Goal: Task Accomplishment & Management: Use online tool/utility

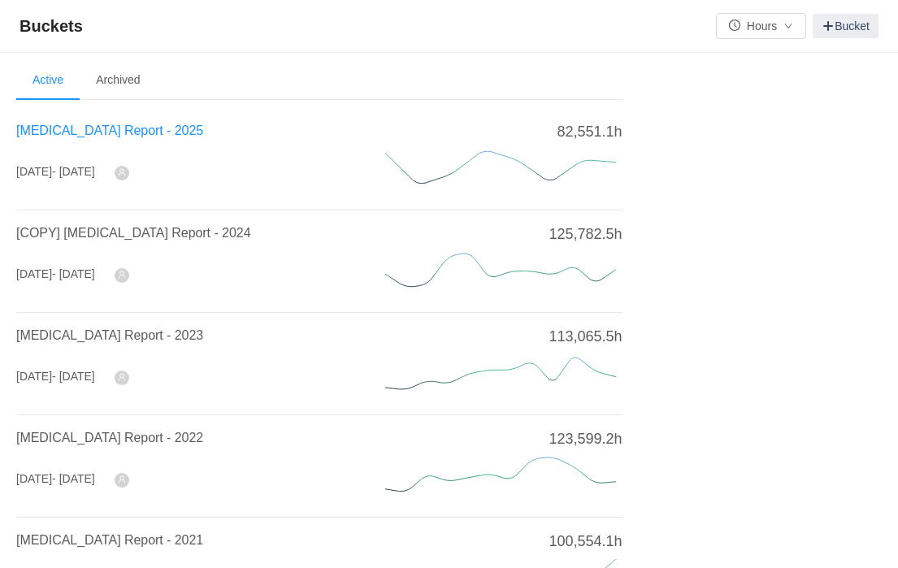
click at [136, 135] on span "[MEDICAL_DATA] Report - 2025" at bounding box center [109, 131] width 187 height 14
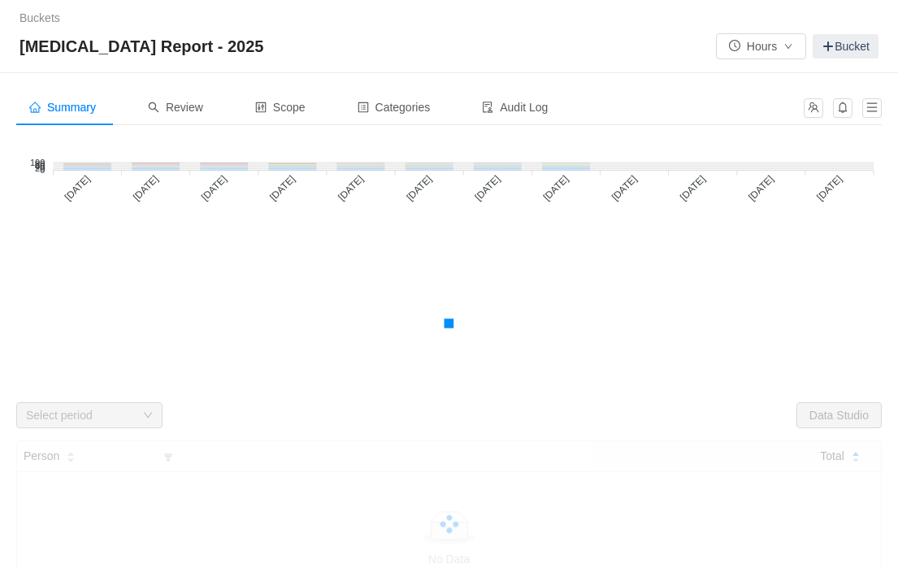
scroll to position [15, 0]
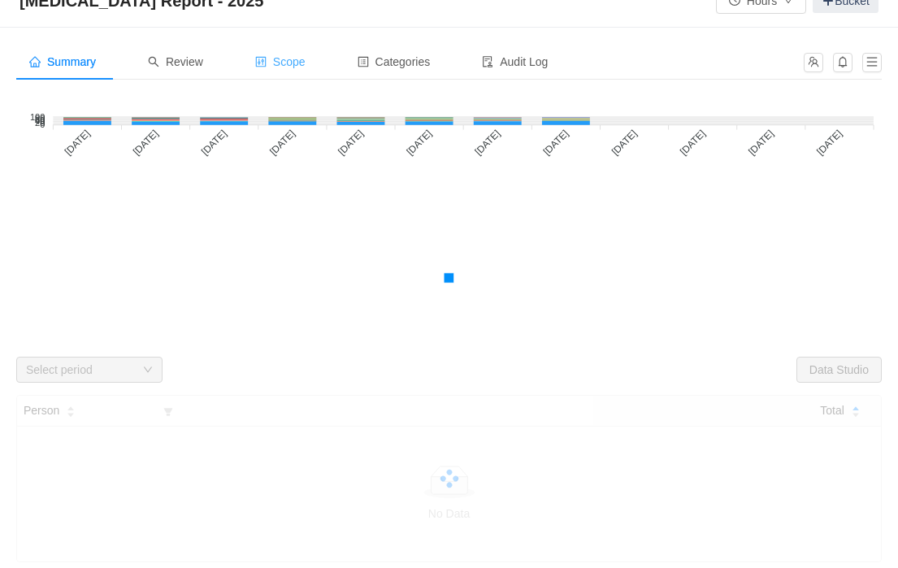
click at [291, 66] on span "Scope" at bounding box center [280, 61] width 50 height 13
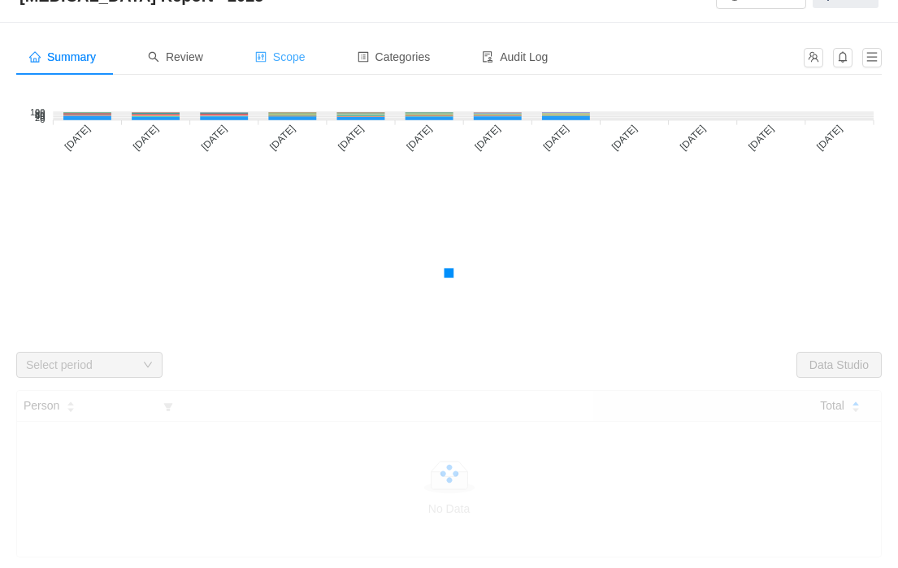
scroll to position [52, 0]
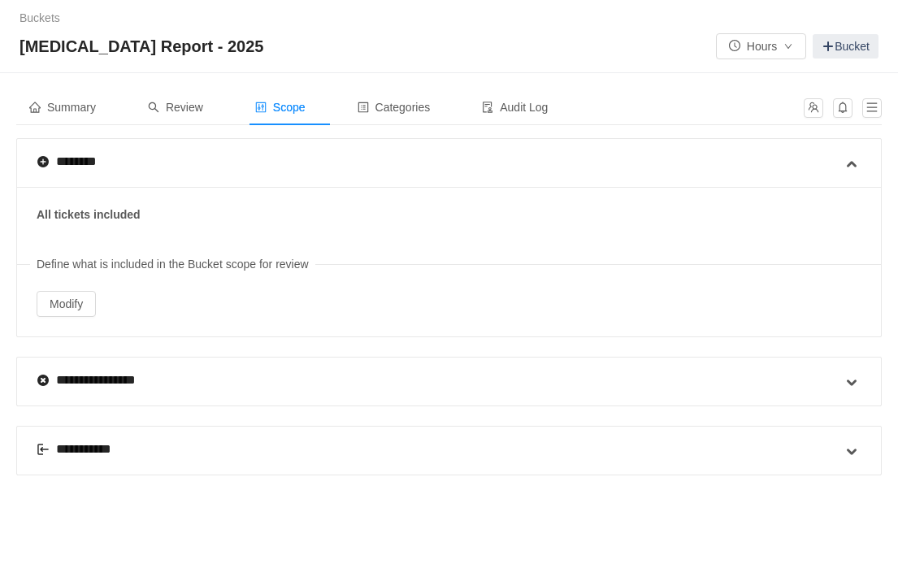
click at [307, 49] on div "[MEDICAL_DATA] Report - 2025 Hours Bucket" at bounding box center [449, 46] width 859 height 26
click at [239, 380] on div "**********" at bounding box center [440, 382] width 806 height 48
click at [254, 445] on div "**********" at bounding box center [440, 451] width 806 height 48
click at [846, 445] on span at bounding box center [852, 452] width 20 height 20
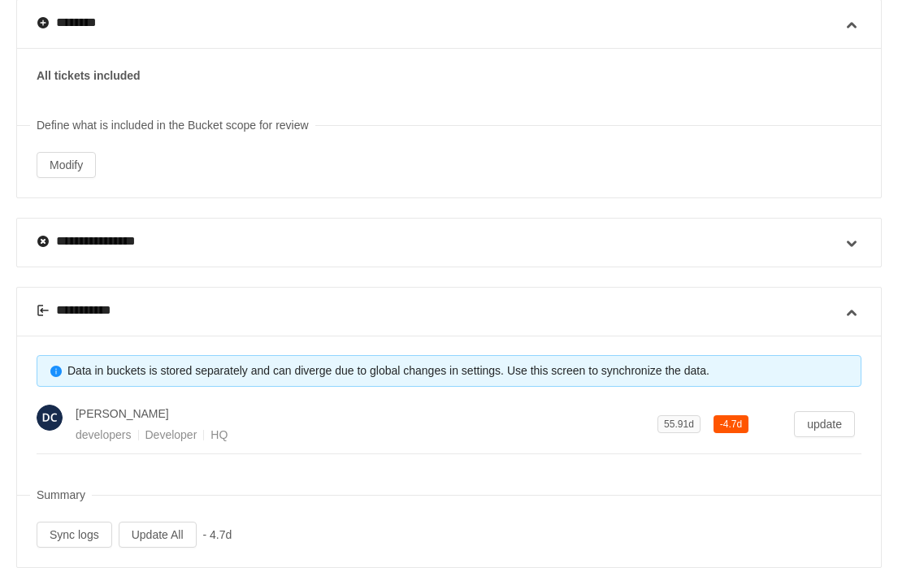
scroll to position [141, 0]
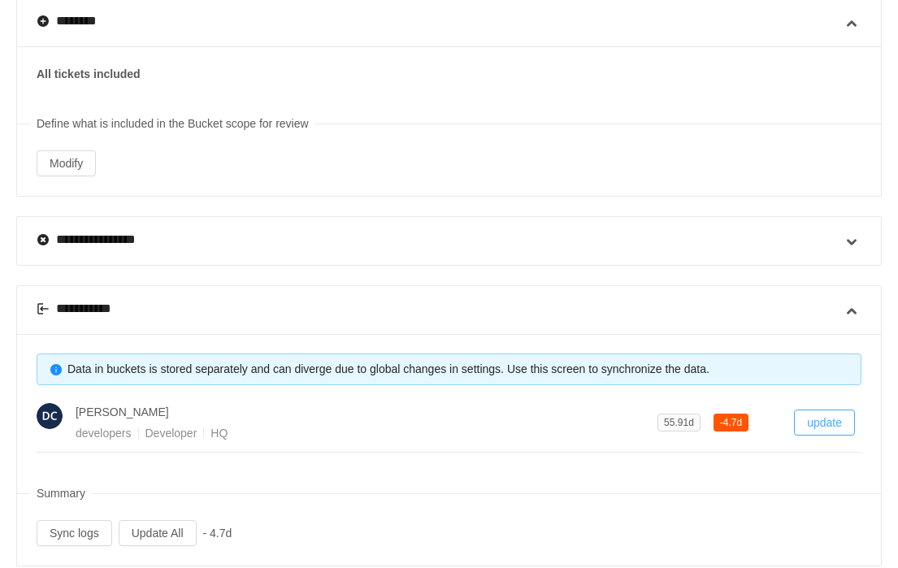
click at [829, 422] on button "update" at bounding box center [824, 423] width 61 height 26
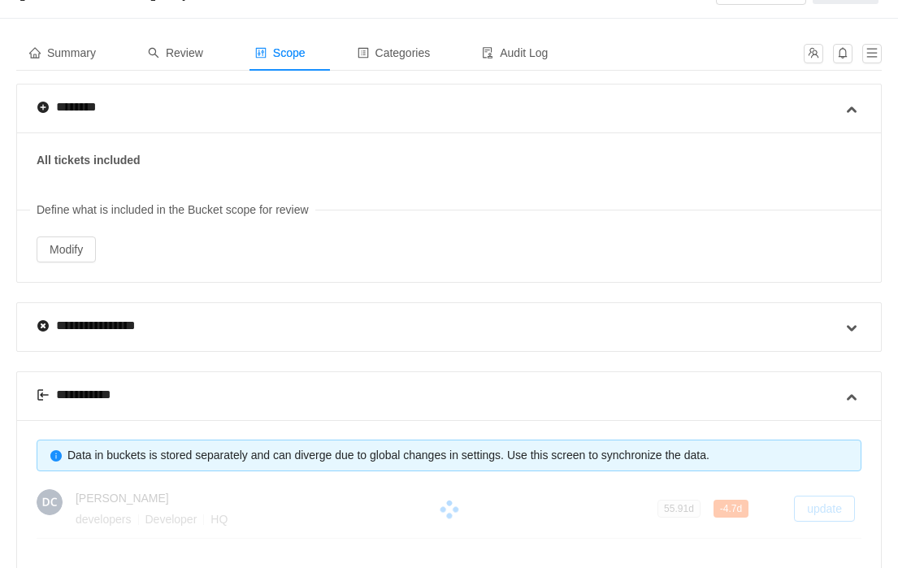
scroll to position [42, 0]
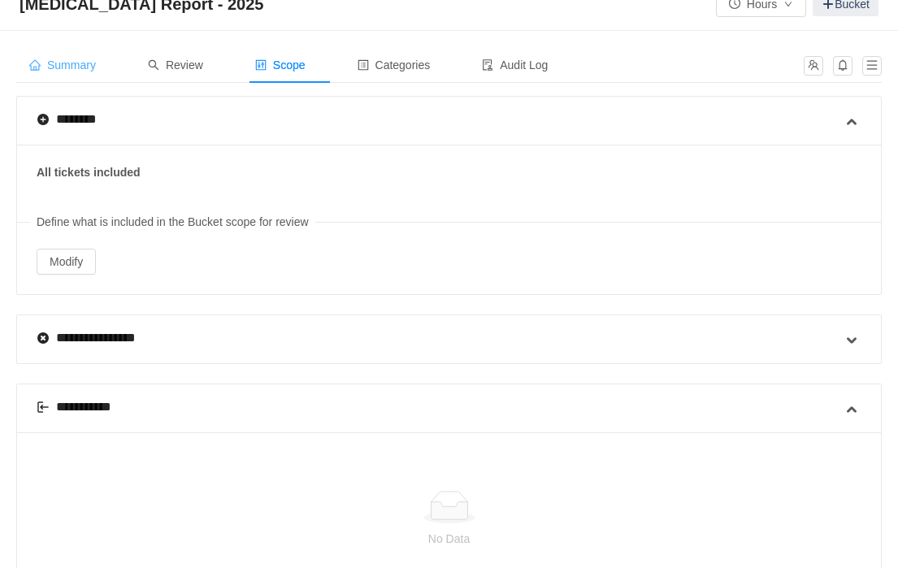
click at [68, 69] on span "Summary" at bounding box center [62, 65] width 67 height 13
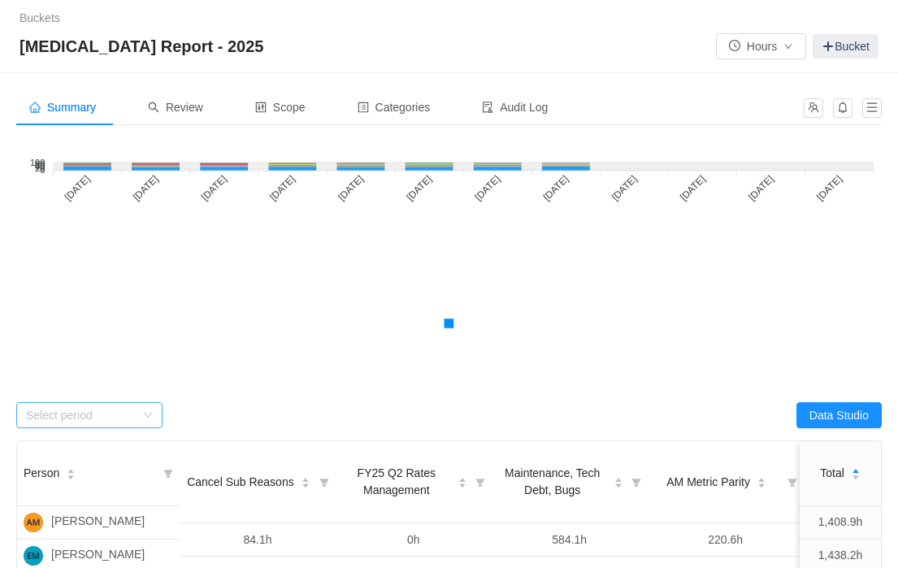
click at [146, 415] on icon "icon: down" at bounding box center [148, 416] width 8 height 6
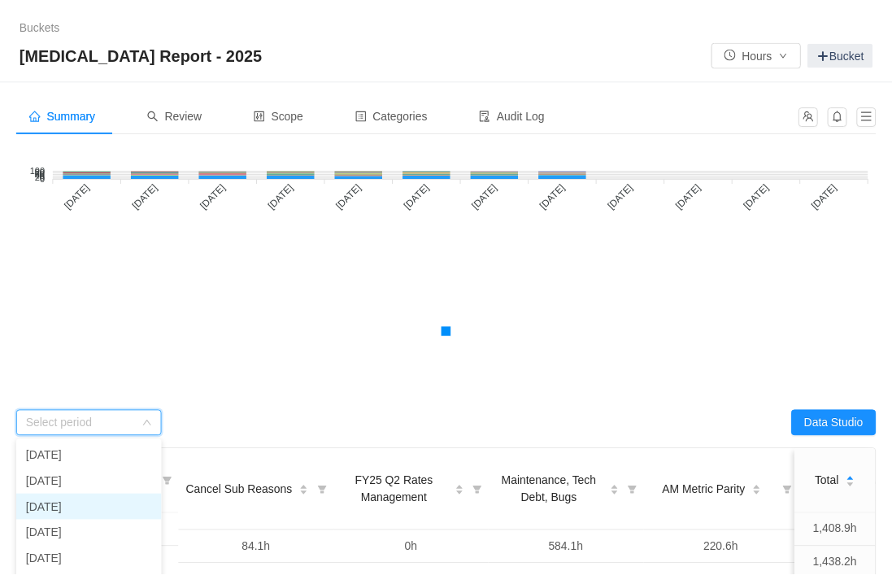
scroll to position [115, 0]
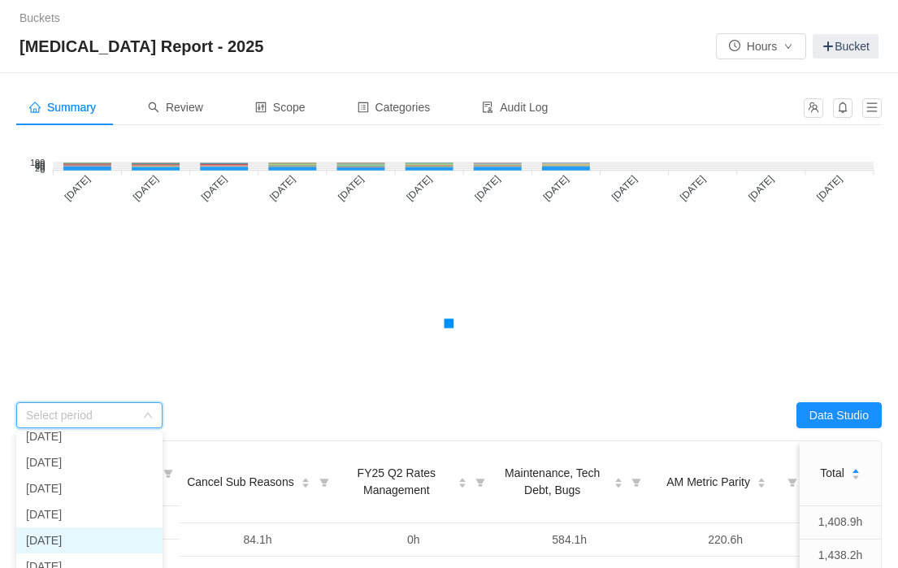
click at [97, 537] on li "[DATE]" at bounding box center [89, 541] width 146 height 26
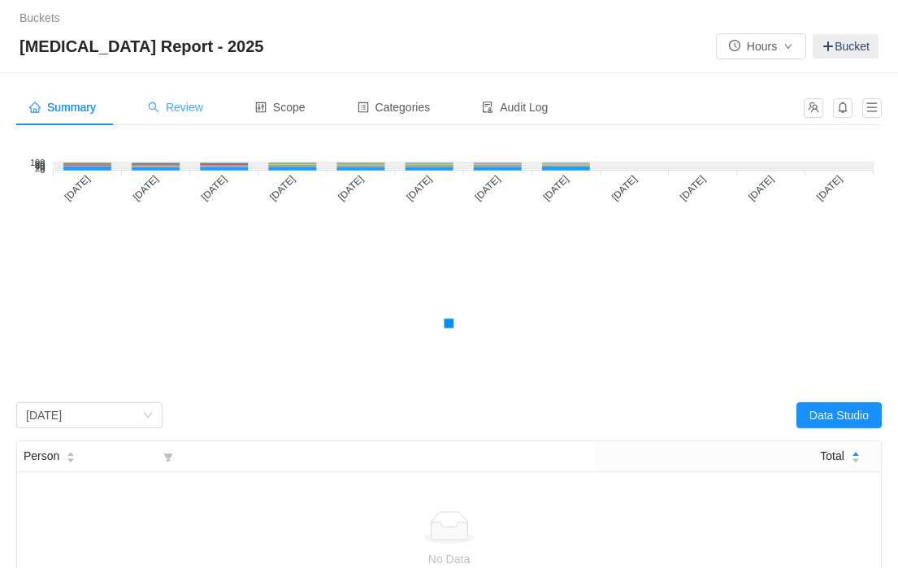
click at [202, 102] on span "Review" at bounding box center [175, 107] width 55 height 13
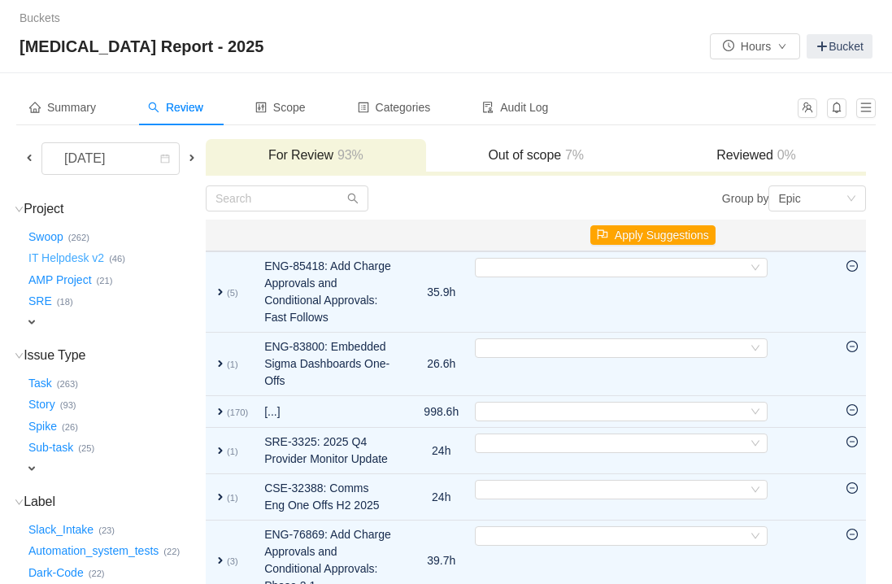
click at [74, 260] on button "IT Helpdesk v2 …" at bounding box center [67, 259] width 84 height 26
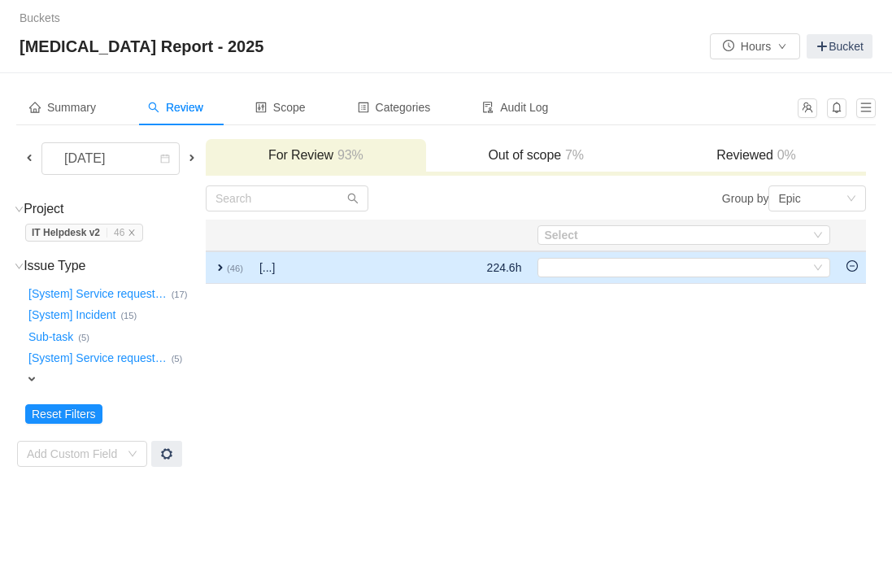
click at [856, 266] on icon "icon: minus-circle" at bounding box center [851, 265] width 11 height 11
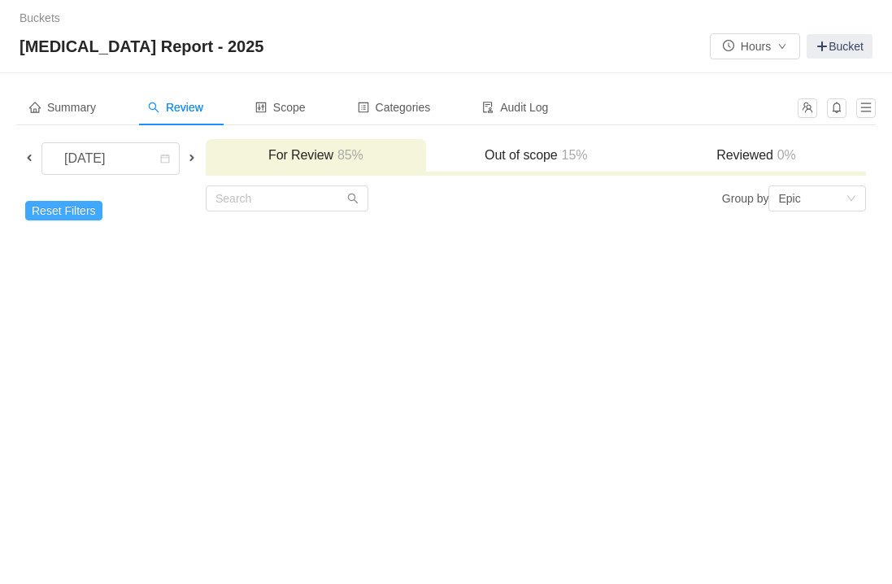
click at [74, 213] on button "Reset Filters" at bounding box center [63, 211] width 77 height 20
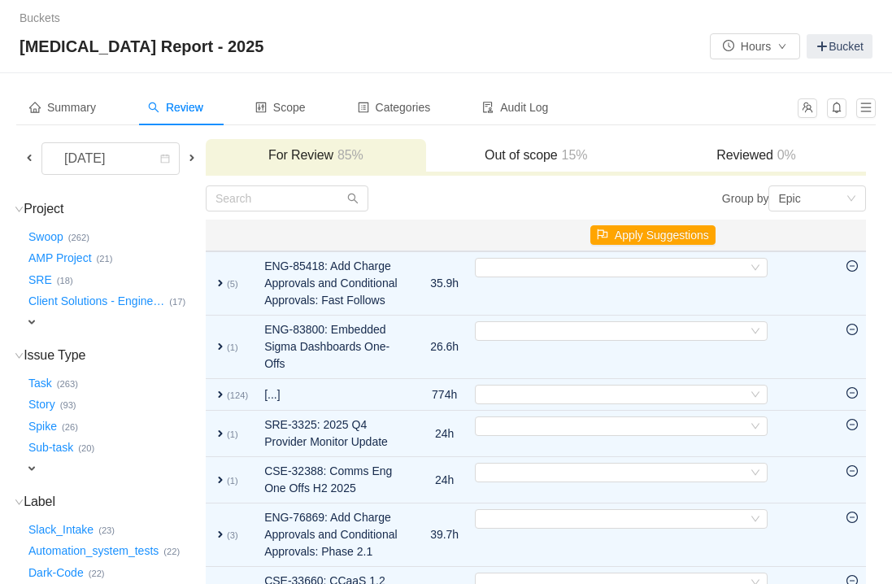
click at [29, 159] on span at bounding box center [29, 157] width 13 height 13
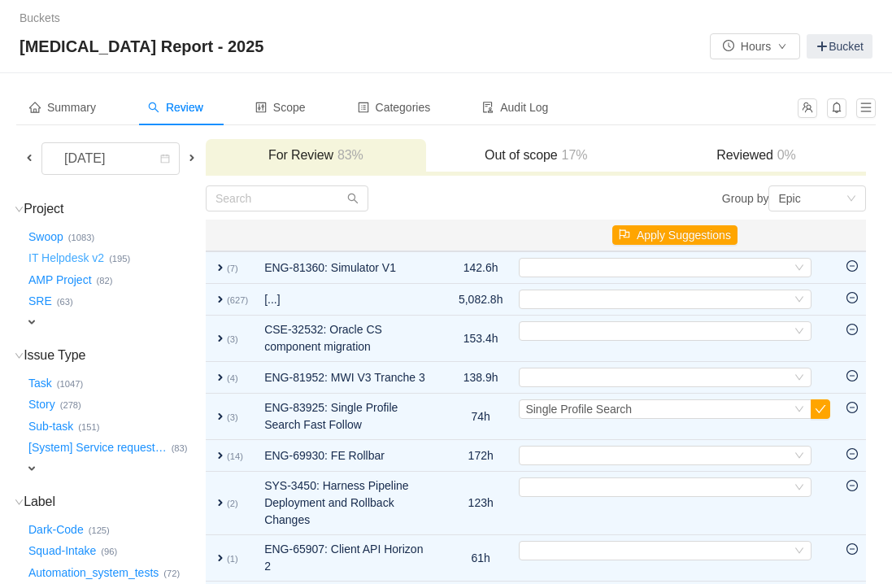
click at [85, 261] on button "IT Helpdesk v2 …" at bounding box center [67, 259] width 84 height 26
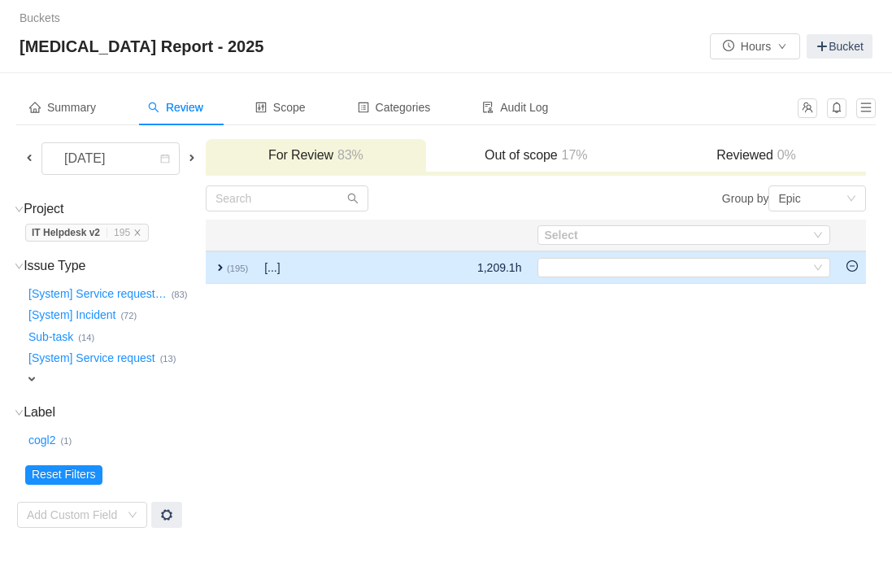
click at [856, 267] on icon "icon: minus-circle" at bounding box center [851, 265] width 11 height 11
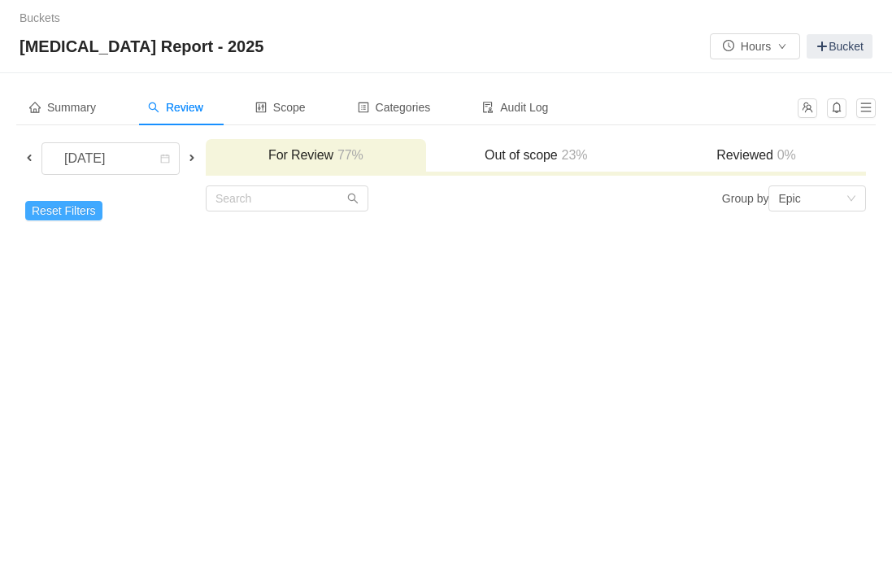
click at [68, 212] on button "Reset Filters" at bounding box center [63, 211] width 77 height 20
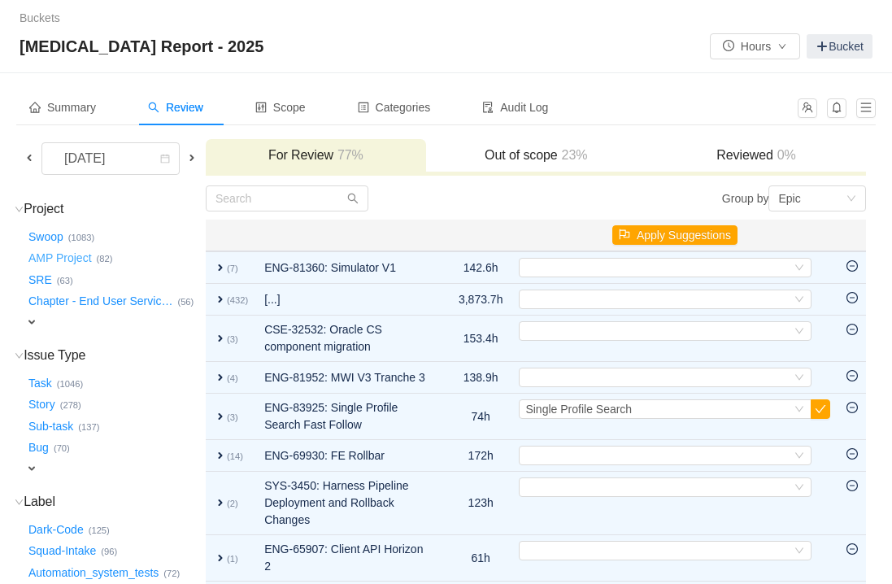
click at [69, 258] on button "AMP Project …" at bounding box center [61, 259] width 72 height 26
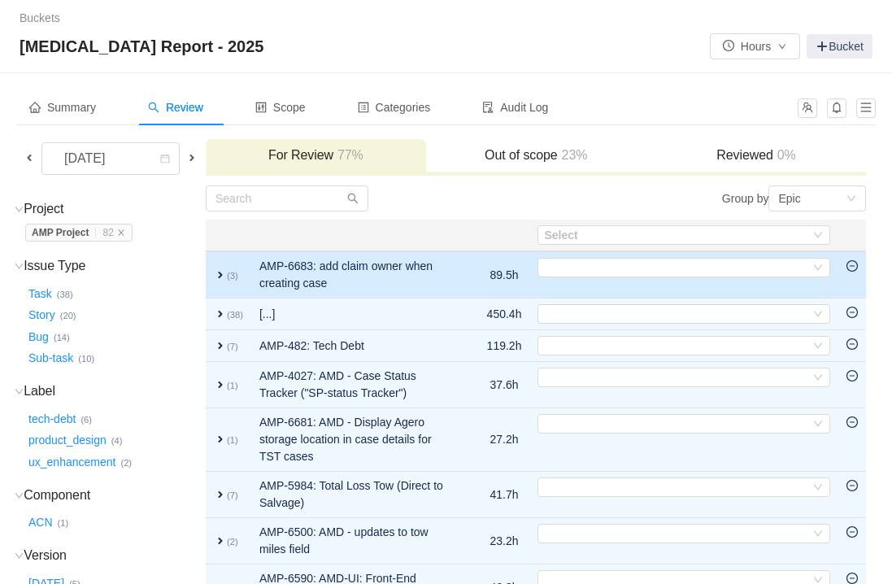
click at [853, 268] on icon "icon: minus-circle" at bounding box center [851, 265] width 11 height 11
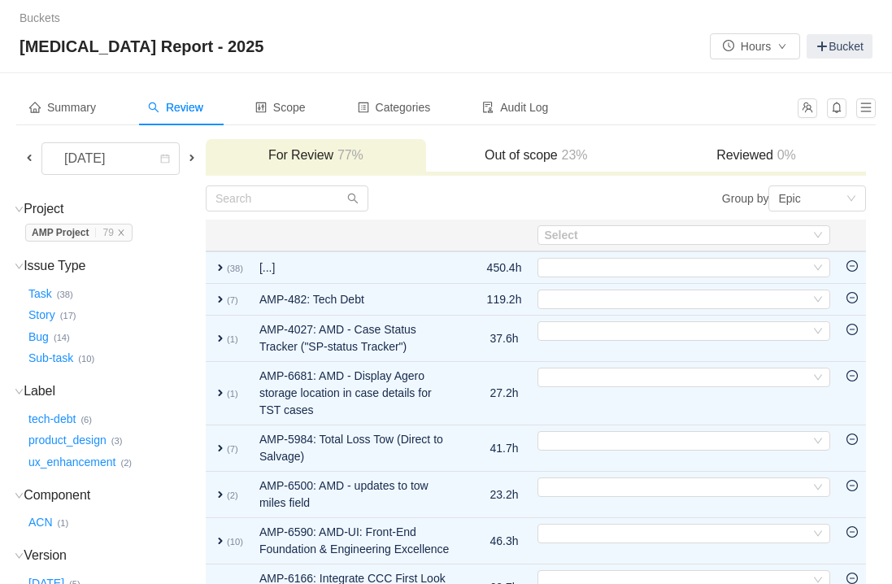
click at [853, 268] on icon "icon: minus-circle" at bounding box center [851, 265] width 11 height 11
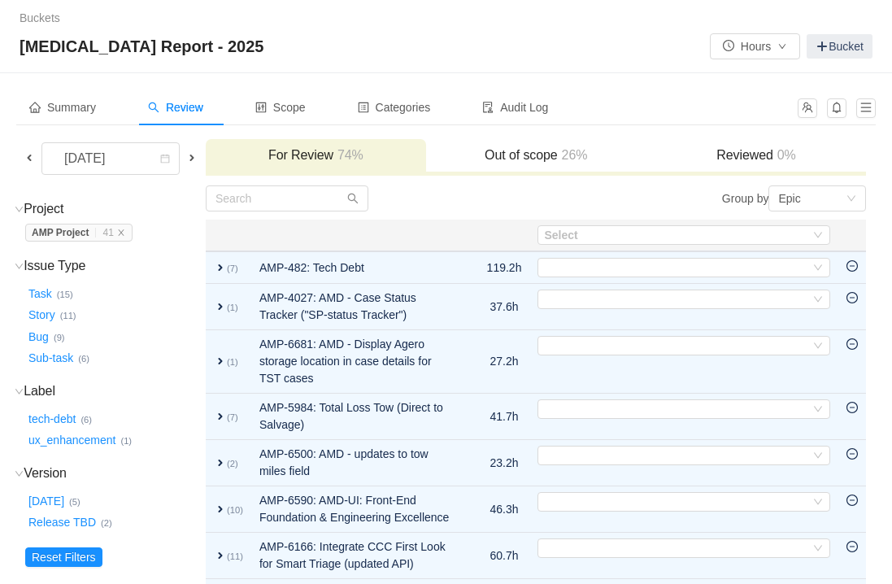
click at [853, 268] on icon "icon: minus-circle" at bounding box center [851, 265] width 11 height 11
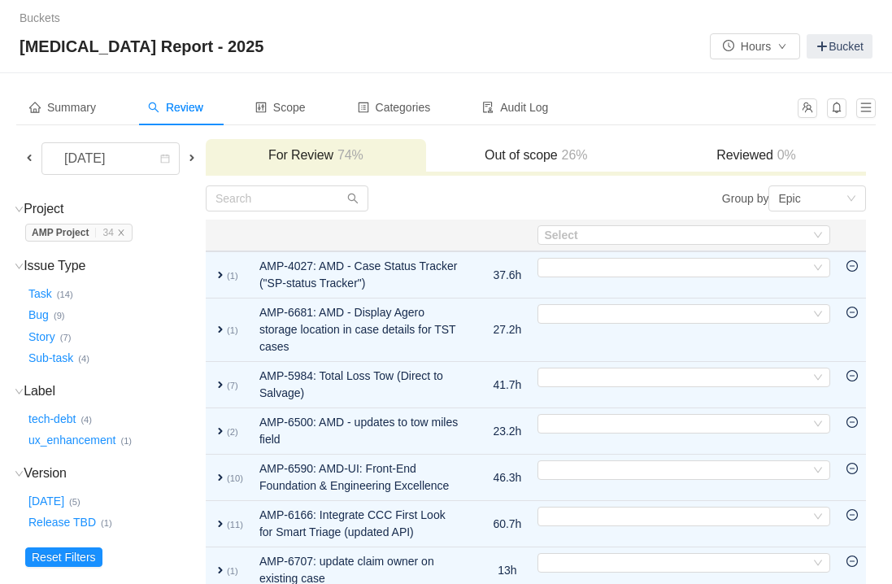
click at [853, 268] on icon "icon: minus-circle" at bounding box center [851, 265] width 11 height 11
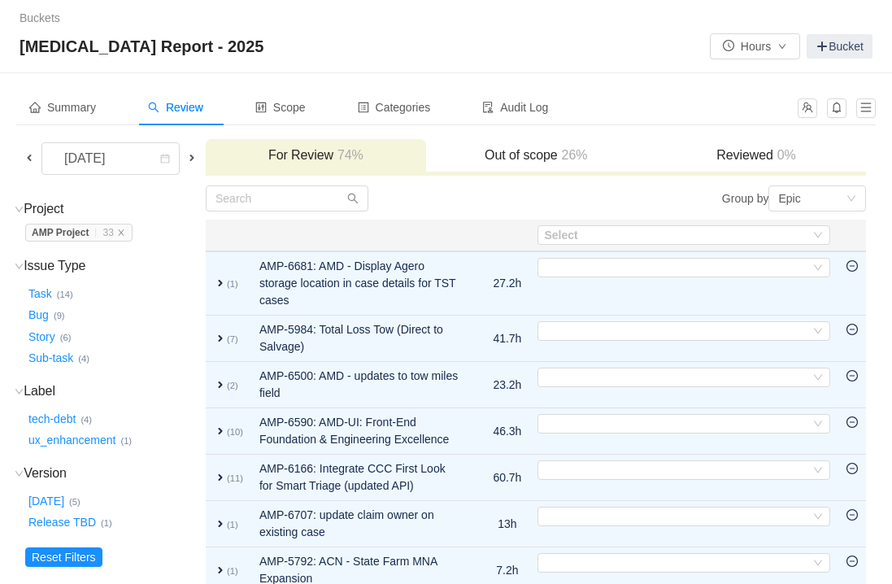
click at [853, 268] on icon "icon: minus-circle" at bounding box center [851, 265] width 11 height 11
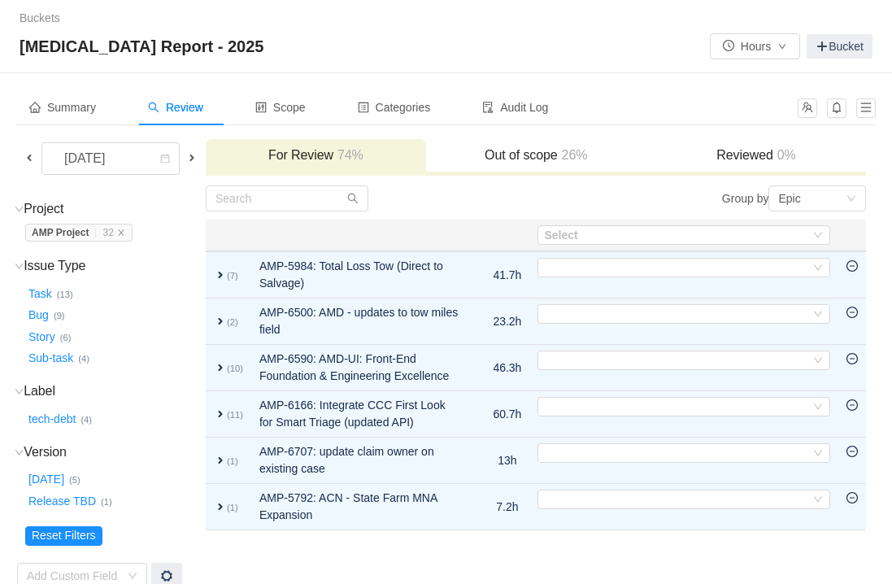
click at [853, 268] on icon "icon: minus-circle" at bounding box center [851, 265] width 11 height 11
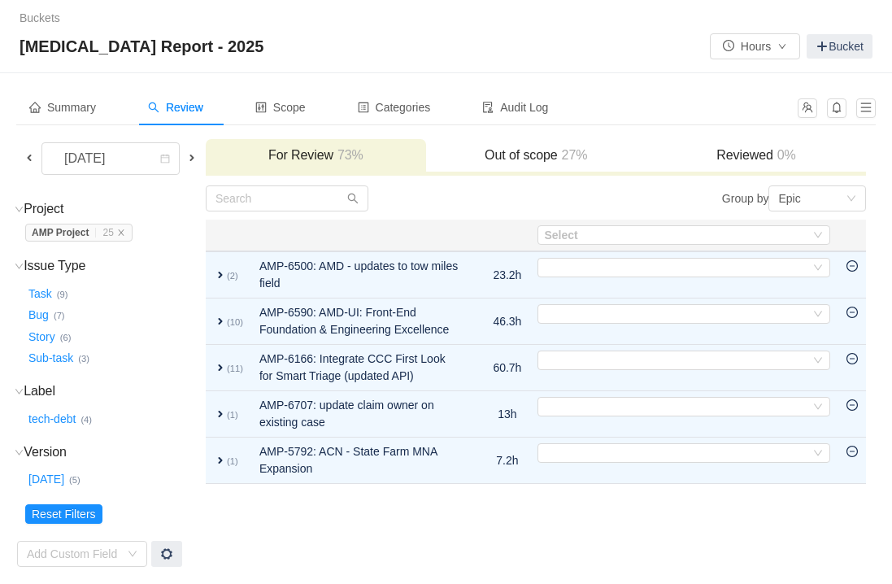
click at [853, 268] on icon "icon: minus-circle" at bounding box center [851, 265] width 11 height 11
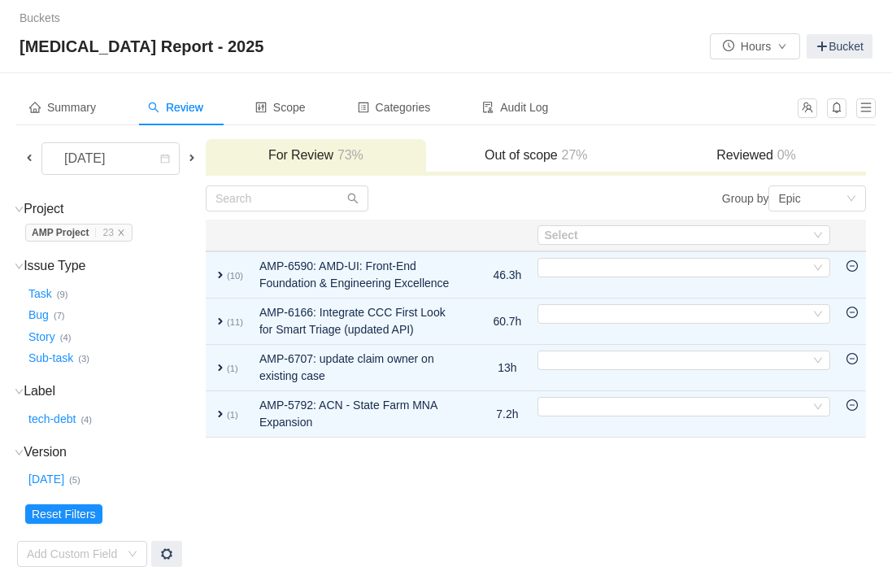
click at [853, 268] on icon "icon: minus-circle" at bounding box center [851, 265] width 11 height 11
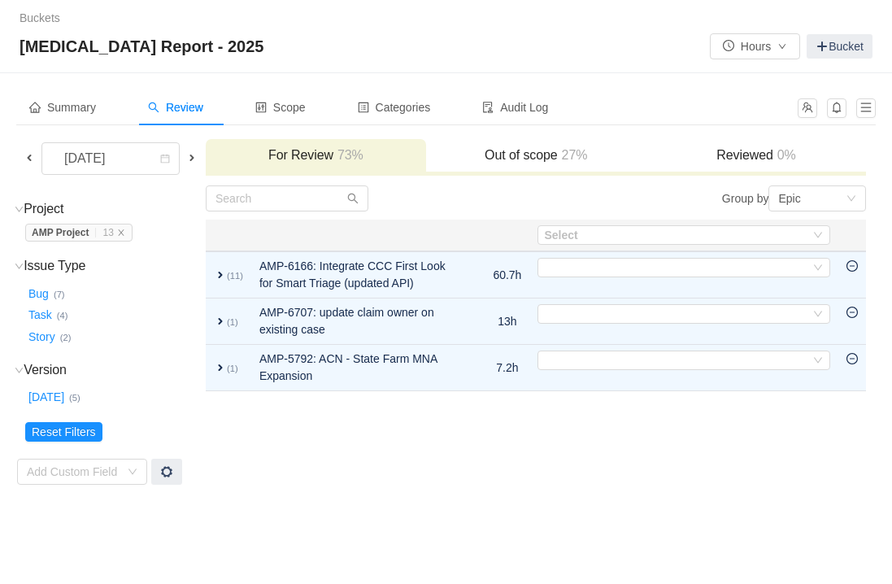
click at [853, 268] on icon "icon: minus-circle" at bounding box center [851, 265] width 11 height 11
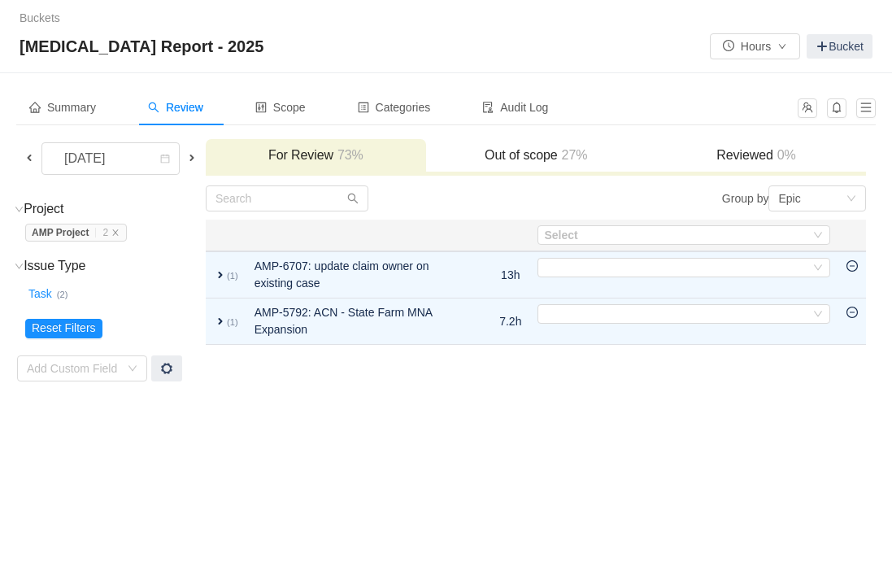
click at [853, 268] on icon "icon: minus-circle" at bounding box center [851, 265] width 11 height 11
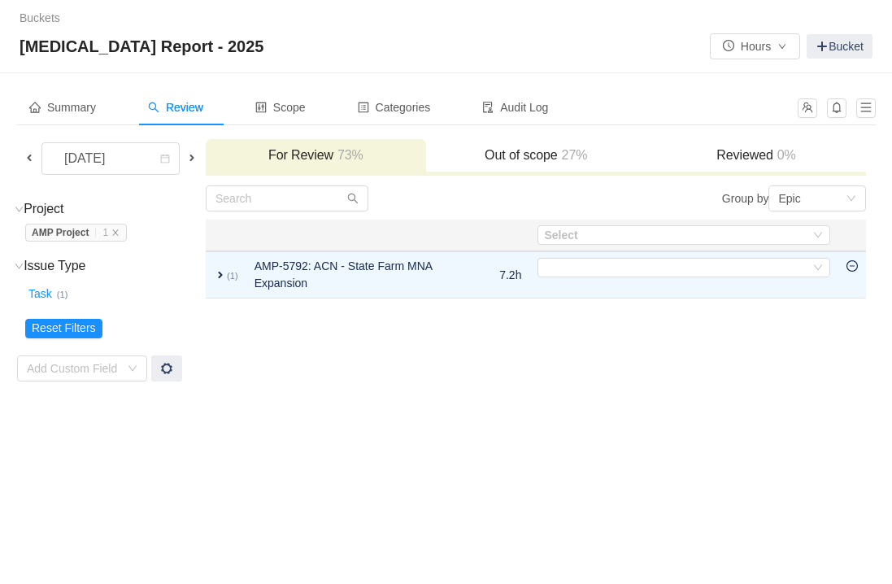
click at [853, 268] on icon "icon: minus-circle" at bounding box center [851, 265] width 11 height 11
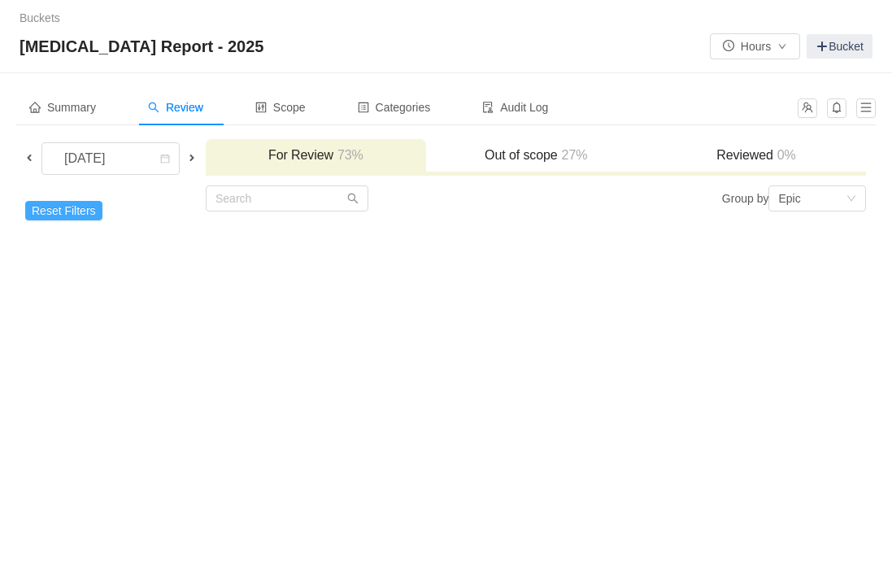
click at [71, 217] on button "Reset Filters" at bounding box center [63, 211] width 77 height 20
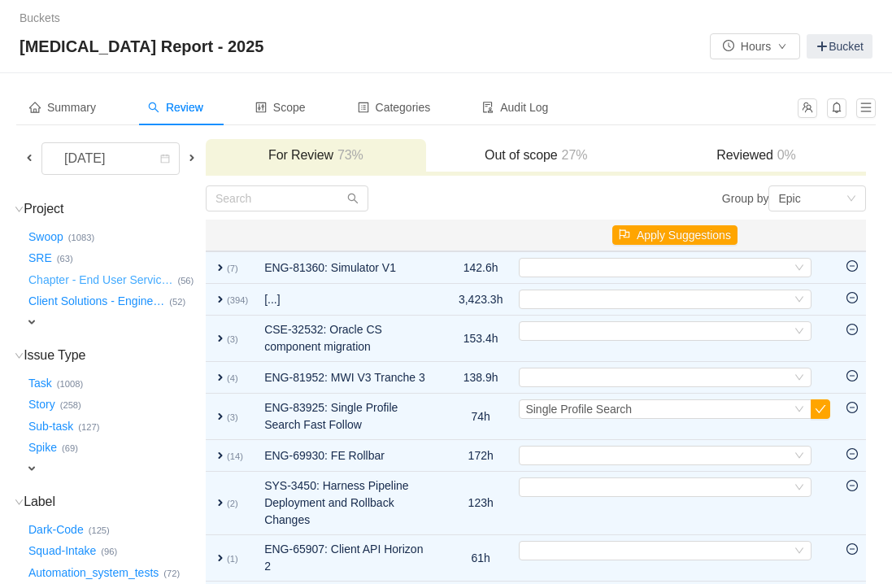
click at [54, 285] on button "Chapter - End User Servic …" at bounding box center [101, 280] width 152 height 26
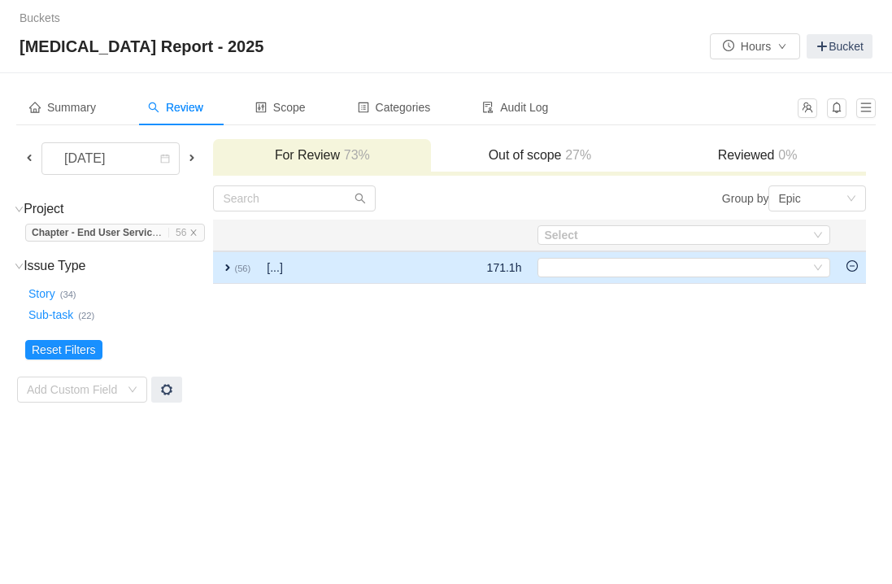
click at [855, 266] on icon "icon: minus-circle" at bounding box center [851, 265] width 11 height 11
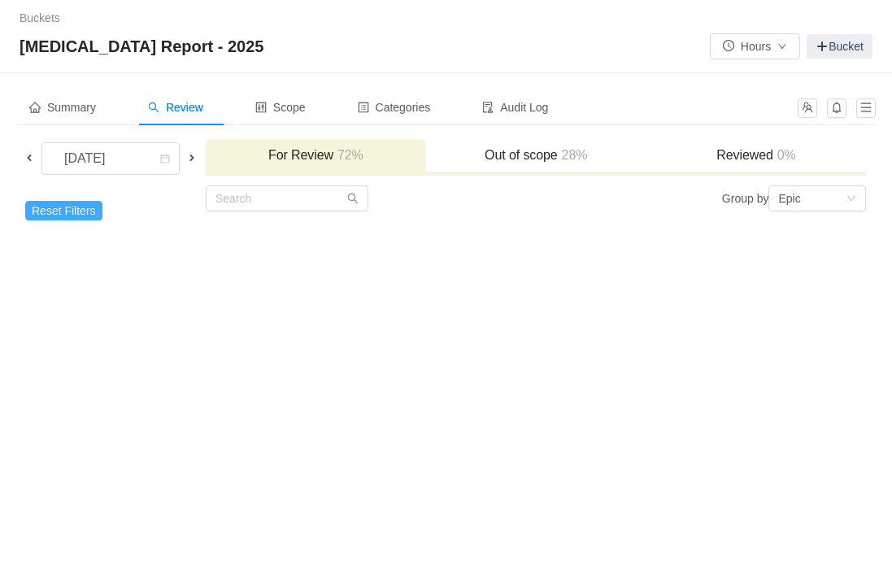
click at [76, 208] on button "Reset Filters" at bounding box center [63, 211] width 77 height 20
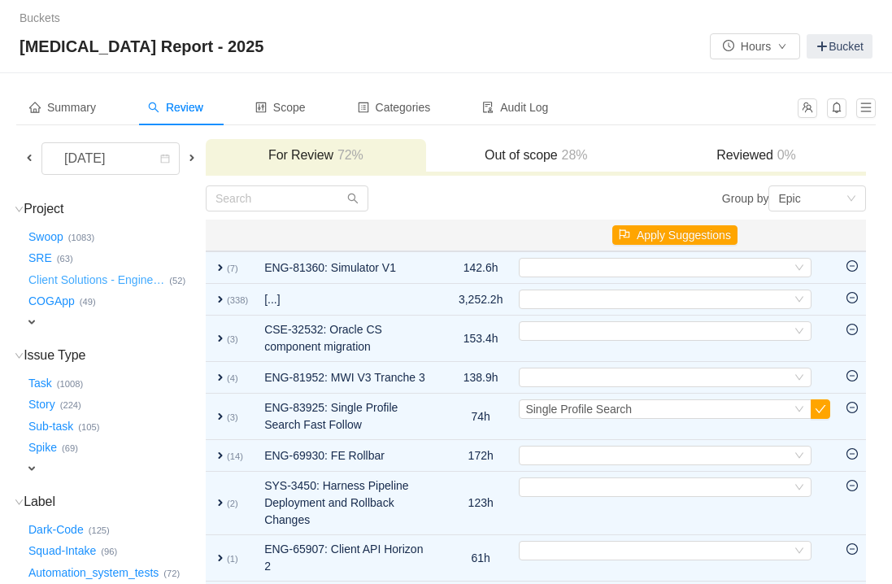
click at [101, 279] on button "Client Solutions - Engine …" at bounding box center [97, 280] width 144 height 26
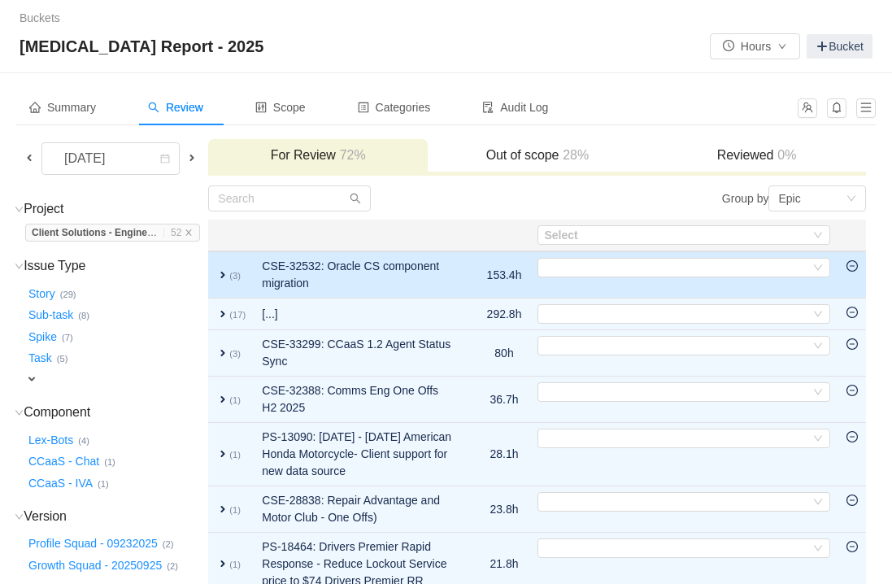
click at [853, 271] on icon "icon: minus-circle" at bounding box center [851, 265] width 11 height 11
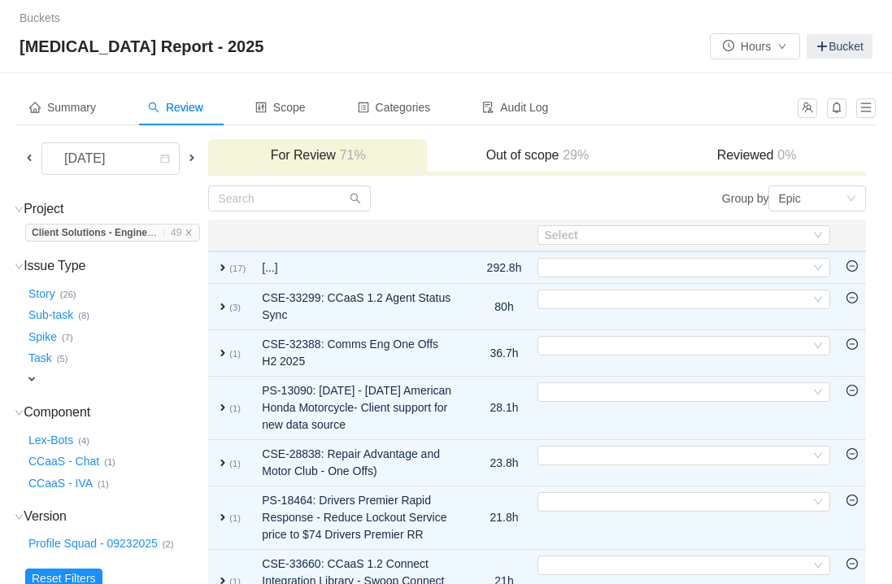
click at [853, 271] on icon "icon: minus-circle" at bounding box center [851, 265] width 11 height 11
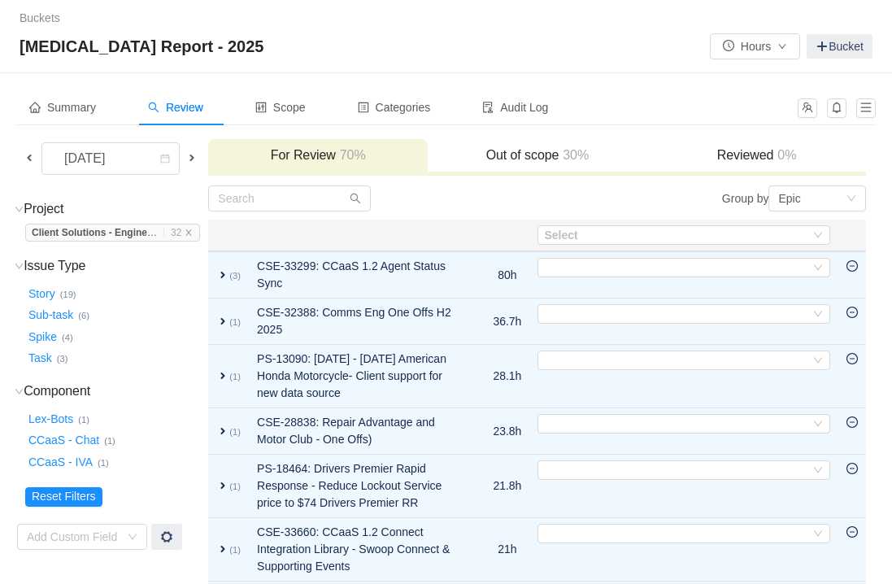
click at [853, 271] on icon "icon: minus-circle" at bounding box center [851, 265] width 11 height 11
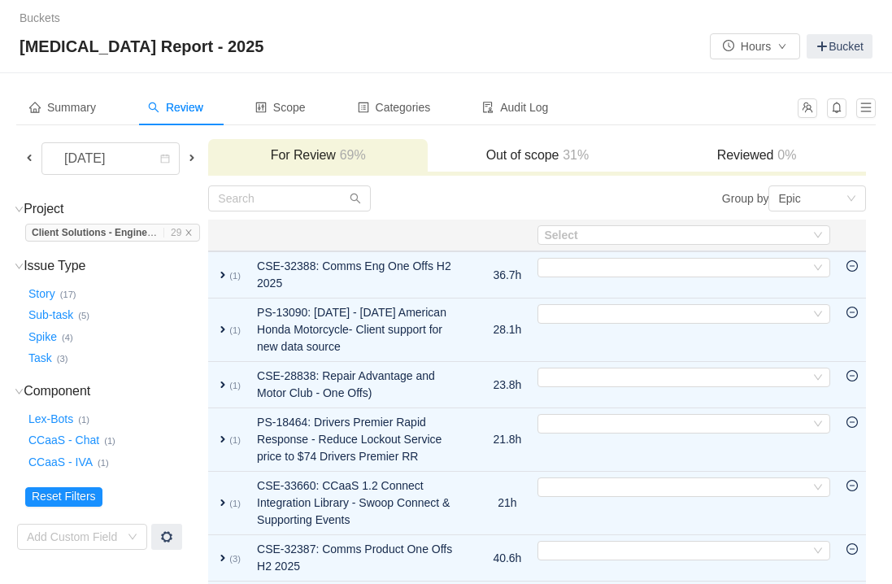
click at [853, 271] on icon "icon: minus-circle" at bounding box center [851, 265] width 11 height 11
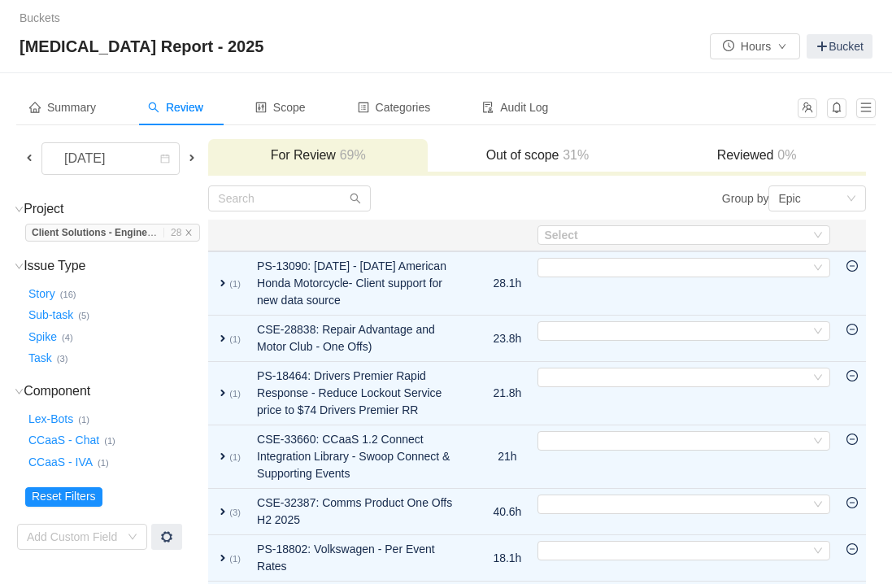
click at [853, 271] on icon "icon: minus-circle" at bounding box center [851, 265] width 11 height 11
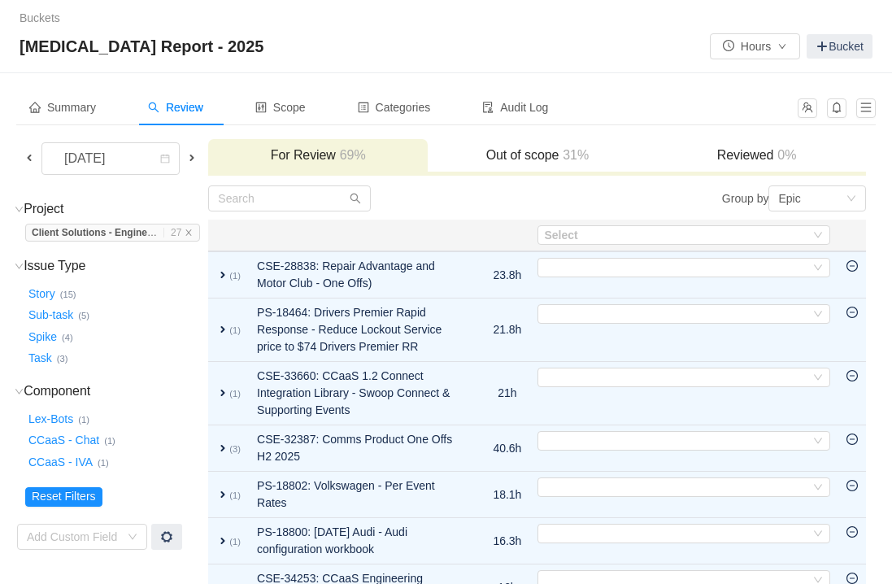
click at [853, 271] on icon "icon: minus-circle" at bounding box center [851, 265] width 11 height 11
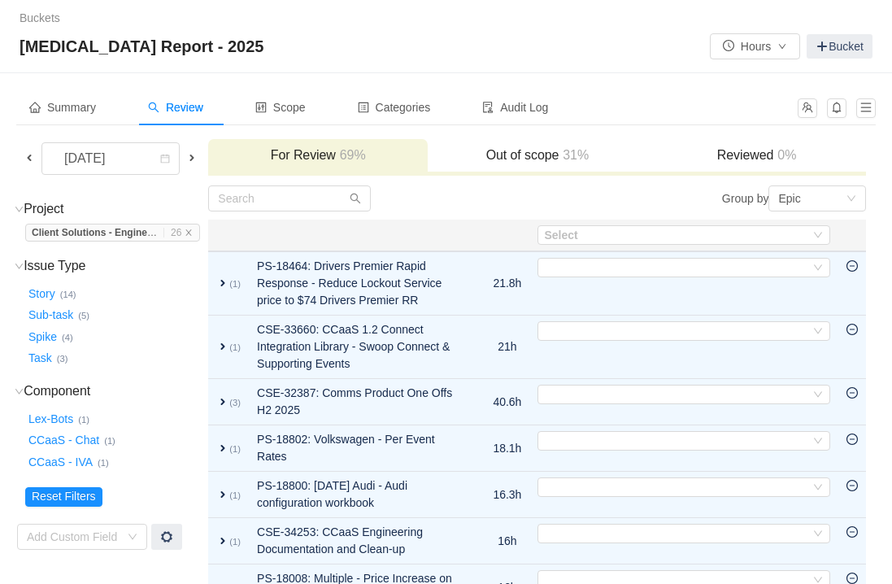
click at [853, 271] on icon "icon: minus-circle" at bounding box center [851, 265] width 11 height 11
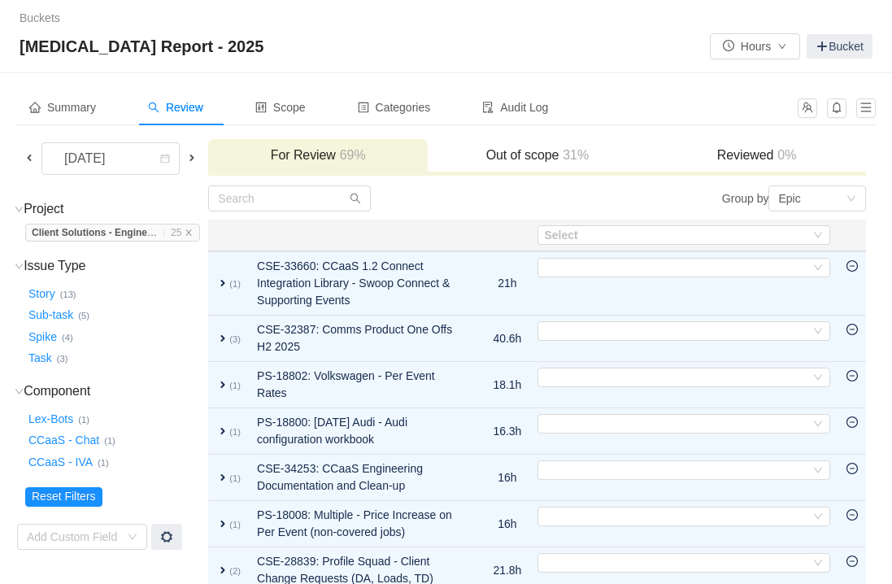
click at [853, 271] on icon "icon: minus-circle" at bounding box center [851, 265] width 11 height 11
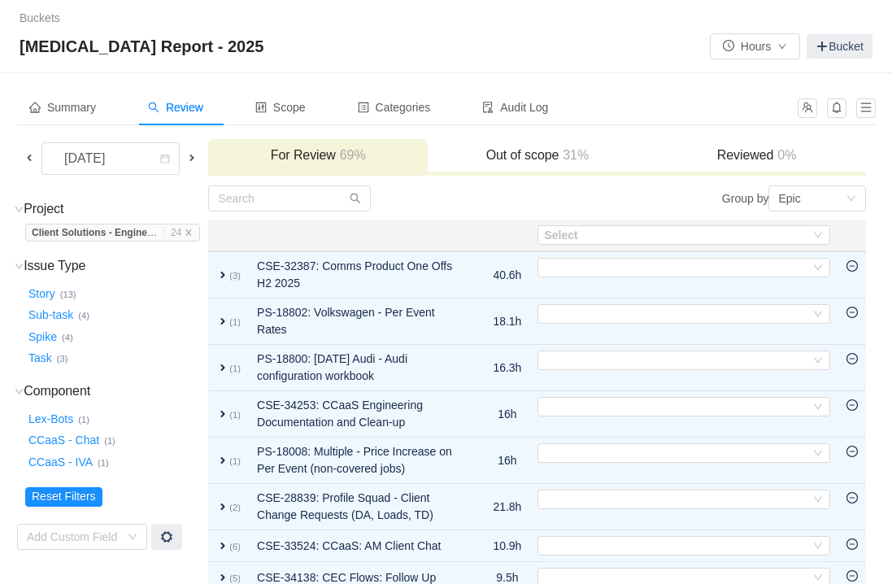
click at [853, 271] on icon "icon: minus-circle" at bounding box center [851, 265] width 11 height 11
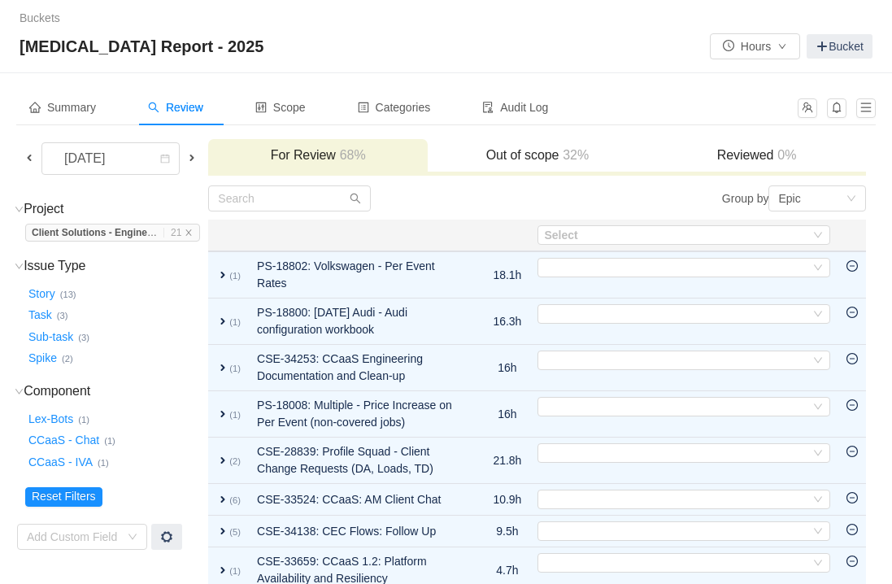
click at [853, 271] on icon "icon: minus-circle" at bounding box center [851, 265] width 11 height 11
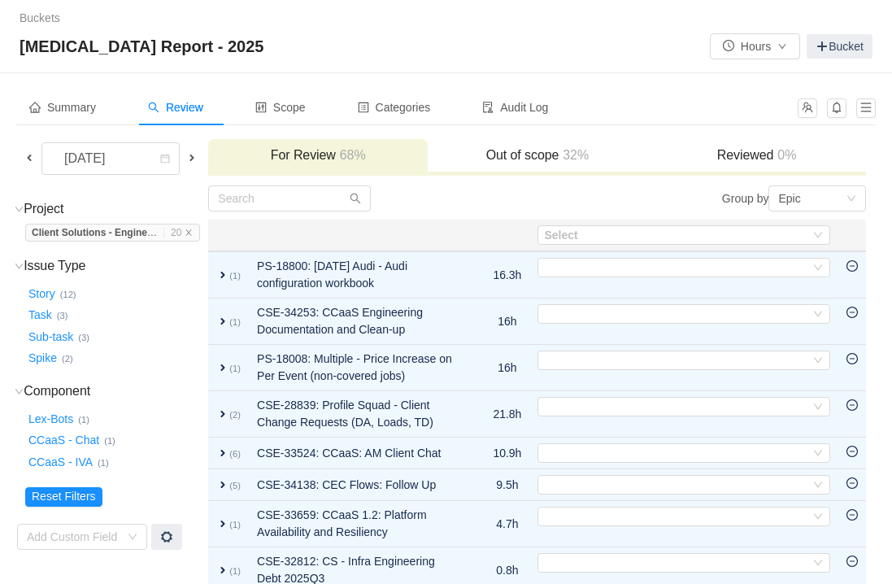
click at [853, 271] on icon "icon: minus-circle" at bounding box center [851, 265] width 11 height 11
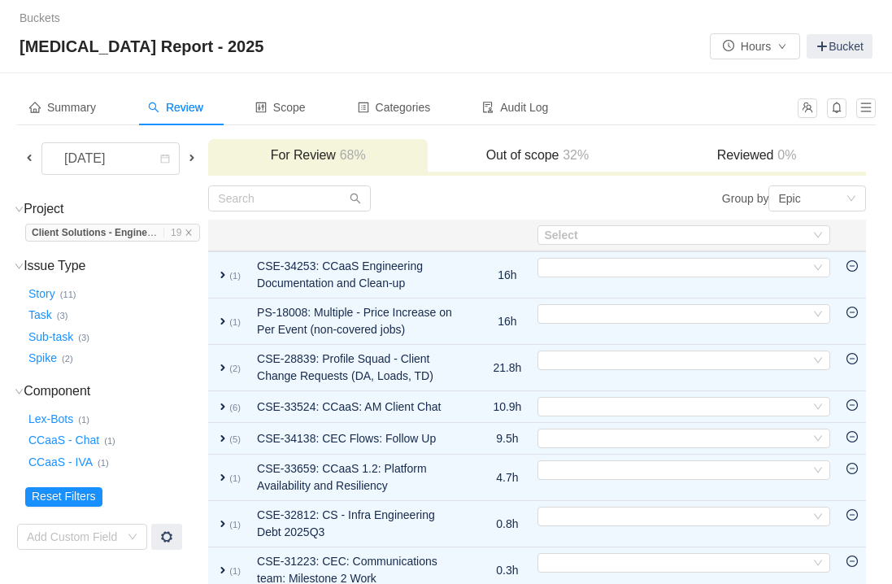
click at [853, 271] on icon "icon: minus-circle" at bounding box center [851, 265] width 11 height 11
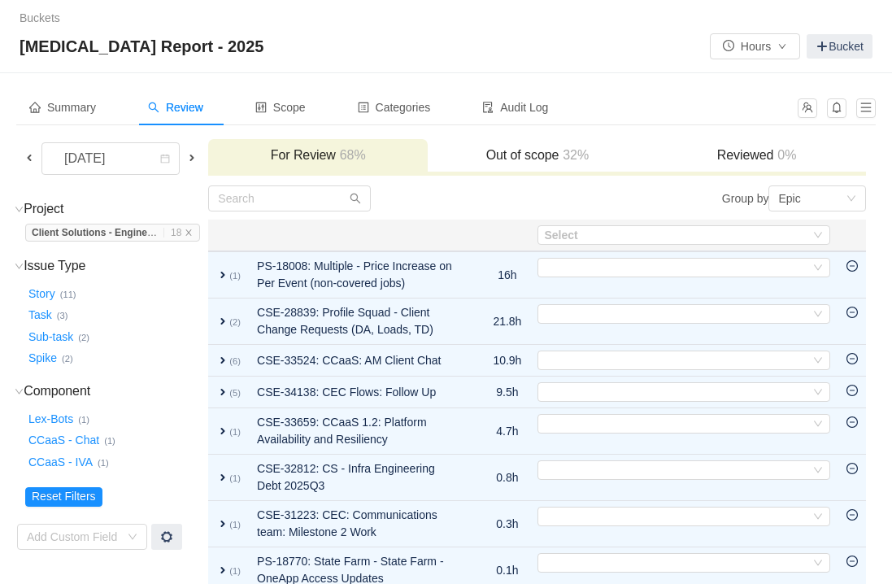
click at [853, 271] on icon "icon: minus-circle" at bounding box center [851, 265] width 11 height 11
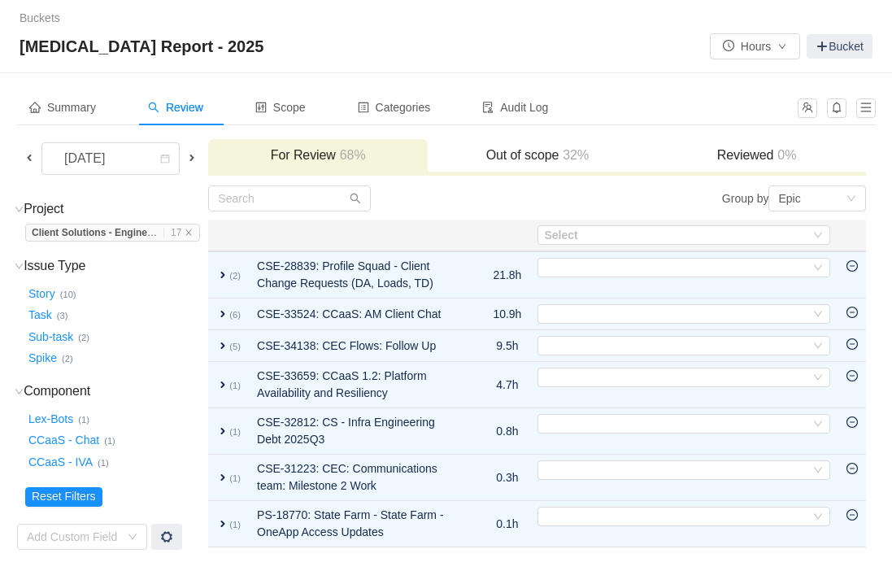
click at [853, 271] on icon "icon: minus-circle" at bounding box center [851, 265] width 11 height 11
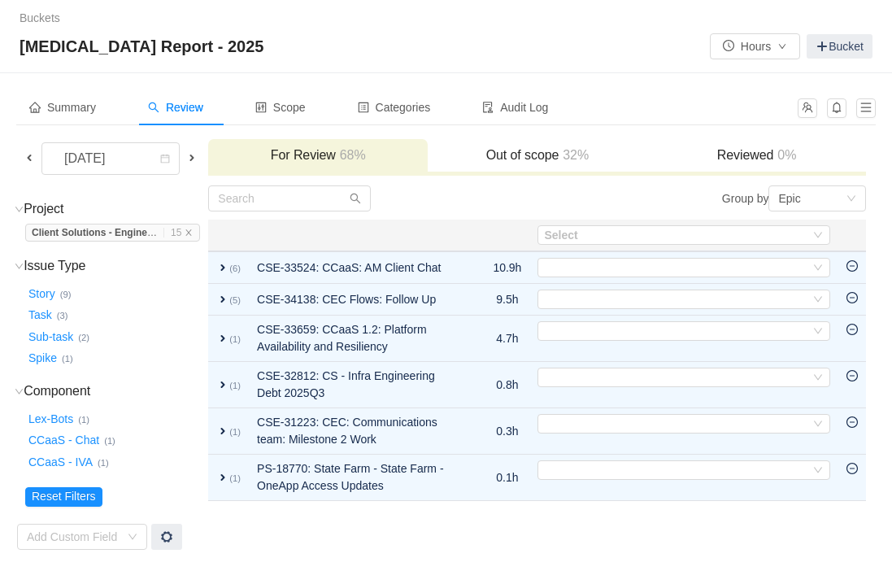
click at [853, 271] on icon "icon: minus-circle" at bounding box center [851, 265] width 11 height 11
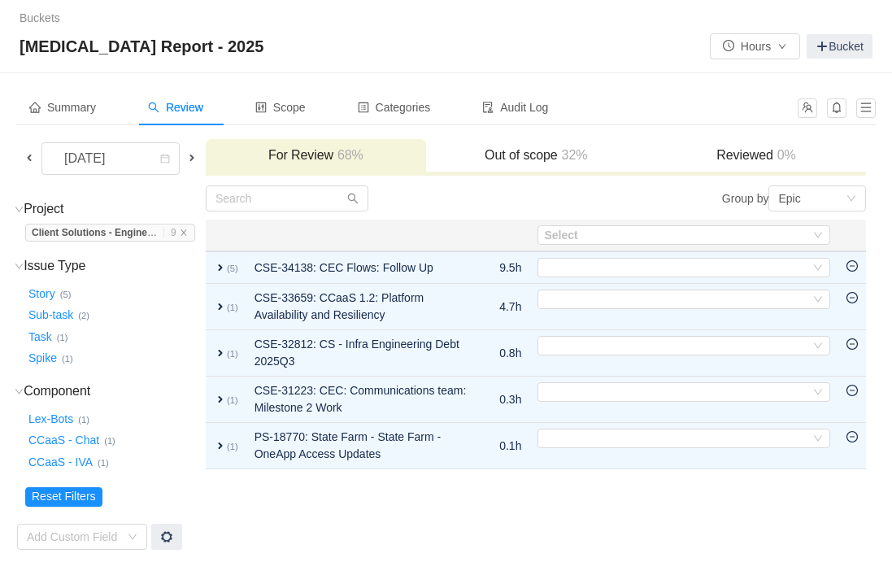
click at [853, 271] on icon "icon: minus-circle" at bounding box center [851, 265] width 11 height 11
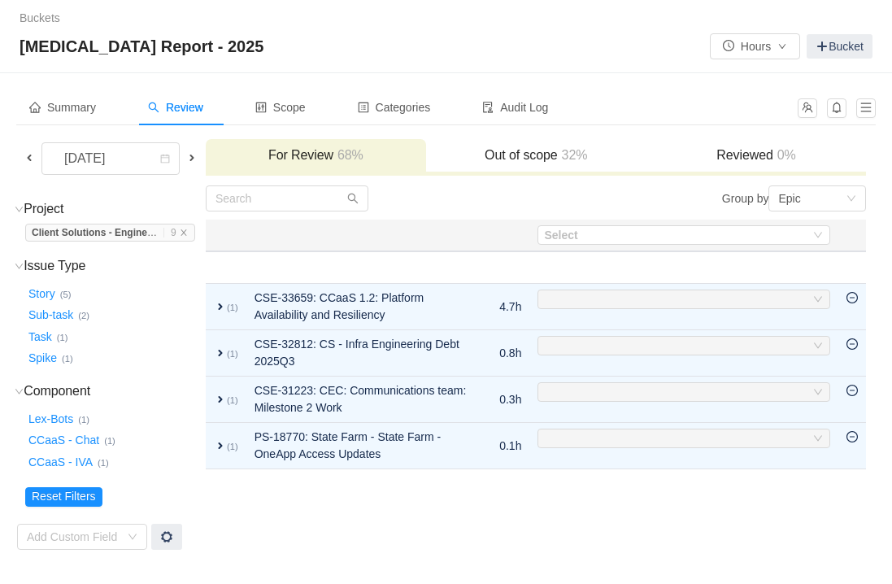
click at [853, 271] on table "Select Apply Suggestions expand (5) CSE-34138: CEC Flows: Follow Up 9.5h Select…" at bounding box center [536, 345] width 660 height 250
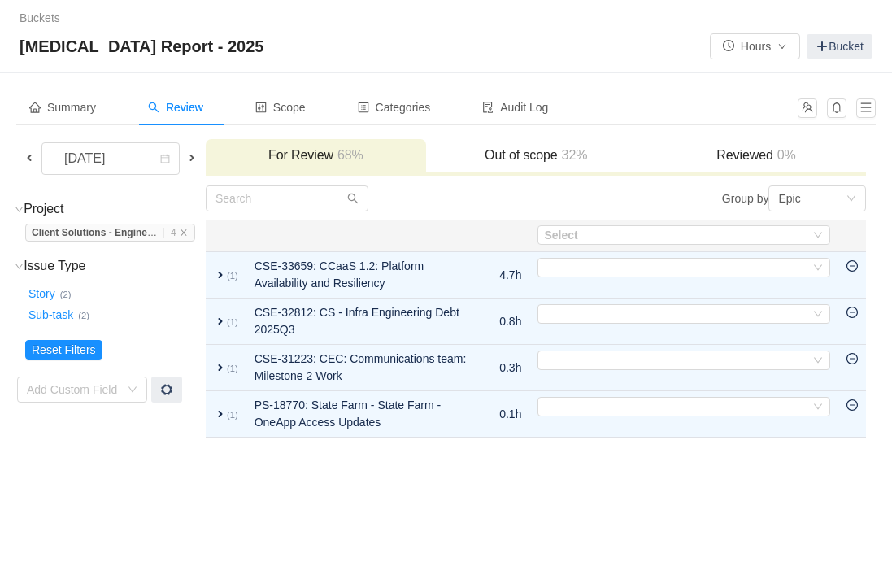
click at [853, 271] on icon "icon: minus-circle" at bounding box center [851, 265] width 11 height 11
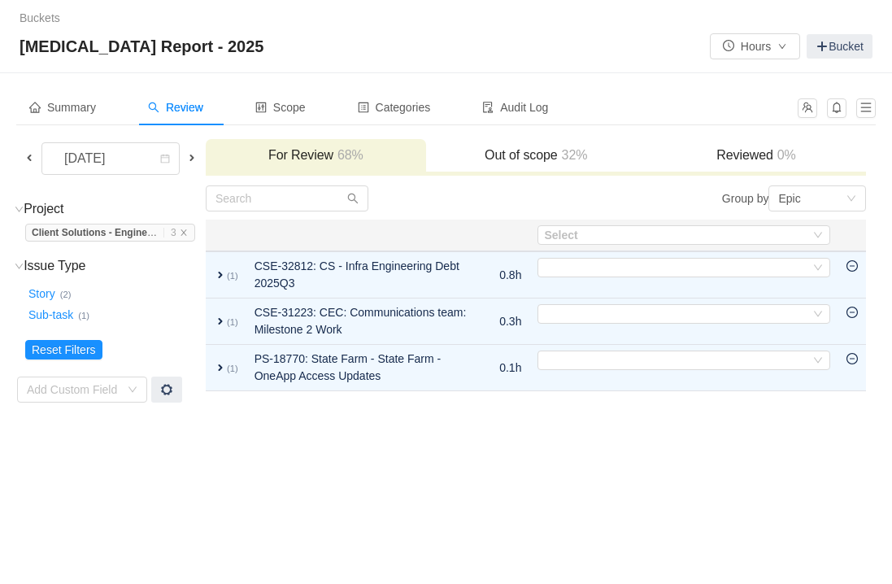
click at [853, 271] on icon "icon: minus-circle" at bounding box center [851, 265] width 11 height 11
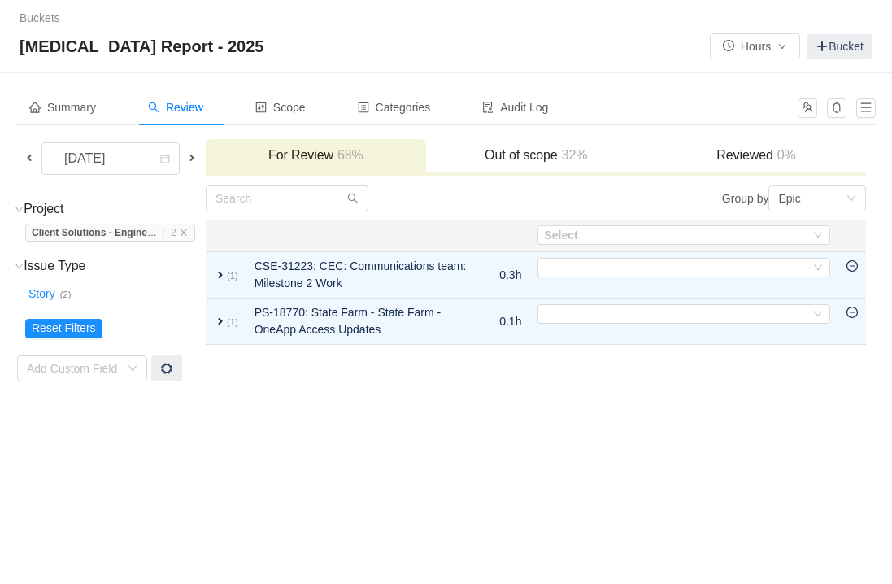
click at [853, 271] on icon "icon: minus-circle" at bounding box center [851, 265] width 11 height 11
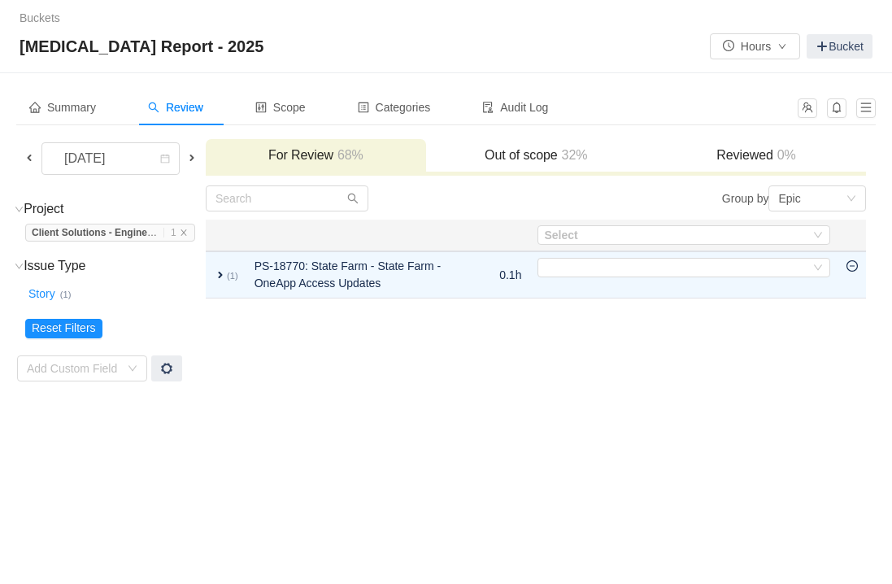
click at [853, 271] on icon "icon: minus-circle" at bounding box center [851, 265] width 11 height 11
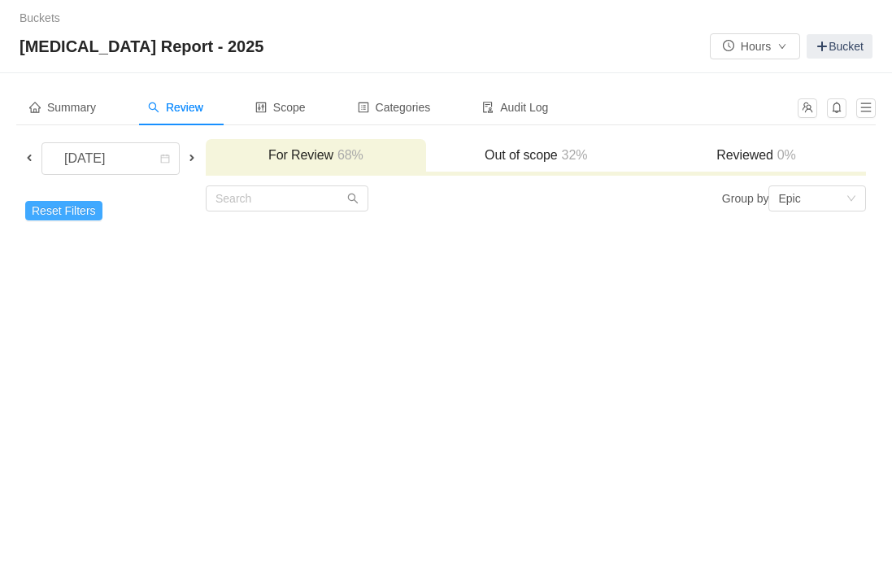
click at [67, 217] on button "Reset Filters" at bounding box center [63, 211] width 77 height 20
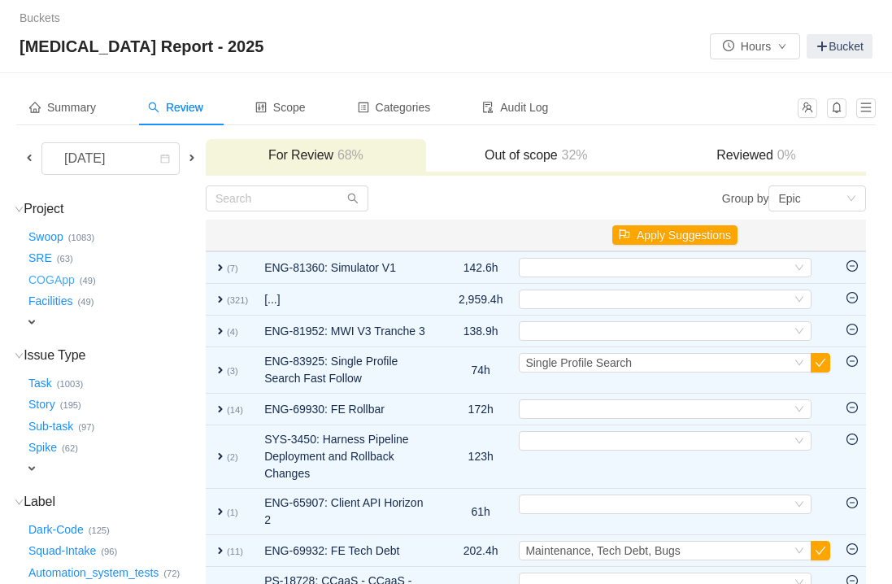
click at [33, 284] on button "COGApp …" at bounding box center [52, 280] width 54 height 26
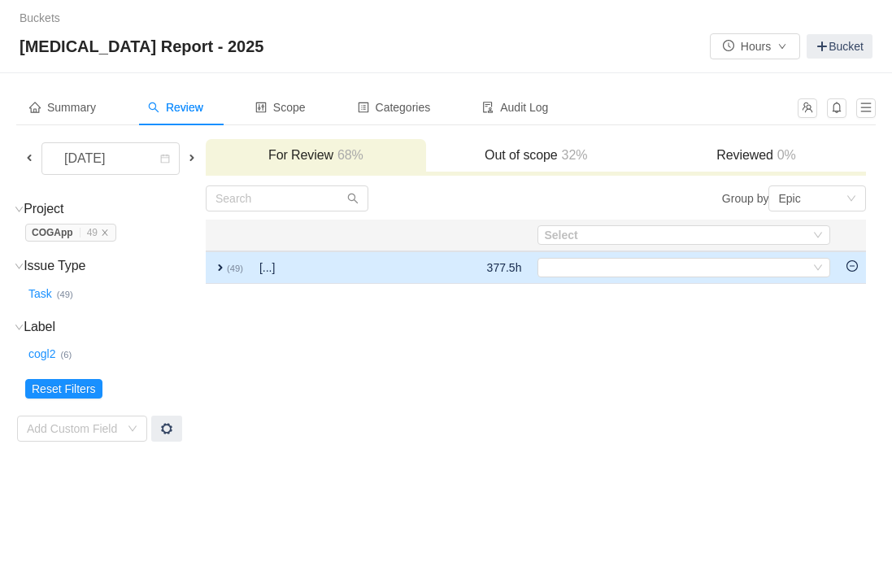
click at [850, 270] on icon "icon: minus-circle" at bounding box center [851, 265] width 11 height 11
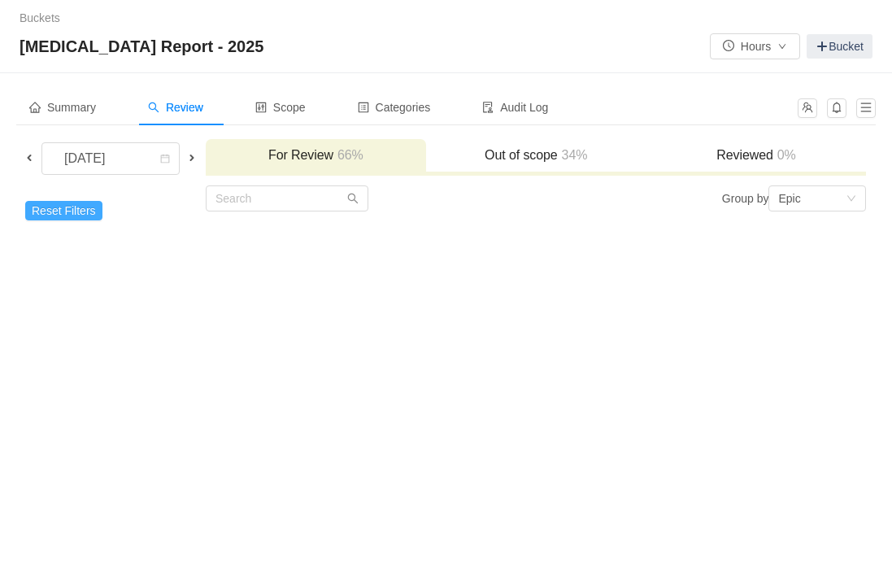
click at [71, 213] on button "Reset Filters" at bounding box center [63, 211] width 77 height 20
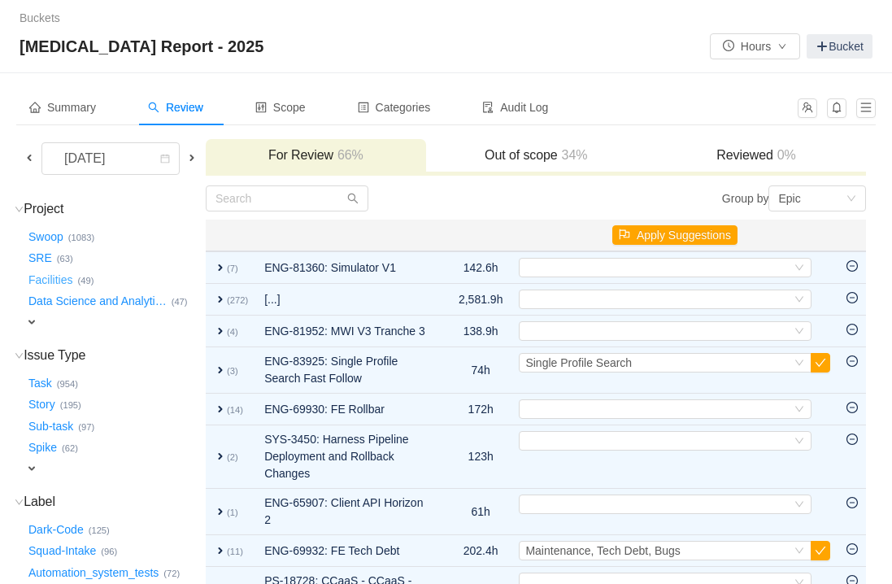
click at [60, 281] on button "Facilities …" at bounding box center [51, 280] width 52 height 26
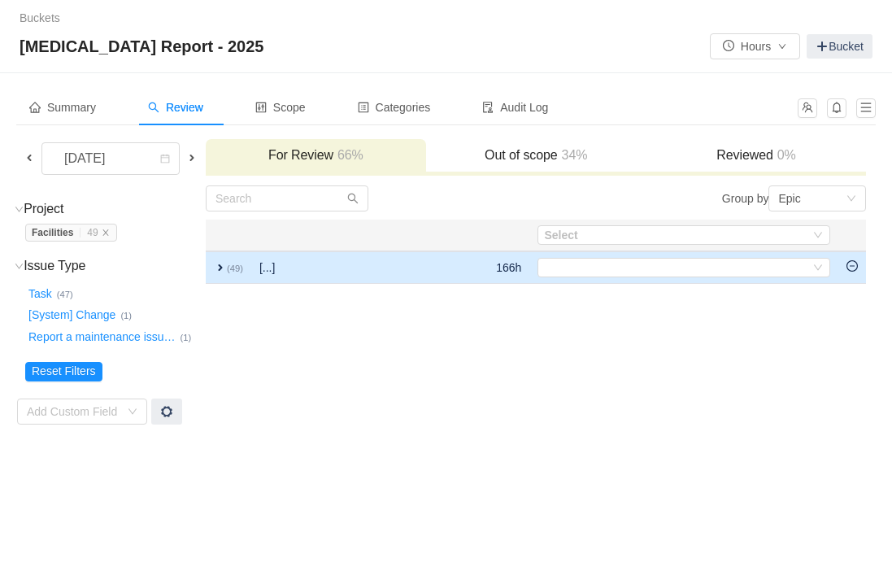
click at [855, 269] on icon "icon: minus-circle" at bounding box center [851, 265] width 11 height 11
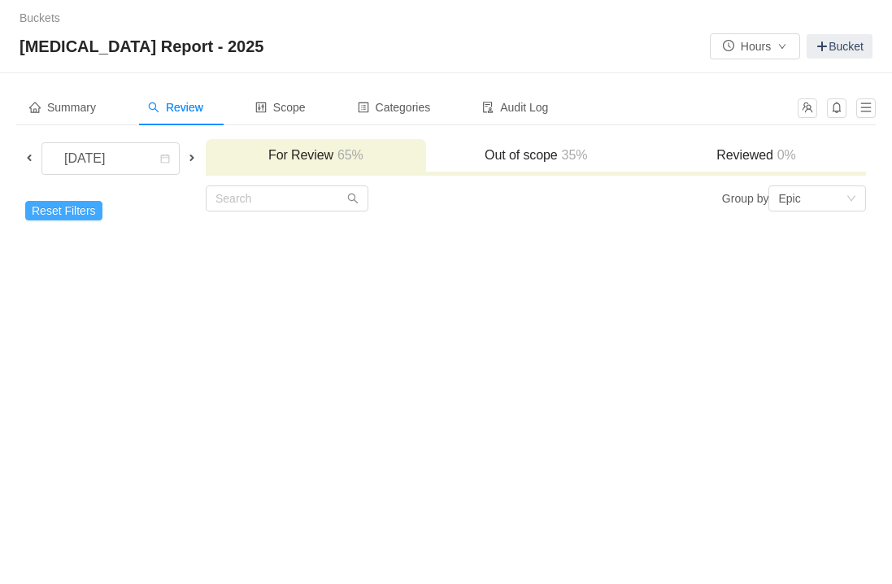
click at [66, 211] on button "Reset Filters" at bounding box center [63, 211] width 77 height 20
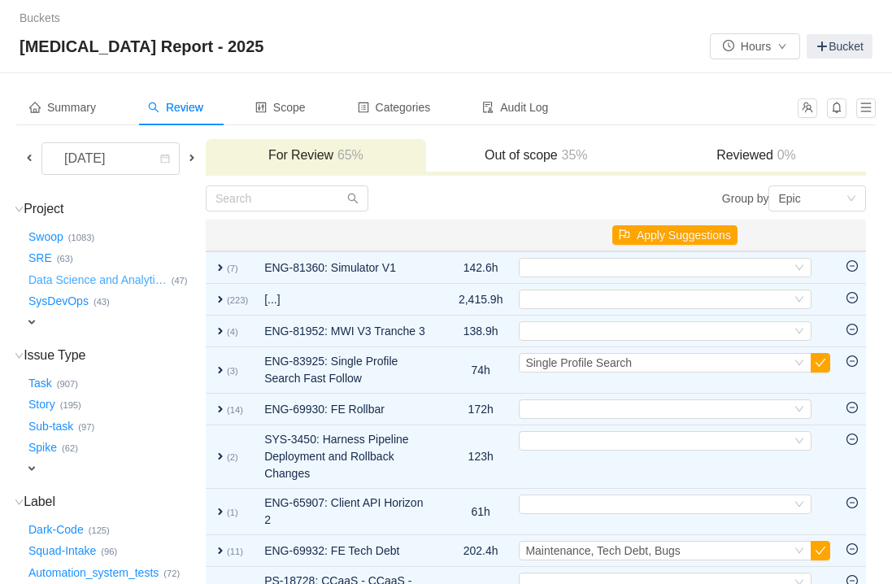
click at [96, 281] on button "Data Science and Analyti …" at bounding box center [98, 280] width 146 height 26
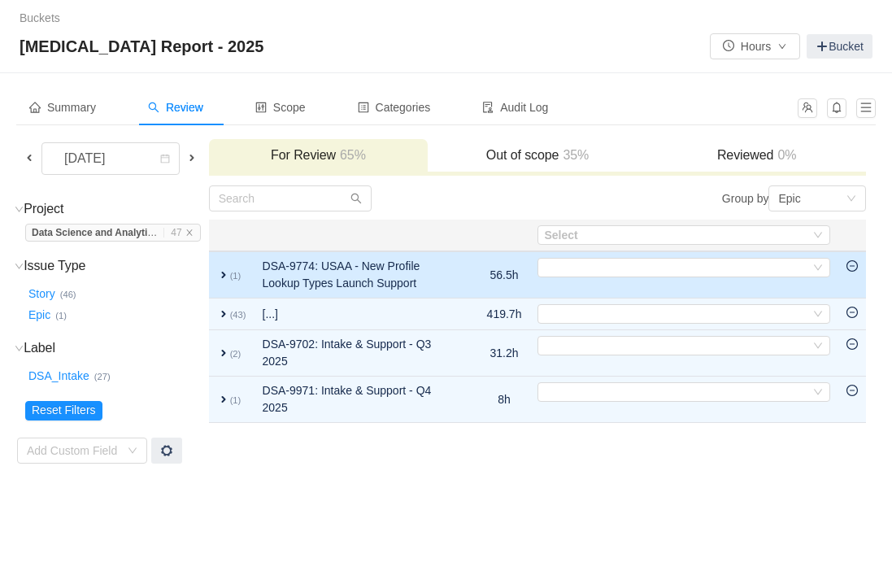
click at [854, 269] on icon "icon: minus-circle" at bounding box center [851, 265] width 11 height 11
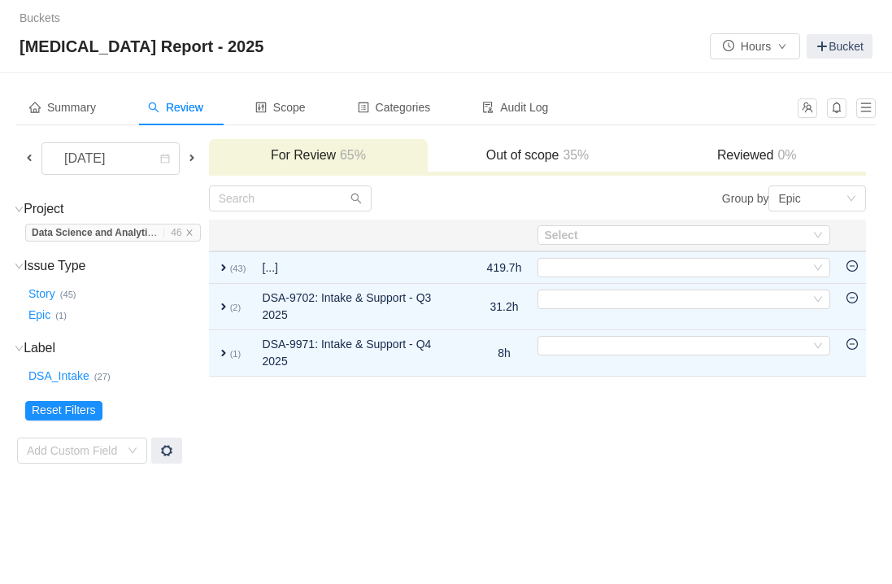
click at [854, 269] on icon "icon: minus-circle" at bounding box center [851, 265] width 11 height 11
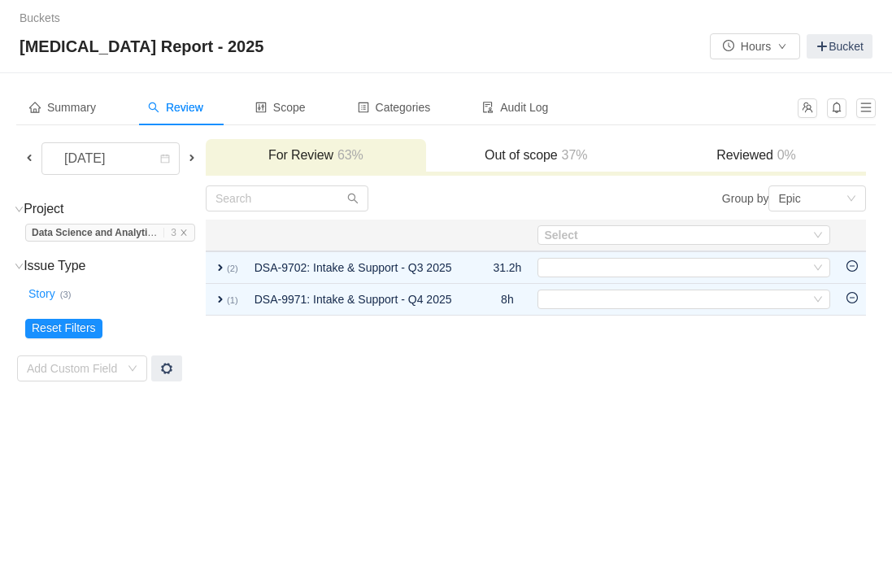
click at [854, 269] on icon "icon: minus-circle" at bounding box center [851, 265] width 11 height 11
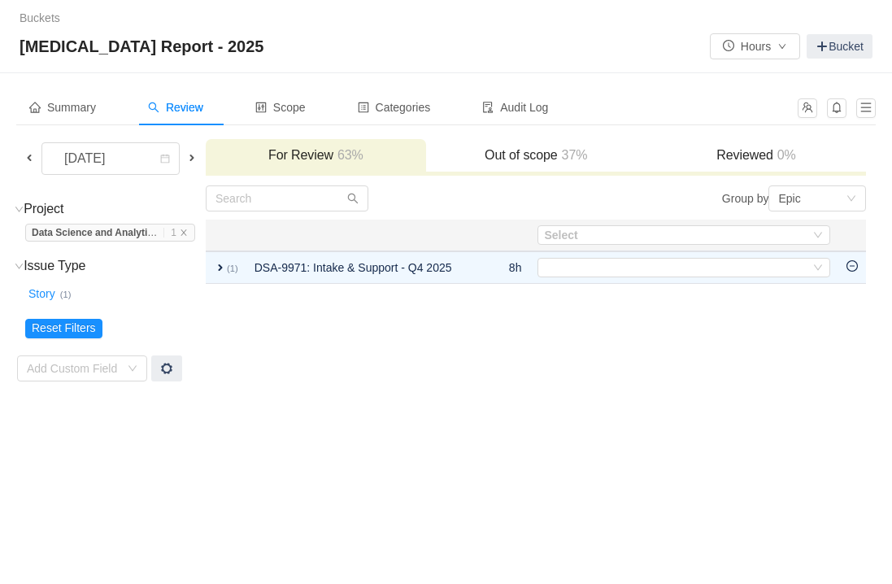
click at [854, 269] on icon "icon: minus-circle" at bounding box center [851, 265] width 11 height 11
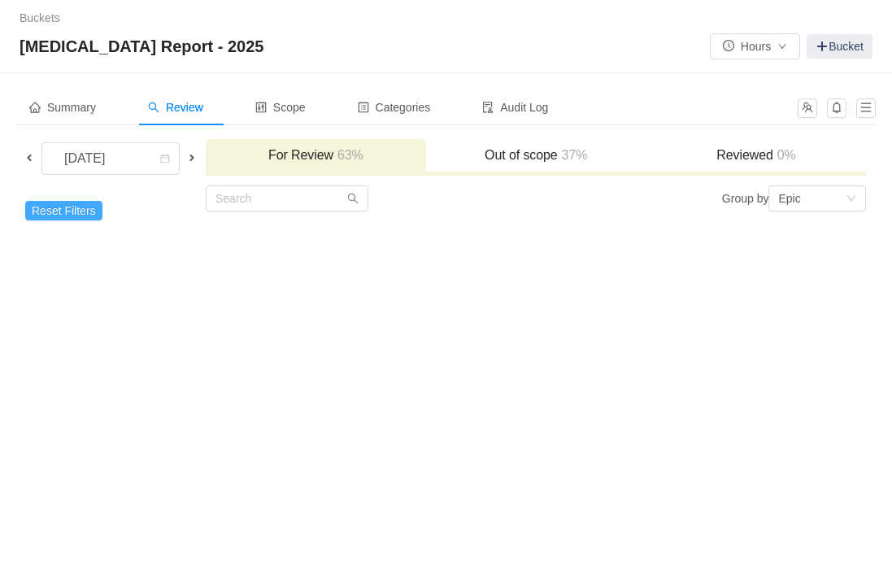
click at [76, 203] on button "Reset Filters" at bounding box center [63, 211] width 77 height 20
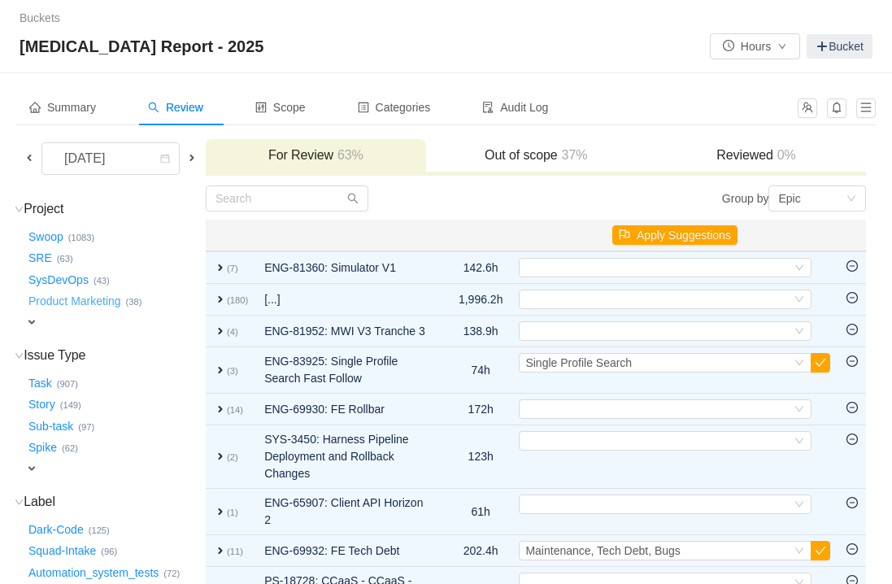
click at [59, 306] on button "Product Marketing …" at bounding box center [75, 302] width 101 height 26
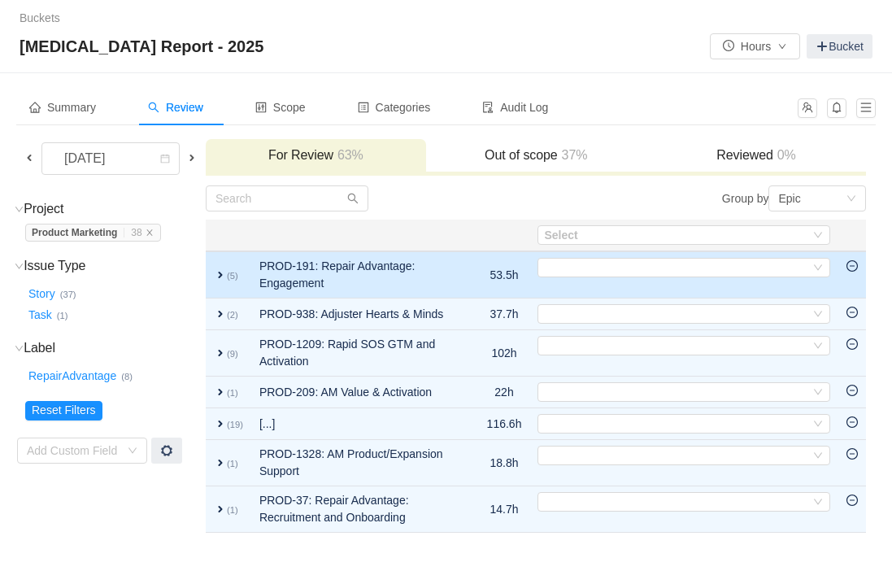
click at [854, 267] on icon "icon: minus-circle" at bounding box center [851, 265] width 11 height 11
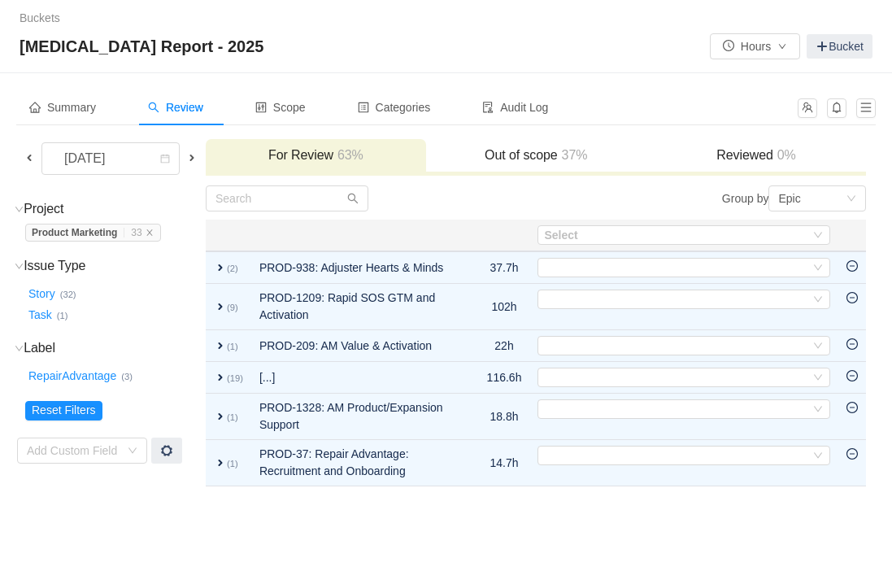
click at [854, 267] on icon "icon: minus-circle" at bounding box center [851, 265] width 11 height 11
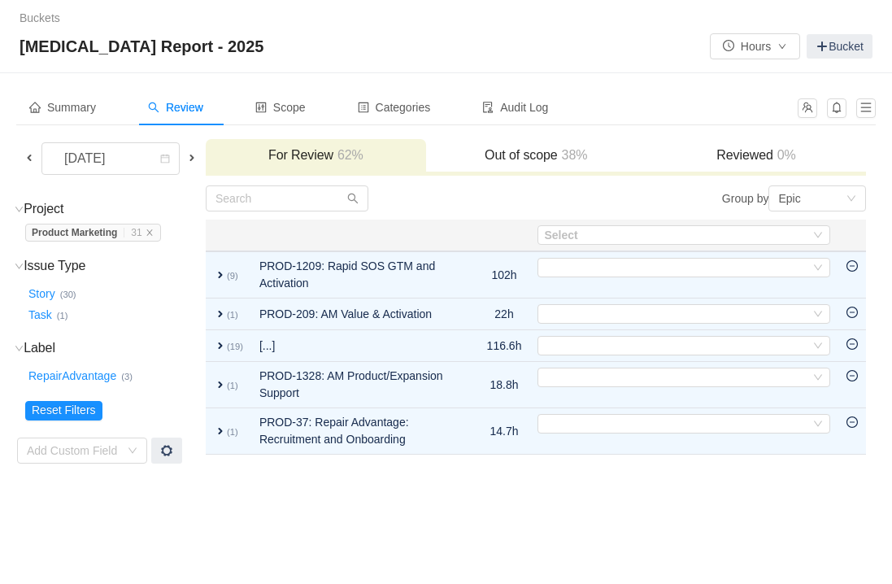
click at [854, 267] on icon "icon: minus-circle" at bounding box center [851, 265] width 11 height 11
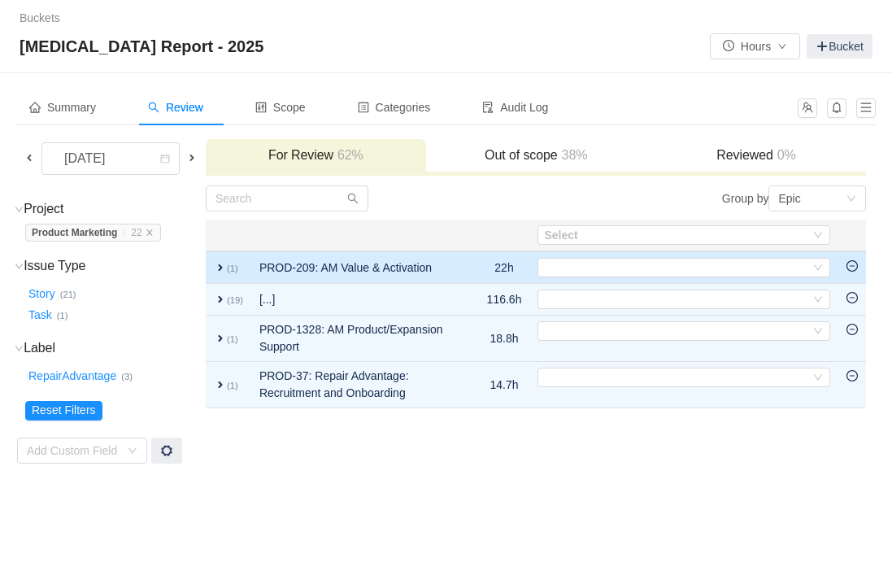
click at [854, 267] on icon "icon: minus-circle" at bounding box center [851, 265] width 11 height 11
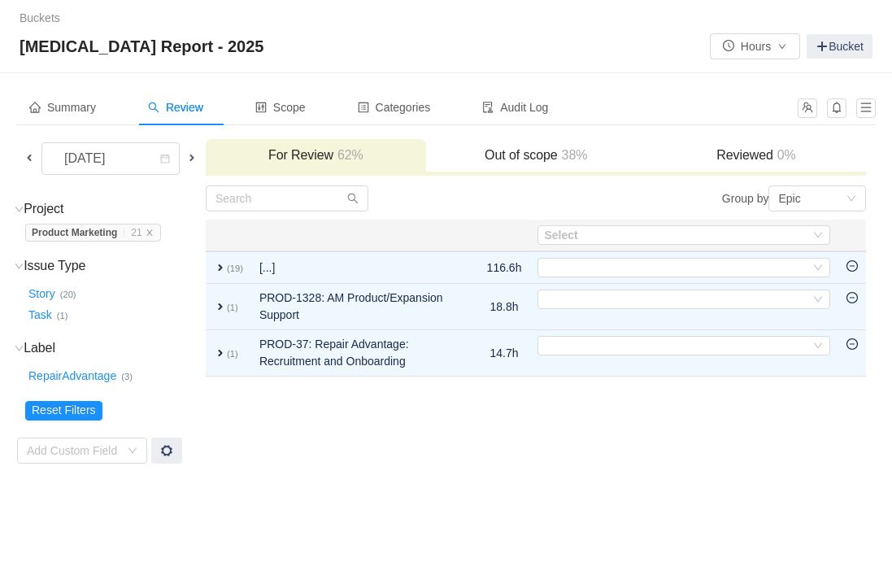
click at [854, 267] on icon "icon: minus-circle" at bounding box center [851, 265] width 11 height 11
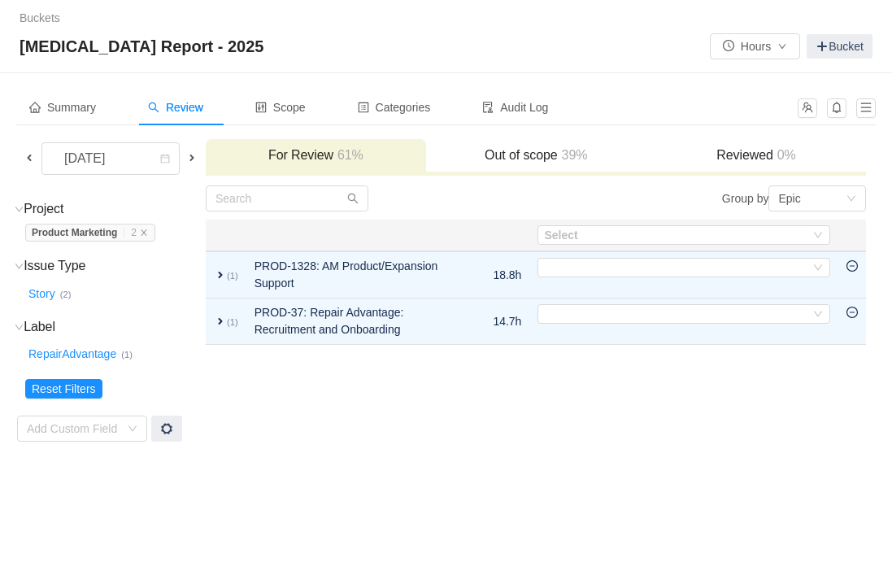
click at [854, 267] on icon "icon: minus-circle" at bounding box center [851, 265] width 11 height 11
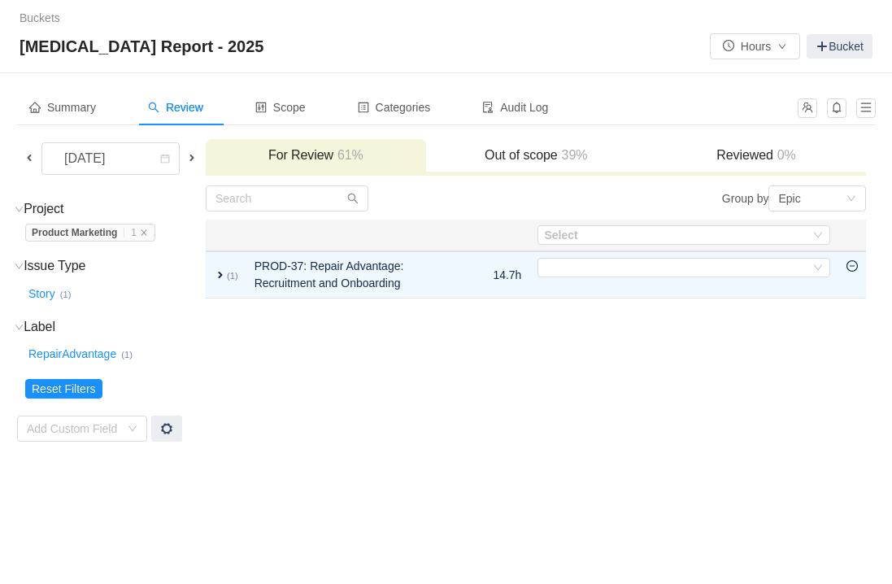
click at [854, 267] on icon "icon: minus-circle" at bounding box center [851, 265] width 11 height 11
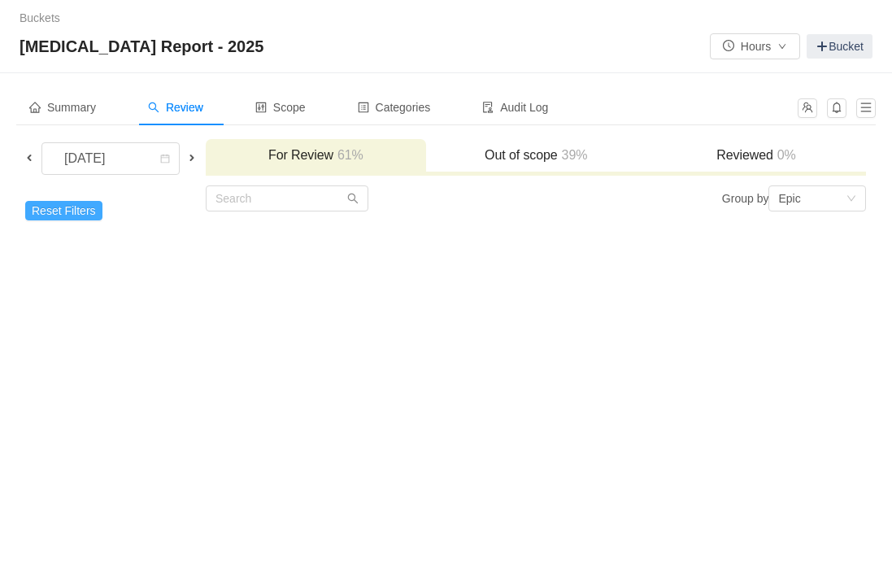
click at [89, 214] on button "Reset Filters" at bounding box center [63, 211] width 77 height 20
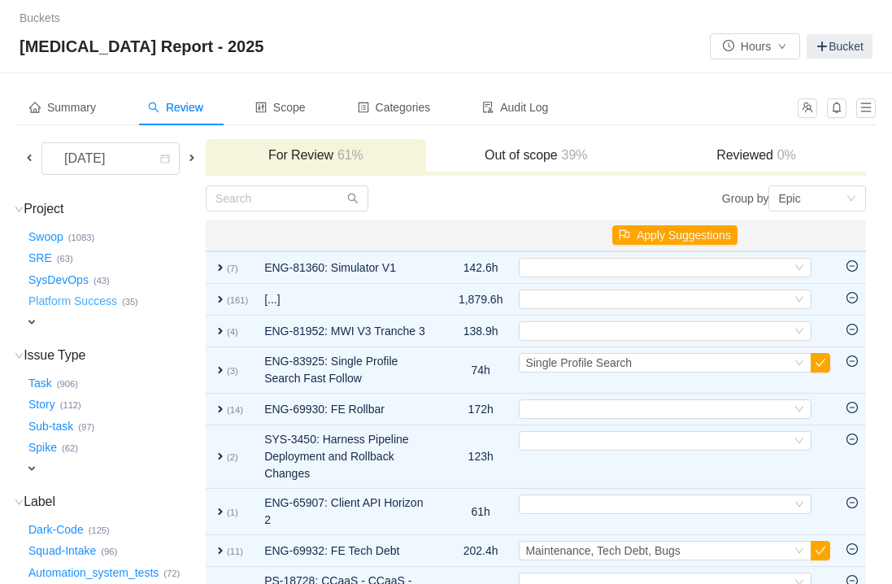
click at [108, 306] on button "Platform Success …" at bounding box center [73, 302] width 97 height 26
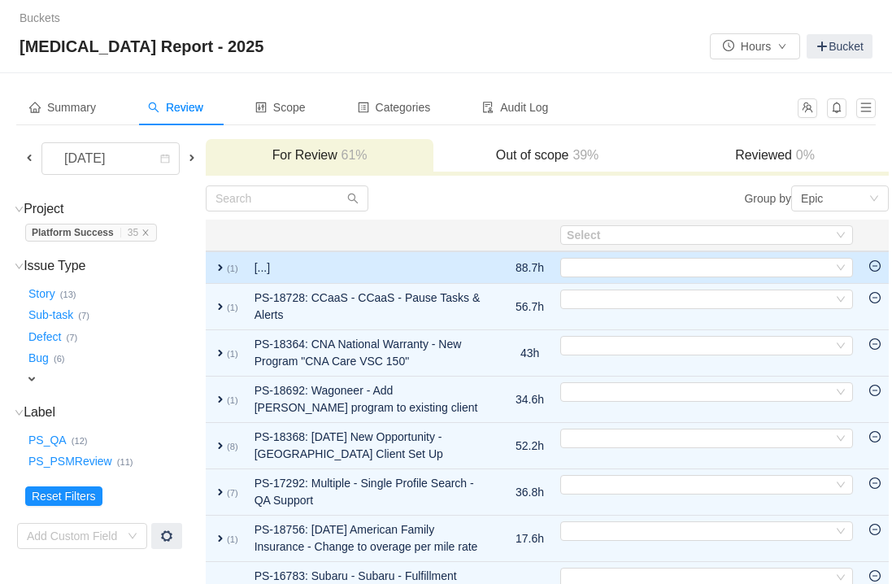
click at [869, 268] on icon "icon: minus-circle" at bounding box center [874, 265] width 11 height 11
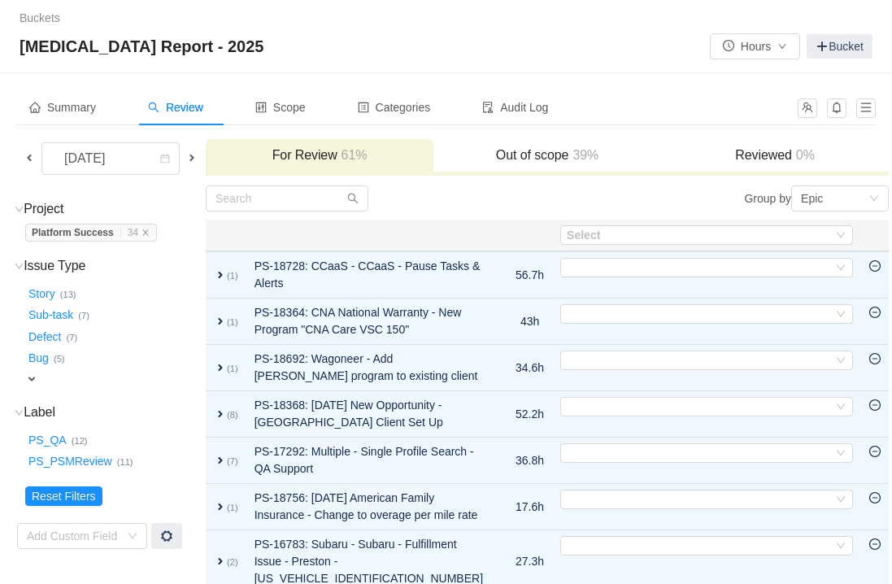
click at [869, 268] on icon "icon: minus-circle" at bounding box center [874, 265] width 11 height 11
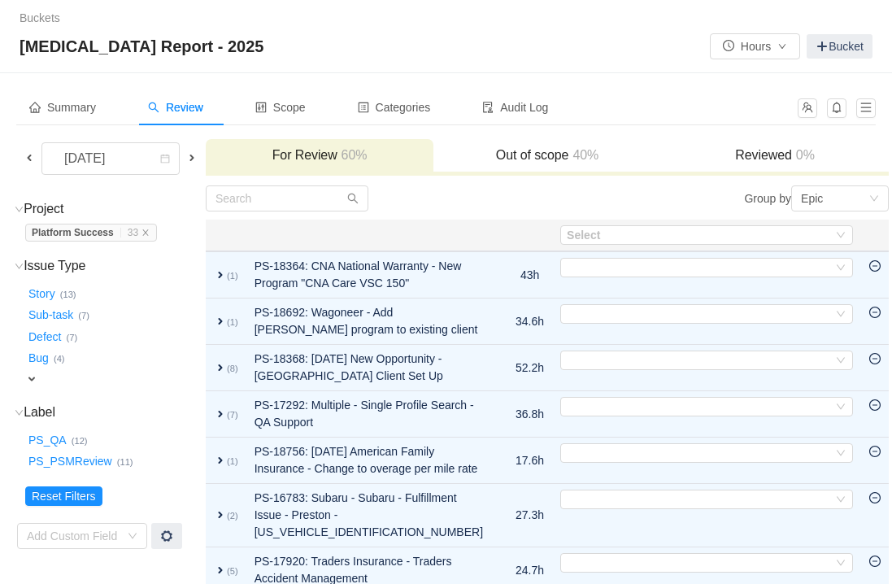
click at [869, 268] on icon "icon: minus-circle" at bounding box center [874, 265] width 11 height 11
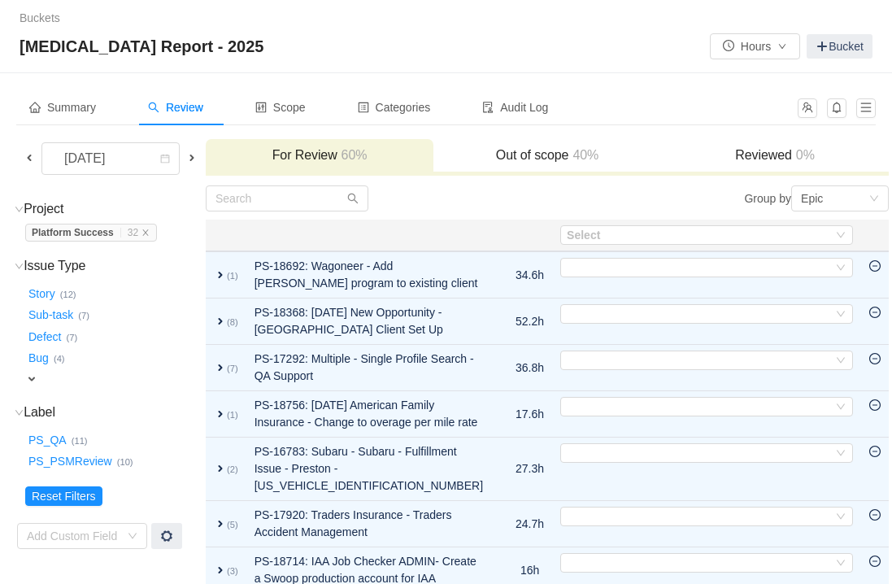
click at [869, 268] on icon "icon: minus-circle" at bounding box center [874, 265] width 11 height 11
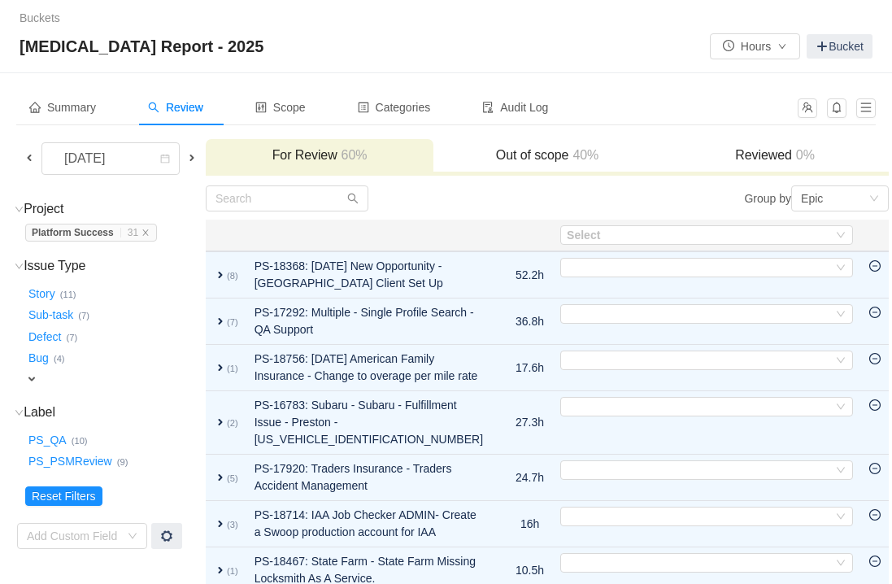
click at [869, 268] on icon "icon: minus-circle" at bounding box center [874, 265] width 11 height 11
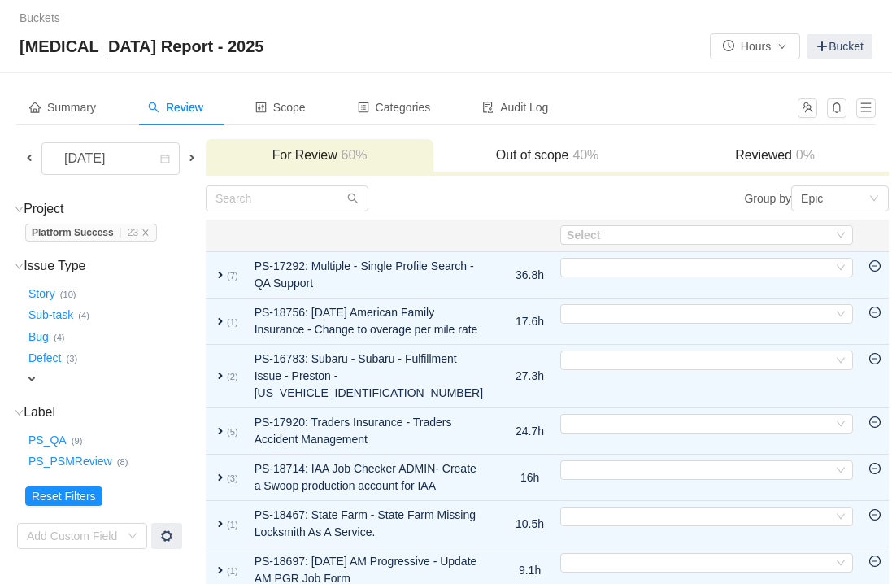
click at [869, 268] on icon "icon: minus-circle" at bounding box center [874, 265] width 11 height 11
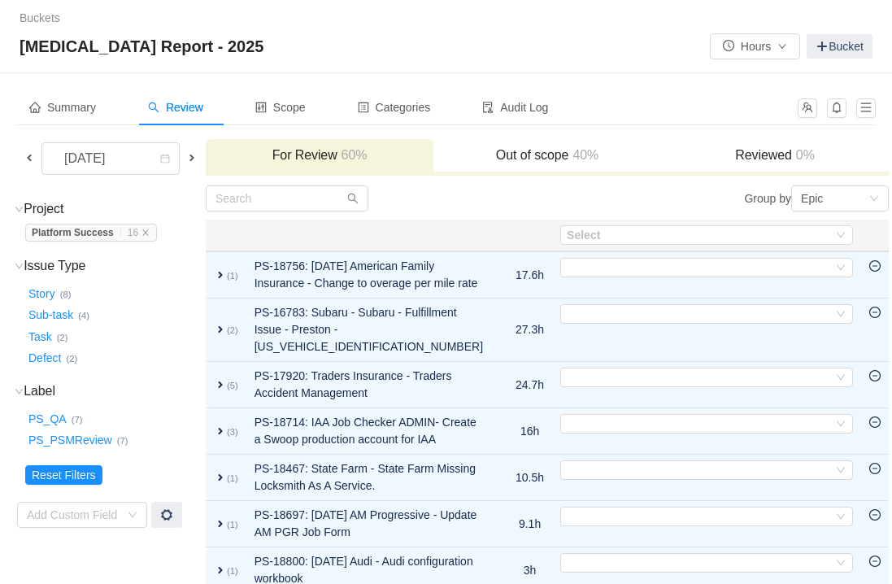
click at [869, 268] on icon "icon: minus-circle" at bounding box center [874, 265] width 11 height 11
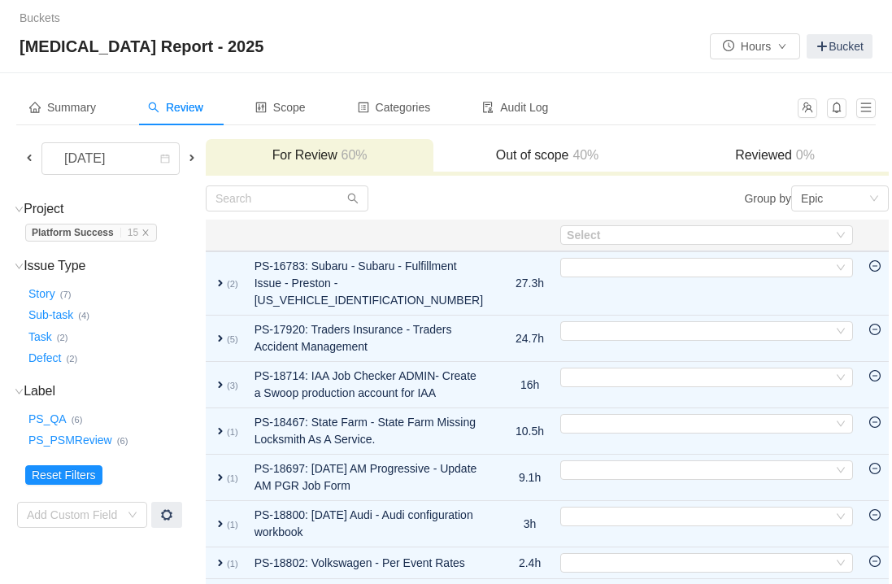
click at [869, 268] on icon "icon: minus-circle" at bounding box center [874, 265] width 11 height 11
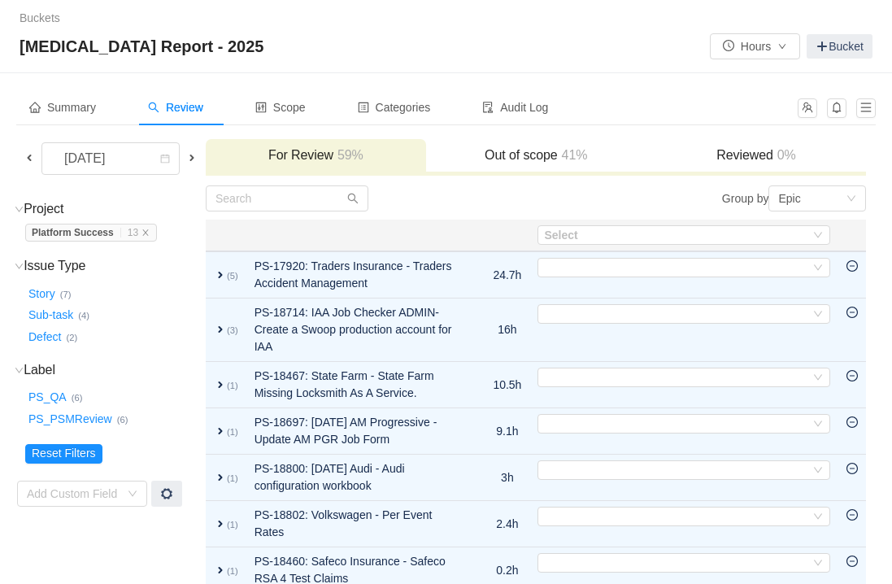
click at [853, 268] on icon "icon: minus-circle" at bounding box center [851, 265] width 11 height 11
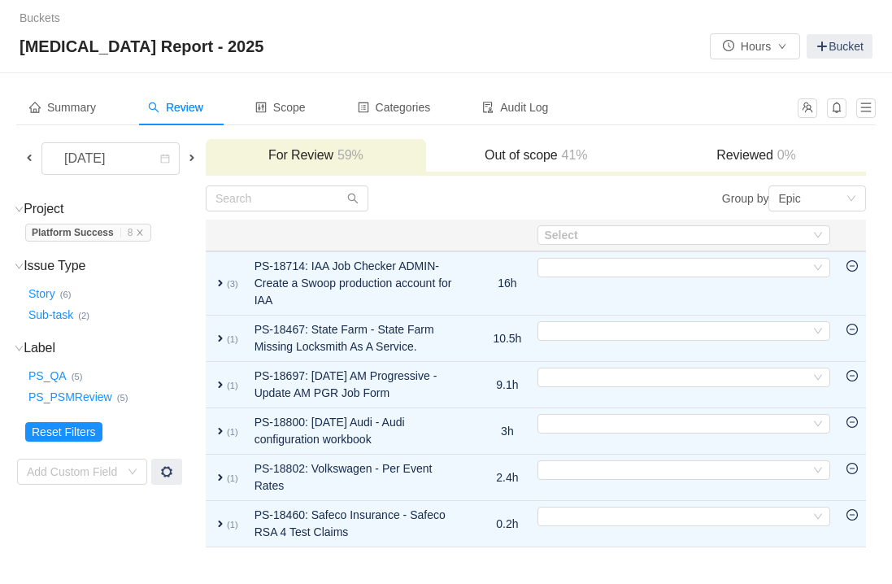
click at [853, 268] on icon "icon: minus-circle" at bounding box center [851, 265] width 11 height 11
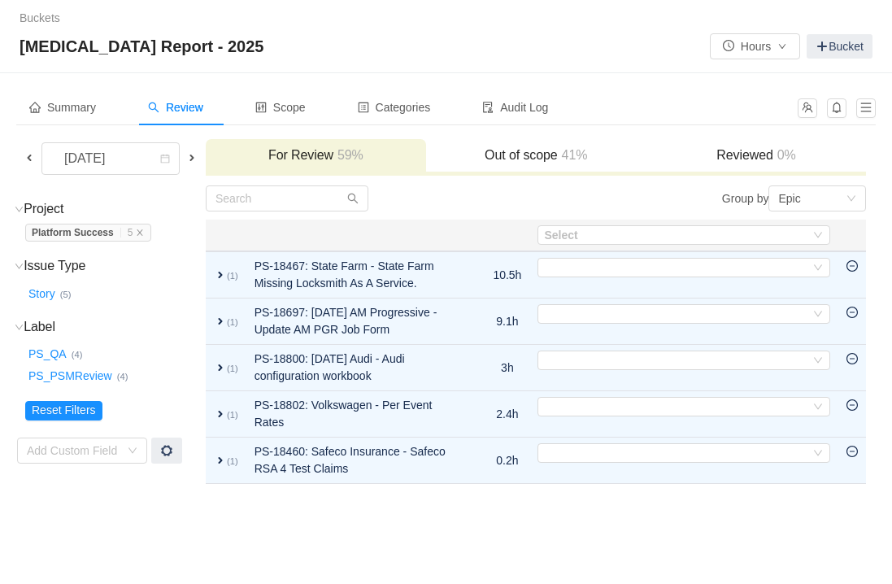
click at [853, 268] on icon "icon: minus-circle" at bounding box center [851, 265] width 11 height 11
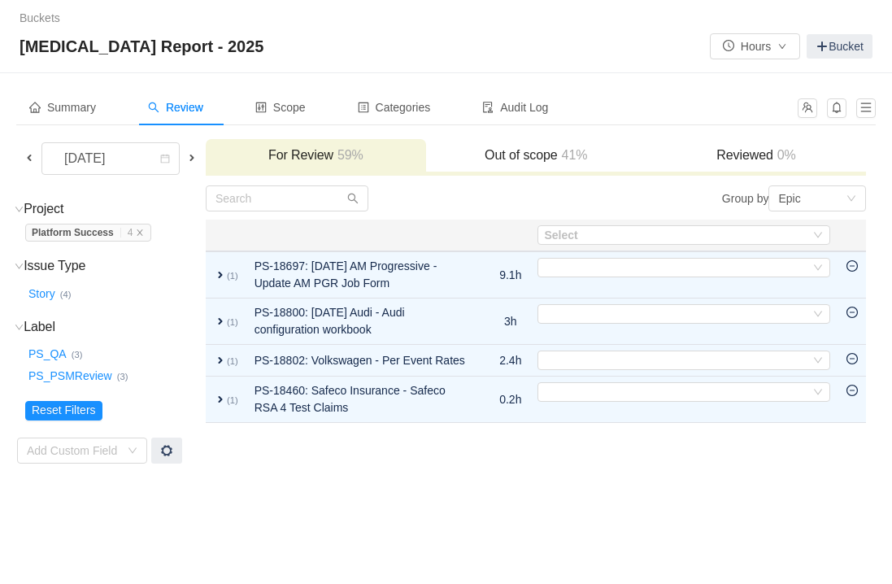
click at [853, 268] on icon "icon: minus-circle" at bounding box center [851, 265] width 11 height 11
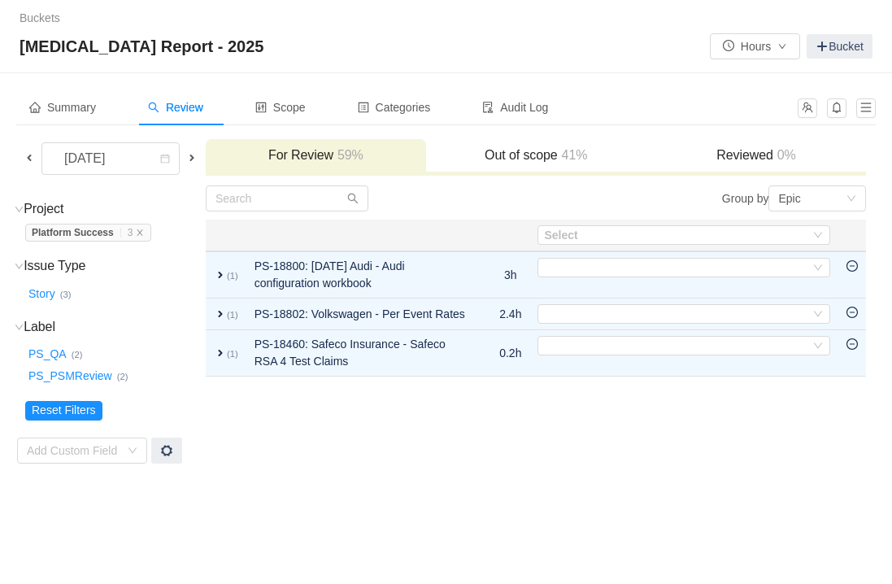
click at [853, 268] on icon "icon: minus-circle" at bounding box center [851, 265] width 11 height 11
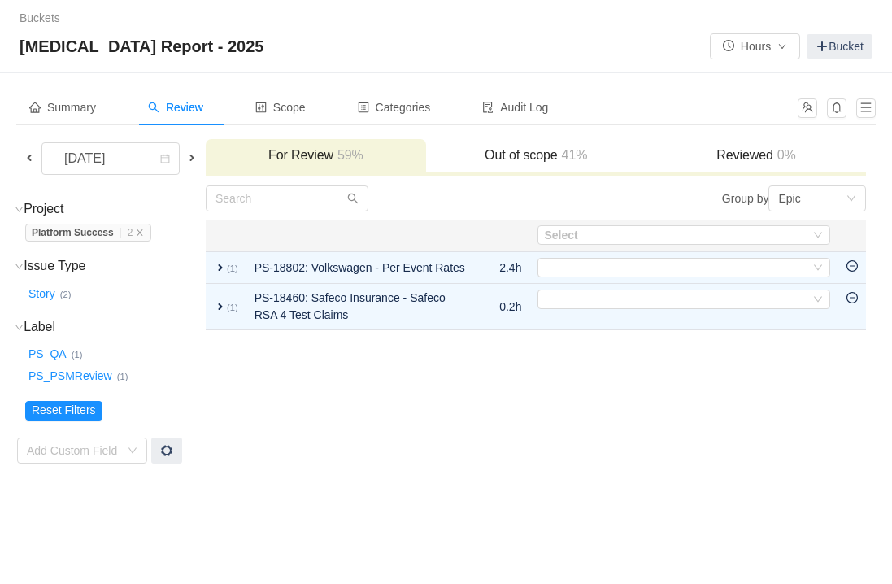
click at [853, 268] on icon "icon: minus-circle" at bounding box center [851, 265] width 11 height 11
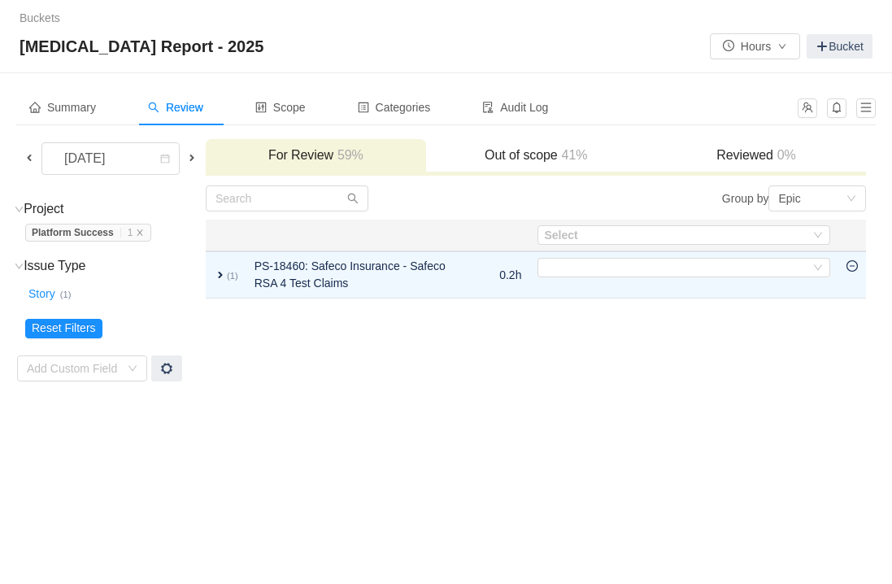
click at [853, 268] on icon "icon: minus-circle" at bounding box center [851, 265] width 11 height 11
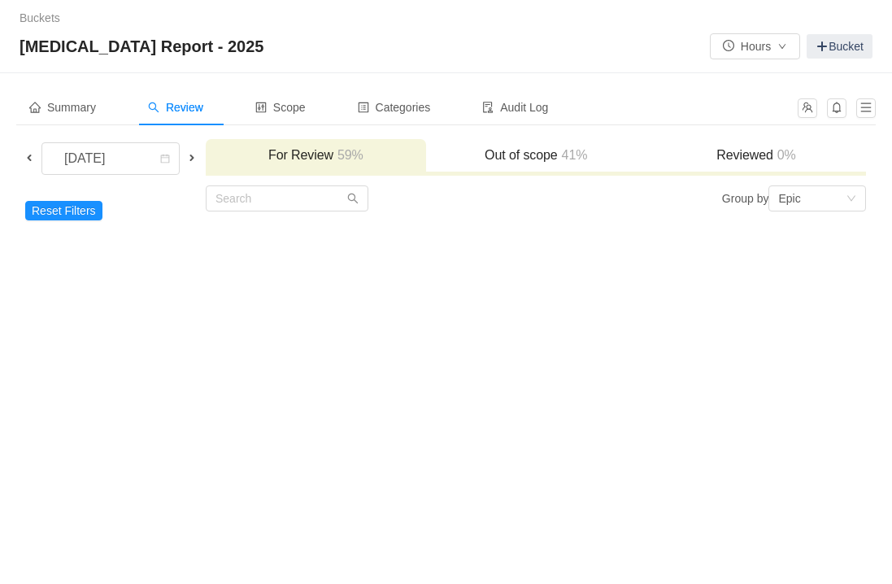
click at [67, 224] on td "Reset Filters Add Custom Field" at bounding box center [110, 212] width 189 height 54
click at [70, 215] on button "Reset Filters" at bounding box center [63, 211] width 77 height 20
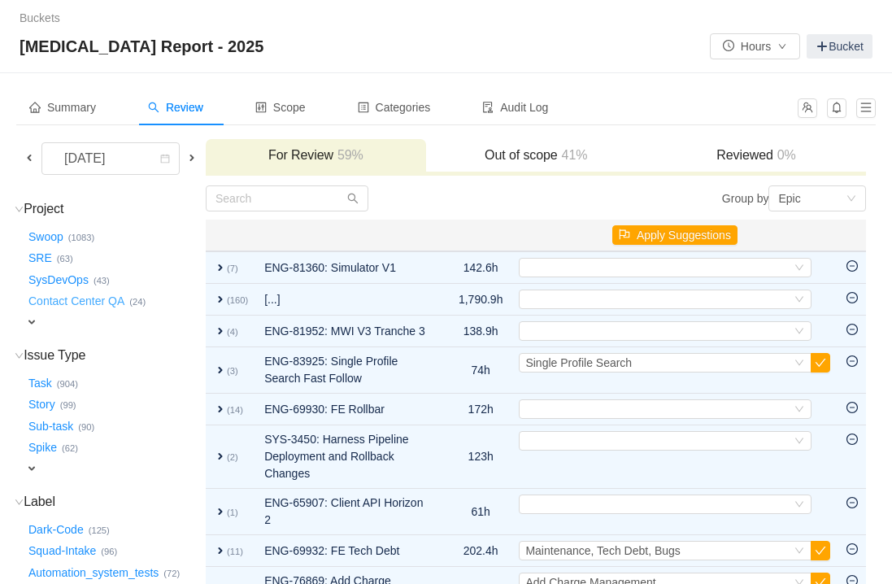
click at [67, 298] on button "Contact Center QA …" at bounding box center [77, 302] width 104 height 26
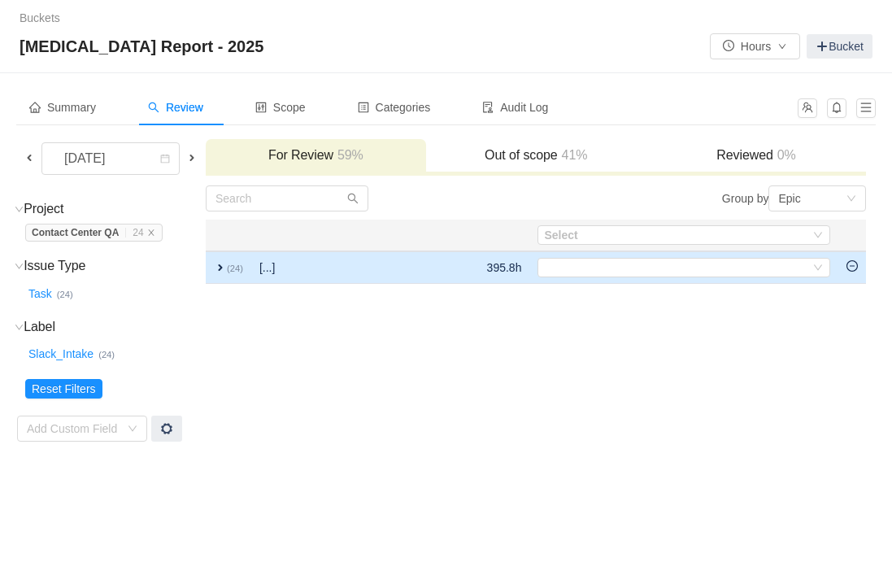
click at [853, 261] on icon "icon: minus-circle" at bounding box center [851, 265] width 11 height 11
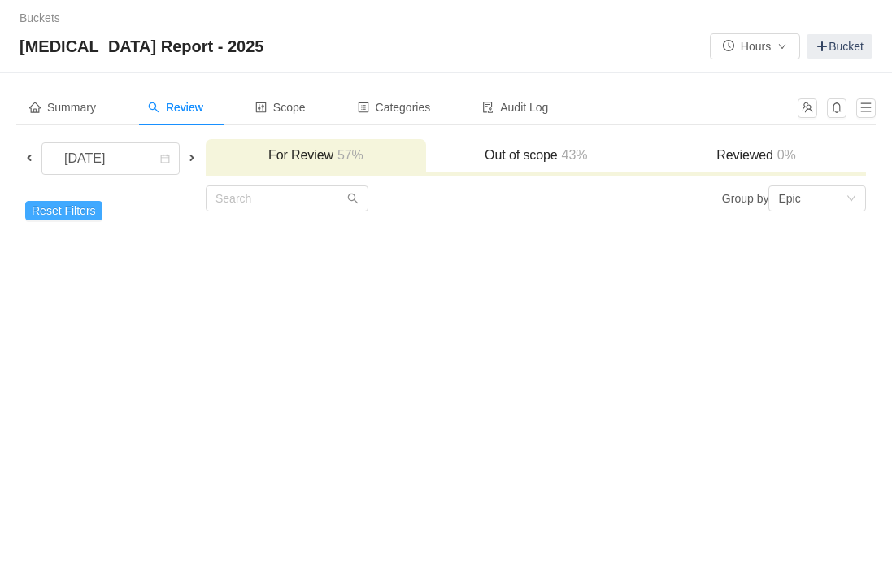
click at [66, 210] on button "Reset Filters" at bounding box center [63, 211] width 77 height 20
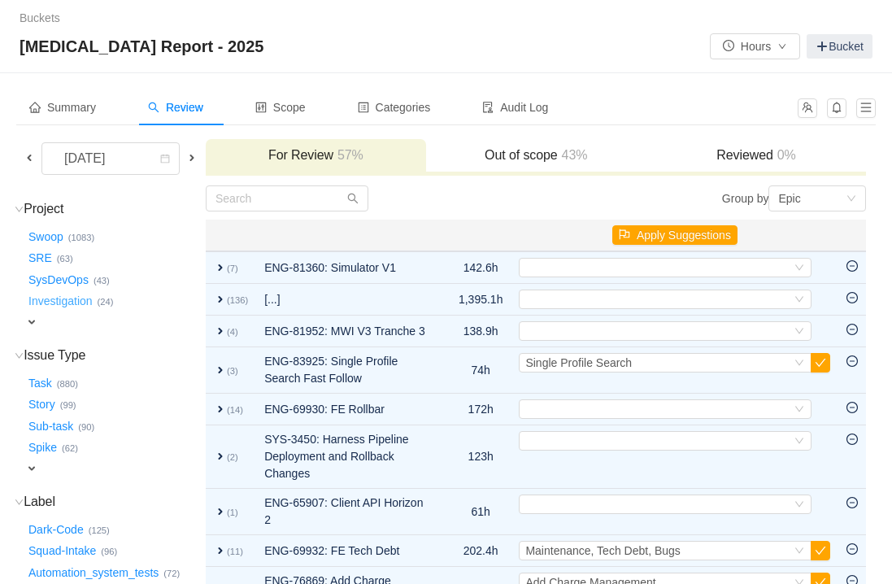
drag, startPoint x: 72, startPoint y: 302, endPoint x: 105, endPoint y: 301, distance: 32.5
click at [72, 302] on button "Investigation …" at bounding box center [61, 302] width 72 height 26
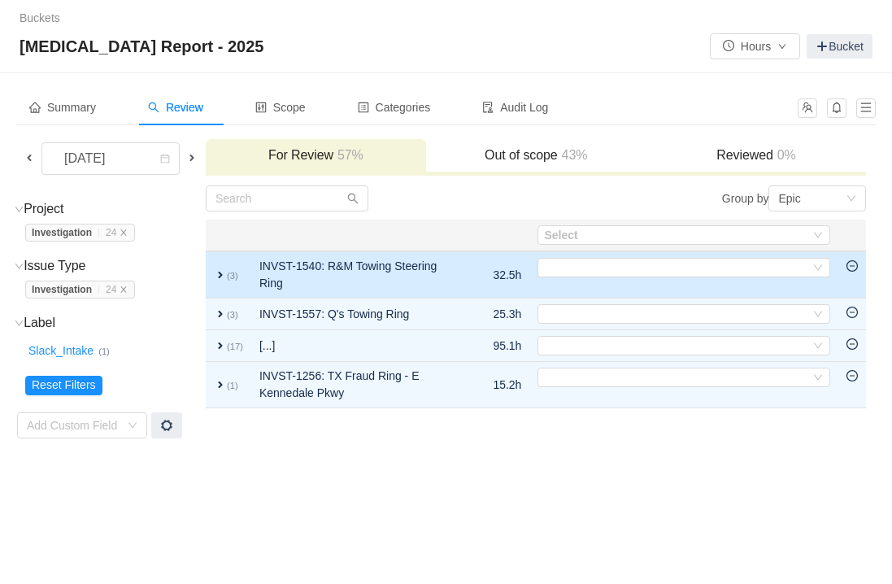
click at [855, 267] on icon "icon: minus-circle" at bounding box center [851, 265] width 11 height 11
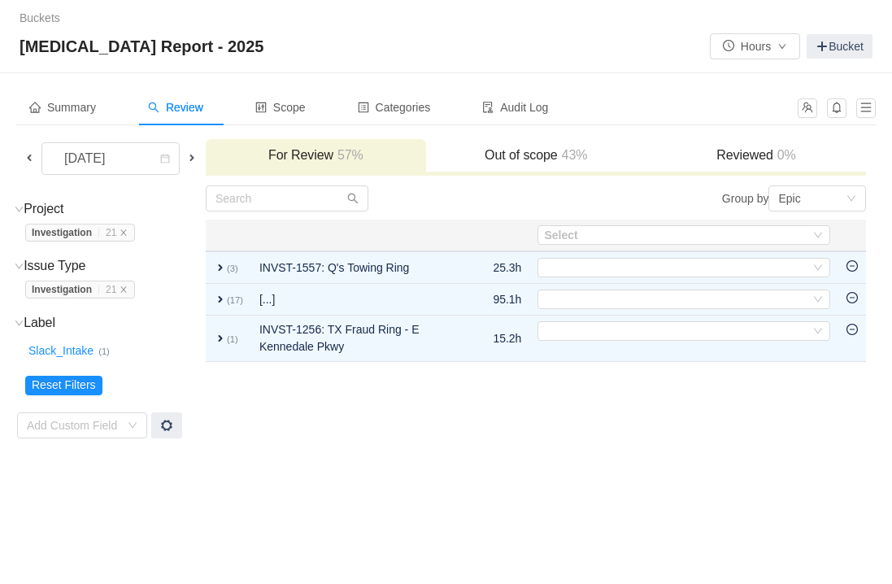
click at [855, 267] on icon "icon: minus-circle" at bounding box center [851, 265] width 11 height 11
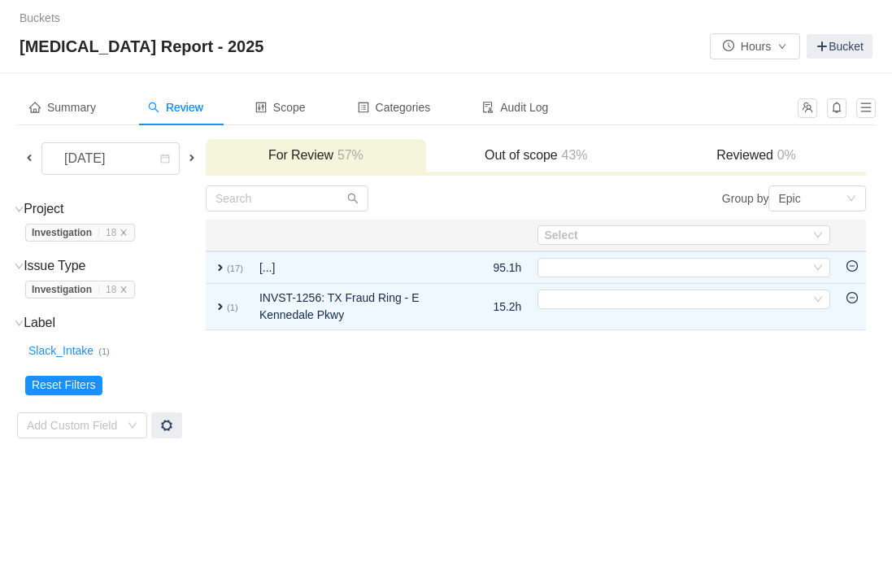
click at [855, 267] on icon "icon: minus-circle" at bounding box center [851, 265] width 11 height 11
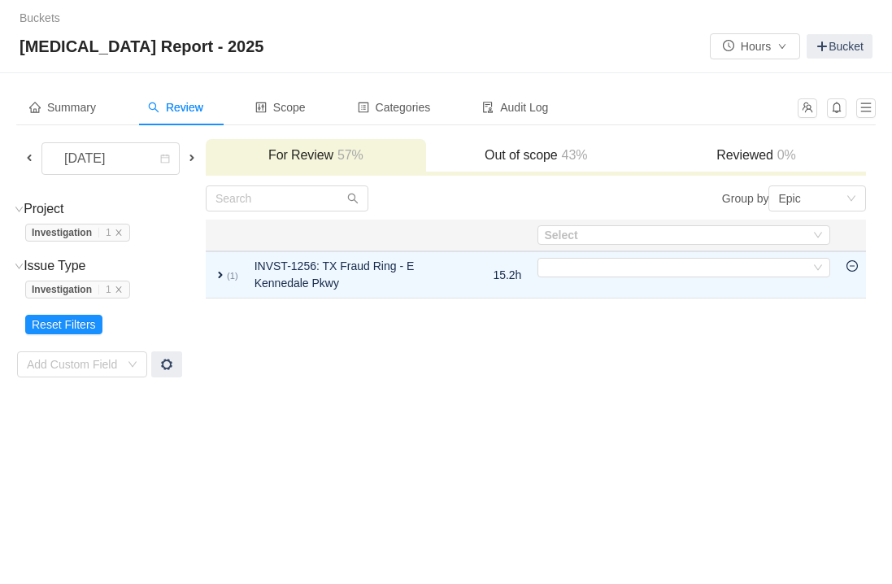
click at [855, 267] on icon "icon: minus-circle" at bounding box center [851, 265] width 11 height 11
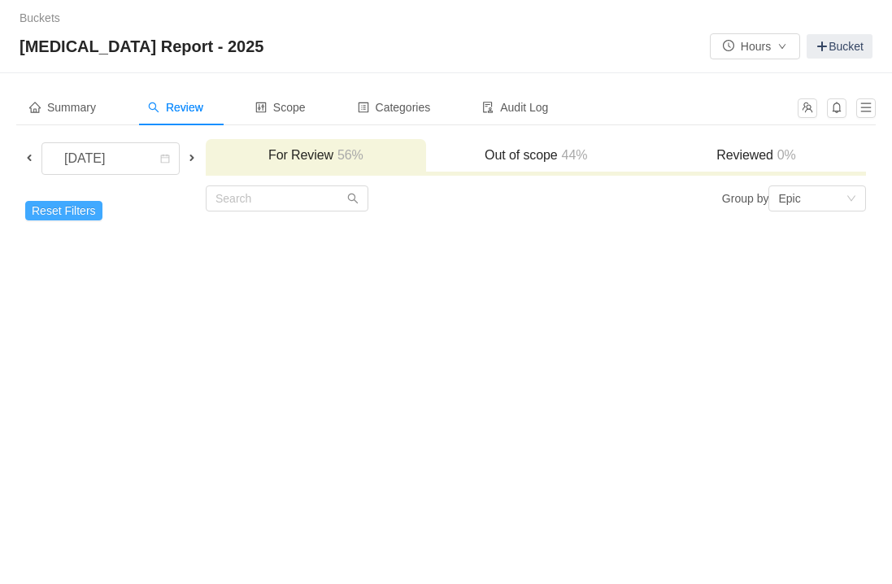
click at [66, 211] on button "Reset Filters" at bounding box center [63, 211] width 77 height 20
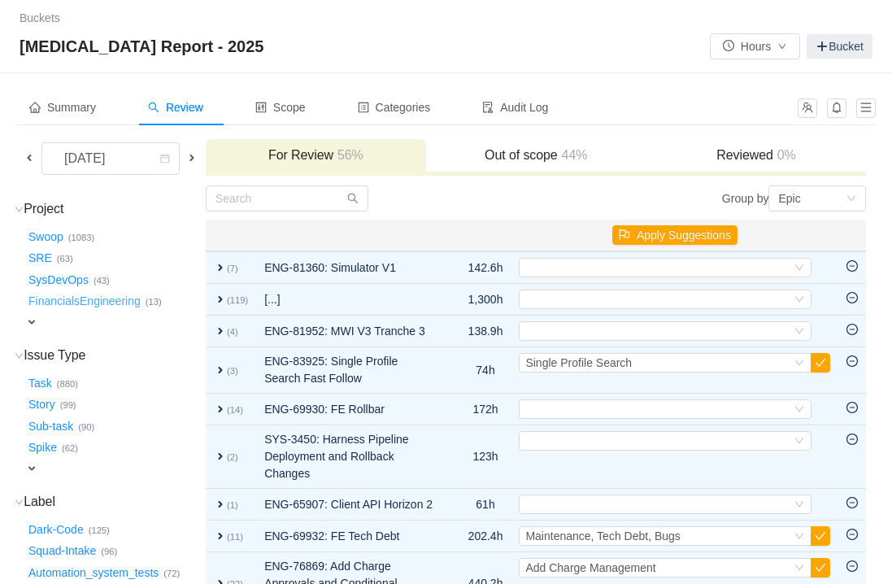
click at [109, 296] on button "FinancialsEngineering …" at bounding box center [85, 302] width 120 height 26
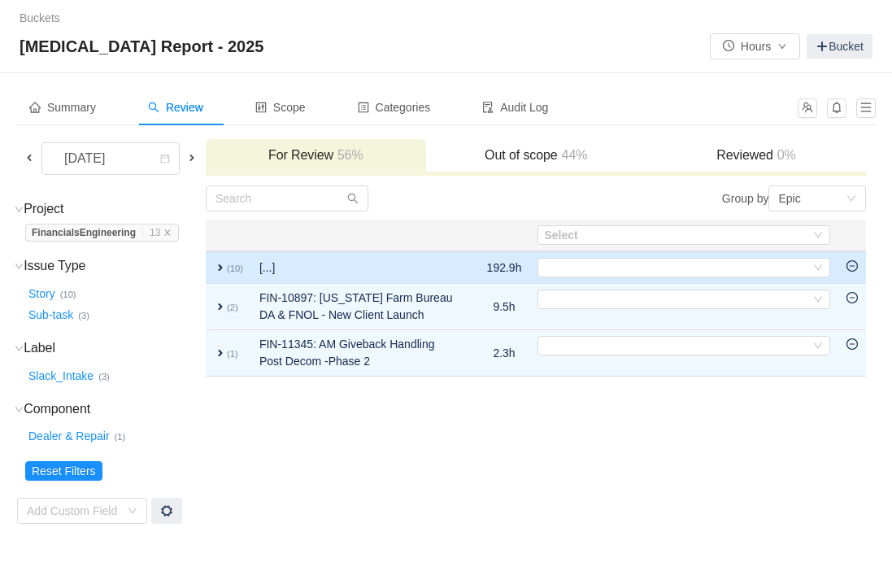
click at [860, 264] on td at bounding box center [852, 267] width 28 height 33
click at [854, 267] on icon "icon: minus-circle" at bounding box center [851, 265] width 11 height 11
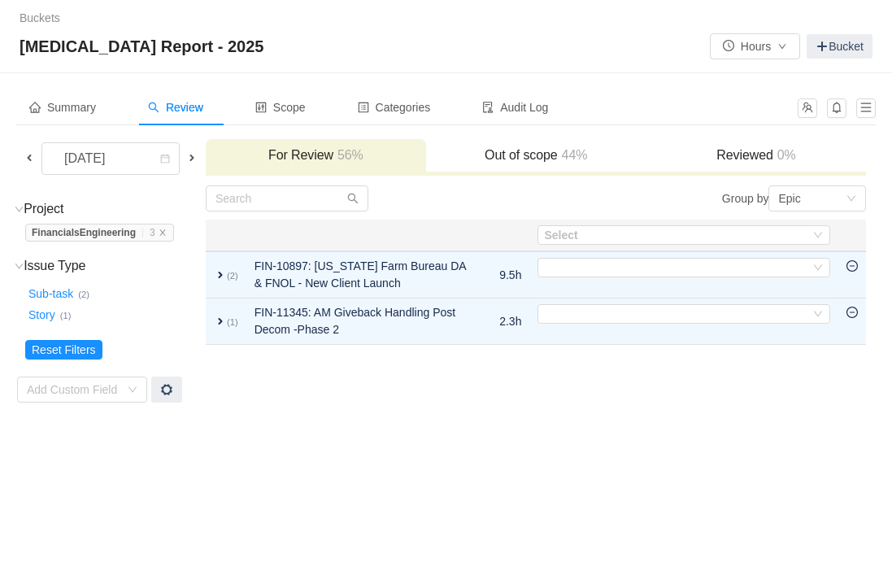
click at [854, 267] on icon "icon: minus-circle" at bounding box center [851, 265] width 11 height 11
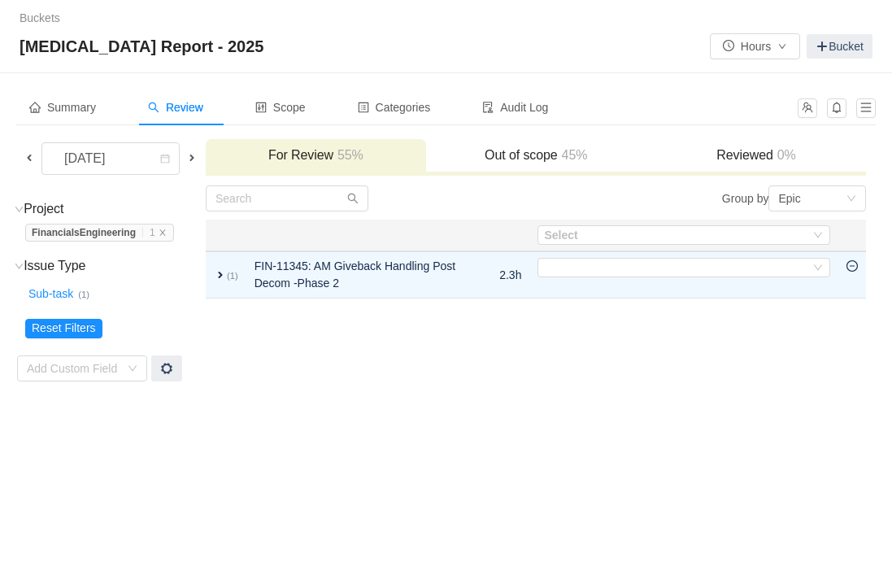
click at [854, 267] on icon "icon: minus-circle" at bounding box center [851, 265] width 11 height 11
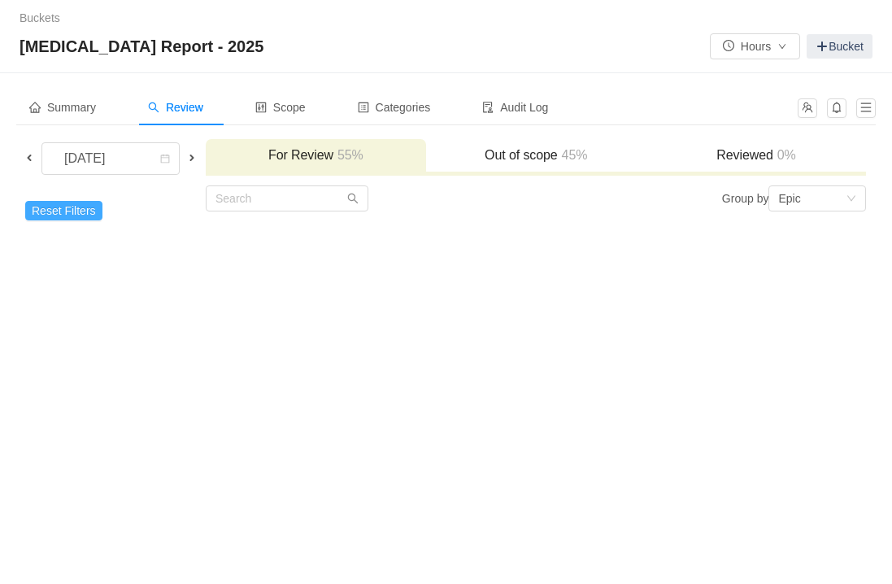
click at [49, 215] on button "Reset Filters" at bounding box center [63, 211] width 77 height 20
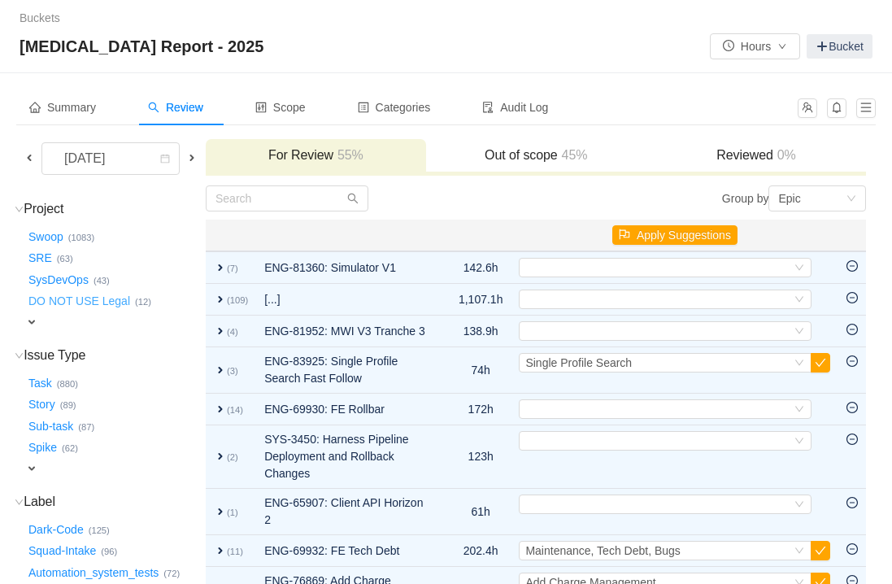
click at [90, 305] on button "DO NOT USE Legal …" at bounding box center [80, 302] width 110 height 26
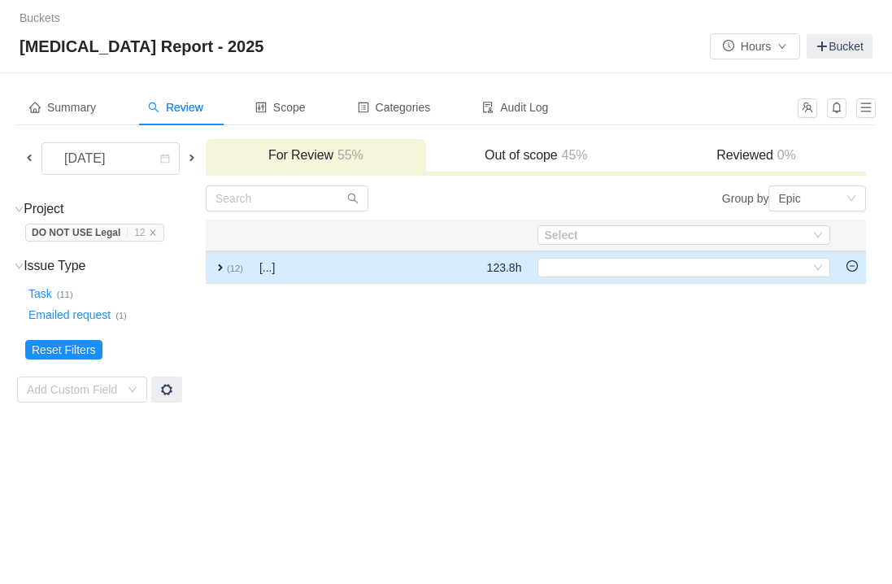
click at [850, 270] on icon "icon: minus-circle" at bounding box center [851, 265] width 11 height 11
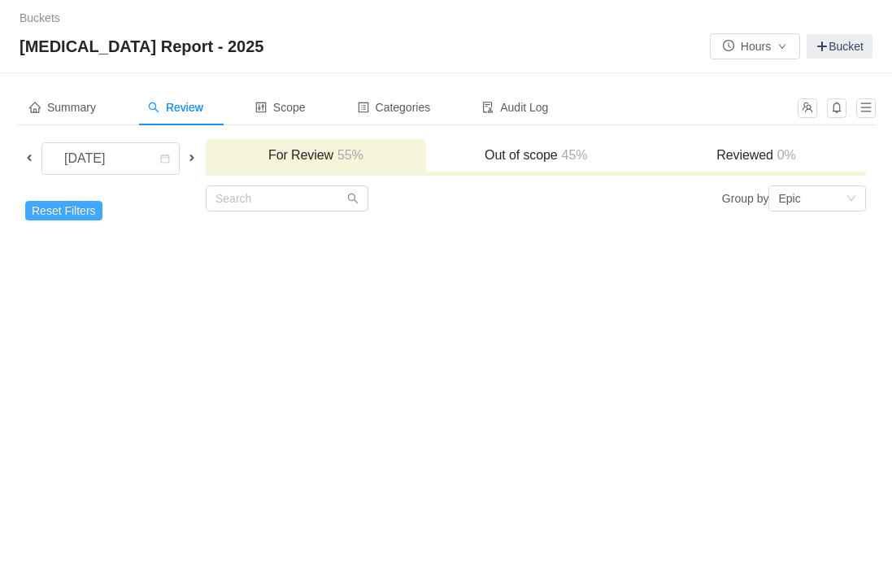
click at [93, 211] on button "Reset Filters" at bounding box center [63, 211] width 77 height 20
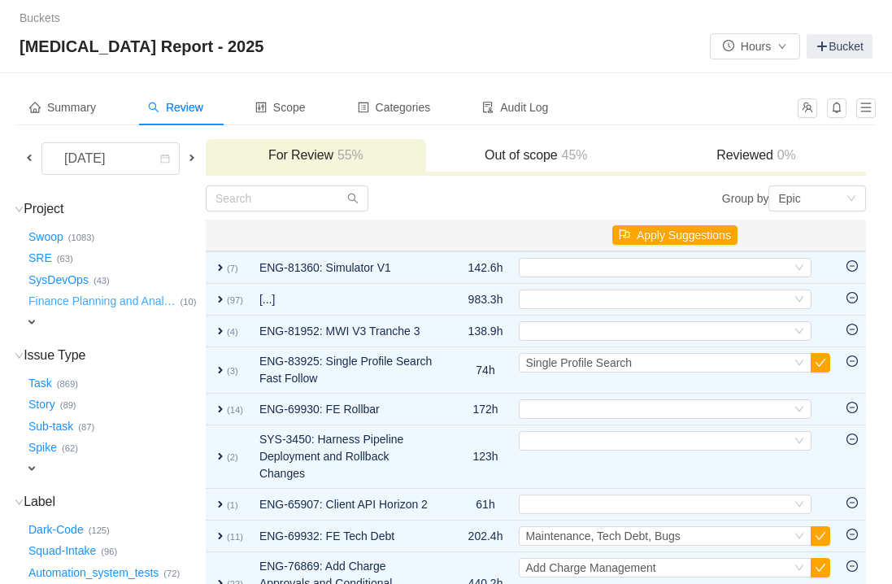
click at [120, 308] on button "Finance Planning and Anal …" at bounding box center [102, 302] width 155 height 26
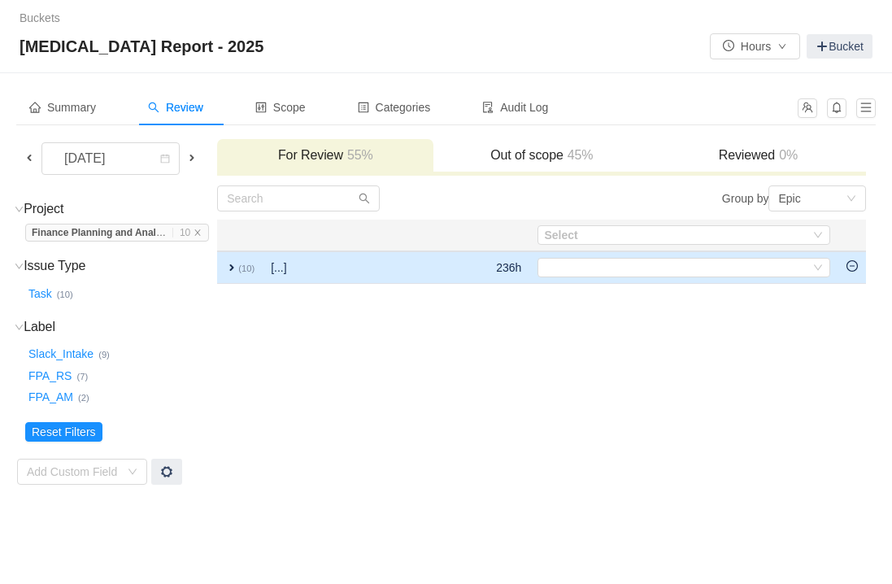
click at [858, 268] on td at bounding box center [852, 267] width 28 height 33
click at [850, 271] on icon "icon: minus-circle" at bounding box center [851, 265] width 11 height 11
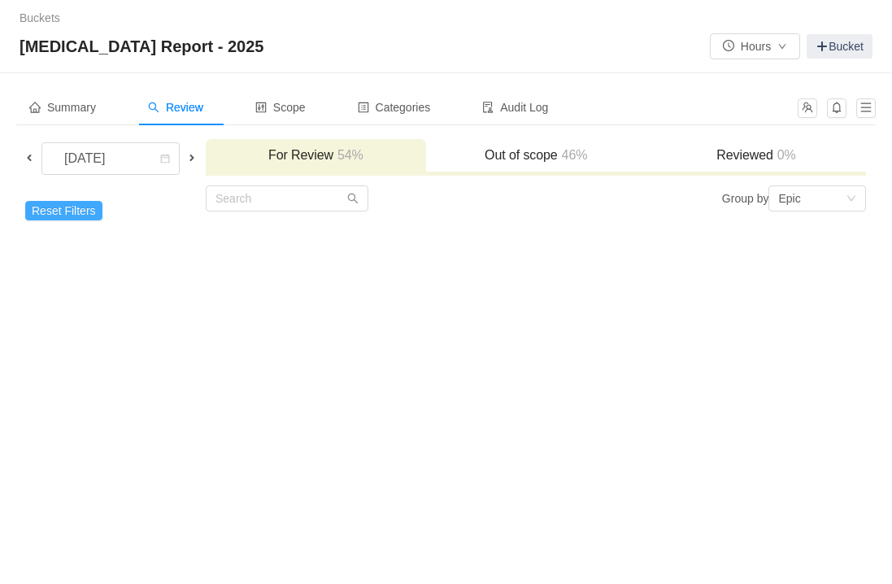
click at [76, 215] on button "Reset Filters" at bounding box center [63, 211] width 77 height 20
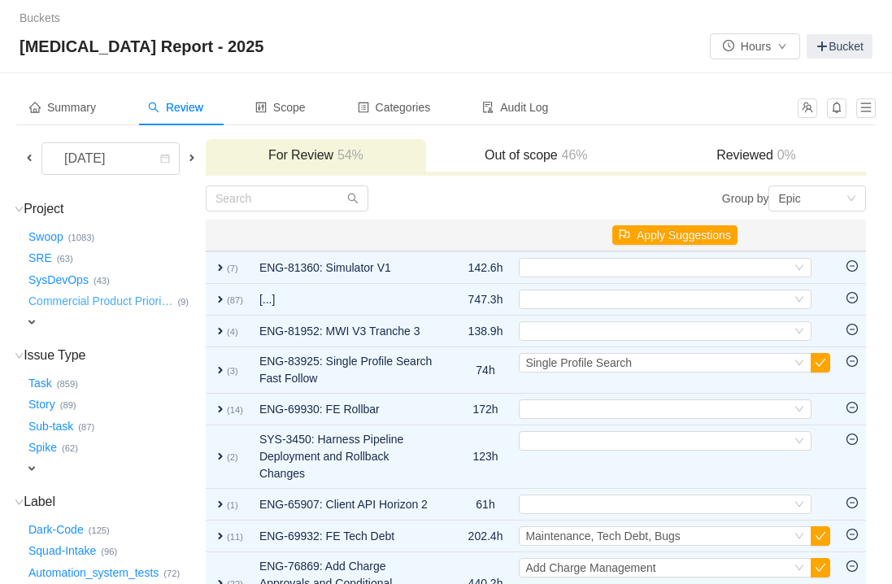
click at [95, 297] on button "Commercial Product Priori …" at bounding box center [101, 302] width 152 height 26
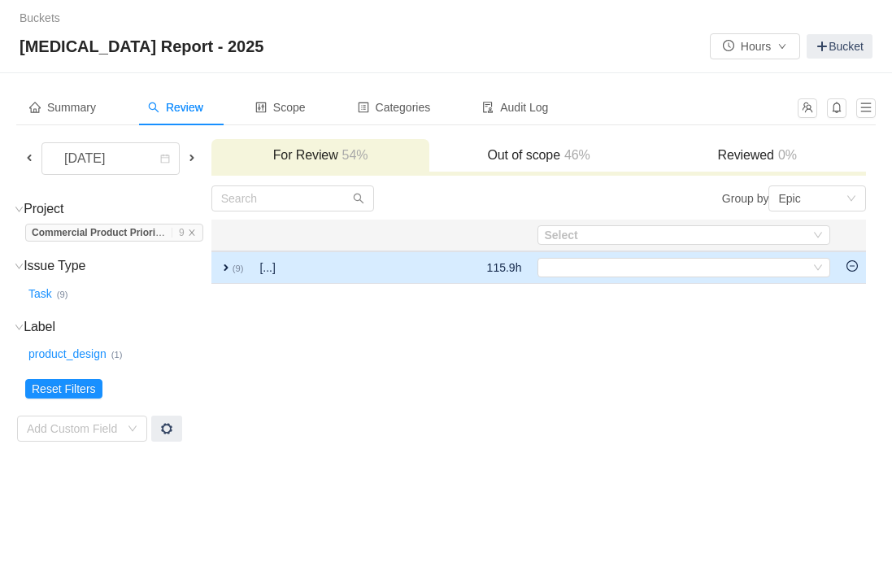
click at [852, 265] on icon "icon: minus-circle" at bounding box center [852, 265] width 5 height 1
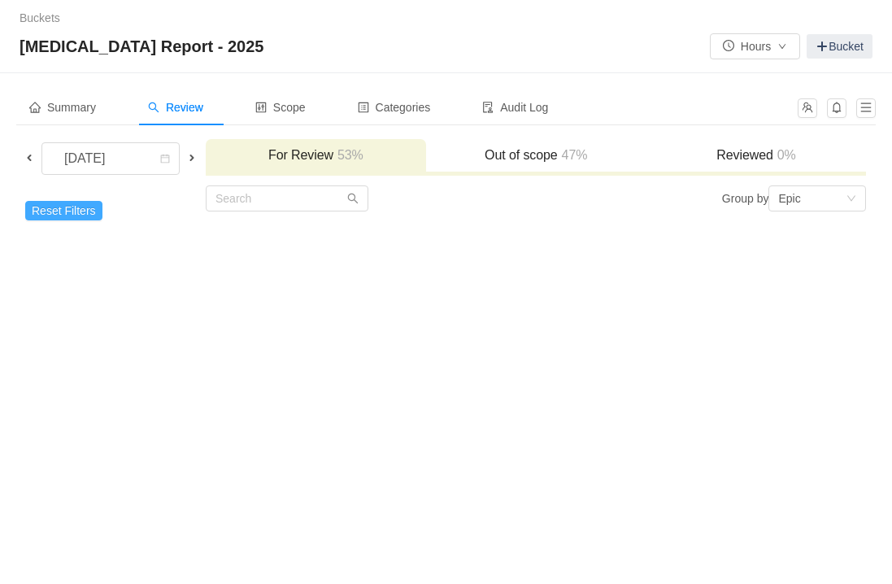
click at [65, 208] on button "Reset Filters" at bounding box center [63, 211] width 77 height 20
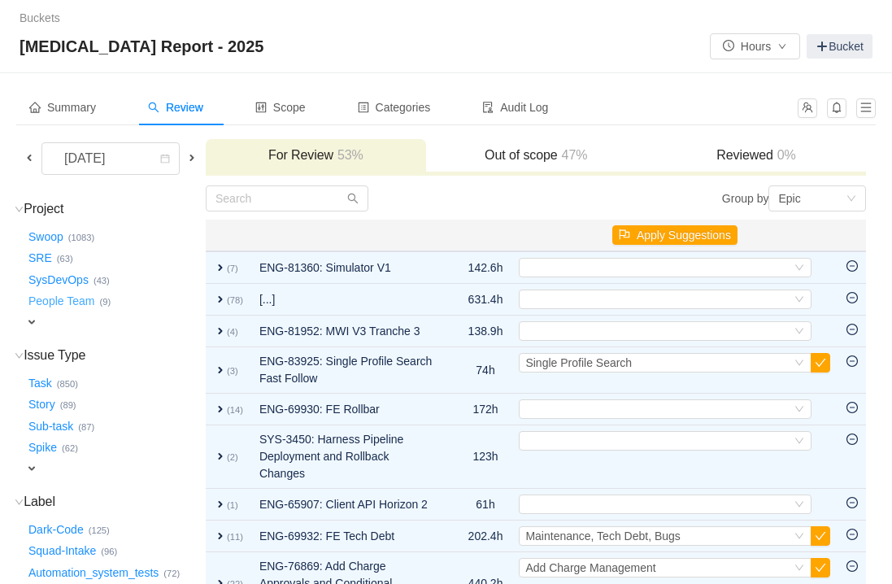
click at [56, 300] on button "People Team …" at bounding box center [62, 302] width 74 height 26
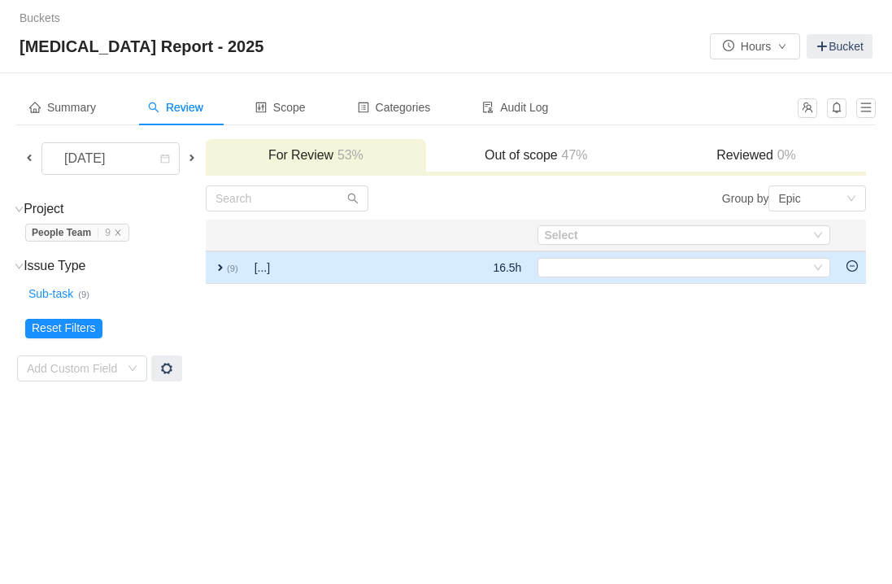
click at [856, 263] on icon "icon: minus-circle" at bounding box center [851, 265] width 11 height 11
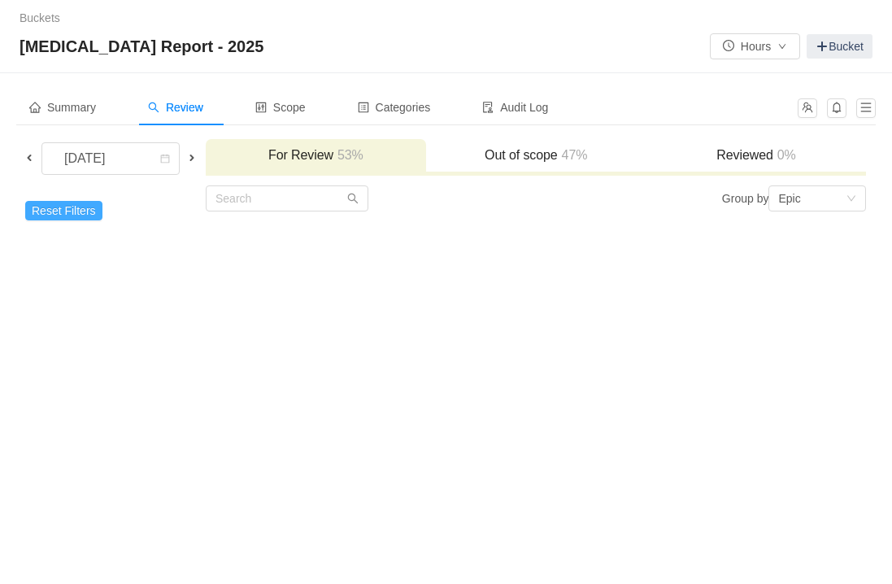
click at [68, 208] on button "Reset Filters" at bounding box center [63, 211] width 77 height 20
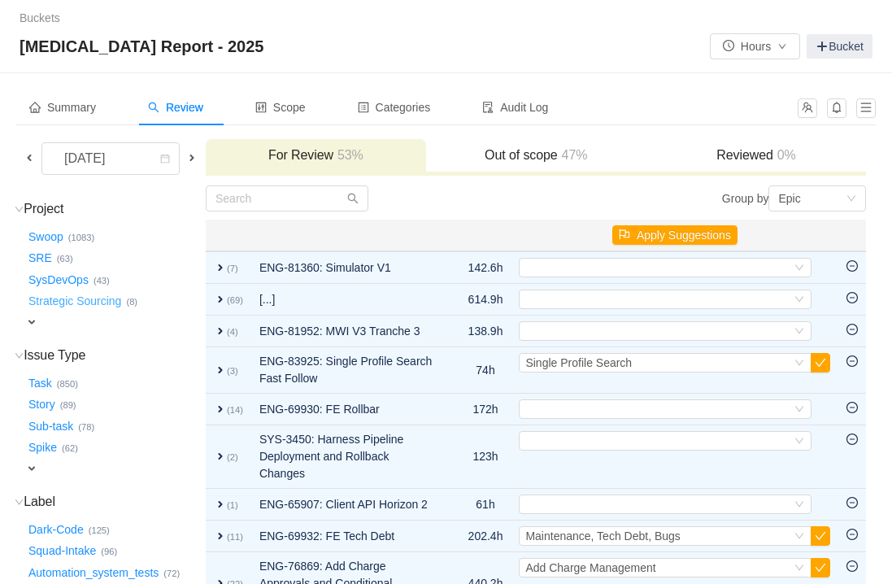
click at [76, 303] on button "Strategic Sourcing …" at bounding box center [75, 302] width 101 height 26
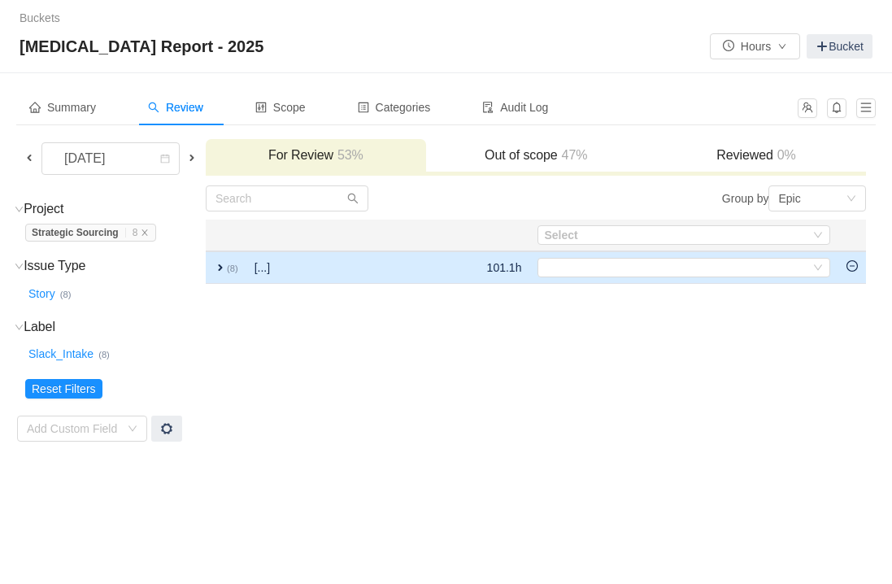
click at [853, 267] on icon "icon: minus-circle" at bounding box center [851, 265] width 11 height 11
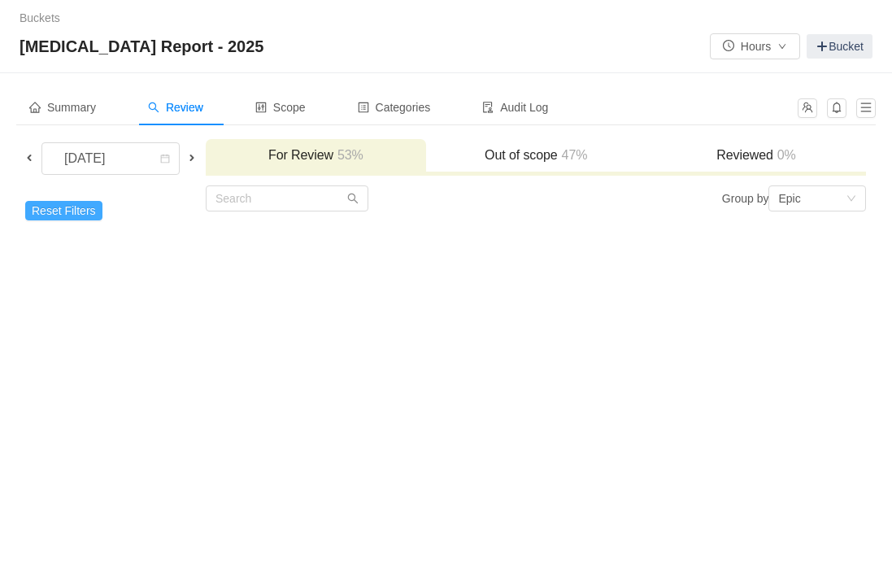
click at [62, 214] on button "Reset Filters" at bounding box center [63, 211] width 77 height 20
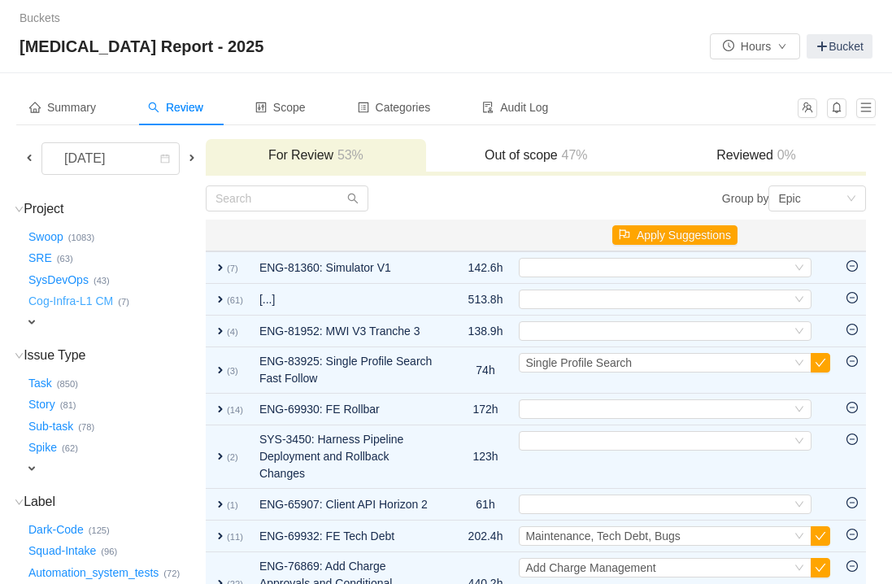
click at [89, 299] on button "Cog-Infra-L1 CM …" at bounding box center [71, 302] width 93 height 26
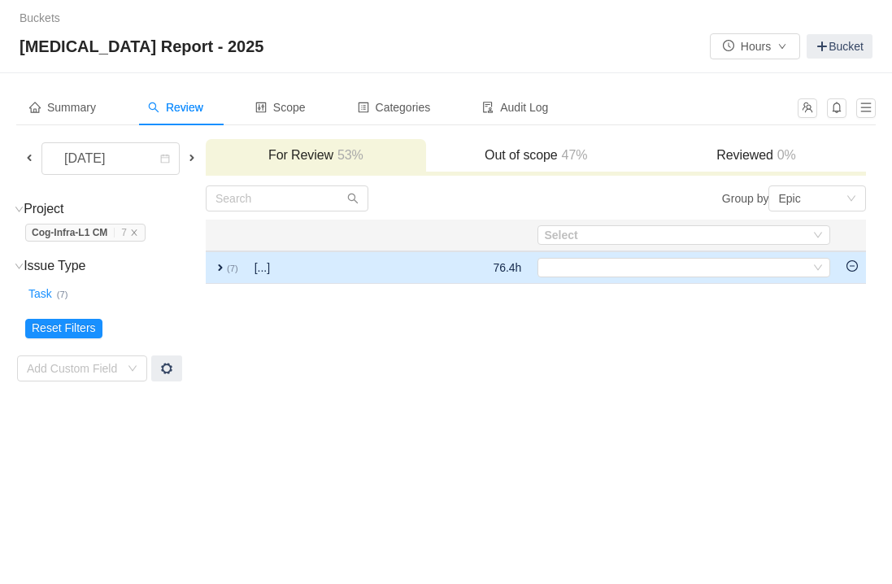
click at [849, 267] on icon "icon: minus-circle" at bounding box center [851, 265] width 11 height 11
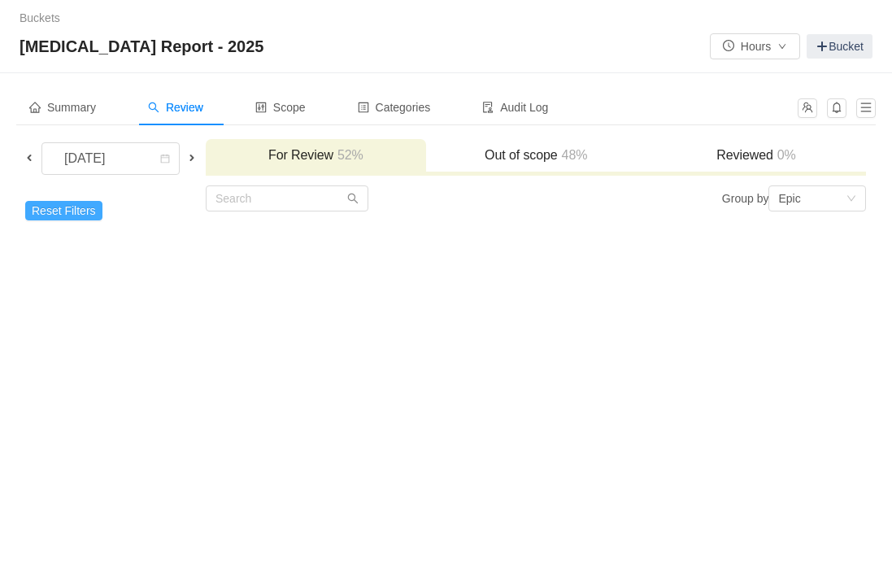
click at [60, 212] on button "Reset Filters" at bounding box center [63, 211] width 77 height 20
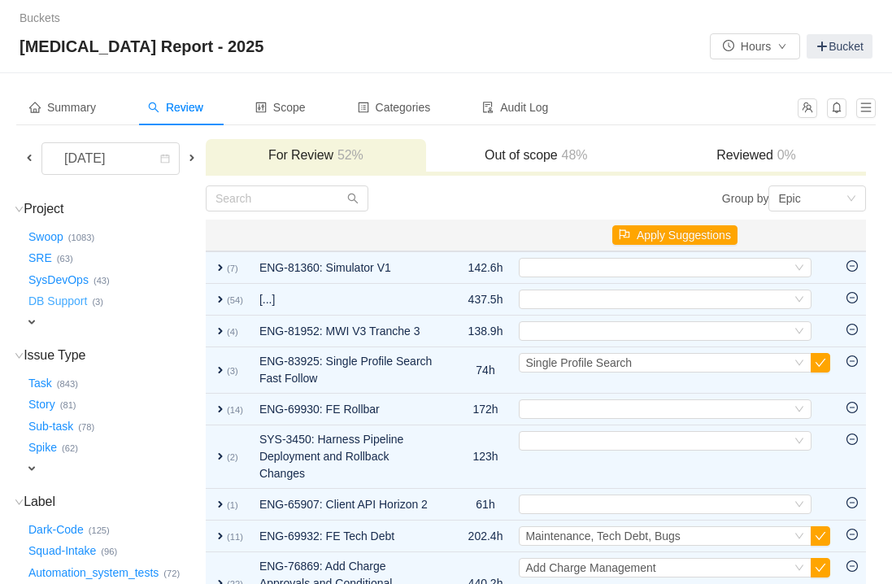
click at [76, 302] on button "DB Support …" at bounding box center [58, 302] width 67 height 26
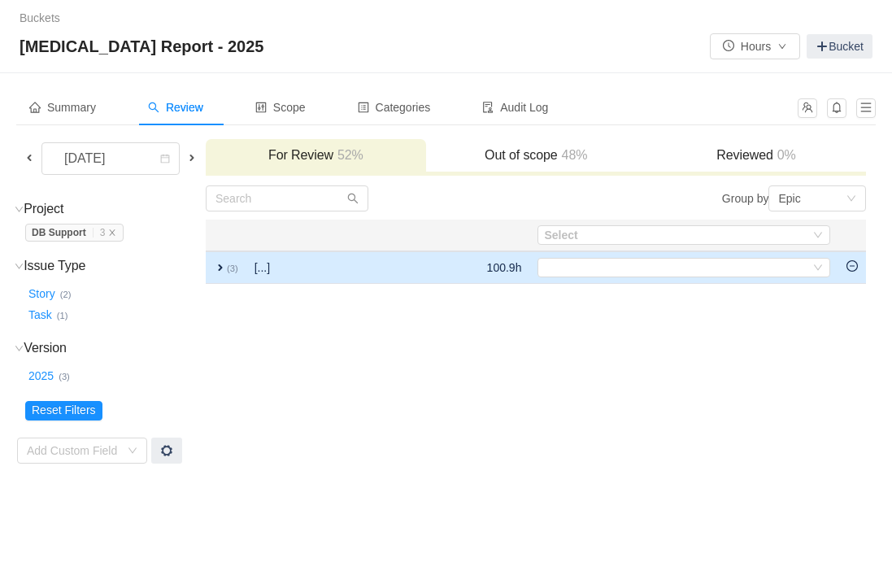
click at [227, 265] on span "expand" at bounding box center [220, 267] width 13 height 13
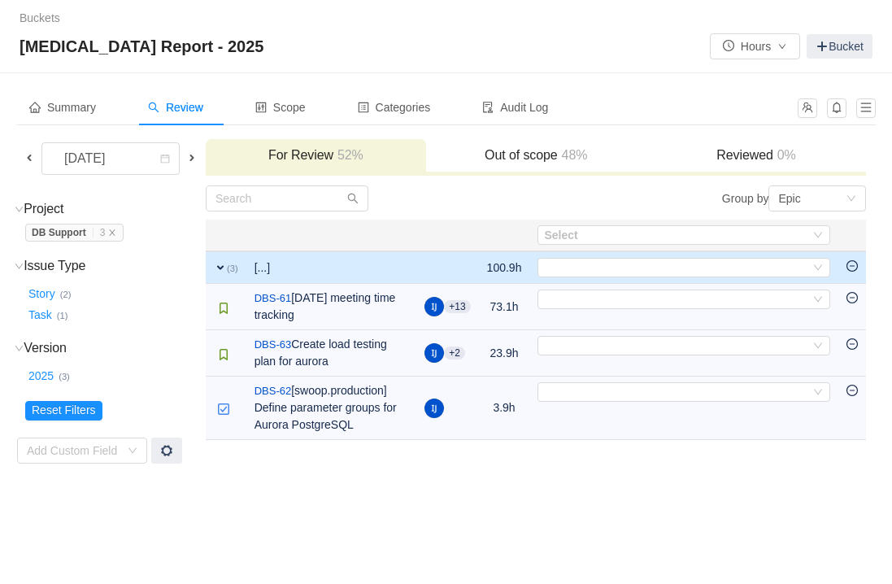
click at [227, 265] on span "expand" at bounding box center [220, 267] width 13 height 13
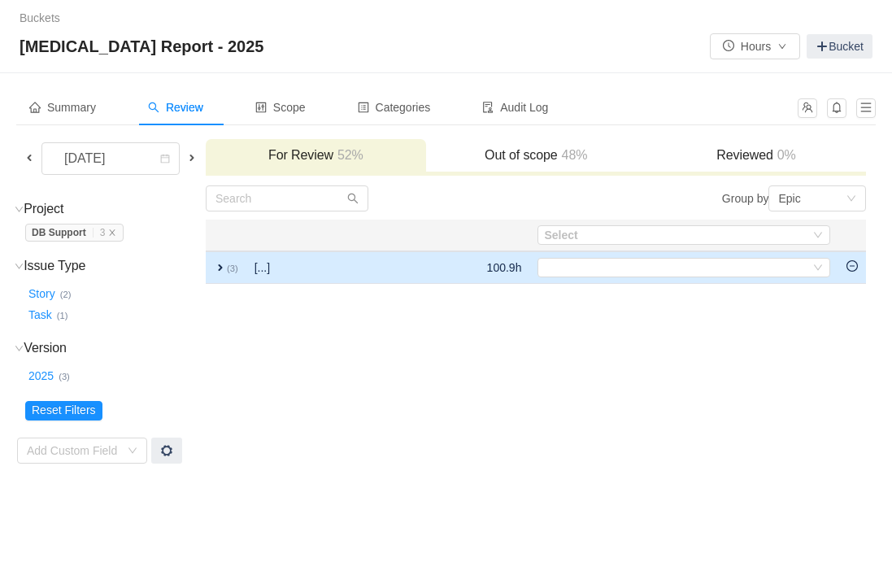
drag, startPoint x: 843, startPoint y: 267, endPoint x: 854, endPoint y: 267, distance: 10.6
click at [846, 267] on td at bounding box center [852, 267] width 28 height 33
click at [854, 267] on icon "icon: minus-circle" at bounding box center [851, 265] width 11 height 11
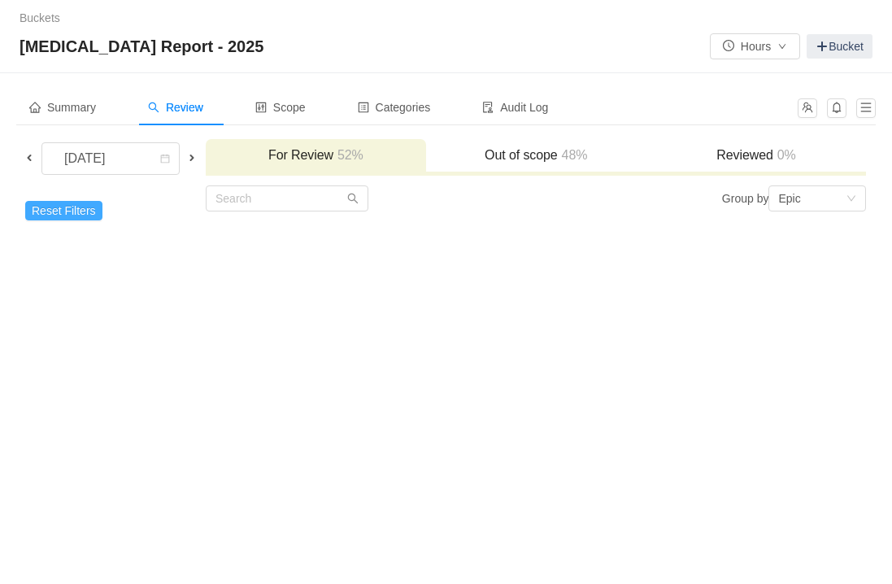
click at [52, 205] on button "Reset Filters" at bounding box center [63, 211] width 77 height 20
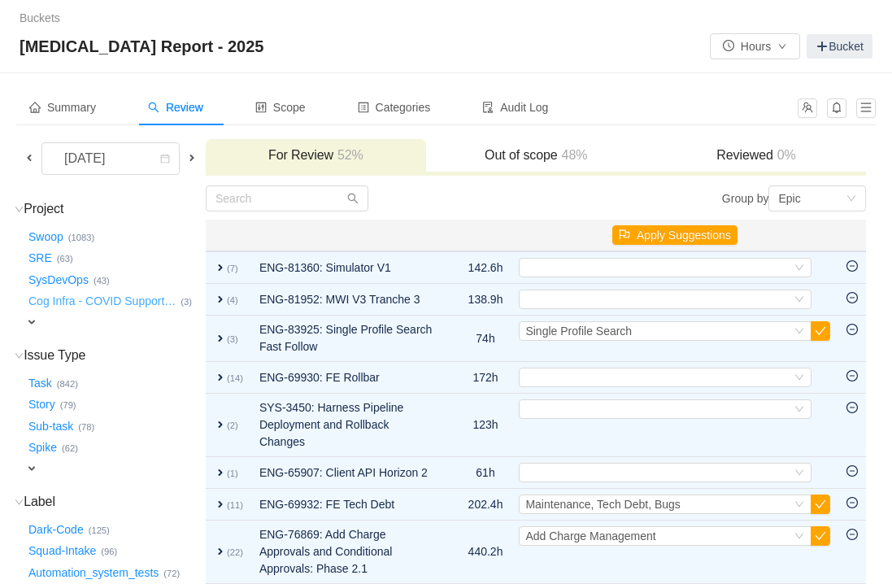
click at [67, 304] on button "Cog Infra - COVID Support …" at bounding box center [102, 302] width 155 height 26
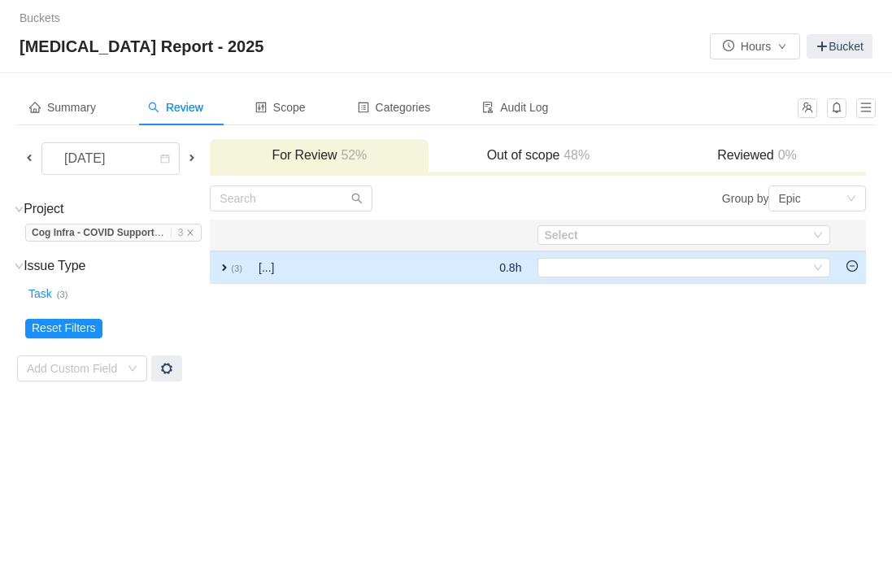
click at [856, 267] on icon "icon: minus-circle" at bounding box center [851, 265] width 11 height 11
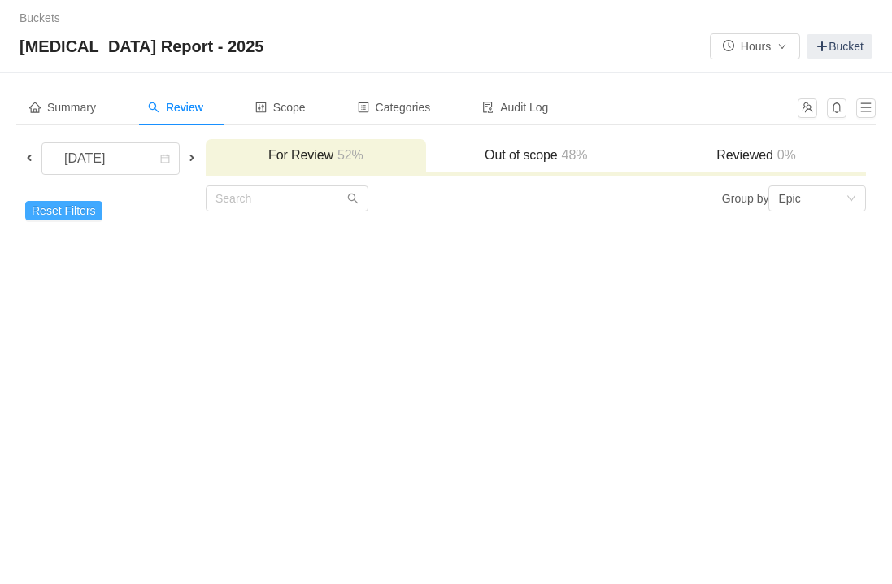
click at [64, 213] on button "Reset Filters" at bounding box center [63, 211] width 77 height 20
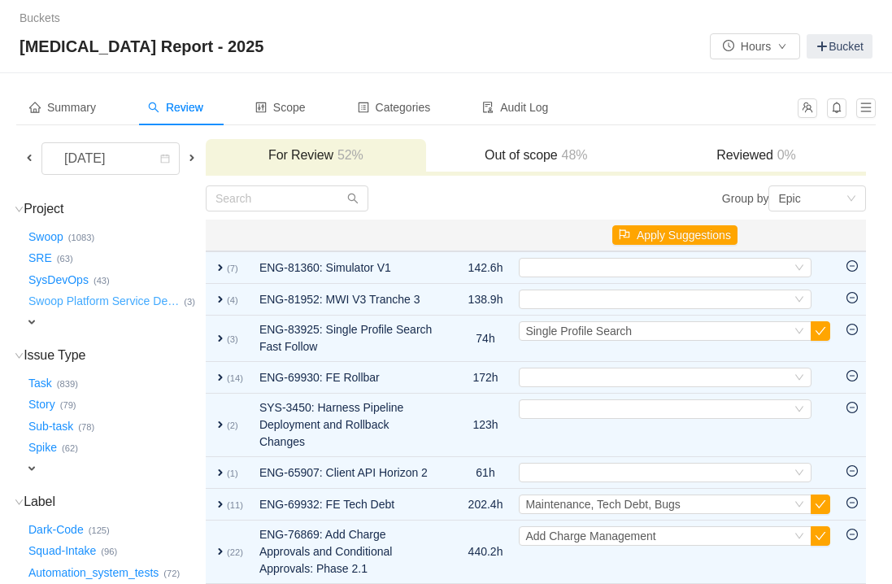
click at [76, 306] on button "Swoop Platform Service De …" at bounding box center [104, 302] width 159 height 26
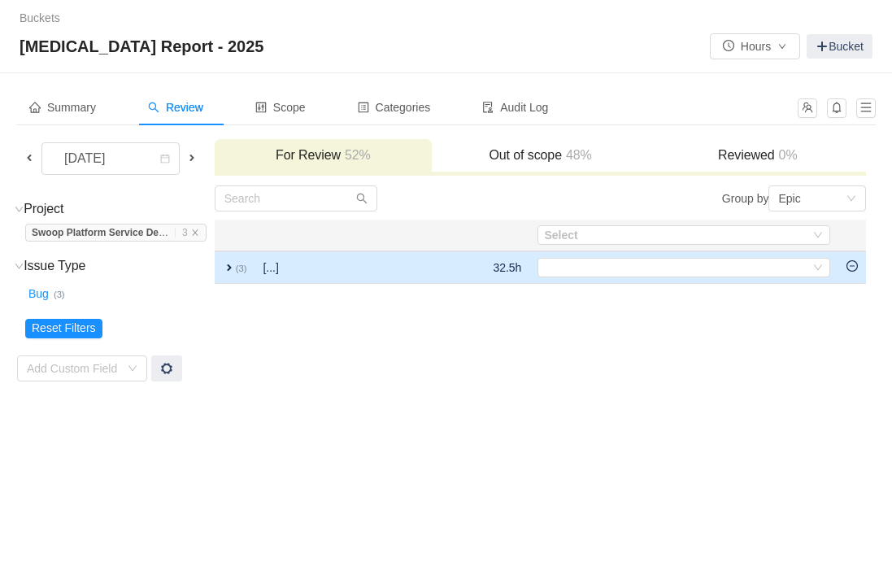
click at [236, 269] on span "expand" at bounding box center [229, 267] width 13 height 13
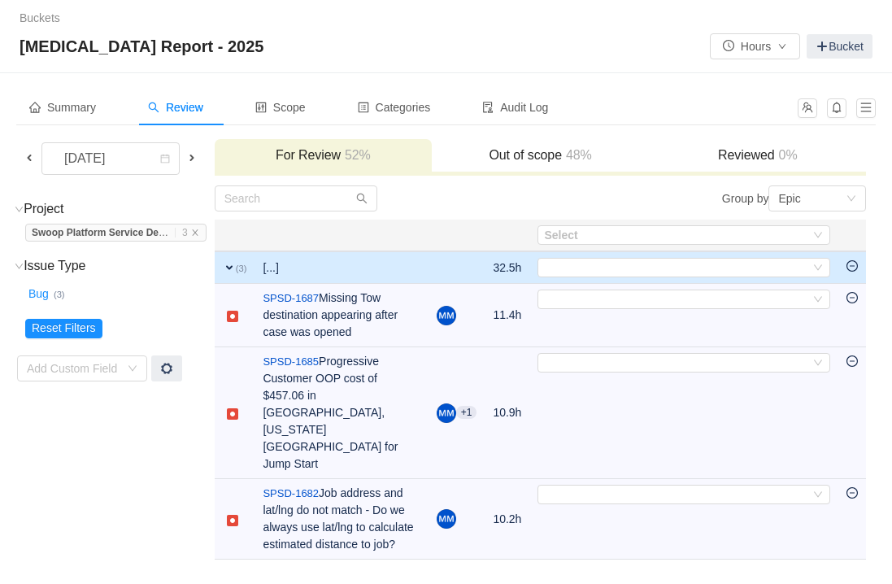
click at [236, 269] on span "expand" at bounding box center [229, 267] width 13 height 13
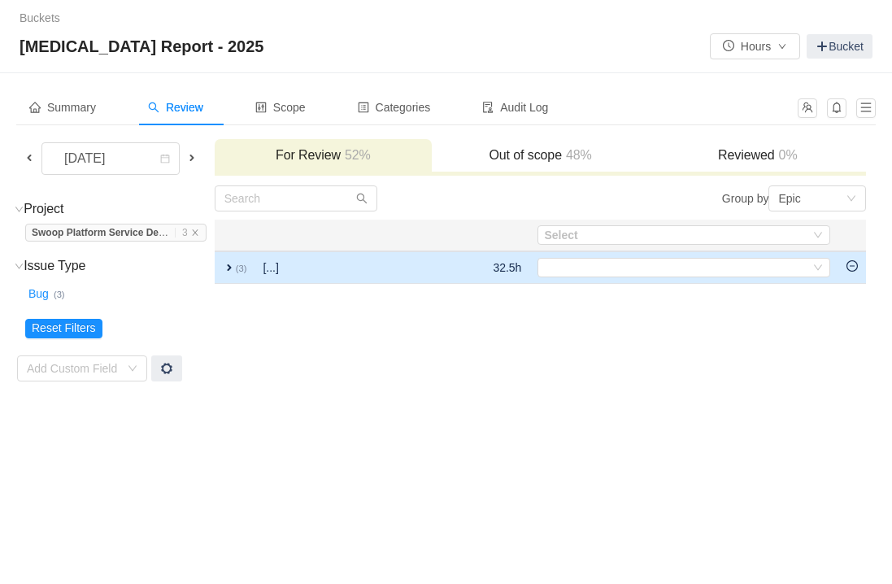
click at [858, 269] on td at bounding box center [852, 267] width 28 height 33
click at [849, 270] on icon "icon: minus-circle" at bounding box center [851, 265] width 11 height 11
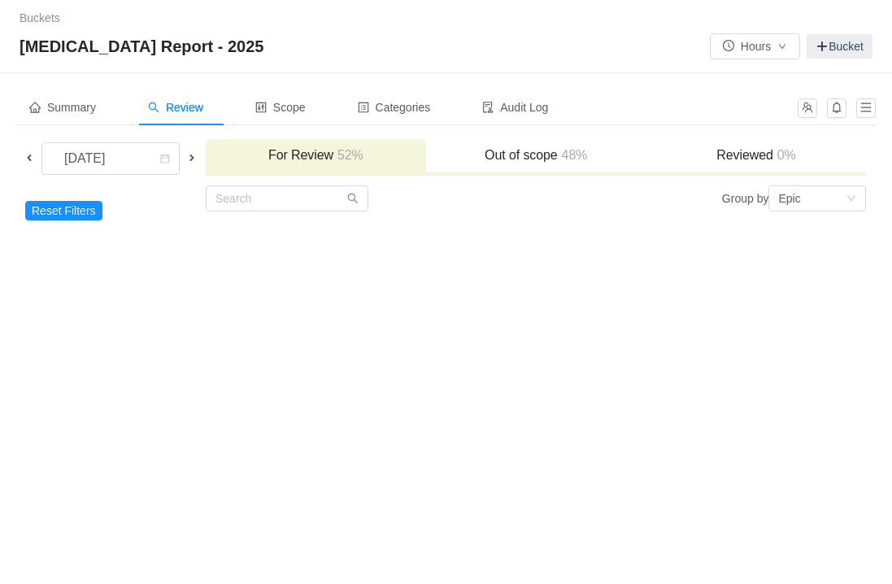
click at [61, 221] on td "Reset Filters Add Custom Field" at bounding box center [110, 212] width 189 height 54
click at [67, 215] on button "Reset Filters" at bounding box center [63, 211] width 77 height 20
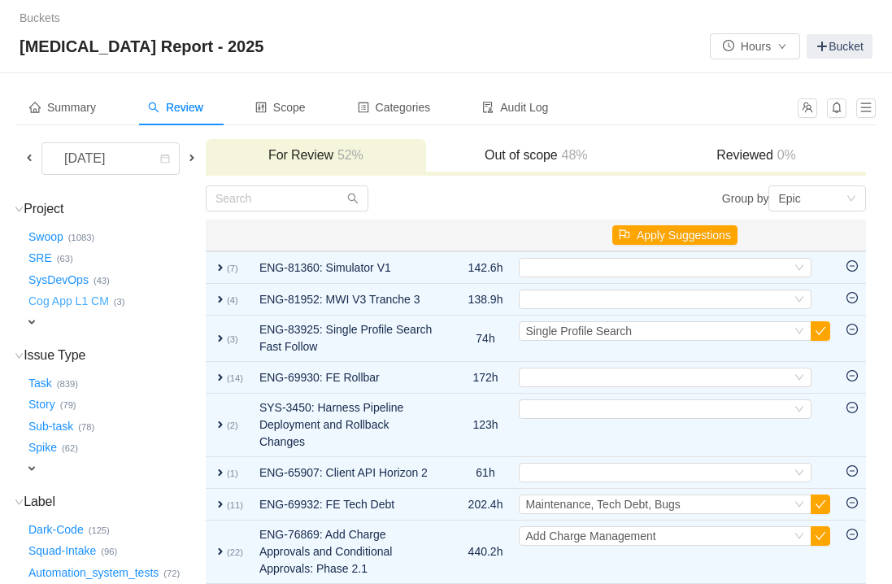
click at [64, 300] on button "Cog App L1 CM …" at bounding box center [69, 302] width 89 height 26
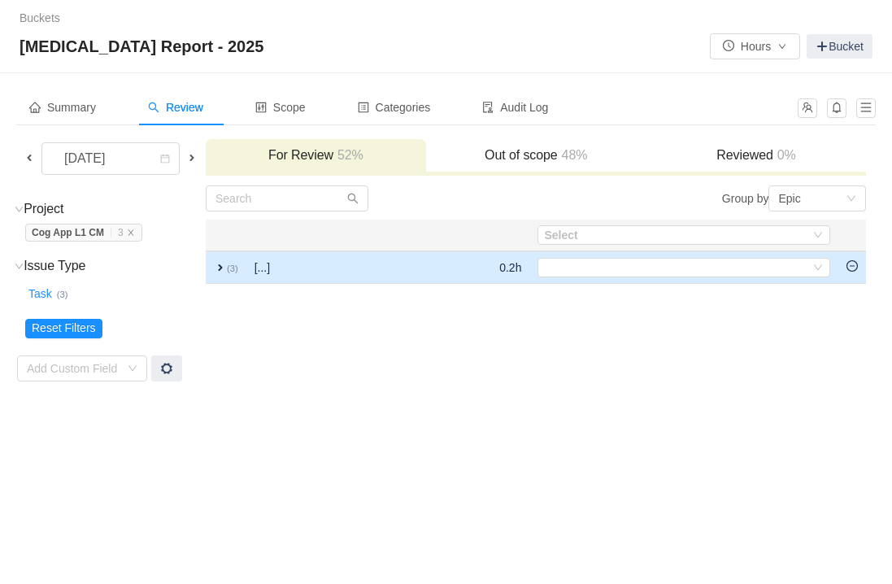
click at [855, 267] on icon "icon: minus-circle" at bounding box center [851, 265] width 11 height 11
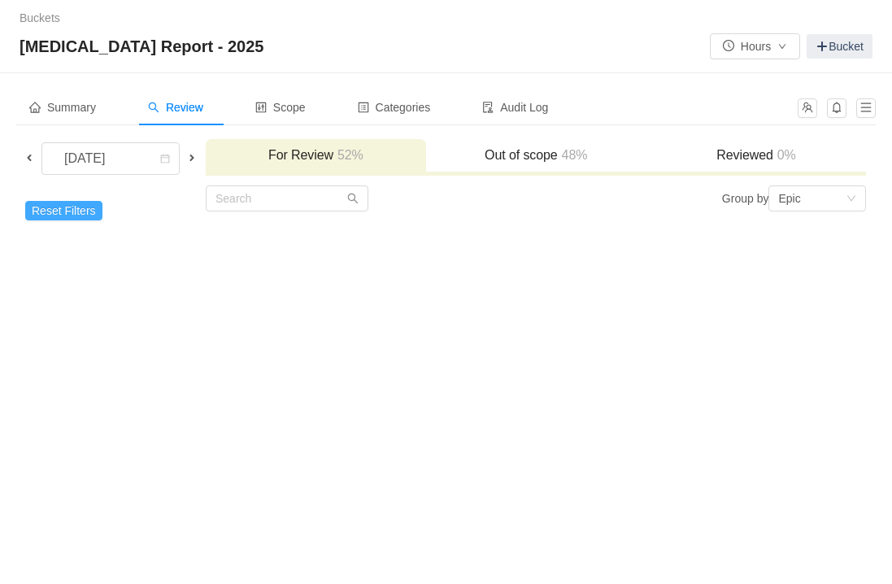
click at [67, 213] on button "Reset Filters" at bounding box center [63, 211] width 77 height 20
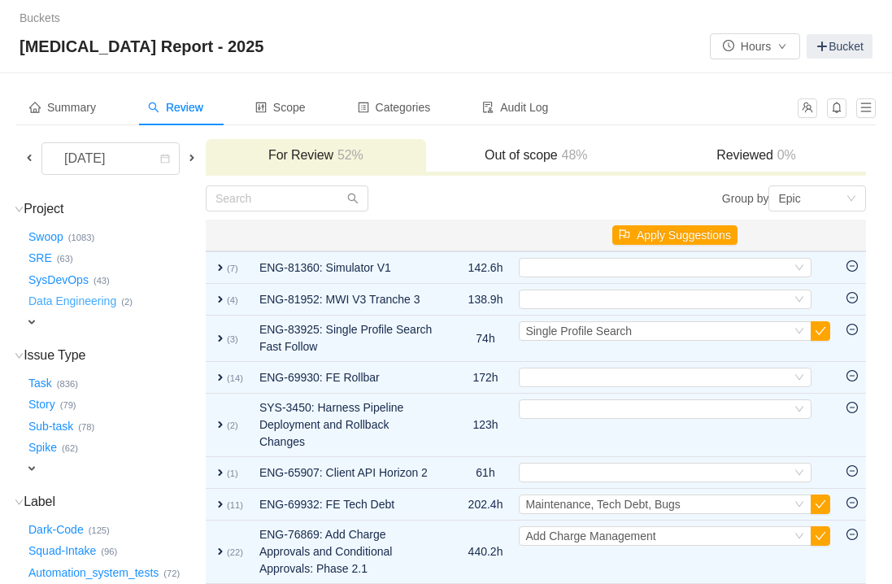
click at [72, 302] on button "Data Engineering …" at bounding box center [73, 302] width 96 height 26
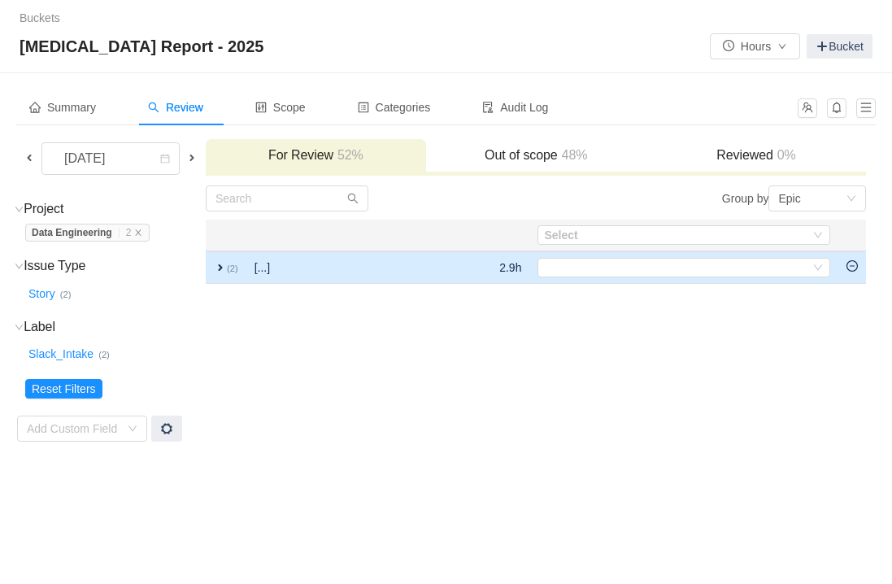
click at [856, 263] on icon "icon: minus-circle" at bounding box center [851, 265] width 11 height 11
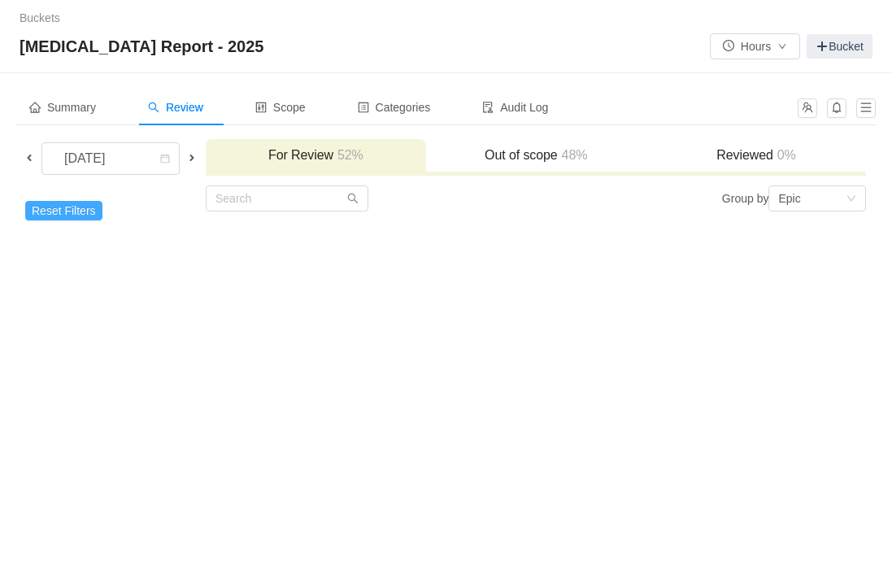
click at [74, 211] on button "Reset Filters" at bounding box center [63, 211] width 77 height 20
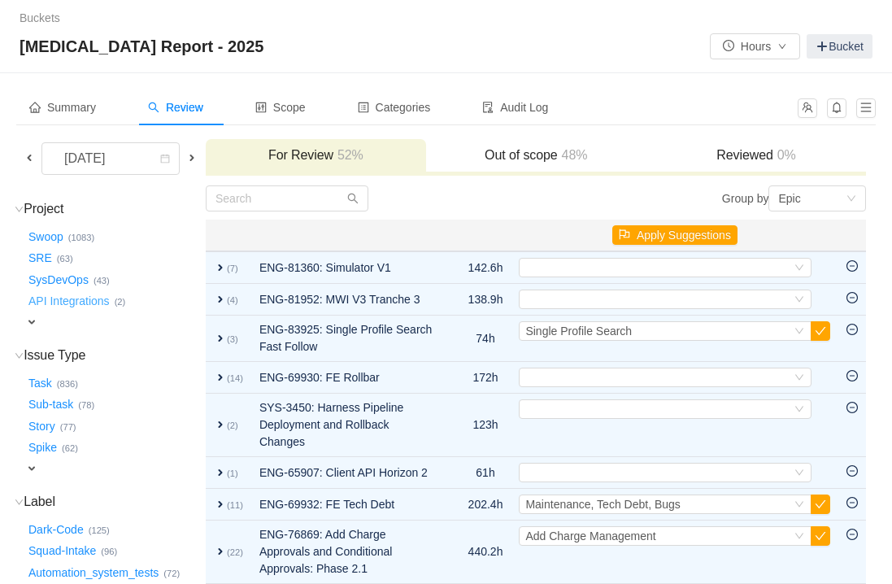
click at [79, 303] on button "API Integrations …" at bounding box center [69, 302] width 89 height 26
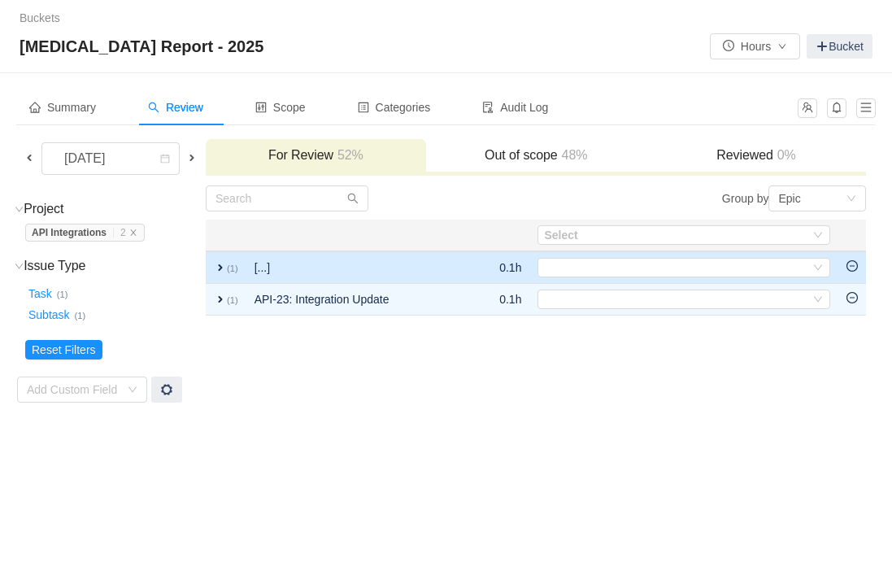
click at [857, 270] on icon "icon: minus-circle" at bounding box center [851, 265] width 11 height 11
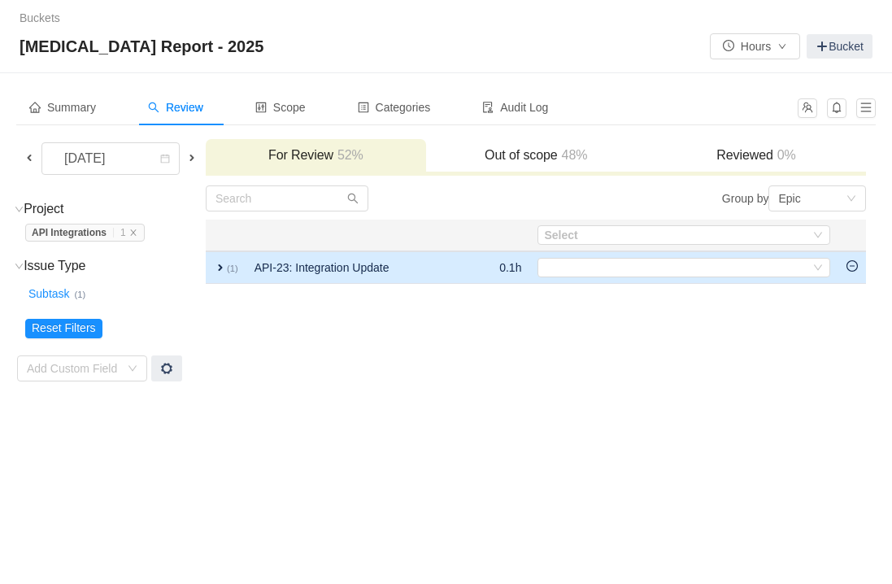
click at [855, 271] on icon "icon: minus-circle" at bounding box center [851, 265] width 11 height 11
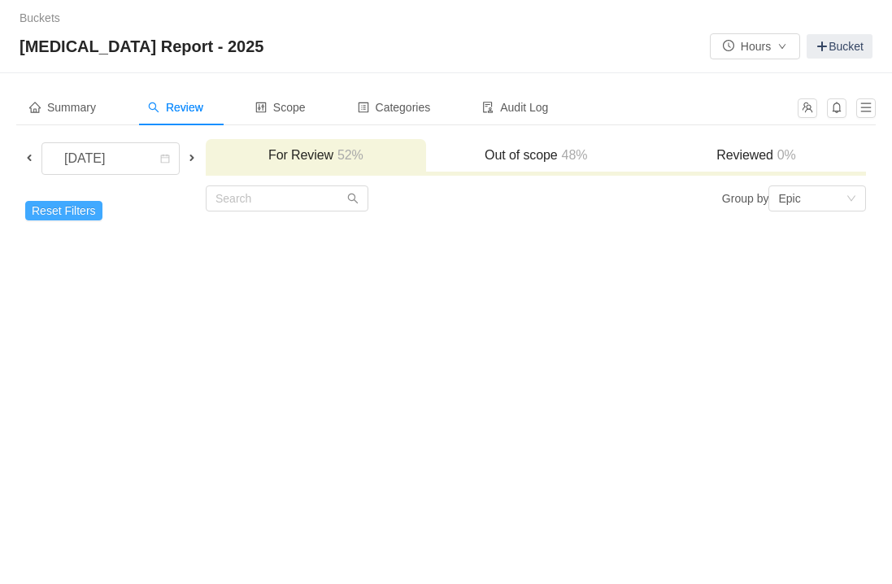
click at [67, 215] on button "Reset Filters" at bounding box center [63, 211] width 77 height 20
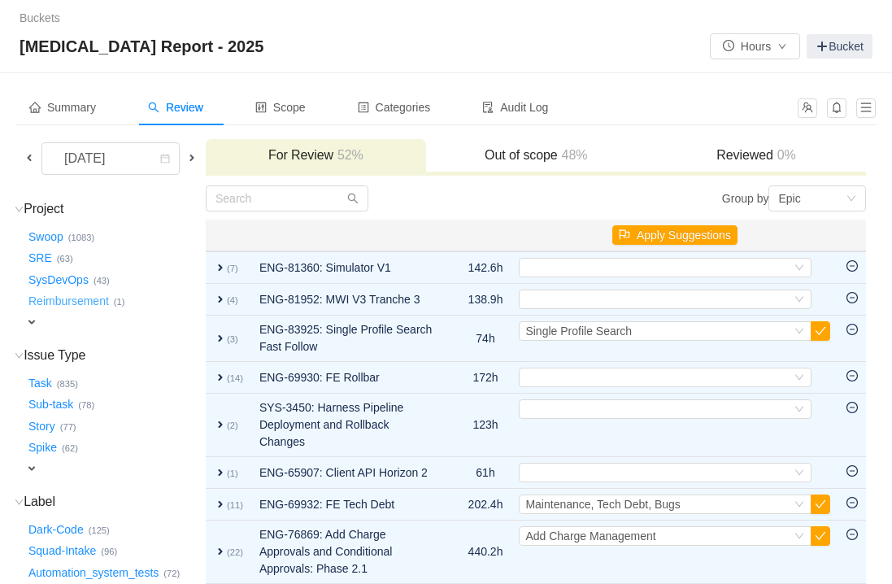
click at [81, 296] on button "Reimbursement …" at bounding box center [69, 302] width 89 height 26
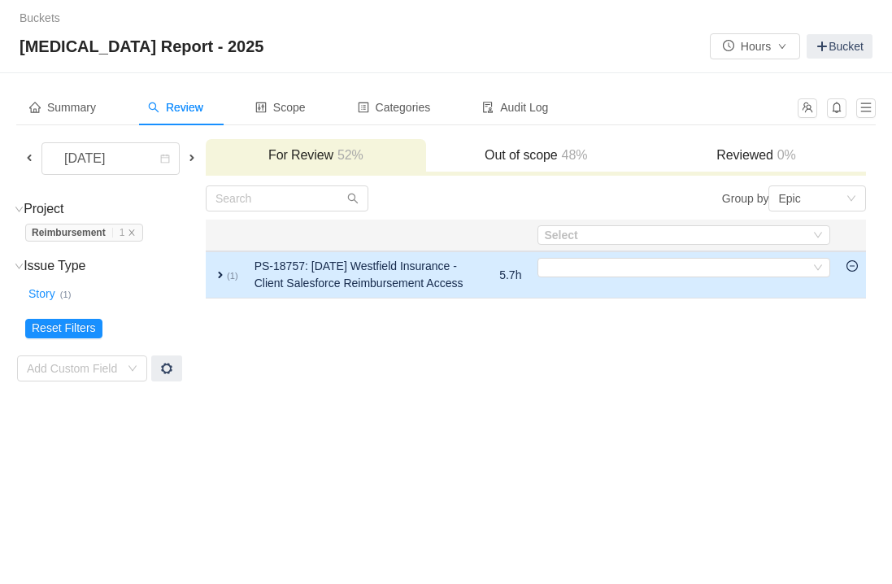
drag, startPoint x: 856, startPoint y: 267, endPoint x: 822, endPoint y: 265, distance: 34.2
click at [856, 267] on icon "icon: minus-circle" at bounding box center [851, 265] width 11 height 11
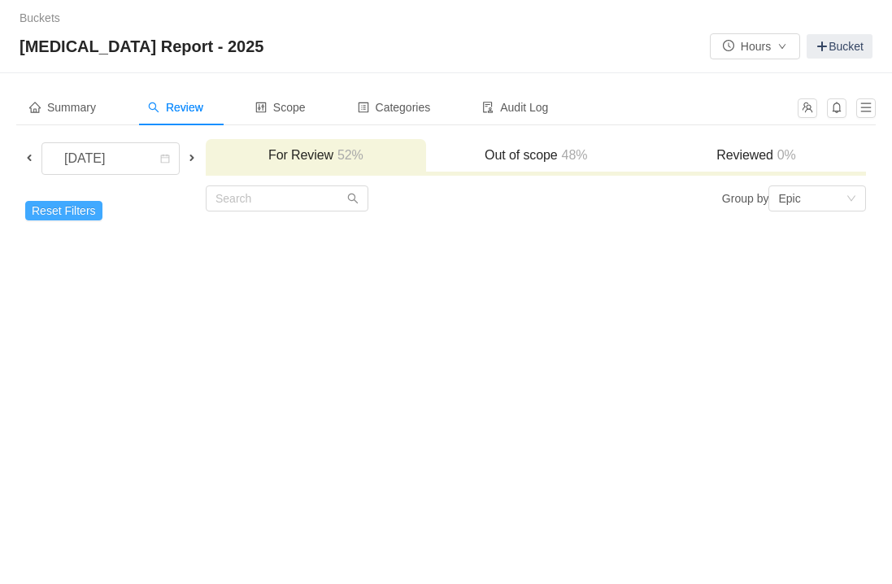
click at [46, 211] on button "Reset Filters" at bounding box center [63, 211] width 77 height 20
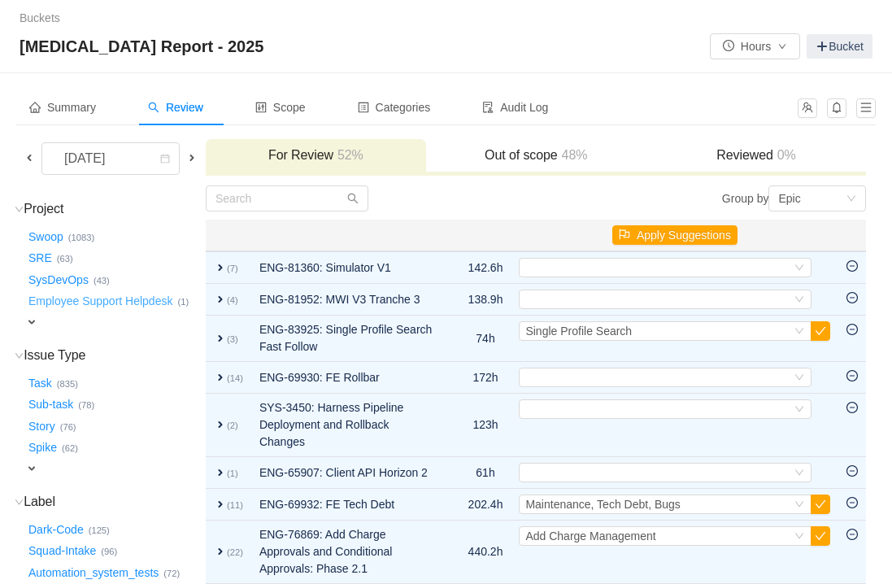
click at [96, 299] on button "Employee Support Helpdesk …" at bounding box center [101, 302] width 152 height 26
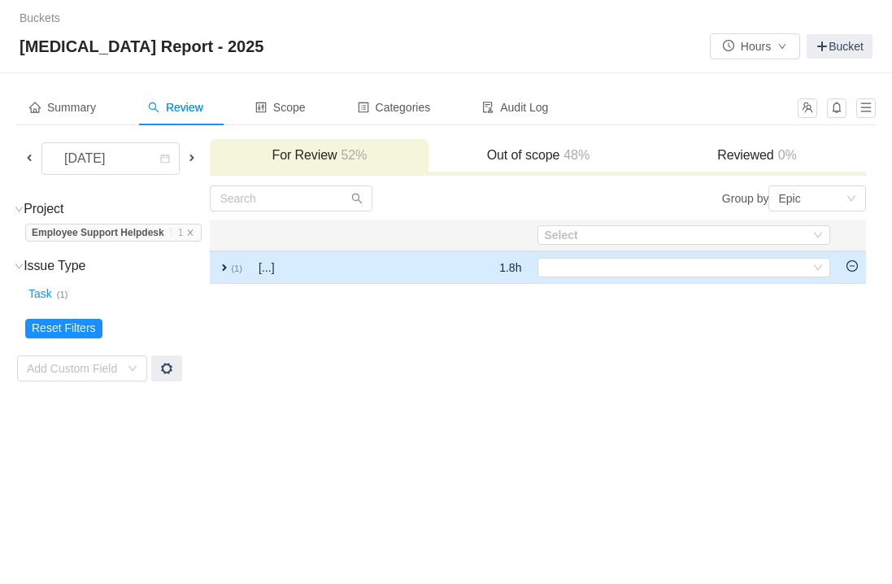
click at [851, 272] on td at bounding box center [852, 267] width 28 height 33
click at [860, 267] on td at bounding box center [852, 267] width 28 height 33
click at [855, 269] on icon "icon: minus-circle" at bounding box center [851, 265] width 11 height 11
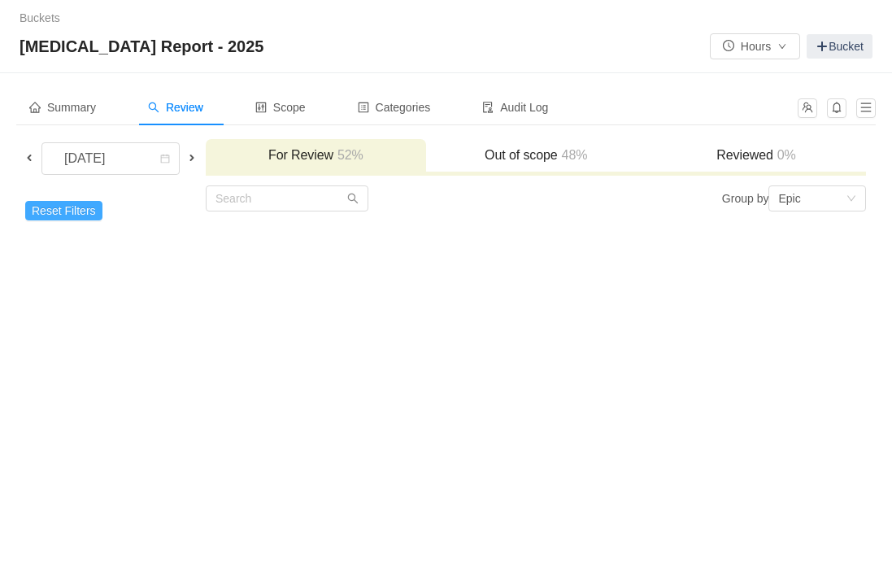
click at [41, 206] on button "Reset Filters" at bounding box center [63, 211] width 77 height 20
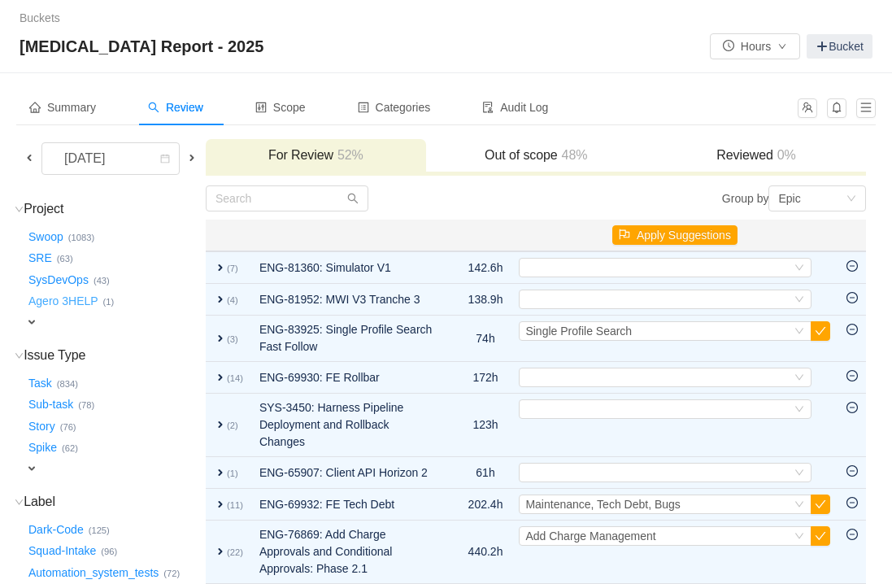
click at [57, 300] on button "Agero 3HELP …" at bounding box center [64, 302] width 78 height 26
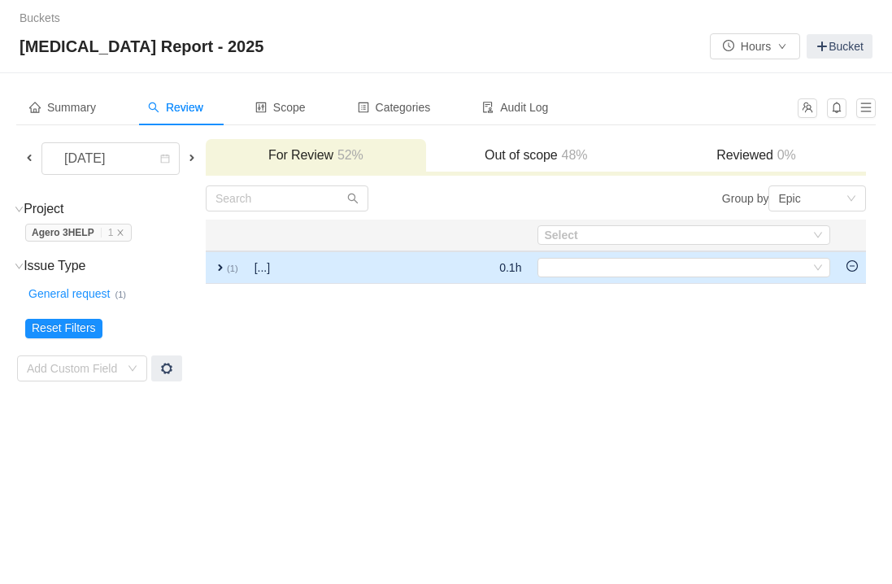
click at [860, 267] on td at bounding box center [852, 267] width 28 height 33
click at [845, 270] on td at bounding box center [852, 267] width 28 height 33
click at [853, 269] on icon "icon: minus-circle" at bounding box center [851, 265] width 11 height 11
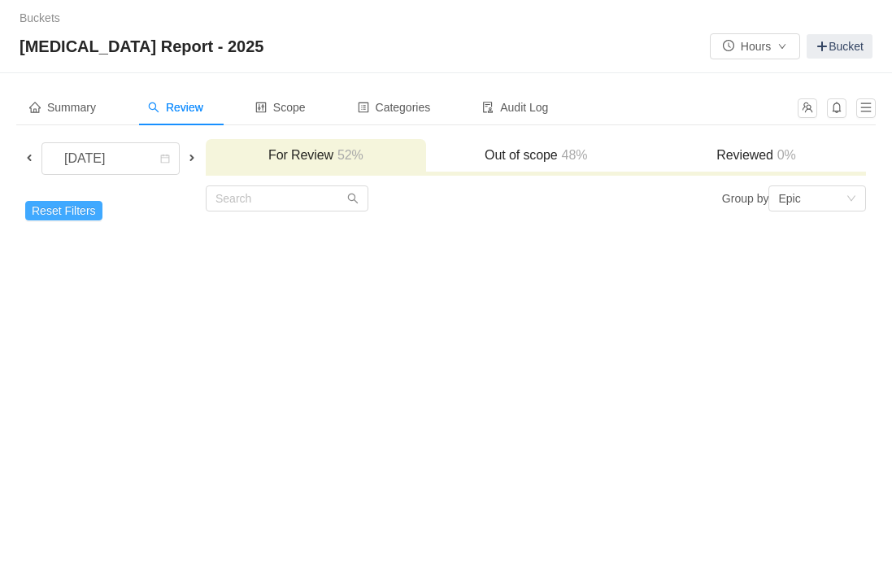
click at [32, 215] on button "Reset Filters" at bounding box center [63, 211] width 77 height 20
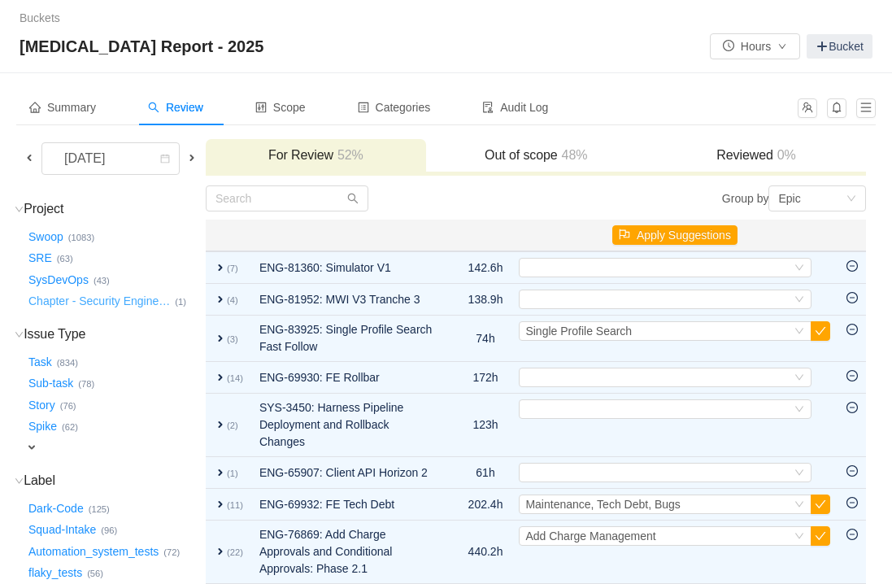
click at [54, 297] on button "Chapter - Security Engine …" at bounding box center [100, 302] width 150 height 26
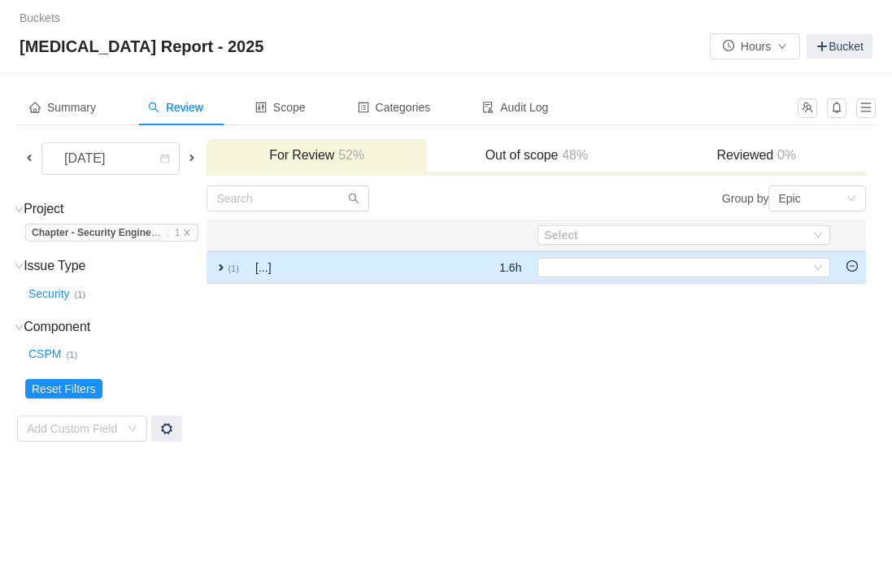
click at [856, 269] on icon "icon: minus-circle" at bounding box center [851, 265] width 11 height 11
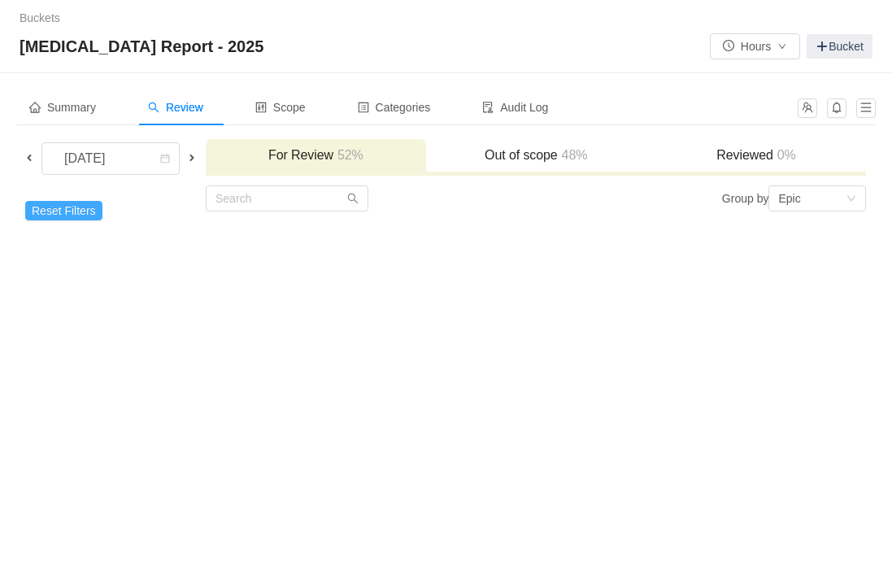
click at [75, 219] on button "Reset Filters" at bounding box center [63, 211] width 77 height 20
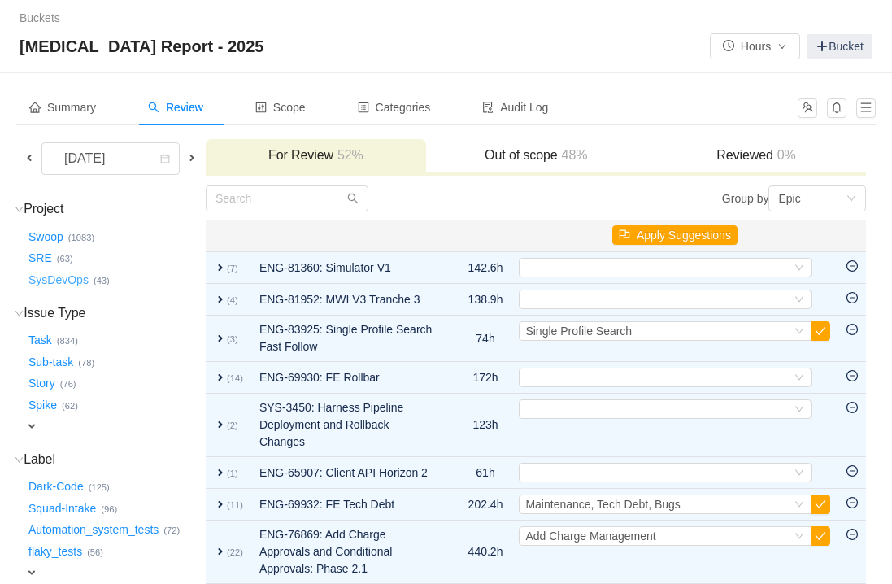
click at [73, 276] on button "SysDevOps …" at bounding box center [59, 280] width 68 height 26
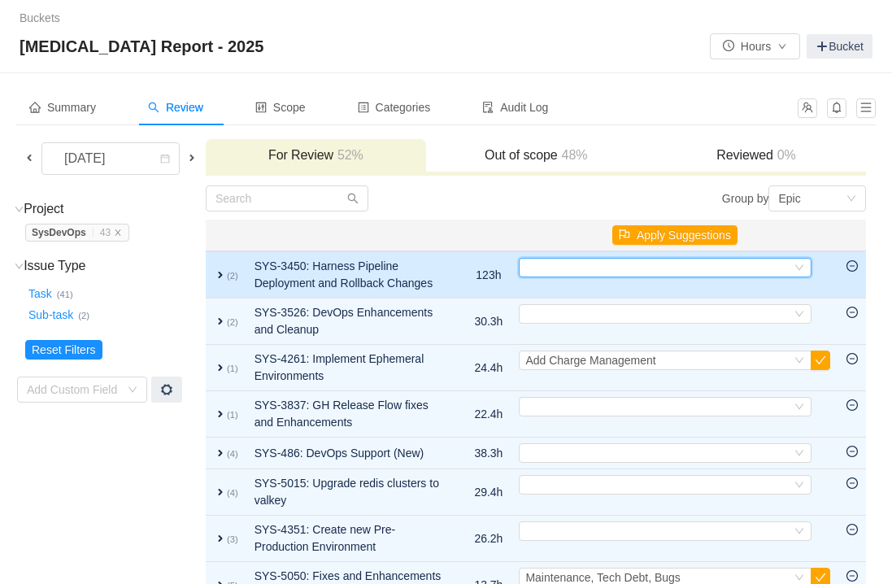
click at [802, 267] on icon "icon: down" at bounding box center [799, 268] width 10 height 10
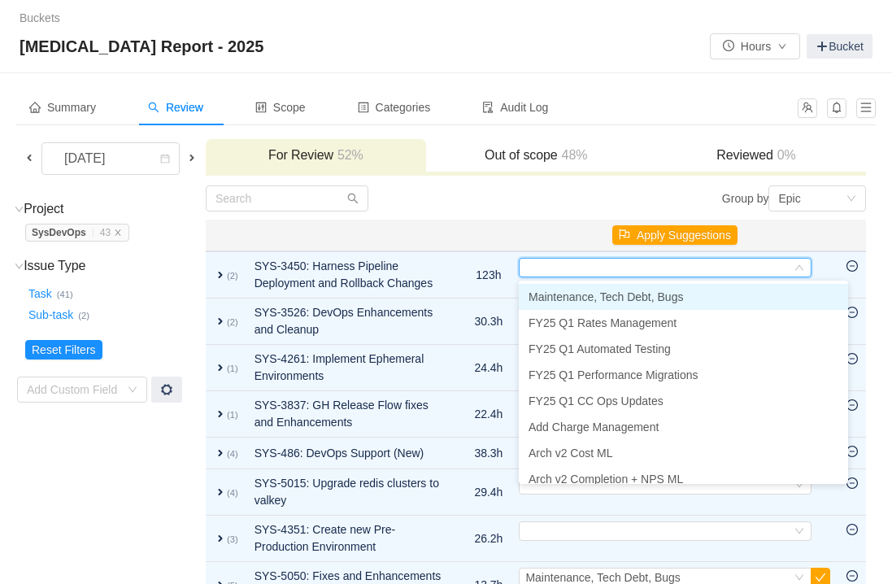
click at [713, 295] on li "Maintenance, Tech Debt, Bugs" at bounding box center [683, 297] width 329 height 26
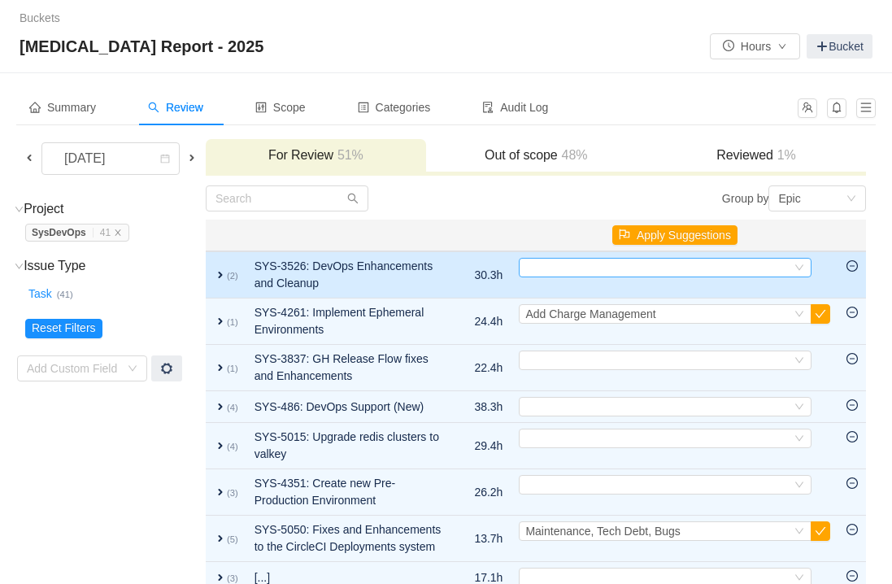
click at [726, 271] on div "Select" at bounding box center [658, 268] width 266 height 18
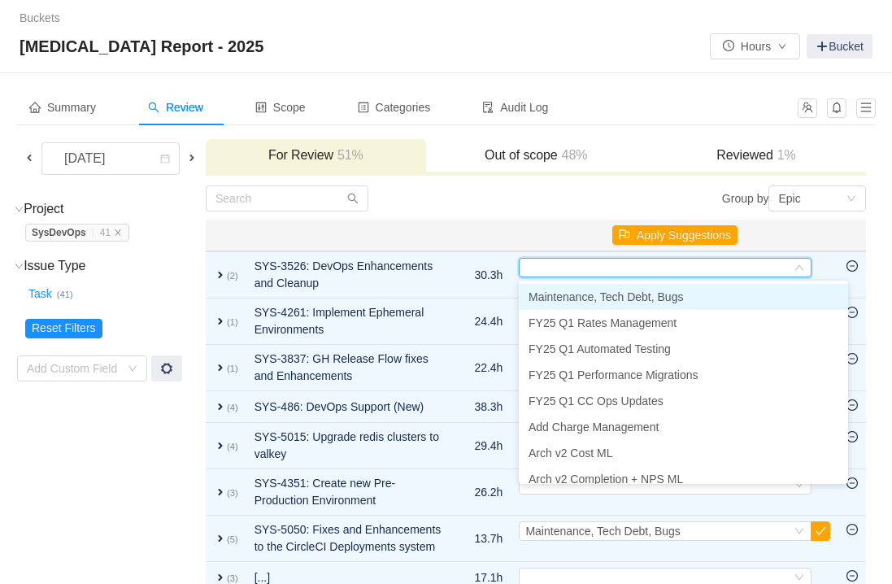
click at [663, 298] on span "Maintenance, Tech Debt, Bugs" at bounding box center [605, 296] width 154 height 13
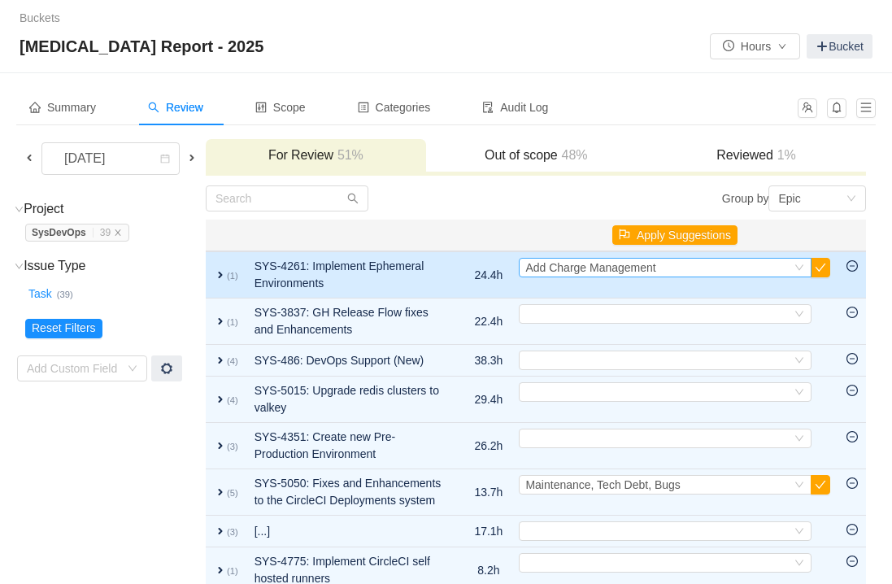
click at [684, 276] on div "Select Add Charge Management" at bounding box center [658, 268] width 266 height 18
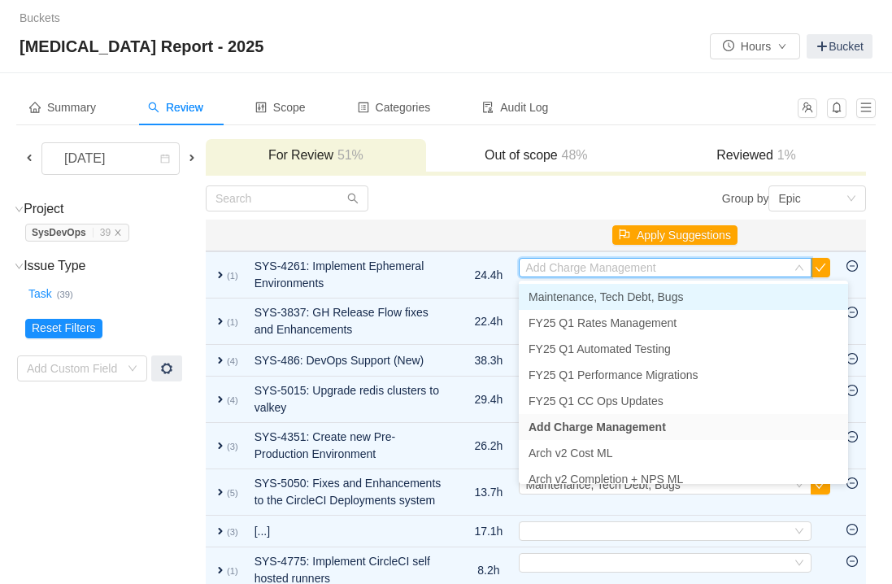
click at [667, 298] on span "Maintenance, Tech Debt, Bugs" at bounding box center [605, 296] width 154 height 13
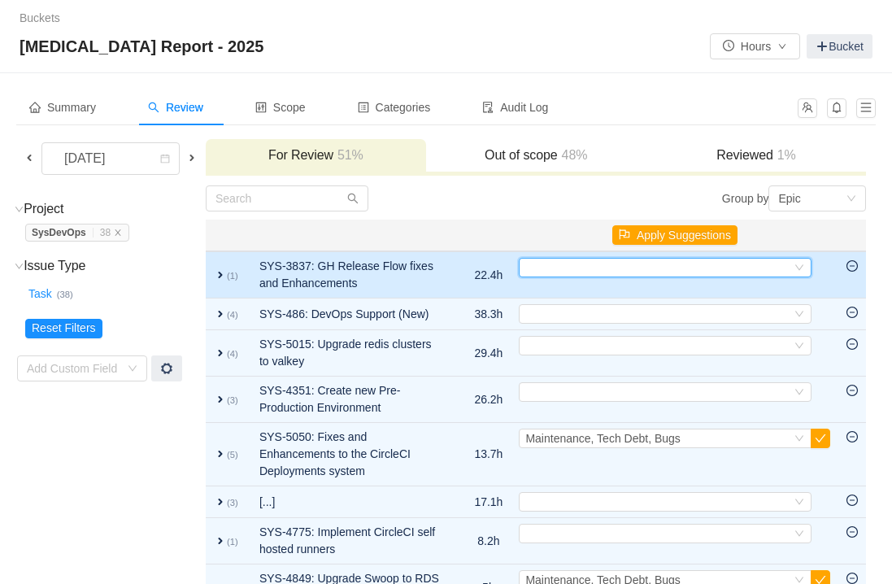
click at [598, 267] on div "Select" at bounding box center [658, 268] width 266 height 18
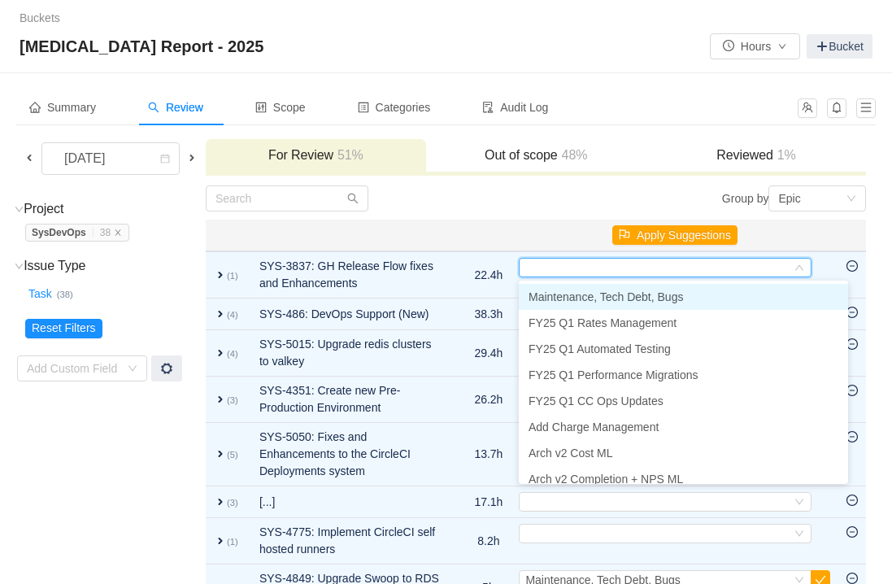
click at [558, 293] on span "Maintenance, Tech Debt, Bugs" at bounding box center [605, 296] width 154 height 13
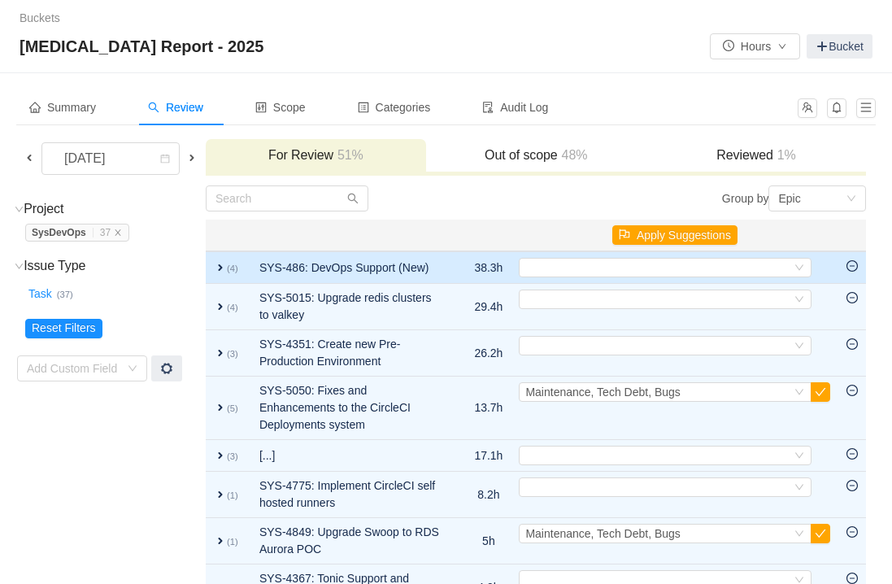
click at [851, 268] on icon "icon: minus-circle" at bounding box center [851, 265] width 11 height 11
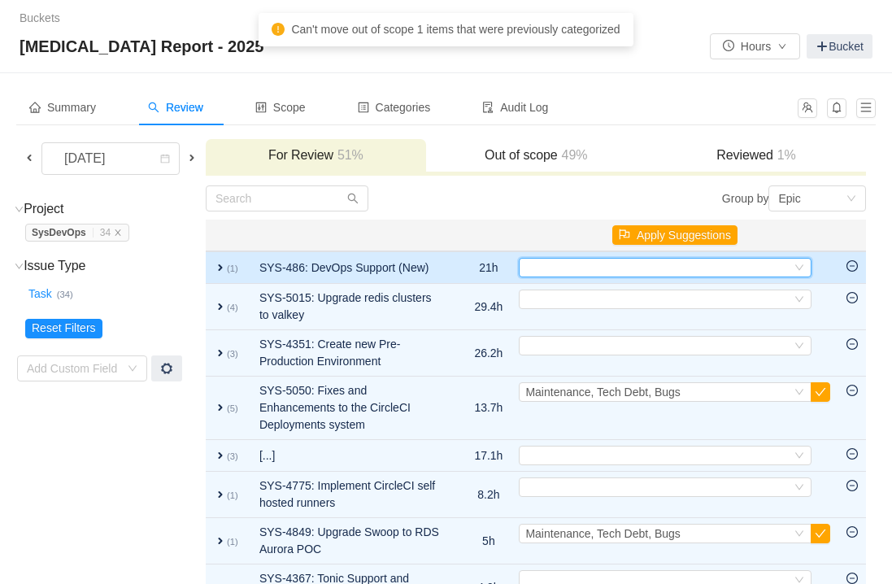
click at [581, 267] on div "Select" at bounding box center [658, 268] width 266 height 18
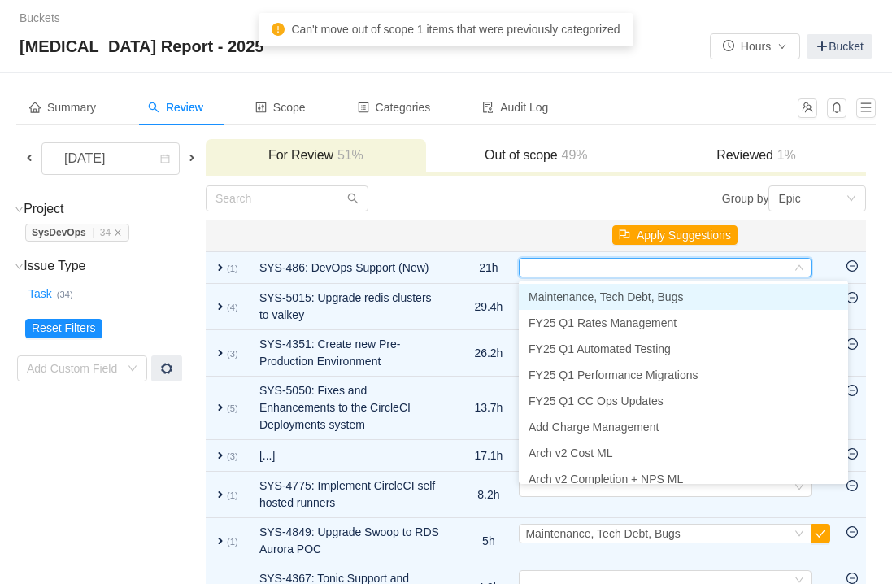
click at [578, 298] on span "Maintenance, Tech Debt, Bugs" at bounding box center [605, 296] width 154 height 13
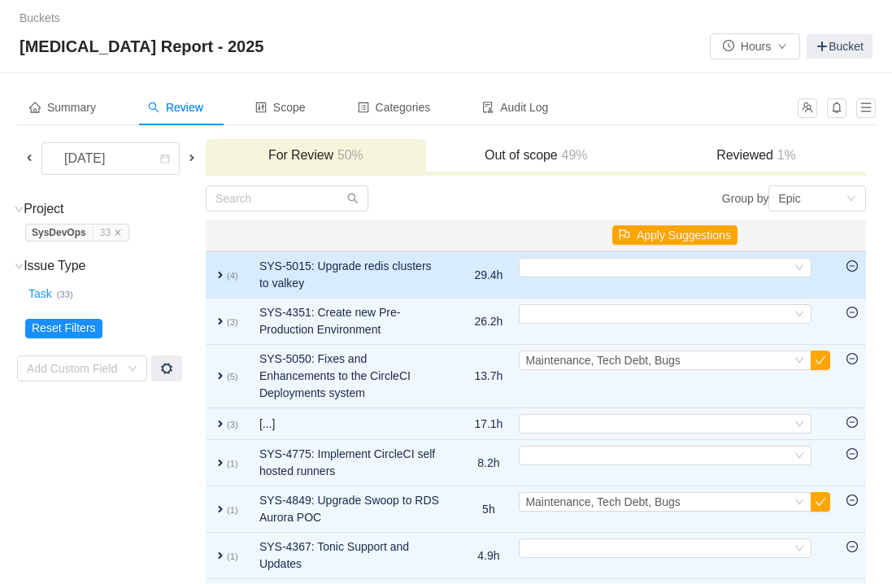
click at [574, 277] on td "Select Out of scope" at bounding box center [675, 274] width 328 height 47
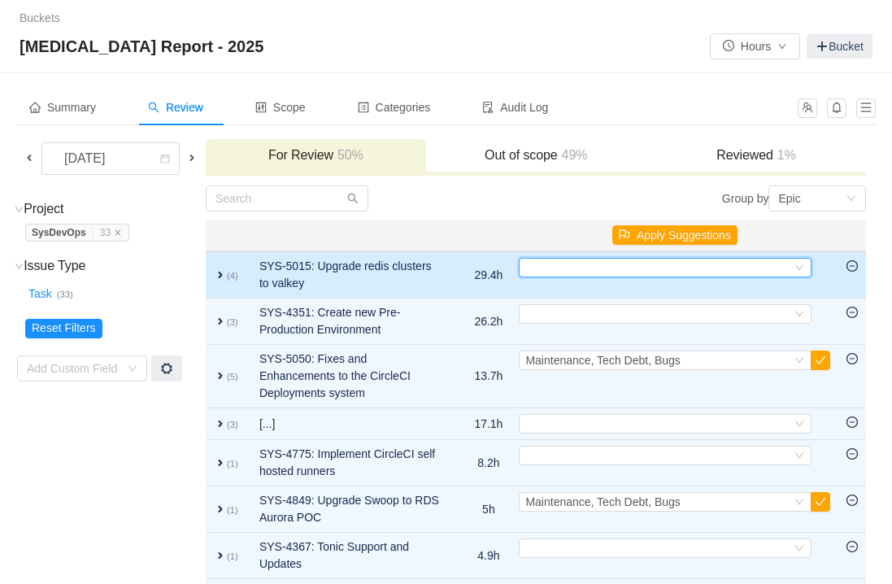
click at [576, 267] on div "Select" at bounding box center [658, 268] width 266 height 18
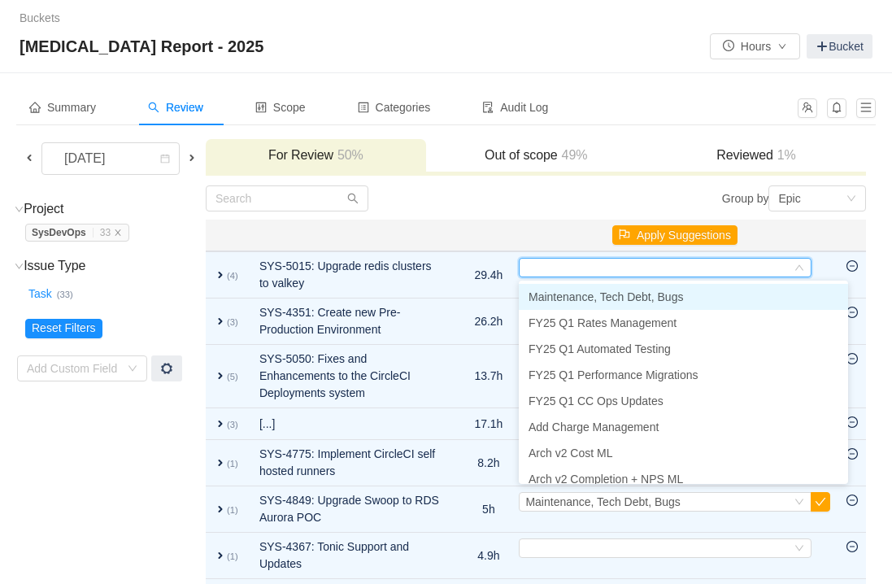
click at [566, 297] on span "Maintenance, Tech Debt, Bugs" at bounding box center [605, 296] width 154 height 13
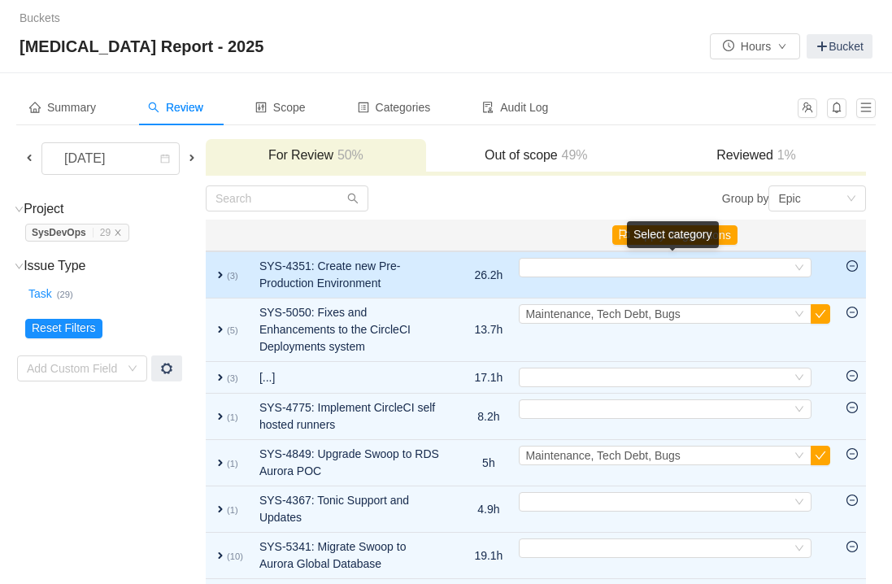
click at [850, 267] on icon "icon: minus-circle" at bounding box center [851, 265] width 11 height 11
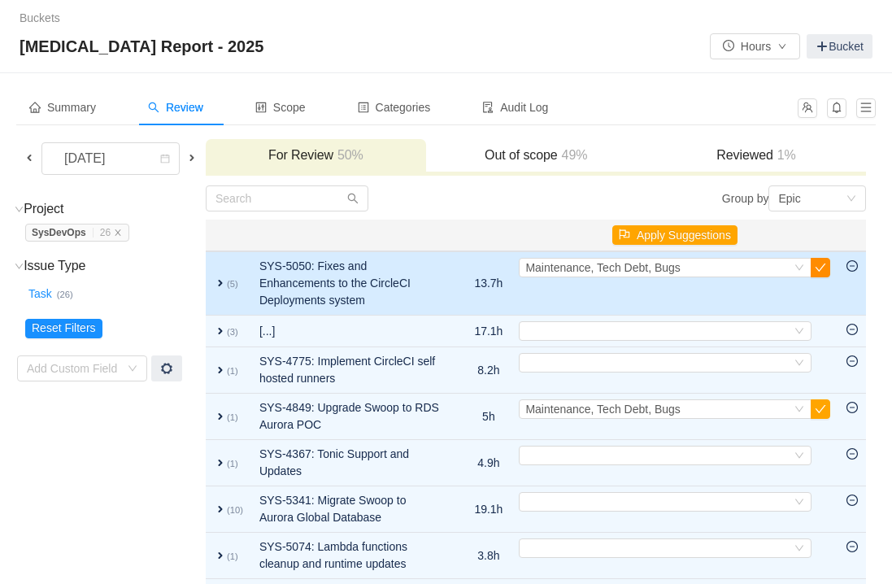
click at [824, 268] on button "button" at bounding box center [821, 268] width 20 height 20
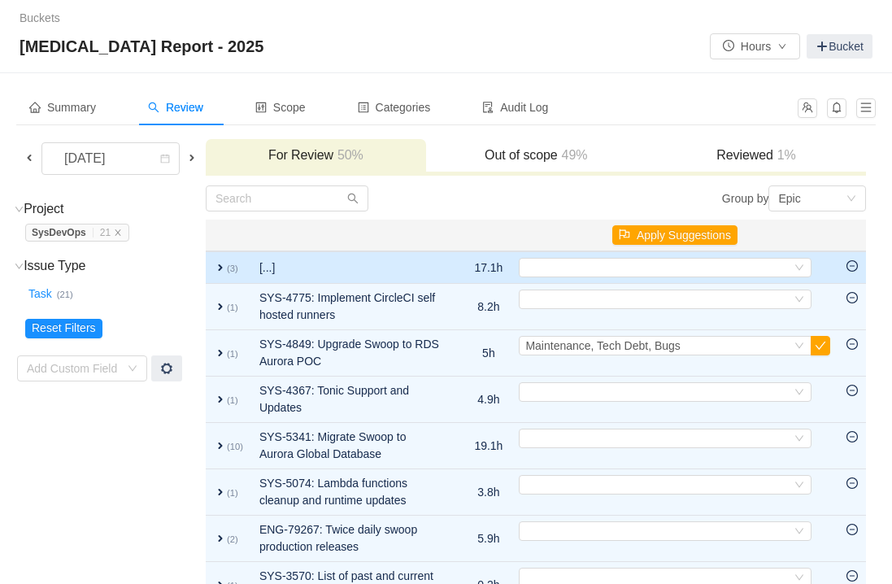
click at [227, 268] on span "expand" at bounding box center [220, 267] width 13 height 13
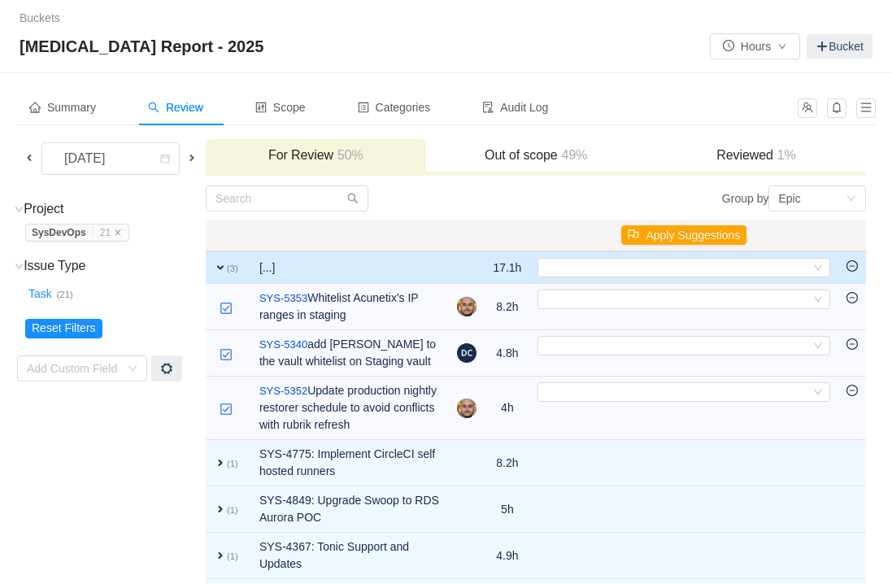
click at [227, 268] on span "expand" at bounding box center [220, 267] width 13 height 13
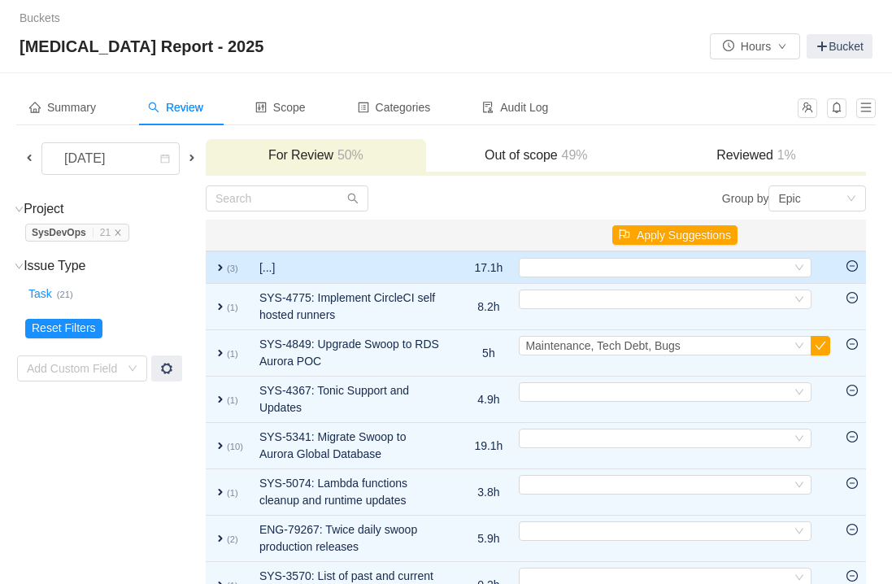
click at [854, 267] on icon "icon: minus-circle" at bounding box center [851, 265] width 11 height 11
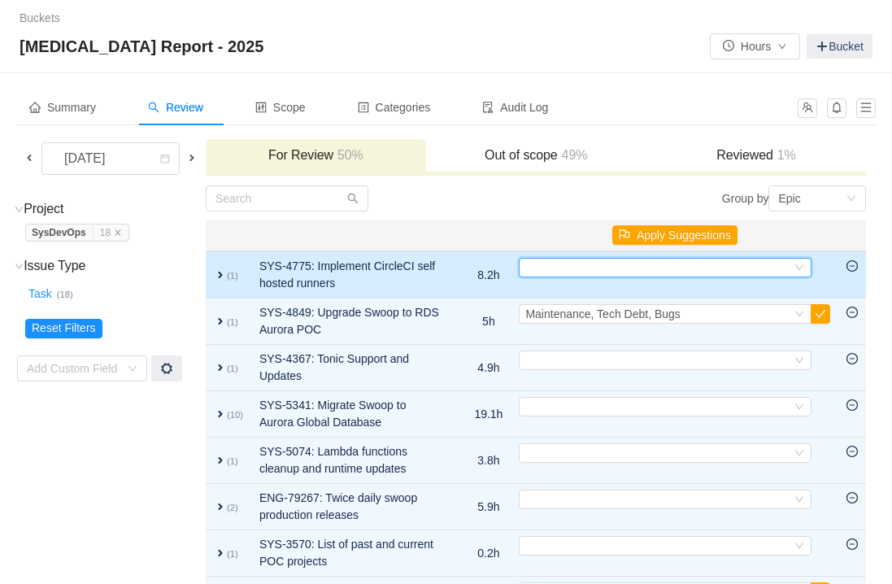
click at [565, 273] on div "Select" at bounding box center [658, 268] width 266 height 18
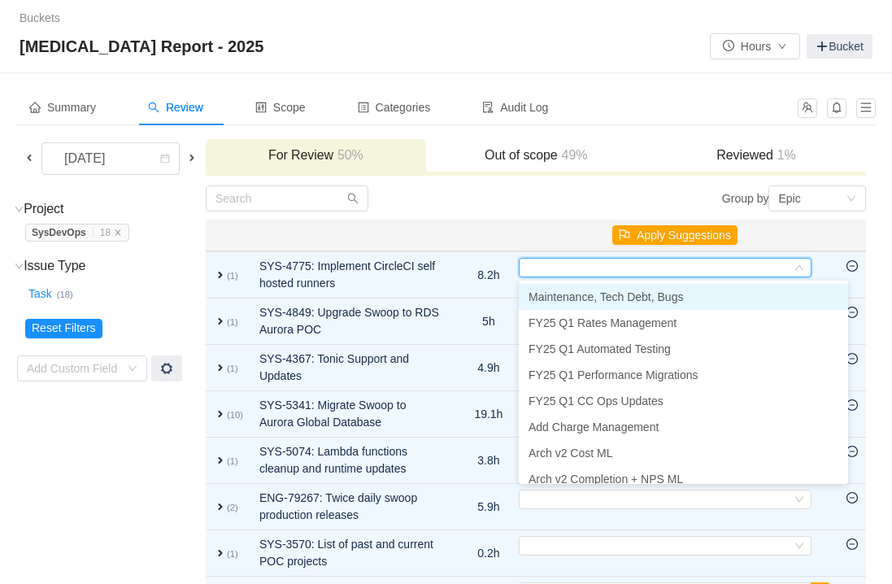
click at [565, 296] on span "Maintenance, Tech Debt, Bugs" at bounding box center [605, 296] width 154 height 13
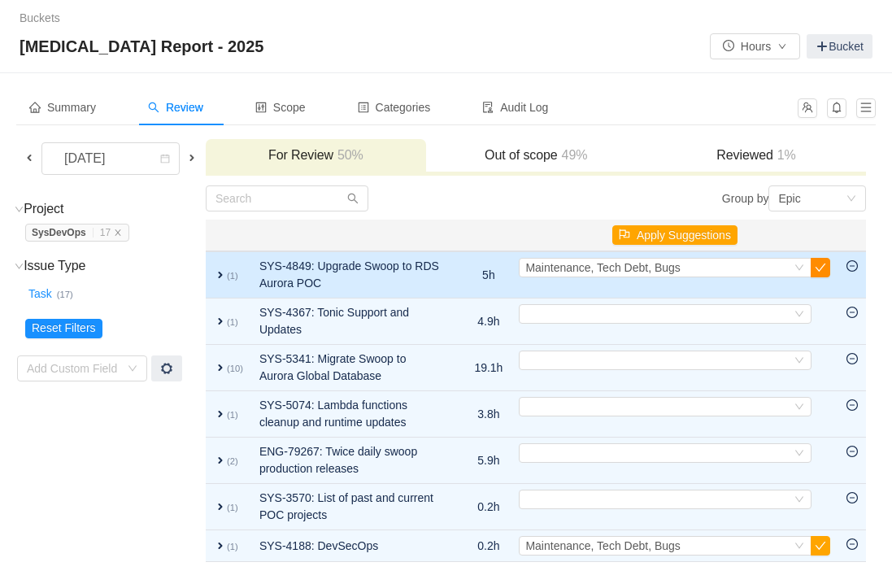
click at [824, 271] on button "button" at bounding box center [821, 268] width 20 height 20
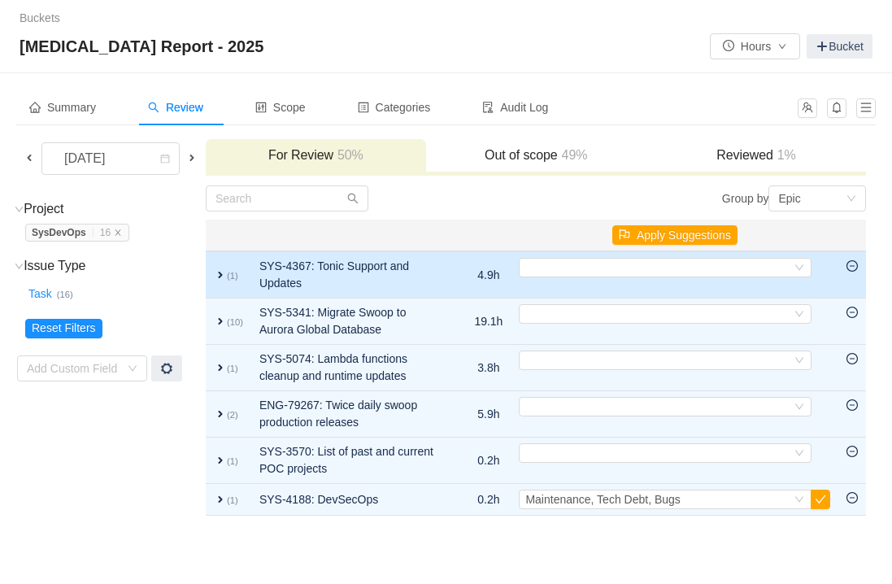
click at [850, 263] on icon "icon: minus-circle" at bounding box center [851, 265] width 11 height 11
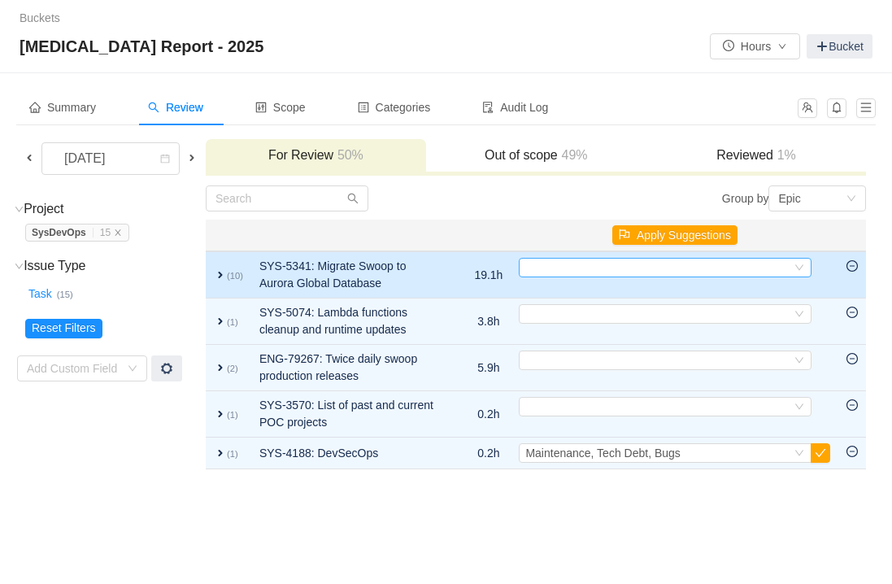
click at [650, 269] on div "Select" at bounding box center [658, 268] width 266 height 18
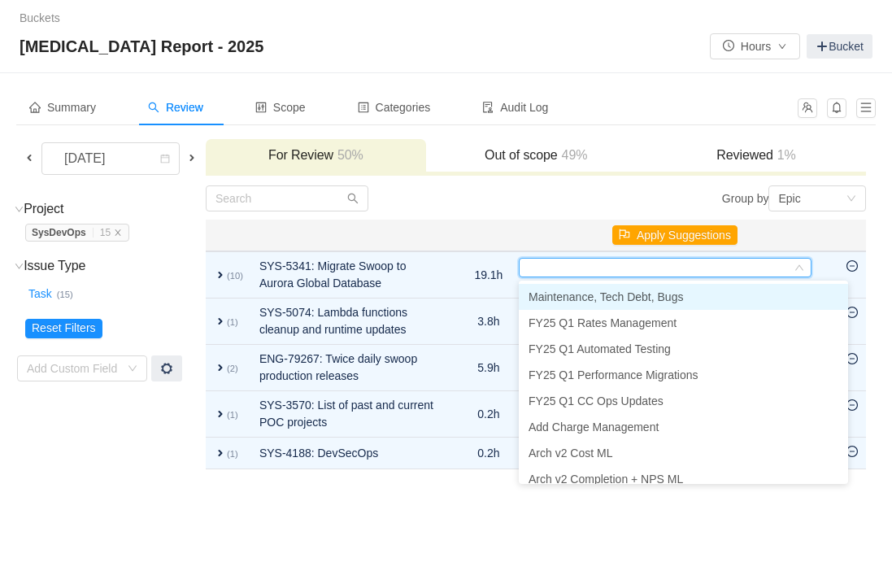
click at [607, 292] on span "Maintenance, Tech Debt, Bugs" at bounding box center [605, 296] width 154 height 13
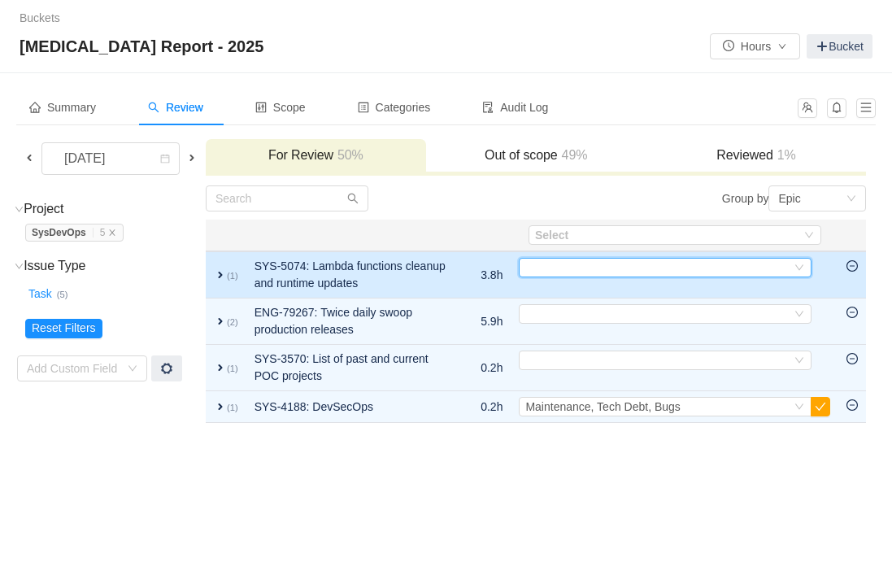
click at [691, 268] on div "Select" at bounding box center [658, 268] width 266 height 18
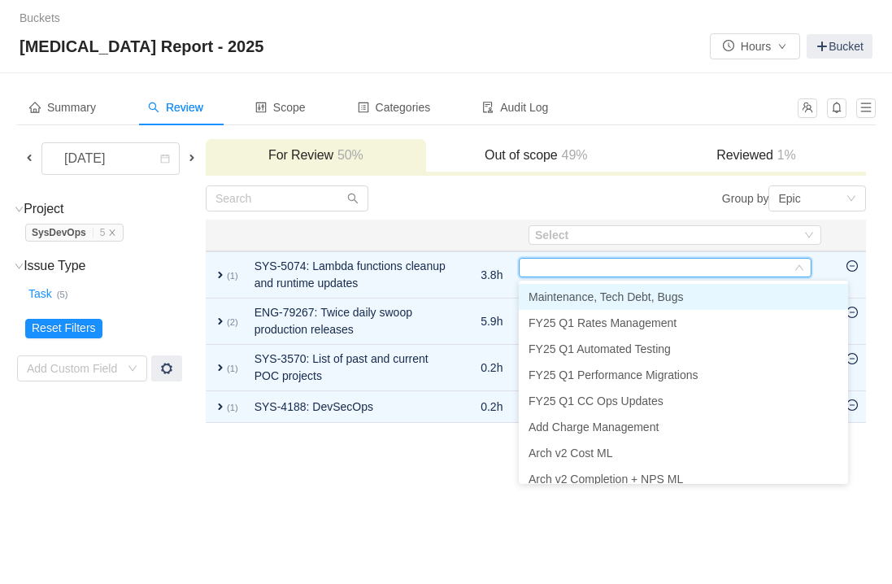
click at [626, 297] on span "Maintenance, Tech Debt, Bugs" at bounding box center [605, 296] width 154 height 13
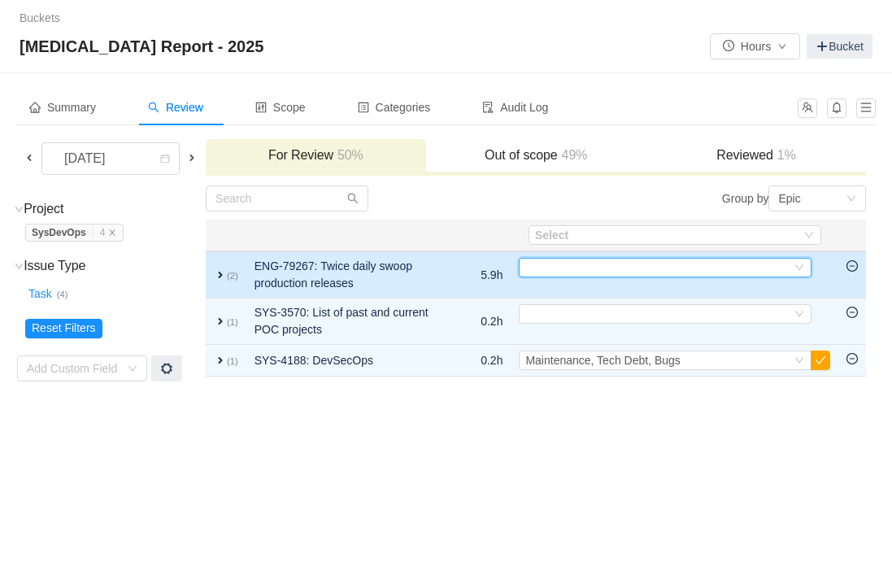
click at [540, 264] on div "Select" at bounding box center [658, 268] width 266 height 18
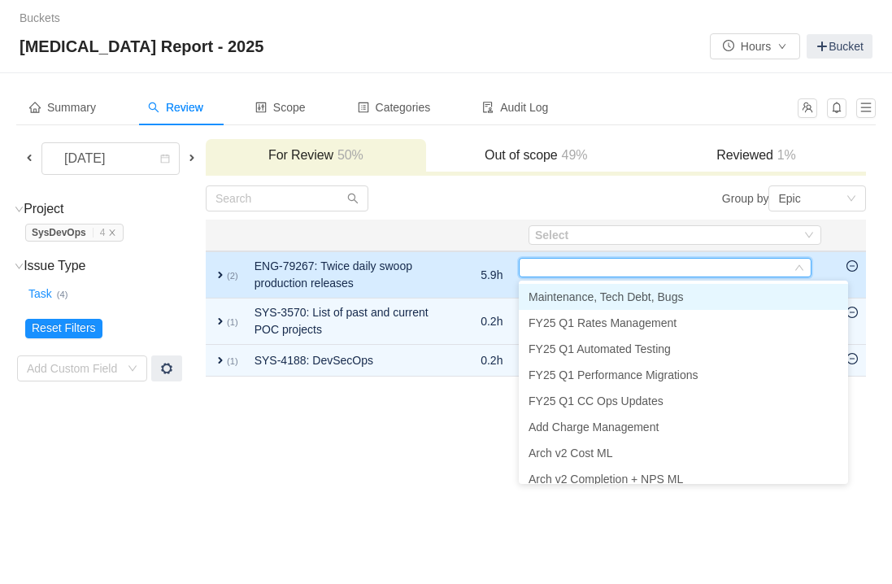
drag, startPoint x: 847, startPoint y: 242, endPoint x: 850, endPoint y: 259, distance: 17.2
click at [848, 243] on th at bounding box center [852, 236] width 28 height 32
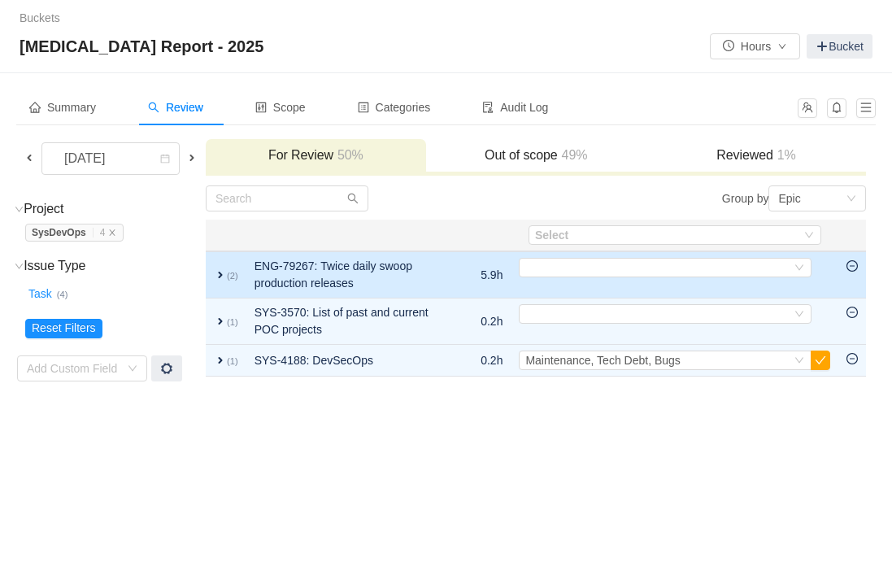
click at [851, 266] on icon "icon: minus-circle" at bounding box center [852, 265] width 5 height 1
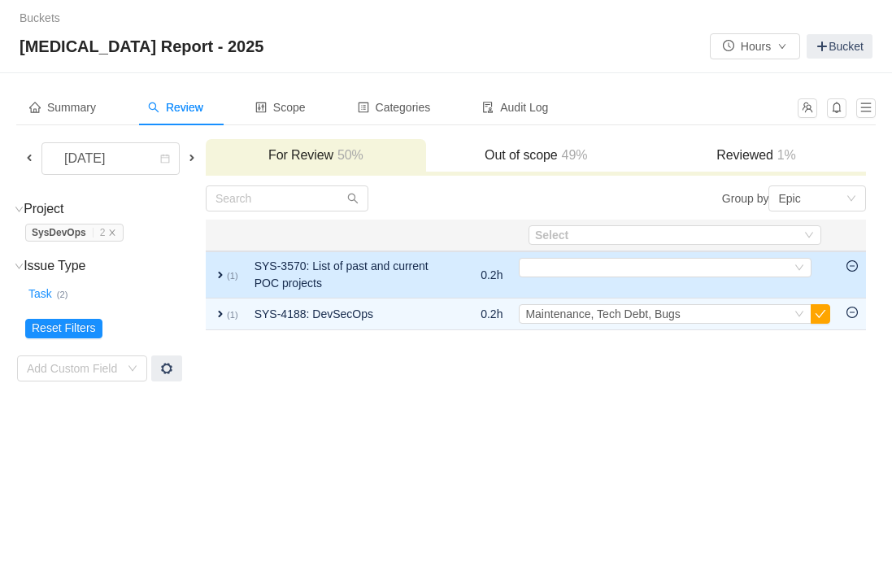
click at [853, 270] on icon "icon: minus-circle" at bounding box center [851, 265] width 11 height 11
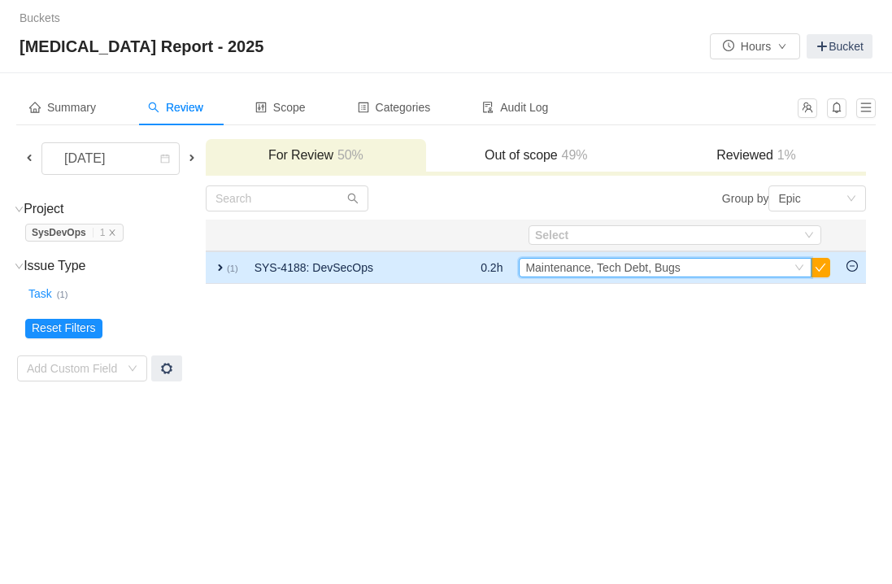
click at [708, 272] on div "Select Maintenance, Tech Debt, Bugs" at bounding box center [658, 268] width 266 height 18
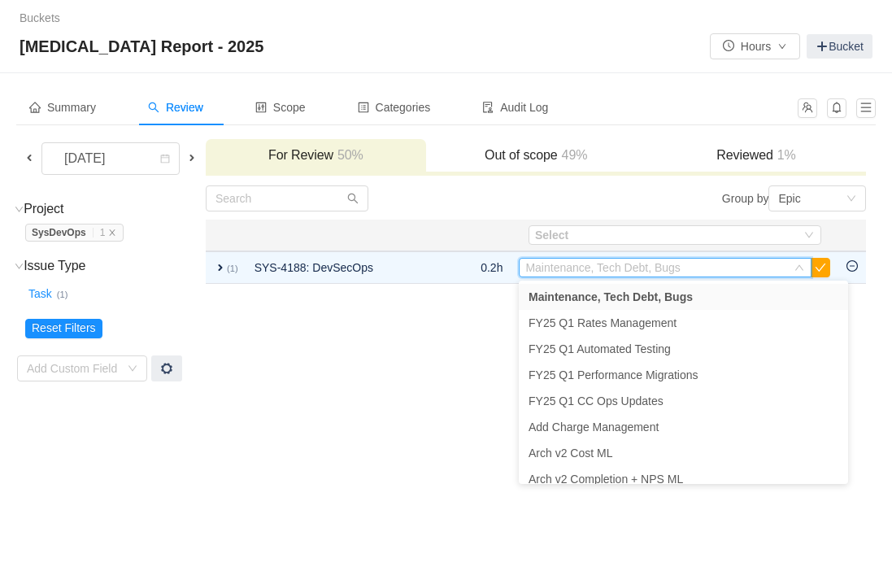
click at [843, 287] on td "Group by Epic You will see tickets here after they were marked as out of scope …" at bounding box center [536, 284] width 662 height 198
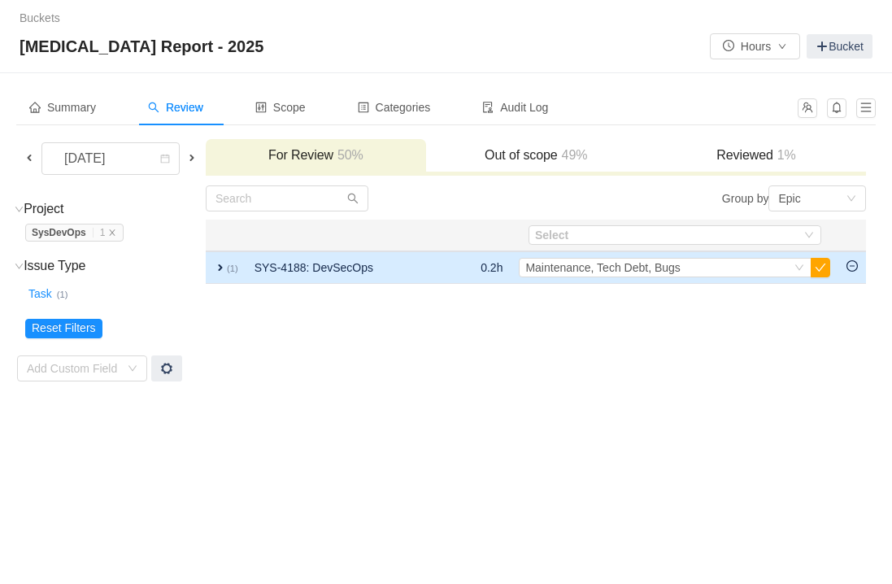
click at [853, 264] on icon "icon: minus-circle" at bounding box center [851, 265] width 11 height 11
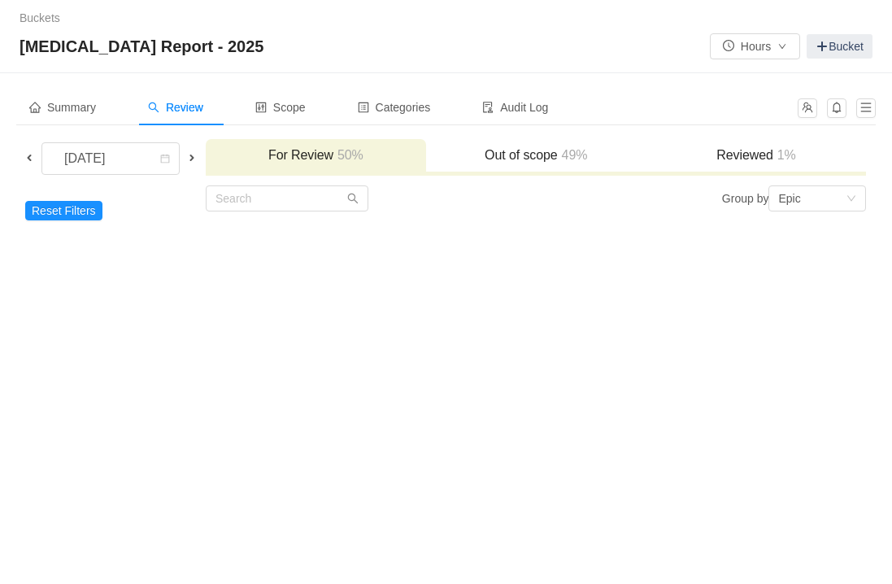
click at [752, 155] on h3 "Reviewed 1%" at bounding box center [756, 155] width 204 height 16
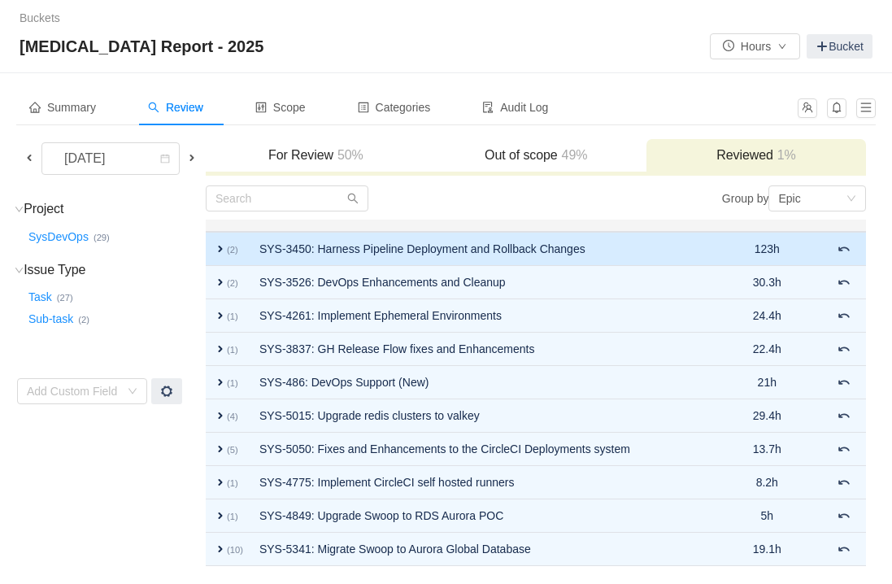
click at [227, 250] on span "expand" at bounding box center [220, 248] width 13 height 13
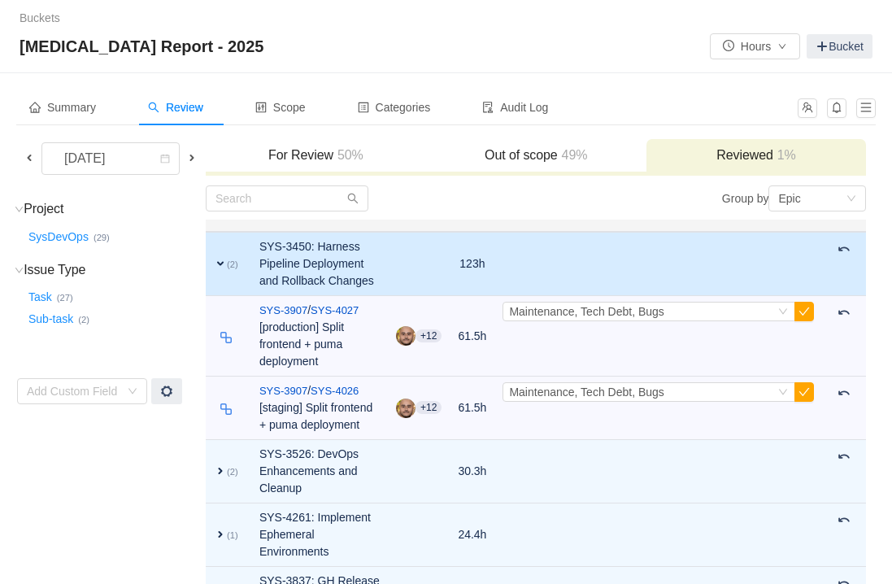
click at [243, 250] on td "expand (2)" at bounding box center [229, 264] width 46 height 64
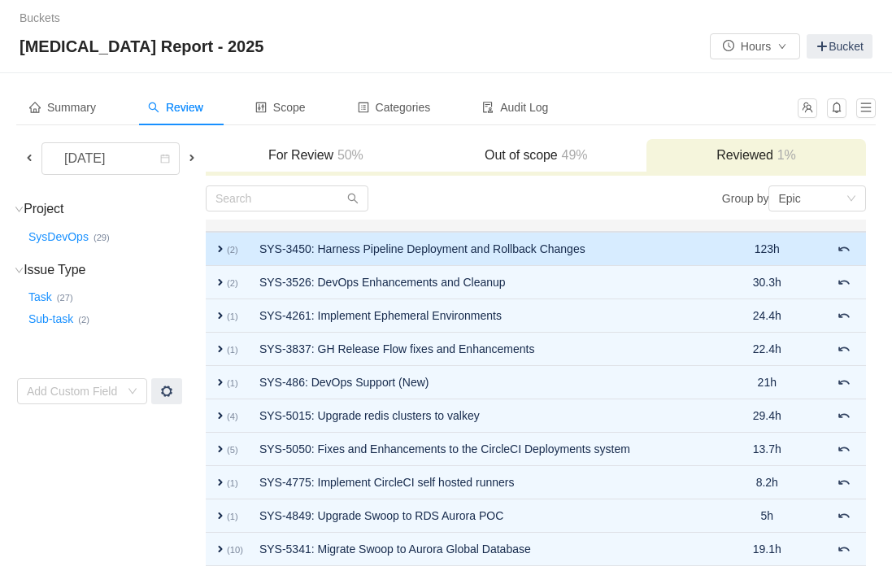
click at [227, 250] on span "expand" at bounding box center [220, 248] width 13 height 13
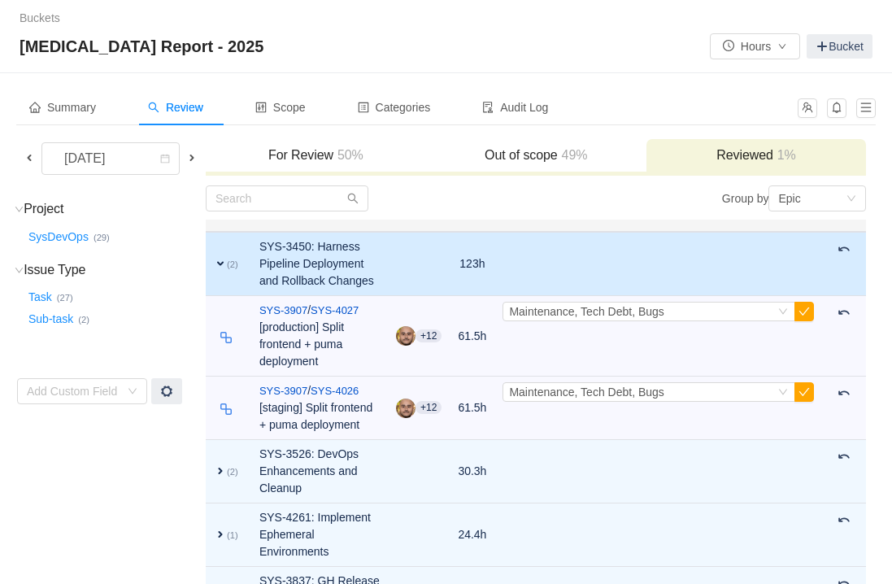
click at [238, 250] on td "expand (2)" at bounding box center [229, 264] width 46 height 64
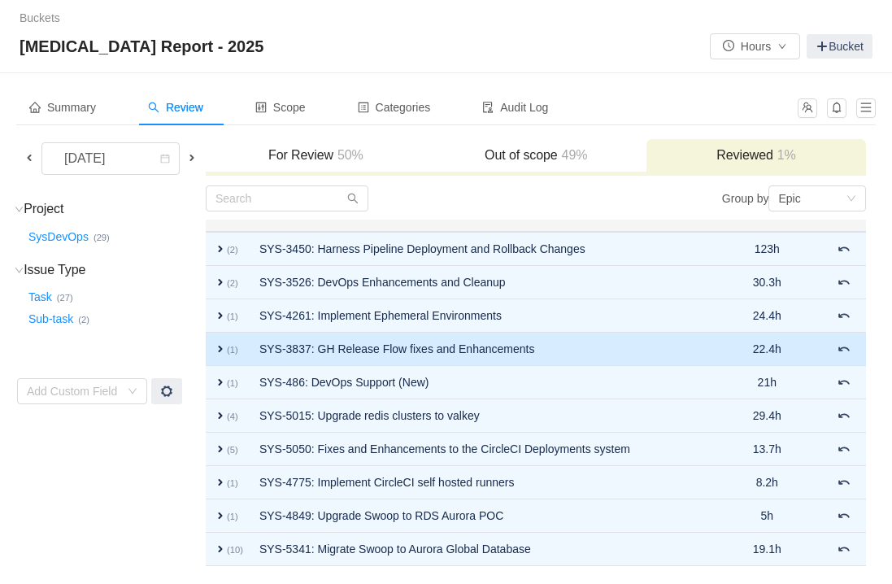
scroll to position [50, 0]
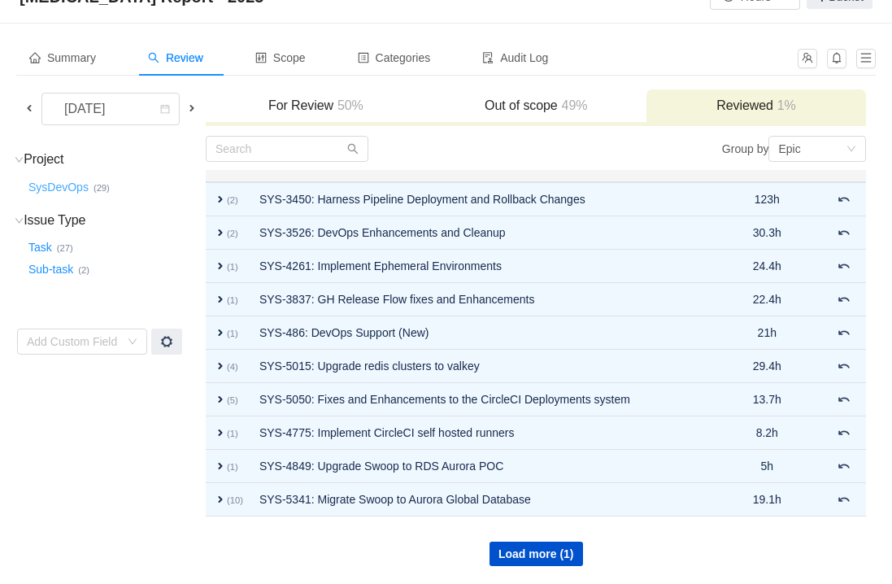
click at [78, 188] on button "SysDevOps …" at bounding box center [59, 187] width 68 height 26
click at [333, 108] on h3 "For Review 50%" at bounding box center [316, 106] width 204 height 16
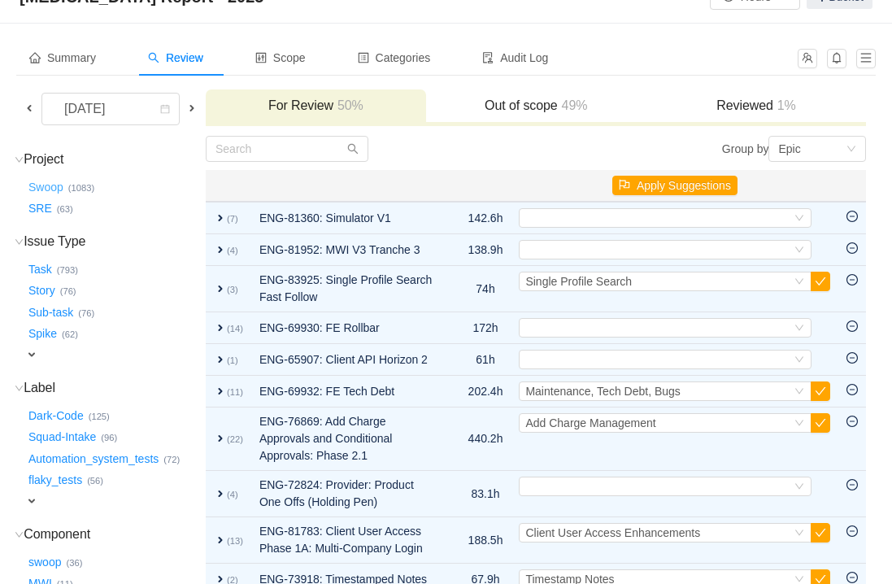
click at [63, 192] on button "Swoop …" at bounding box center [46, 187] width 43 height 26
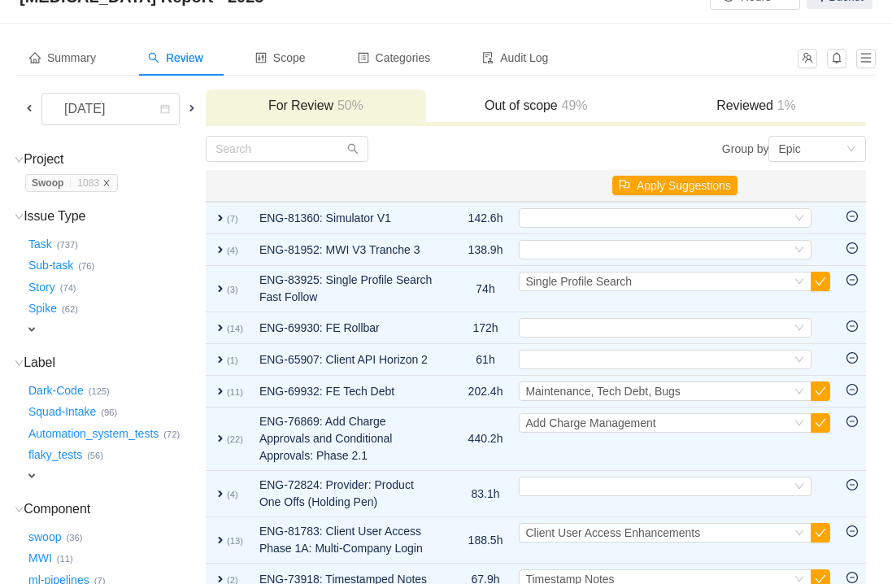
click at [111, 181] on icon "icon: close" at bounding box center [106, 183] width 8 height 8
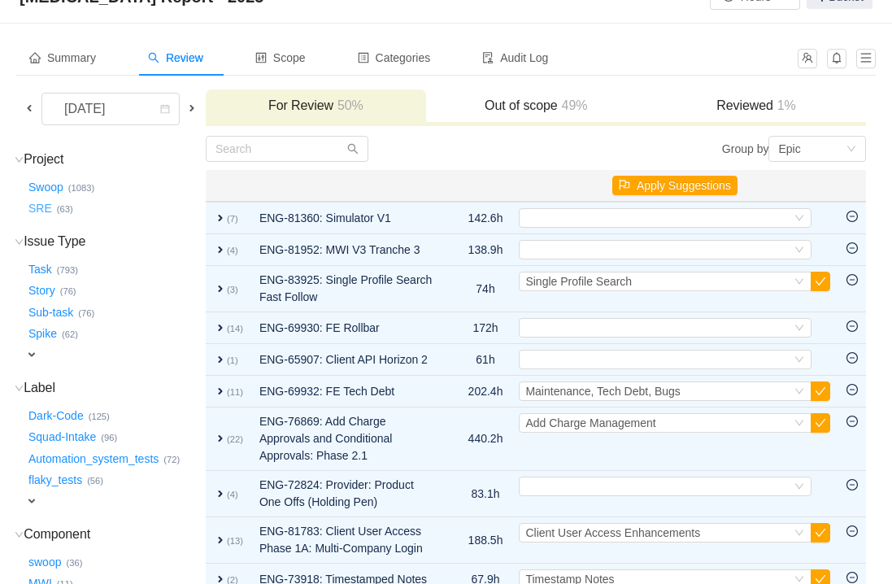
click at [45, 213] on button "SRE …" at bounding box center [41, 209] width 32 height 26
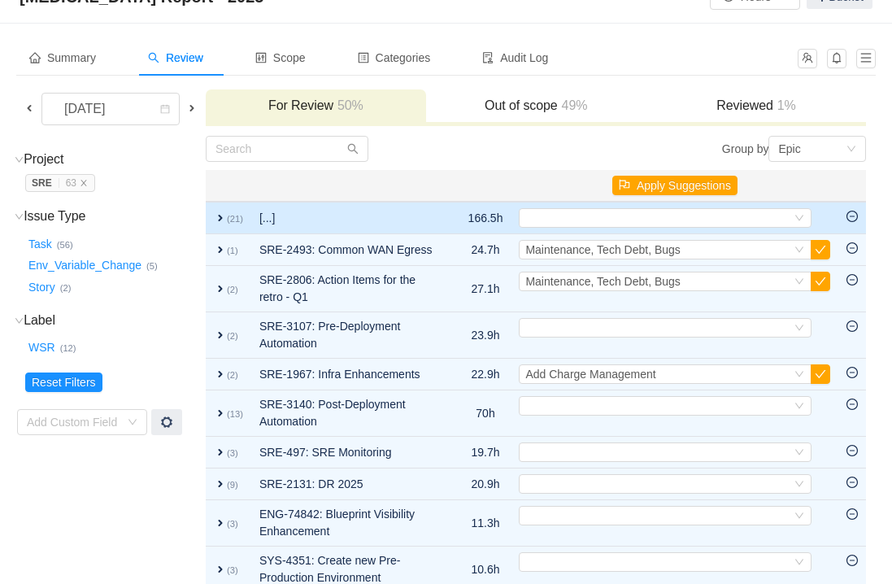
click at [227, 218] on span "expand" at bounding box center [220, 217] width 13 height 13
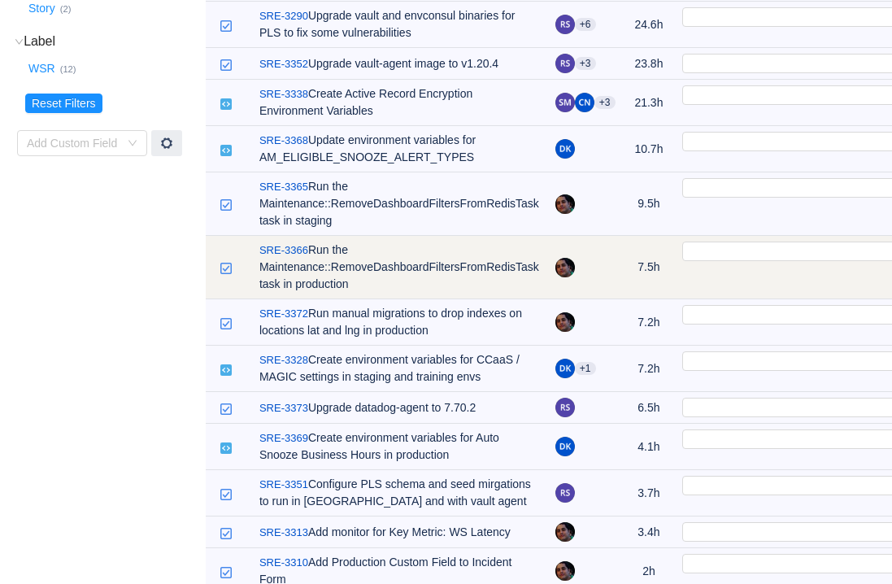
scroll to position [0, 0]
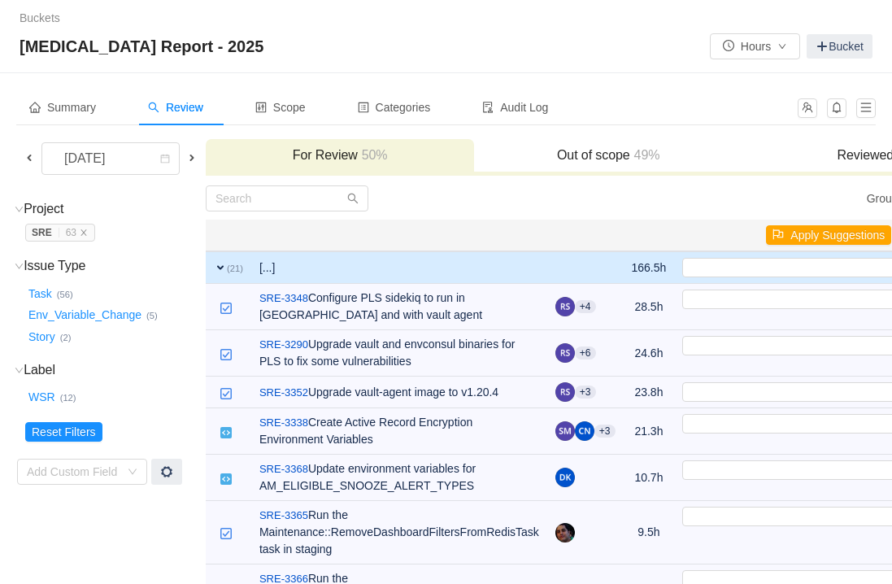
click at [227, 266] on span "expand" at bounding box center [220, 267] width 13 height 13
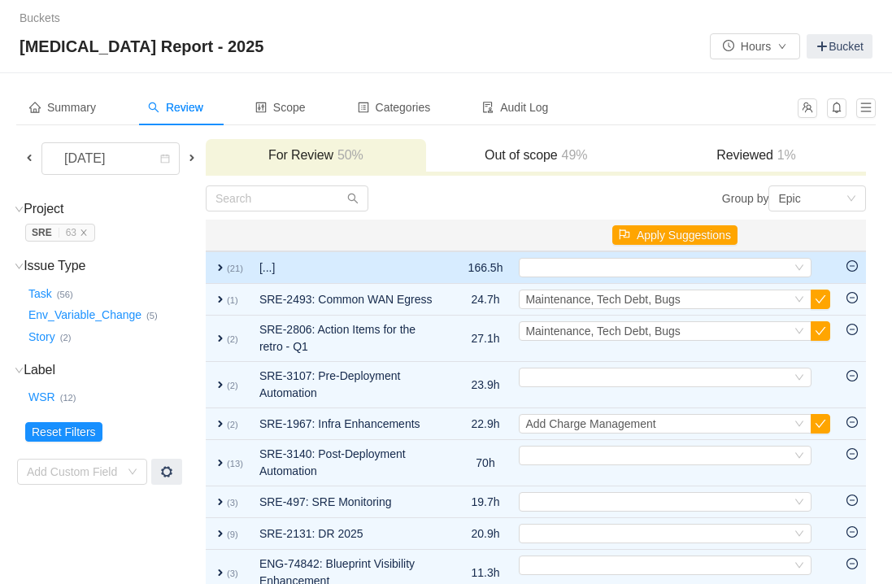
click at [854, 267] on icon "icon: minus-circle" at bounding box center [851, 265] width 11 height 11
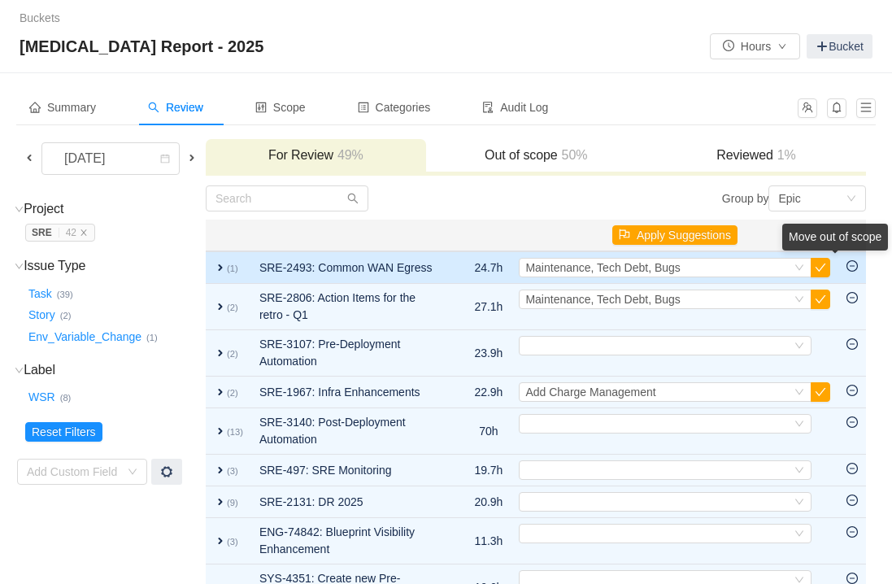
click at [854, 250] on div "Move out of scope" at bounding box center [835, 237] width 106 height 27
click at [853, 267] on icon "icon: minus-circle" at bounding box center [851, 265] width 11 height 11
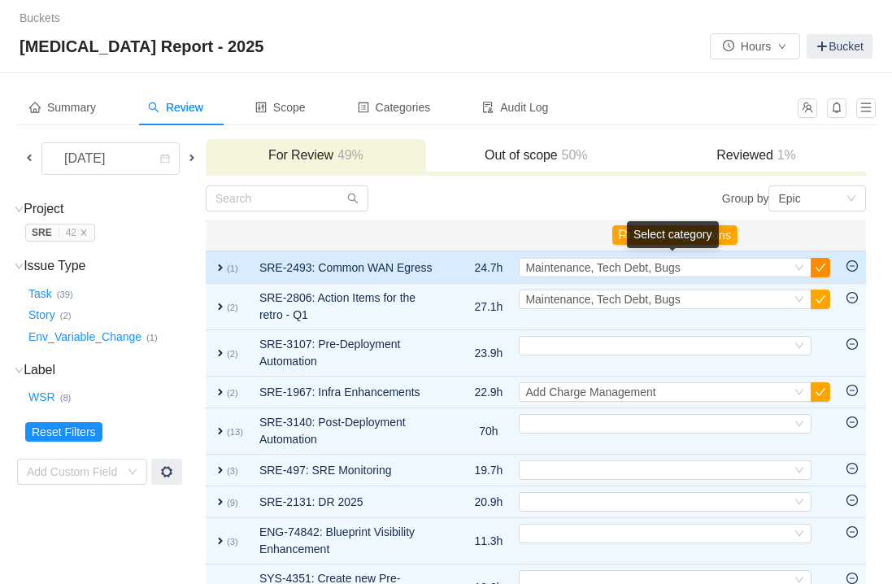
click at [822, 268] on button "button" at bounding box center [821, 268] width 20 height 20
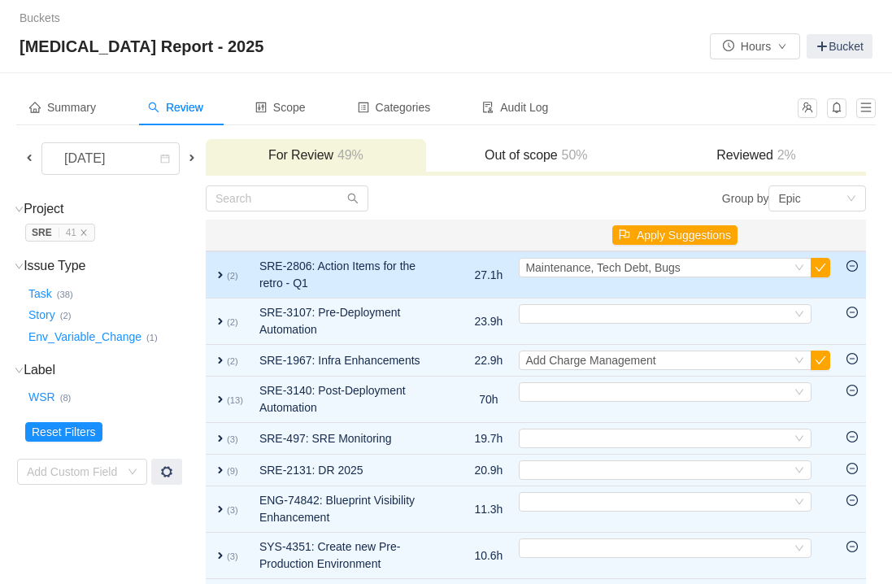
click at [853, 267] on icon "icon: minus-circle" at bounding box center [851, 265] width 11 height 11
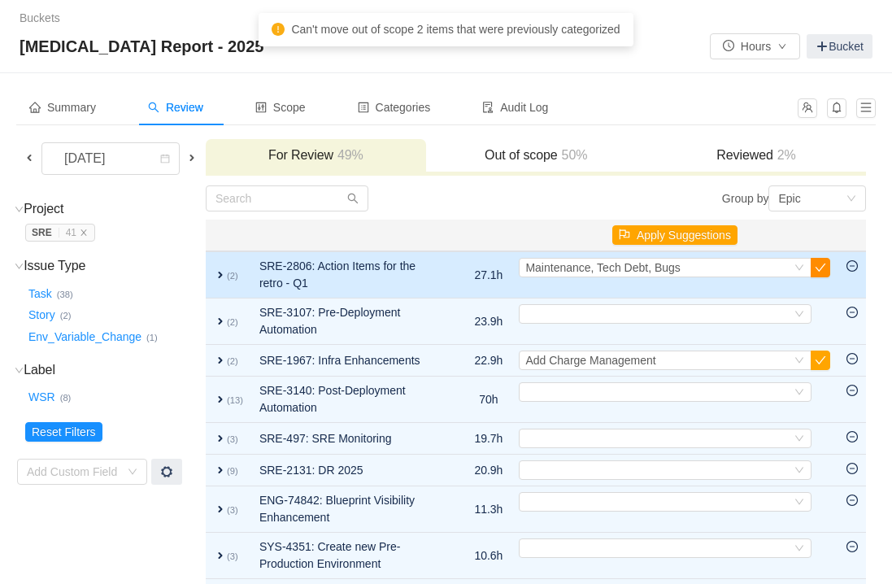
click at [826, 268] on button "button" at bounding box center [821, 268] width 20 height 20
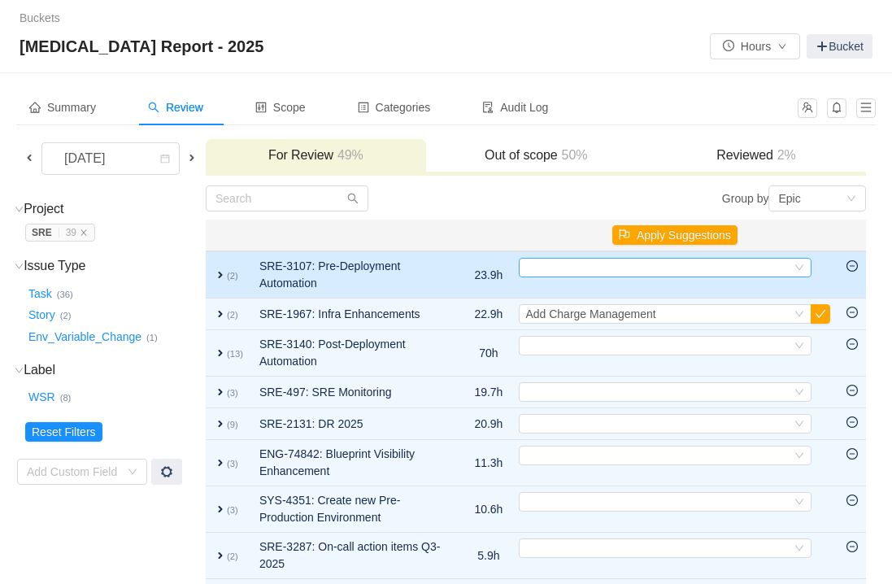
click at [806, 268] on div "Select" at bounding box center [665, 268] width 293 height 20
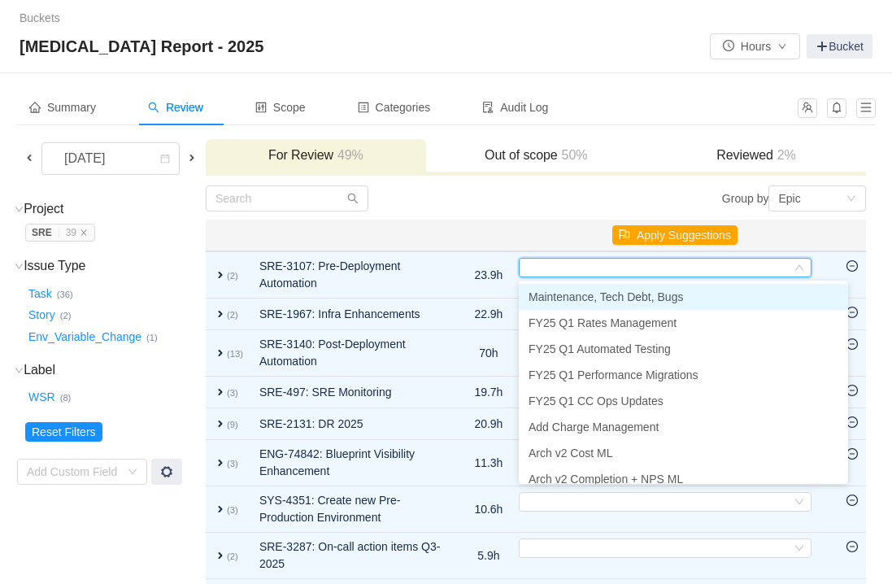
click at [727, 289] on li "Maintenance, Tech Debt, Bugs" at bounding box center [683, 297] width 329 height 26
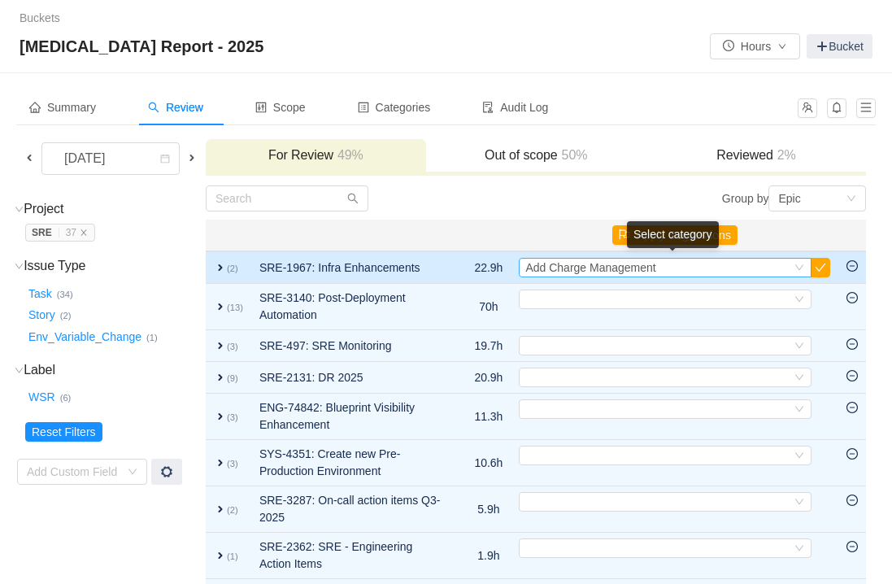
click at [791, 272] on div "Select Add Charge Management" at bounding box center [658, 268] width 266 height 18
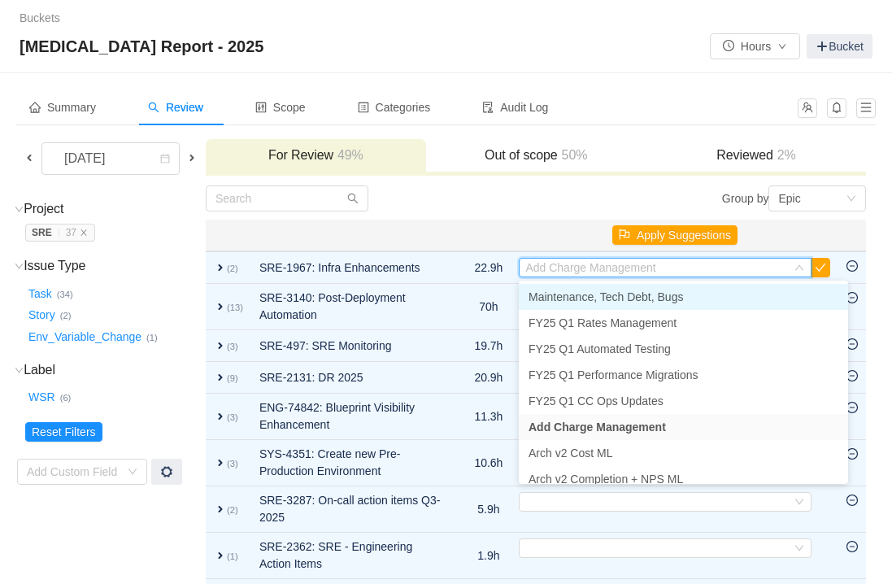
click at [716, 295] on li "Maintenance, Tech Debt, Bugs" at bounding box center [683, 297] width 329 height 26
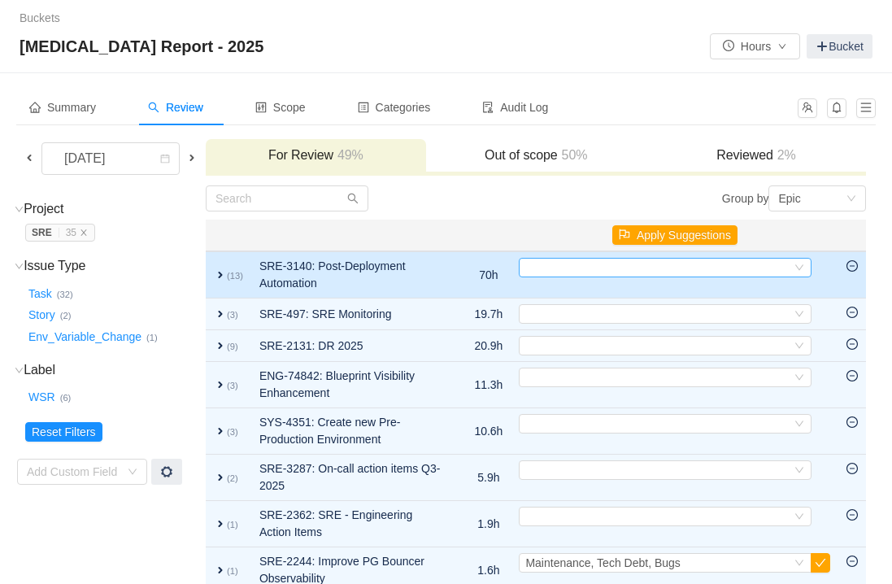
click at [782, 267] on div "Select" at bounding box center [658, 268] width 266 height 18
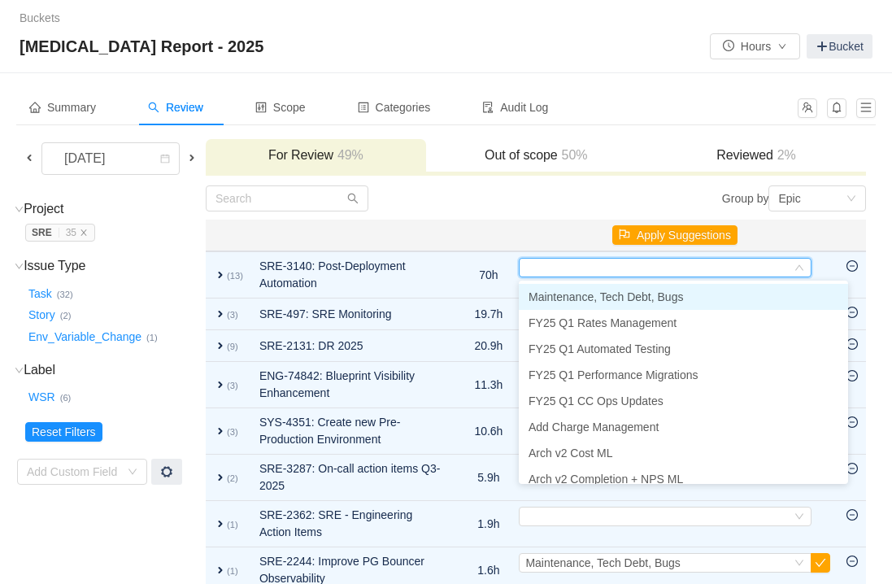
click at [690, 290] on li "Maintenance, Tech Debt, Bugs" at bounding box center [683, 297] width 329 height 26
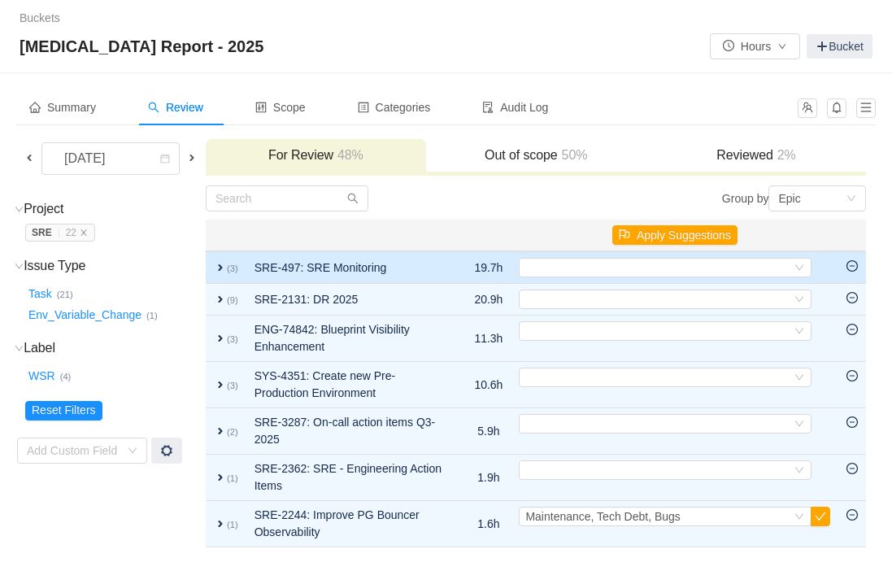
click at [855, 266] on icon "icon: minus-circle" at bounding box center [851, 265] width 11 height 11
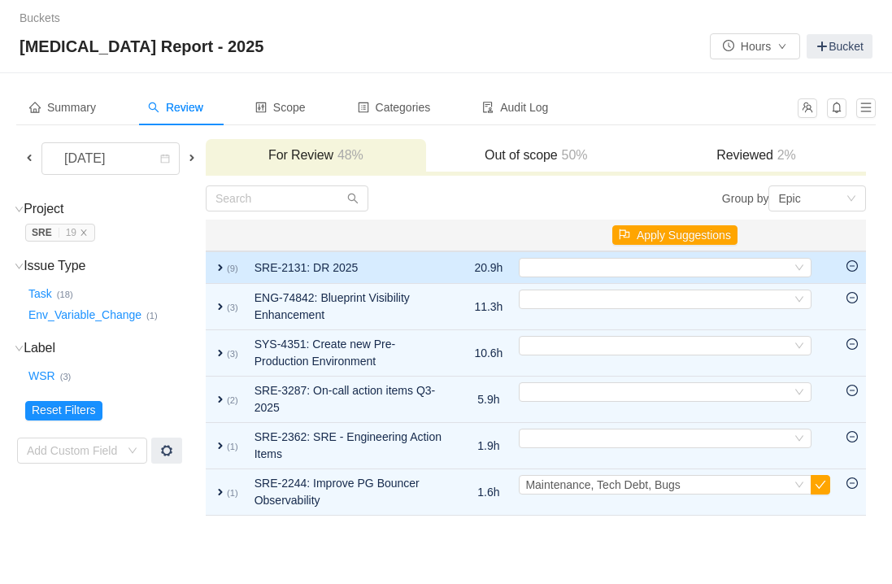
click at [847, 267] on icon "icon: minus-circle" at bounding box center [851, 265] width 11 height 11
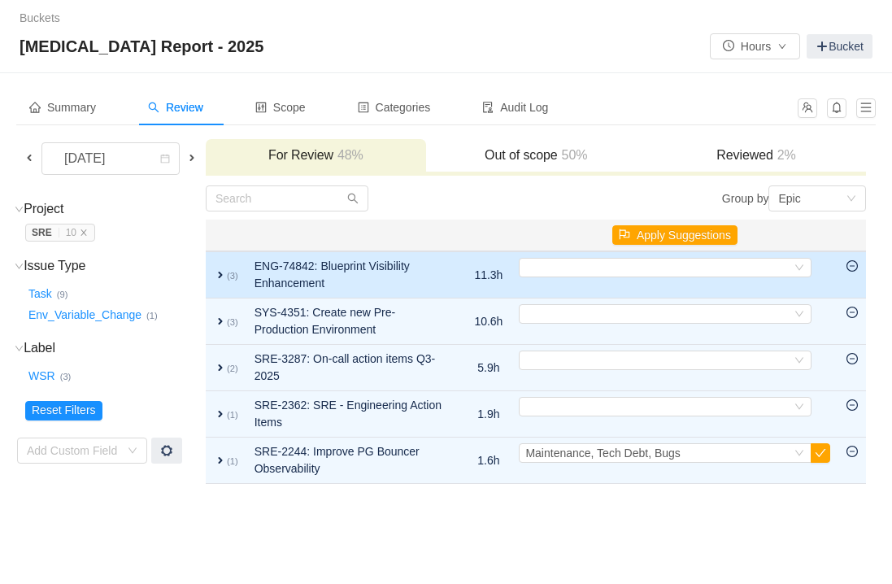
click at [227, 275] on span "expand" at bounding box center [220, 274] width 13 height 13
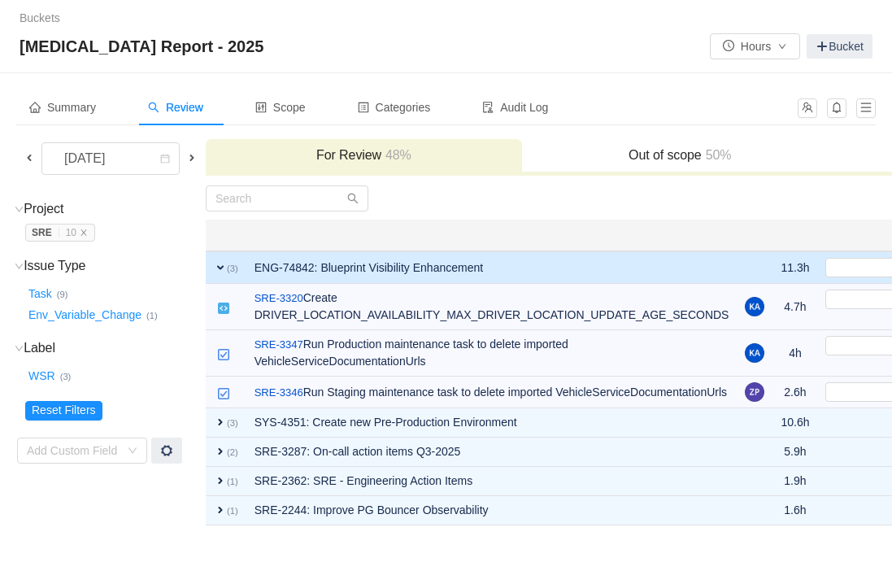
click at [242, 275] on td "expand (3)" at bounding box center [226, 267] width 41 height 33
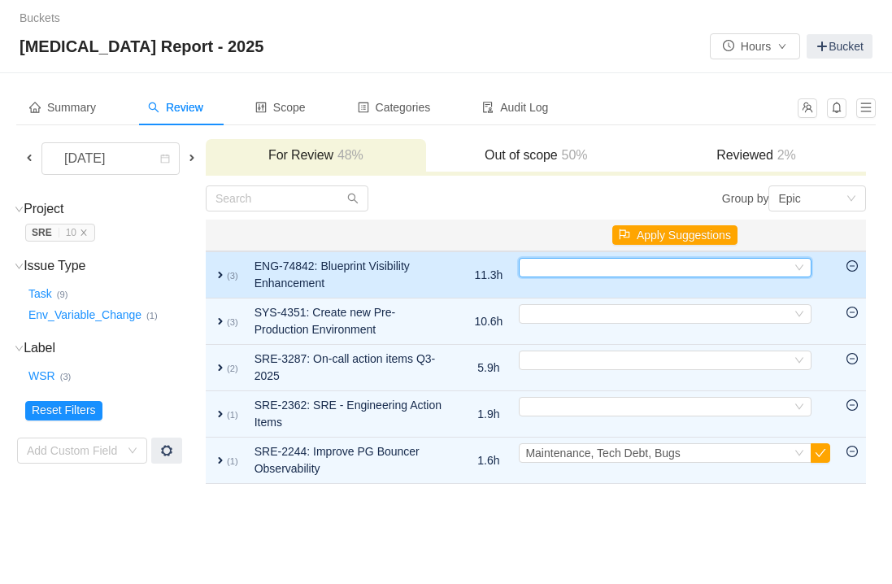
click at [641, 263] on div "Select" at bounding box center [658, 268] width 266 height 18
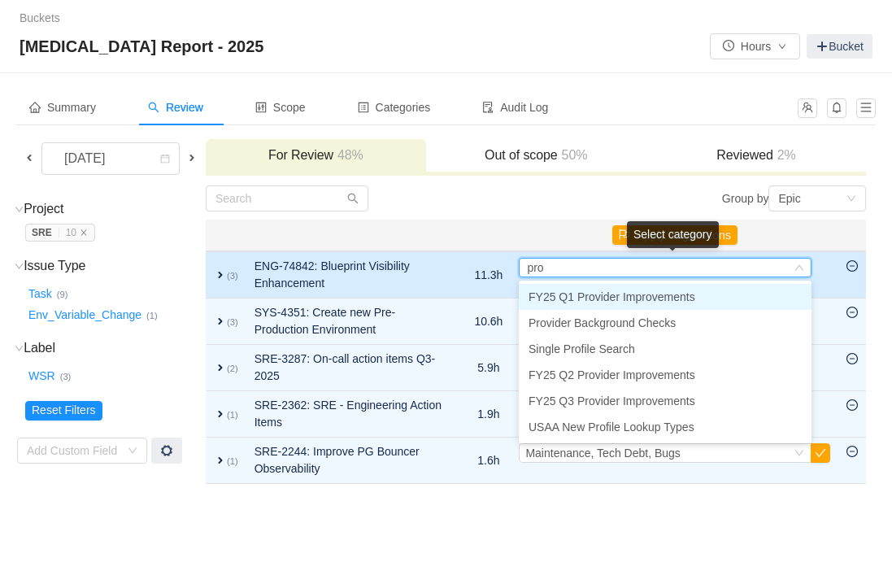
type input "prov"
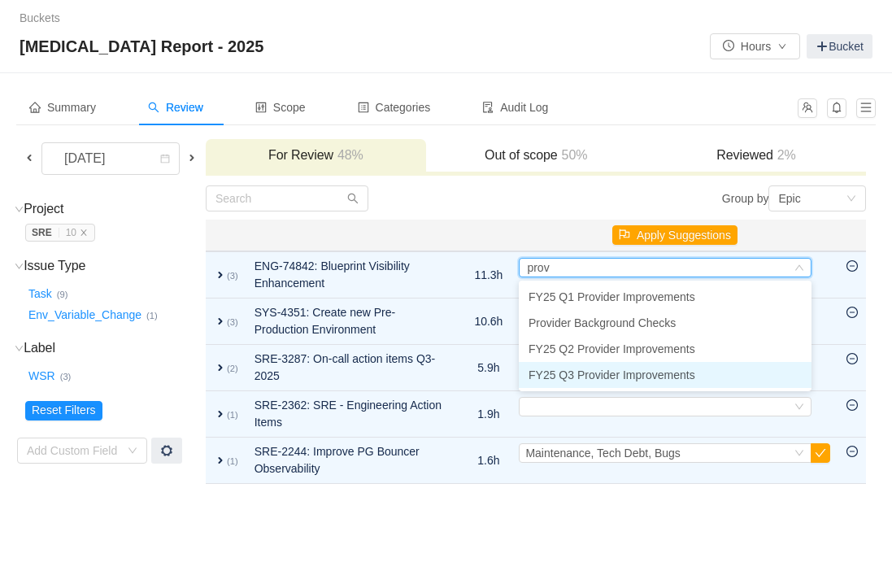
click at [669, 376] on span "FY25 Q3 Provider Improvements" at bounding box center [611, 374] width 167 height 13
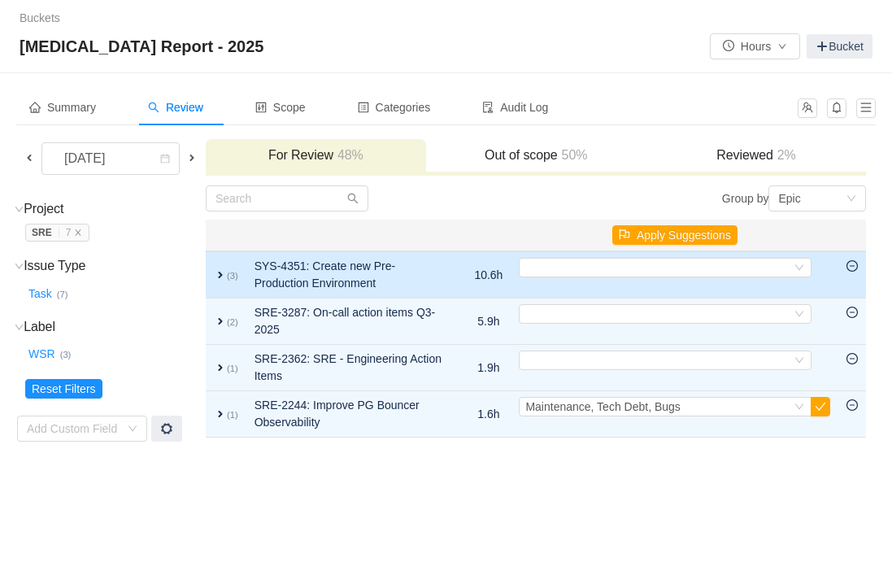
click at [853, 267] on icon "icon: minus-circle" at bounding box center [851, 265] width 11 height 11
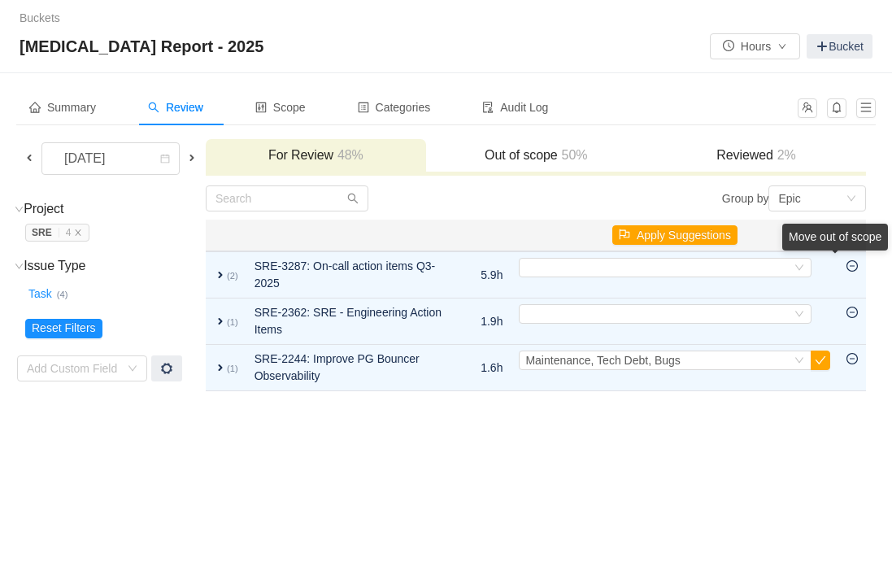
click at [854, 257] on div "Move out of scope" at bounding box center [835, 240] width 106 height 33
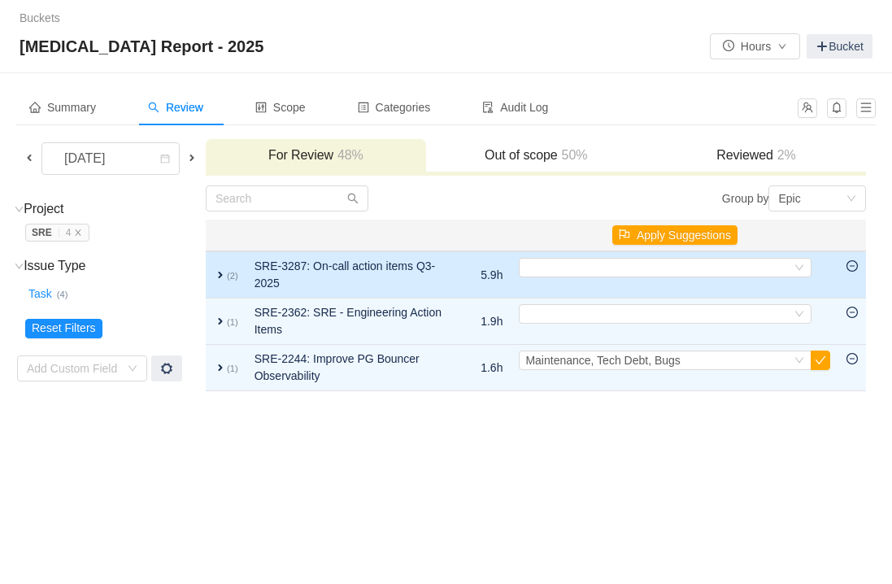
click at [850, 265] on icon "icon: minus-circle" at bounding box center [851, 265] width 11 height 11
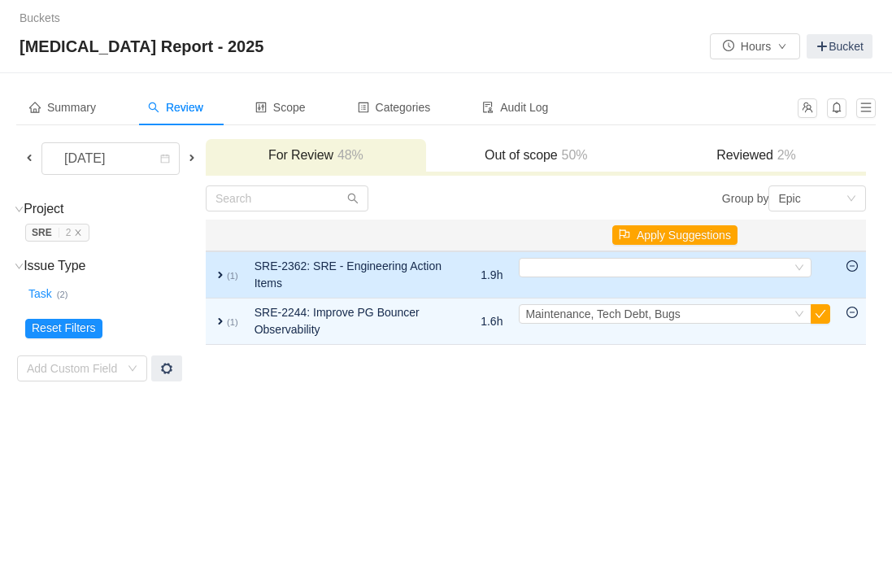
click at [227, 275] on span "expand" at bounding box center [220, 274] width 13 height 13
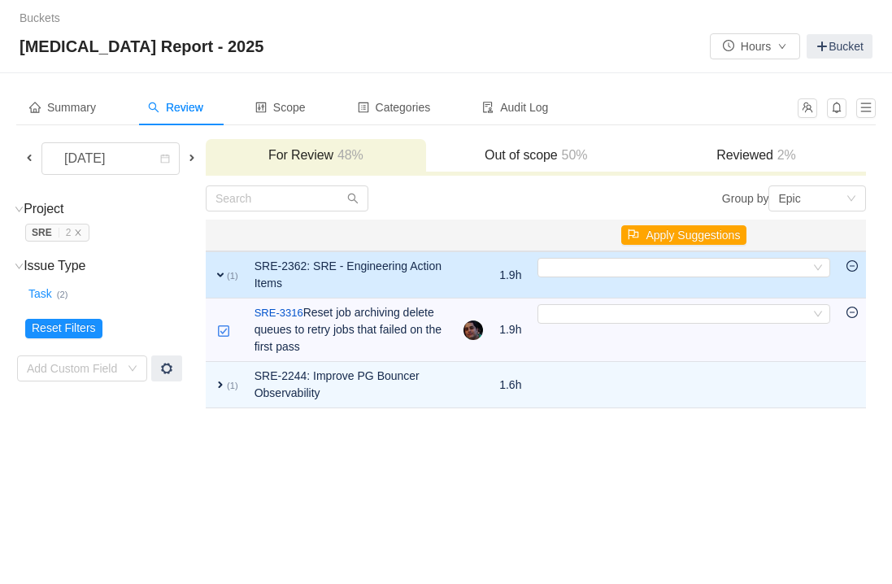
click at [227, 276] on span "expand" at bounding box center [220, 274] width 13 height 13
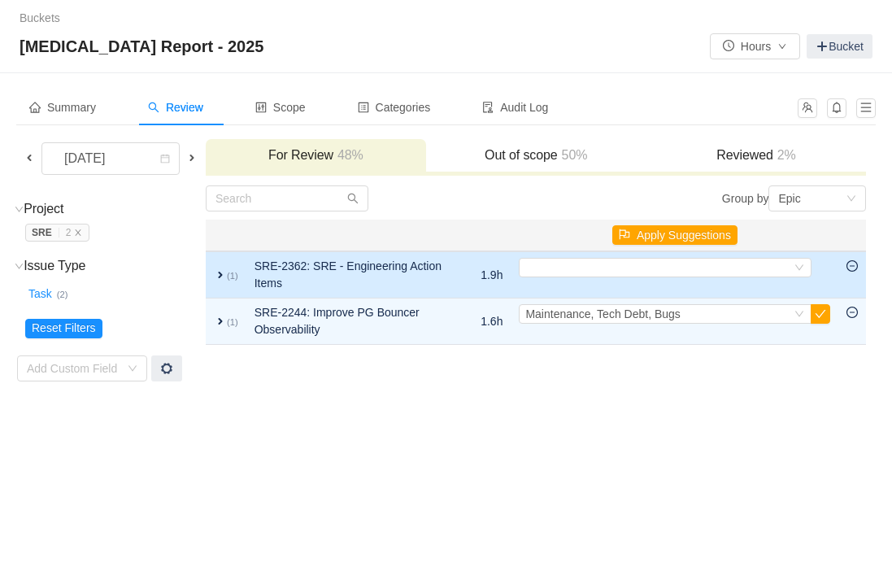
click at [853, 269] on icon "icon: minus-circle" at bounding box center [851, 265] width 11 height 11
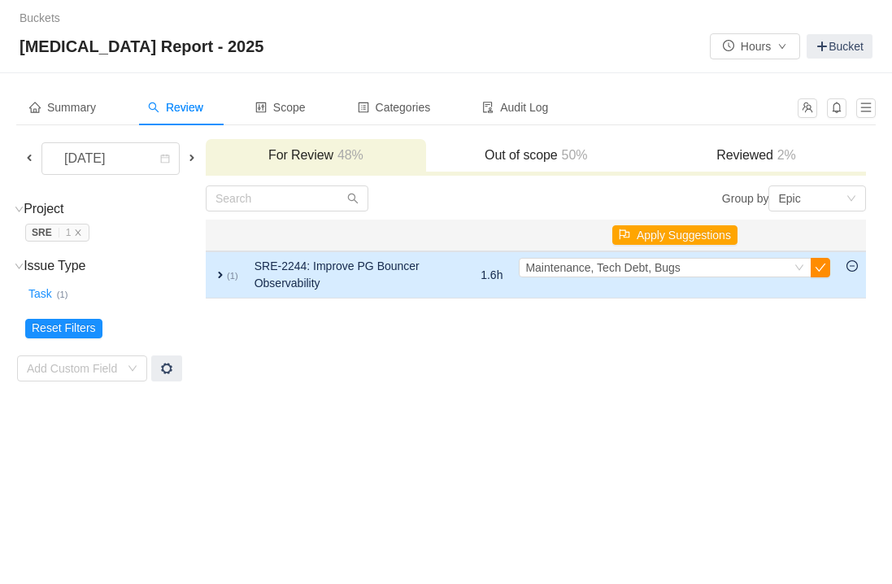
click at [820, 268] on button "button" at bounding box center [821, 268] width 20 height 20
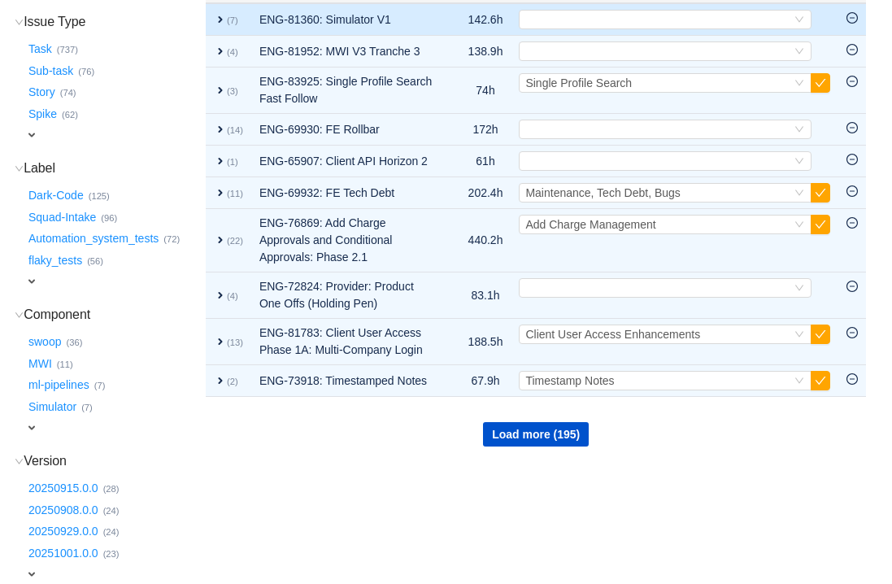
scroll to position [340, 0]
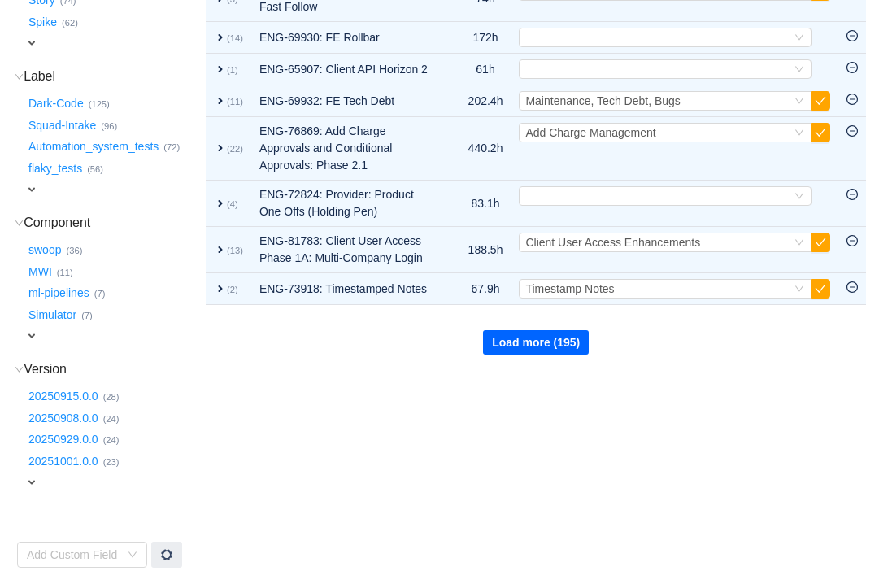
click at [558, 354] on button "Load more (195)" at bounding box center [536, 342] width 106 height 24
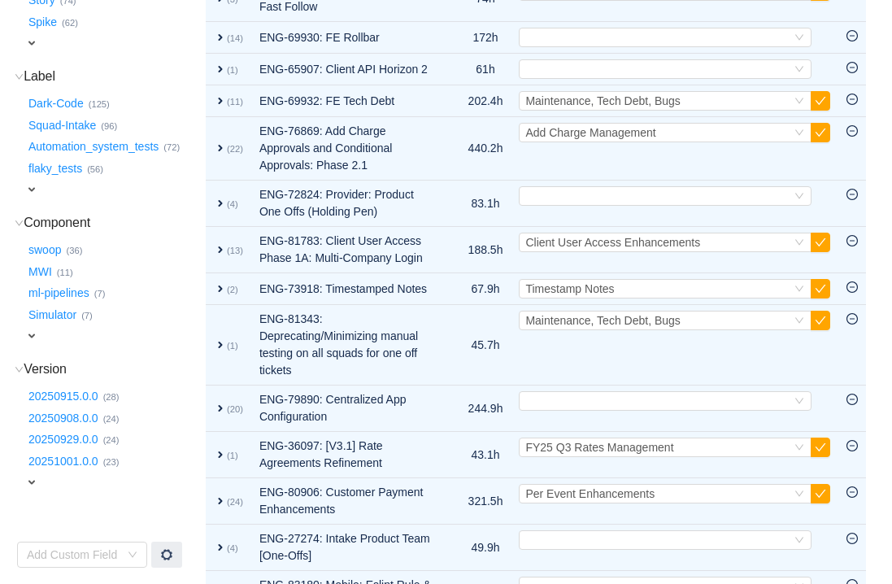
scroll to position [0, 0]
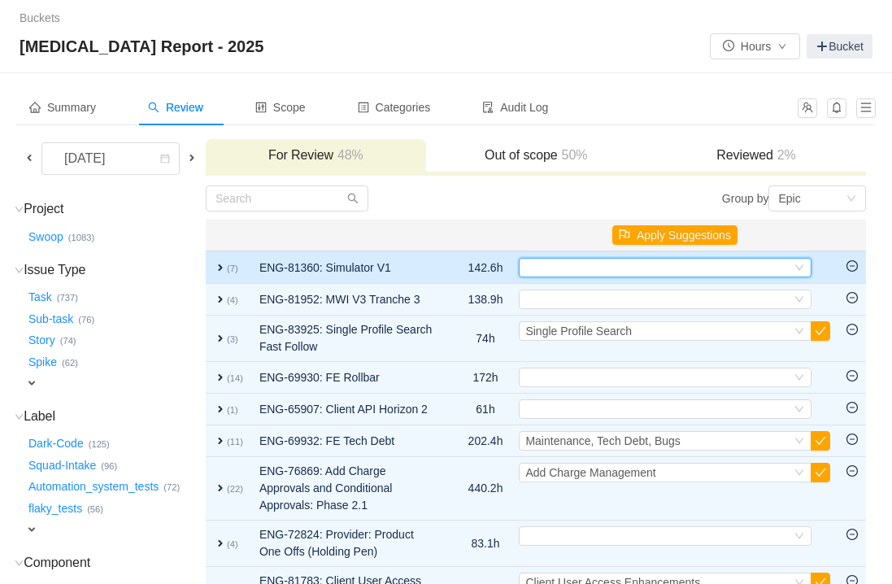
click at [690, 264] on div "Select" at bounding box center [658, 268] width 266 height 18
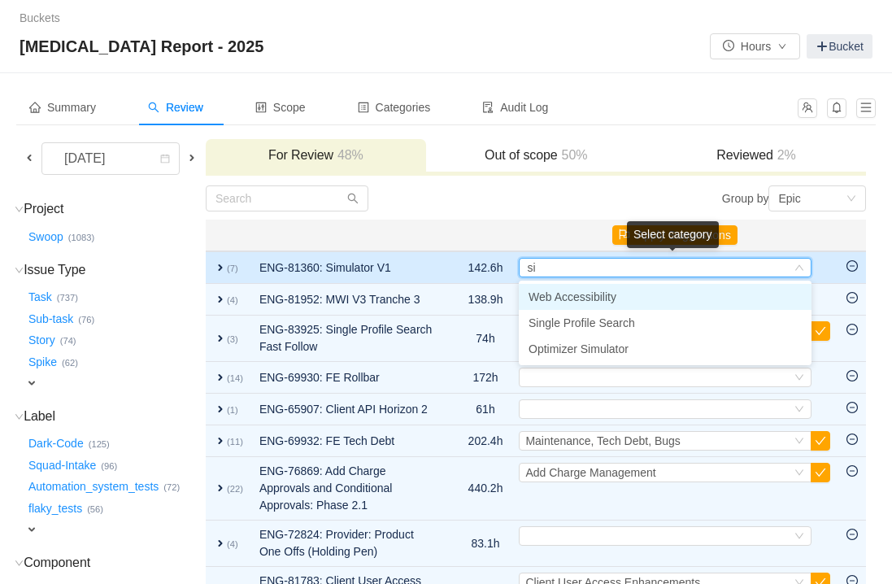
type input "sim"
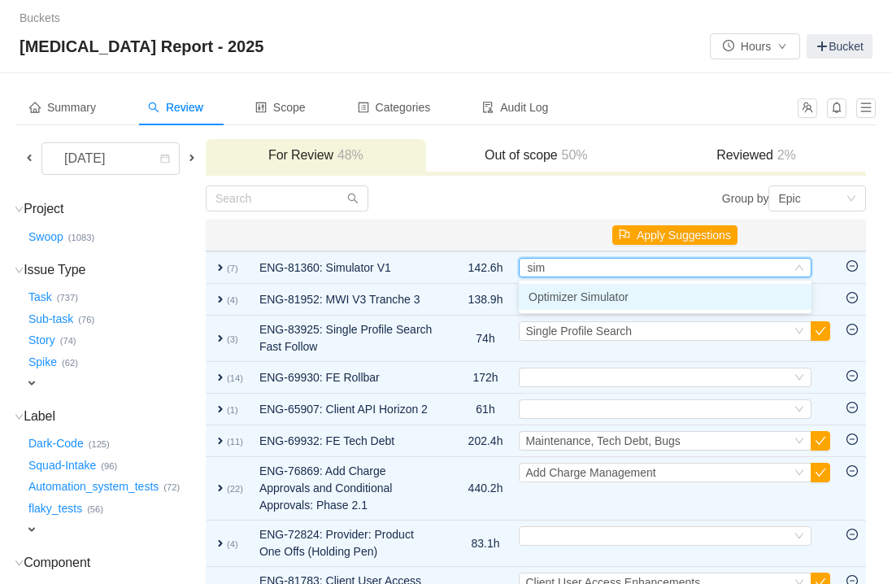
click at [617, 297] on span "Optimizer Simulator" at bounding box center [578, 296] width 100 height 13
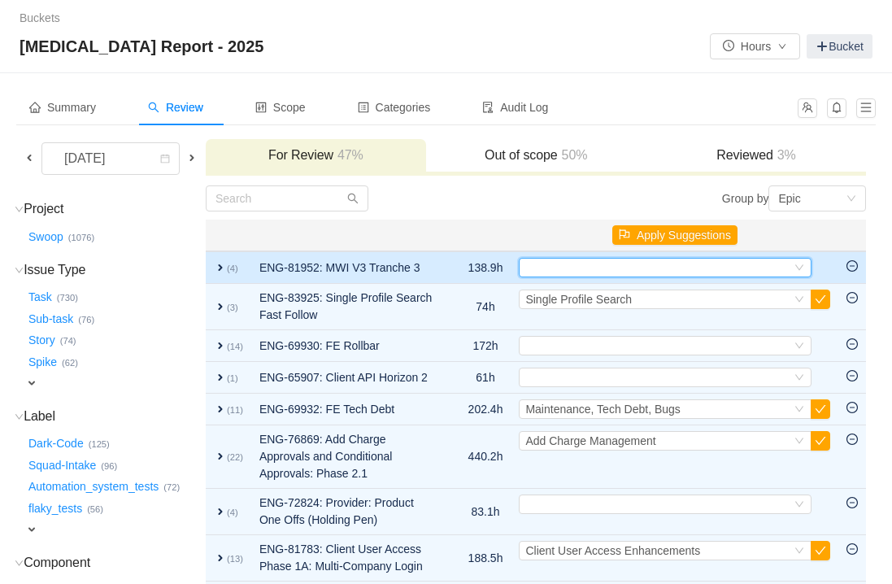
click at [560, 270] on div "Select" at bounding box center [658, 268] width 266 height 18
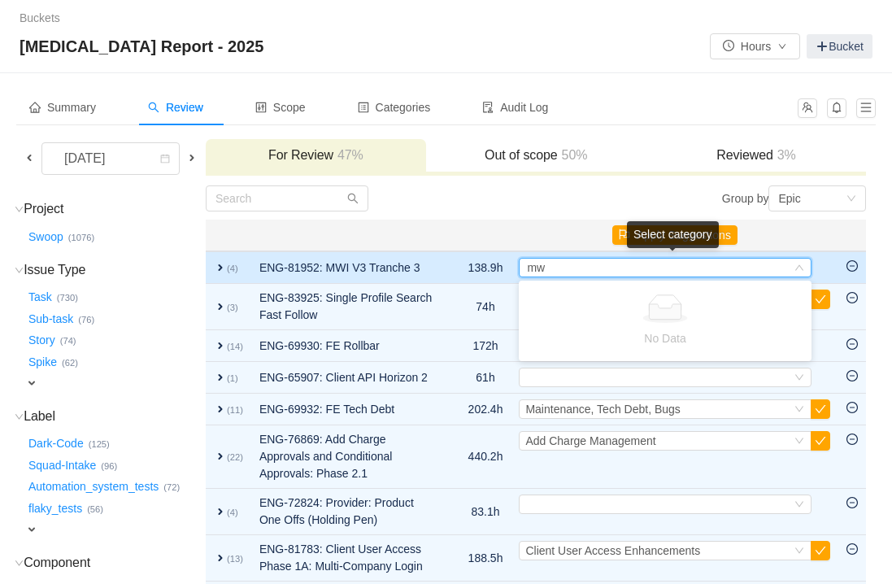
type input "m"
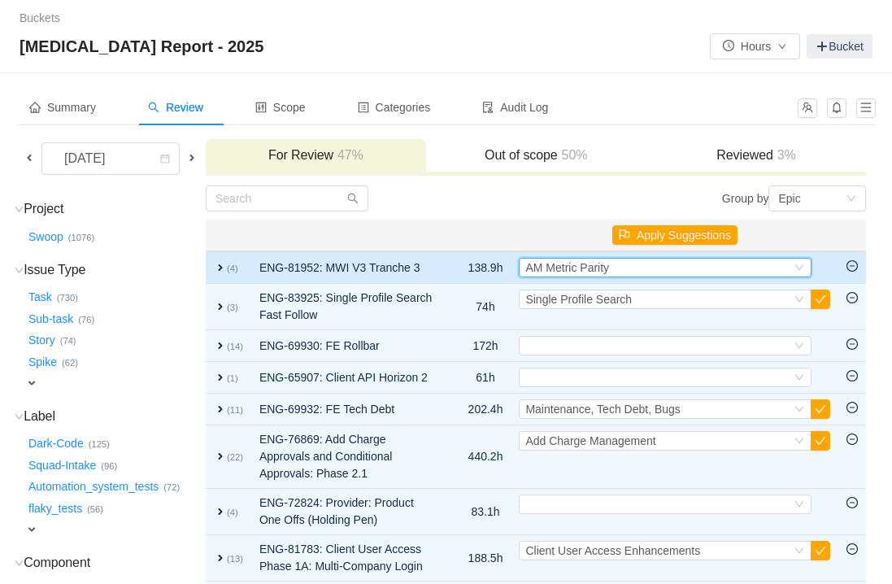
click at [811, 261] on div "Select AM Metric Parity" at bounding box center [665, 268] width 293 height 20
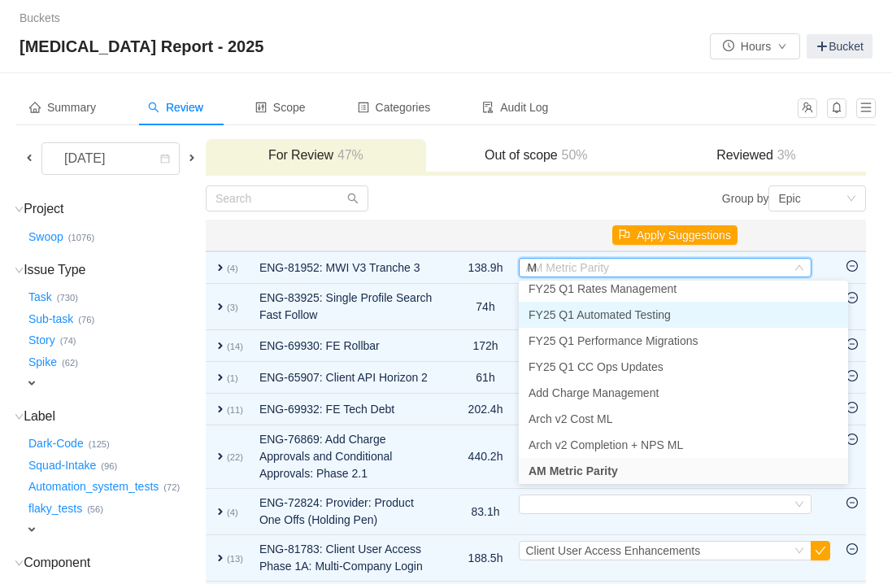
scroll to position [3, 0]
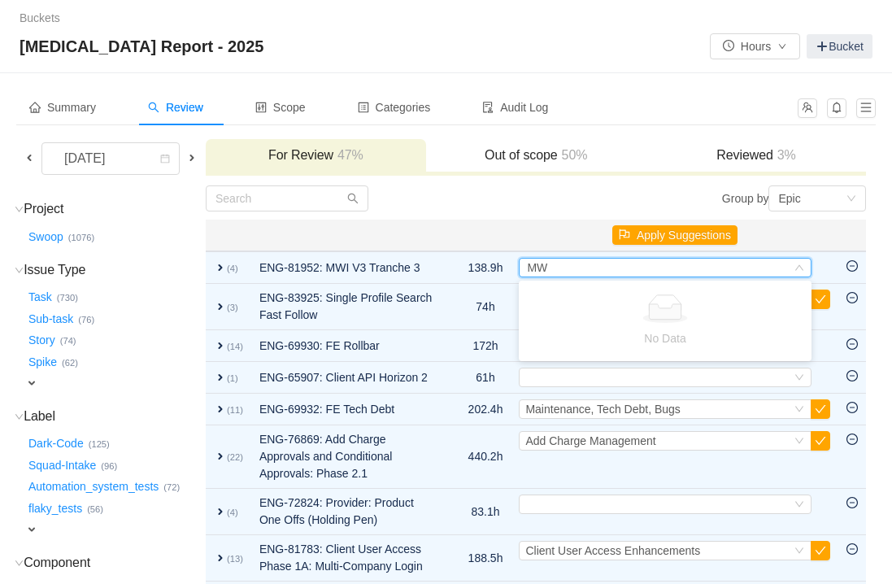
type input "M"
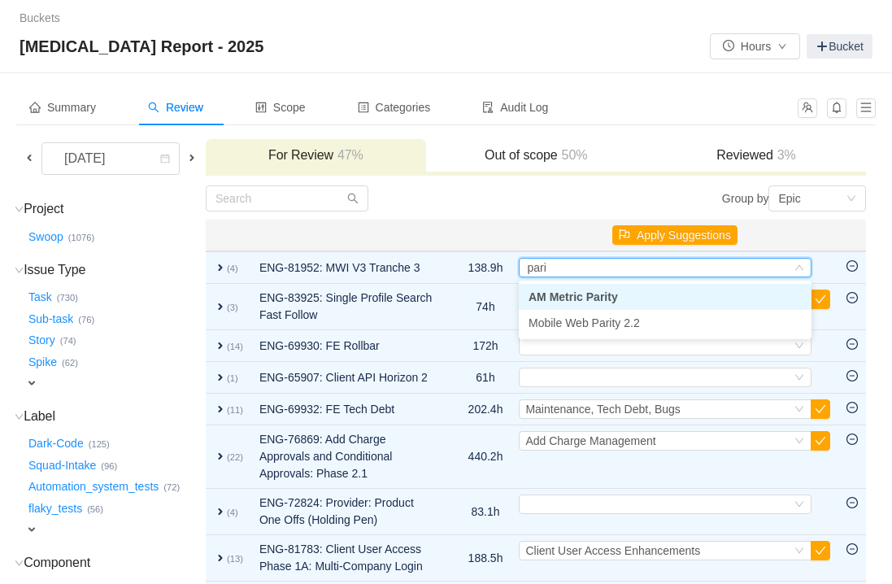
type input "parit"
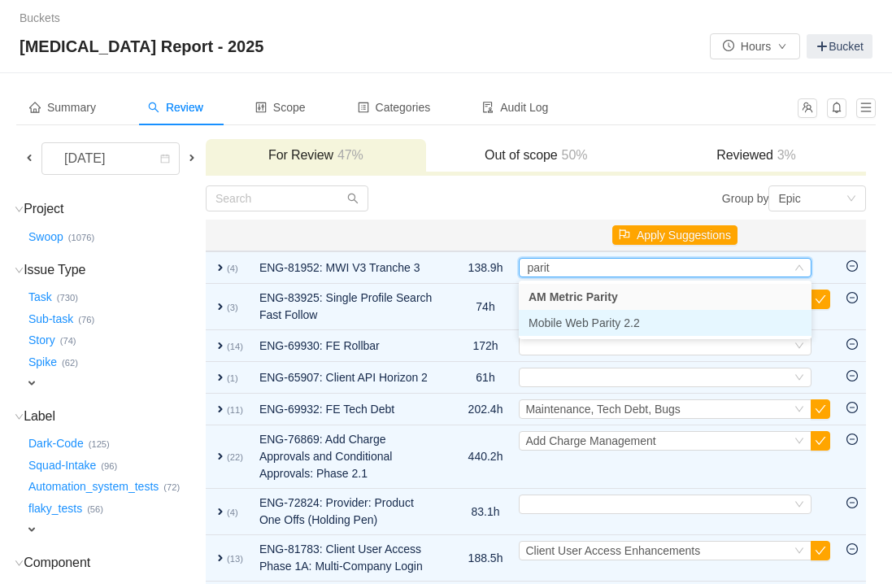
click at [582, 322] on span "Mobile Web Parity 2.2" at bounding box center [583, 322] width 111 height 13
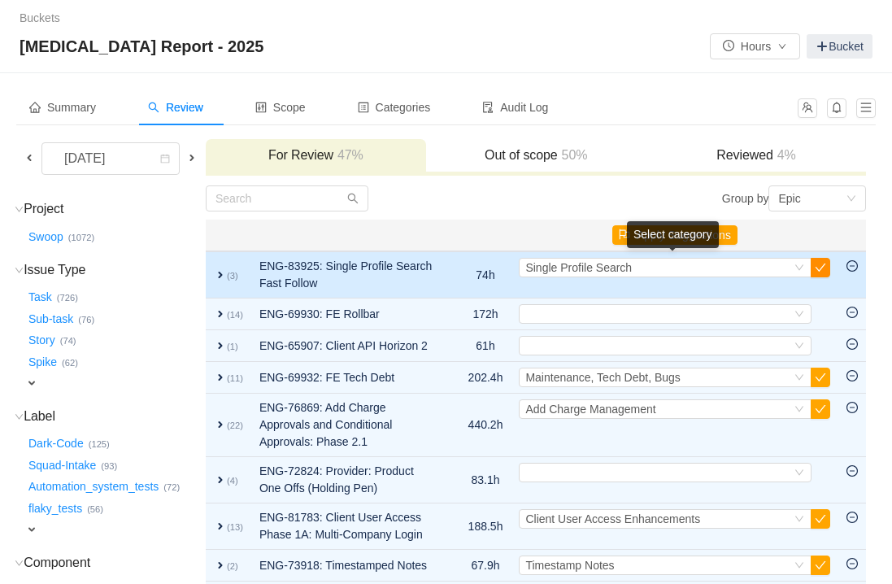
click at [824, 272] on button "button" at bounding box center [821, 268] width 20 height 20
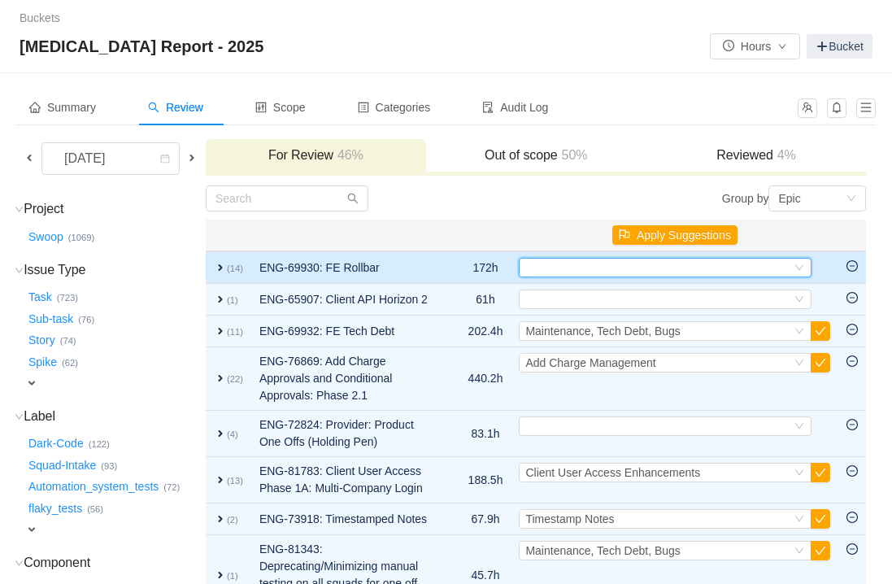
click at [596, 263] on div "Select" at bounding box center [658, 268] width 266 height 18
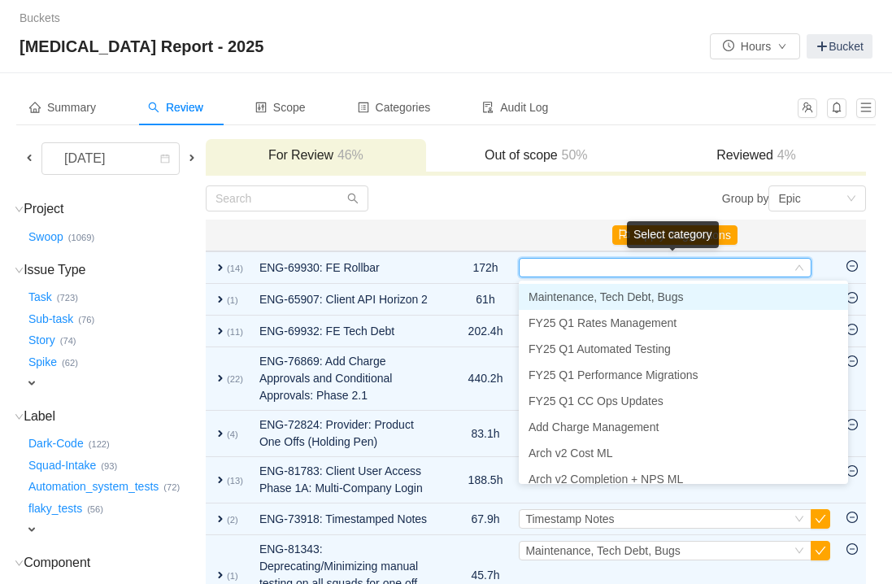
click at [590, 298] on span "Maintenance, Tech Debt, Bugs" at bounding box center [605, 296] width 154 height 13
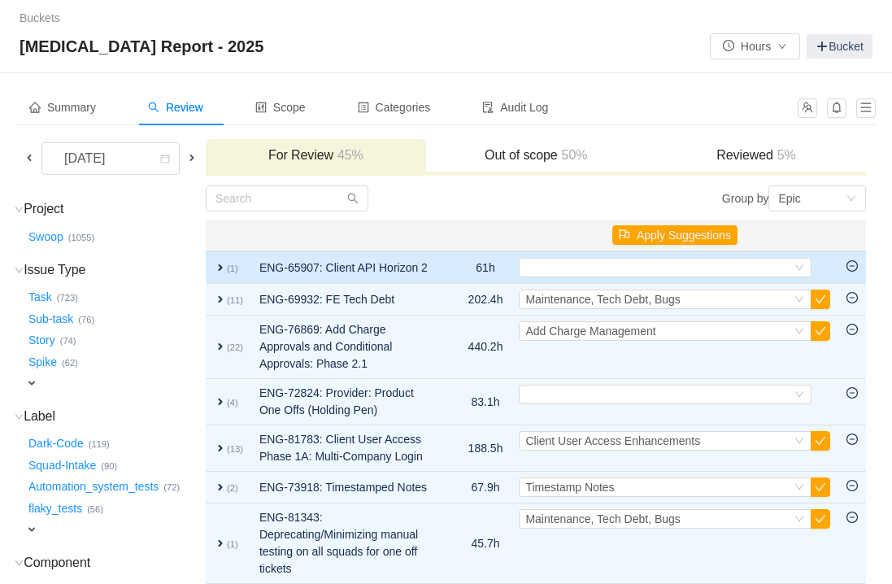
click at [227, 272] on span "expand" at bounding box center [220, 267] width 13 height 13
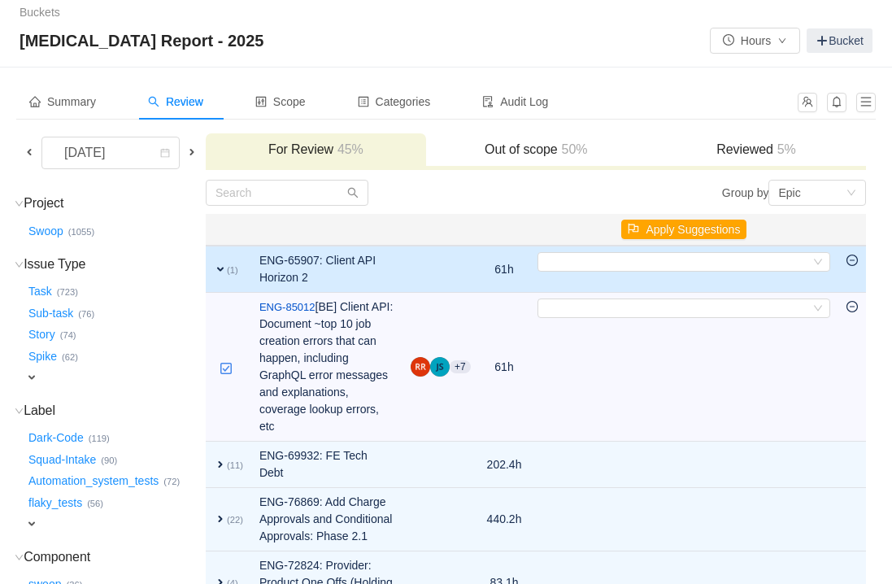
scroll to position [4, 0]
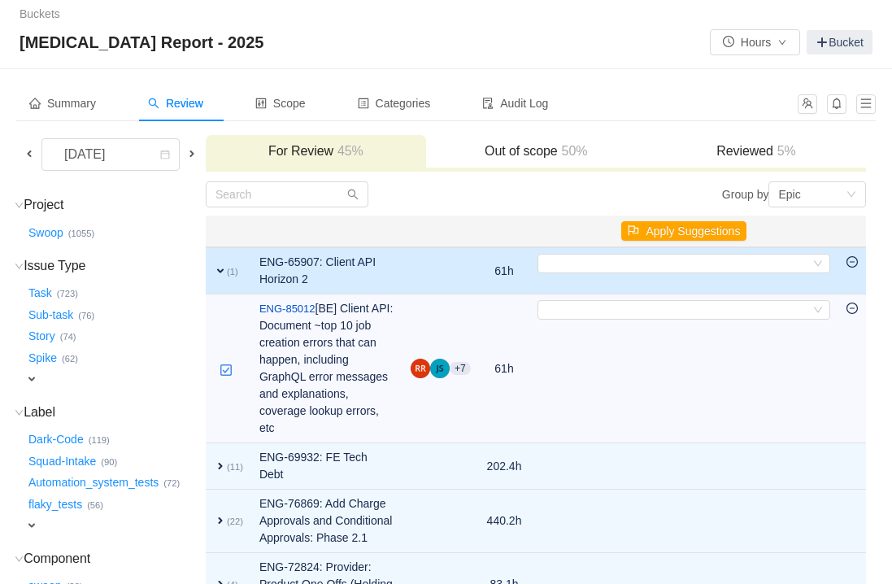
click at [227, 272] on span "expand" at bounding box center [220, 270] width 13 height 13
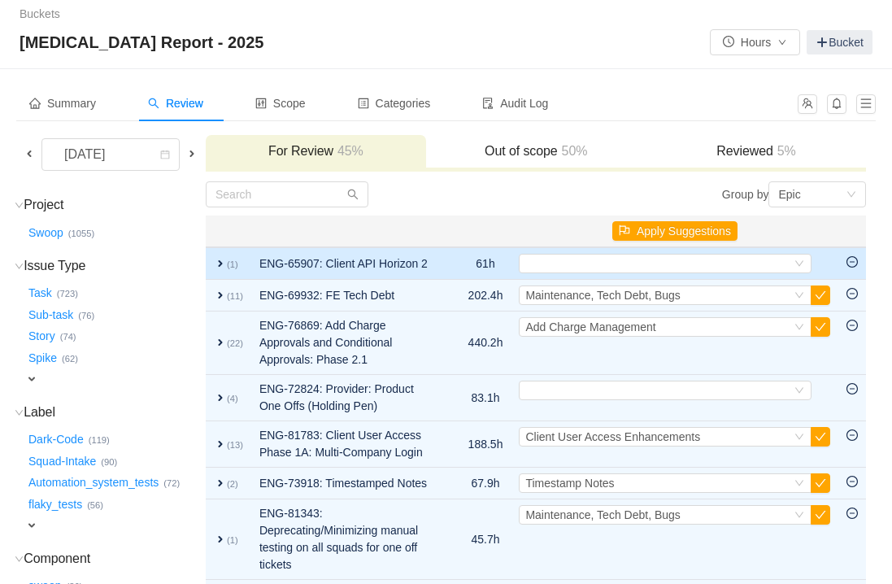
scroll to position [6, 0]
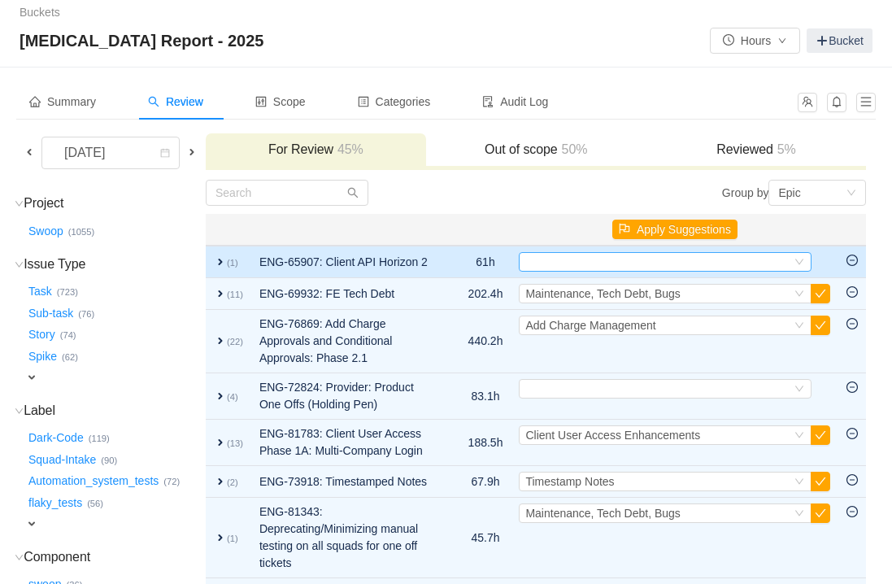
click at [594, 259] on div "Select" at bounding box center [658, 262] width 266 height 18
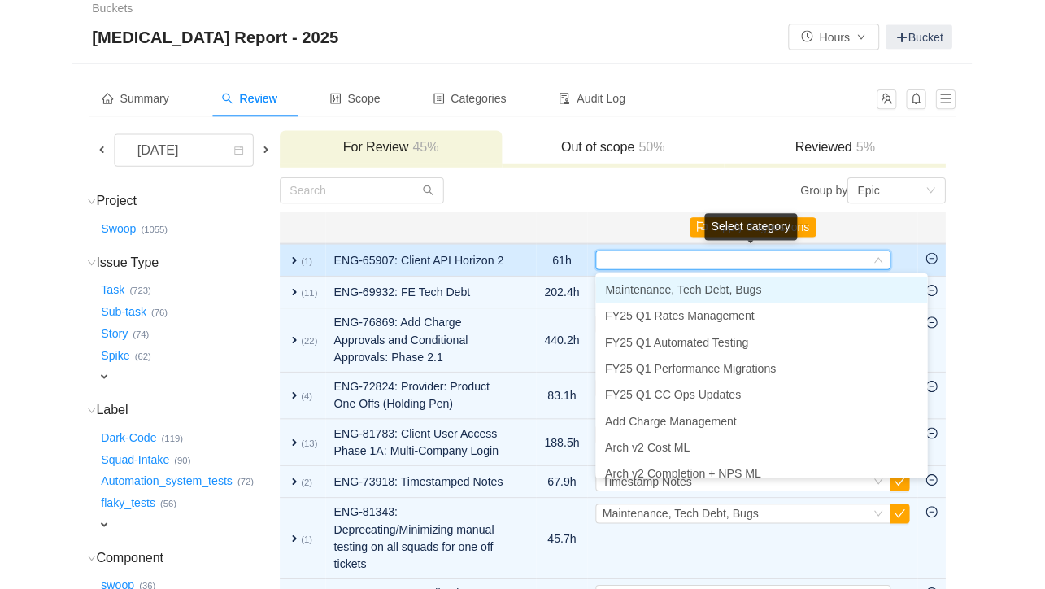
scroll to position [0, 0]
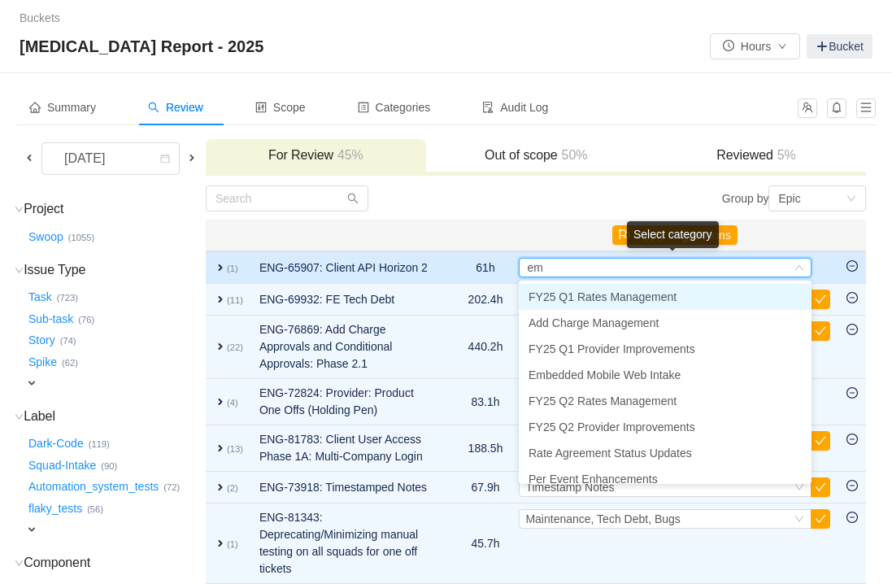
type input "emb"
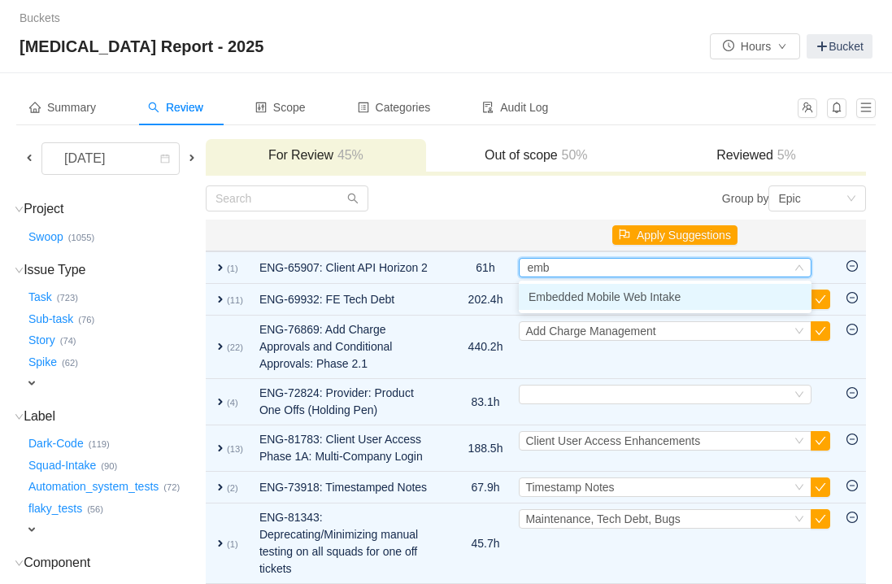
click at [650, 292] on span "Embedded Mobile Web Intake" at bounding box center [604, 296] width 152 height 13
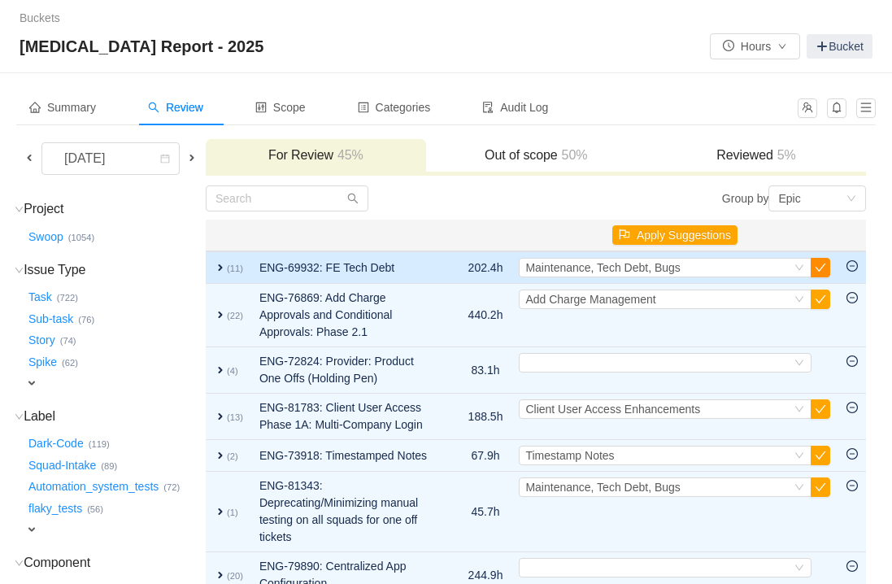
click at [819, 269] on button "button" at bounding box center [821, 268] width 20 height 20
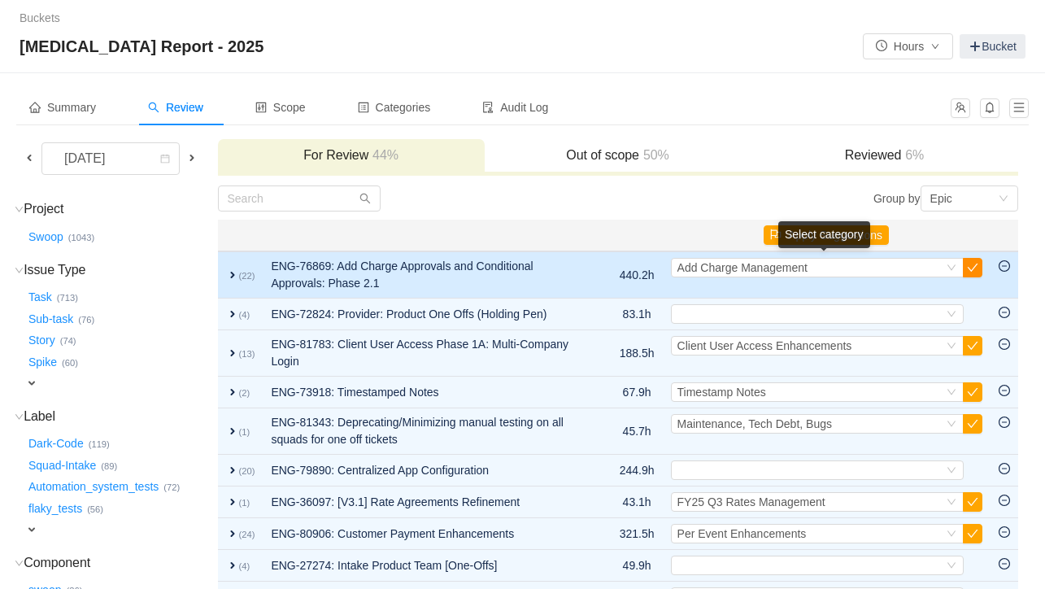
click at [898, 267] on button "button" at bounding box center [973, 268] width 20 height 20
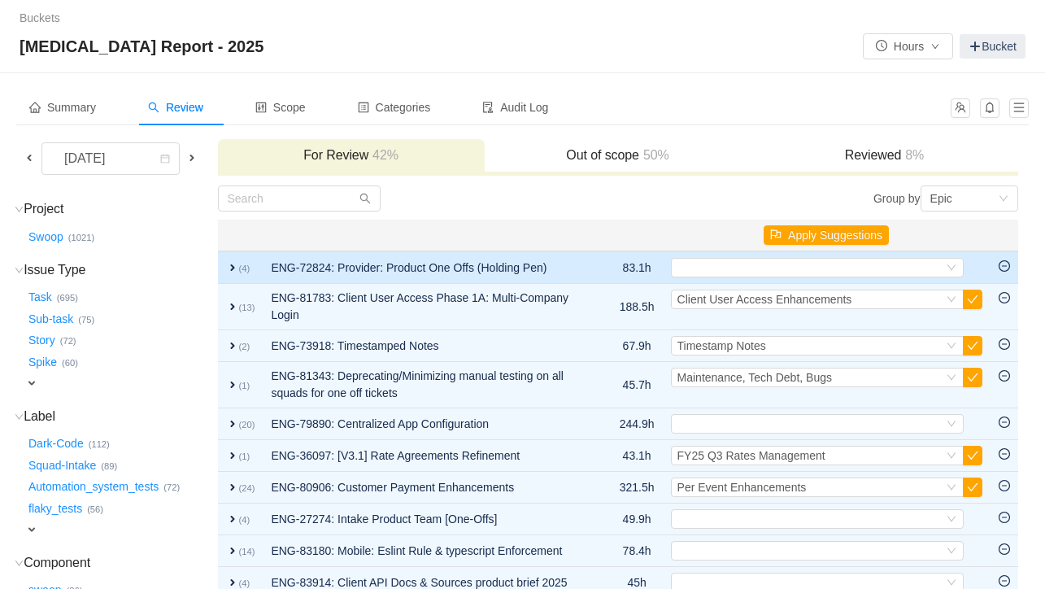
click at [239, 271] on span "expand" at bounding box center [232, 267] width 13 height 13
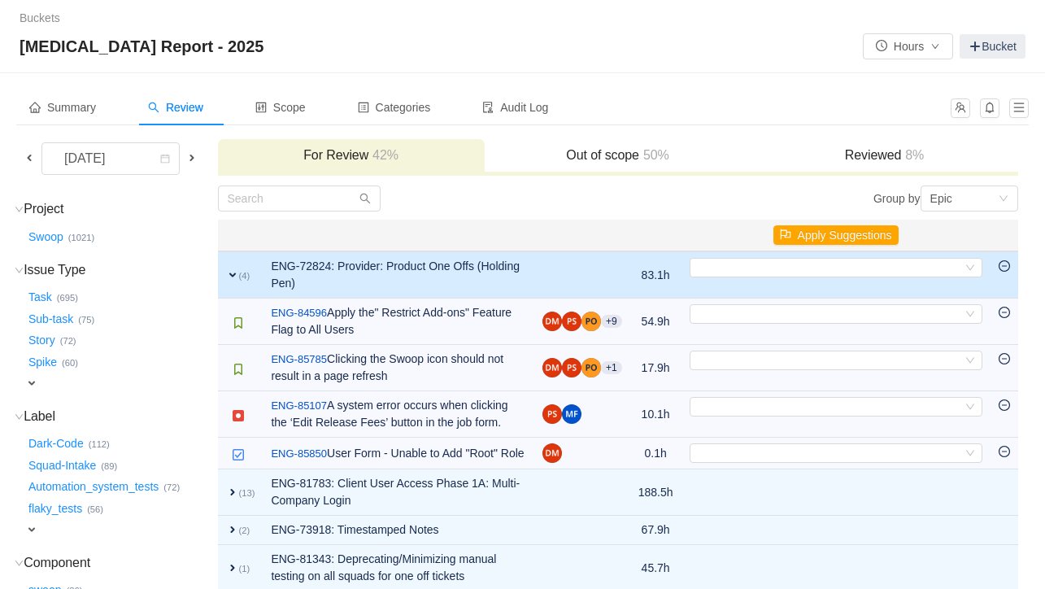
click at [239, 271] on span "expand" at bounding box center [232, 274] width 13 height 13
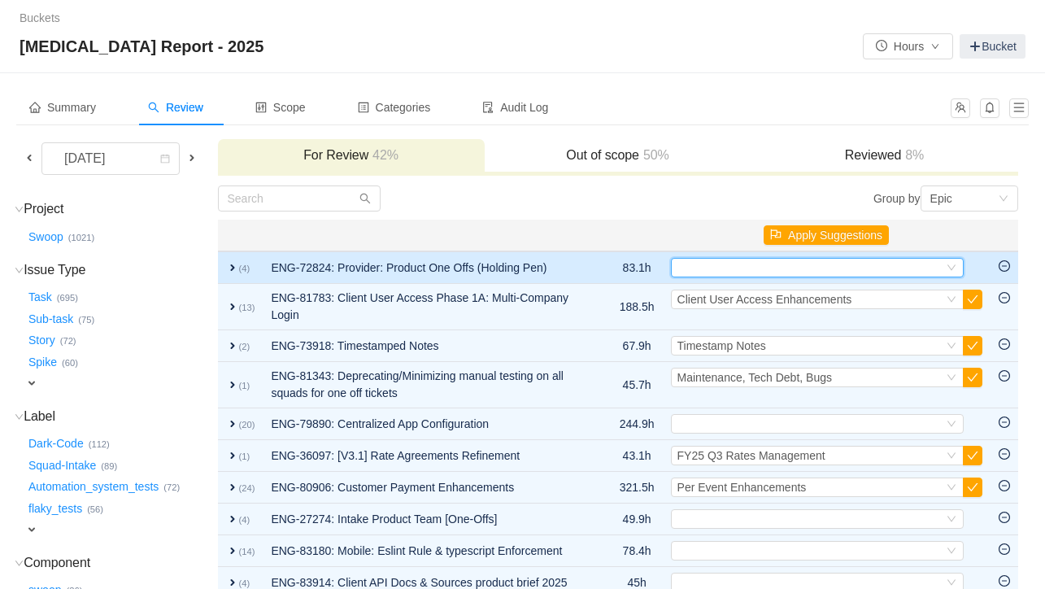
click at [716, 273] on div "Select" at bounding box center [810, 268] width 266 height 18
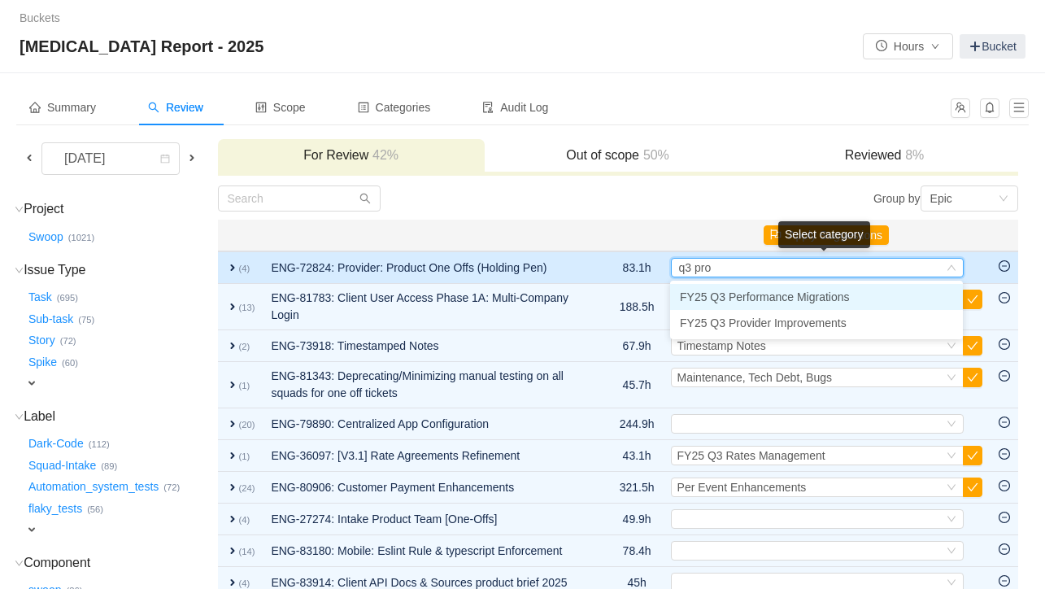
type input "q3 prov"
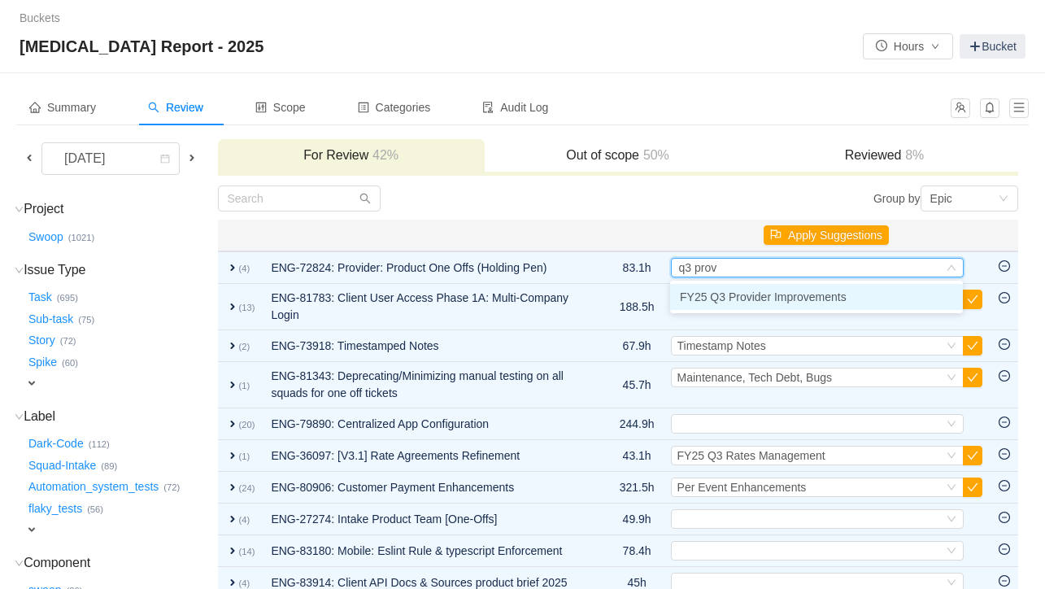
click at [715, 294] on span "FY25 Q3 Provider Improvements" at bounding box center [763, 296] width 167 height 13
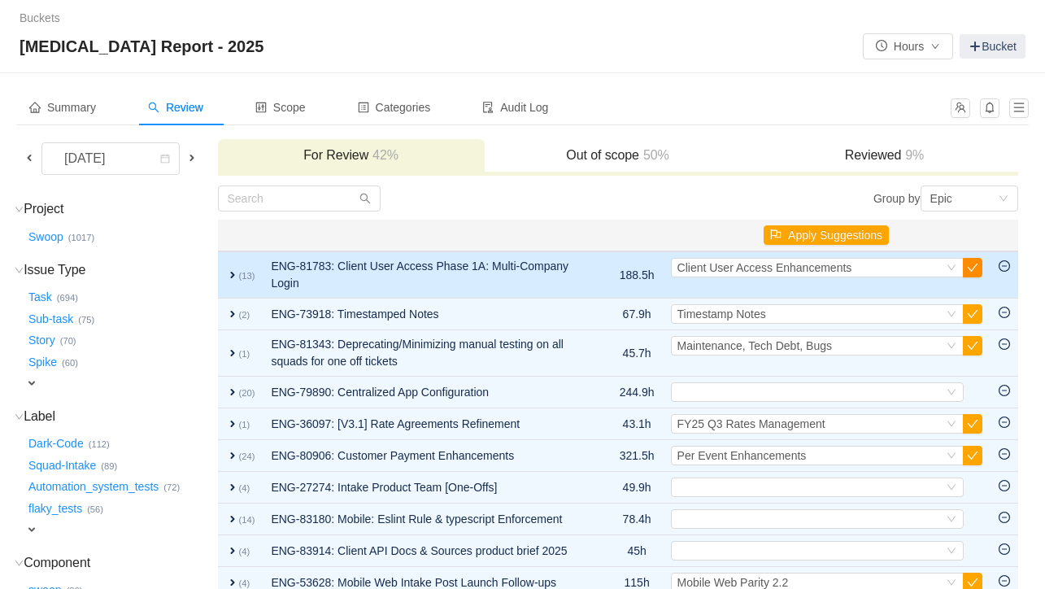
click at [898, 270] on button "button" at bounding box center [973, 268] width 20 height 20
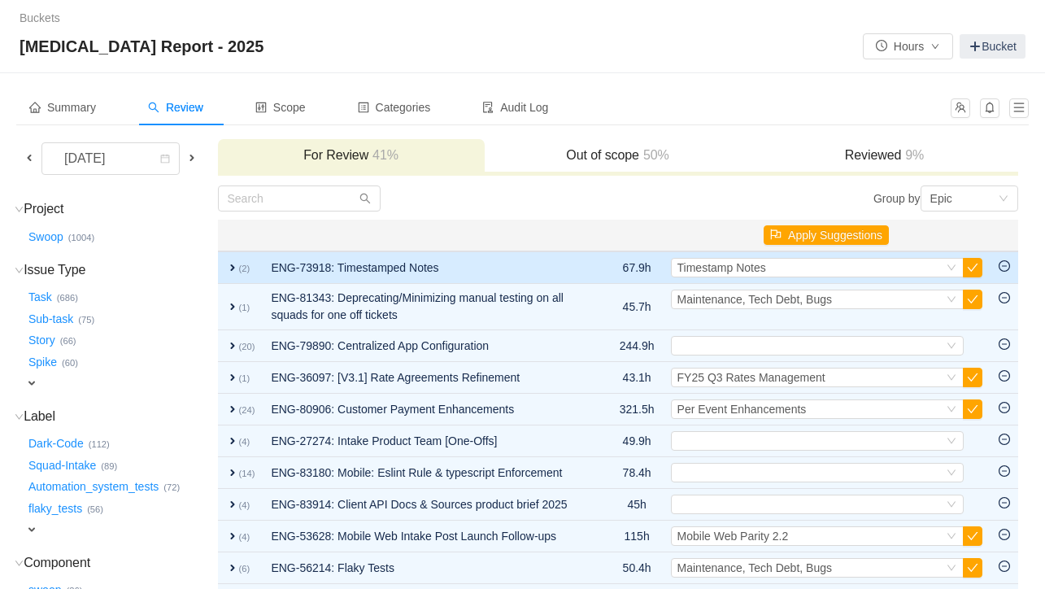
click at [239, 264] on span "expand" at bounding box center [232, 267] width 13 height 13
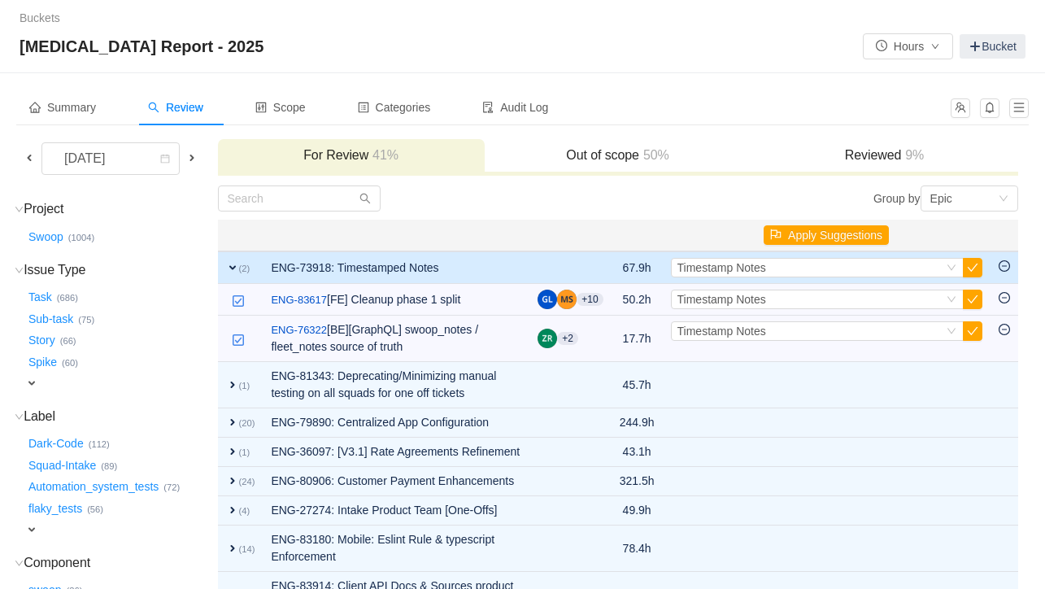
click at [239, 271] on span "expand" at bounding box center [232, 267] width 13 height 13
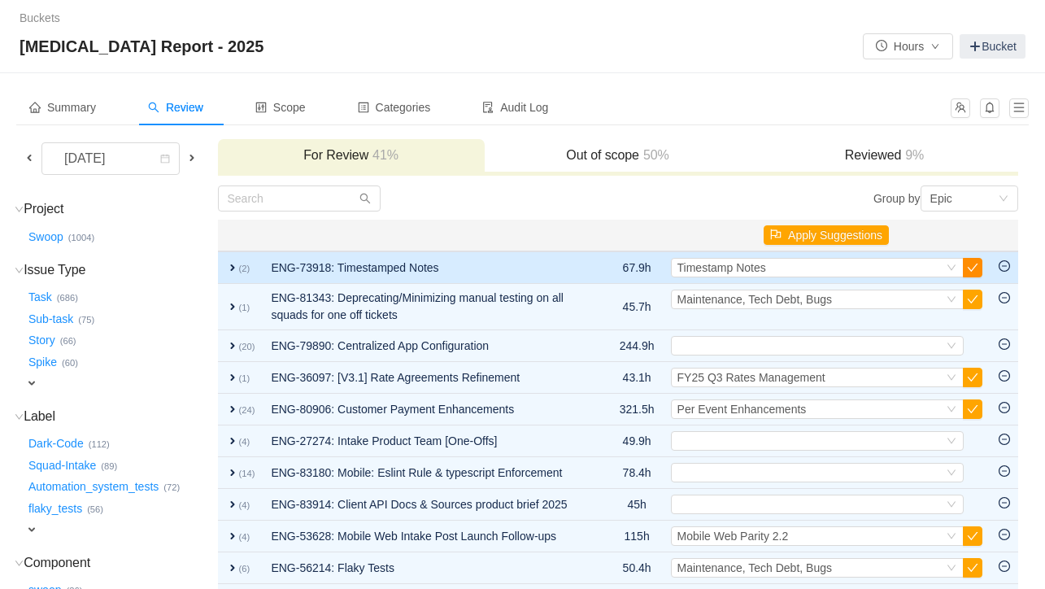
click at [898, 272] on button "button" at bounding box center [973, 268] width 20 height 20
click at [898, 271] on button "button" at bounding box center [973, 268] width 20 height 20
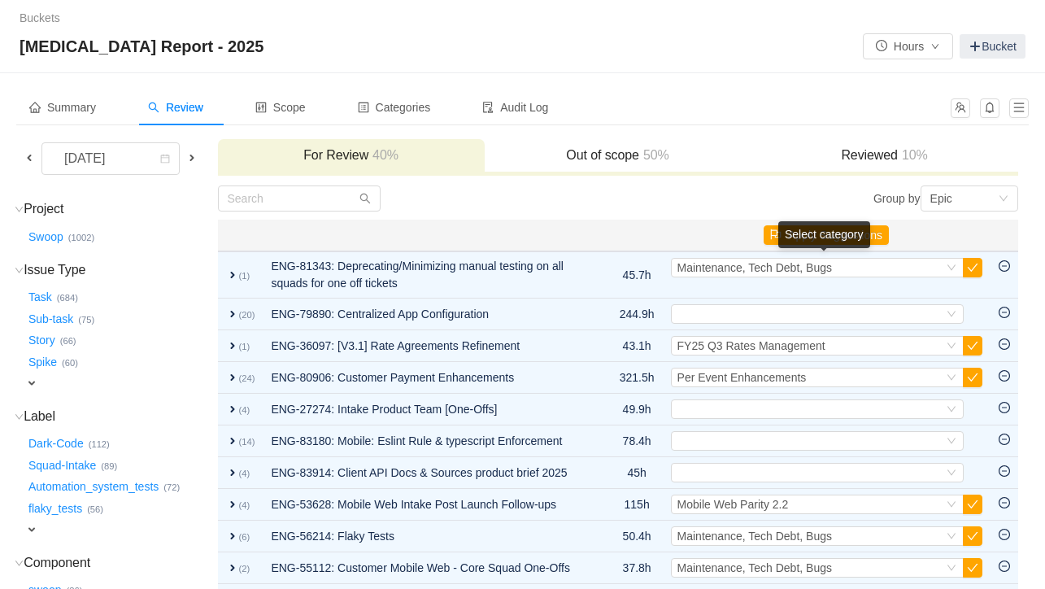
click at [898, 271] on button "button" at bounding box center [973, 268] width 20 height 20
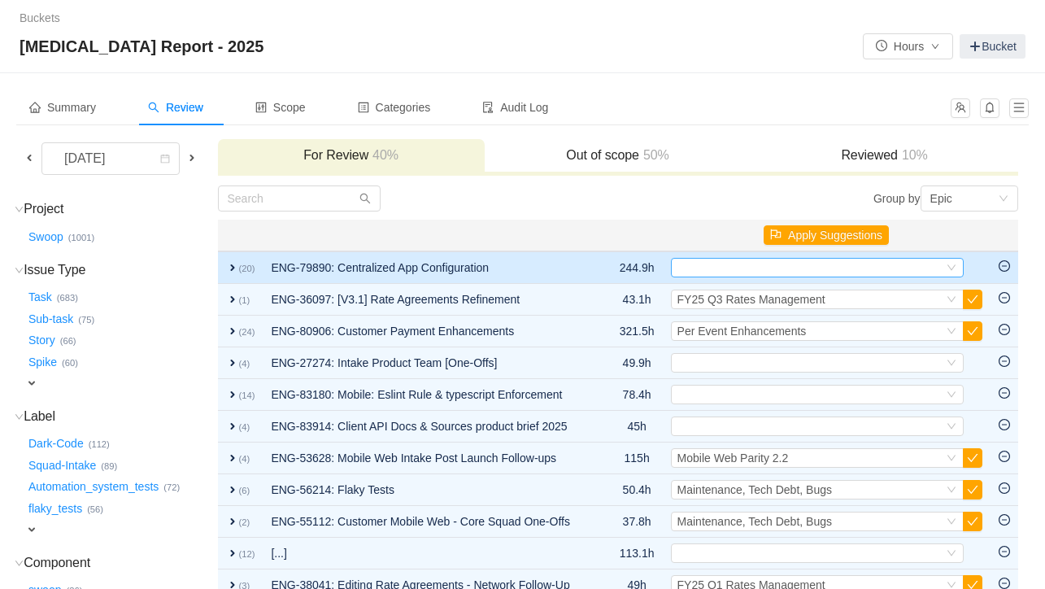
click at [865, 266] on div "Select" at bounding box center [810, 268] width 266 height 18
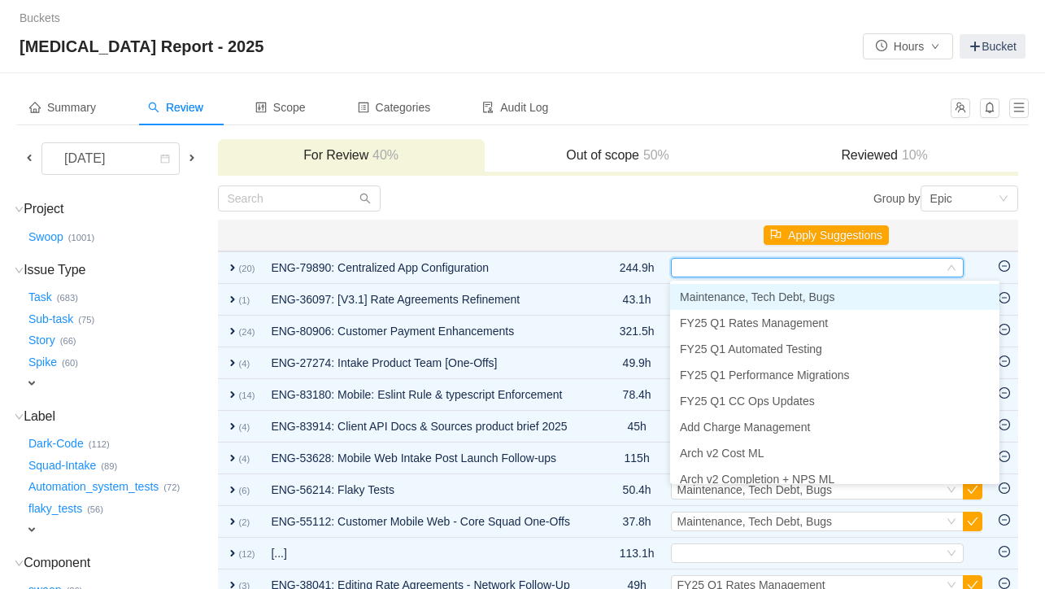
click at [850, 298] on li "Maintenance, Tech Debt, Bugs" at bounding box center [834, 297] width 329 height 26
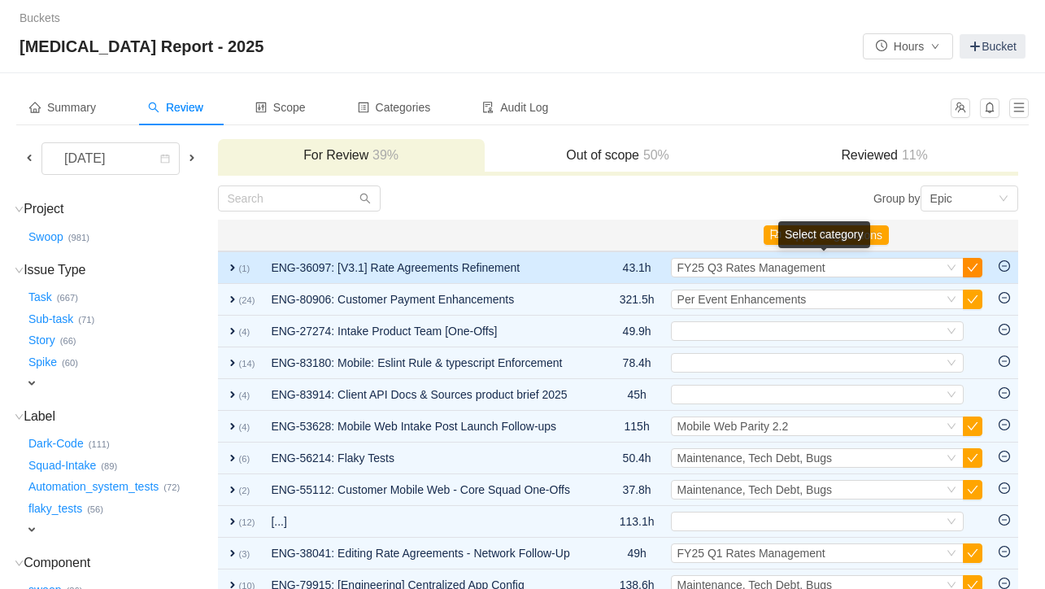
click at [898, 268] on button "button" at bounding box center [973, 268] width 20 height 20
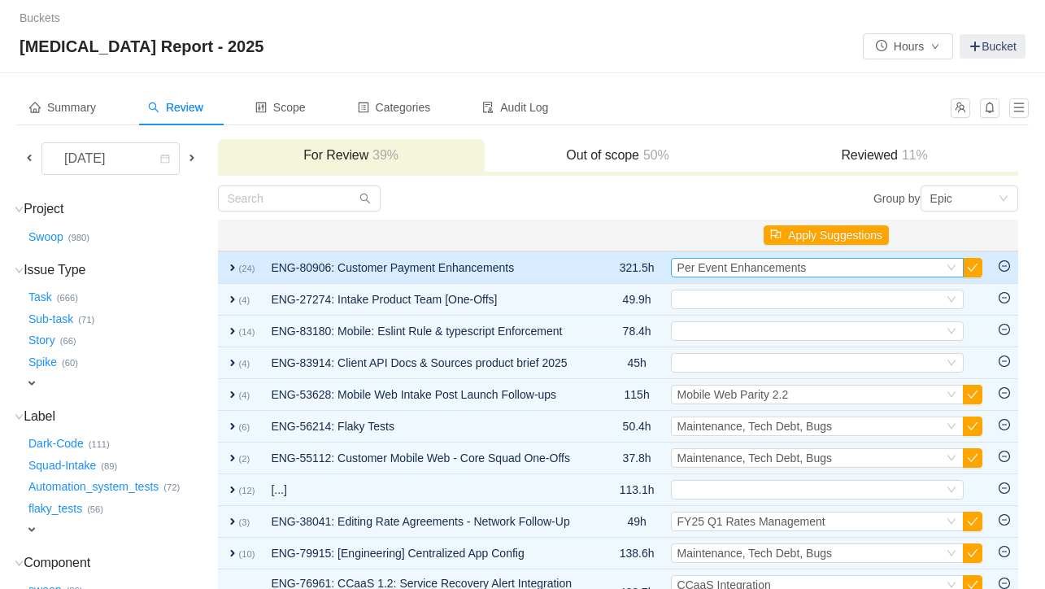
click at [718, 273] on span "Per Event Enhancements" at bounding box center [741, 267] width 129 height 13
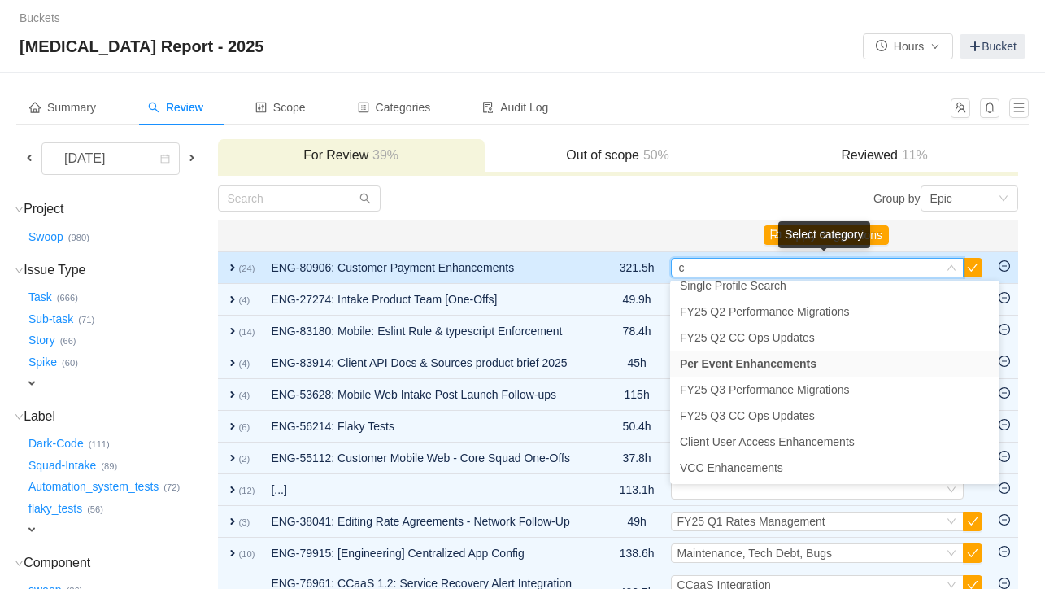
scroll to position [3, 0]
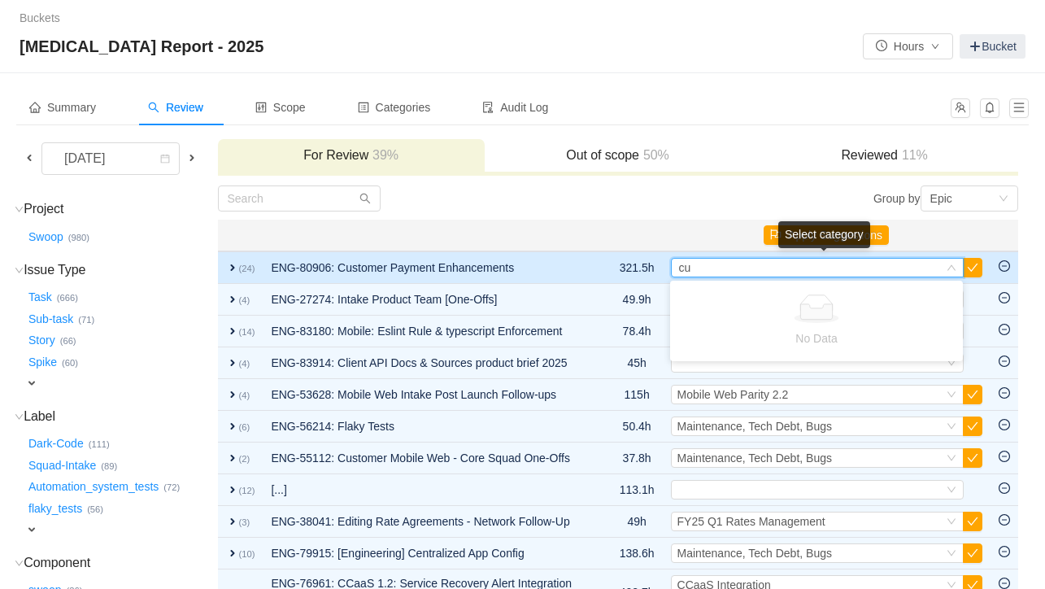
type input "c"
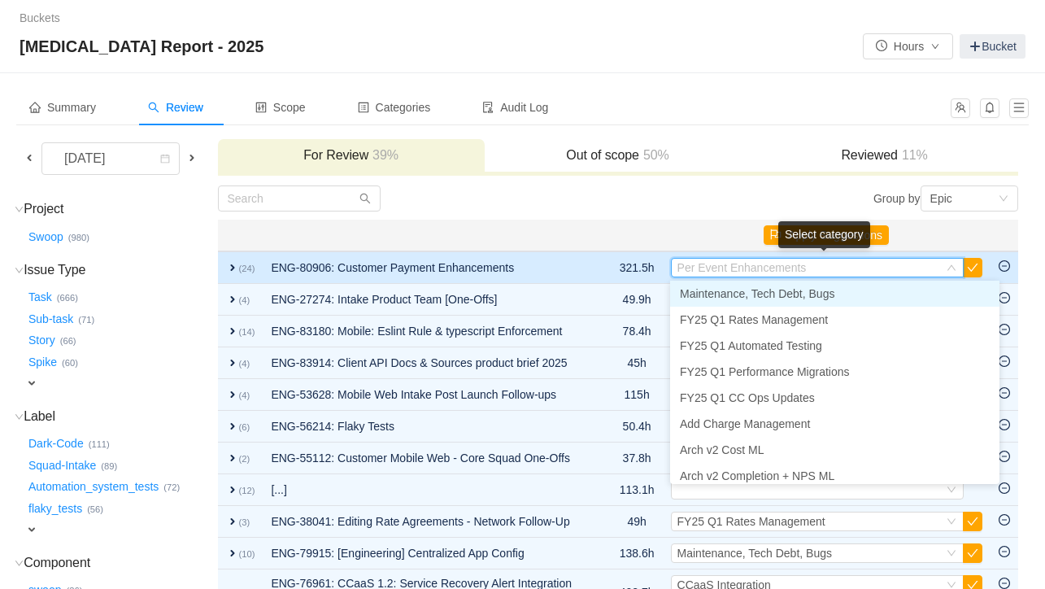
type input "a"
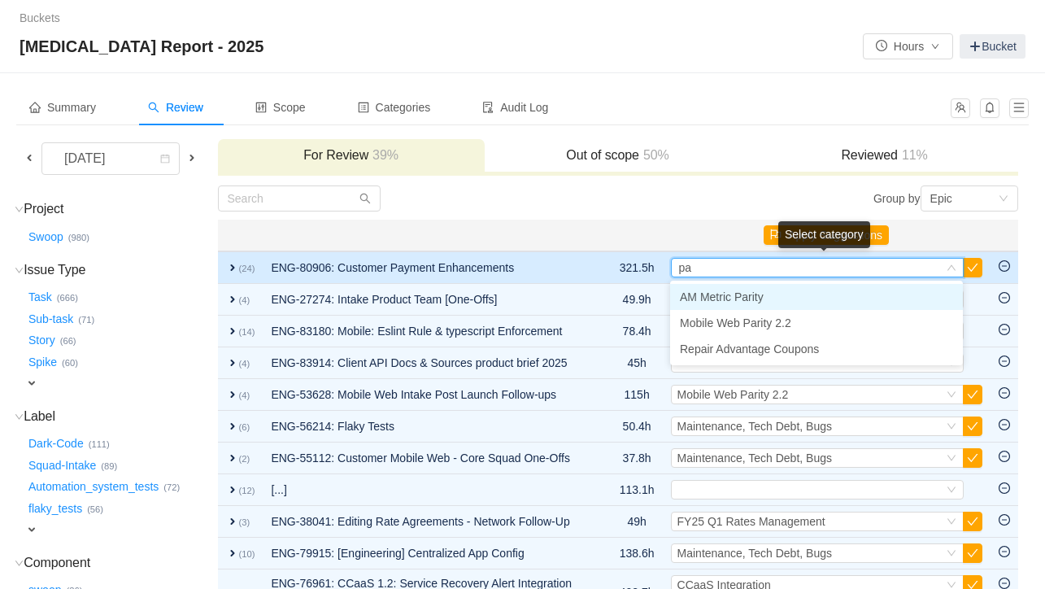
type input "p"
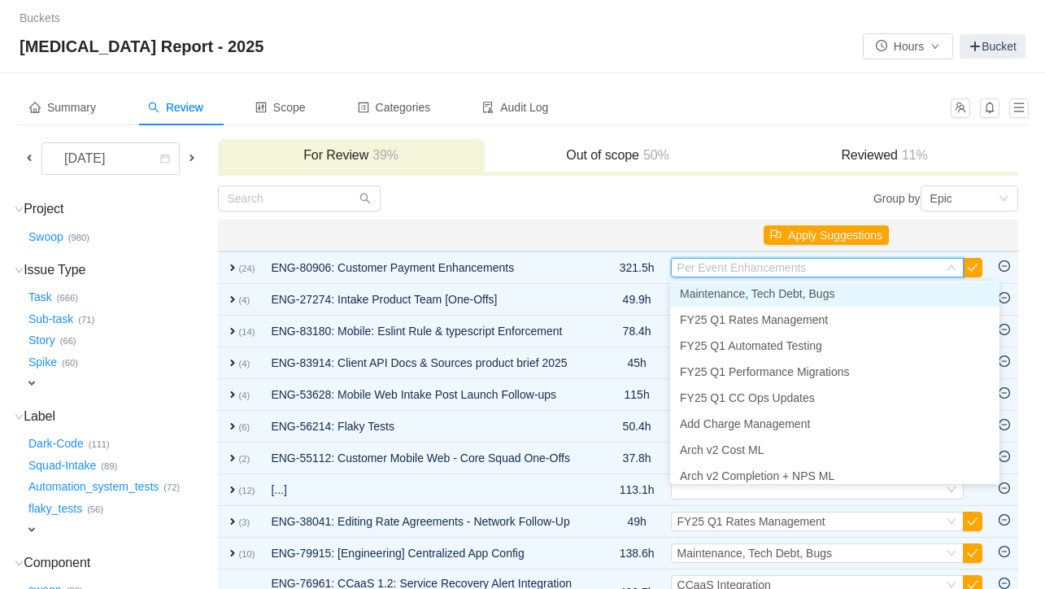
click at [597, 233] on th at bounding box center [603, 236] width 16 height 32
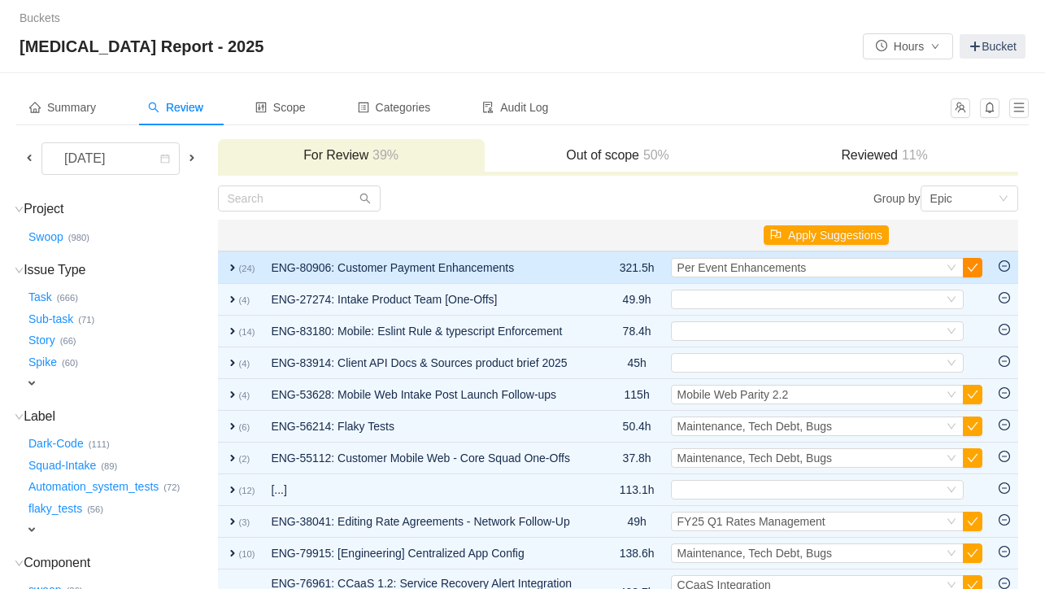
click at [898, 270] on button "button" at bounding box center [973, 268] width 20 height 20
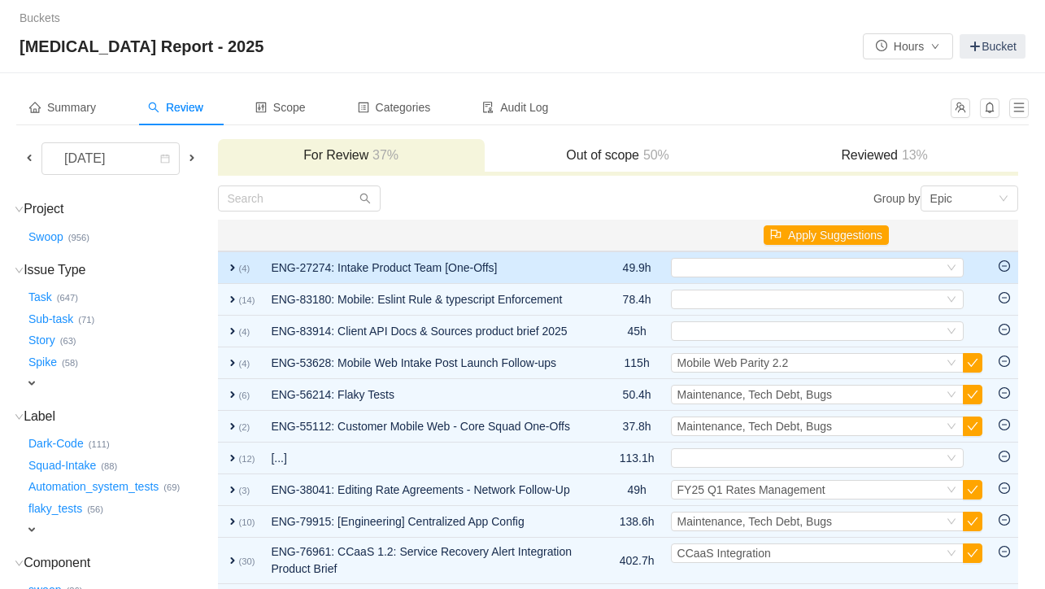
click at [239, 268] on span "expand" at bounding box center [232, 267] width 13 height 13
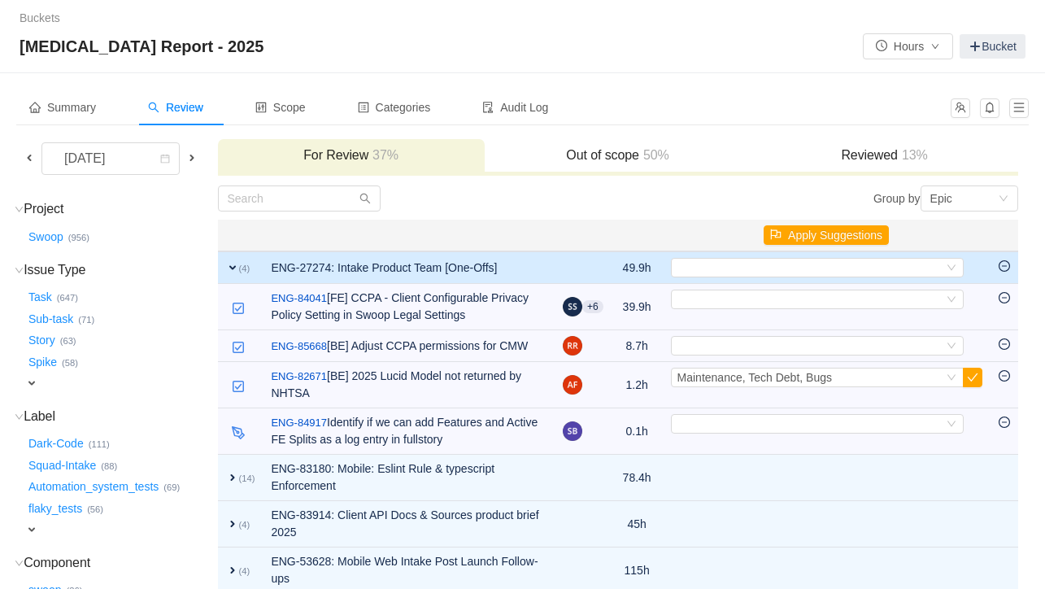
click at [239, 271] on span "expand" at bounding box center [232, 267] width 13 height 13
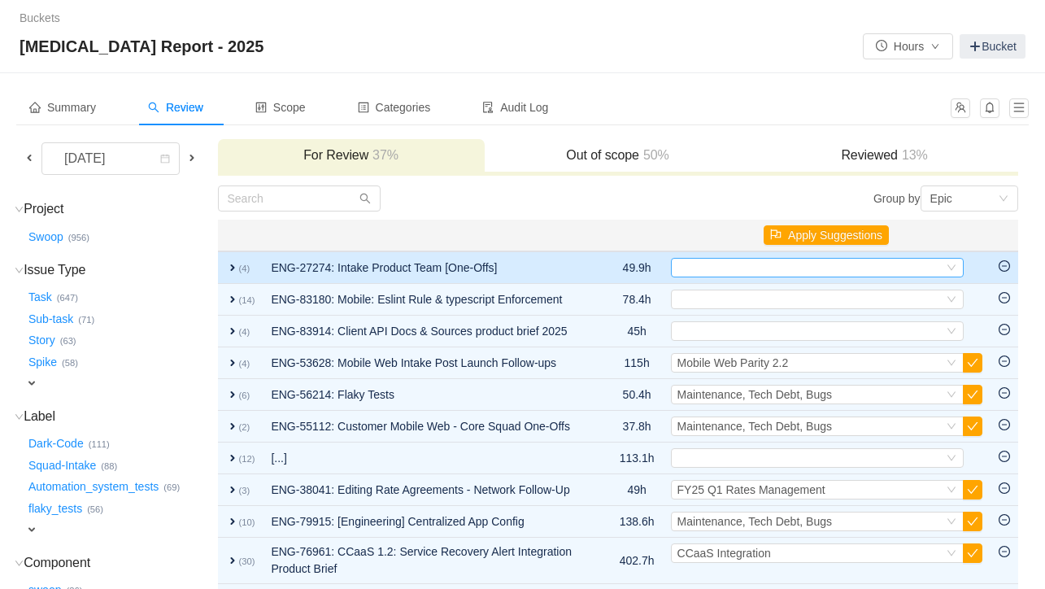
click at [736, 272] on div "Select" at bounding box center [810, 268] width 266 height 18
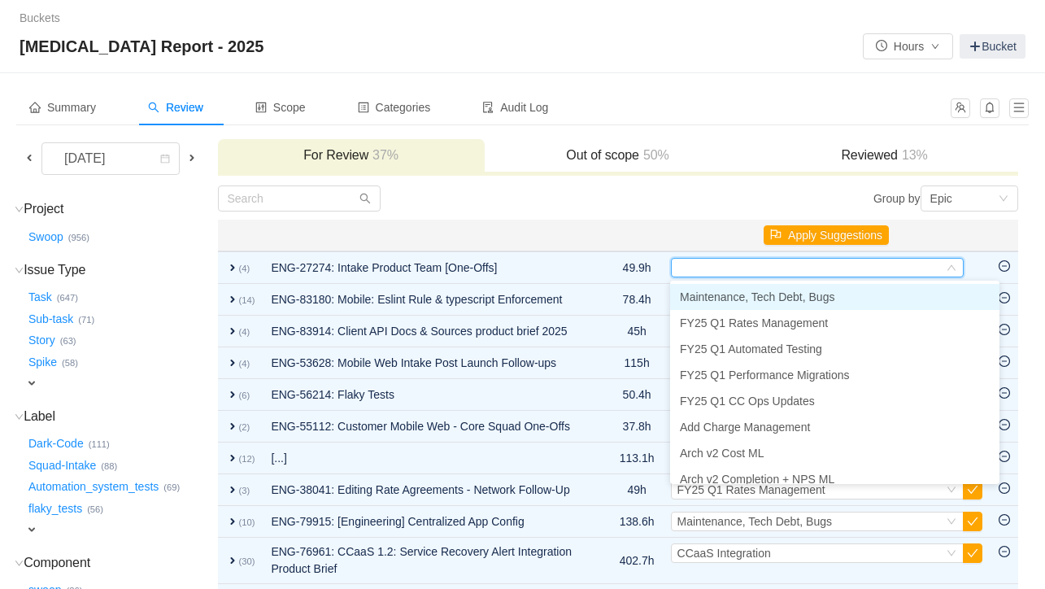
click at [742, 298] on span "Maintenance, Tech Debt, Bugs" at bounding box center [757, 296] width 154 height 13
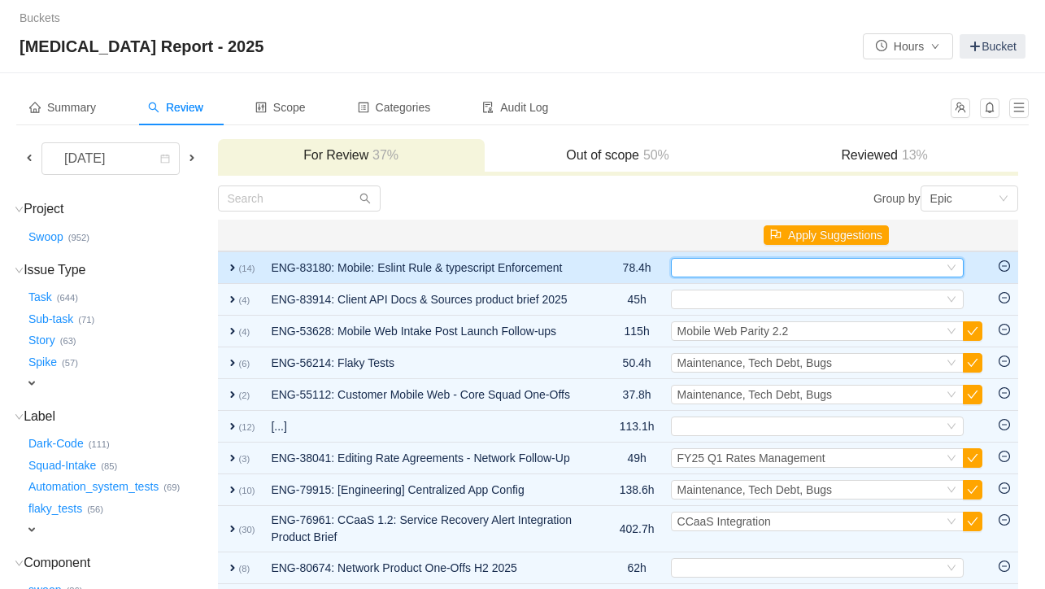
click at [767, 268] on div "Select" at bounding box center [810, 268] width 266 height 18
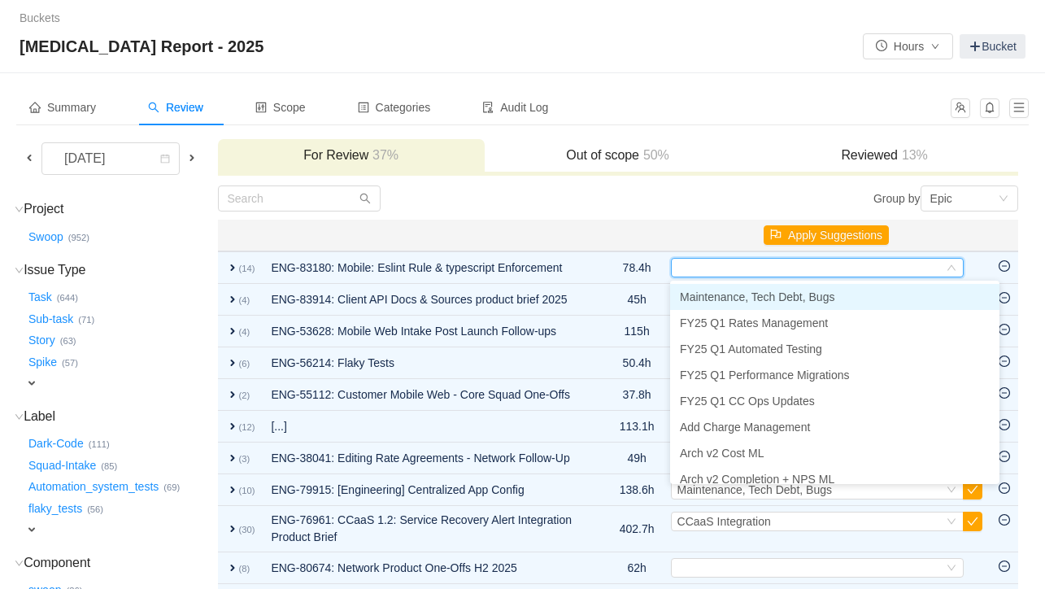
click at [755, 297] on span "Maintenance, Tech Debt, Bugs" at bounding box center [757, 296] width 154 height 13
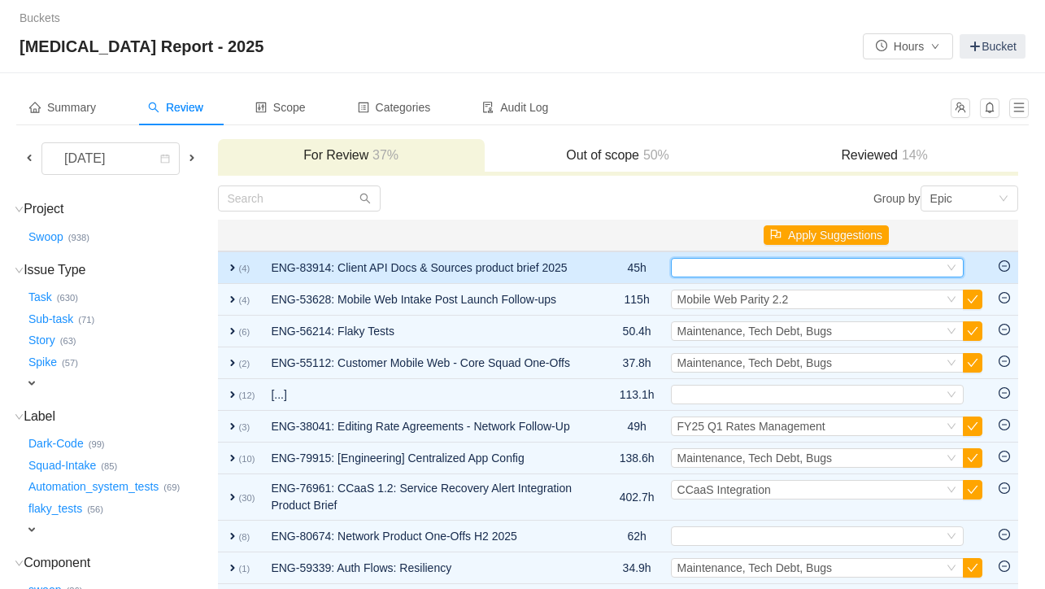
click at [719, 271] on div "Select" at bounding box center [810, 268] width 266 height 18
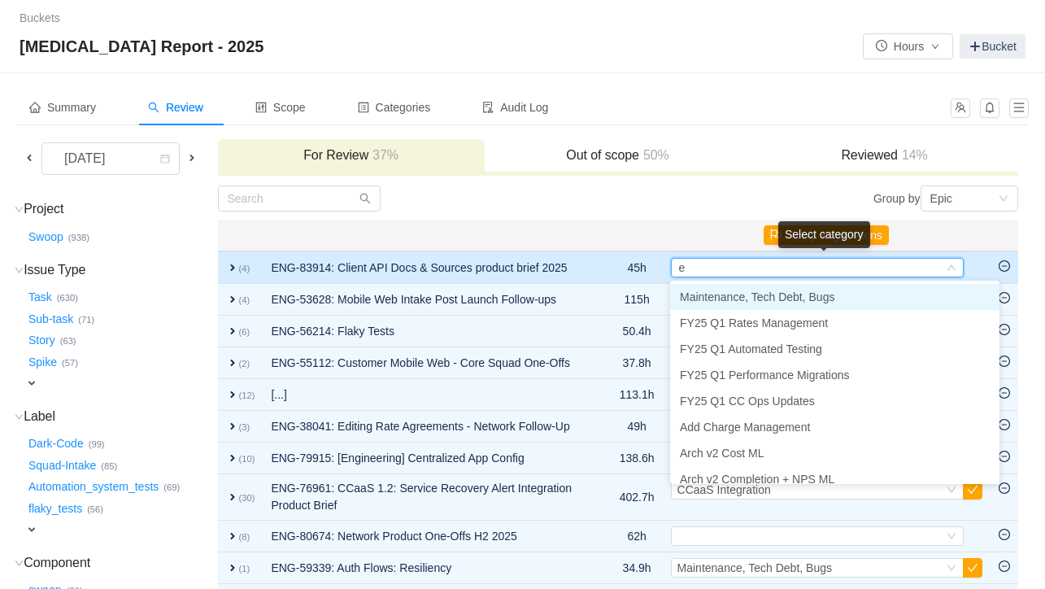
type input "em"
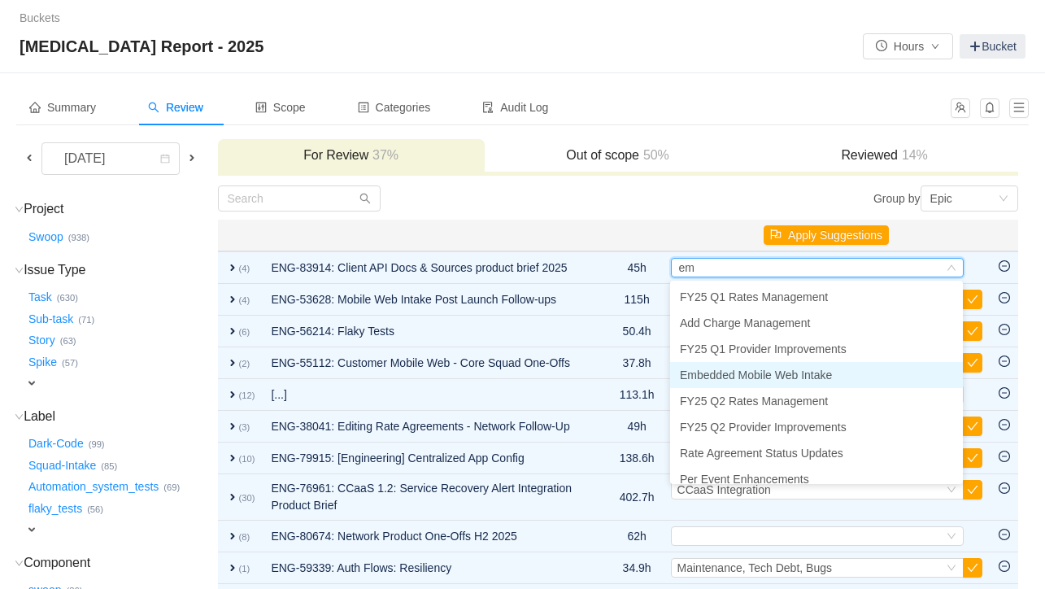
click at [750, 372] on span "Embedded Mobile Web Intake" at bounding box center [756, 374] width 152 height 13
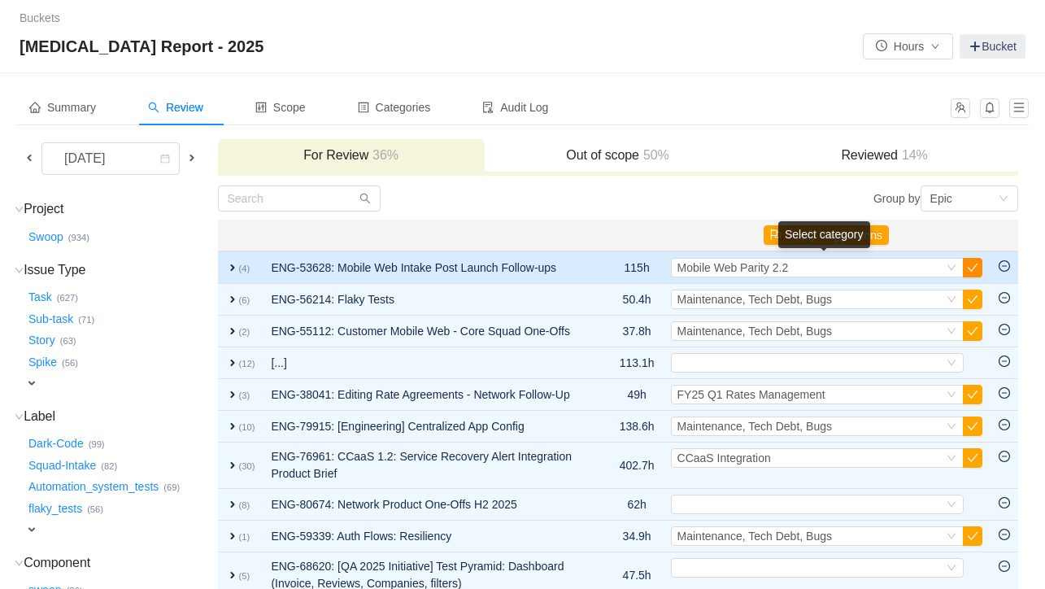
click at [898, 267] on button "button" at bounding box center [973, 268] width 20 height 20
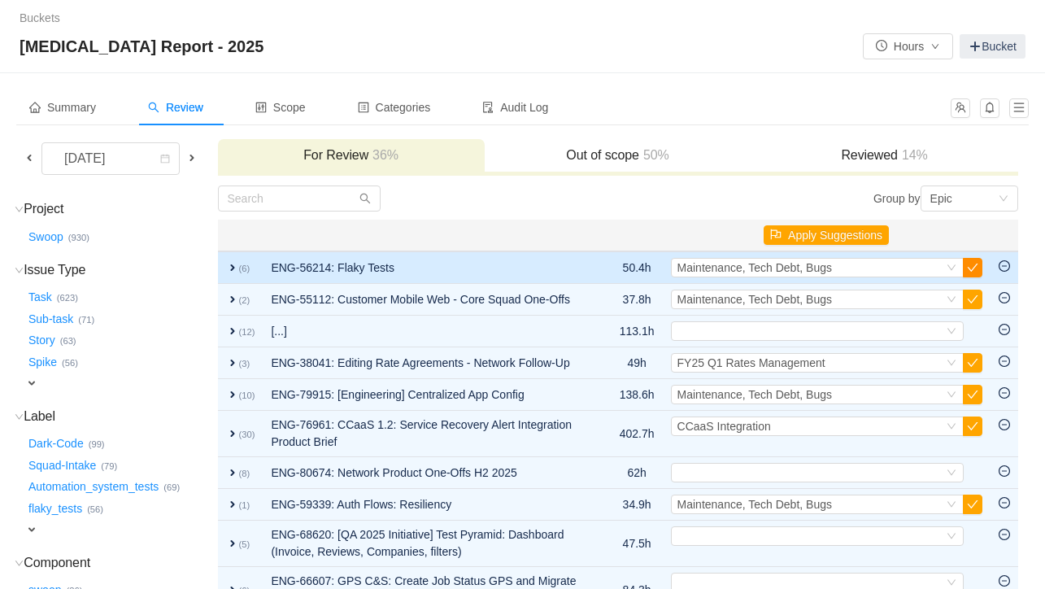
click at [898, 268] on button "button" at bounding box center [973, 268] width 20 height 20
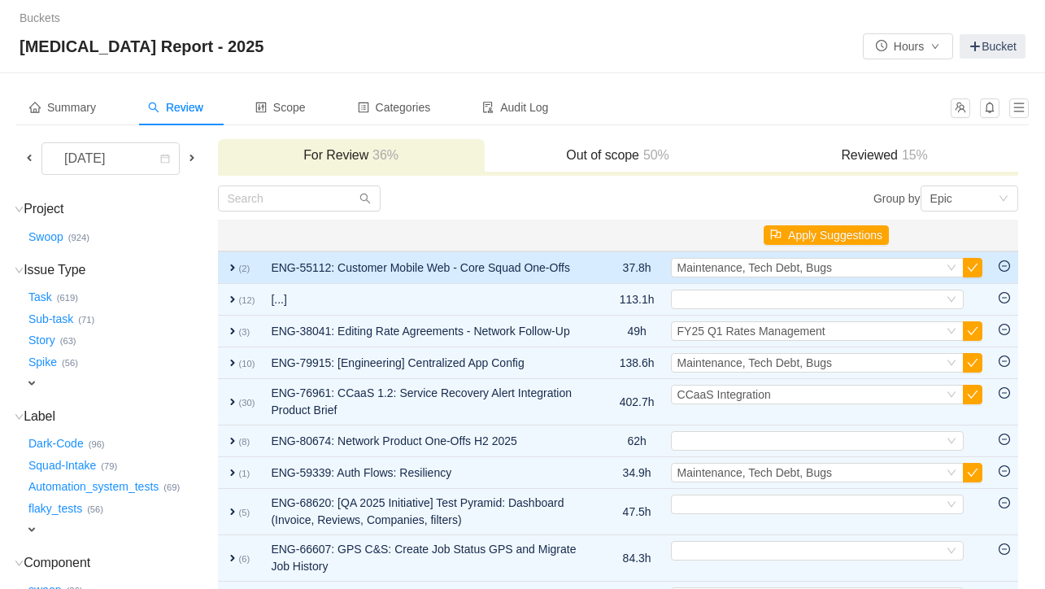
click at [239, 274] on span "expand" at bounding box center [232, 267] width 13 height 13
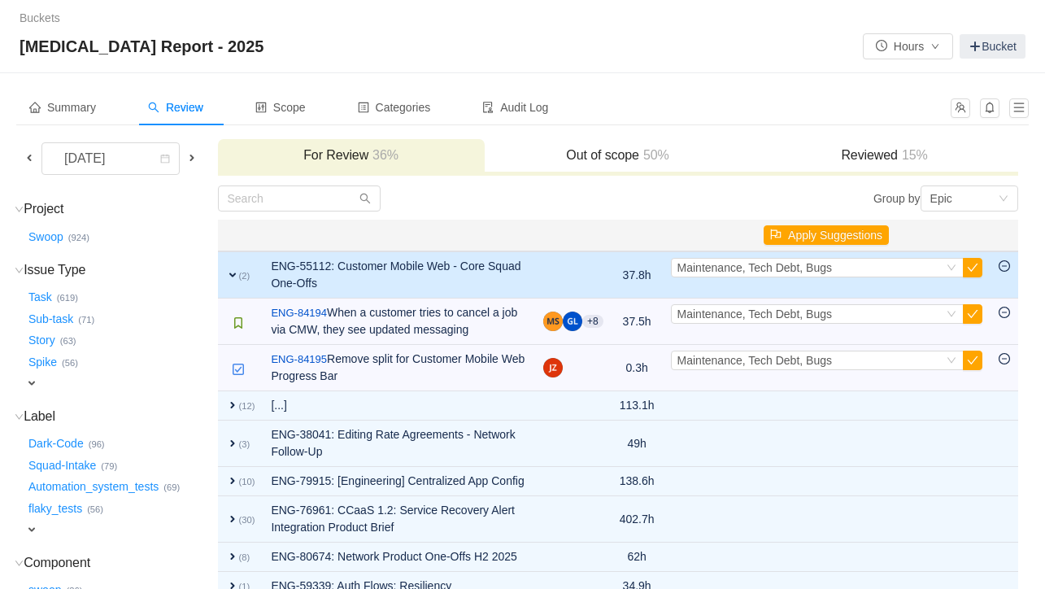
click at [239, 274] on span "expand" at bounding box center [232, 274] width 13 height 13
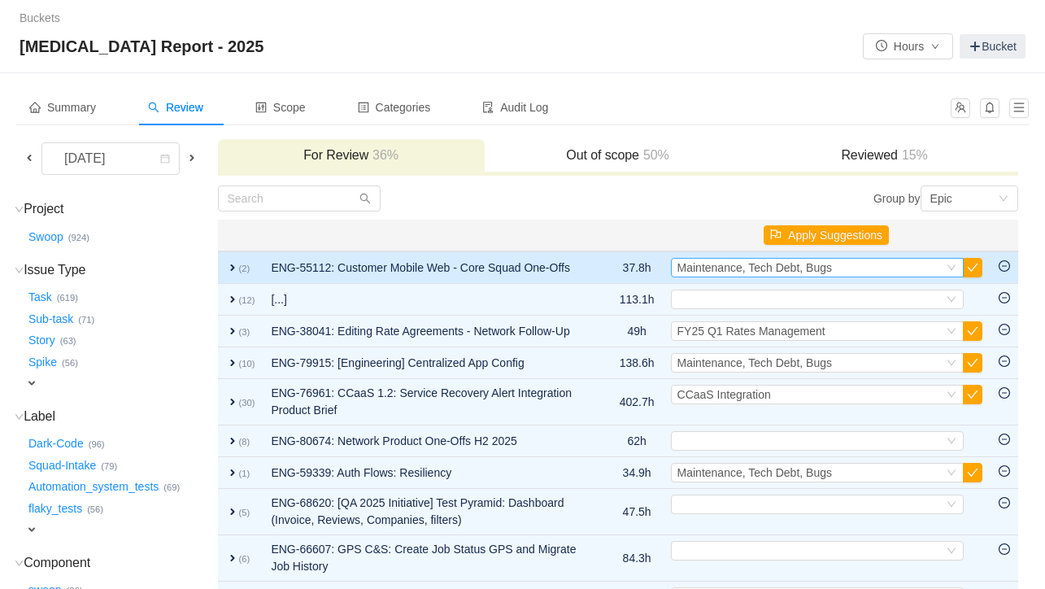
click at [728, 265] on span "Maintenance, Tech Debt, Bugs" at bounding box center [754, 267] width 154 height 13
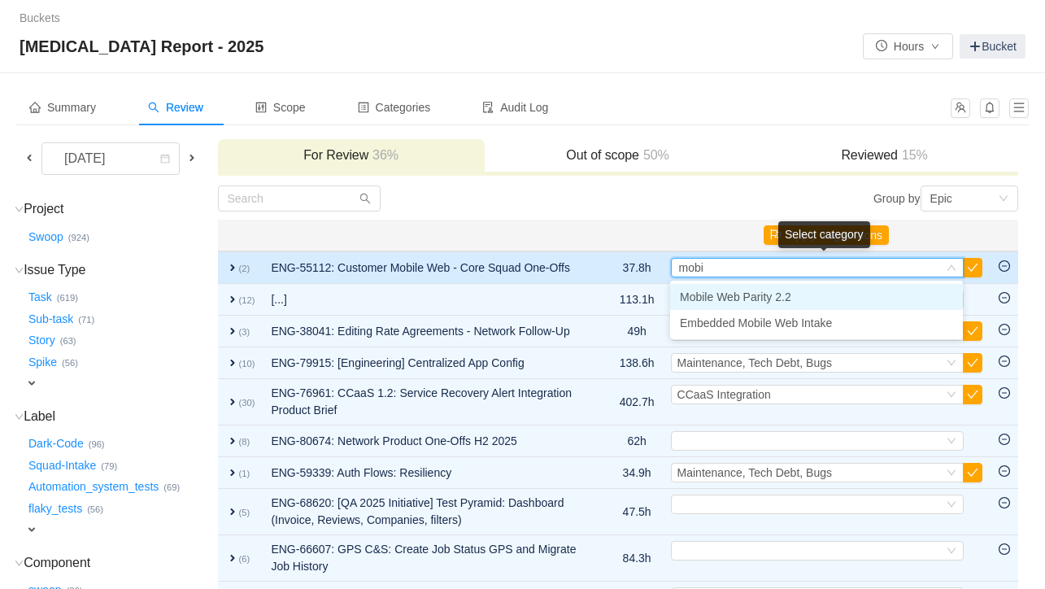
type input "mobil"
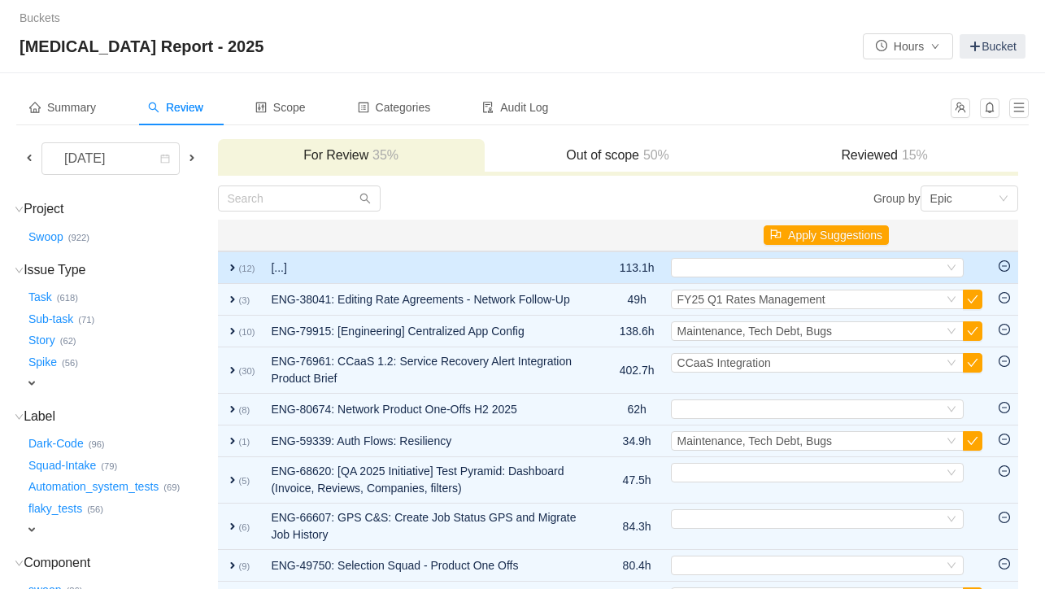
click at [239, 267] on span "expand" at bounding box center [232, 267] width 13 height 13
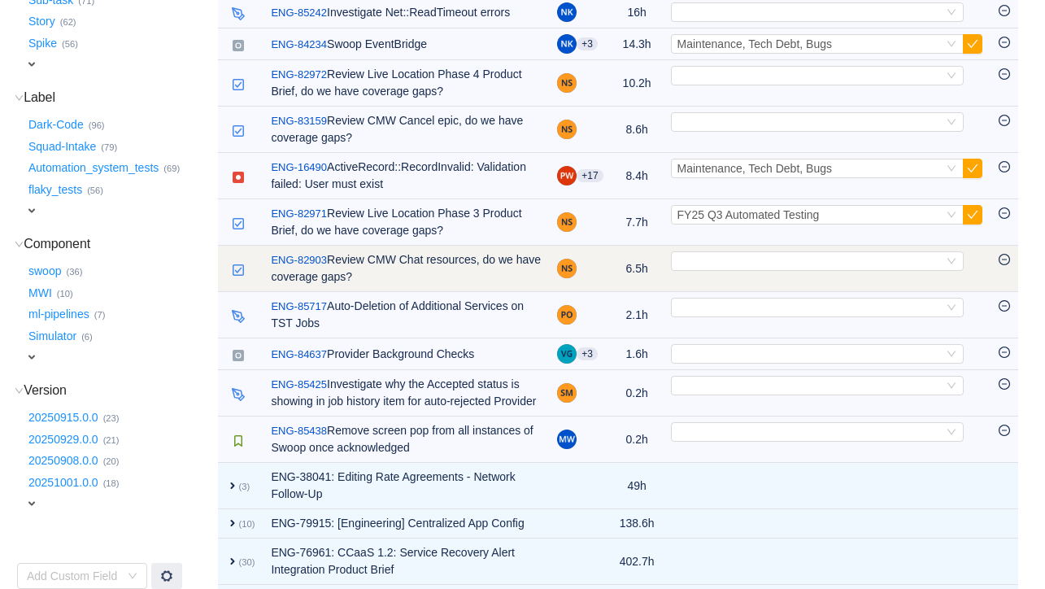
scroll to position [320, 0]
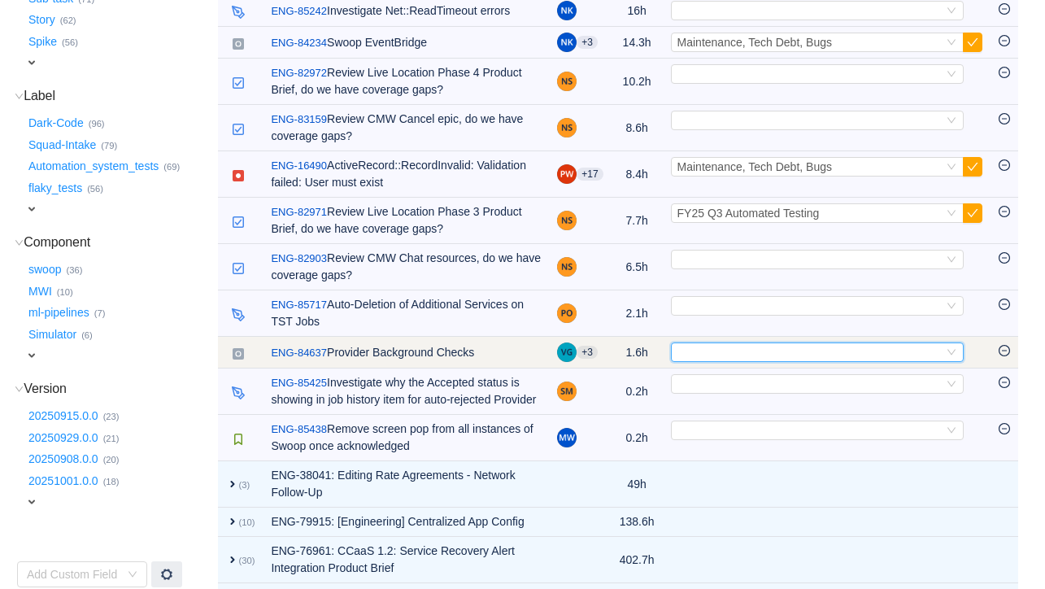
click at [718, 361] on div "Select" at bounding box center [810, 352] width 266 height 18
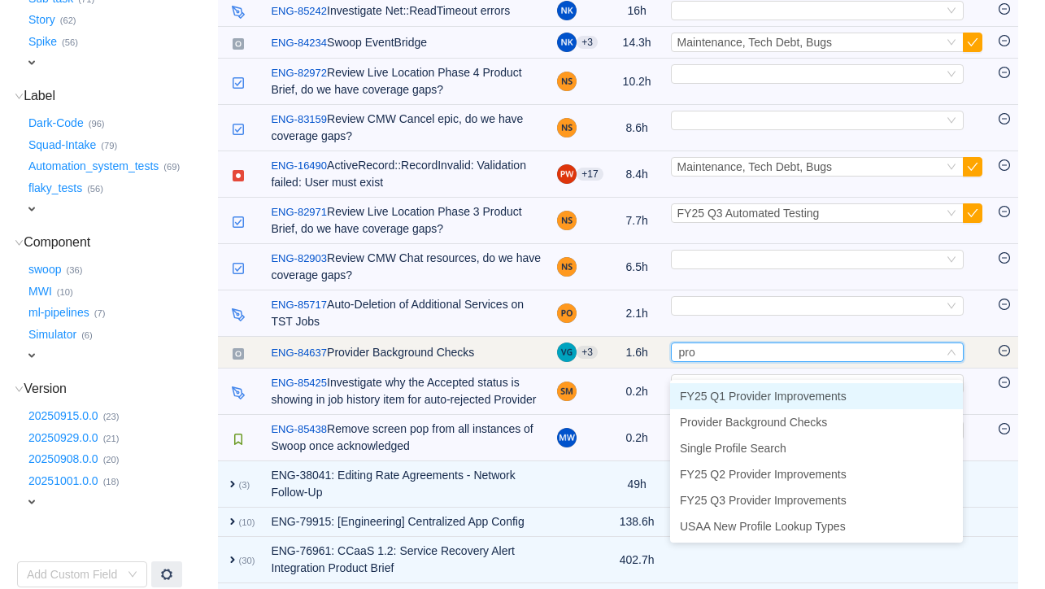
type input "prov"
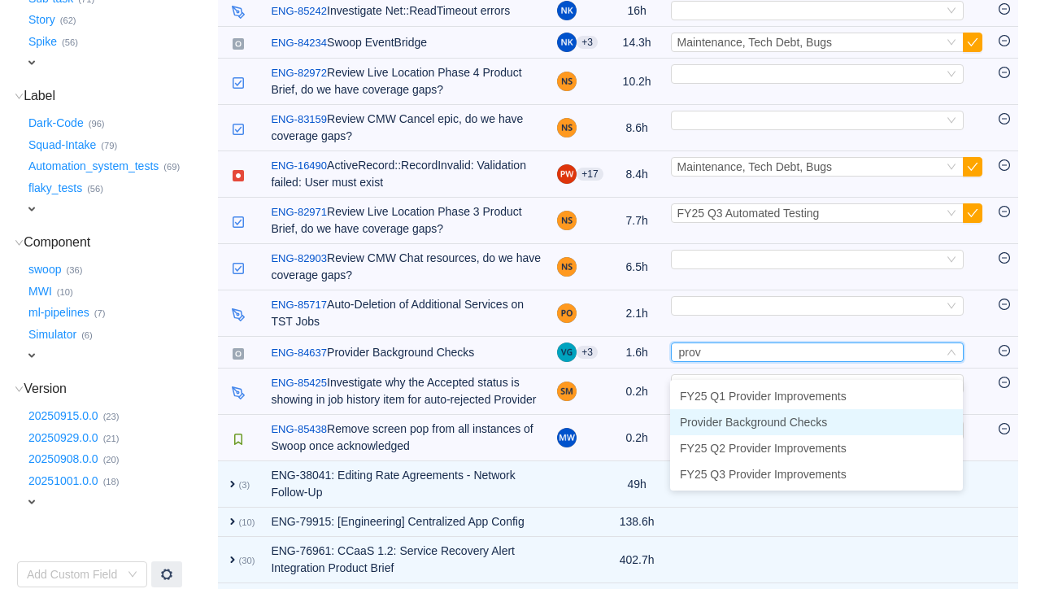
click at [715, 424] on span "Provider Background Checks" at bounding box center [753, 421] width 147 height 13
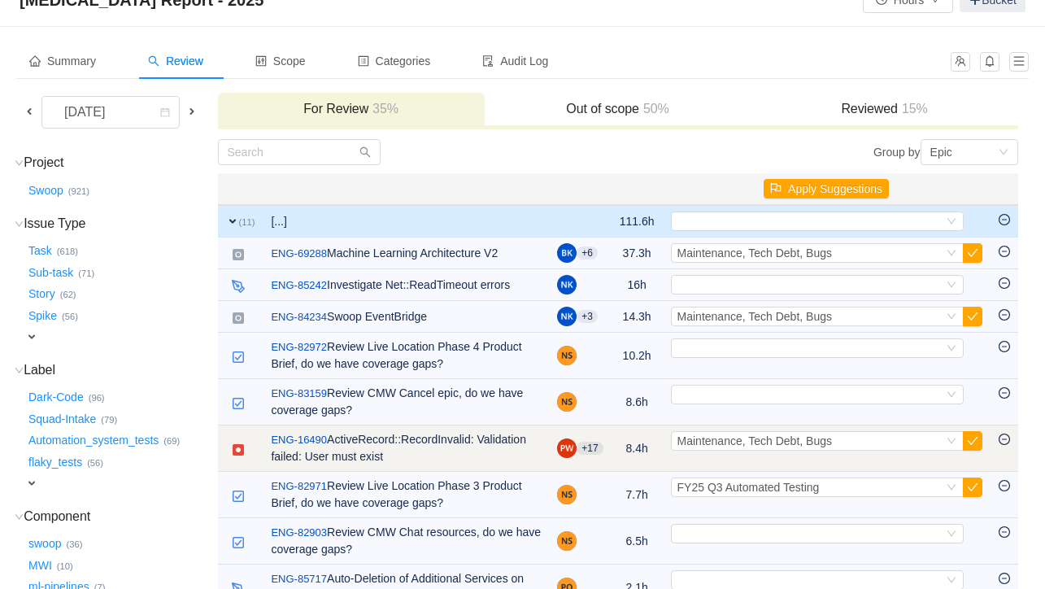
scroll to position [46, 0]
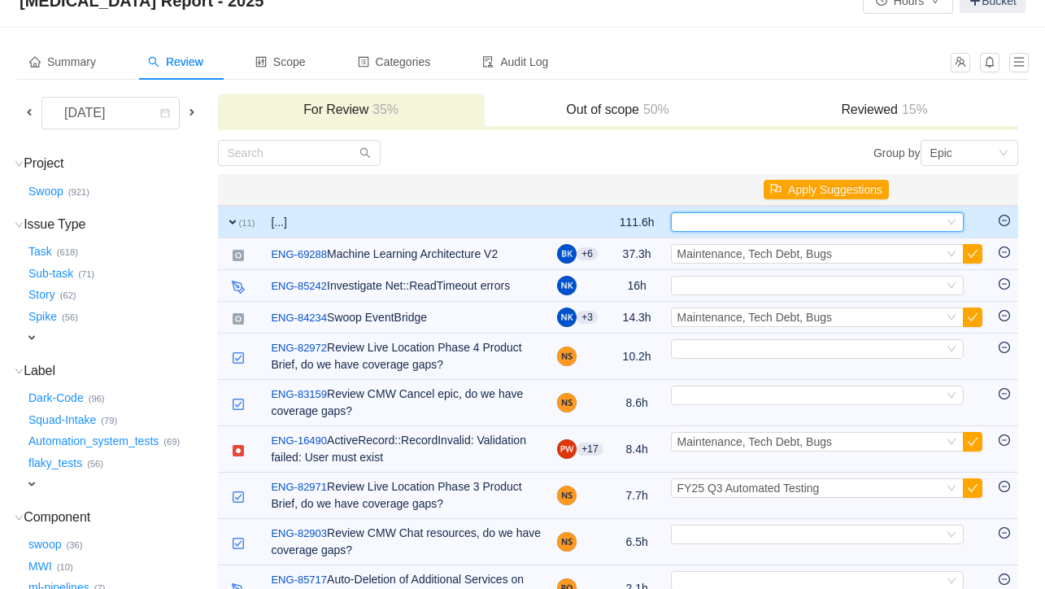
click at [898, 224] on div "Select" at bounding box center [810, 222] width 266 height 18
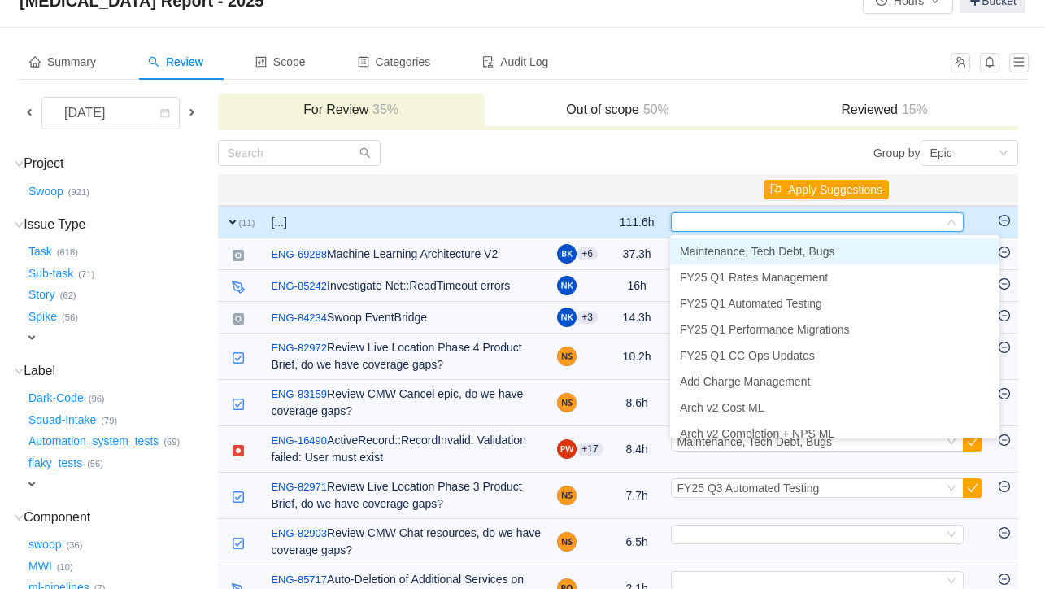
click at [834, 254] on span "Maintenance, Tech Debt, Bugs" at bounding box center [757, 251] width 154 height 13
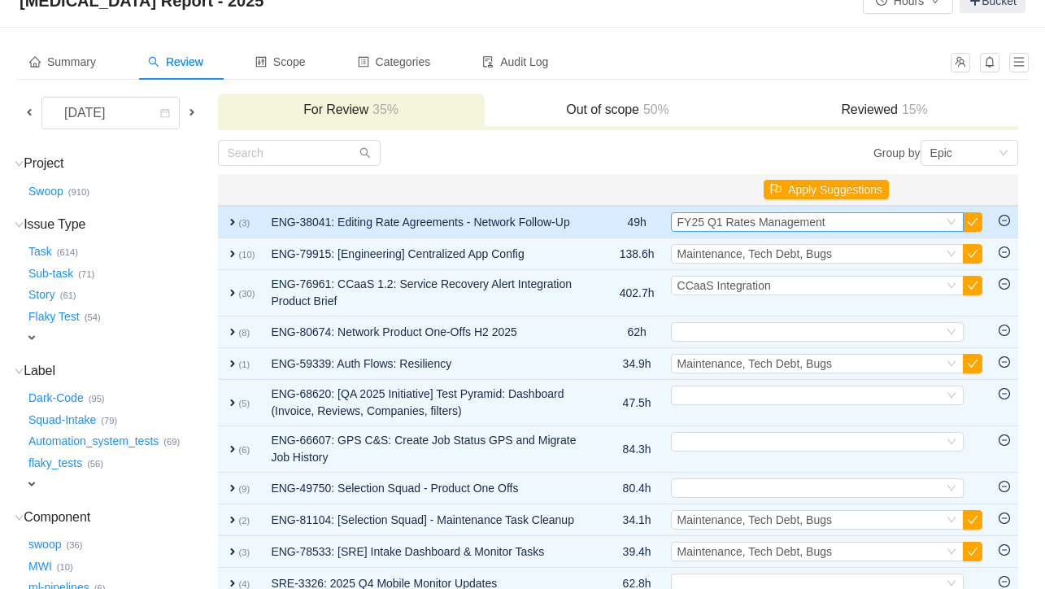
click at [781, 230] on div "FY25 Q1 Rates Management" at bounding box center [751, 222] width 148 height 18
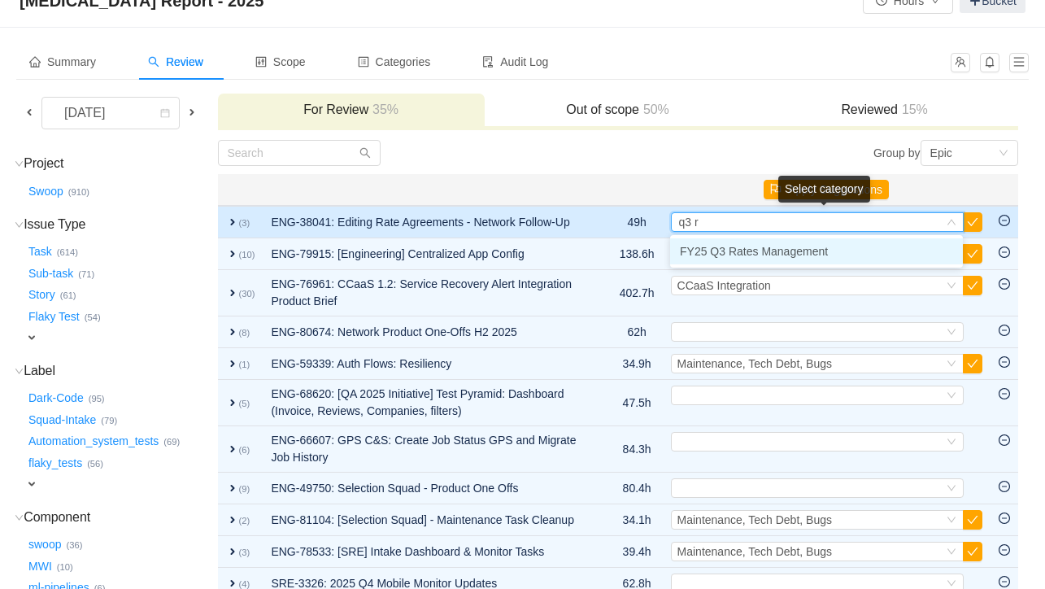
type input "q3 ra"
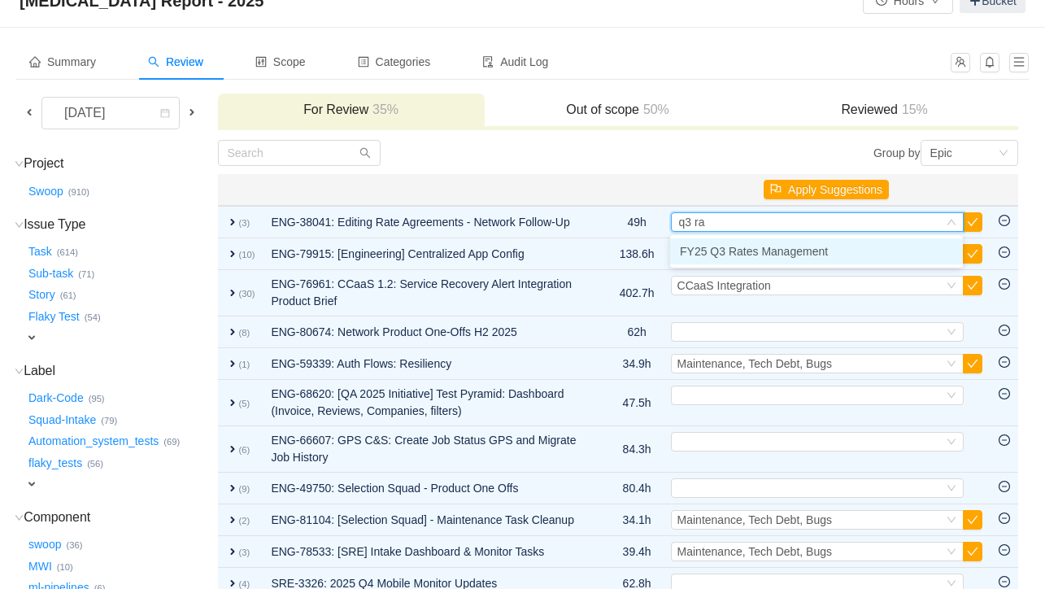
click at [768, 248] on span "FY25 Q3 Rates Management" at bounding box center [754, 251] width 148 height 13
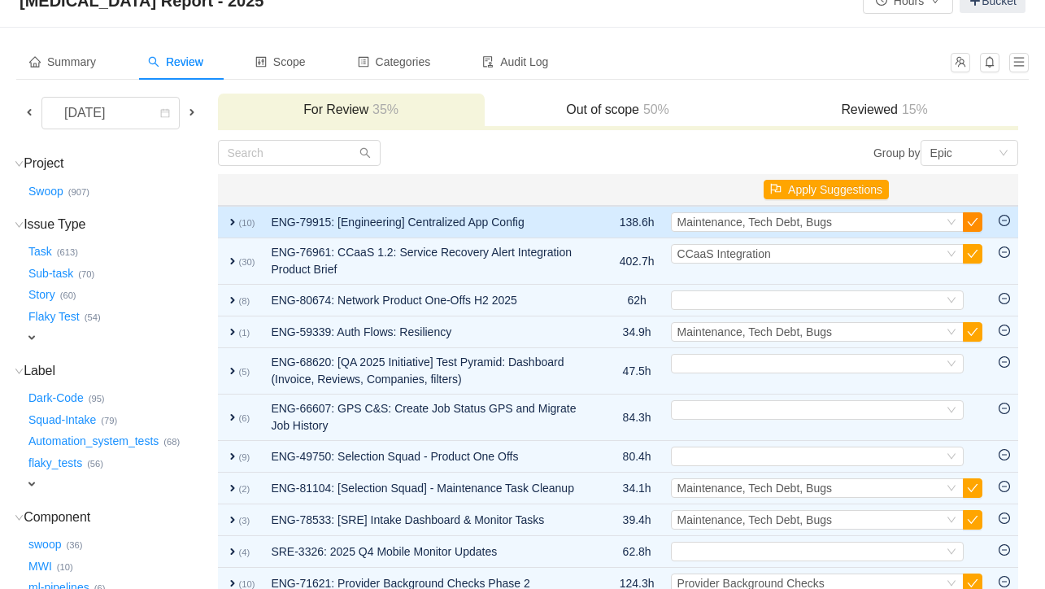
click at [898, 224] on button "button" at bounding box center [973, 222] width 20 height 20
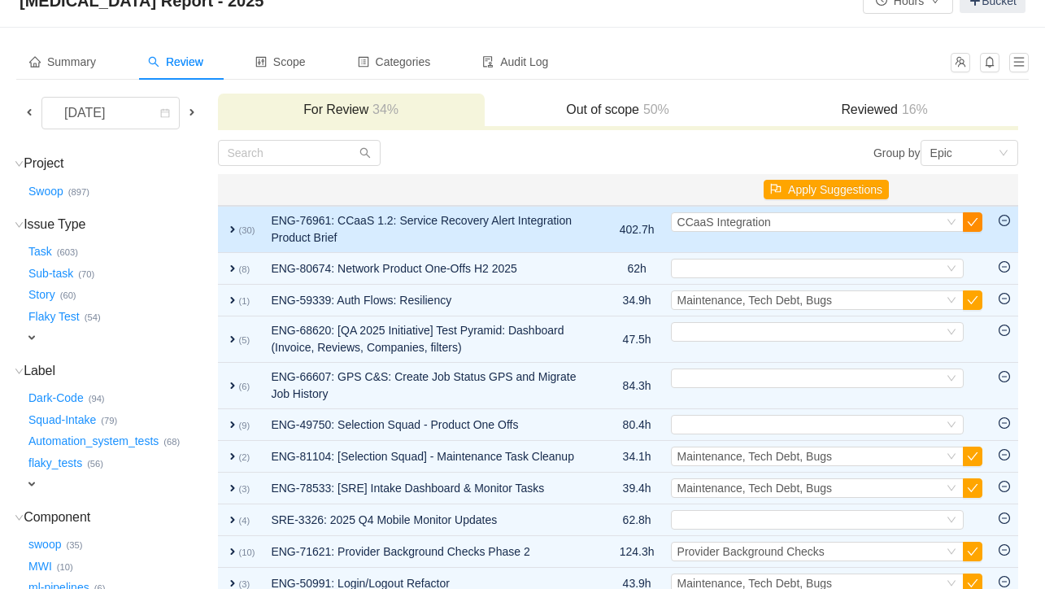
click at [898, 224] on button "button" at bounding box center [973, 222] width 20 height 20
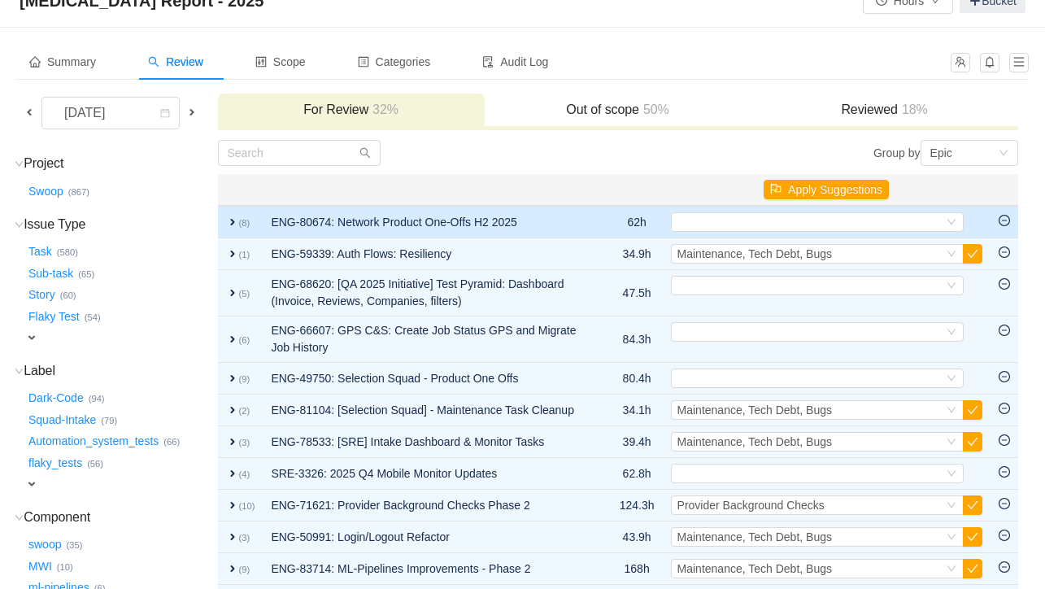
click at [239, 220] on span "expand" at bounding box center [232, 221] width 13 height 13
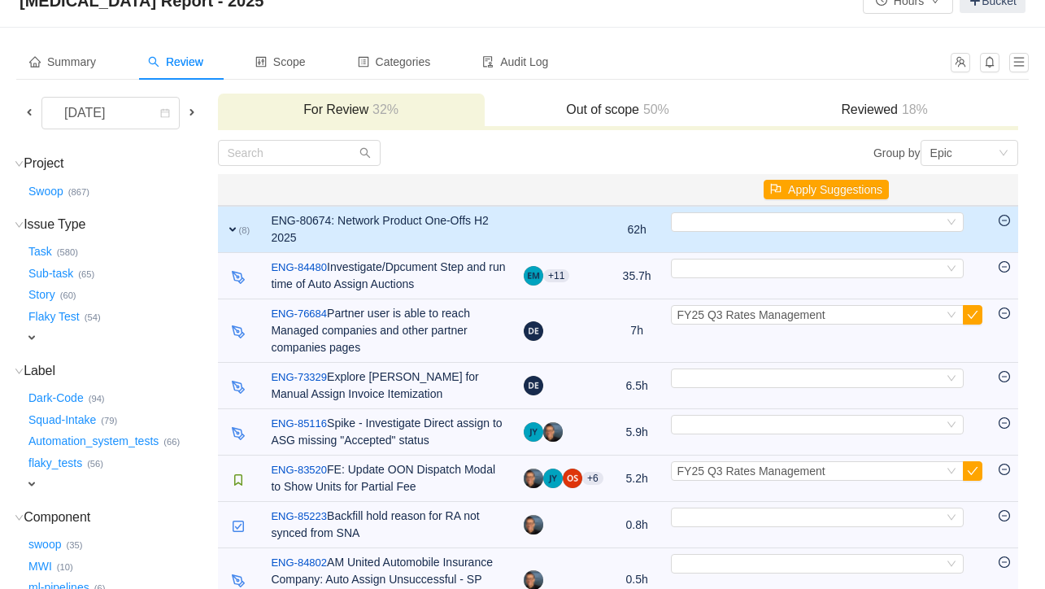
click at [239, 231] on span "expand" at bounding box center [232, 229] width 13 height 13
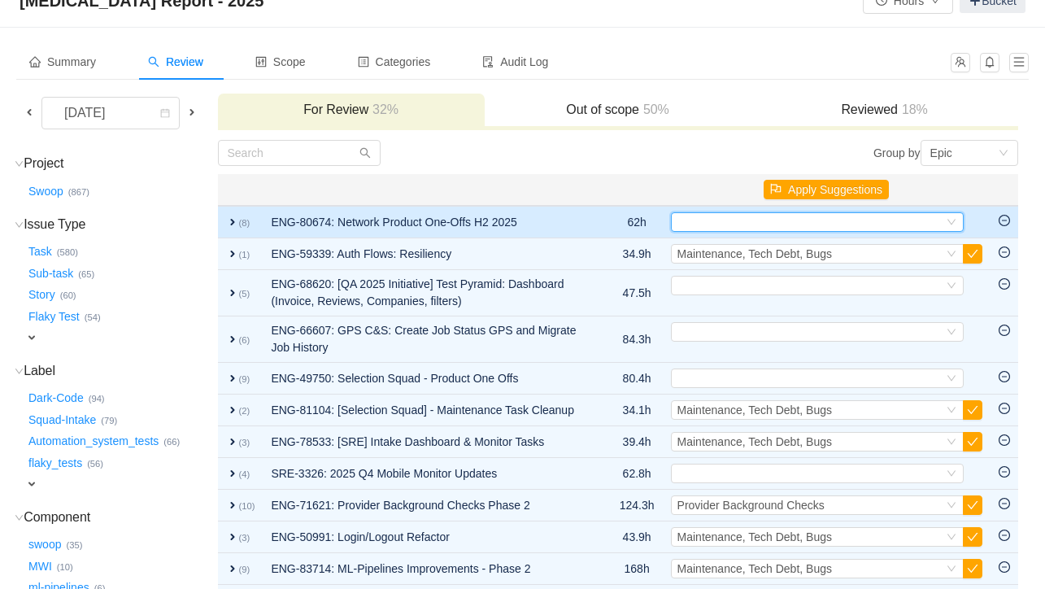
click at [707, 219] on div "Select" at bounding box center [810, 222] width 266 height 18
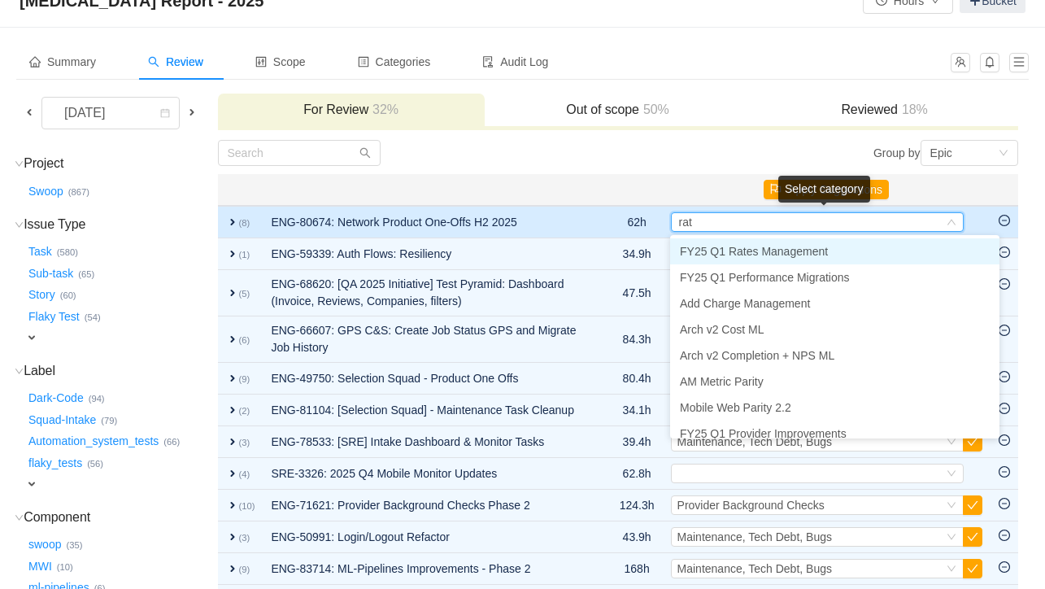
type input "rate"
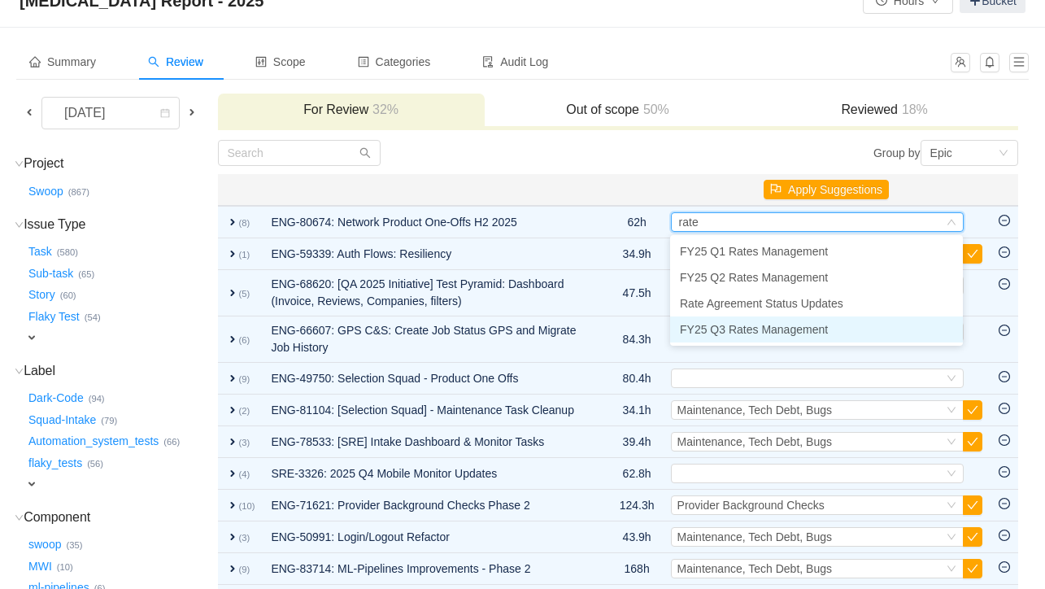
click at [725, 331] on span "FY25 Q3 Rates Management" at bounding box center [754, 329] width 148 height 13
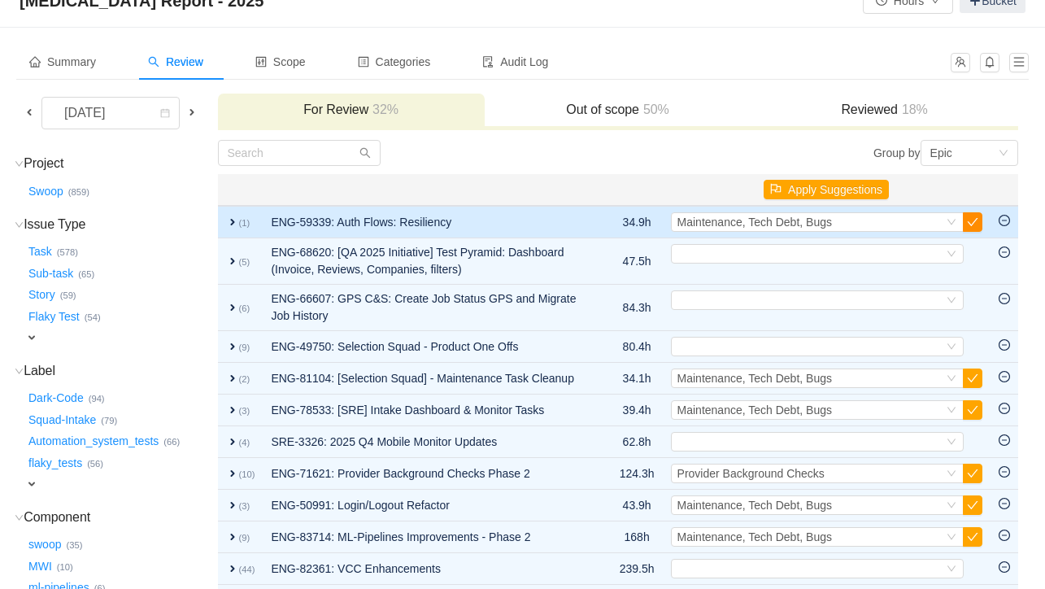
click at [898, 228] on button "button" at bounding box center [973, 222] width 20 height 20
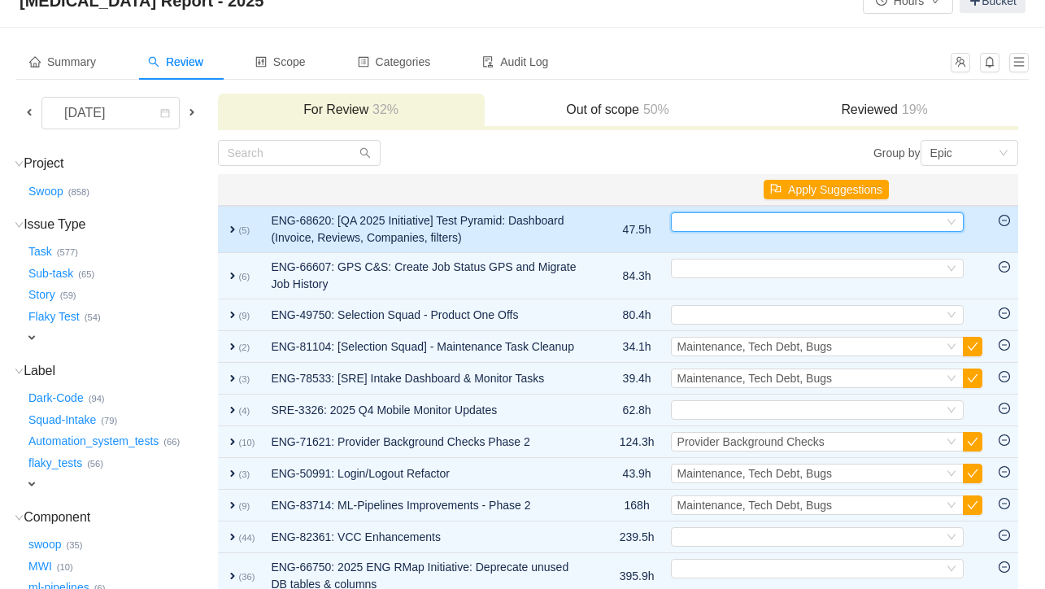
click at [826, 222] on div "Select" at bounding box center [810, 222] width 266 height 18
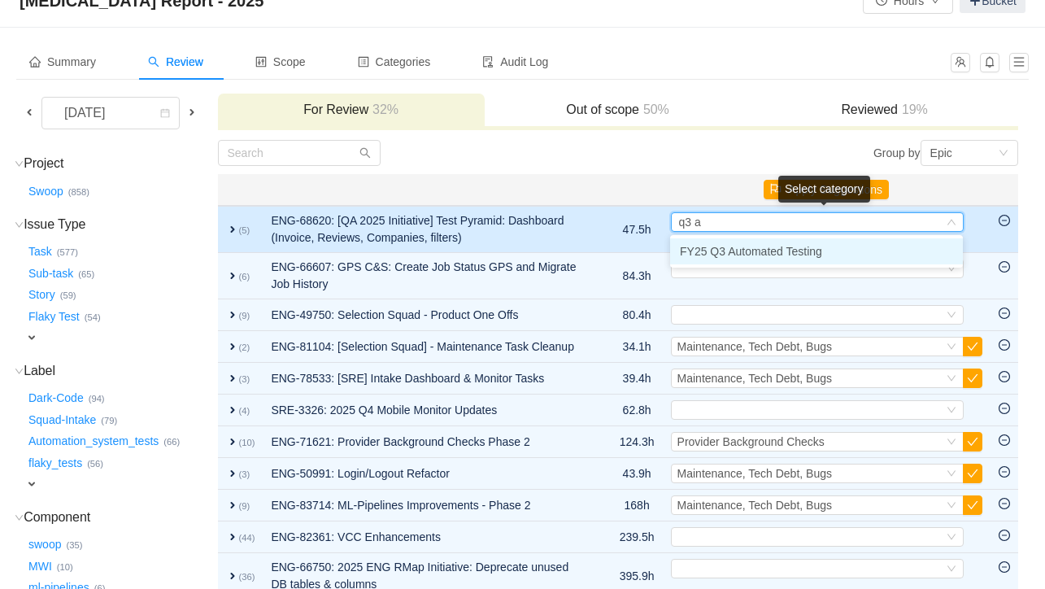
type input "q3 au"
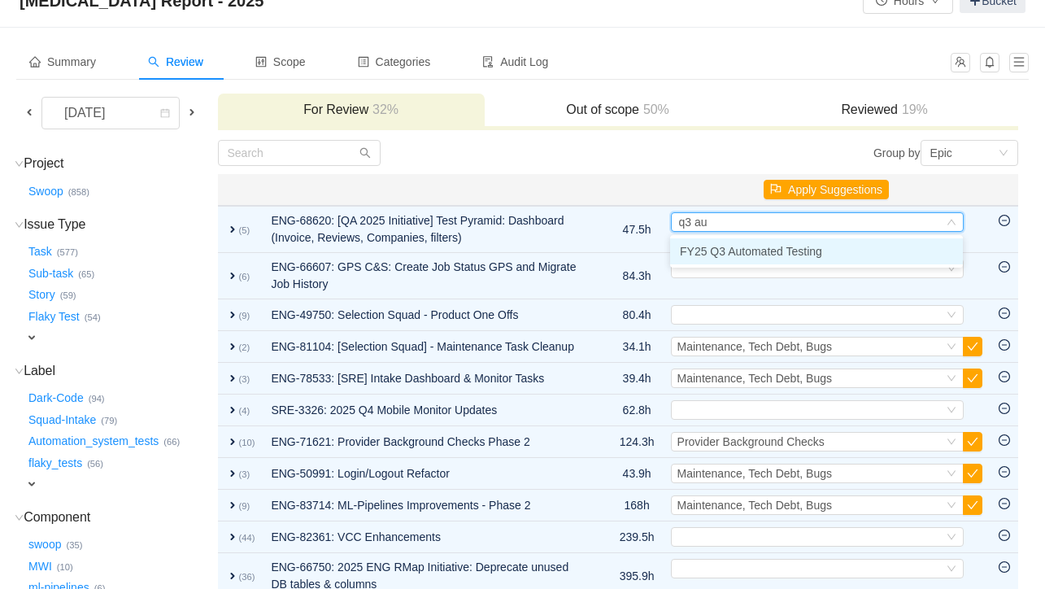
click at [819, 245] on span "FY25 Q3 Automated Testing" at bounding box center [751, 251] width 142 height 13
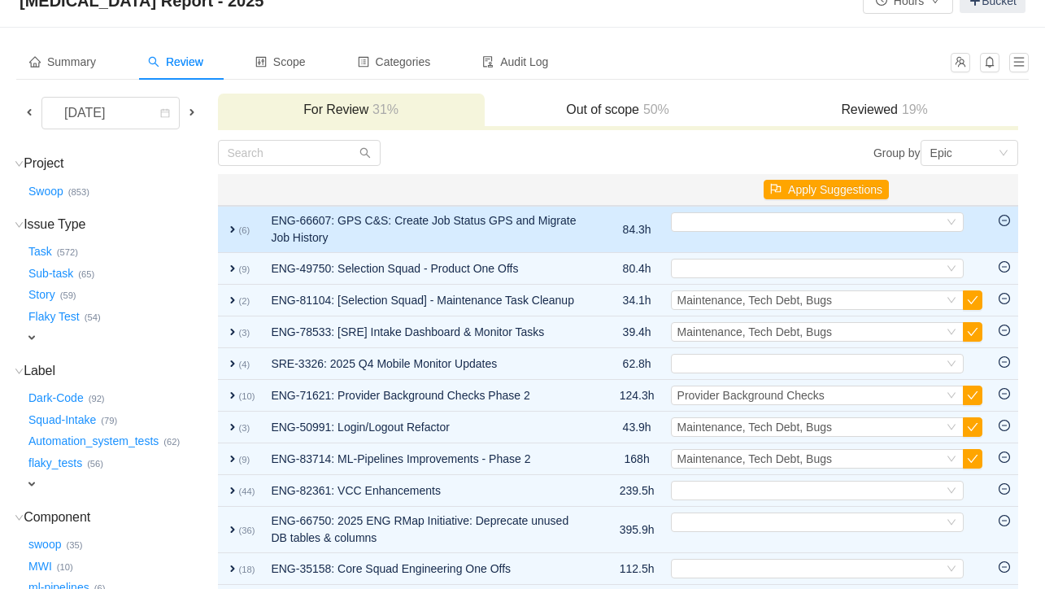
click at [239, 229] on span "expand" at bounding box center [232, 229] width 13 height 13
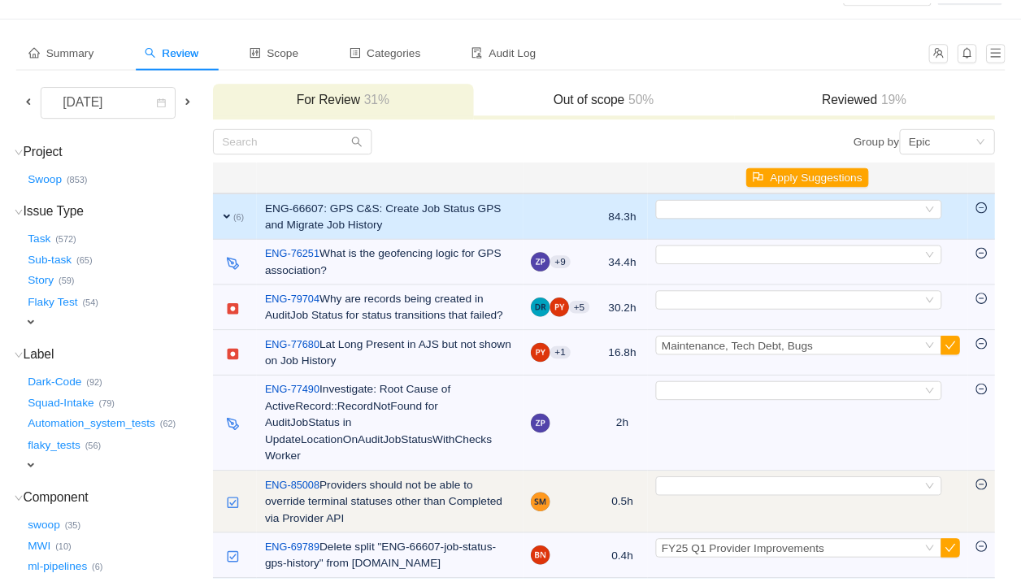
scroll to position [54, 0]
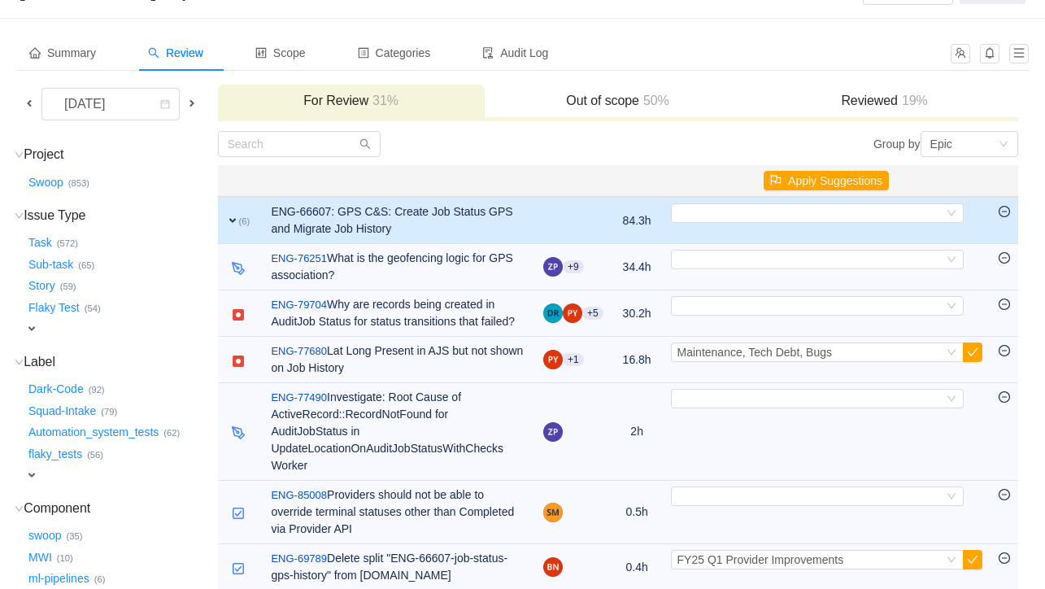
click at [239, 218] on span "expand" at bounding box center [232, 220] width 13 height 13
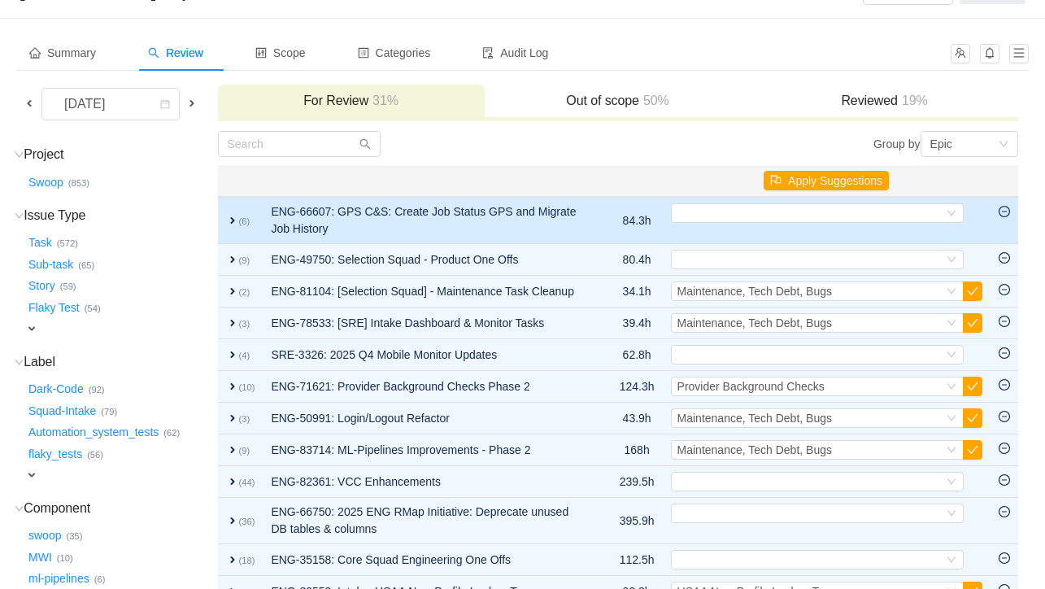
click at [239, 218] on span "expand" at bounding box center [232, 220] width 13 height 13
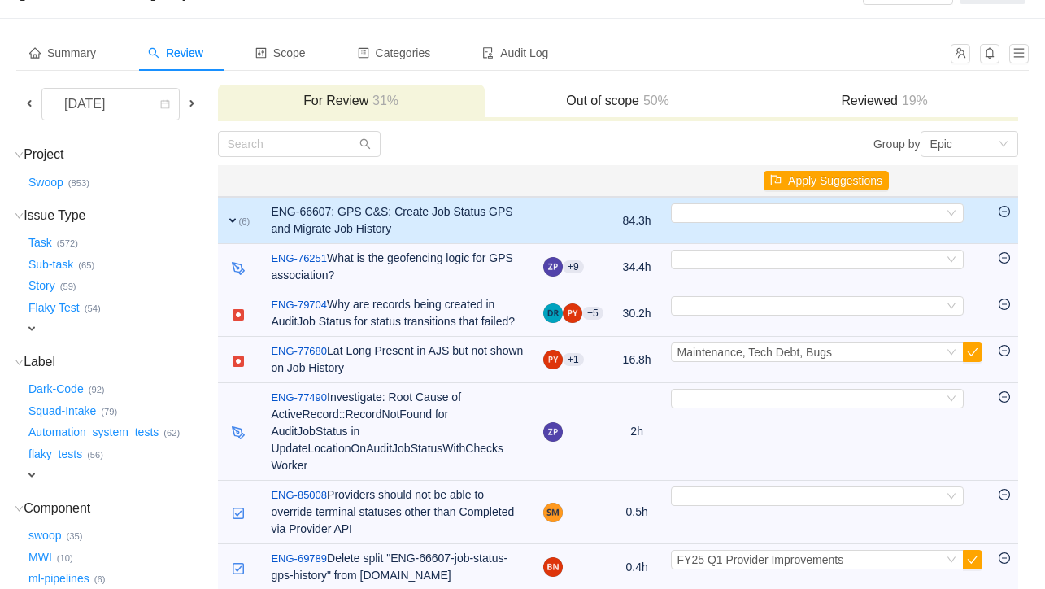
click at [349, 211] on td "ENG-66607: GPS C&S: Create Job Status GPS and Migrate Job History" at bounding box center [399, 220] width 272 height 47
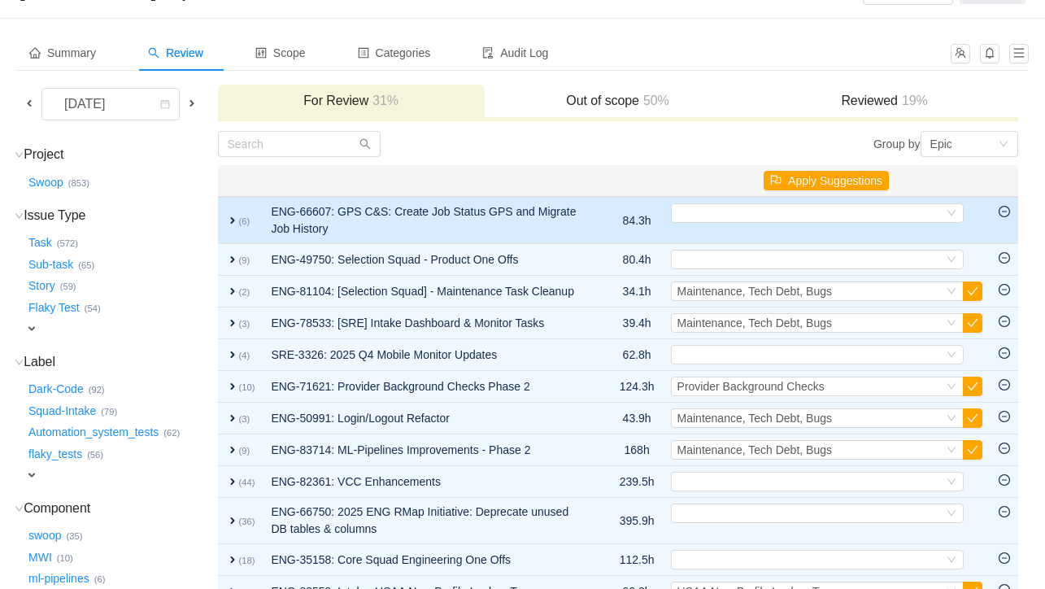
click at [349, 211] on td "ENG-66607: GPS C&S: Create Job Status GPS and Migrate Job History" at bounding box center [429, 220] width 332 height 47
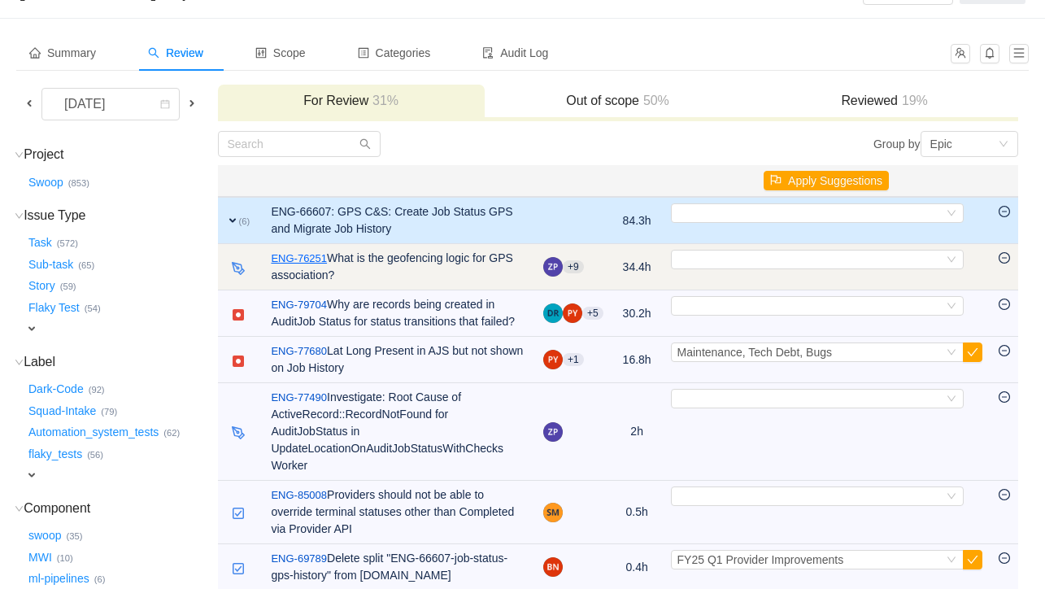
click at [298, 260] on link "ENG-76251" at bounding box center [299, 258] width 56 height 16
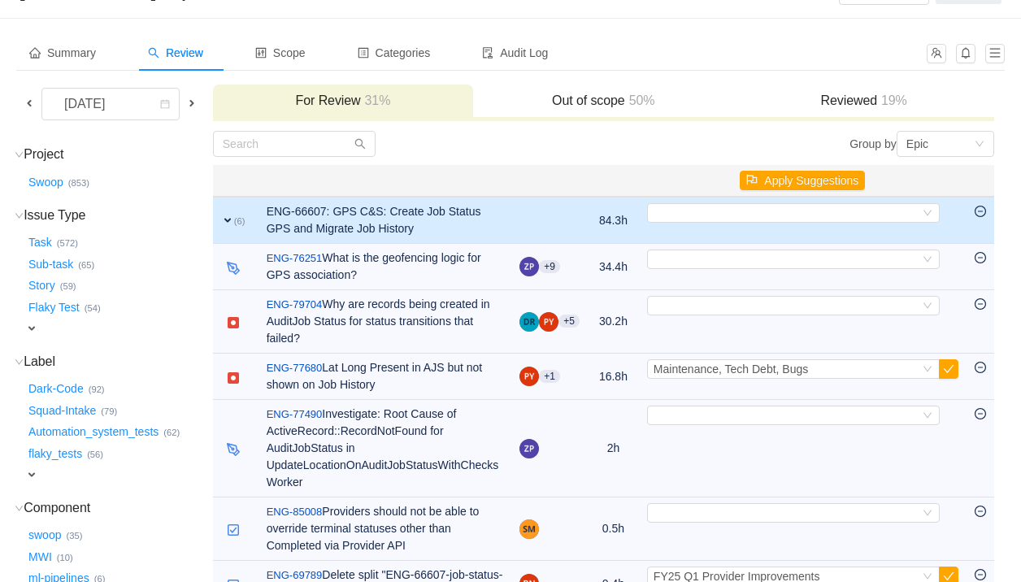
click at [234, 221] on span "expand" at bounding box center [227, 220] width 13 height 13
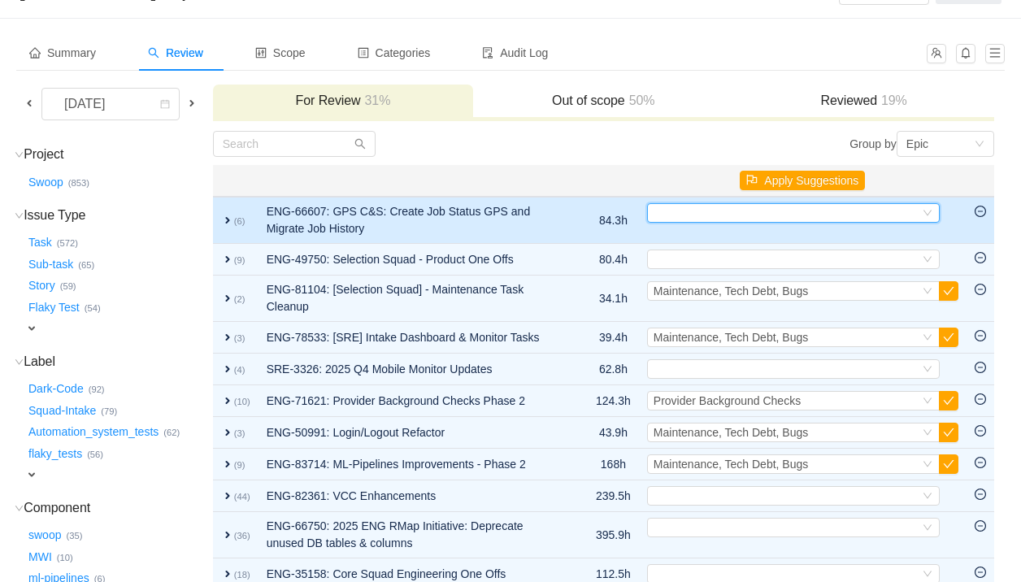
click at [814, 214] on div "Select" at bounding box center [787, 213] width 266 height 18
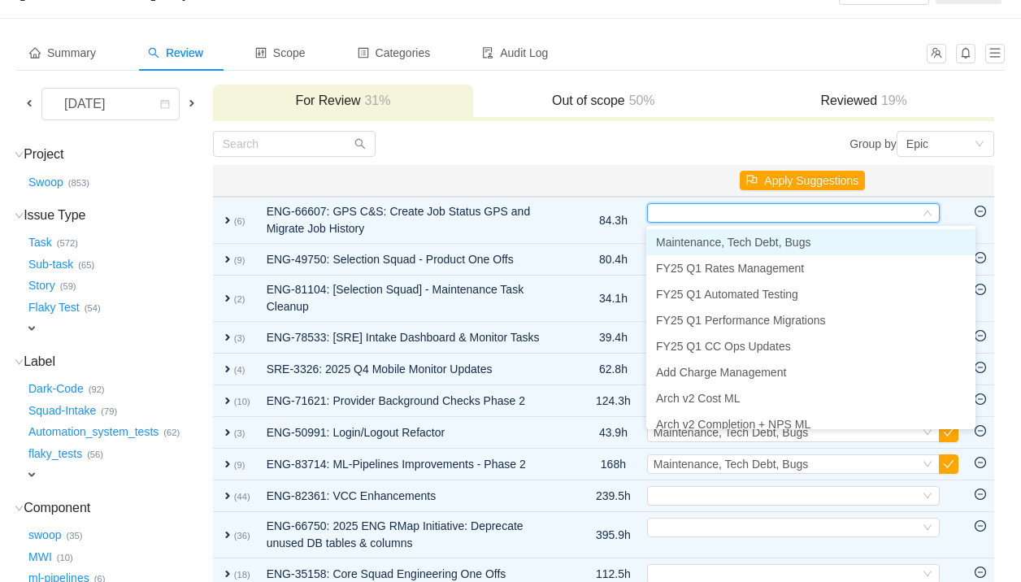
click at [811, 253] on li "Maintenance, Tech Debt, Bugs" at bounding box center [810, 242] width 329 height 26
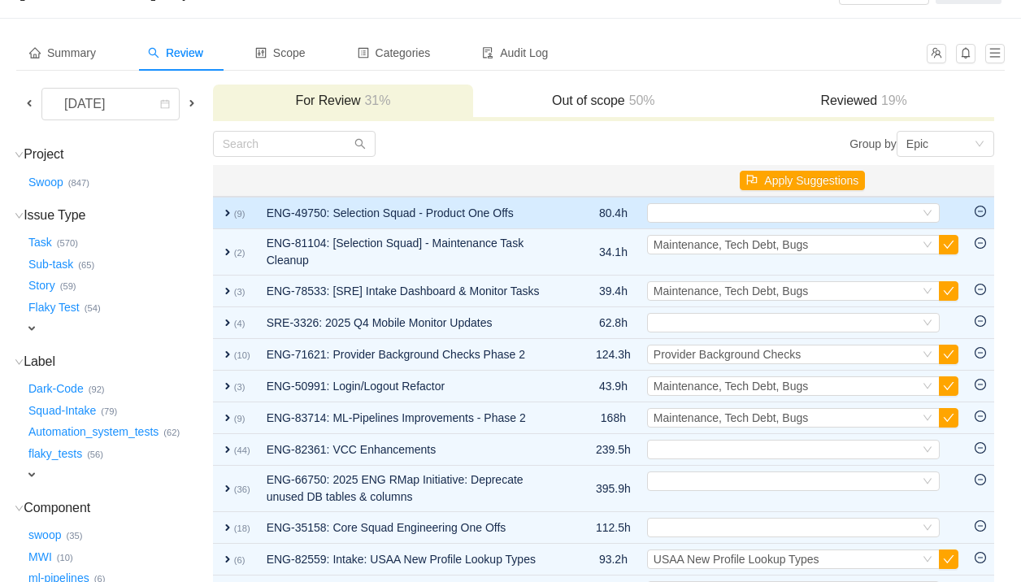
click at [234, 211] on span "expand" at bounding box center [227, 212] width 13 height 13
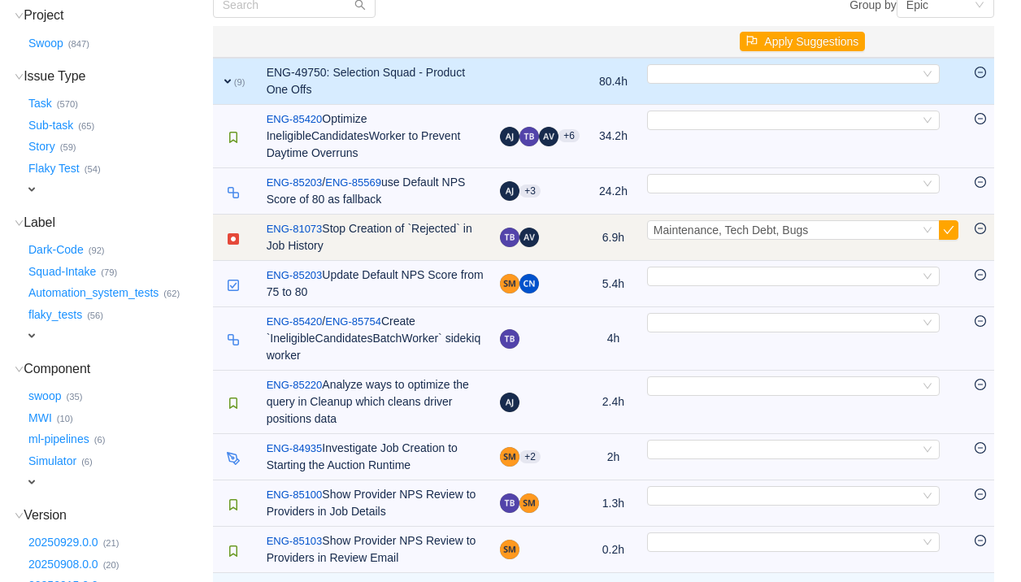
scroll to position [146, 0]
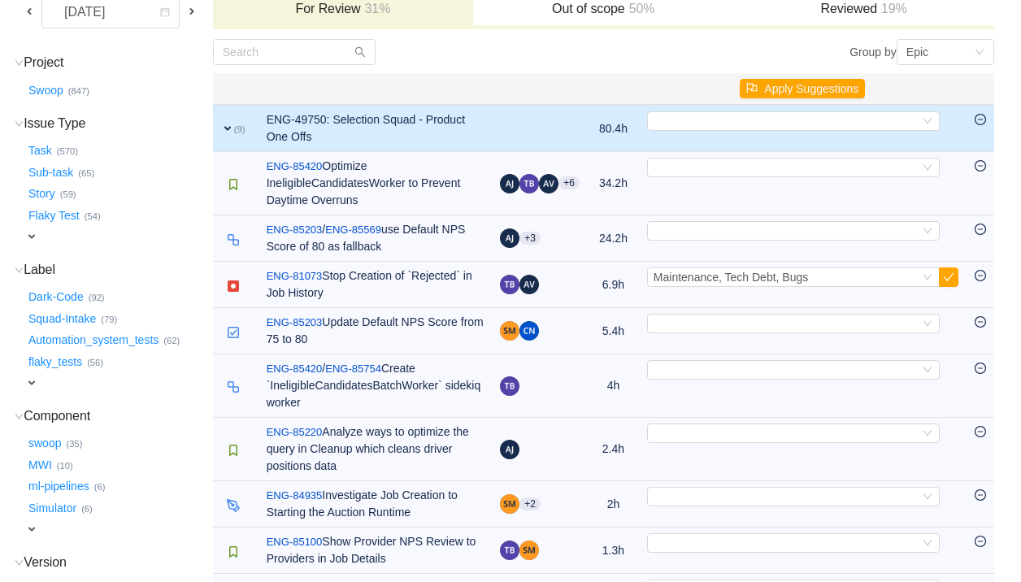
click at [234, 127] on span "expand" at bounding box center [227, 128] width 13 height 13
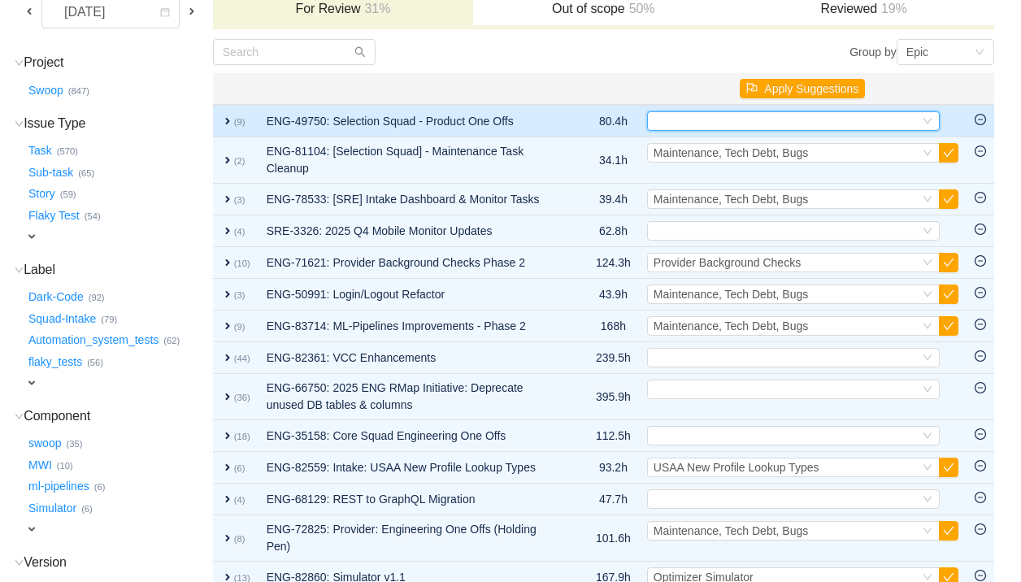
click at [733, 117] on div "Select" at bounding box center [787, 121] width 266 height 18
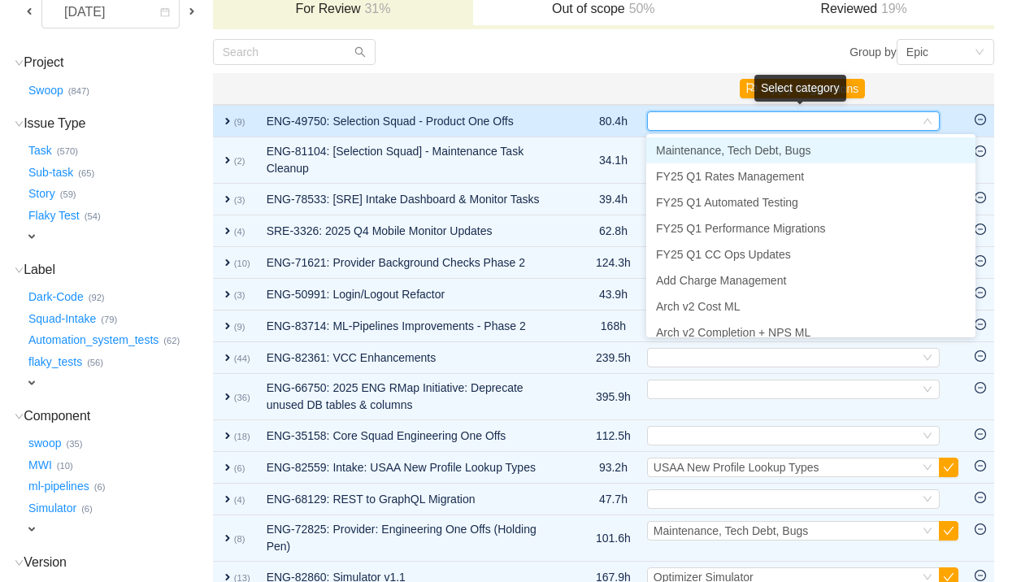
type input "j"
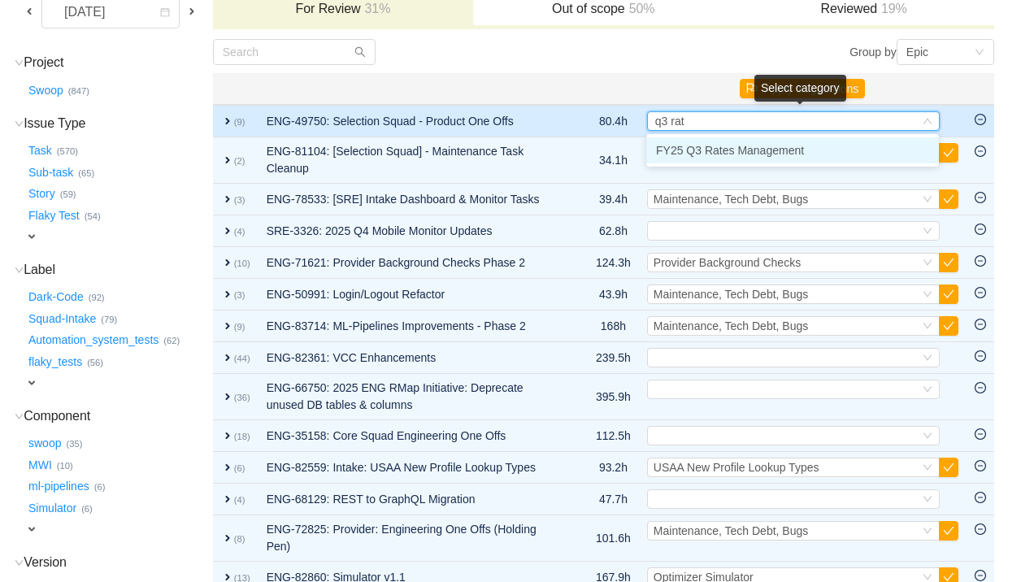
type input "q3 rate"
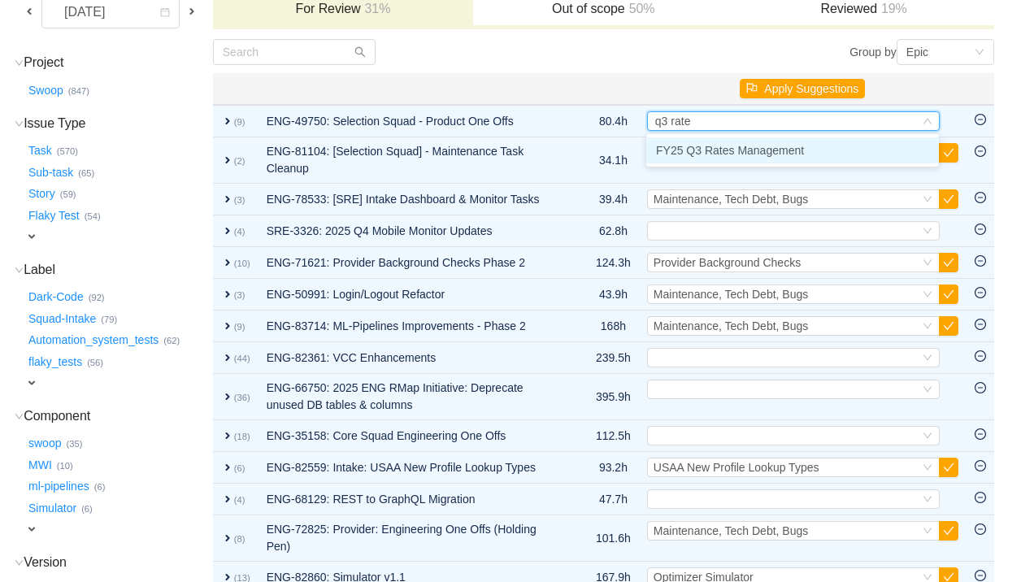
click at [746, 154] on span "FY25 Q3 Rates Management" at bounding box center [730, 150] width 148 height 13
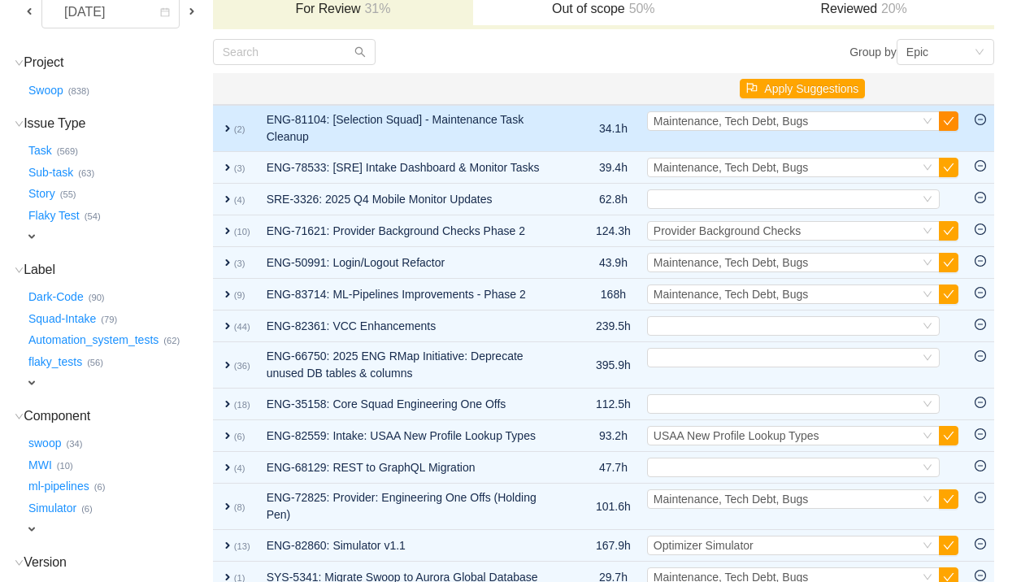
click at [898, 122] on button "button" at bounding box center [949, 121] width 20 height 20
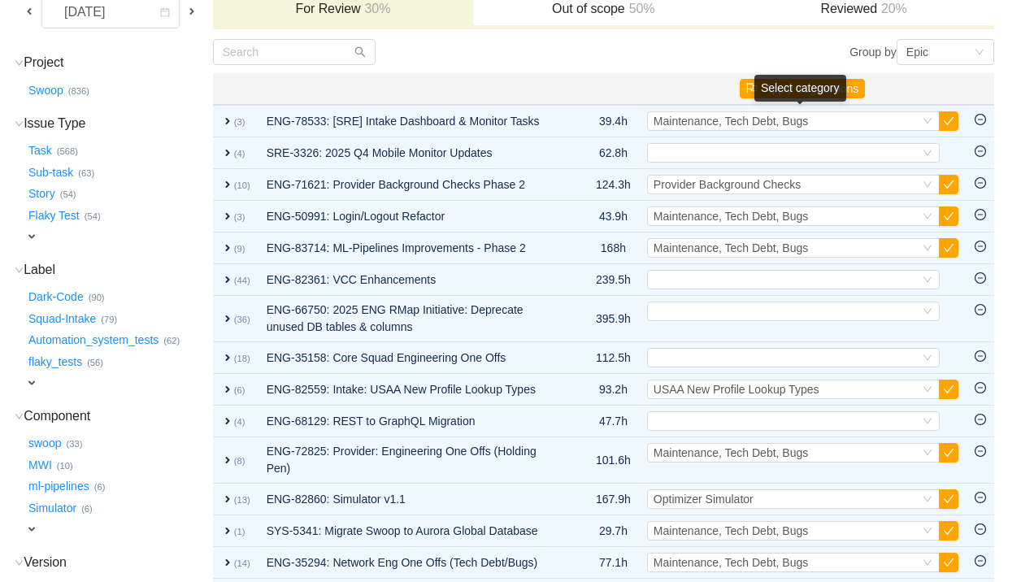
click at [898, 123] on button "button" at bounding box center [949, 121] width 20 height 20
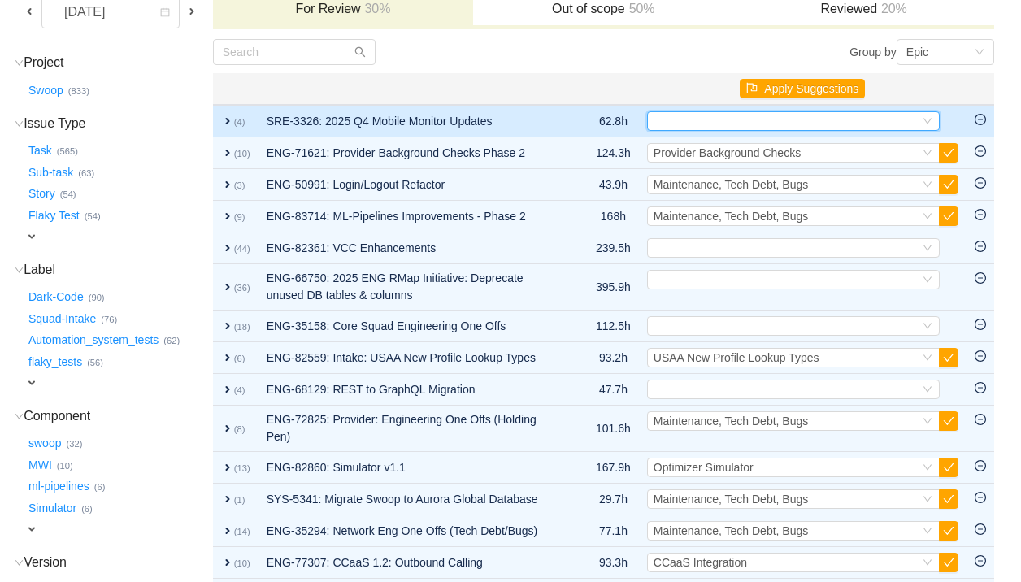
click at [783, 122] on div "Select" at bounding box center [787, 121] width 266 height 18
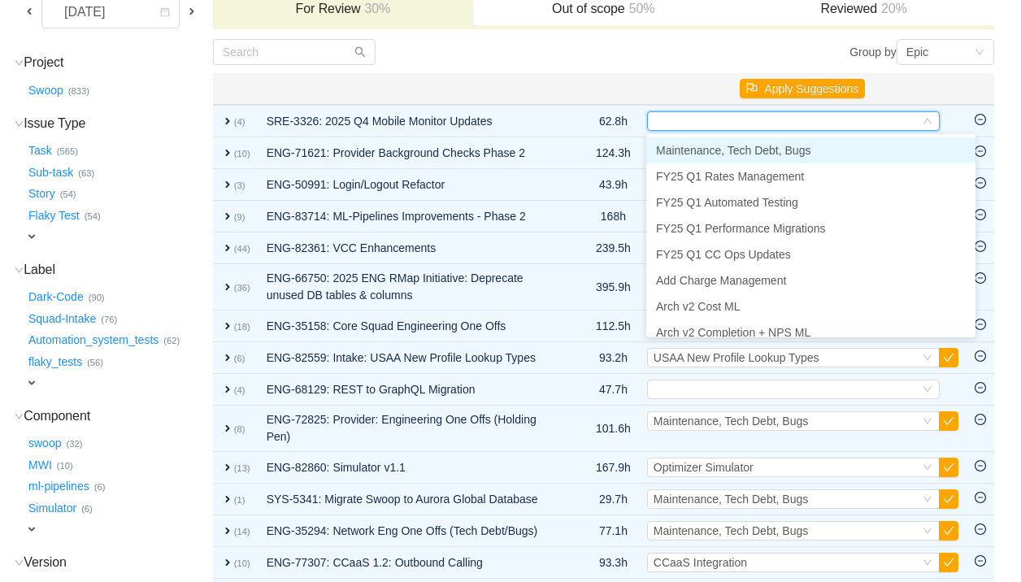
click at [781, 153] on span "Maintenance, Tech Debt, Bugs" at bounding box center [733, 150] width 154 height 13
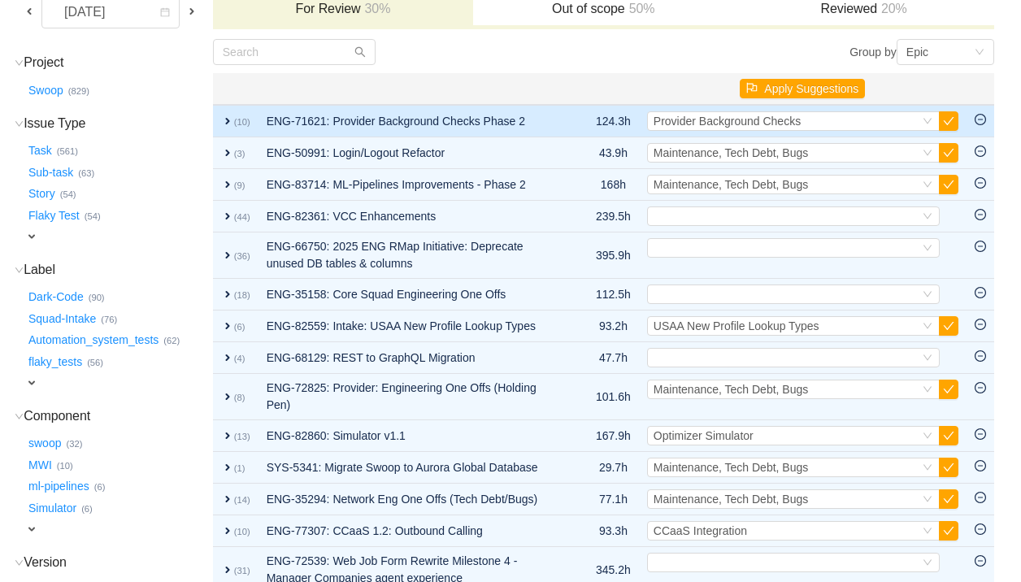
click at [234, 123] on span "expand" at bounding box center [227, 121] width 13 height 13
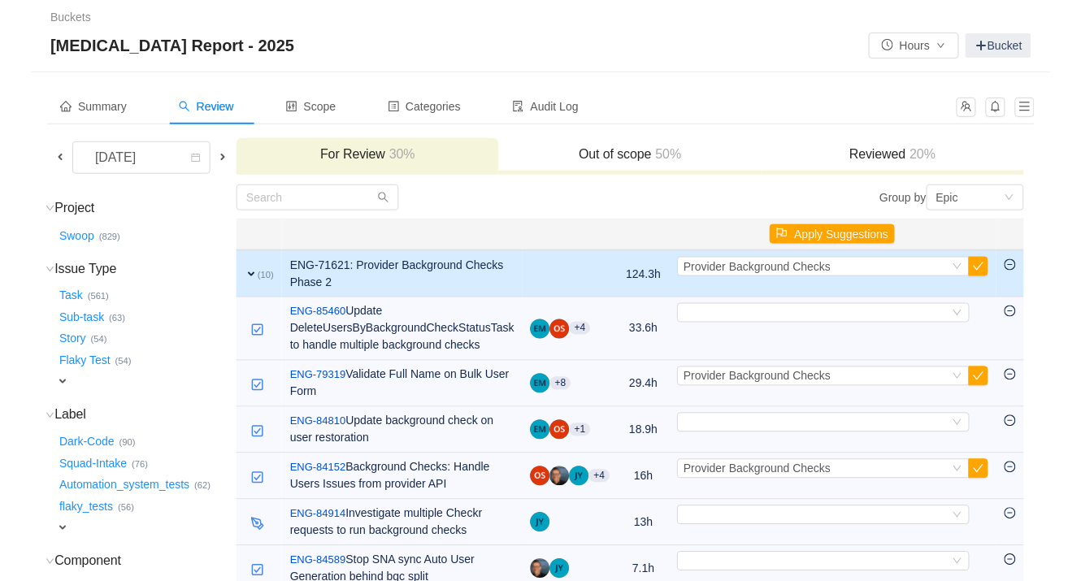
scroll to position [0, 0]
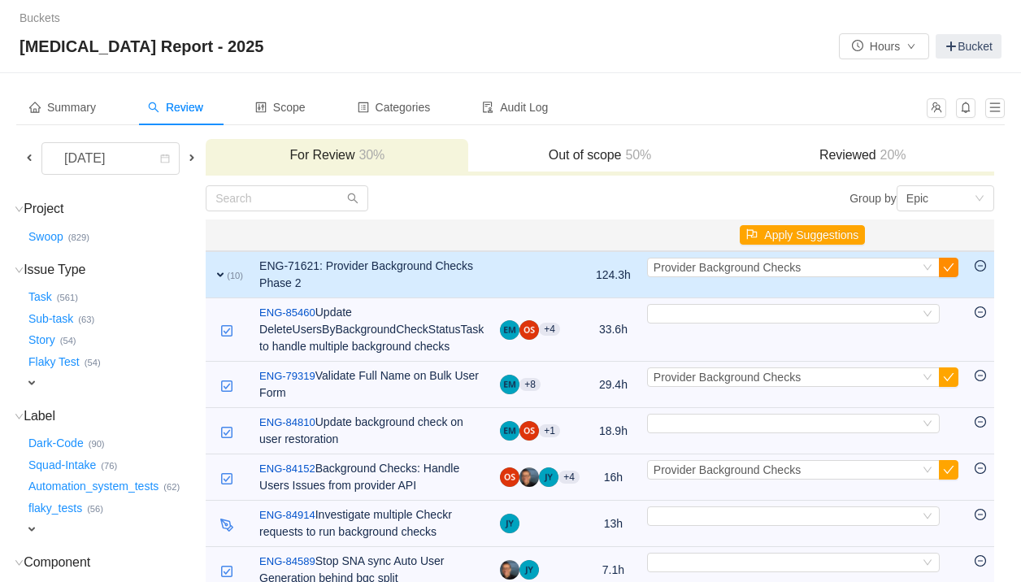
click at [898, 267] on button "button" at bounding box center [949, 268] width 20 height 20
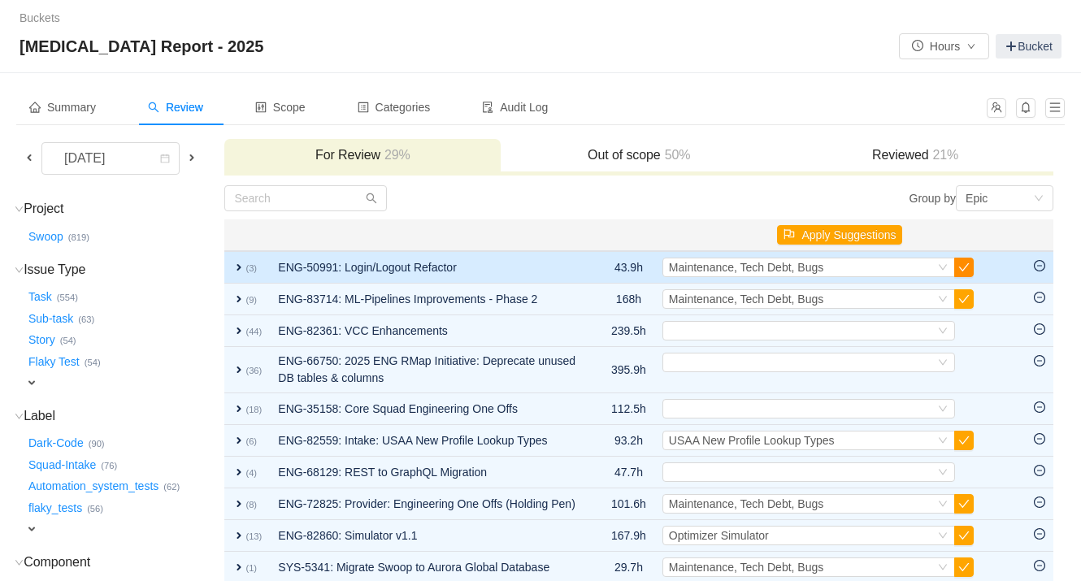
click at [898, 268] on button "button" at bounding box center [964, 268] width 20 height 20
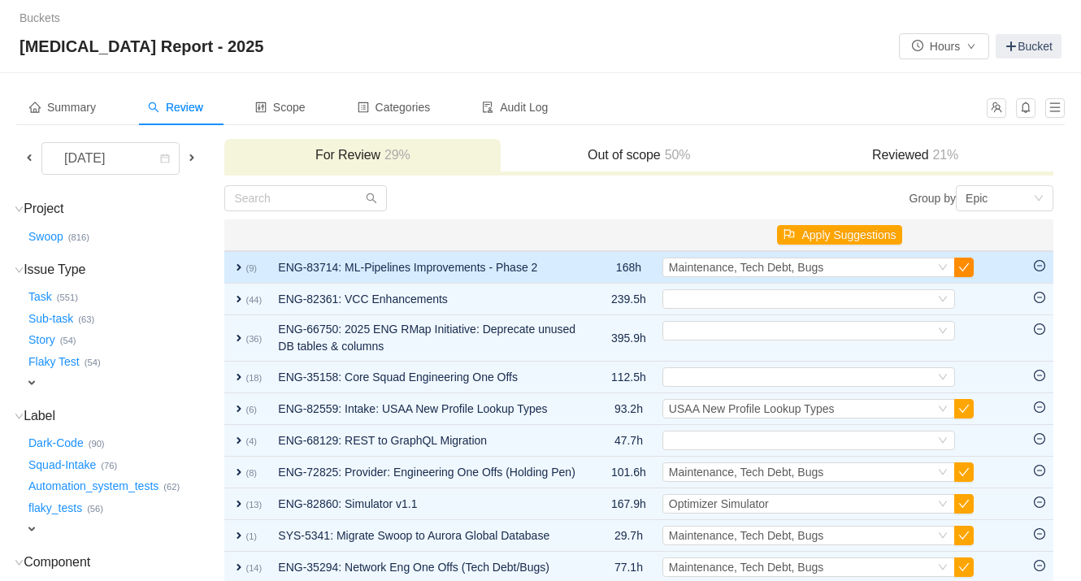
click at [898, 268] on button "button" at bounding box center [964, 268] width 20 height 20
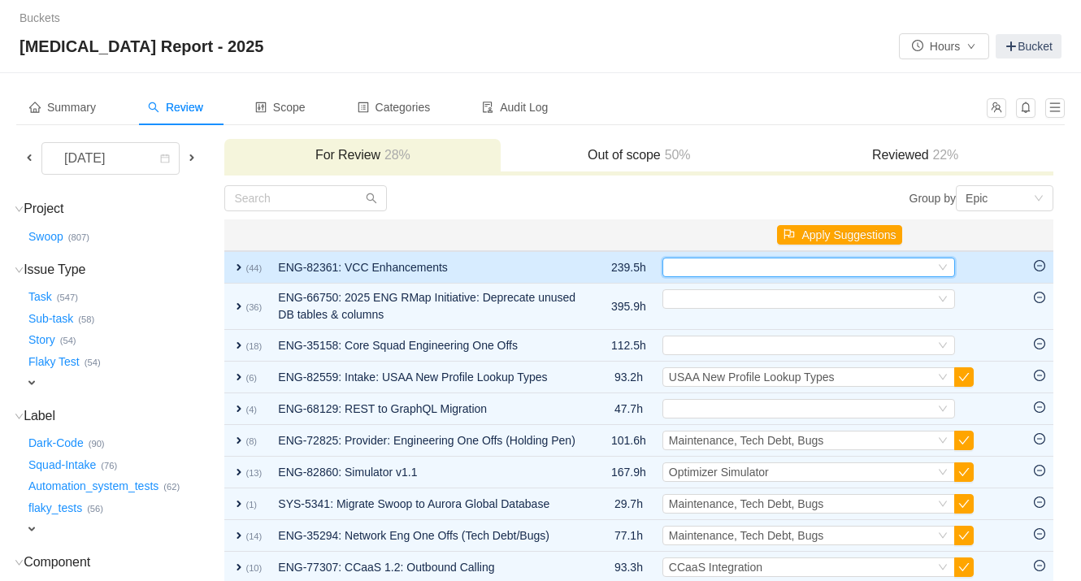
click at [798, 267] on div "Select" at bounding box center [802, 268] width 266 height 18
type input "vcc"
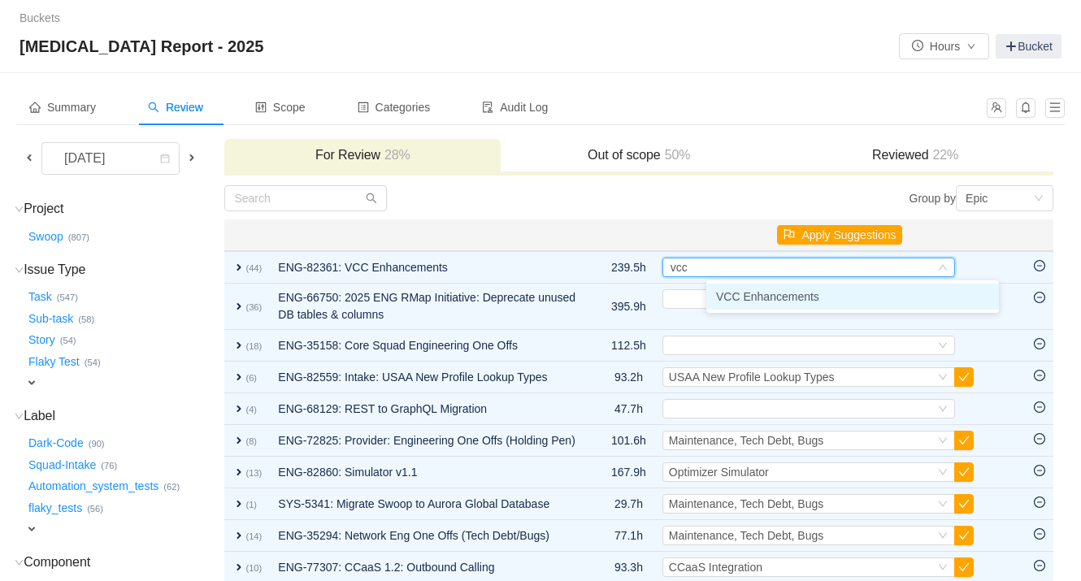
click at [788, 292] on span "VCC Enhancements" at bounding box center [767, 296] width 103 height 13
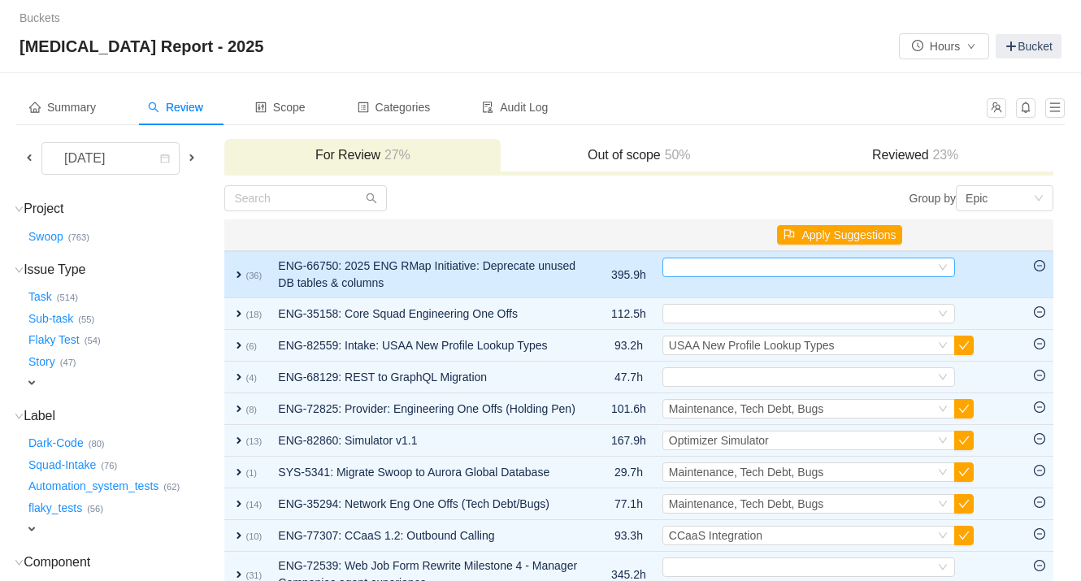
click at [759, 266] on div "Select" at bounding box center [802, 268] width 266 height 18
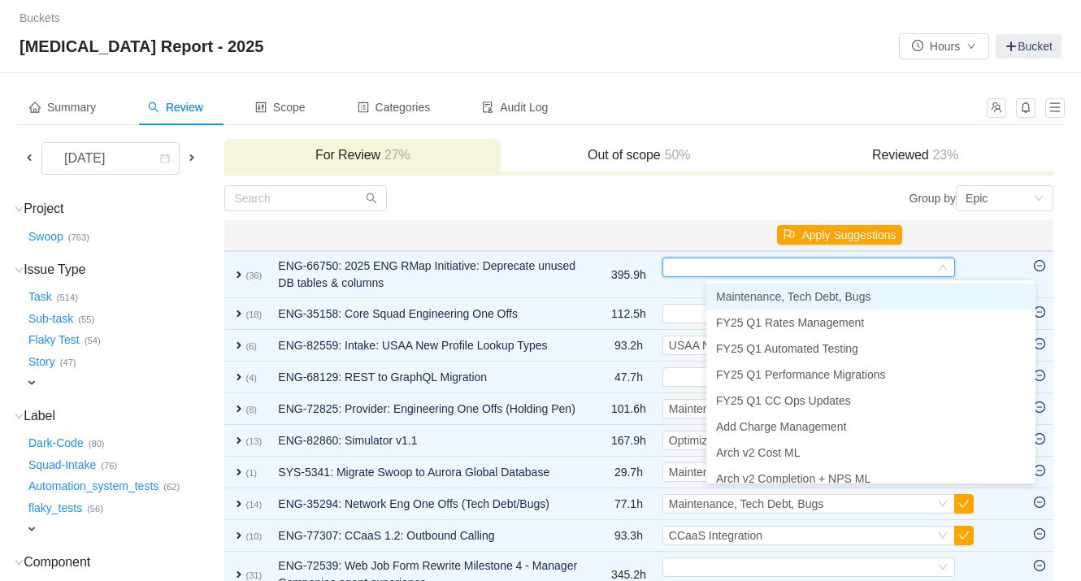
click at [753, 295] on span "Maintenance, Tech Debt, Bugs" at bounding box center [793, 296] width 154 height 13
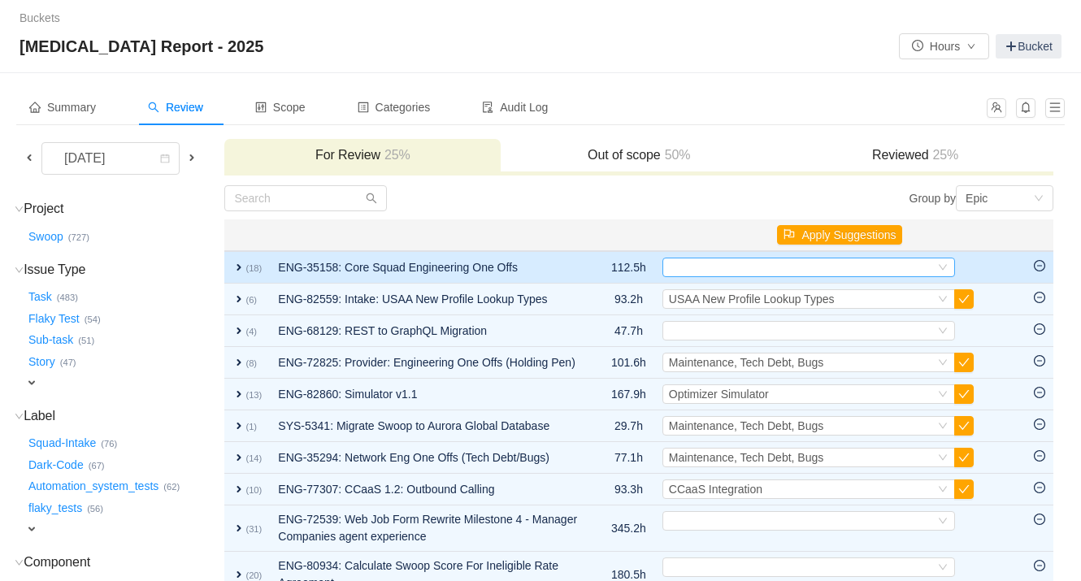
click at [760, 263] on div "Select" at bounding box center [802, 268] width 266 height 18
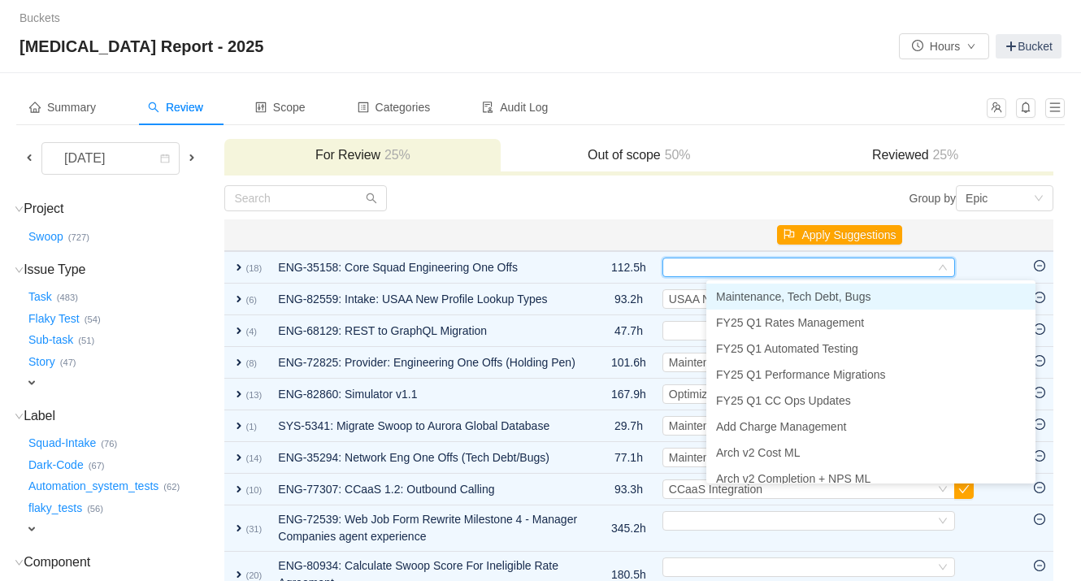
click at [762, 296] on span "Maintenance, Tech Debt, Bugs" at bounding box center [793, 296] width 154 height 13
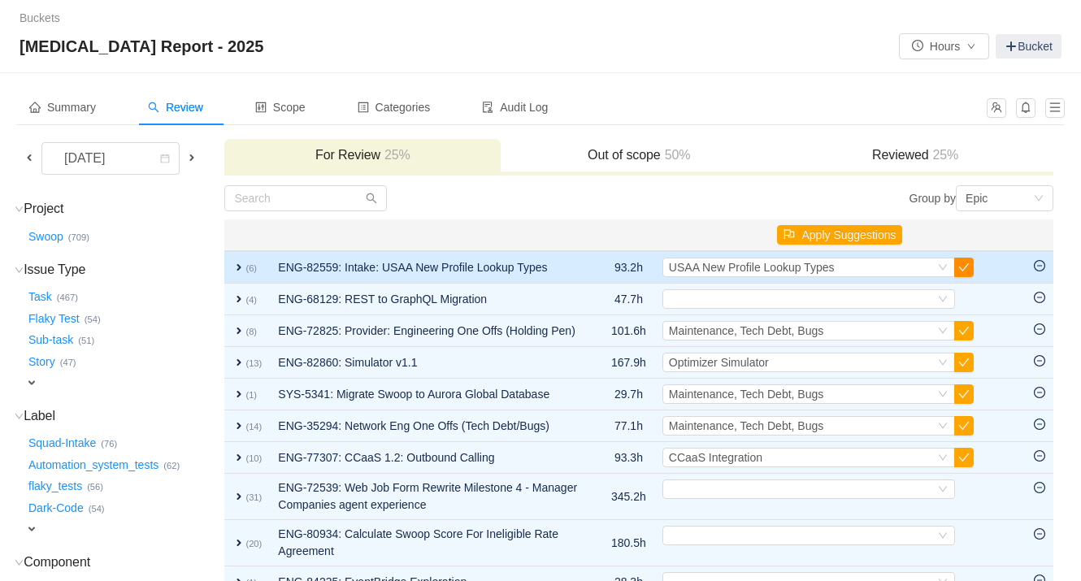
click at [898, 271] on button "button" at bounding box center [964, 268] width 20 height 20
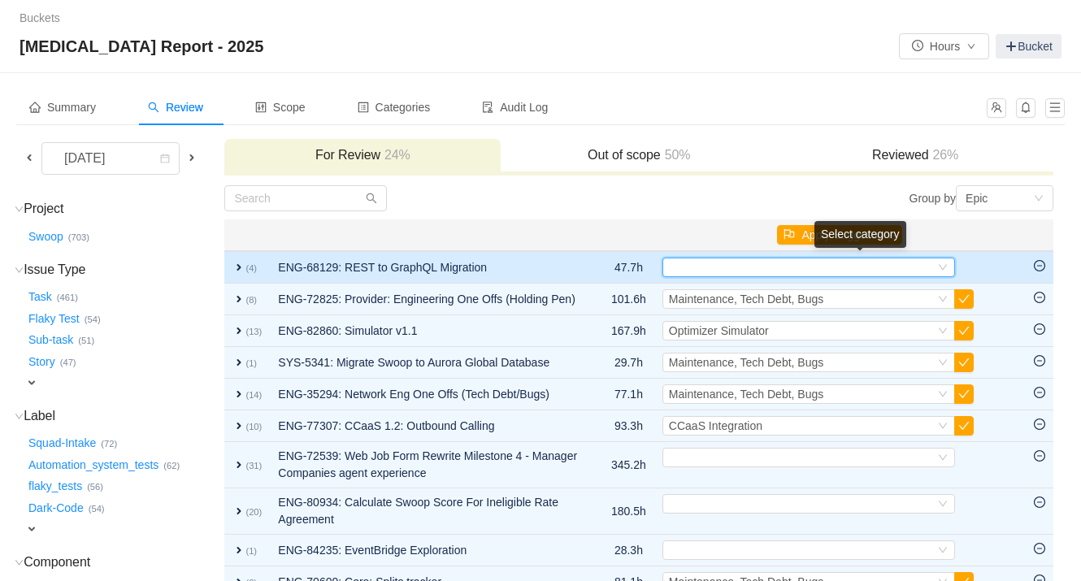
click at [898, 263] on div "Select" at bounding box center [802, 268] width 266 height 18
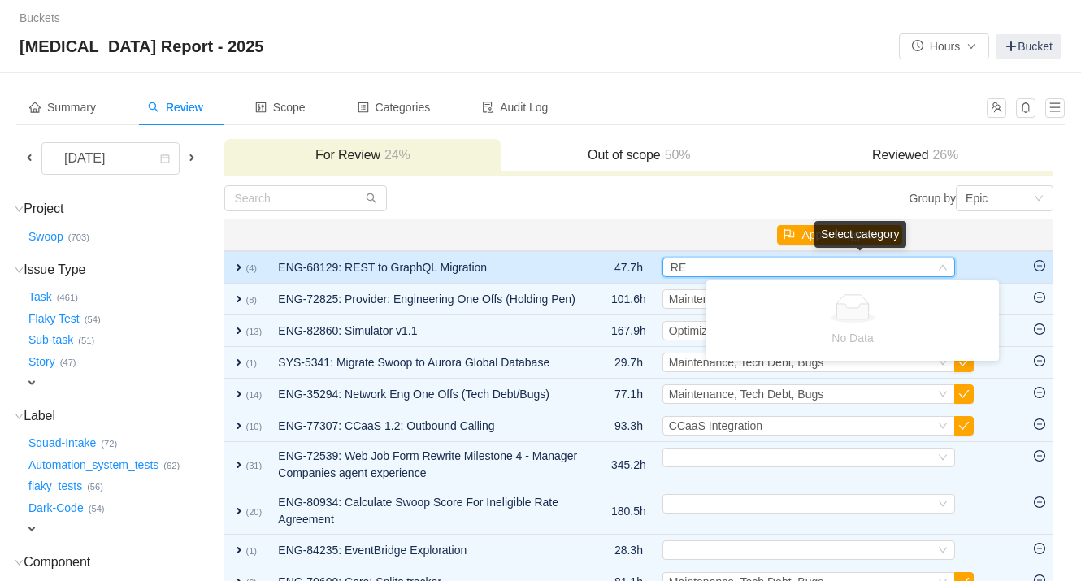
type input "R"
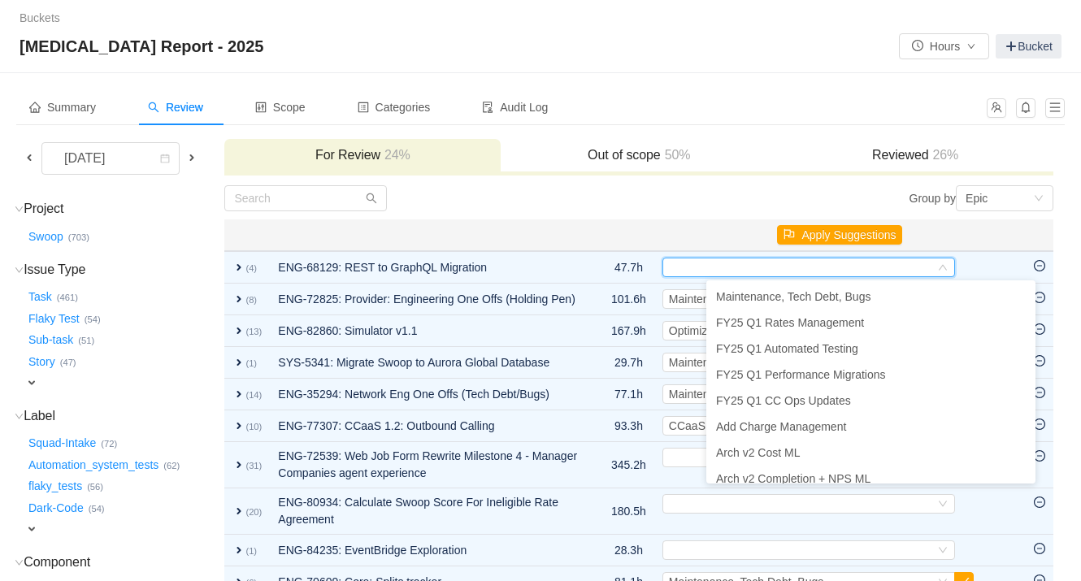
click at [546, 228] on th at bounding box center [428, 236] width 317 height 32
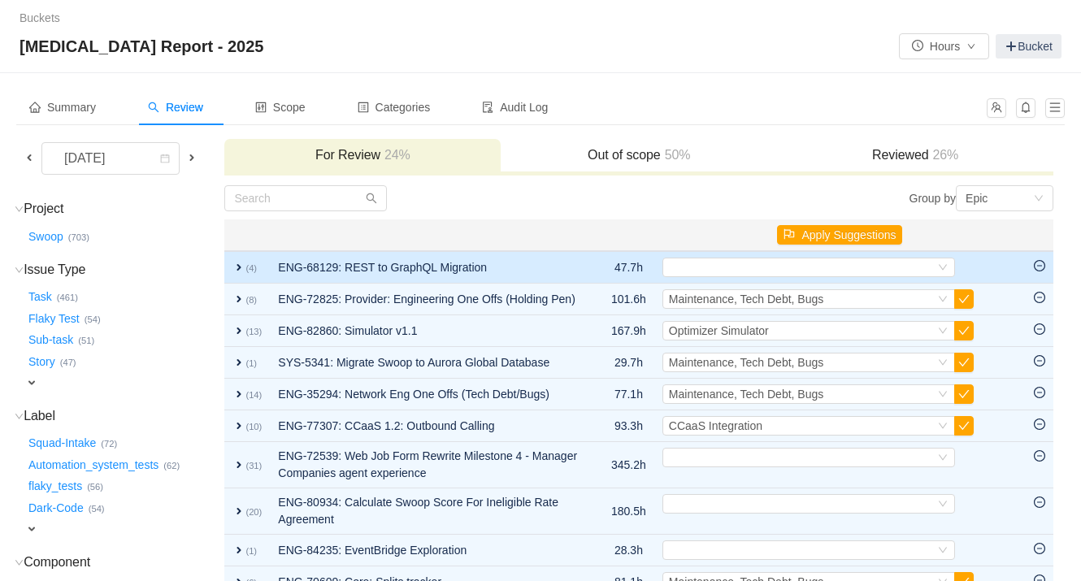
click at [241, 266] on span "expand" at bounding box center [239, 267] width 13 height 13
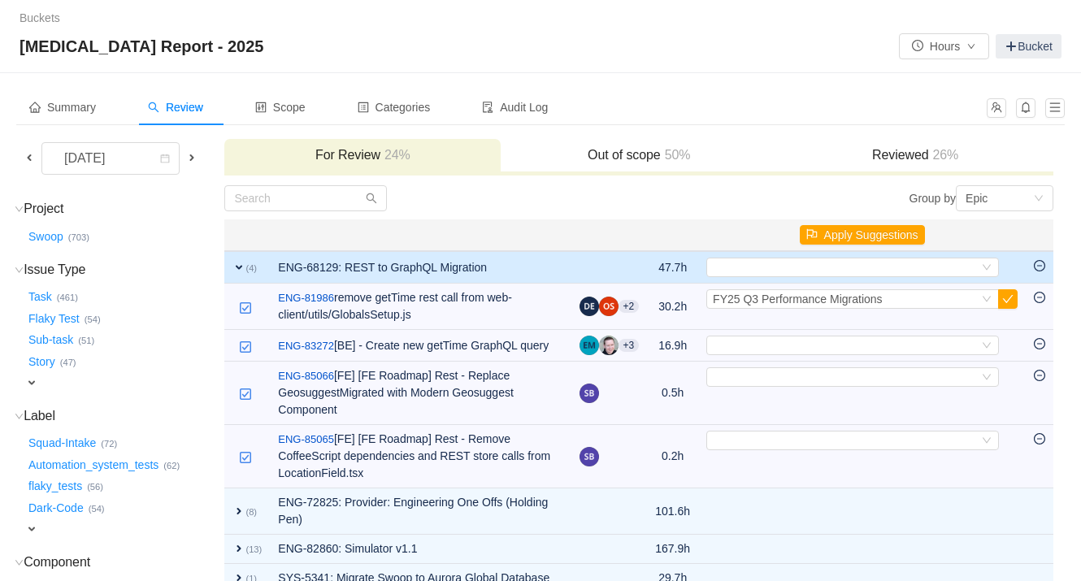
click at [246, 268] on span "expand" at bounding box center [239, 267] width 13 height 13
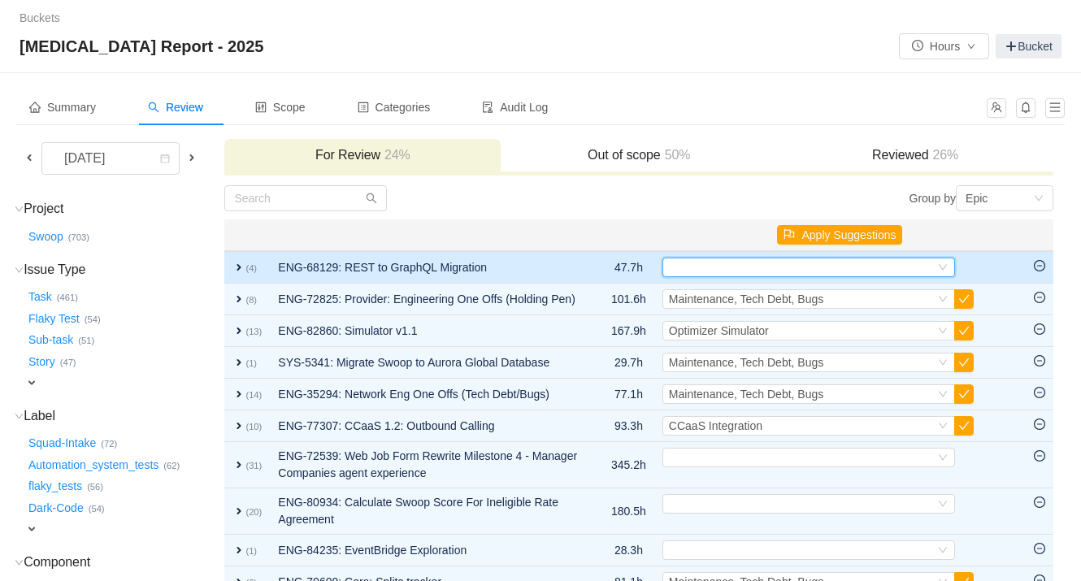
click at [810, 269] on div "Select" at bounding box center [802, 268] width 266 height 18
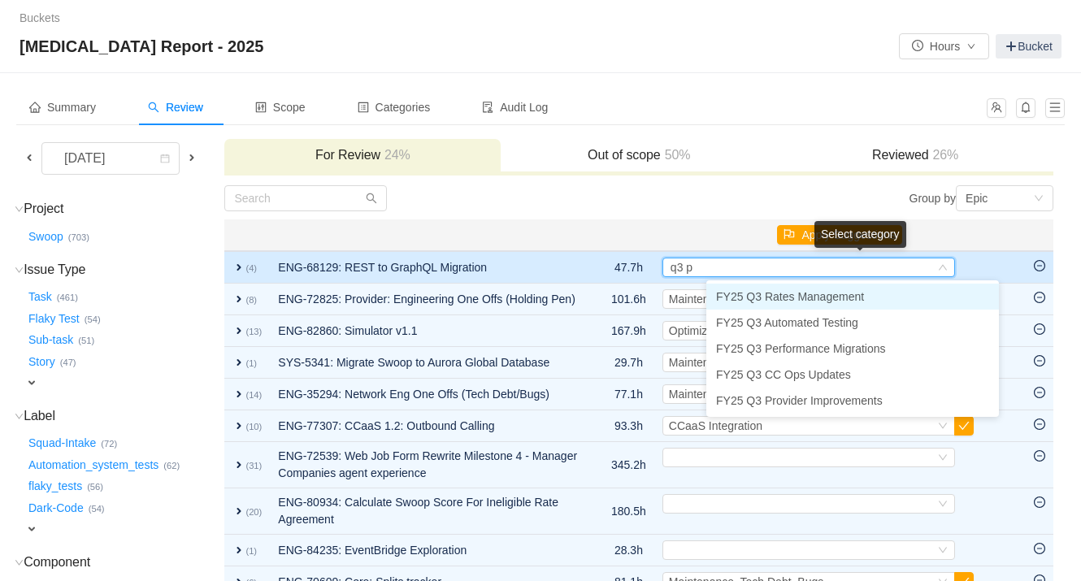
type input "q3 pe"
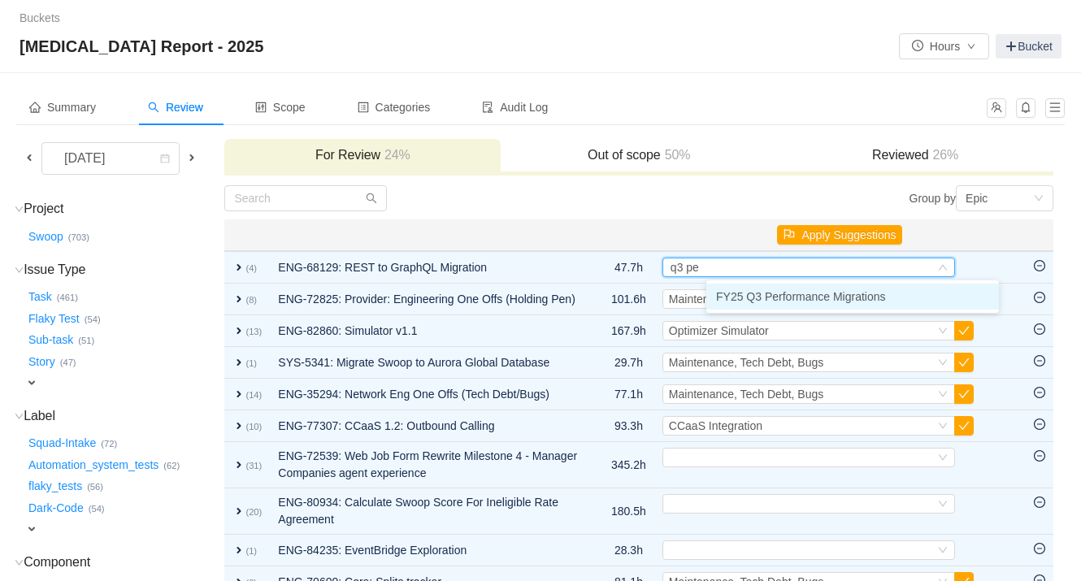
click at [793, 292] on span "FY25 Q3 Performance Migrations" at bounding box center [801, 296] width 170 height 13
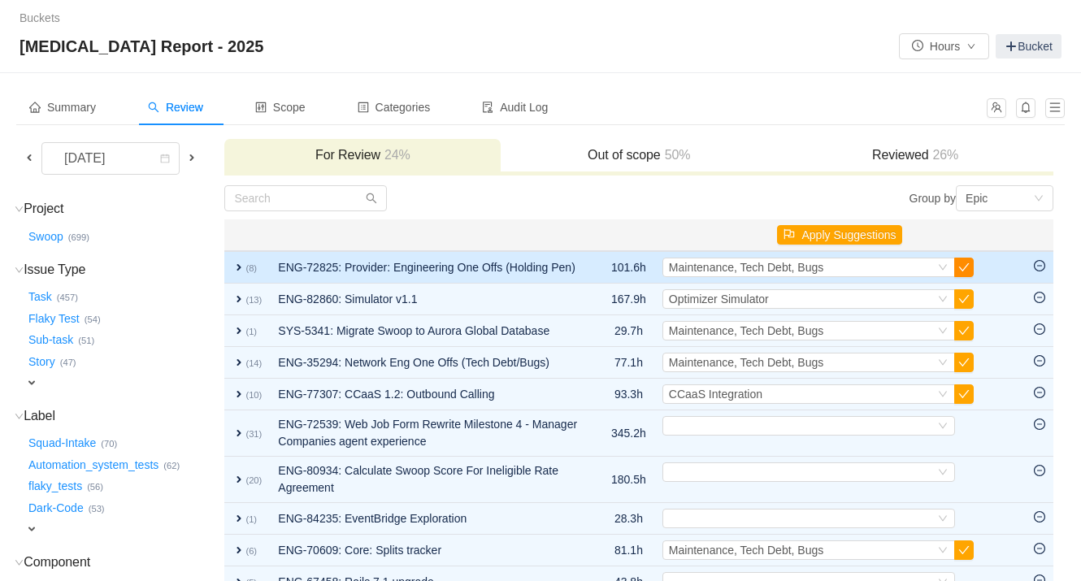
click at [898, 269] on button "button" at bounding box center [964, 268] width 20 height 20
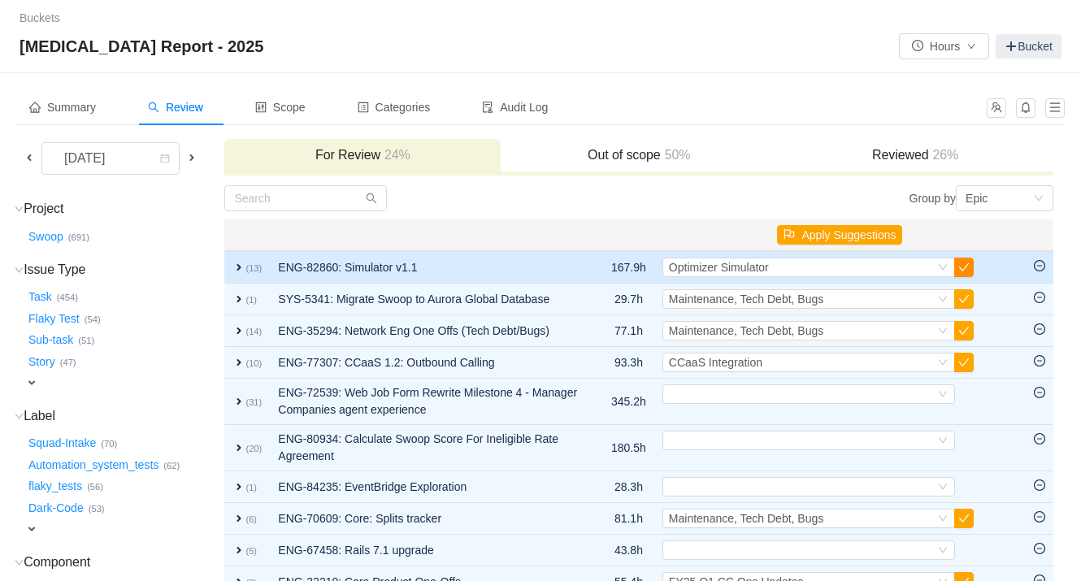
click at [898, 270] on button "button" at bounding box center [964, 268] width 20 height 20
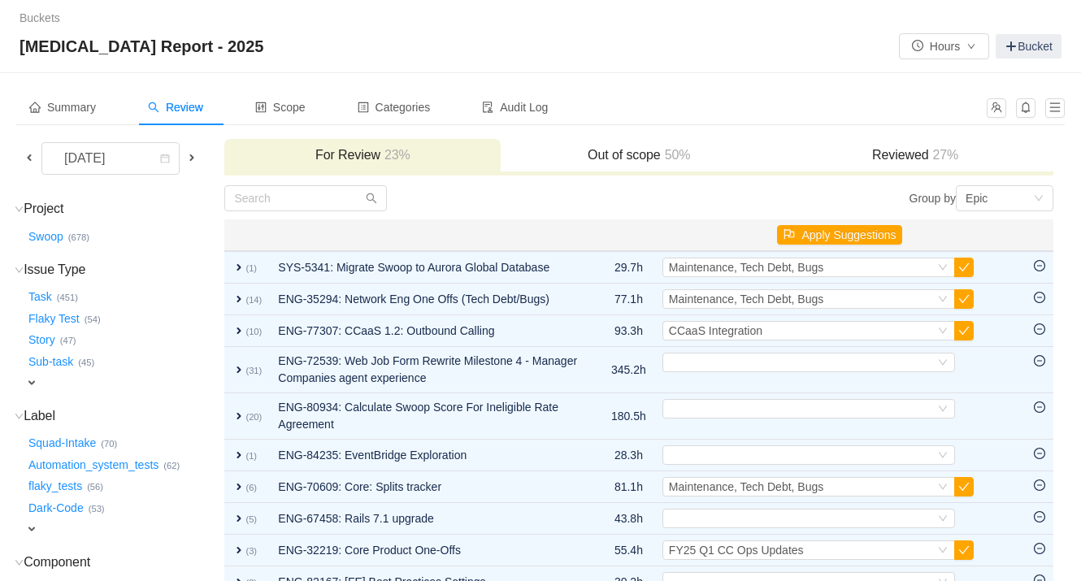
click at [898, 270] on button "button" at bounding box center [964, 268] width 20 height 20
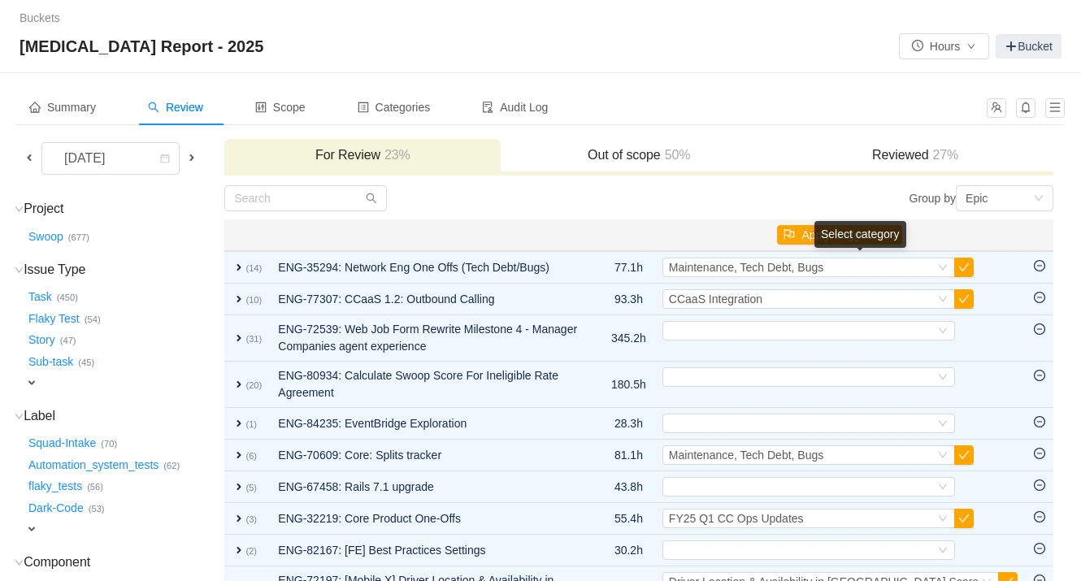
click at [898, 270] on button "button" at bounding box center [964, 268] width 20 height 20
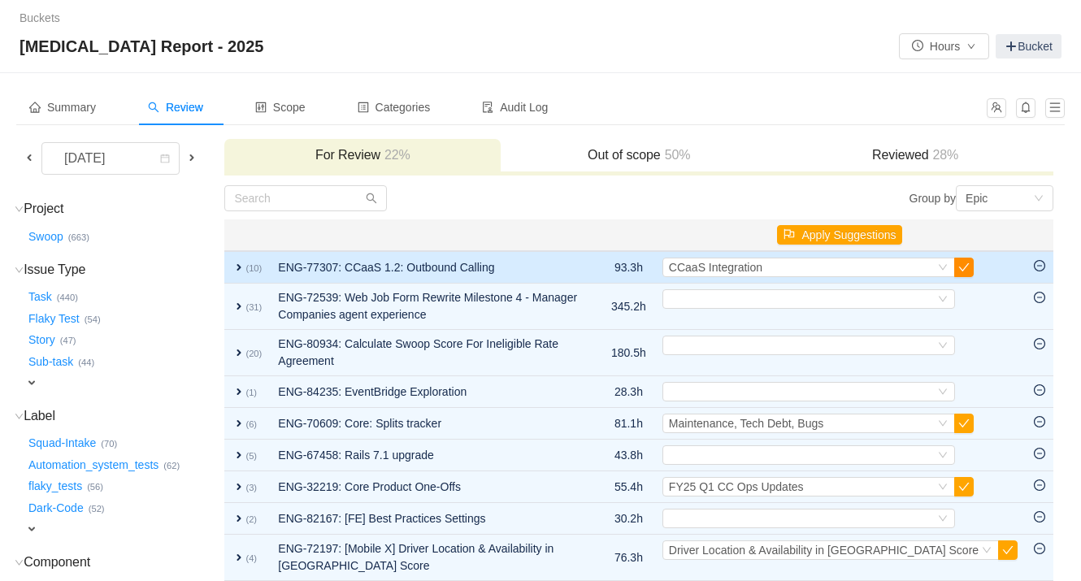
click at [898, 270] on button "button" at bounding box center [964, 268] width 20 height 20
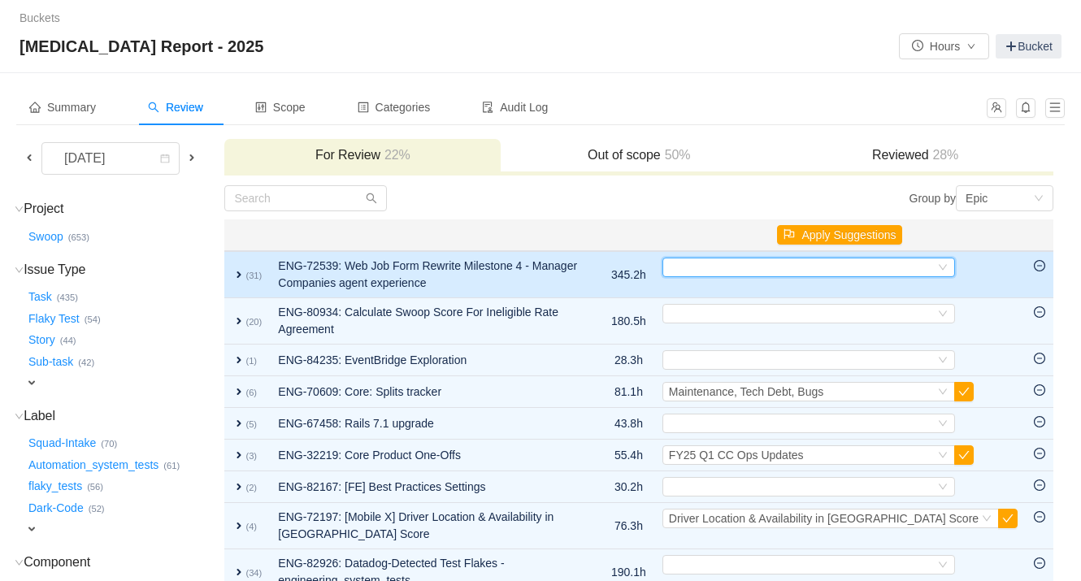
click at [824, 276] on div "Select" at bounding box center [802, 268] width 266 height 18
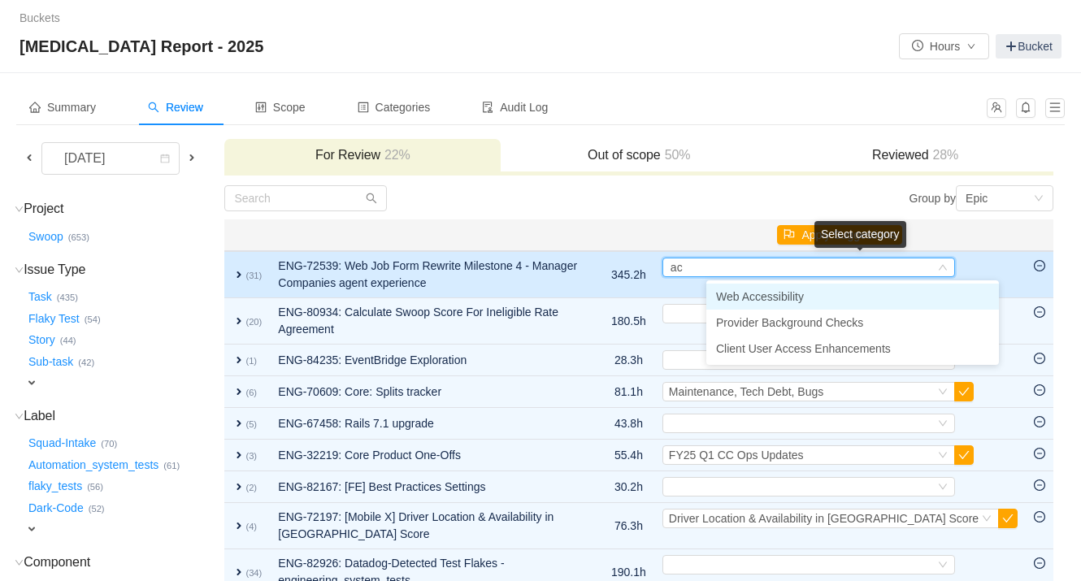
type input "acc"
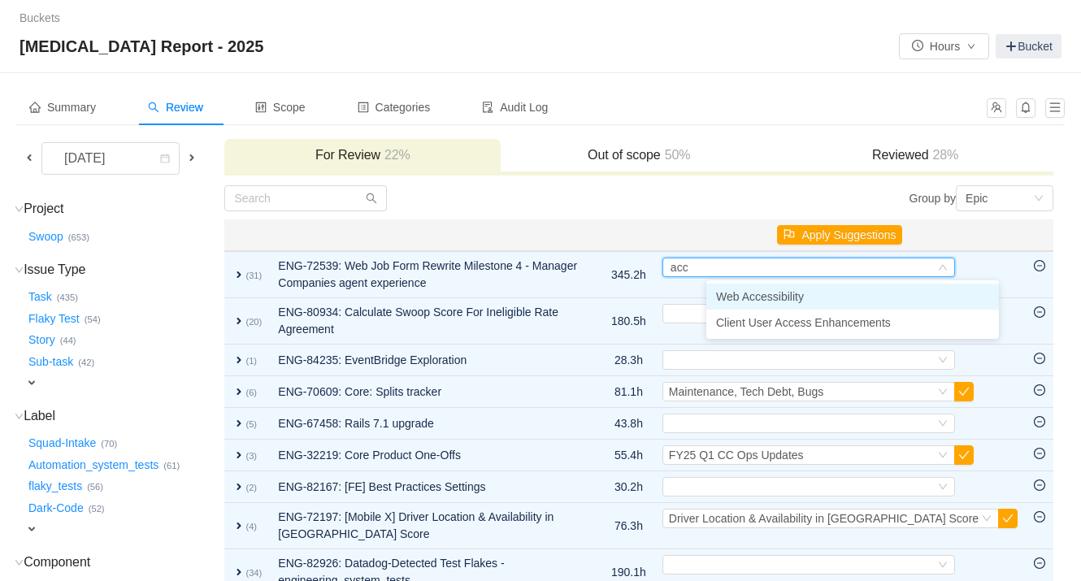
click at [794, 298] on span "Web Accessibility" at bounding box center [760, 296] width 88 height 13
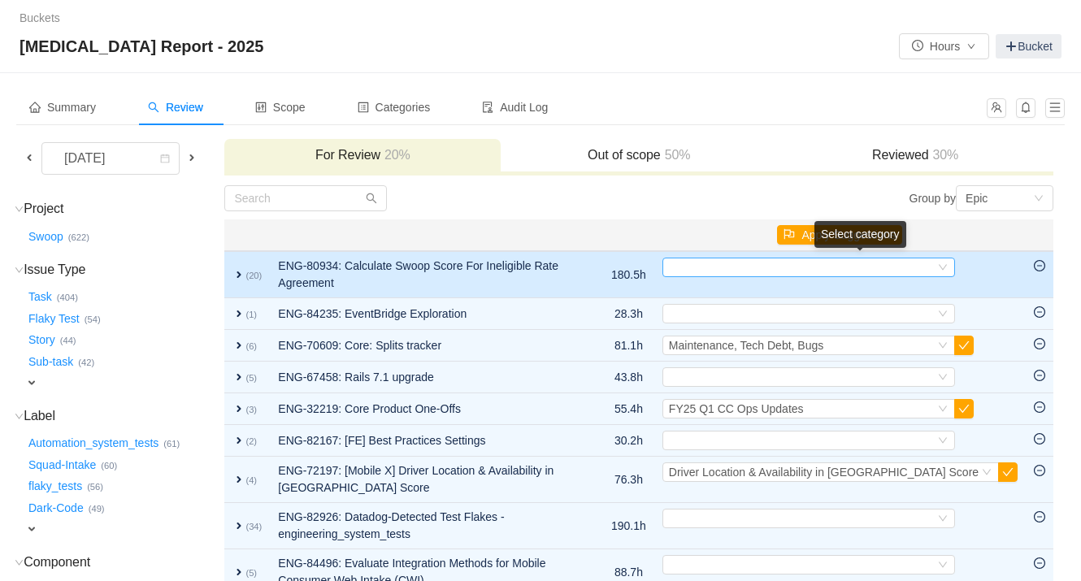
click at [750, 265] on div "Select" at bounding box center [802, 268] width 266 height 18
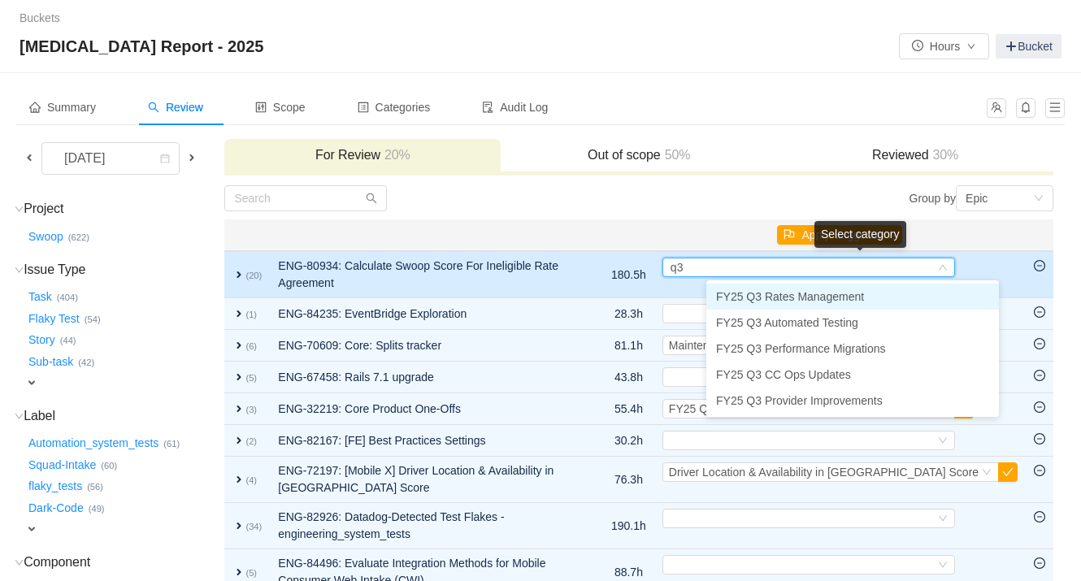
type input "q3"
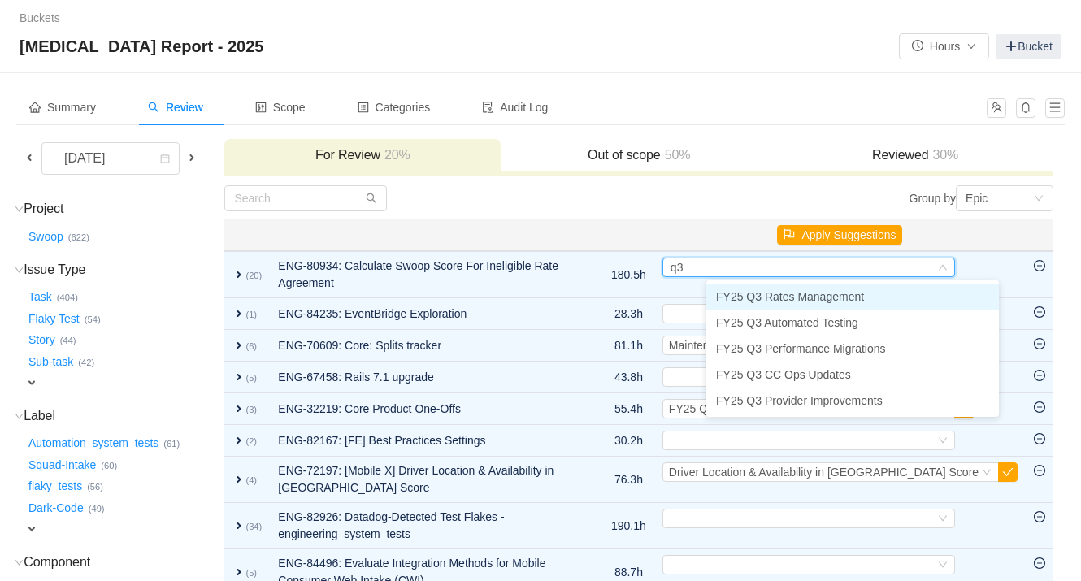
click at [789, 298] on span "FY25 Q3 Rates Management" at bounding box center [790, 296] width 148 height 13
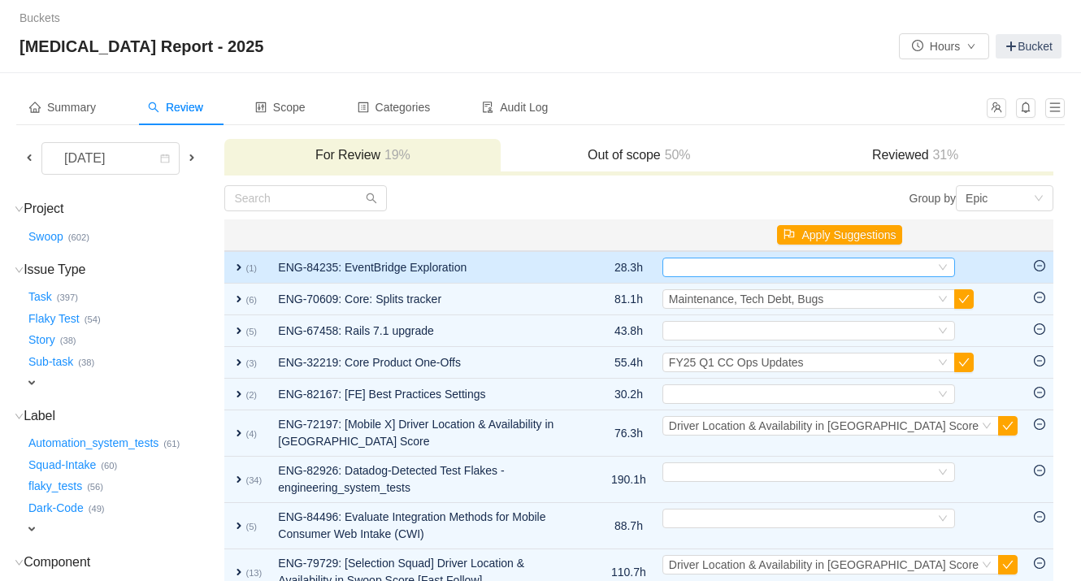
click at [775, 266] on div "Select" at bounding box center [802, 268] width 266 height 18
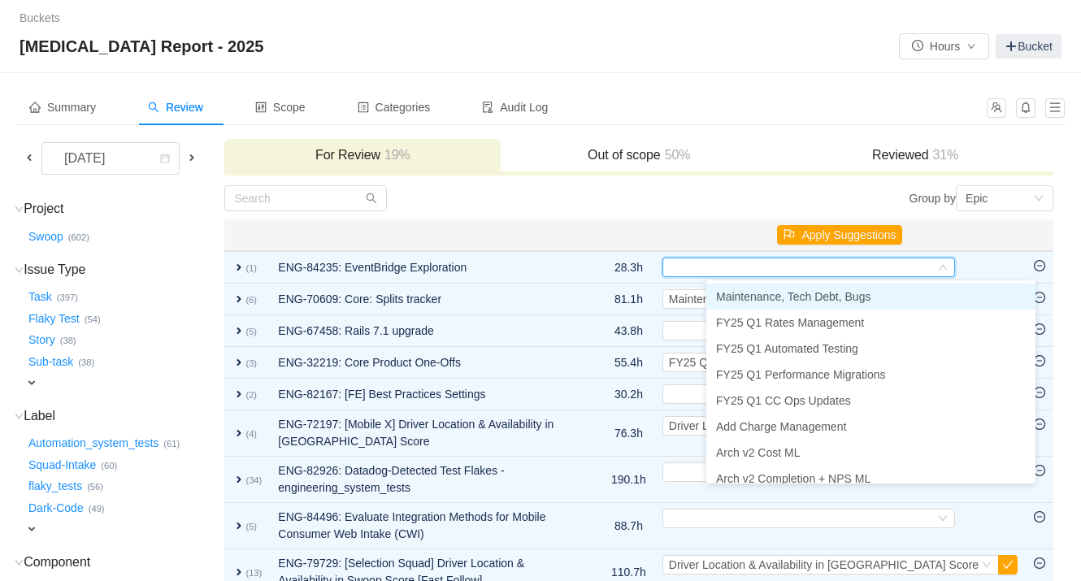
click at [775, 290] on span "Maintenance, Tech Debt, Bugs" at bounding box center [793, 296] width 154 height 13
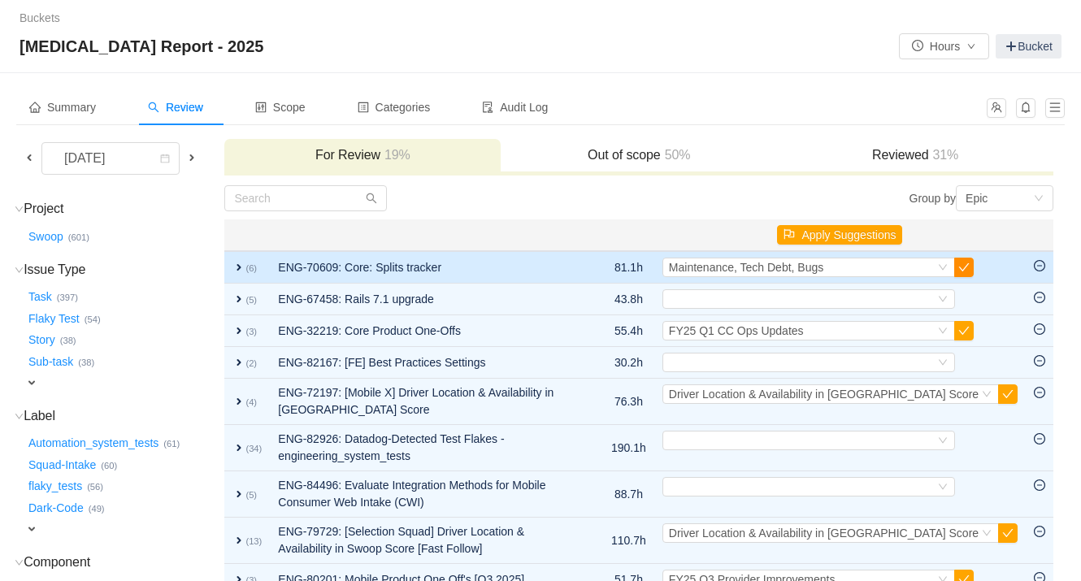
click at [898, 272] on button "button" at bounding box center [964, 268] width 20 height 20
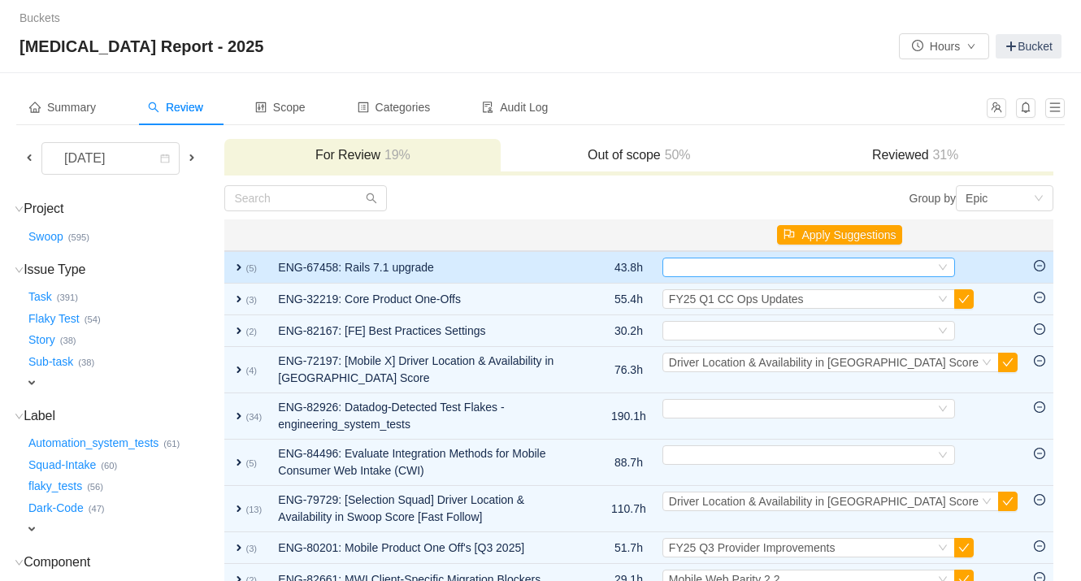
click at [754, 262] on div "Select" at bounding box center [802, 268] width 266 height 18
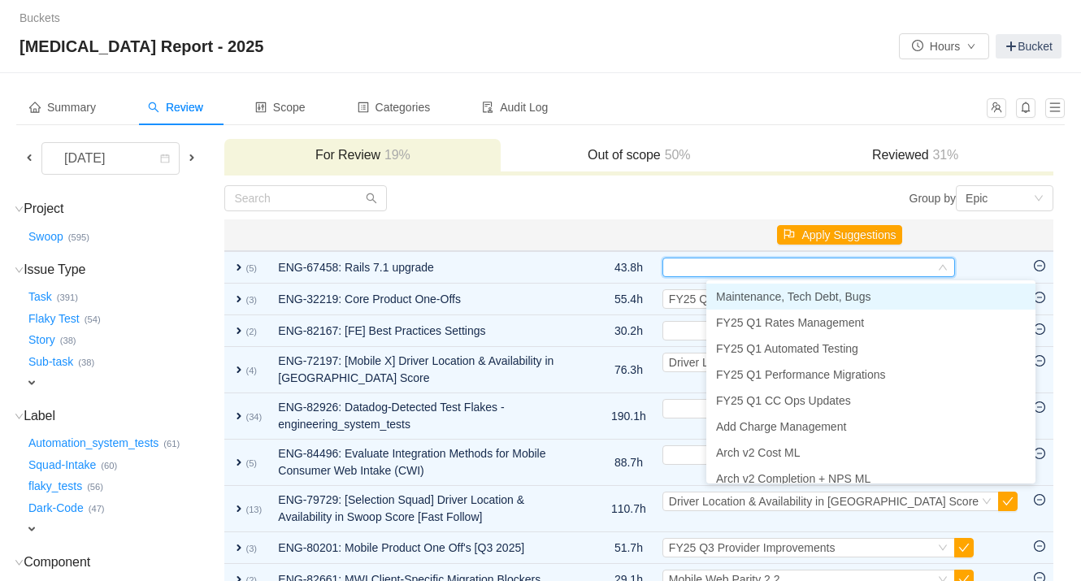
click at [764, 295] on span "Maintenance, Tech Debt, Bugs" at bounding box center [793, 296] width 154 height 13
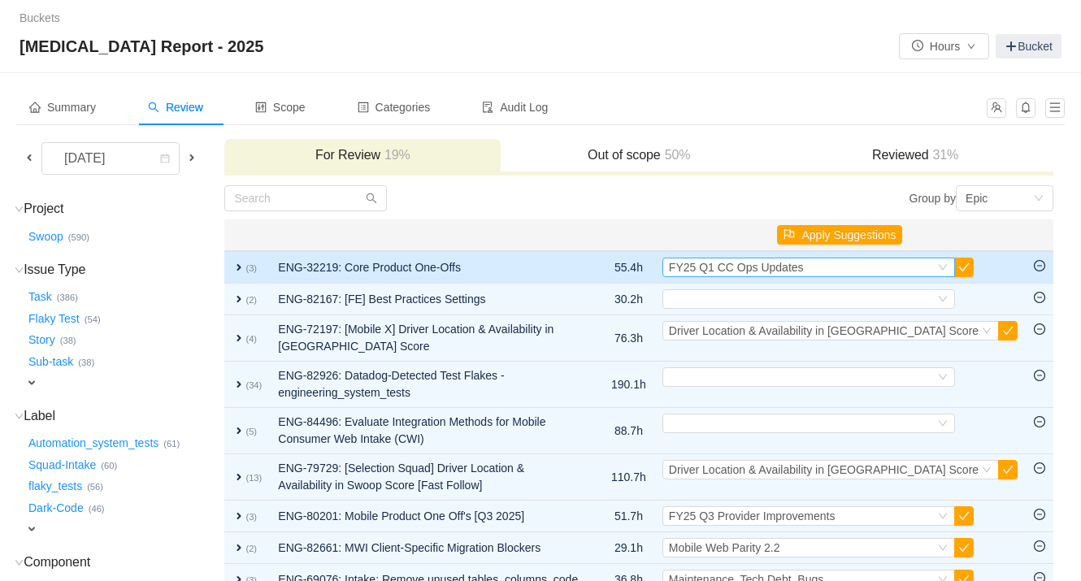
click at [767, 270] on span "FY25 Q1 CC Ops Updates" at bounding box center [736, 267] width 135 height 13
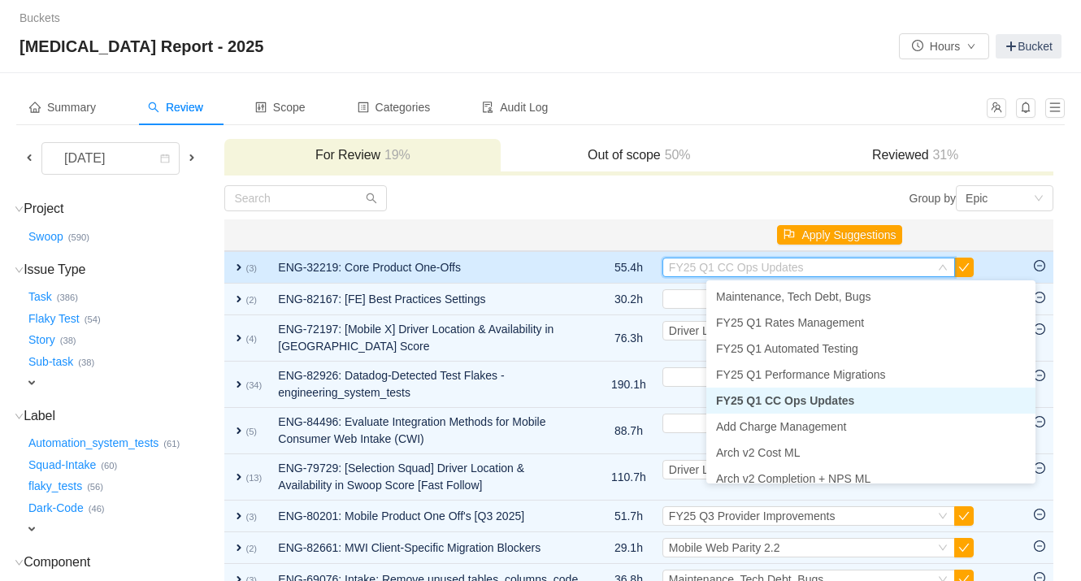
click at [240, 266] on span "expand" at bounding box center [239, 267] width 13 height 13
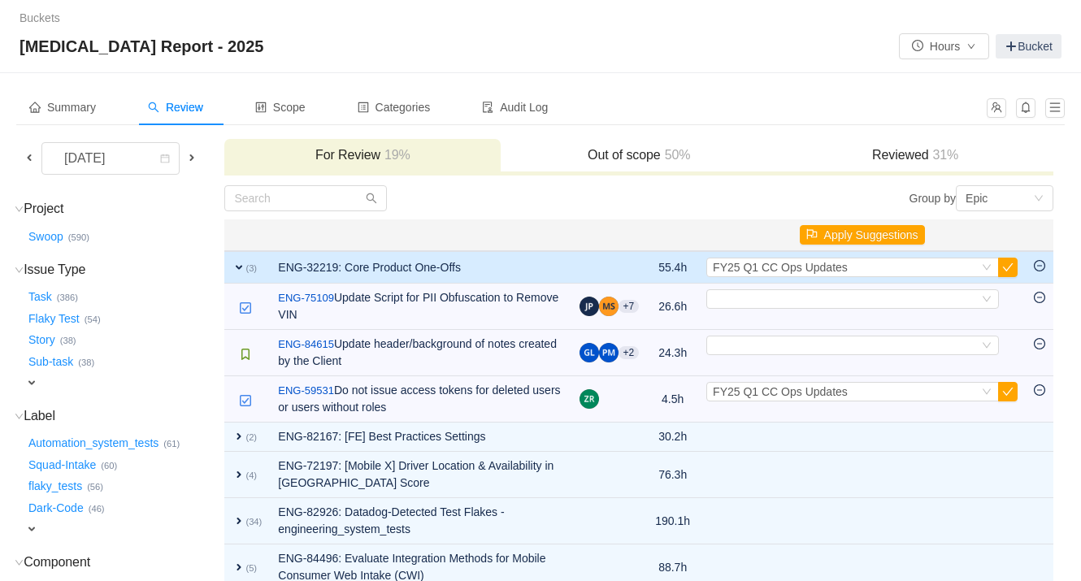
click at [240, 266] on span "expand" at bounding box center [239, 267] width 13 height 13
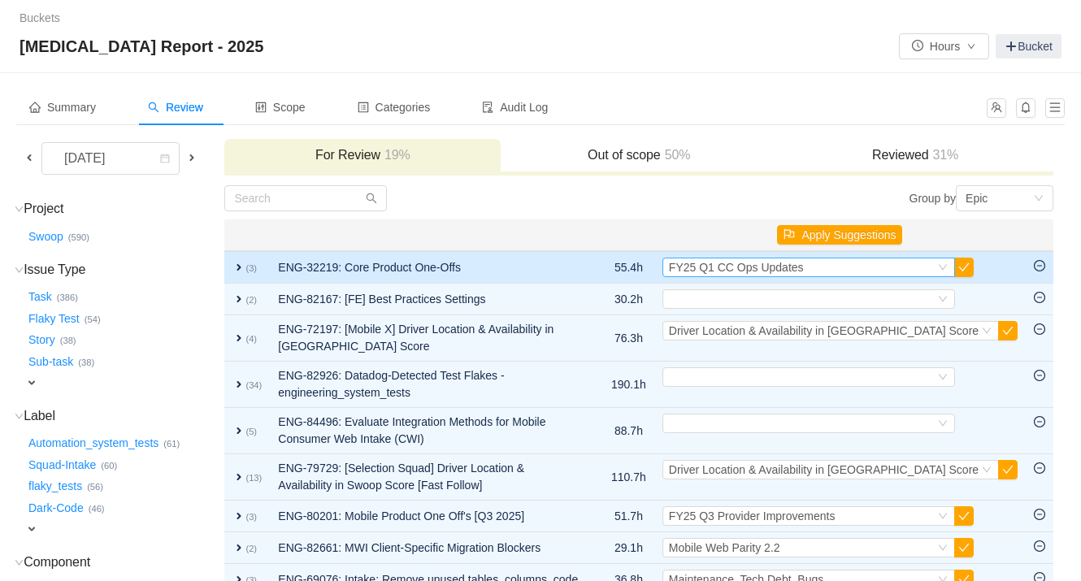
click at [898, 263] on div "Select FY25 Q1 CC Ops Updates" at bounding box center [802, 268] width 266 height 18
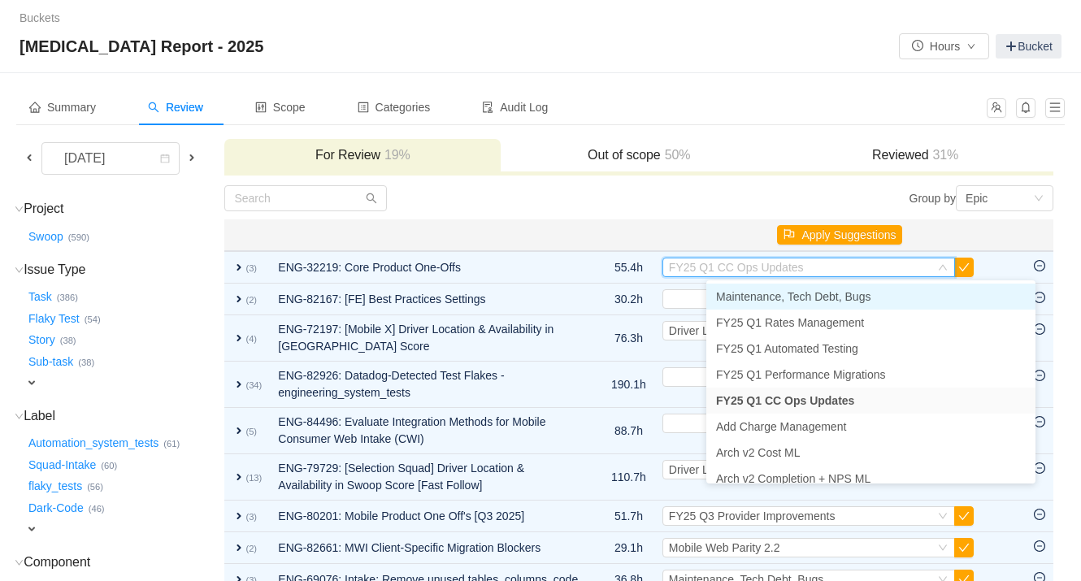
click at [848, 296] on span "Maintenance, Tech Debt, Bugs" at bounding box center [793, 296] width 154 height 13
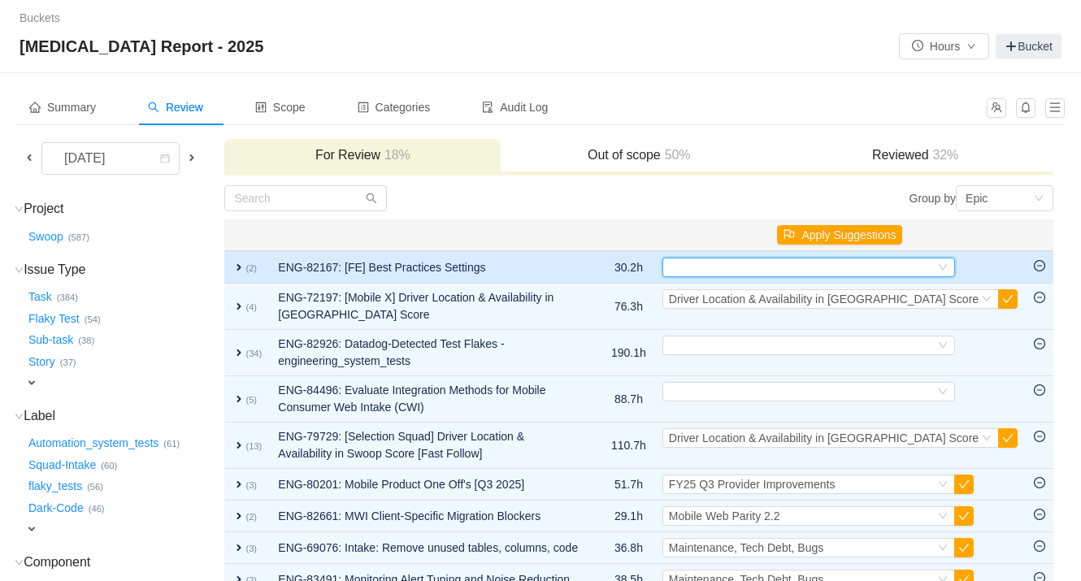
click at [817, 268] on div "Select" at bounding box center [802, 268] width 266 height 18
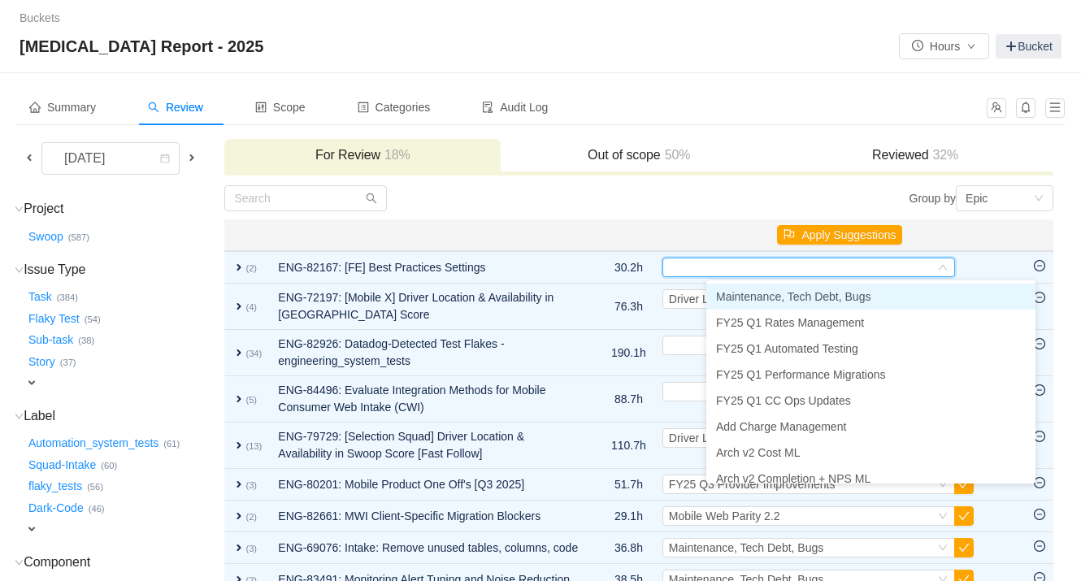
click at [651, 226] on th at bounding box center [628, 236] width 51 height 32
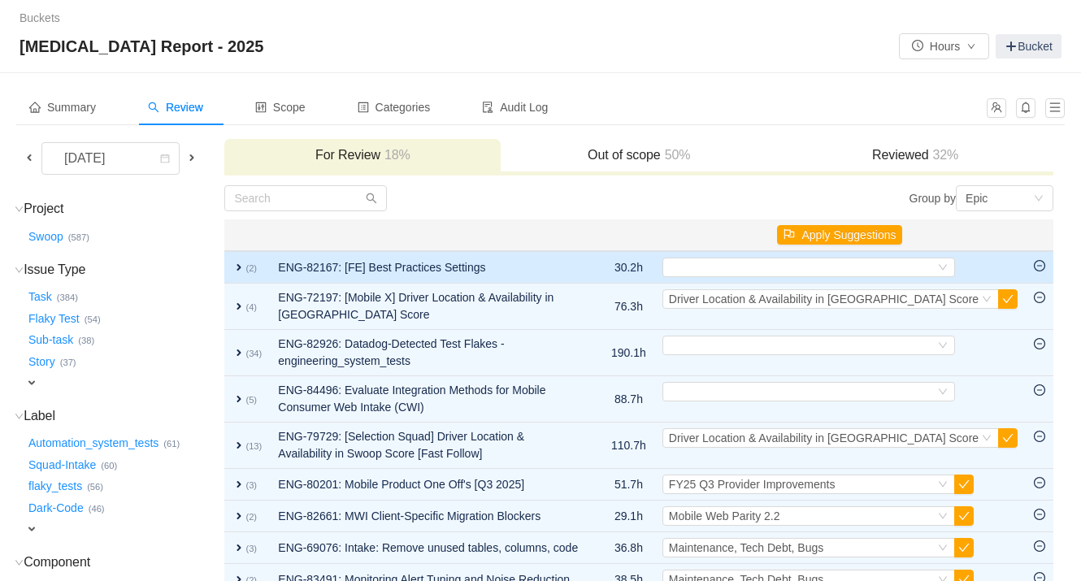
click at [246, 267] on span "expand" at bounding box center [239, 267] width 13 height 13
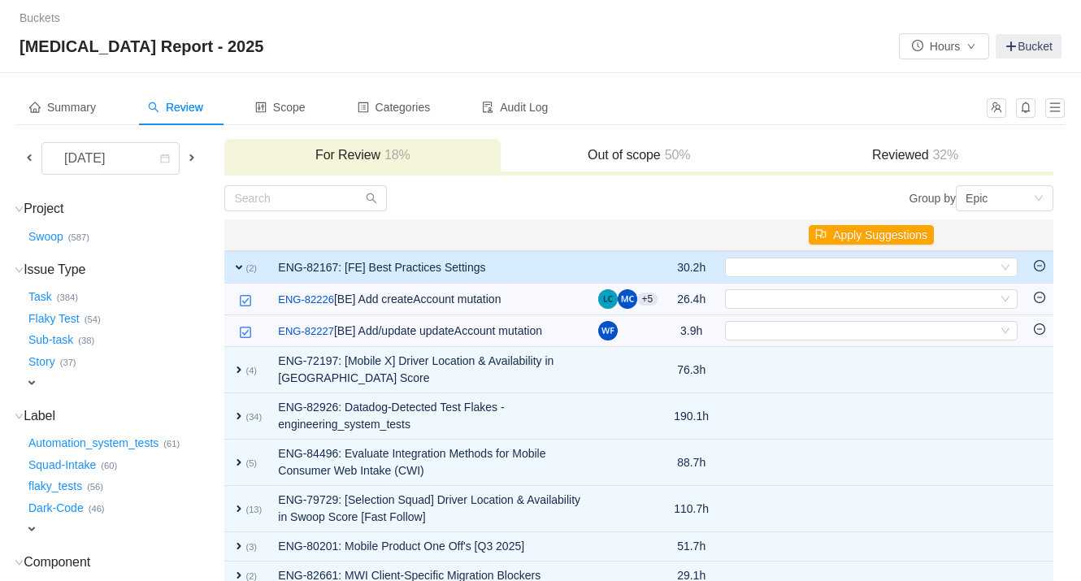
click at [246, 267] on span "expand" at bounding box center [239, 267] width 13 height 13
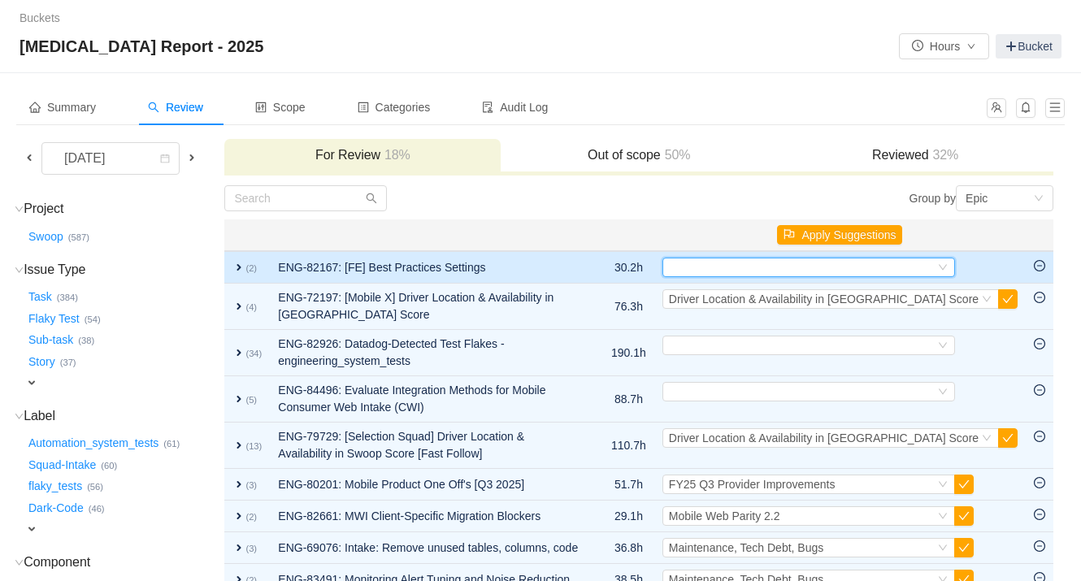
click at [754, 272] on div "Select" at bounding box center [802, 268] width 266 height 18
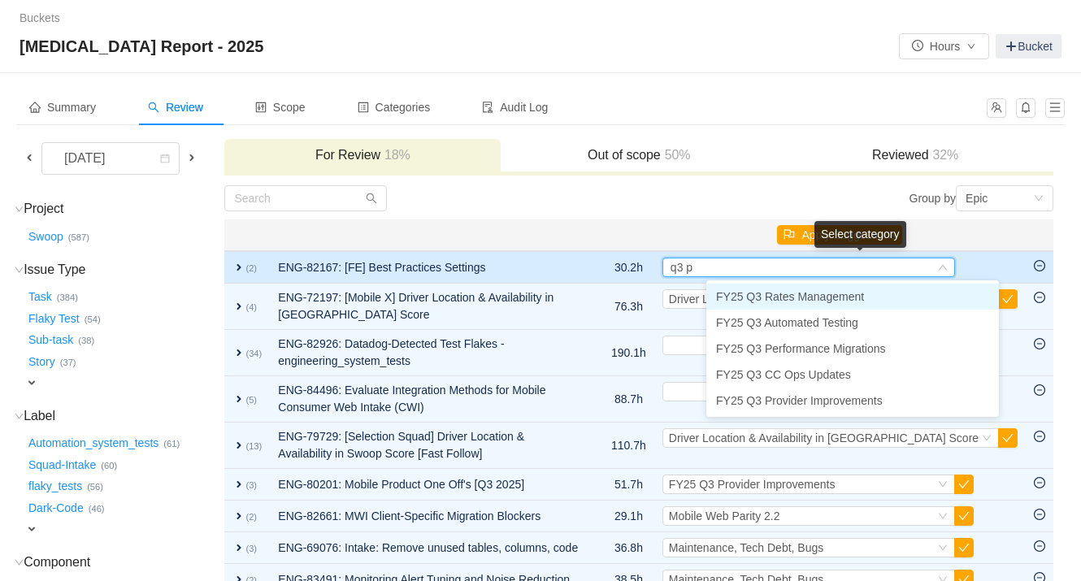
type input "q3 pe"
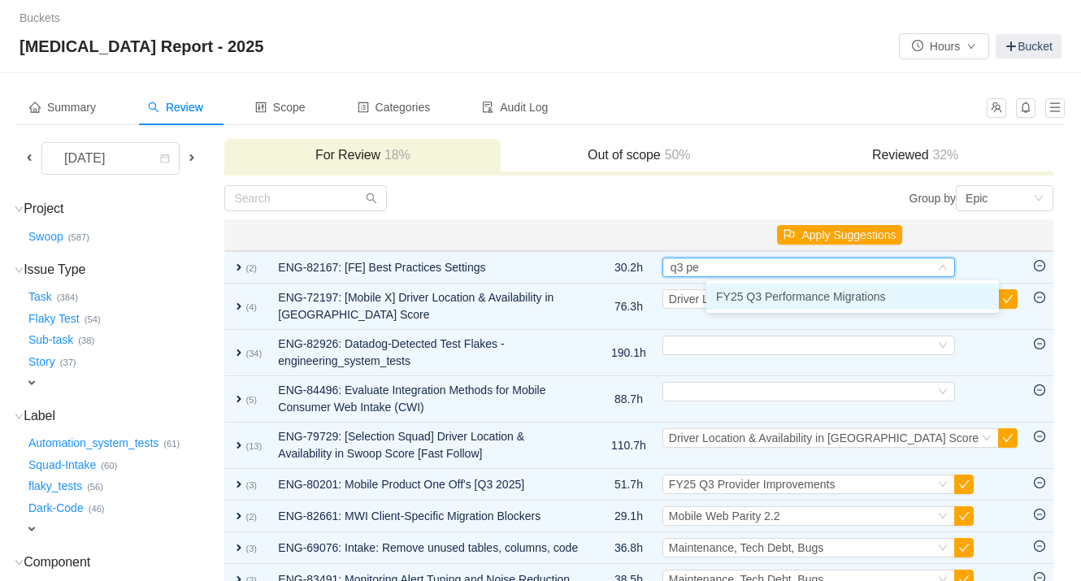
click at [760, 295] on span "FY25 Q3 Performance Migrations" at bounding box center [801, 296] width 170 height 13
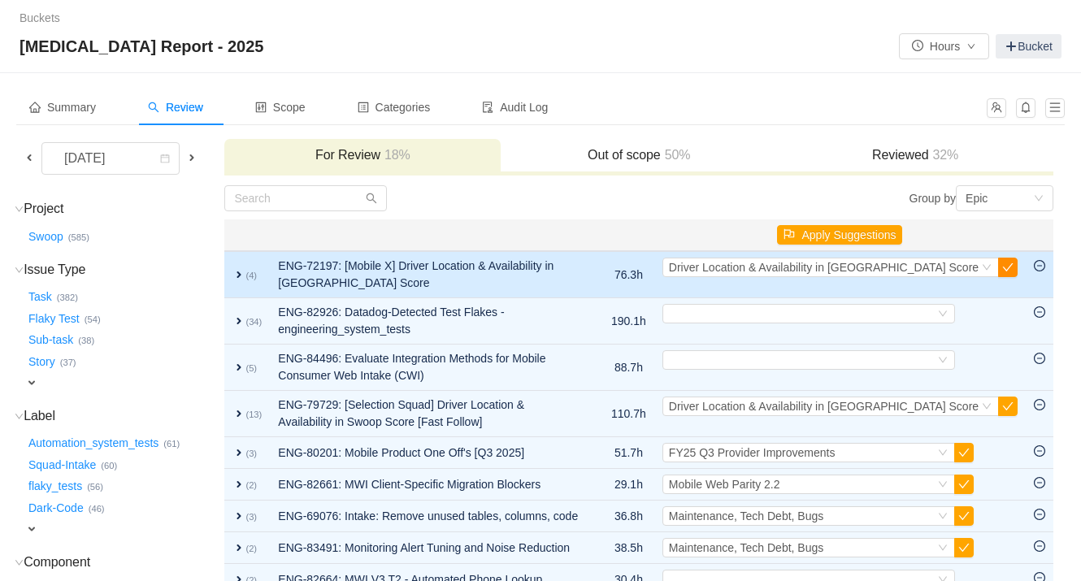
click at [898, 267] on button "button" at bounding box center [1008, 268] width 20 height 20
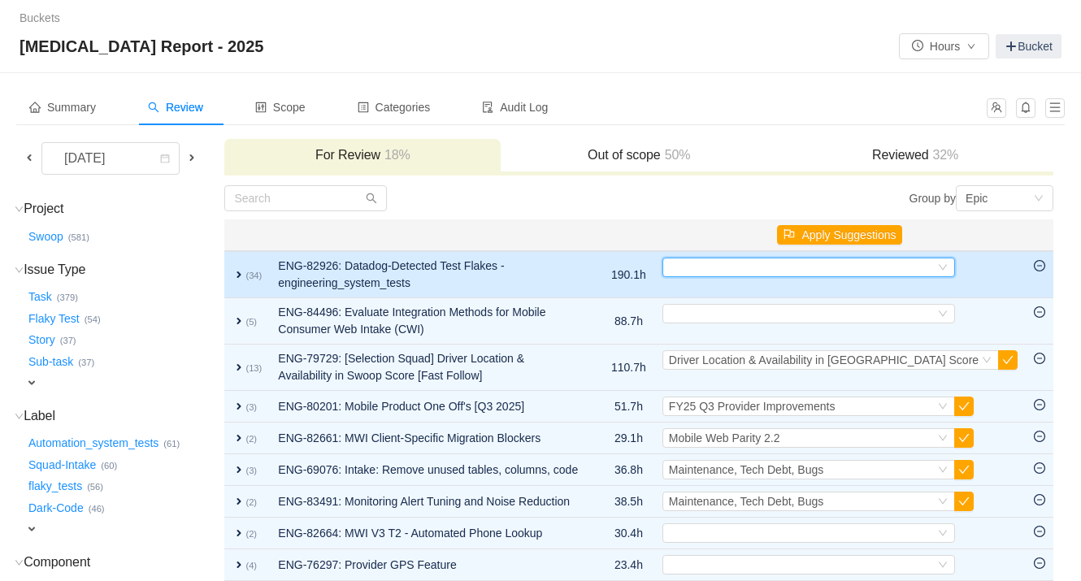
click at [768, 276] on div "Select" at bounding box center [809, 268] width 293 height 20
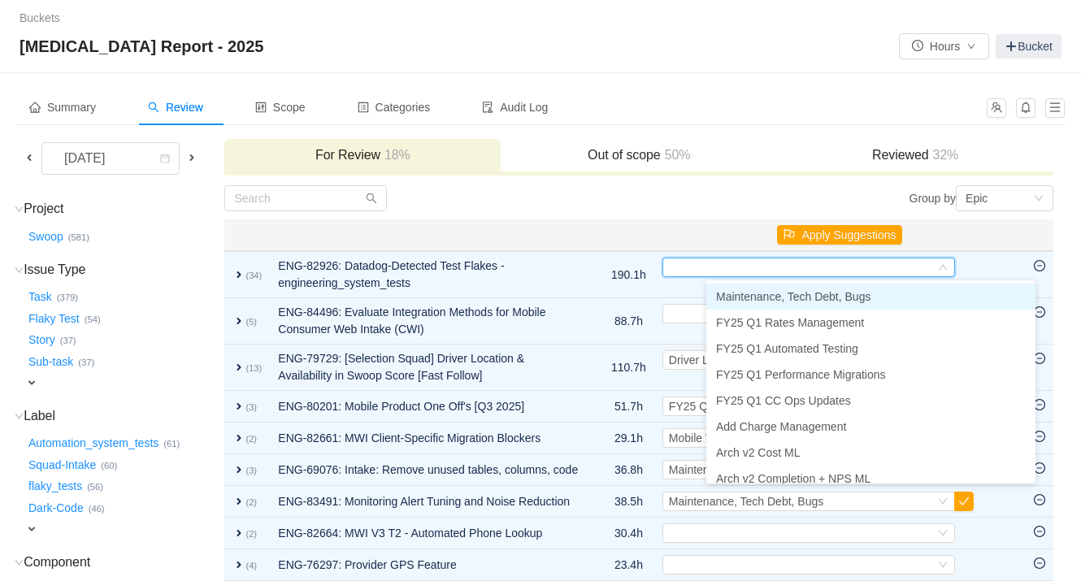
click at [767, 291] on span "Maintenance, Tech Debt, Bugs" at bounding box center [793, 296] width 154 height 13
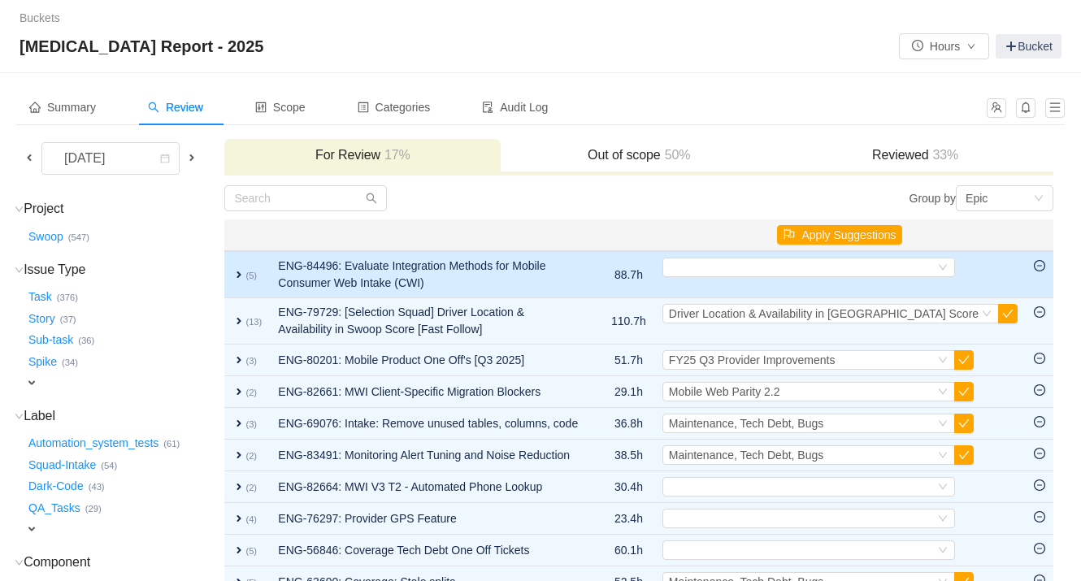
click at [245, 276] on span "expand" at bounding box center [239, 274] width 13 height 13
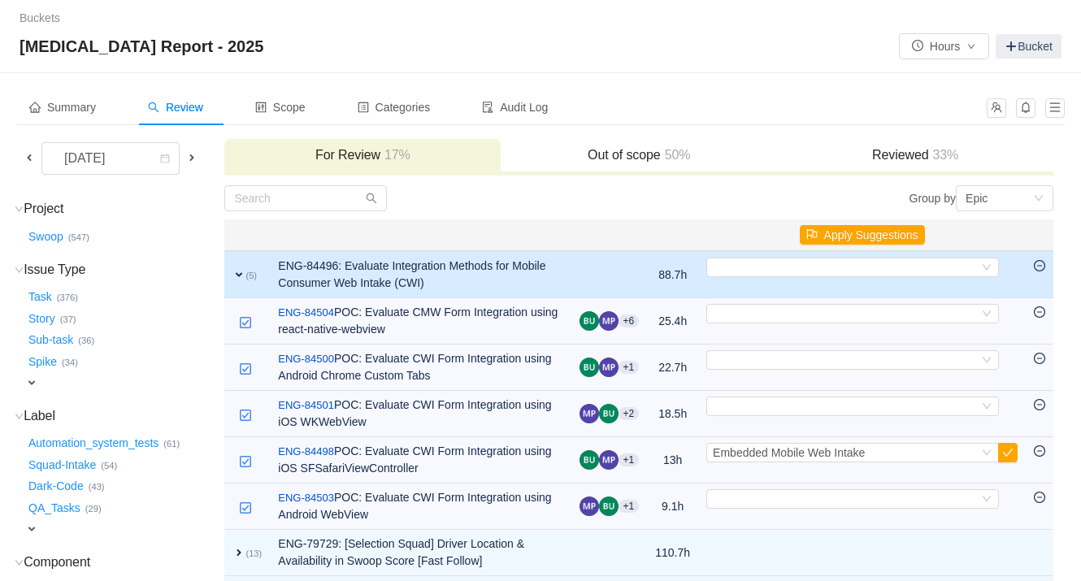
click at [245, 276] on span "expand" at bounding box center [239, 274] width 13 height 13
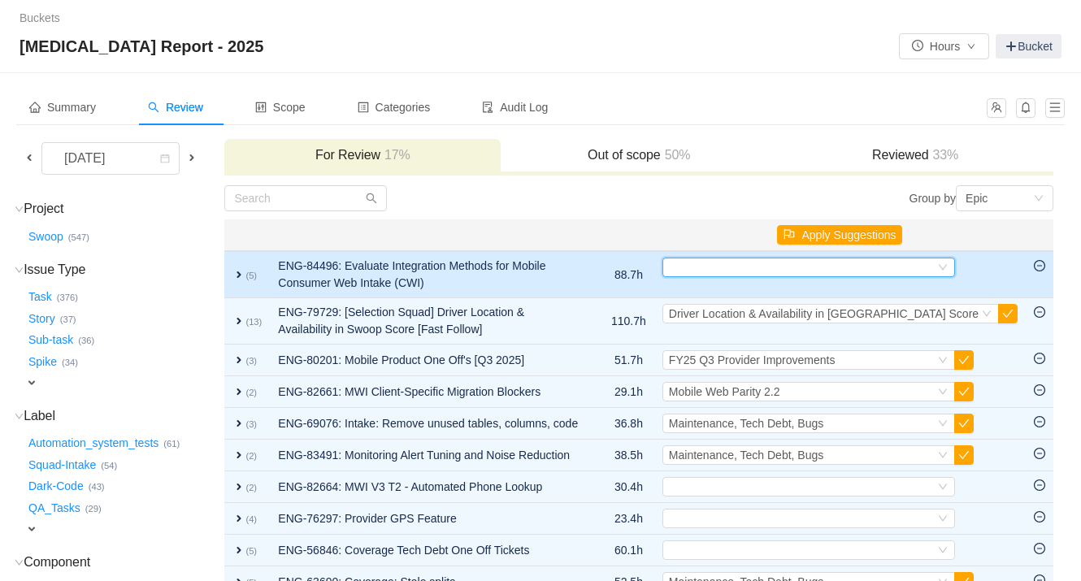
click at [753, 272] on div "Select" at bounding box center [802, 268] width 266 height 18
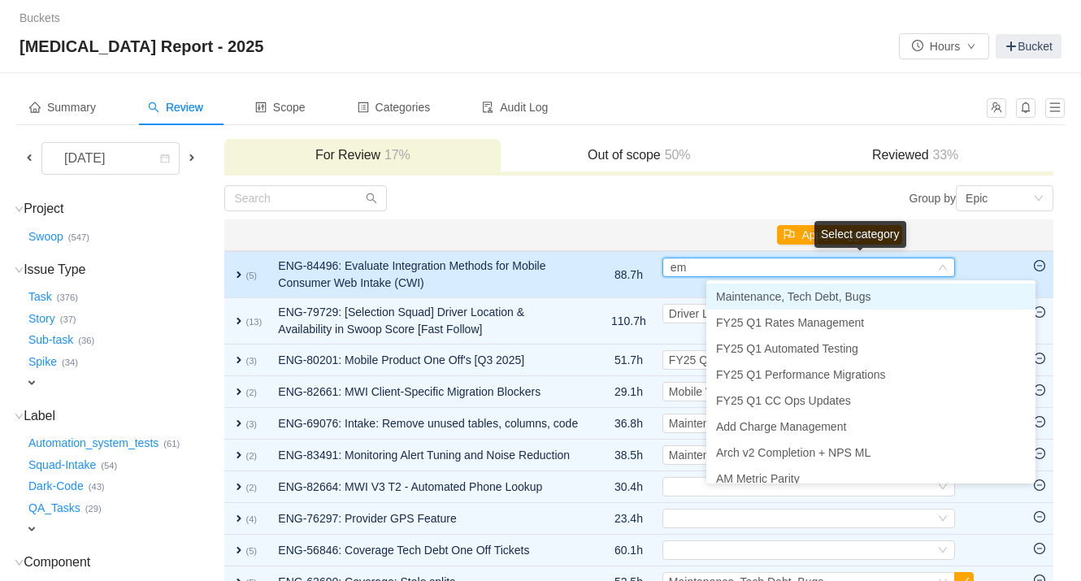
type input "emb"
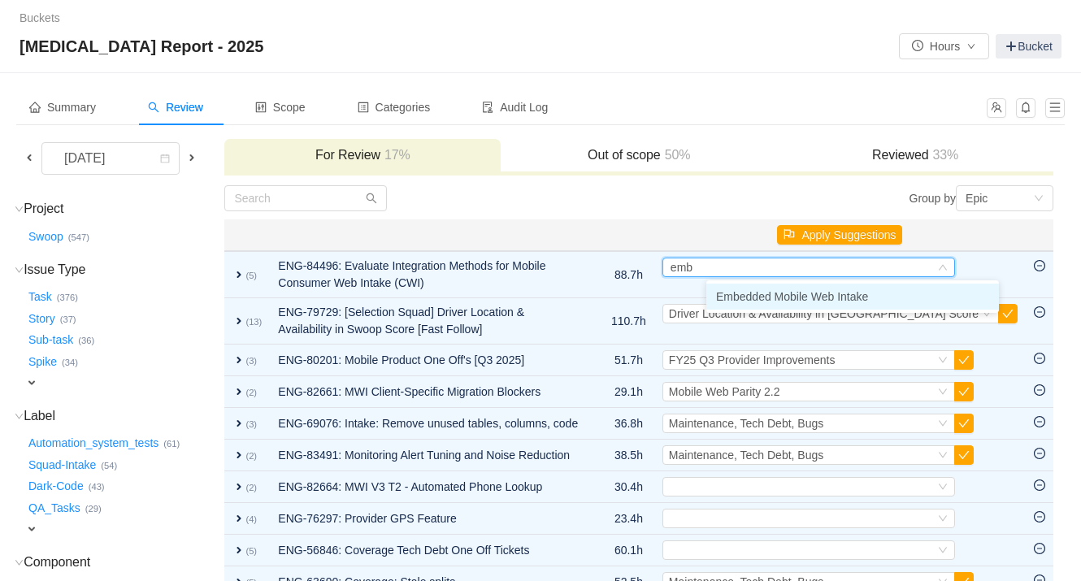
click at [754, 293] on span "Embedded Mobile Web Intake" at bounding box center [792, 296] width 152 height 13
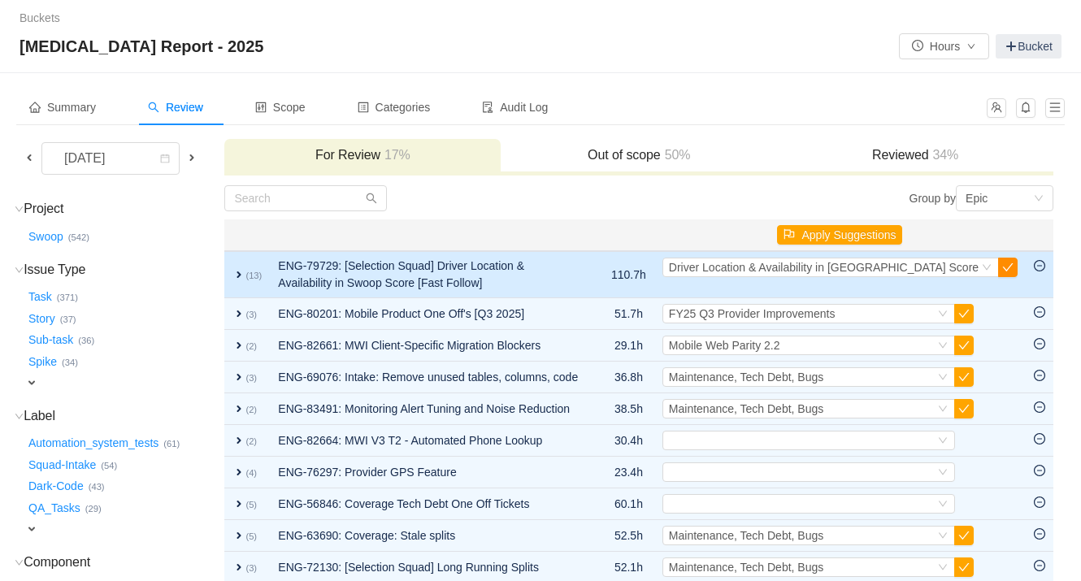
click at [898, 272] on button "button" at bounding box center [1008, 268] width 20 height 20
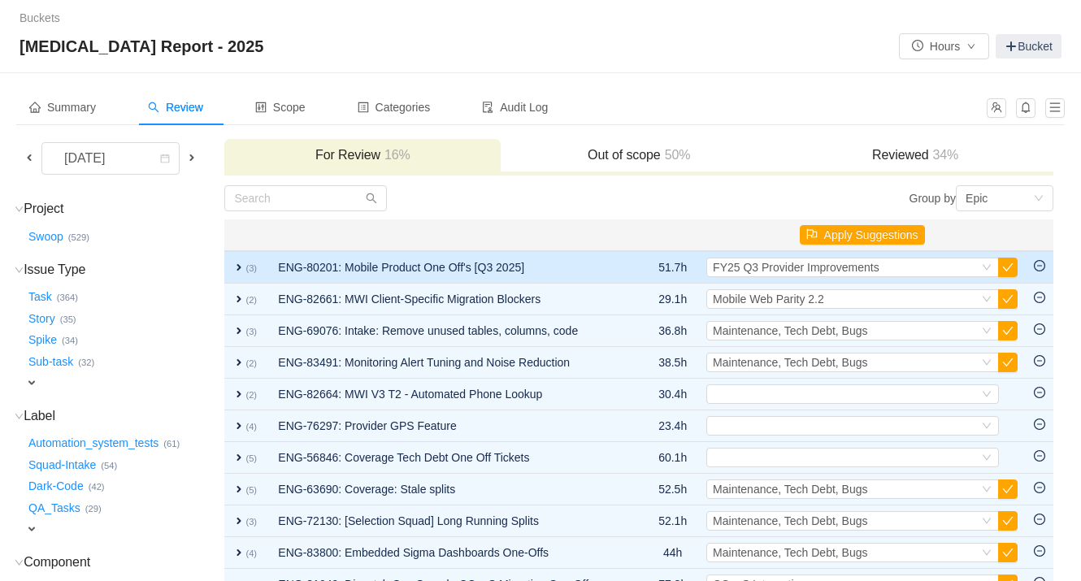
click at [244, 264] on span "expand" at bounding box center [239, 267] width 13 height 13
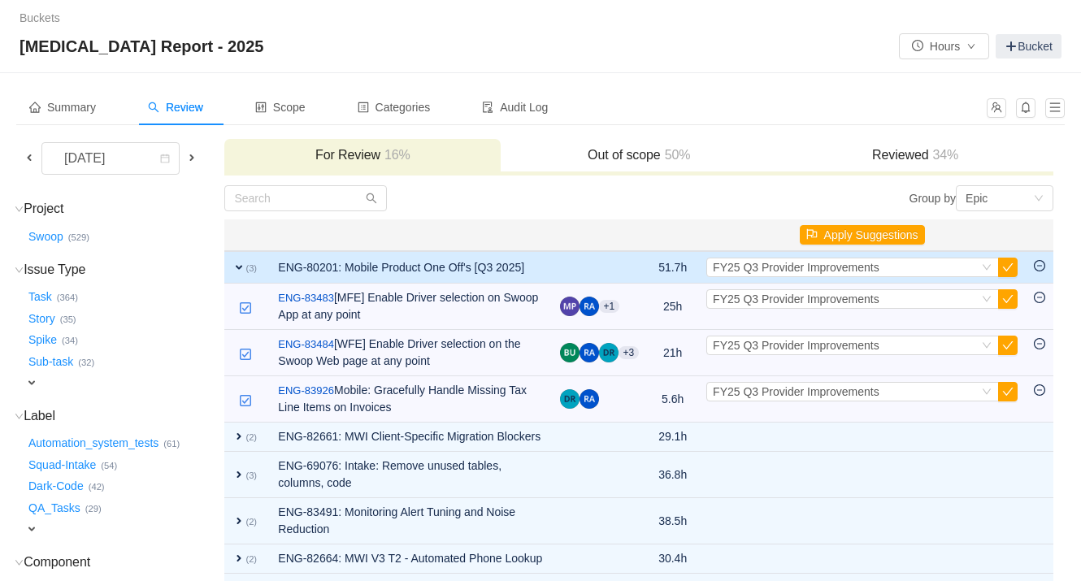
click at [244, 264] on td "expand (3)" at bounding box center [247, 267] width 46 height 33
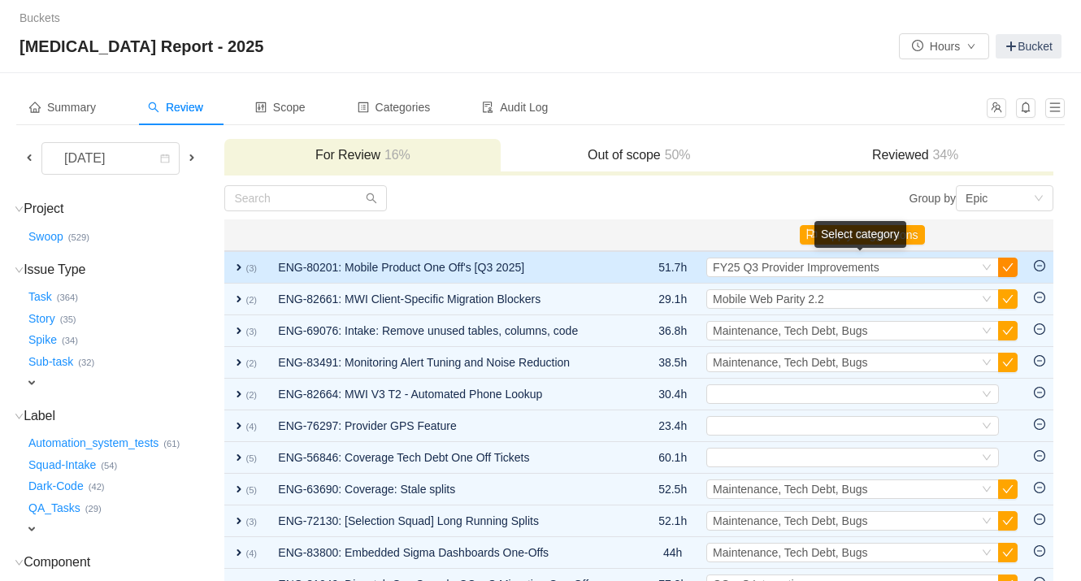
click at [898, 265] on button "button" at bounding box center [1008, 268] width 20 height 20
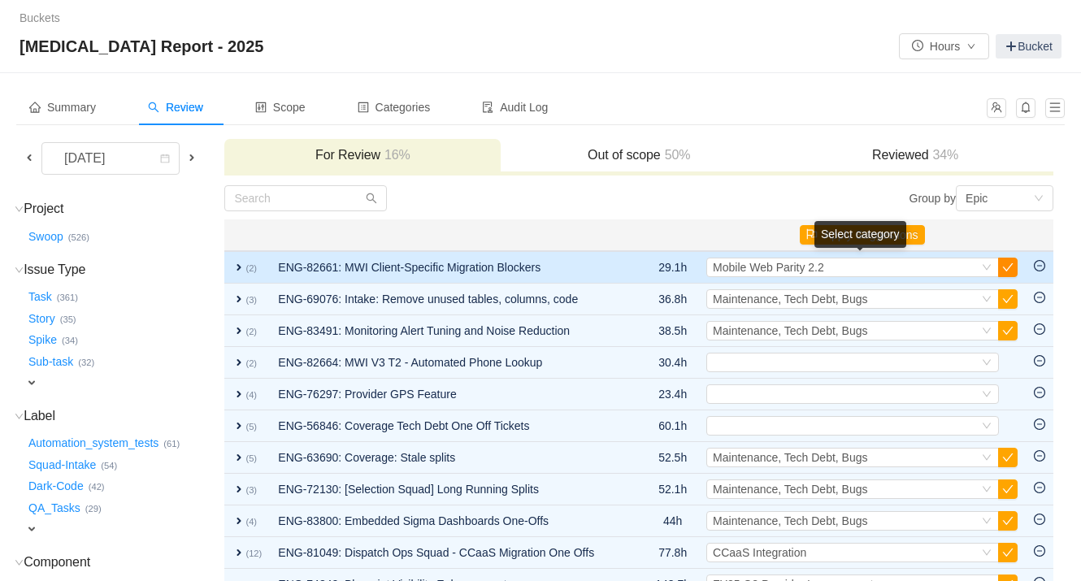
click at [898, 266] on button "button" at bounding box center [1008, 268] width 20 height 20
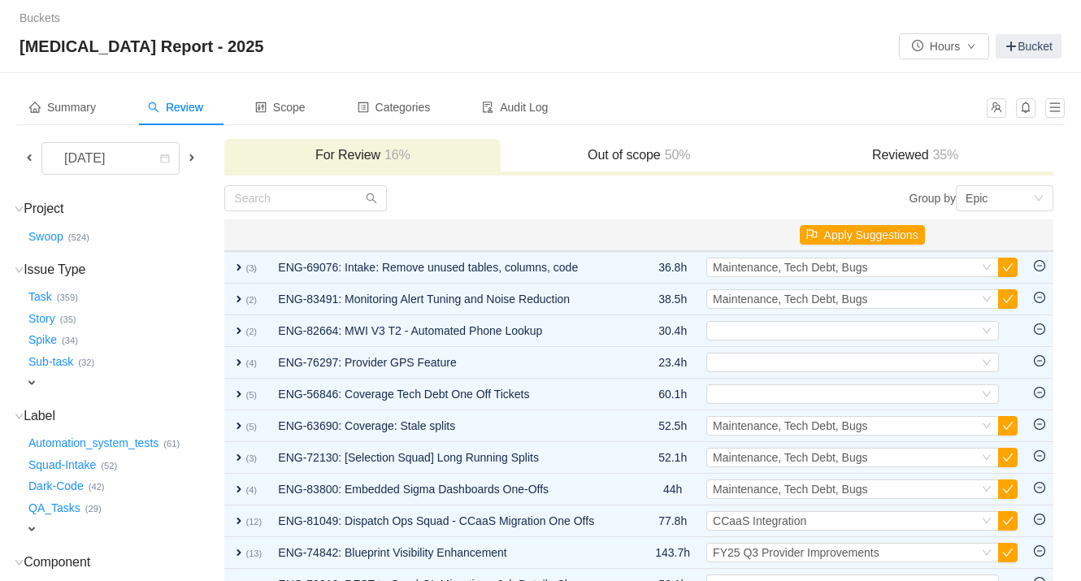
click at [898, 266] on button "button" at bounding box center [1008, 268] width 20 height 20
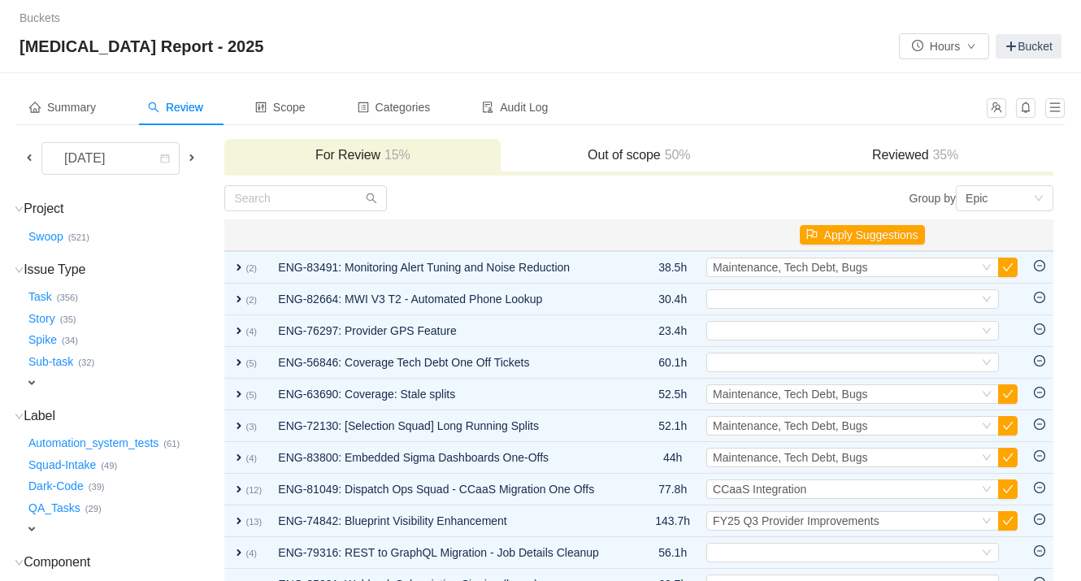
click at [898, 266] on button "button" at bounding box center [1008, 268] width 20 height 20
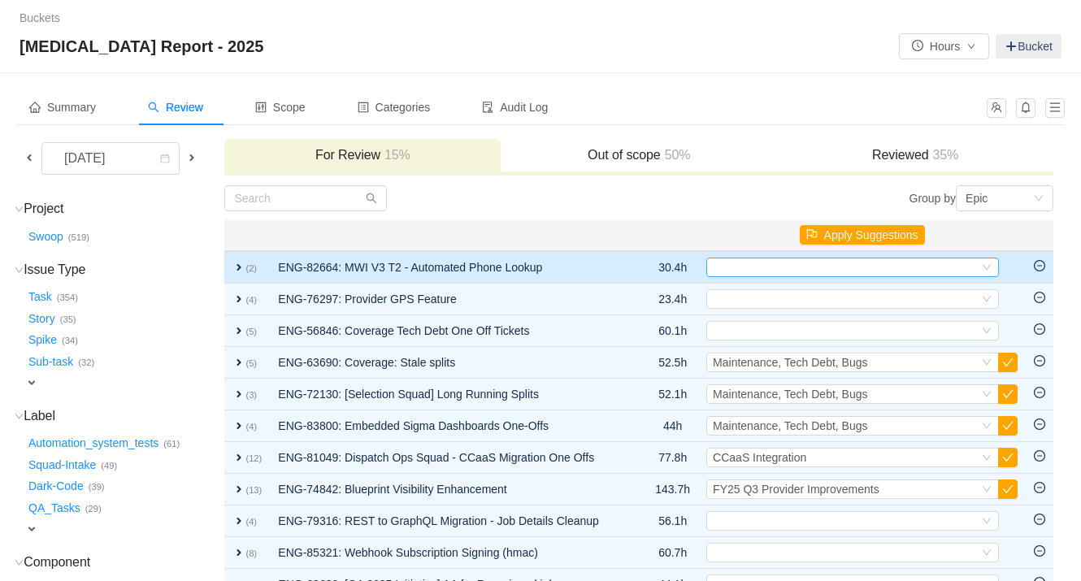
click at [814, 275] on div "Select" at bounding box center [846, 268] width 266 height 18
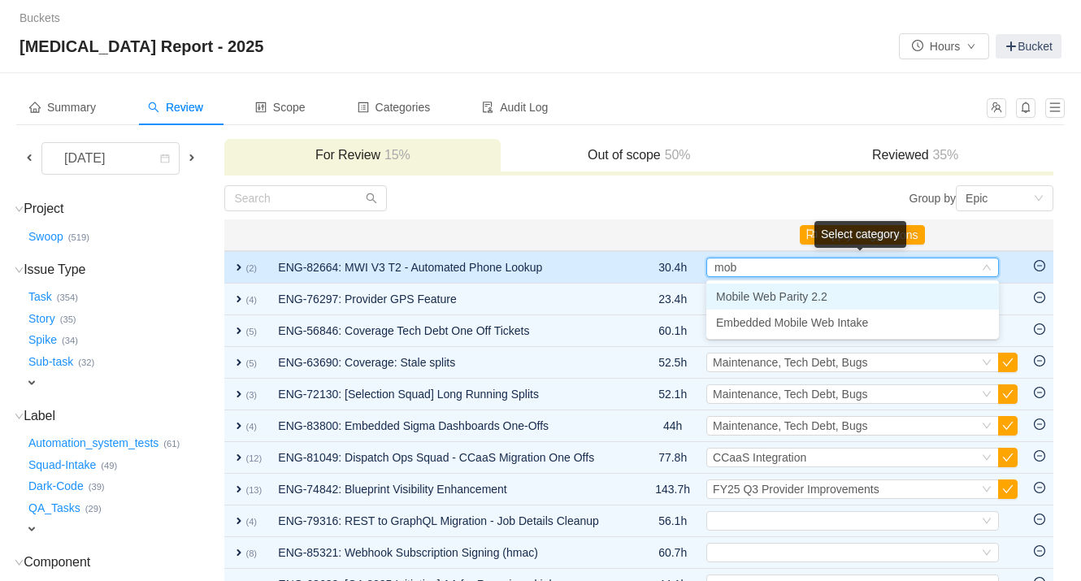
type input "mobi"
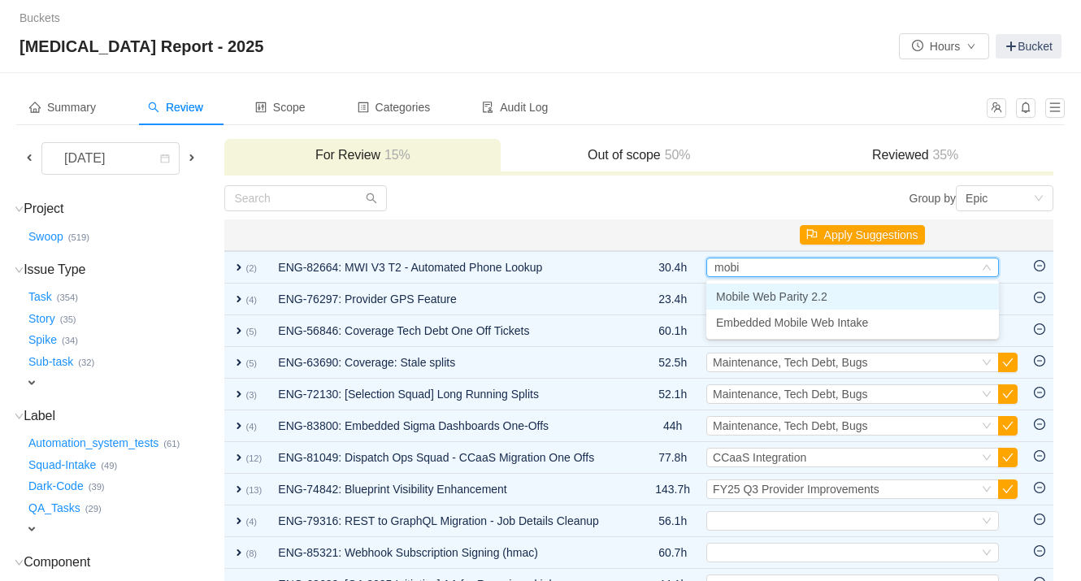
click at [815, 298] on span "Mobile Web Parity 2.2" at bounding box center [771, 296] width 111 height 13
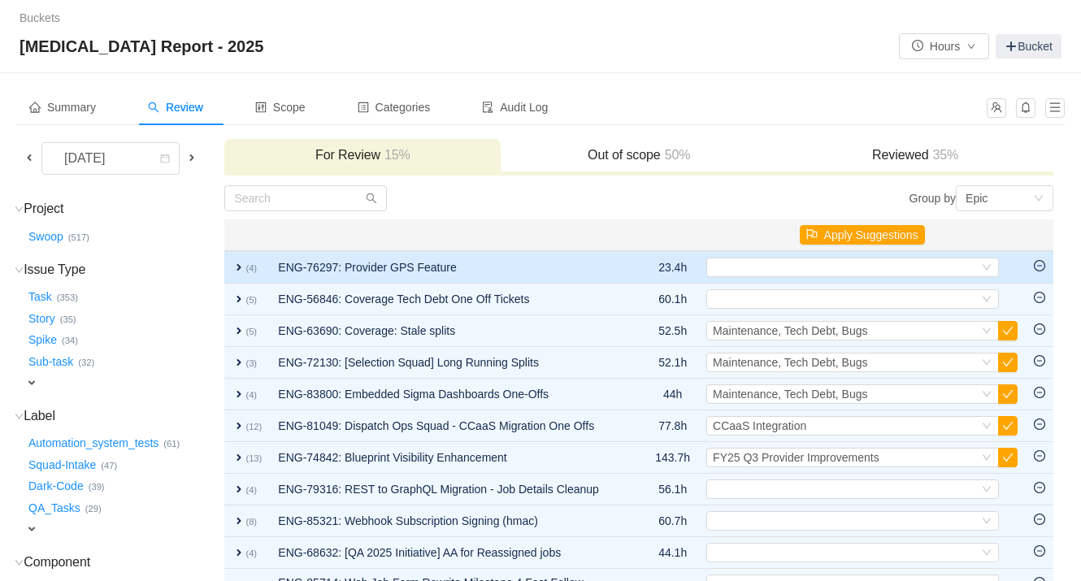
click at [246, 265] on span "expand" at bounding box center [239, 267] width 13 height 13
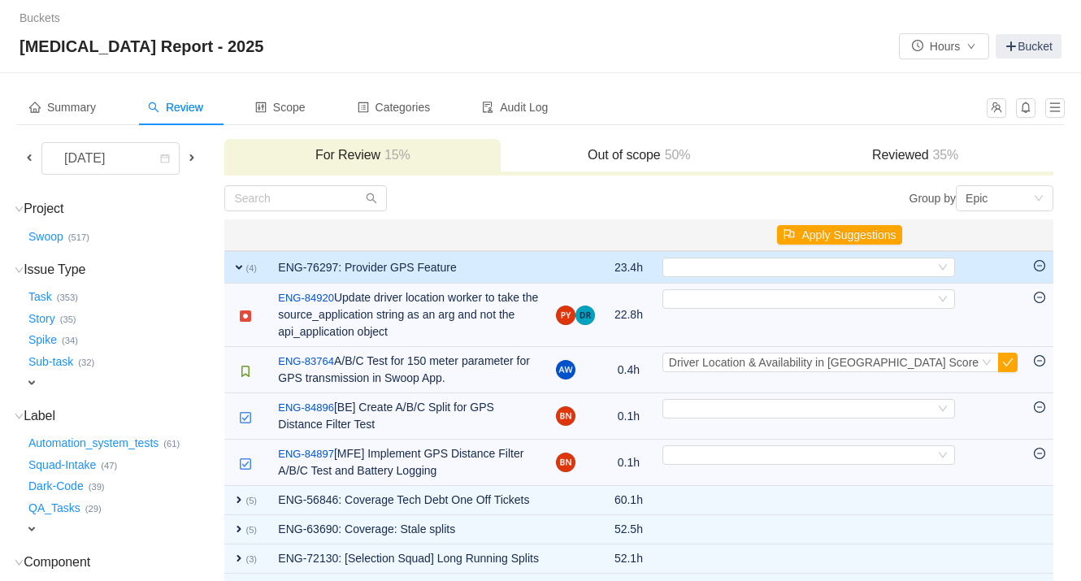
click at [246, 265] on span "expand" at bounding box center [239, 267] width 13 height 13
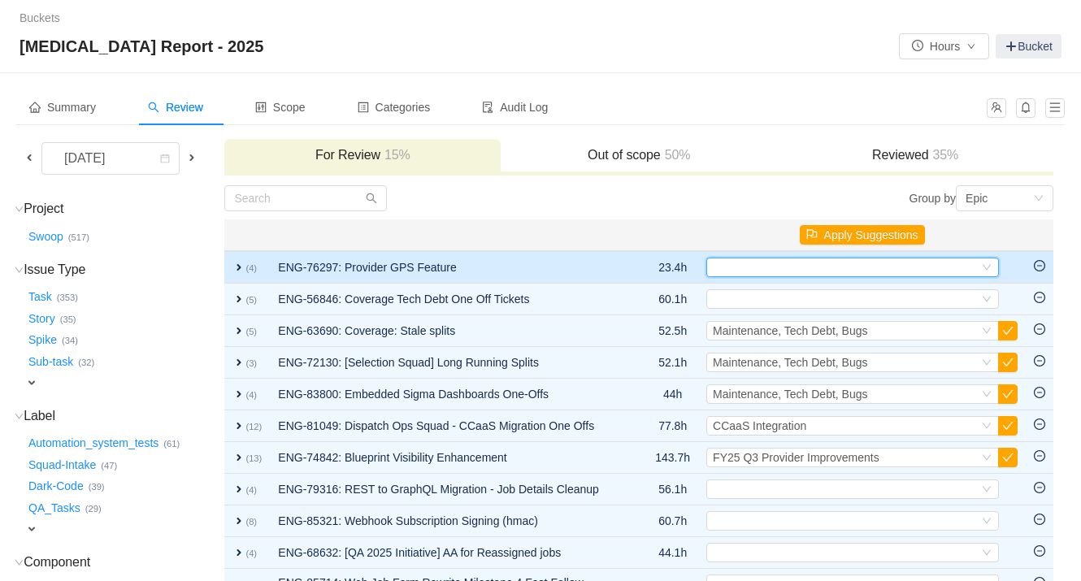
click at [755, 272] on div "Select" at bounding box center [846, 268] width 266 height 18
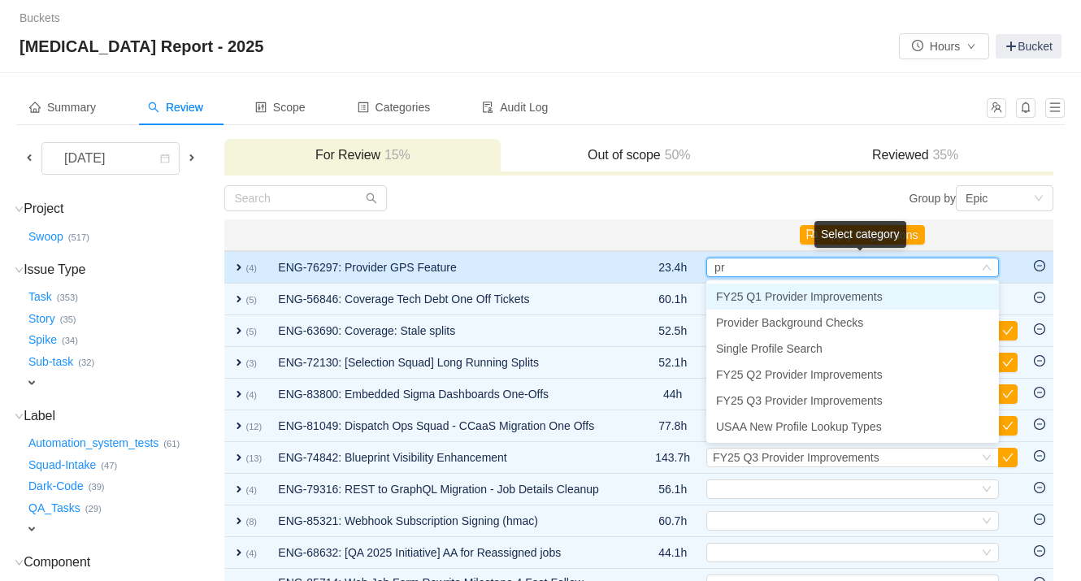
type input "p"
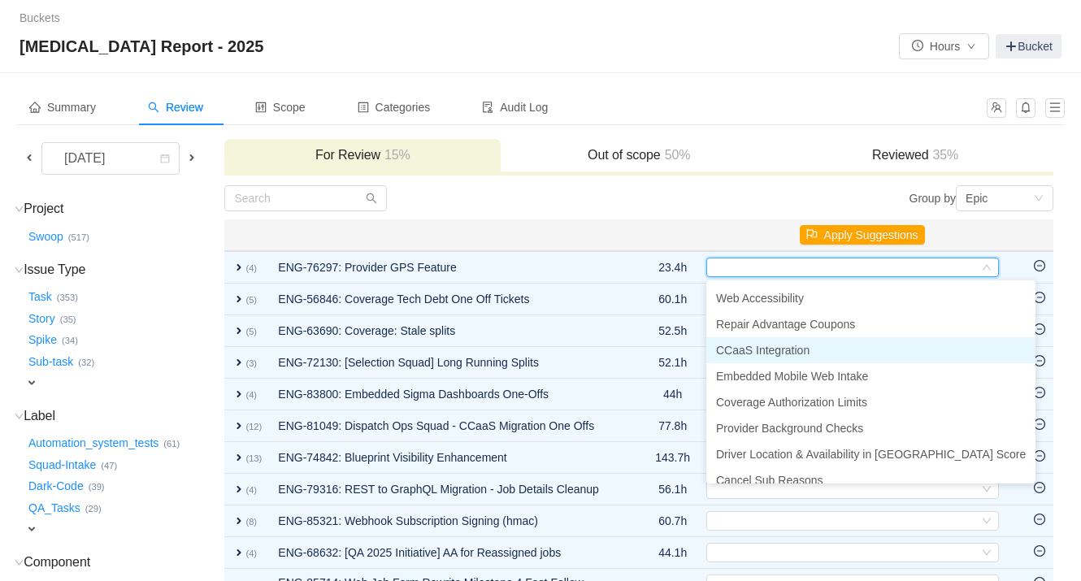
scroll to position [302, 0]
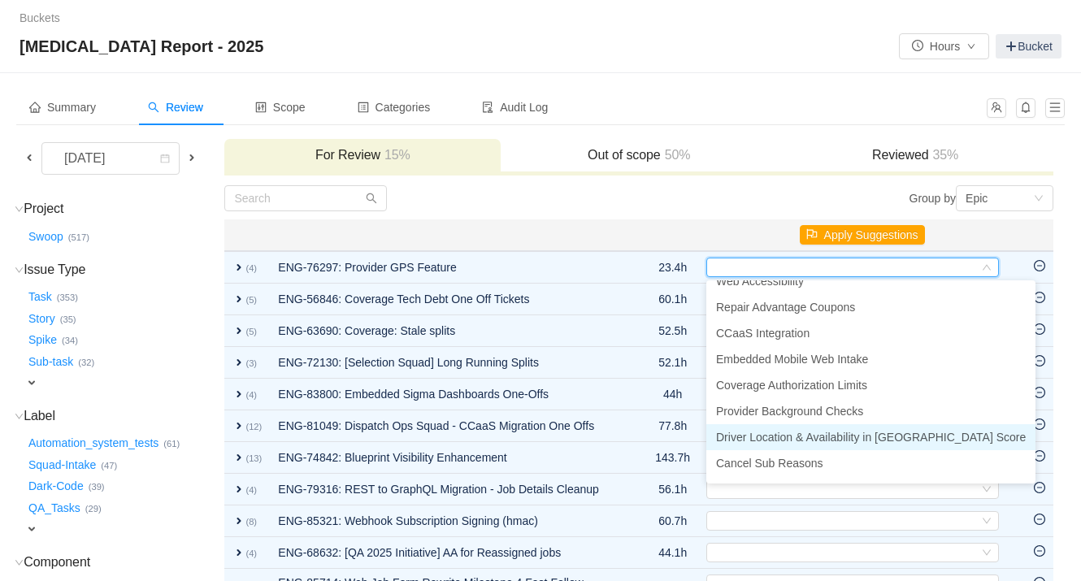
click at [837, 435] on span "Driver Location & Availability in [GEOGRAPHIC_DATA] Score" at bounding box center [871, 437] width 310 height 13
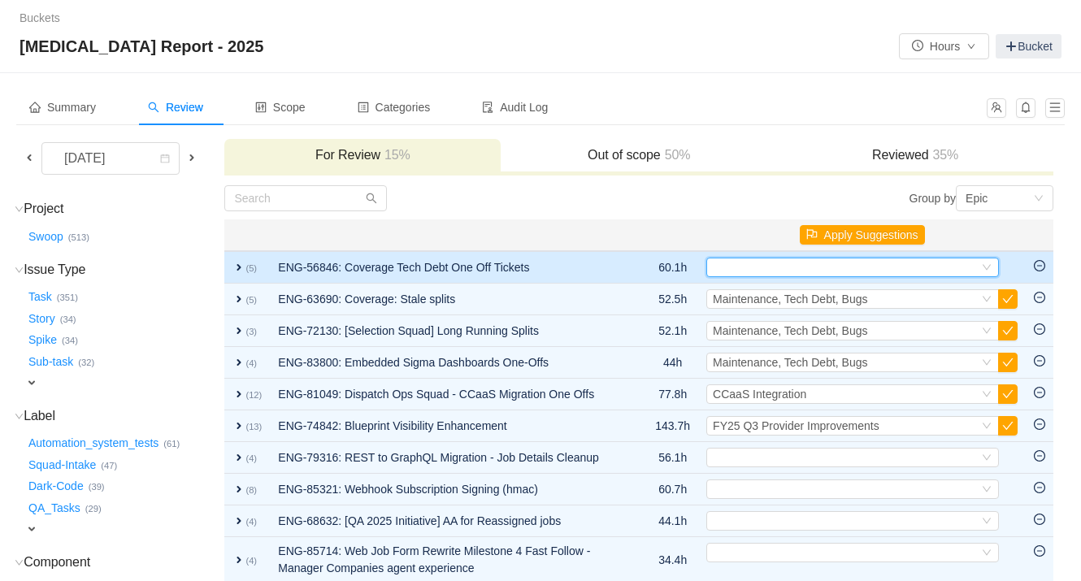
click at [776, 267] on div "Select" at bounding box center [846, 268] width 266 height 18
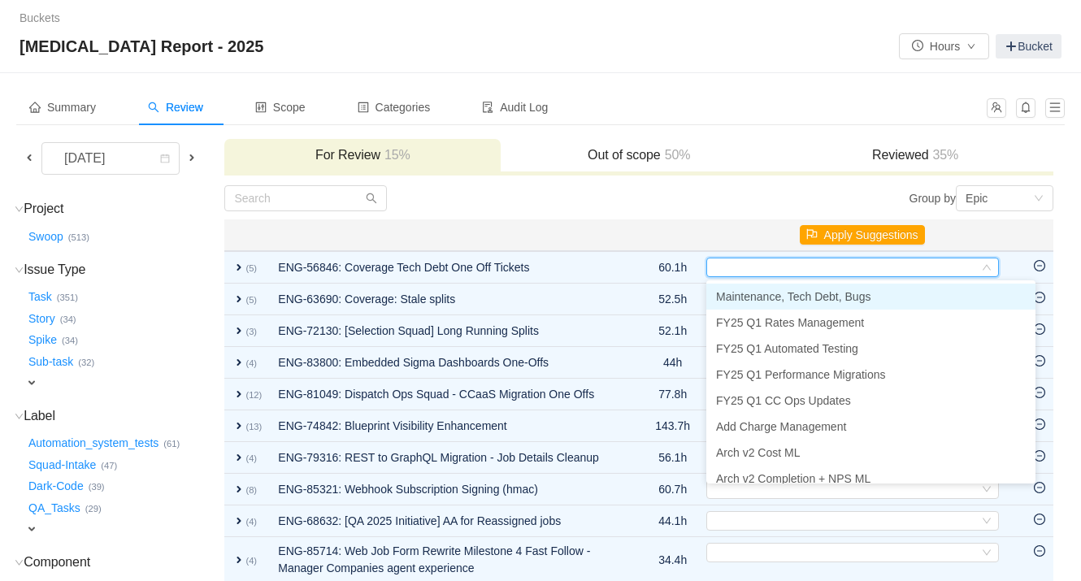
click at [776, 293] on span "Maintenance, Tech Debt, Bugs" at bounding box center [793, 296] width 154 height 13
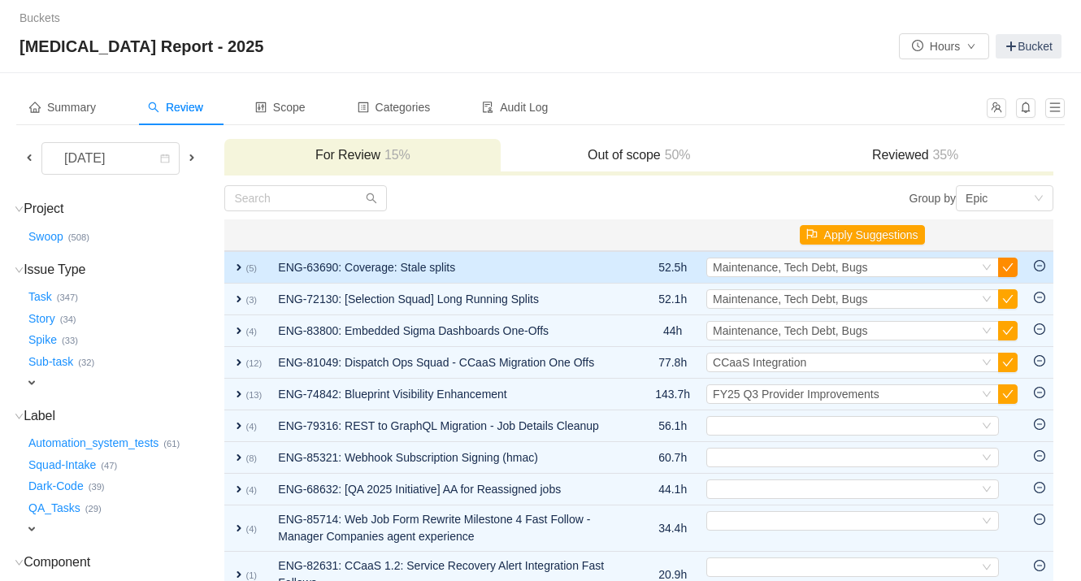
click at [898, 267] on button "button" at bounding box center [1008, 268] width 20 height 20
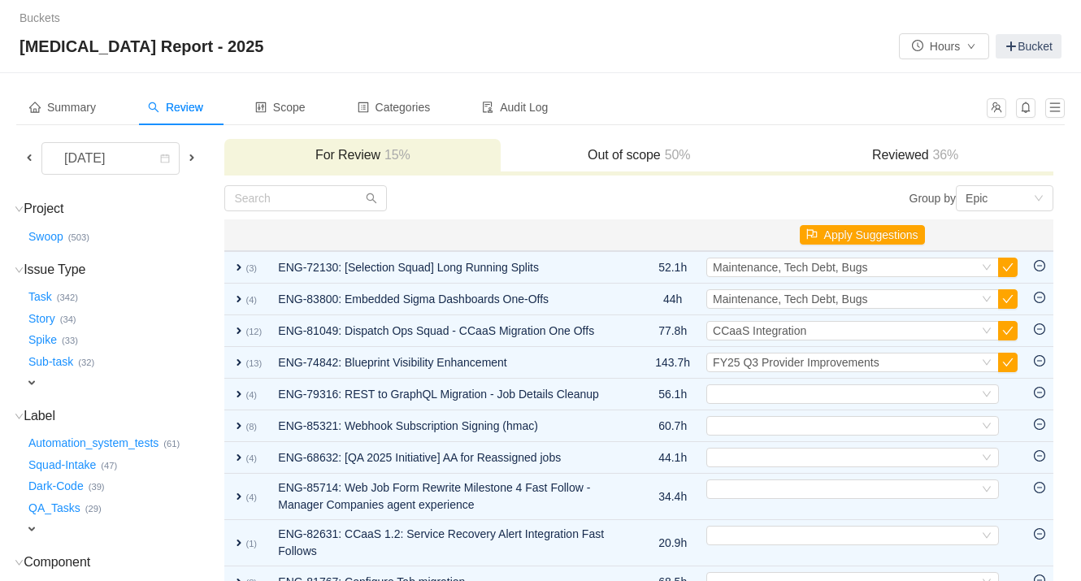
click at [898, 267] on button "button" at bounding box center [1008, 268] width 20 height 20
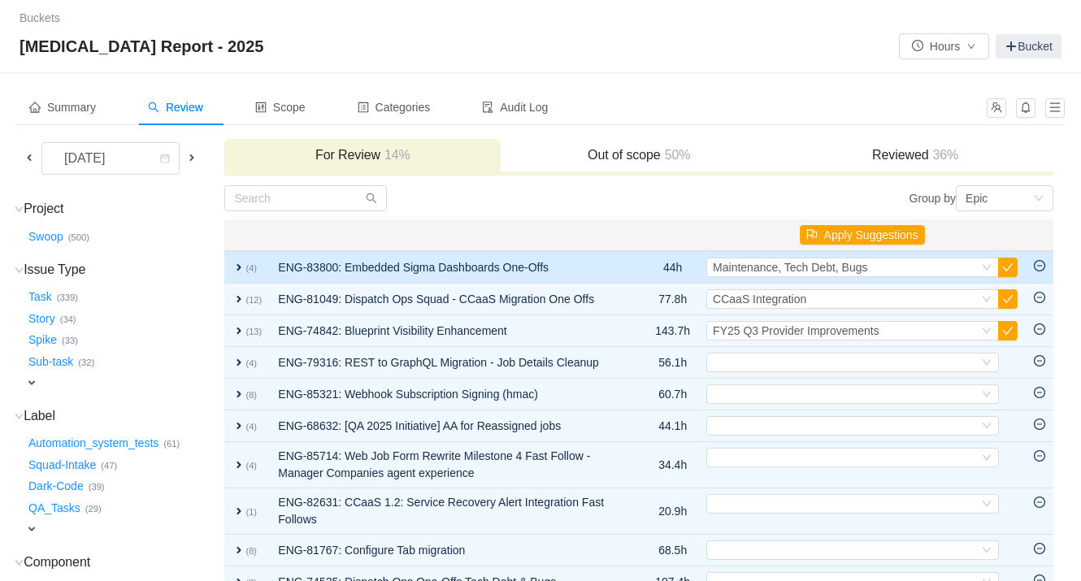
click at [246, 267] on span "expand" at bounding box center [239, 267] width 13 height 13
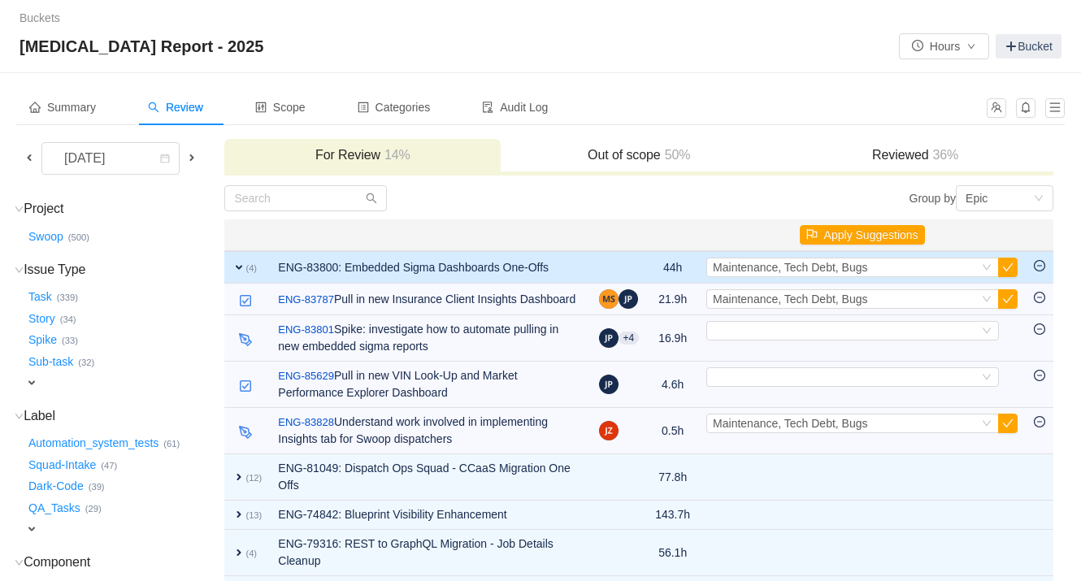
click at [241, 267] on span "expand" at bounding box center [239, 267] width 13 height 13
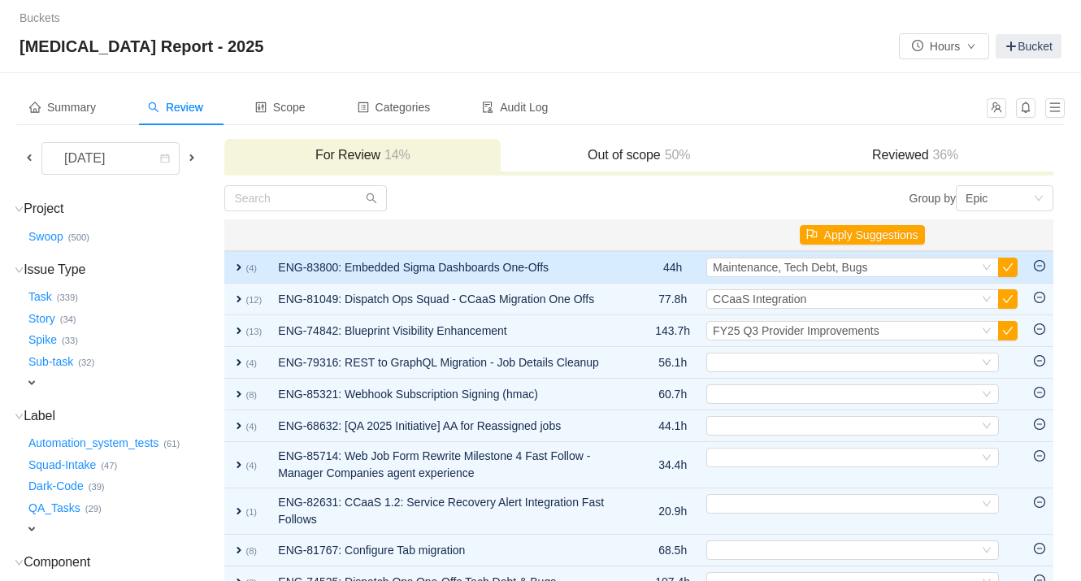
click at [244, 272] on span "expand" at bounding box center [239, 267] width 13 height 13
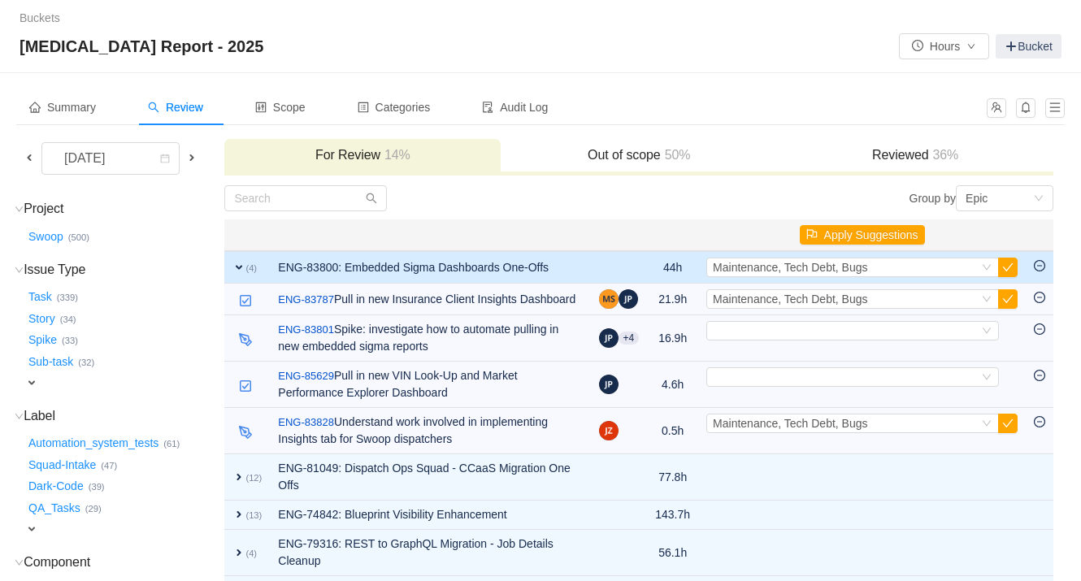
click at [244, 272] on span "expand" at bounding box center [239, 267] width 13 height 13
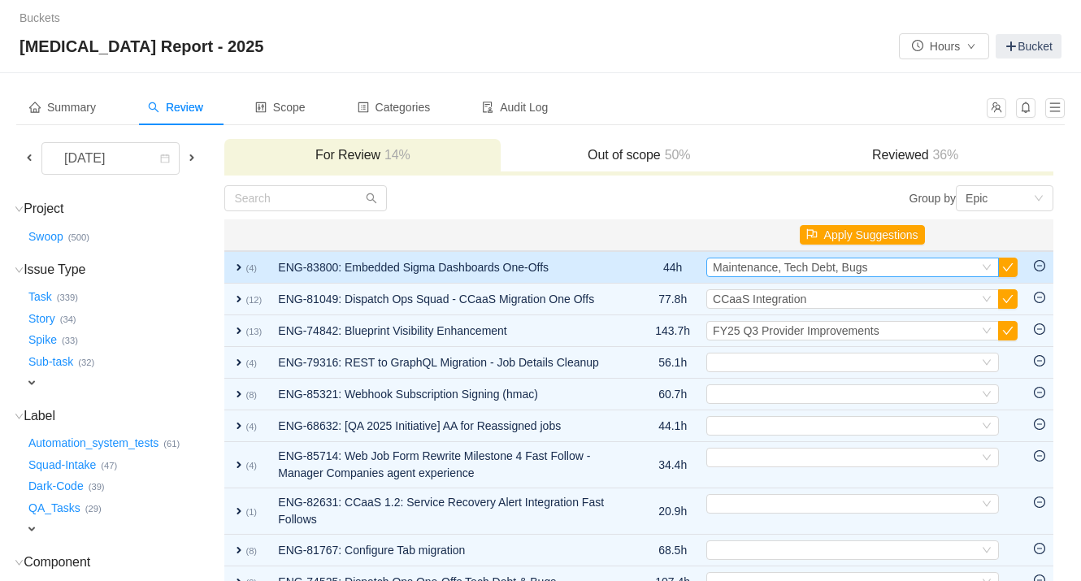
click at [865, 270] on span "Maintenance, Tech Debt, Bugs" at bounding box center [790, 267] width 154 height 13
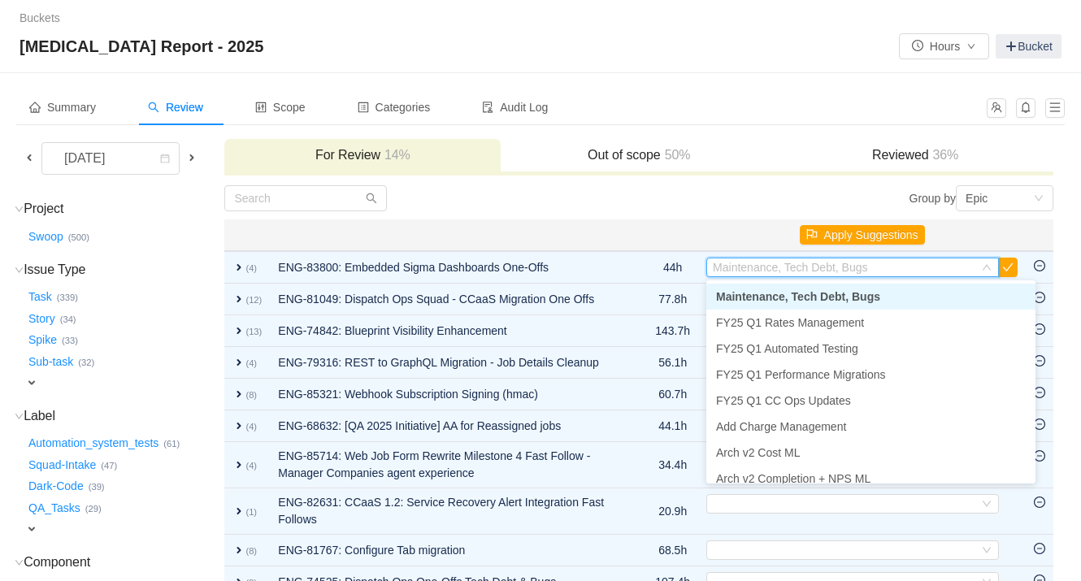
click at [731, 224] on th "Apply Suggestions" at bounding box center [862, 236] width 328 height 32
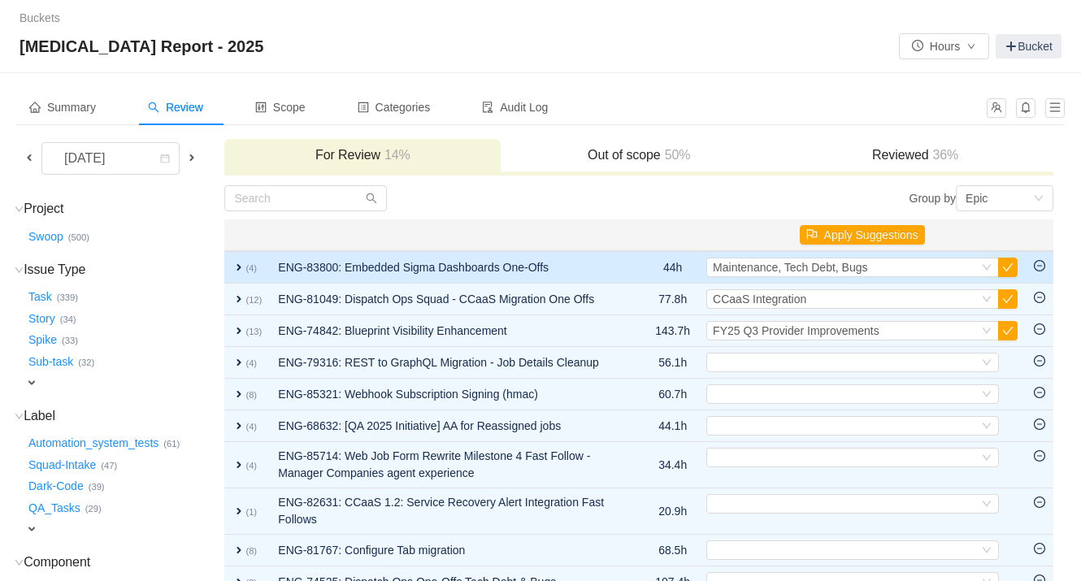
click at [246, 267] on span "expand" at bounding box center [239, 267] width 13 height 13
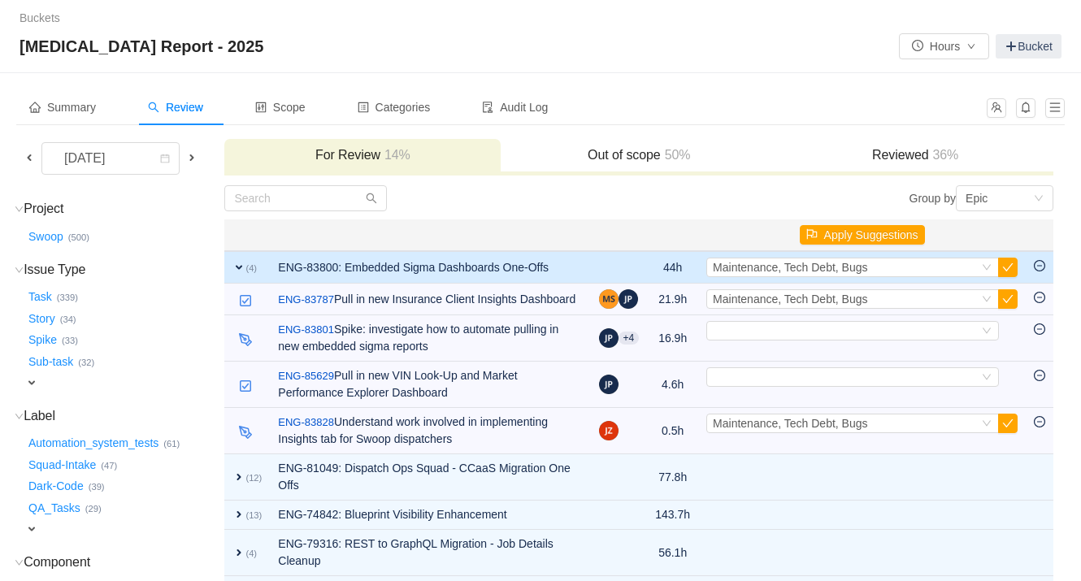
click at [246, 267] on span "expand" at bounding box center [239, 267] width 13 height 13
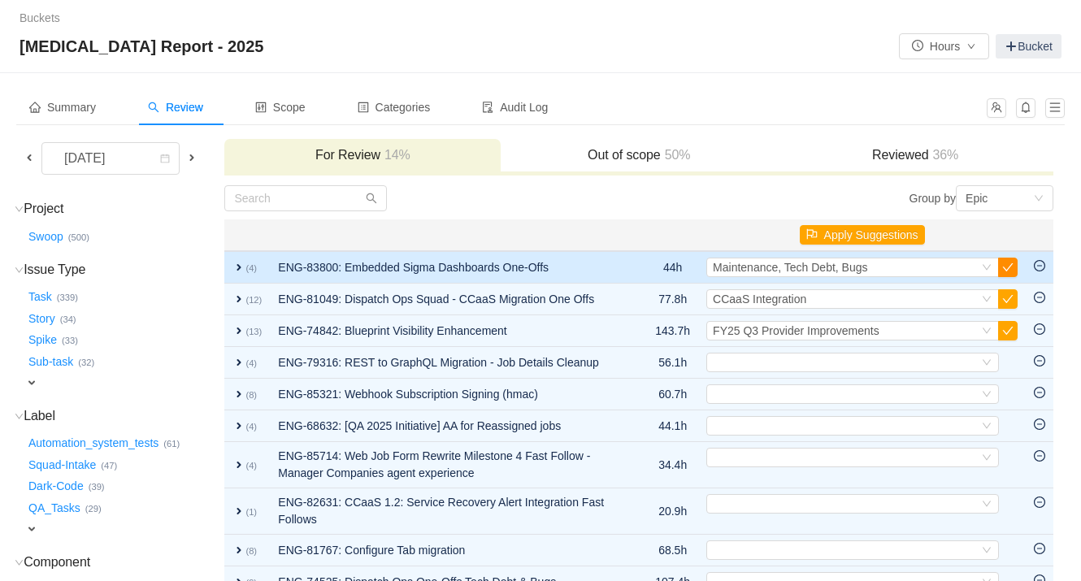
click at [898, 268] on button "button" at bounding box center [1008, 268] width 20 height 20
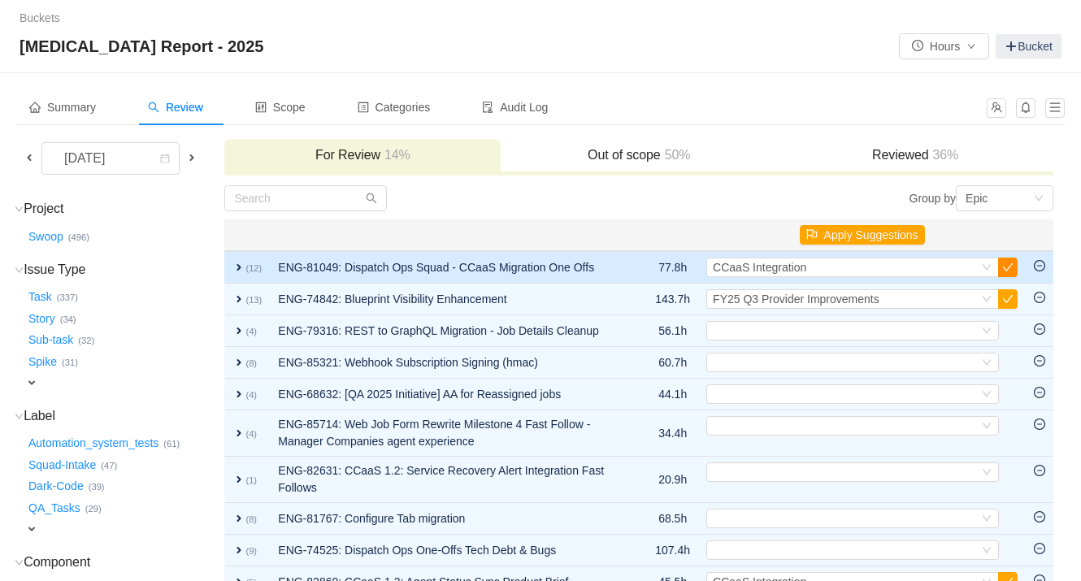
click at [898, 267] on button "button" at bounding box center [1008, 268] width 20 height 20
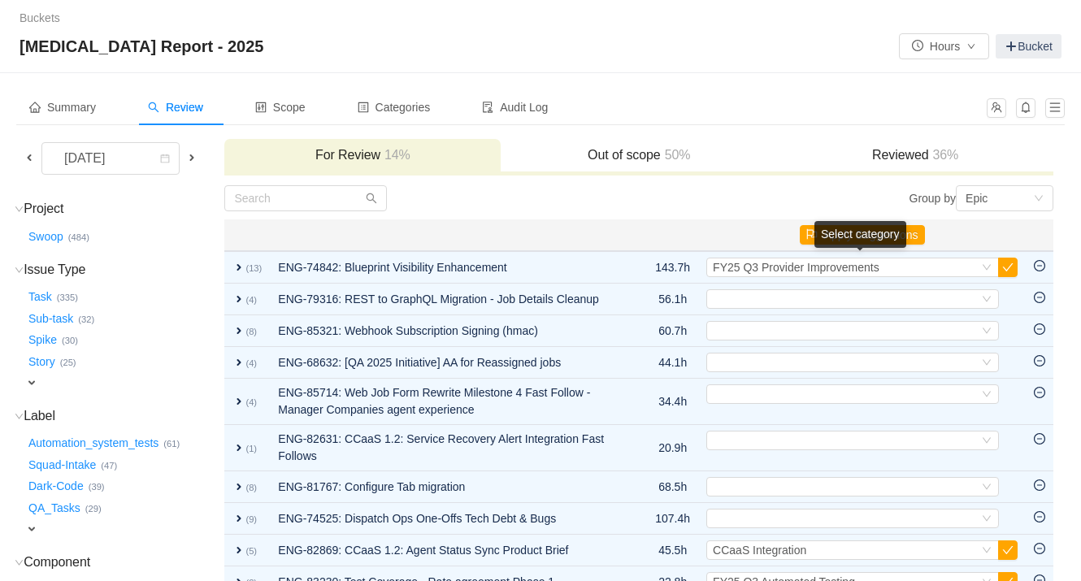
click at [898, 267] on button "button" at bounding box center [1008, 268] width 20 height 20
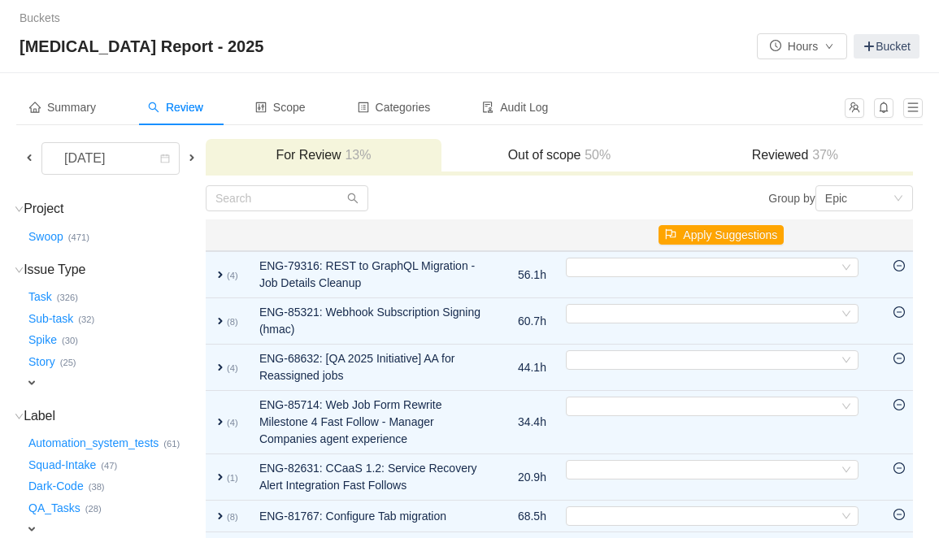
click at [493, 199] on div at bounding box center [383, 198] width 354 height 26
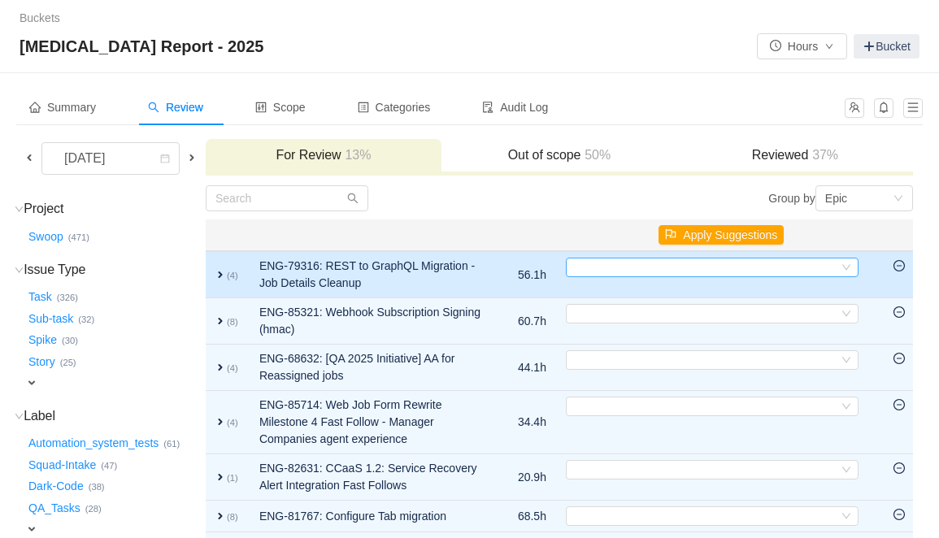
click at [624, 275] on div "Select" at bounding box center [705, 268] width 266 height 18
click at [611, 263] on div "Select" at bounding box center [705, 268] width 266 height 18
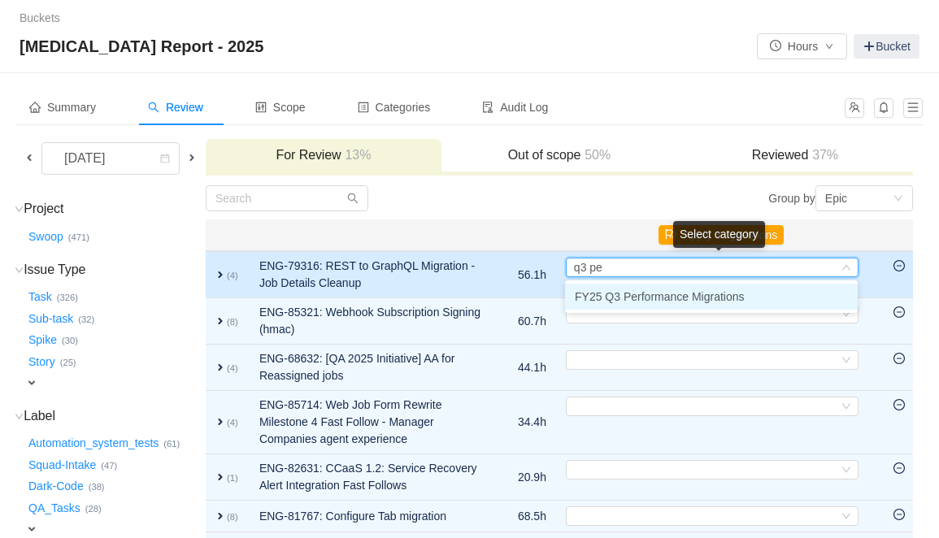
type input "q3 per"
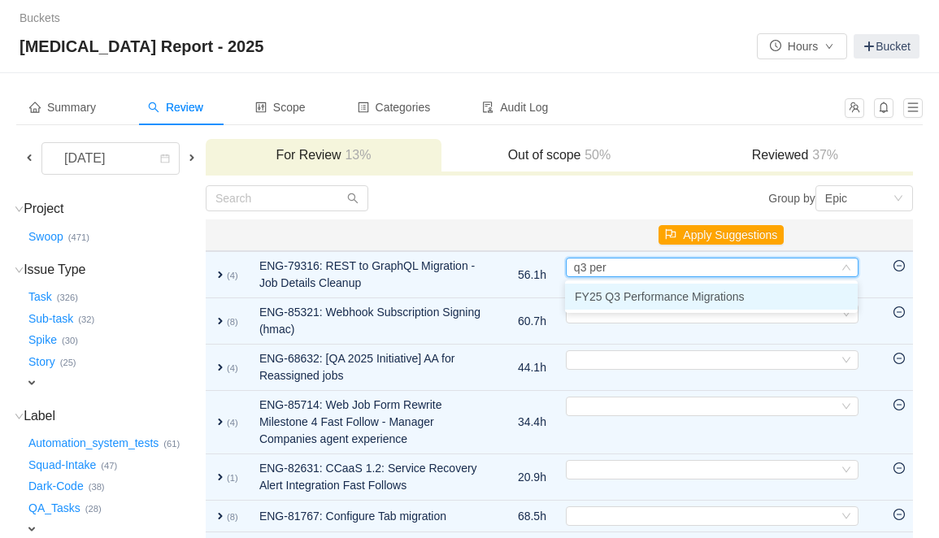
click at [607, 300] on span "FY25 Q3 Performance Migrations" at bounding box center [660, 296] width 170 height 13
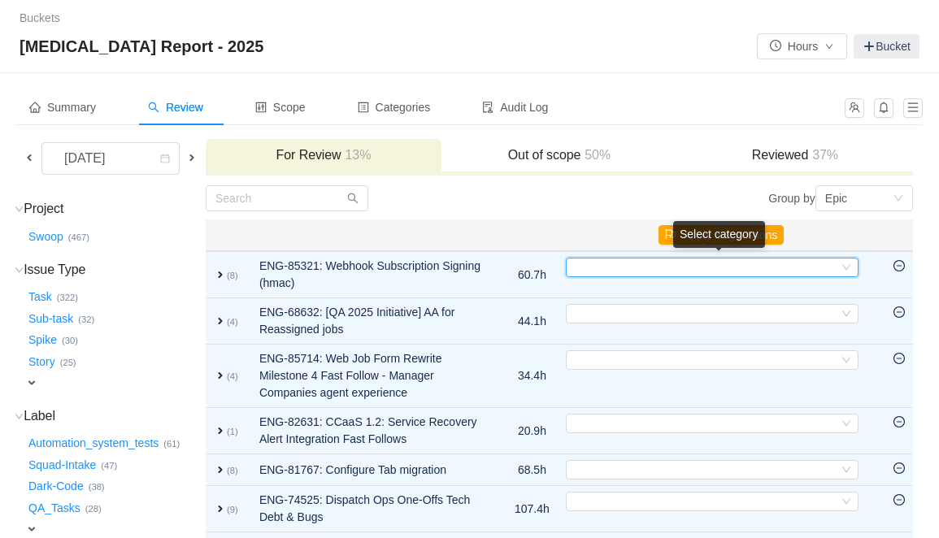
click at [621, 267] on div "Select" at bounding box center [705, 268] width 266 height 18
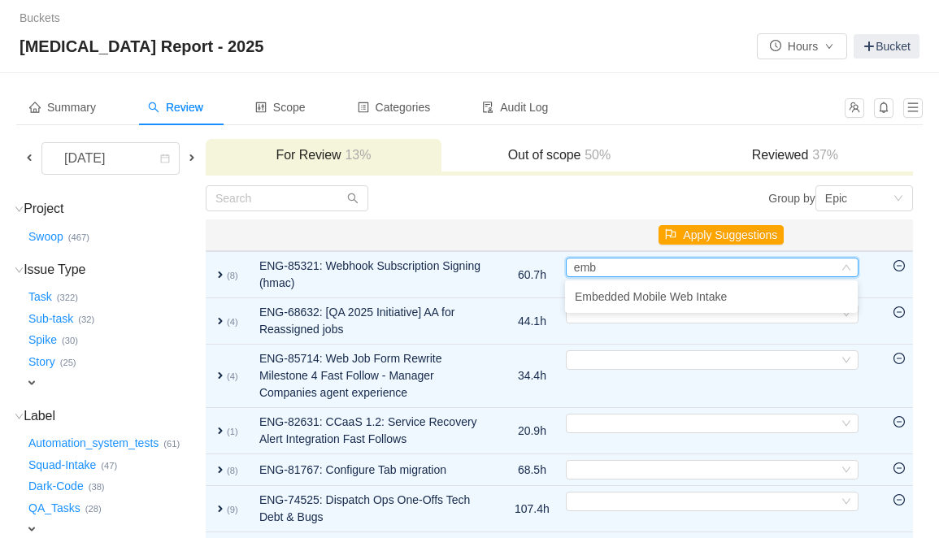
drag, startPoint x: 621, startPoint y: 292, endPoint x: 628, endPoint y: 225, distance: 67.0
click at [628, 225] on body "Buckets / / CapEx Report - 2025 Hours Bucket Summary Review Scope Categories Au…" at bounding box center [469, 269] width 939 height 538
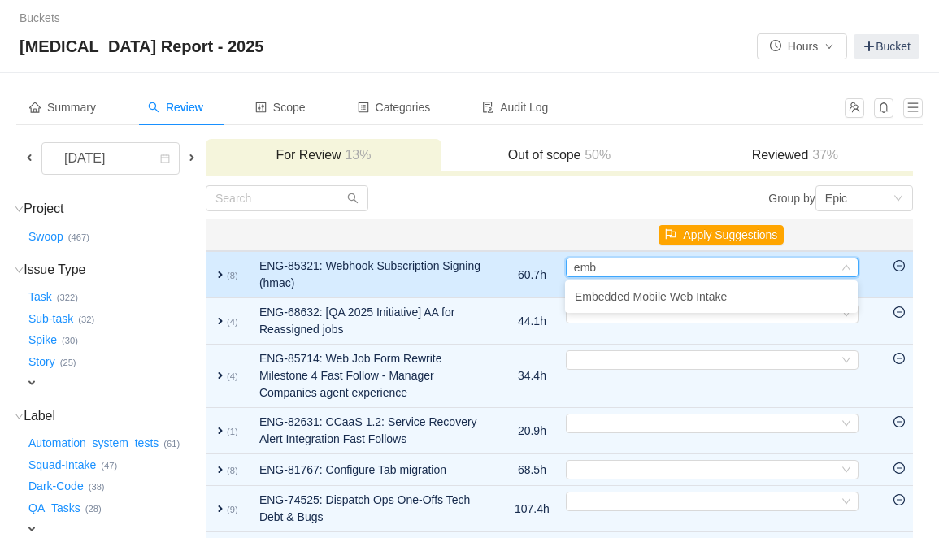
type input "emb"
click at [227, 275] on span "expand" at bounding box center [220, 274] width 13 height 13
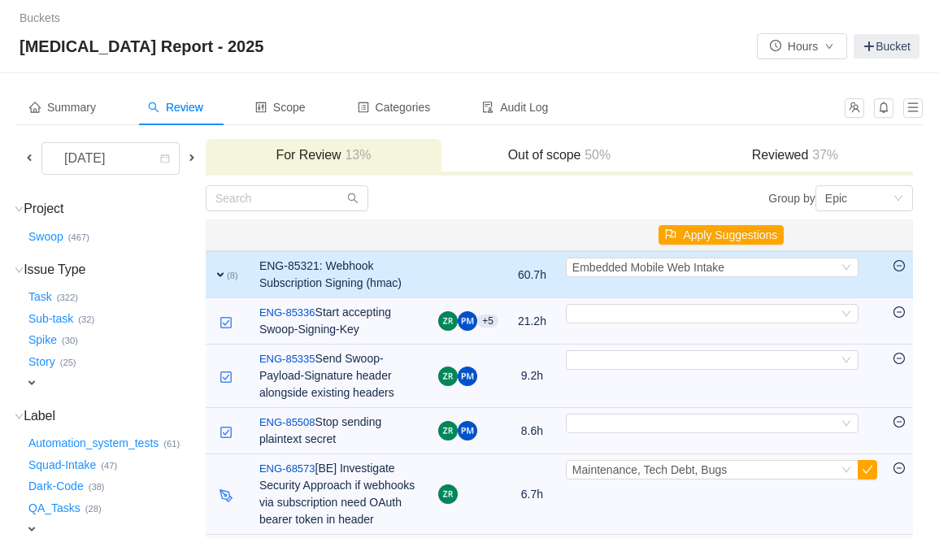
click at [250, 276] on td "expand (8)" at bounding box center [229, 274] width 46 height 47
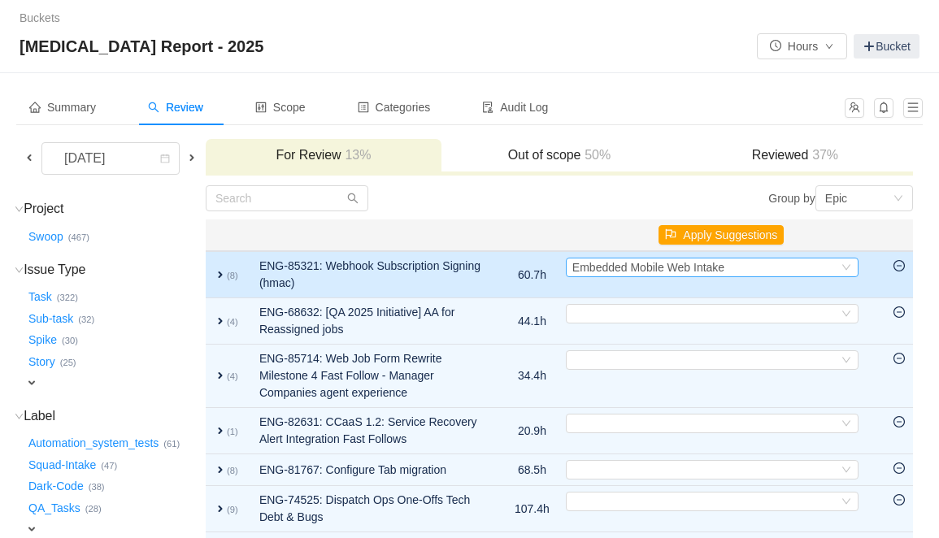
click at [792, 270] on div "Select Embedded Mobile Web Intake" at bounding box center [705, 268] width 266 height 18
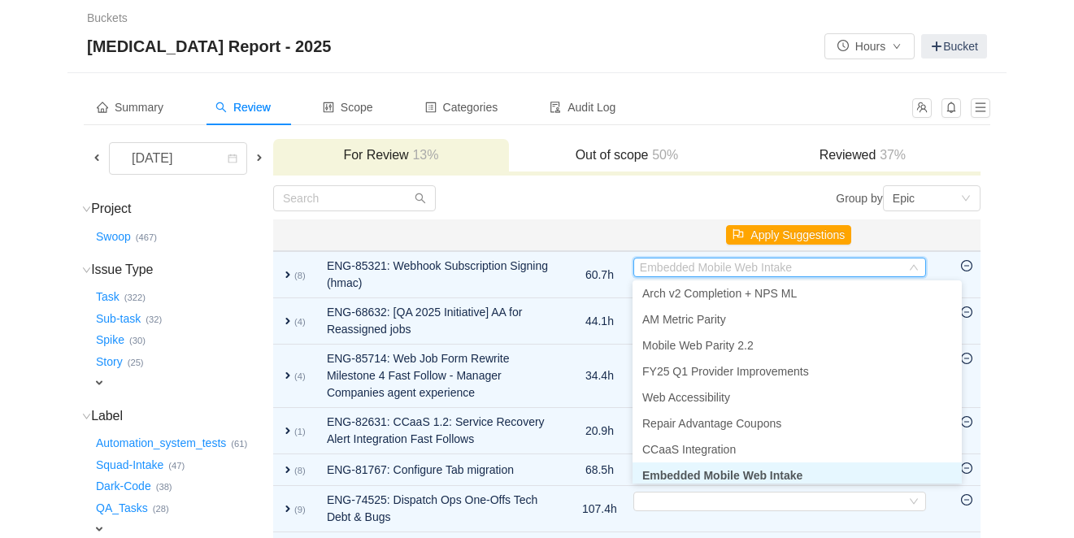
scroll to position [190, 0]
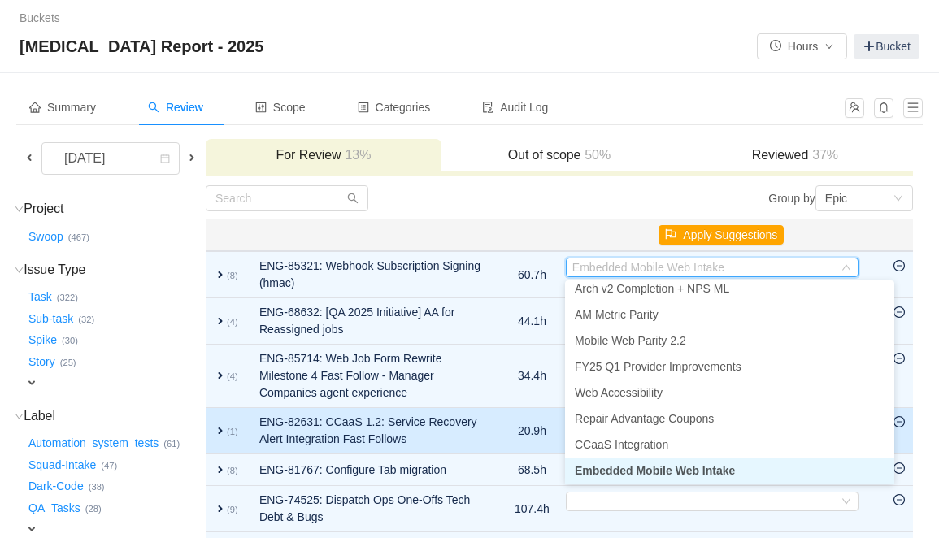
click at [709, 465] on span "Embedded Mobile Web Intake" at bounding box center [655, 470] width 160 height 13
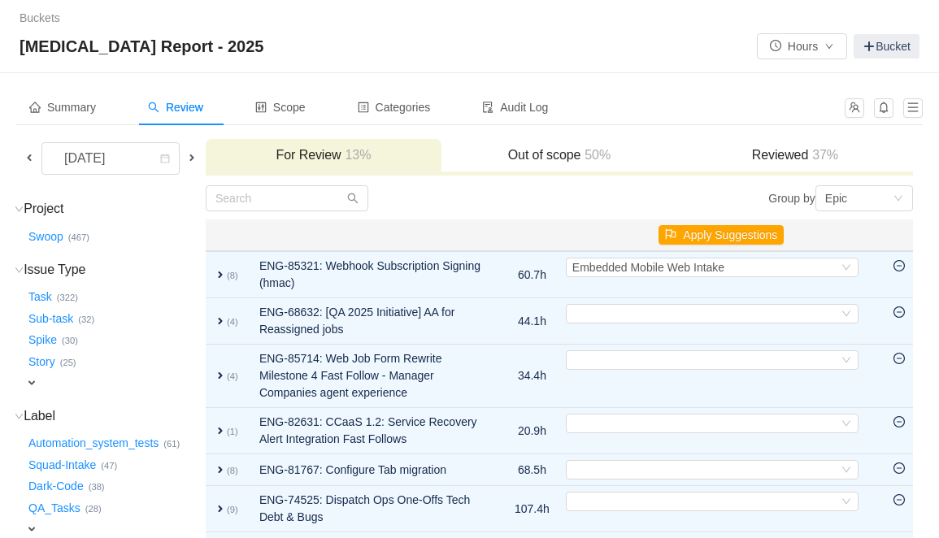
click at [939, 287] on html "Buckets / / CapEx Report - 2025 Hours Bucket Summary Review Scope Categories Au…" at bounding box center [469, 269] width 939 height 538
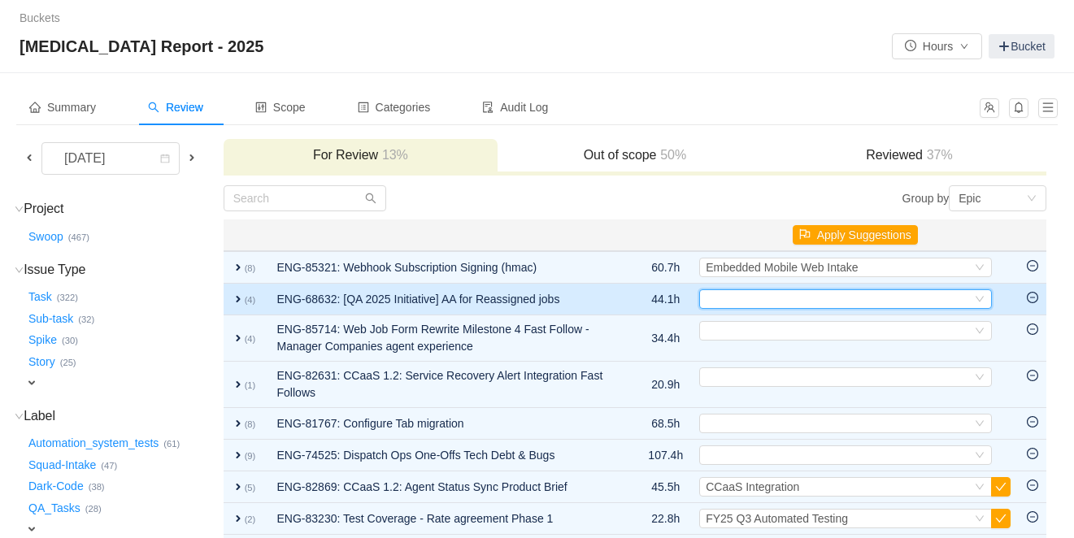
click at [754, 300] on div "Select" at bounding box center [839, 299] width 266 height 18
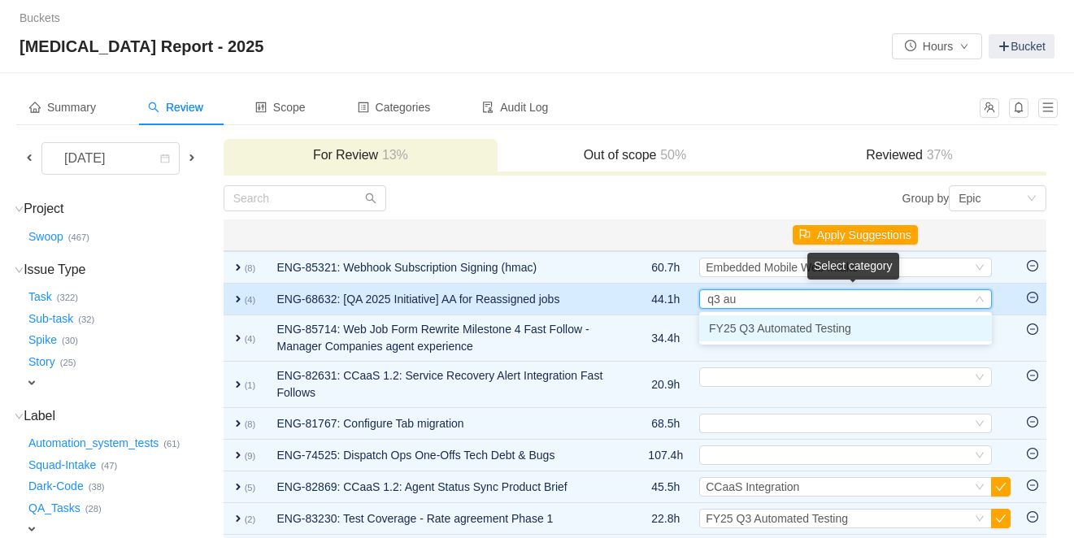
type input "q3 aut"
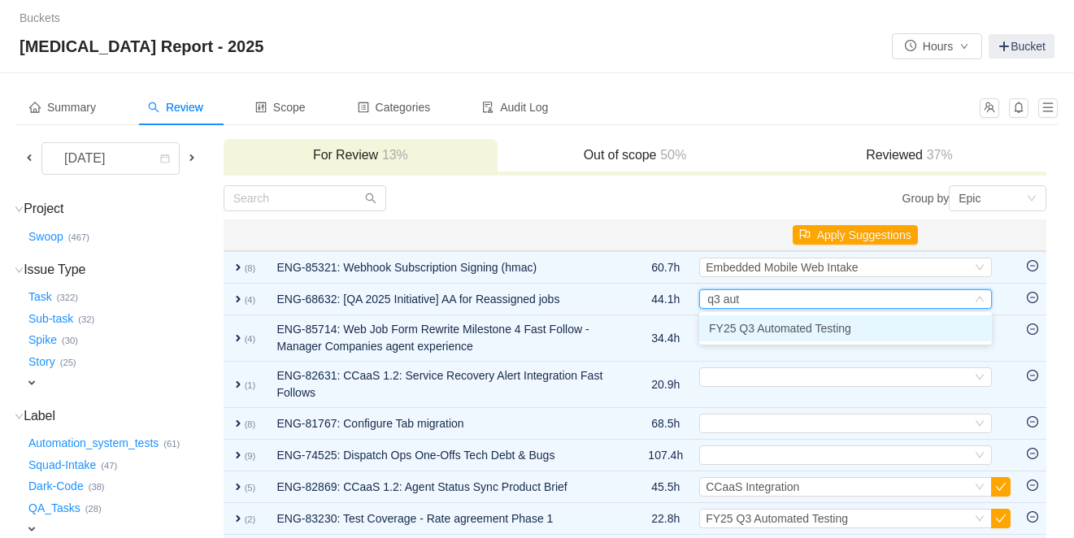
click at [753, 324] on span "FY25 Q3 Automated Testing" at bounding box center [780, 328] width 142 height 13
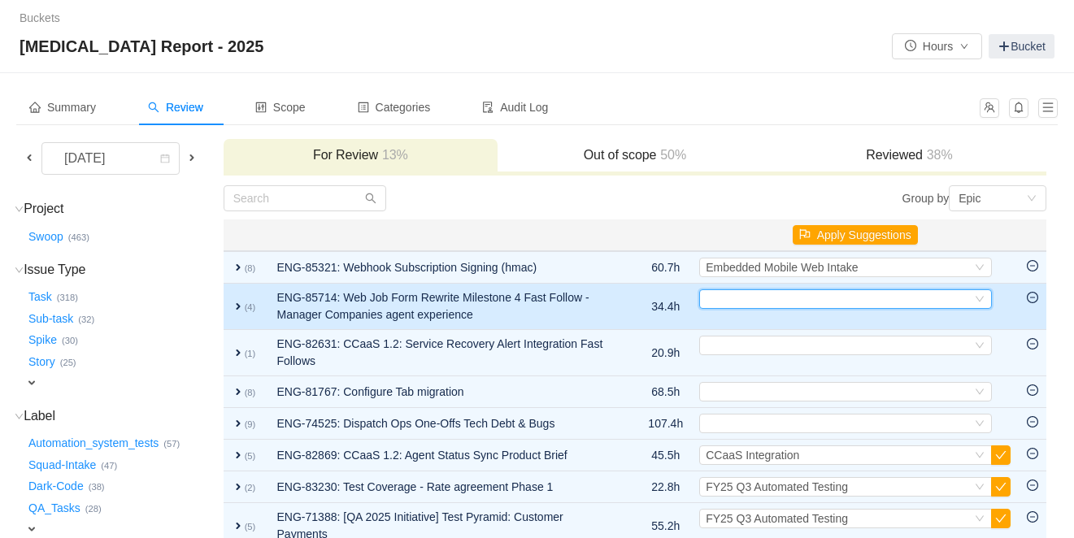
click at [737, 303] on div "Select" at bounding box center [839, 299] width 266 height 18
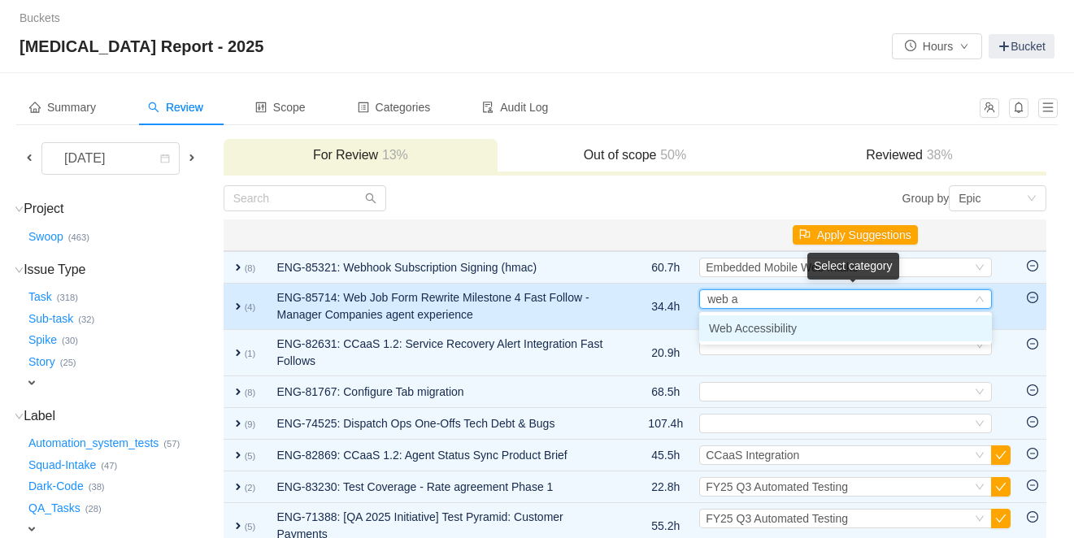
type input "web ac"
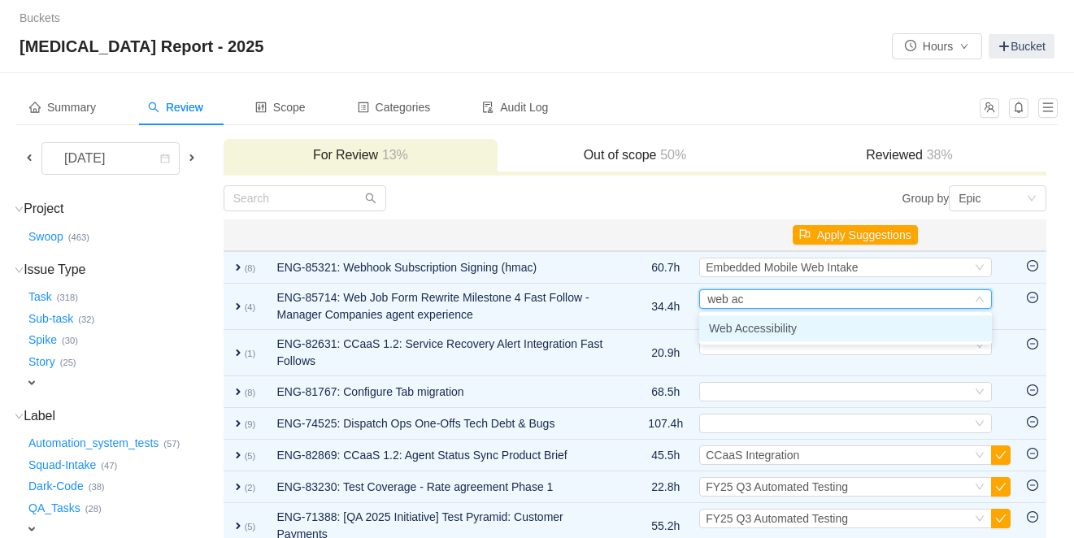
click at [731, 328] on span "Web Accessibility" at bounding box center [753, 328] width 88 height 13
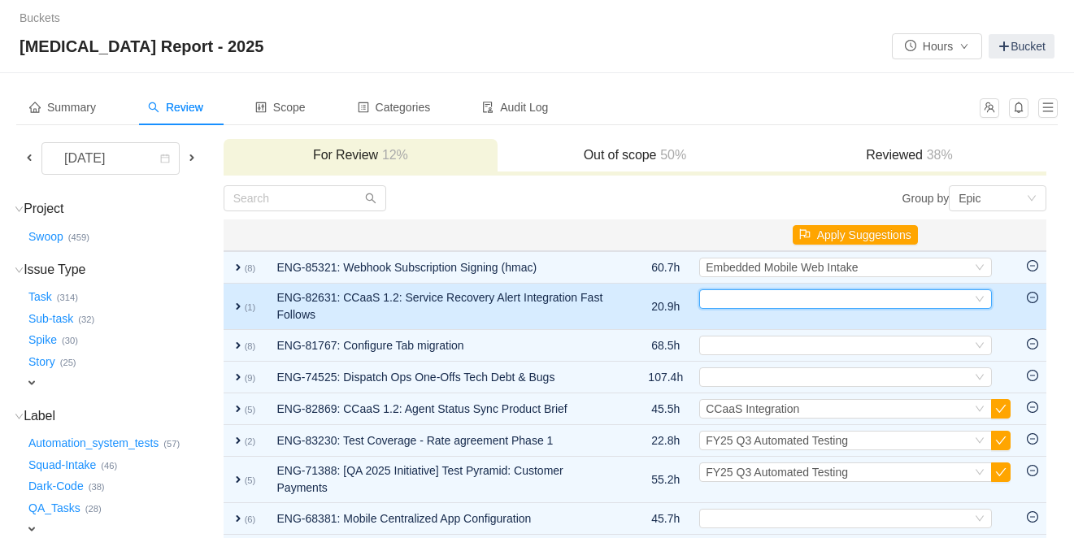
click at [748, 298] on div "Select" at bounding box center [839, 299] width 266 height 18
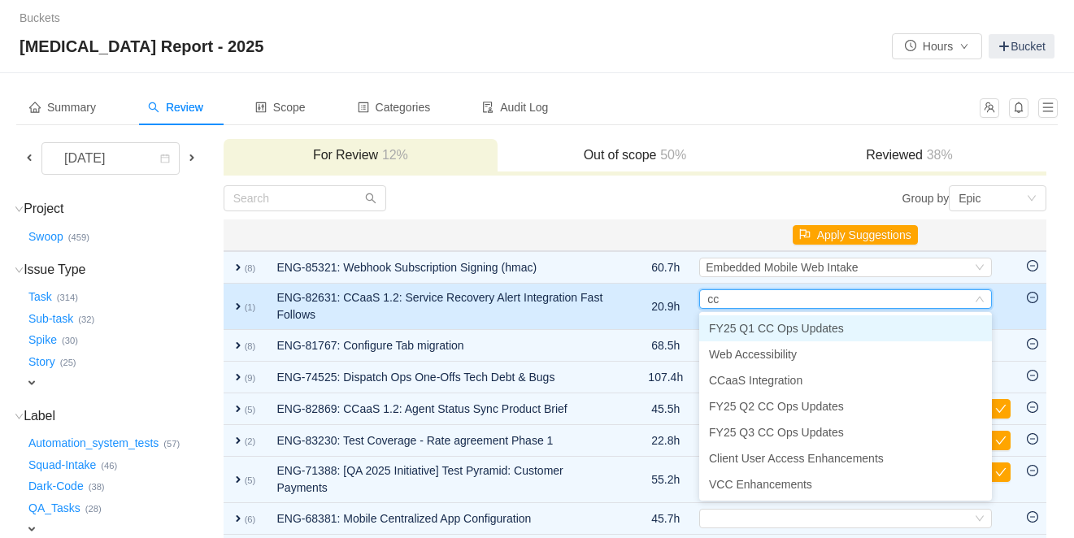
type input "cca"
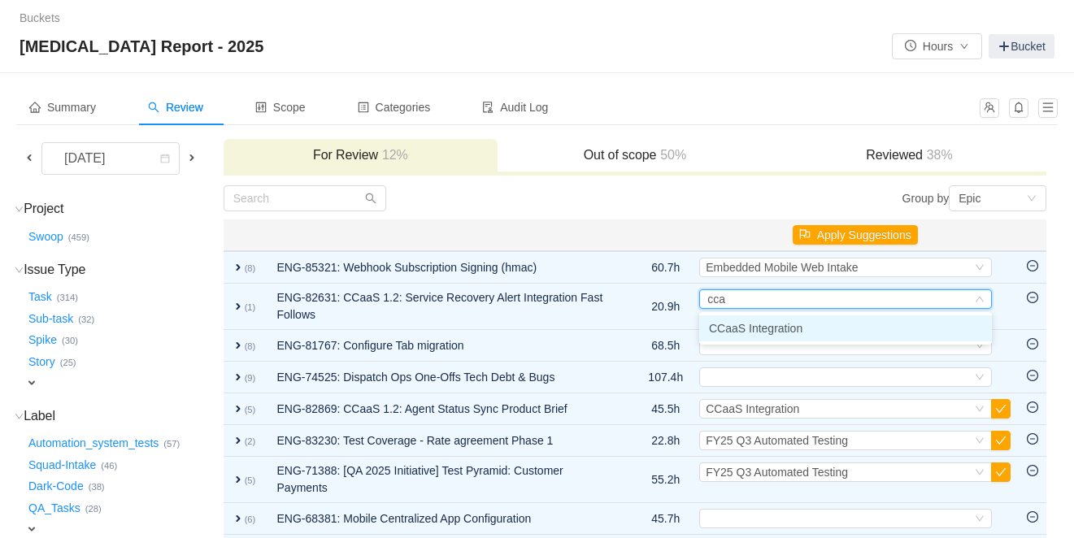
click at [745, 330] on span "CCaaS Integration" at bounding box center [755, 328] width 93 height 13
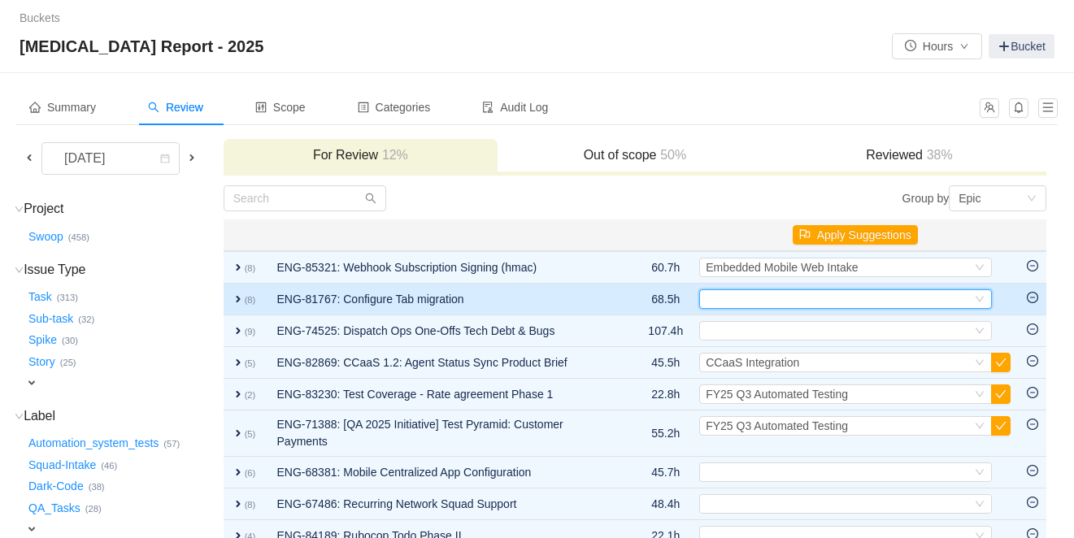
click at [735, 303] on div "Select" at bounding box center [839, 299] width 266 height 18
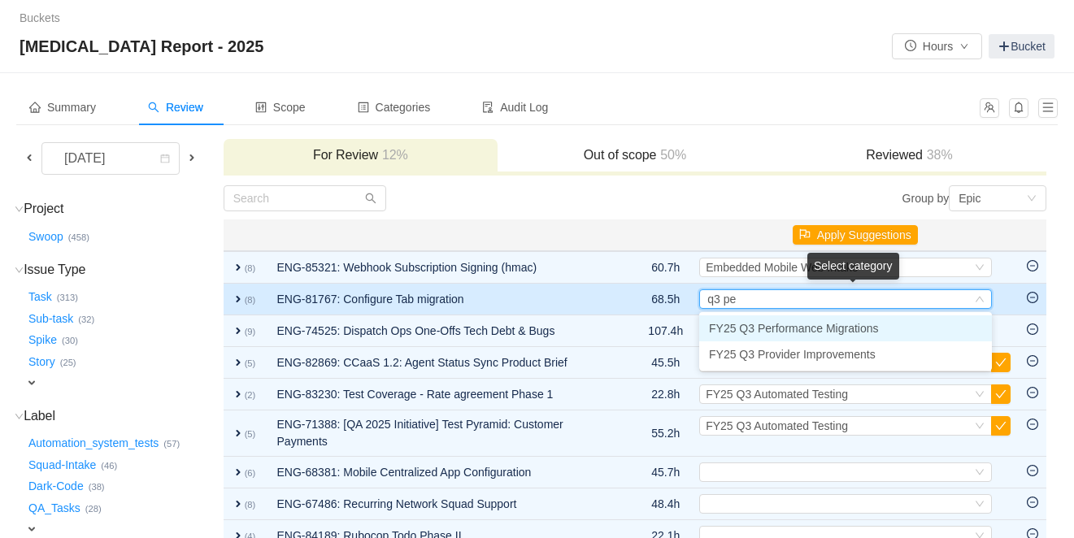
type input "q3 per"
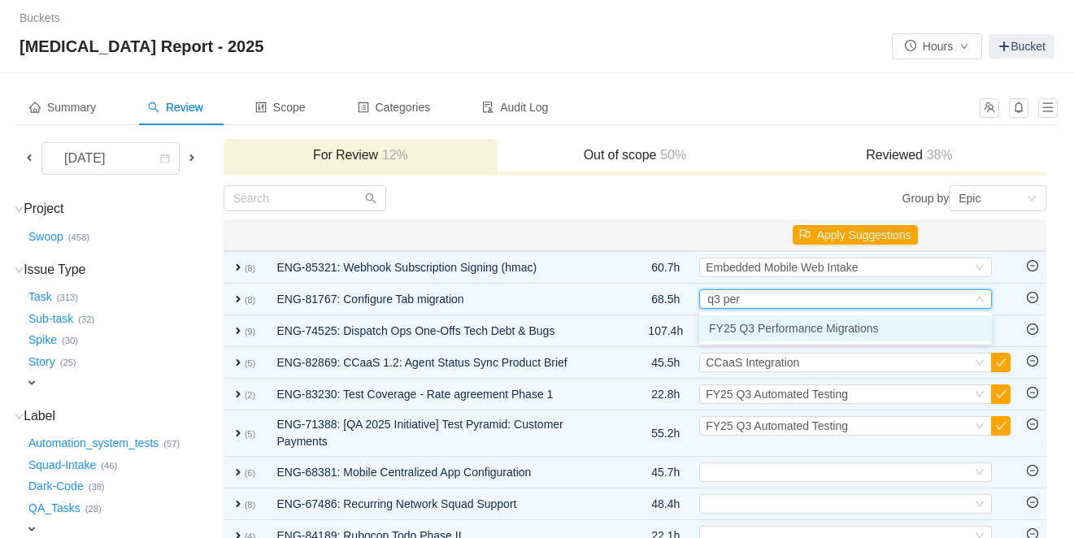
click at [741, 323] on span "FY25 Q3 Performance Migrations" at bounding box center [794, 328] width 170 height 13
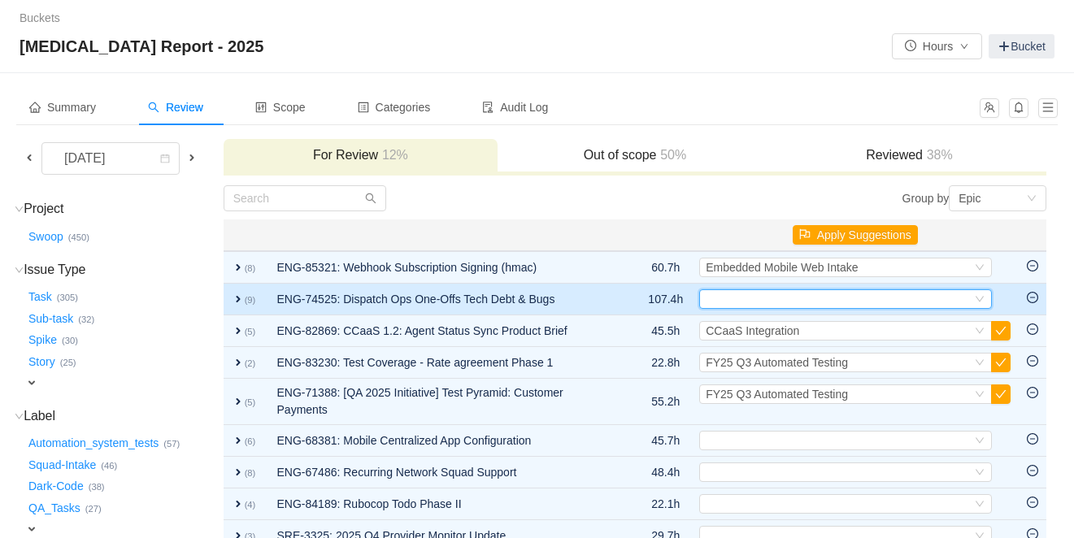
click at [737, 293] on div "Select" at bounding box center [839, 299] width 266 height 18
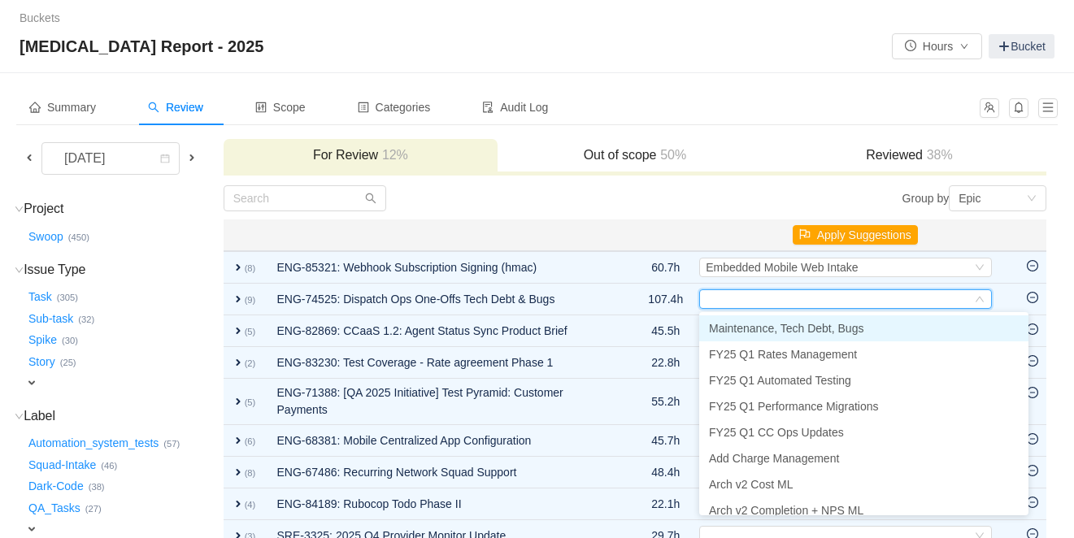
click at [745, 326] on span "Maintenance, Tech Debt, Bugs" at bounding box center [786, 328] width 154 height 13
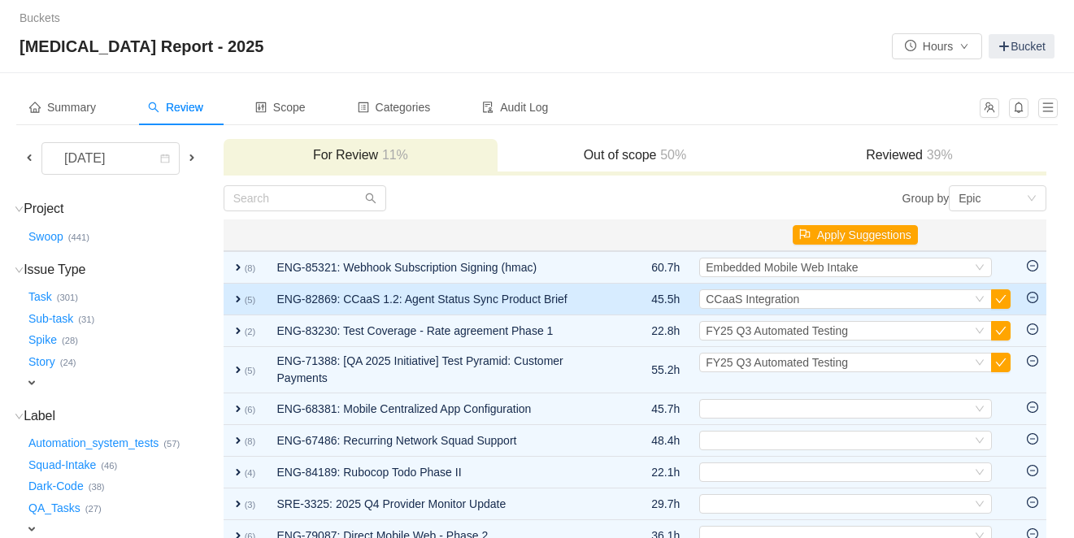
click at [1011, 300] on td "Select CCaaS Integration Out of scope" at bounding box center [855, 300] width 328 height 32
click at [1007, 302] on button "button" at bounding box center [1001, 299] width 20 height 20
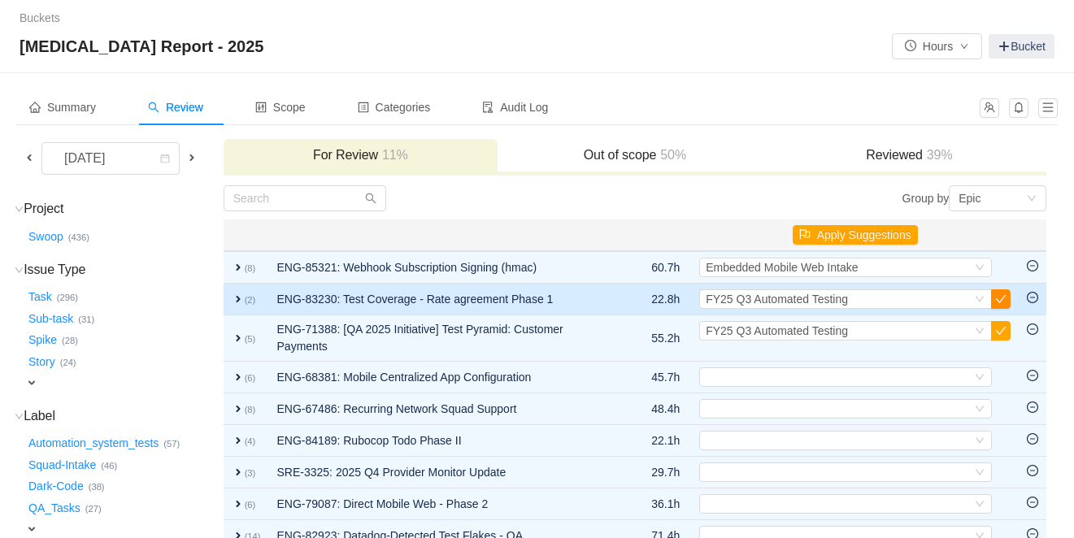
click at [1002, 302] on button "button" at bounding box center [1001, 299] width 20 height 20
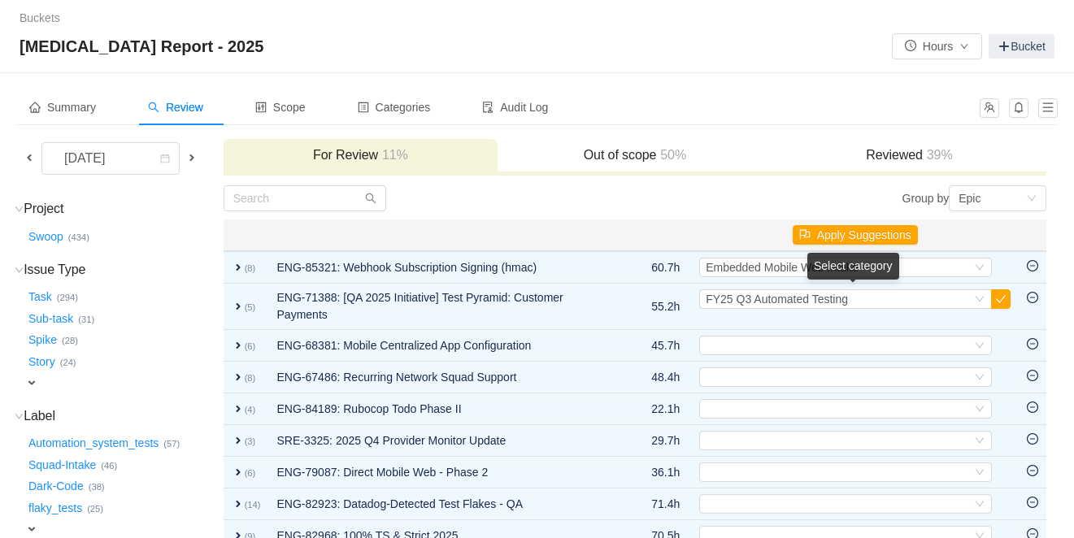
click at [1002, 302] on button "button" at bounding box center [1001, 299] width 20 height 20
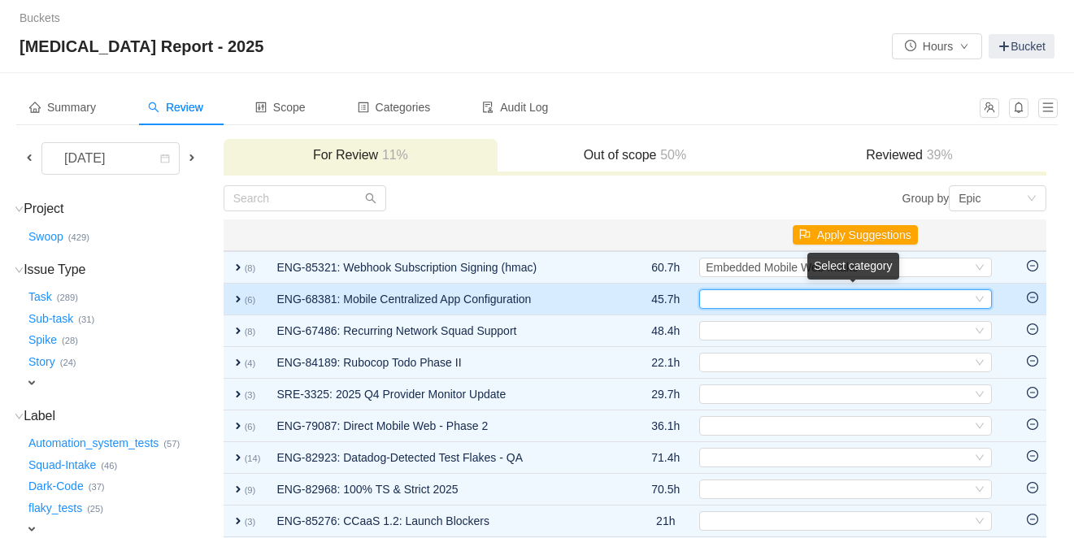
click at [822, 304] on div "Select" at bounding box center [839, 299] width 266 height 18
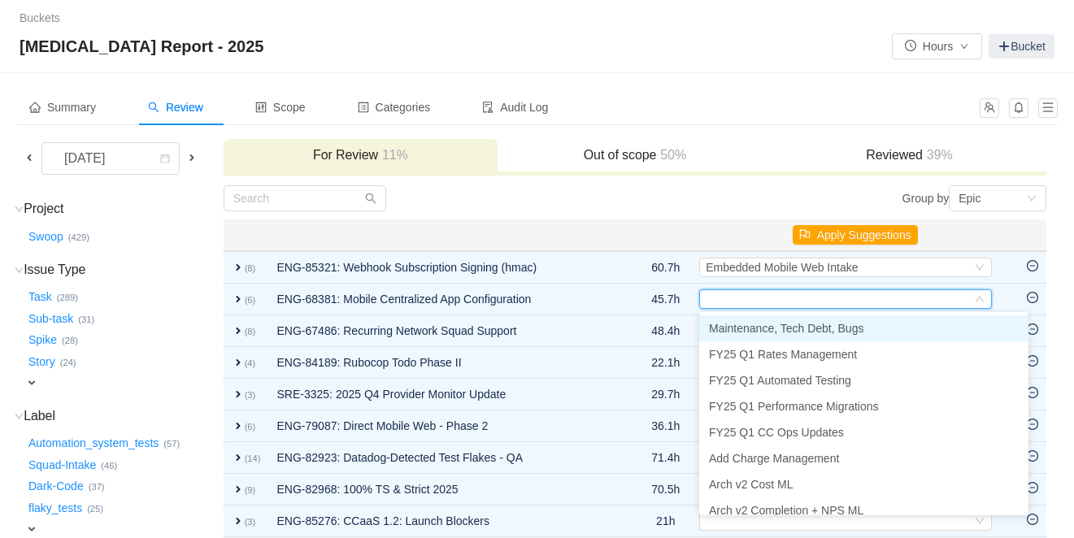
click at [801, 328] on span "Maintenance, Tech Debt, Bugs" at bounding box center [786, 328] width 154 height 13
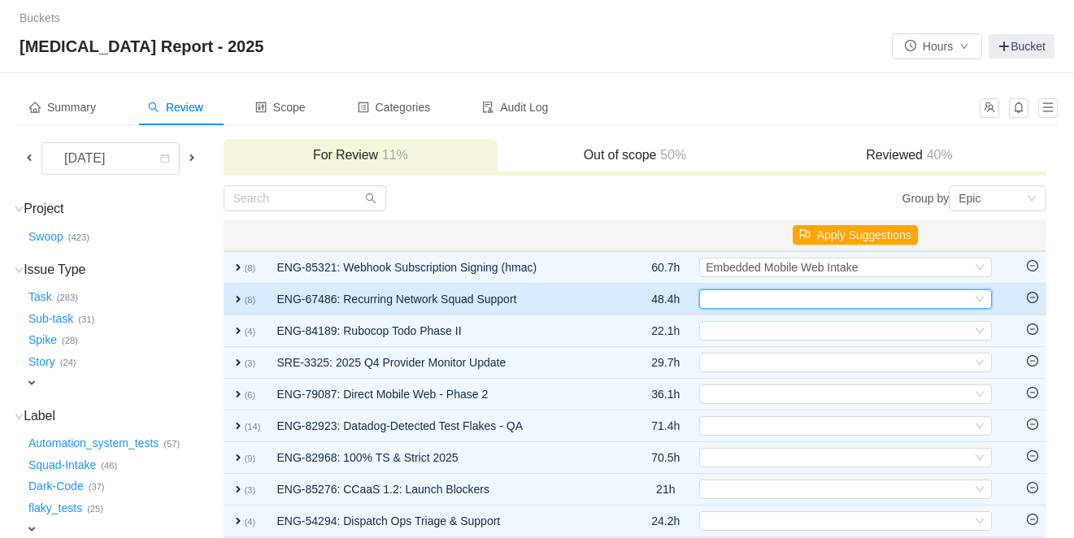
click at [782, 298] on div "Select" at bounding box center [839, 299] width 266 height 18
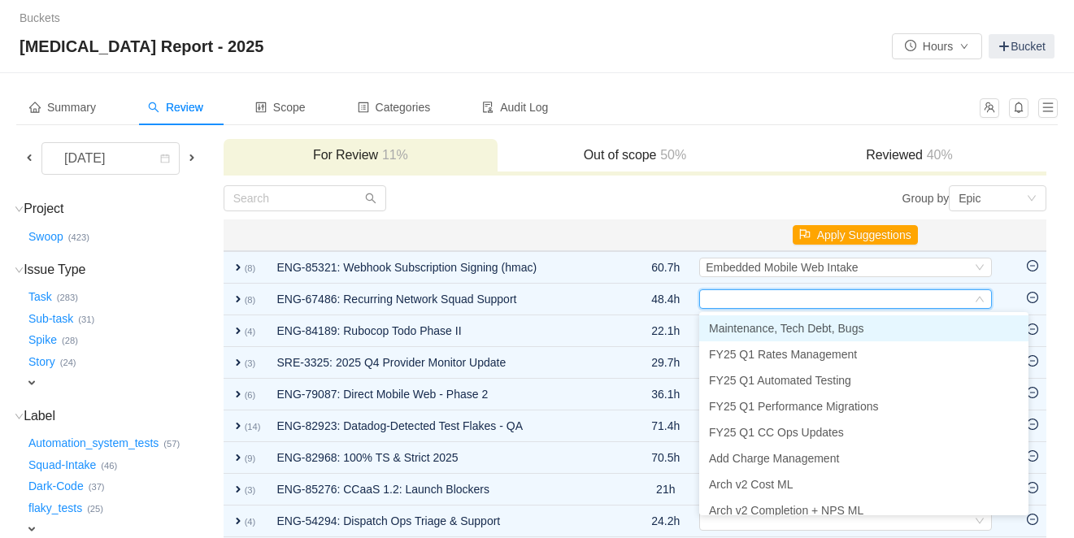
click at [780, 328] on span "Maintenance, Tech Debt, Bugs" at bounding box center [786, 328] width 154 height 13
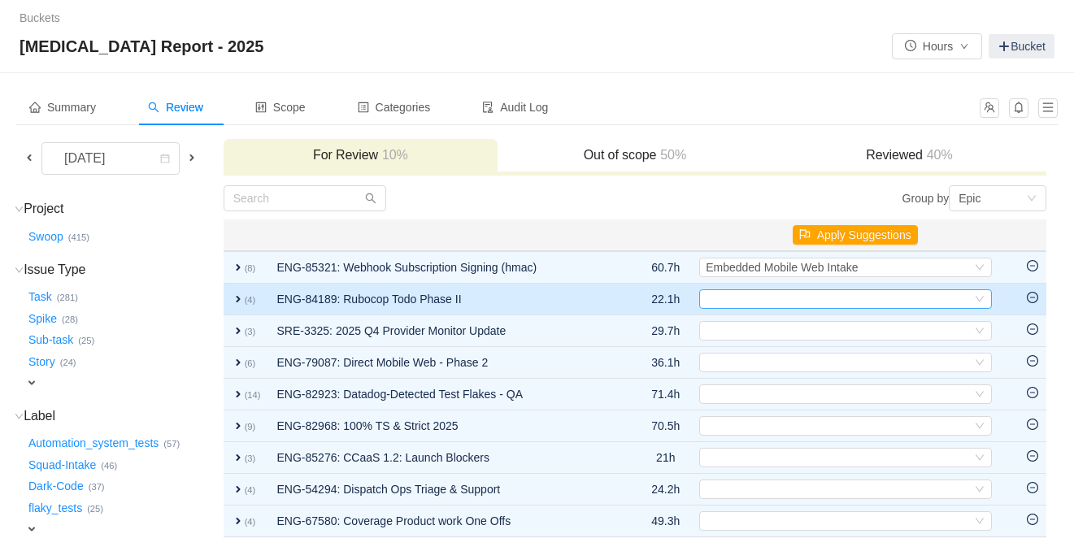
click at [771, 303] on div "Select" at bounding box center [839, 299] width 266 height 18
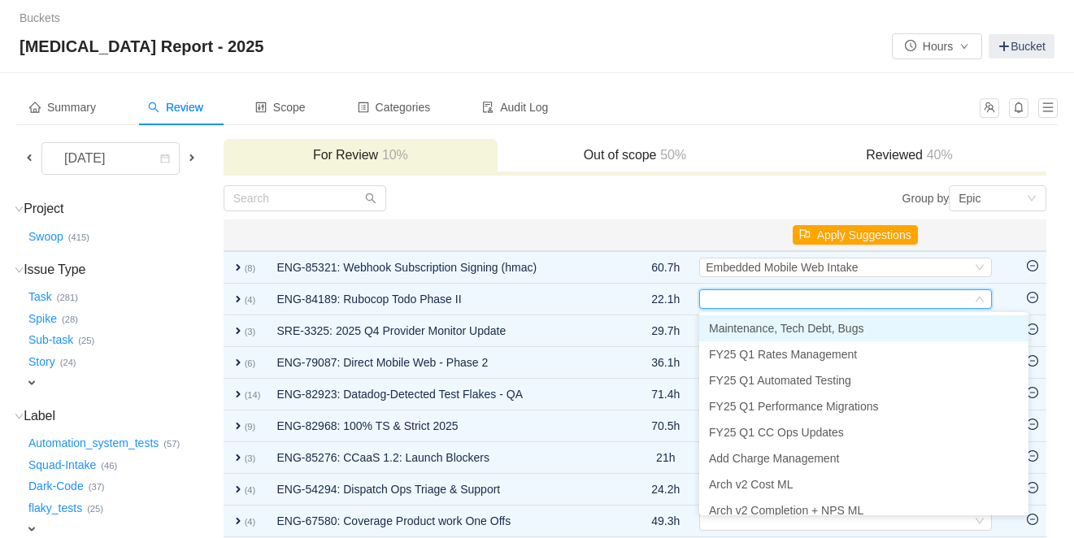
click at [766, 328] on span "Maintenance, Tech Debt, Bugs" at bounding box center [786, 328] width 154 height 13
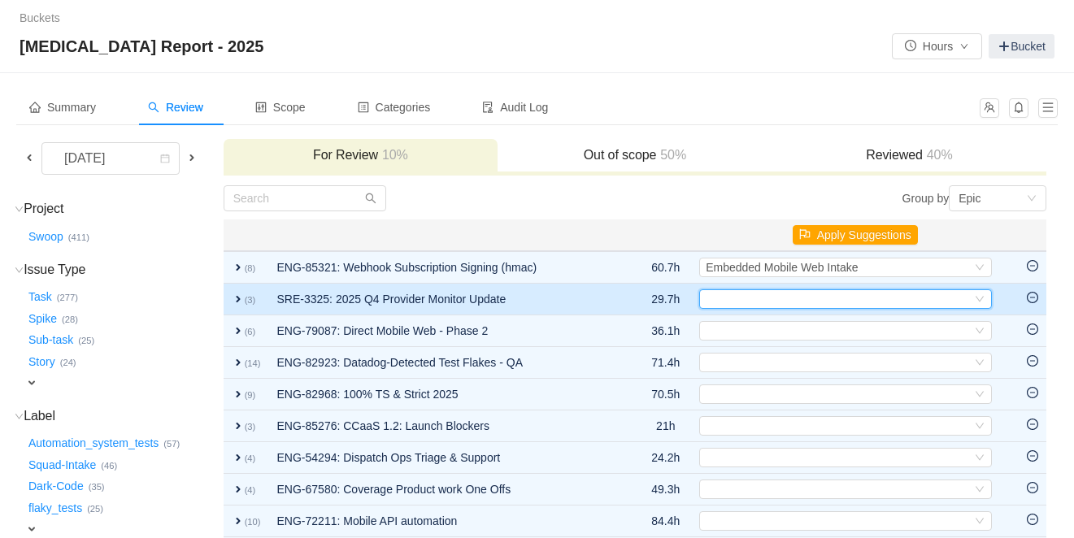
click at [754, 306] on div "Select" at bounding box center [839, 299] width 266 height 18
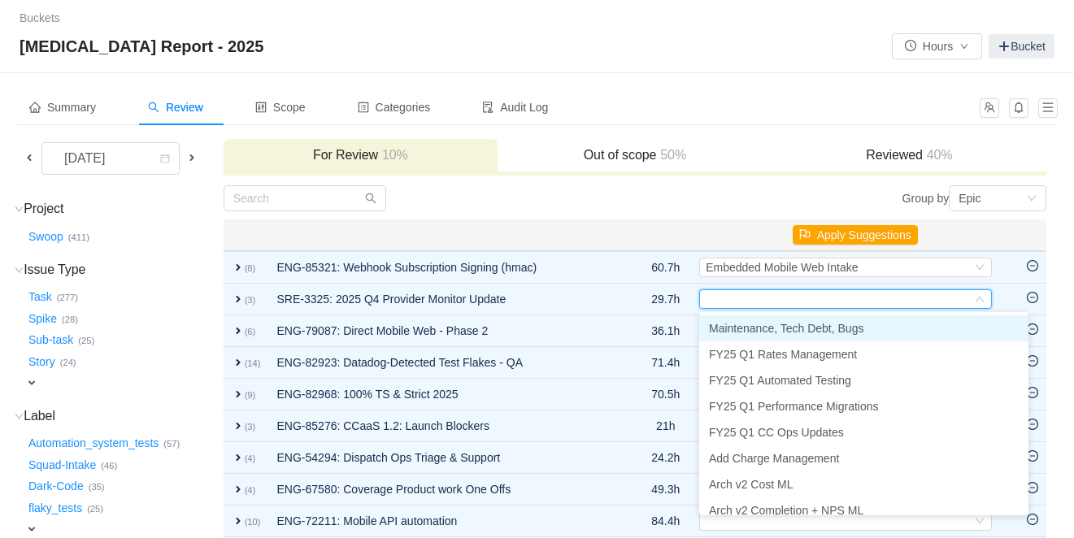
click at [755, 324] on span "Maintenance, Tech Debt, Bugs" at bounding box center [786, 328] width 154 height 13
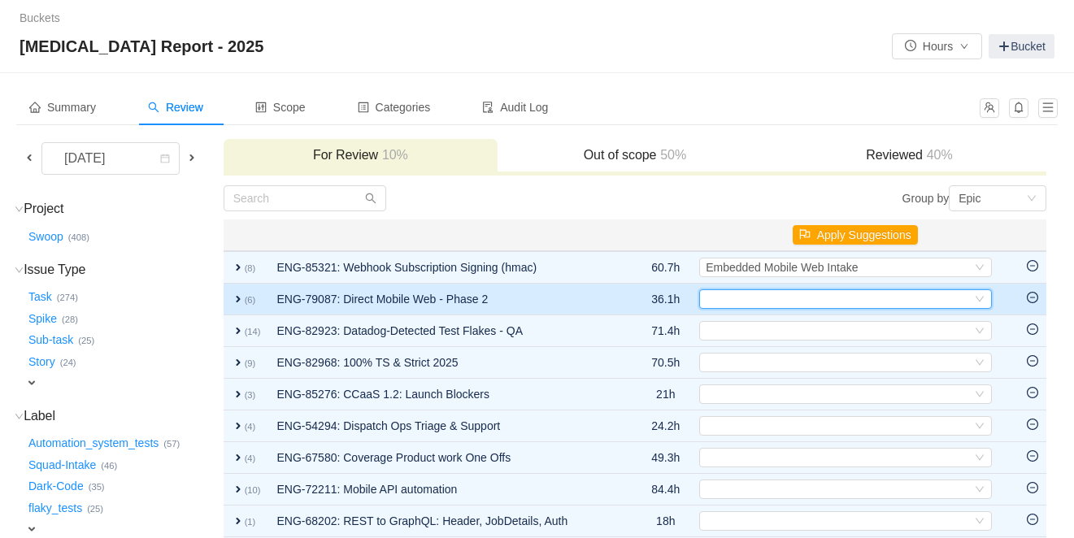
click at [757, 298] on div "Select" at bounding box center [839, 299] width 266 height 18
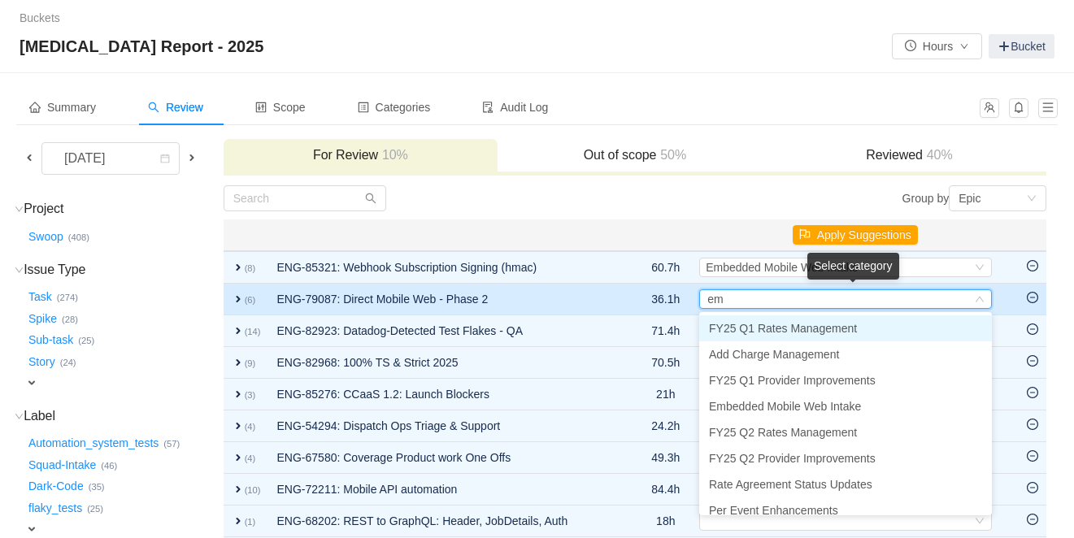
type input "emb"
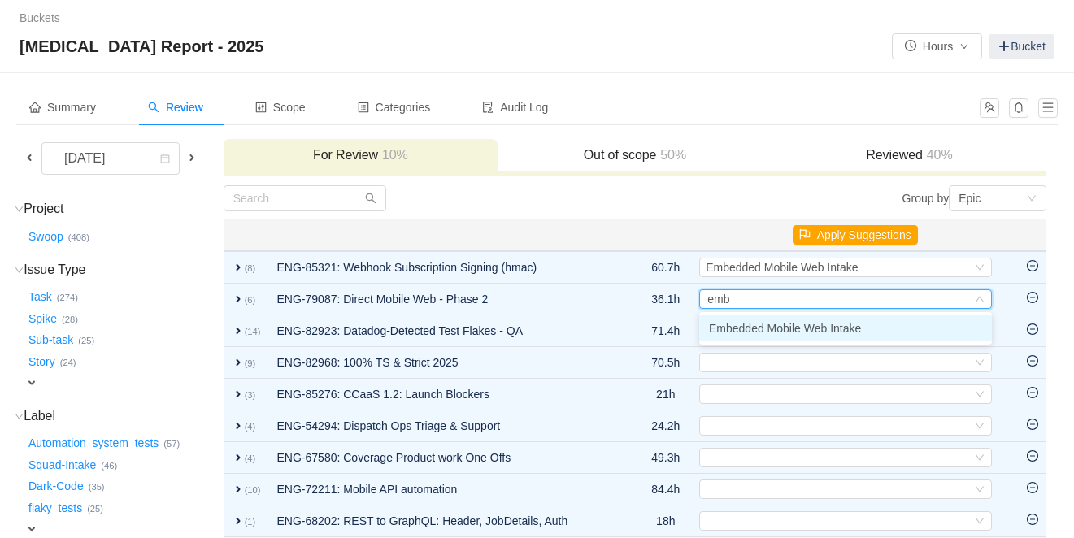
click at [759, 329] on span "Embedded Mobile Web Intake" at bounding box center [785, 328] width 152 height 13
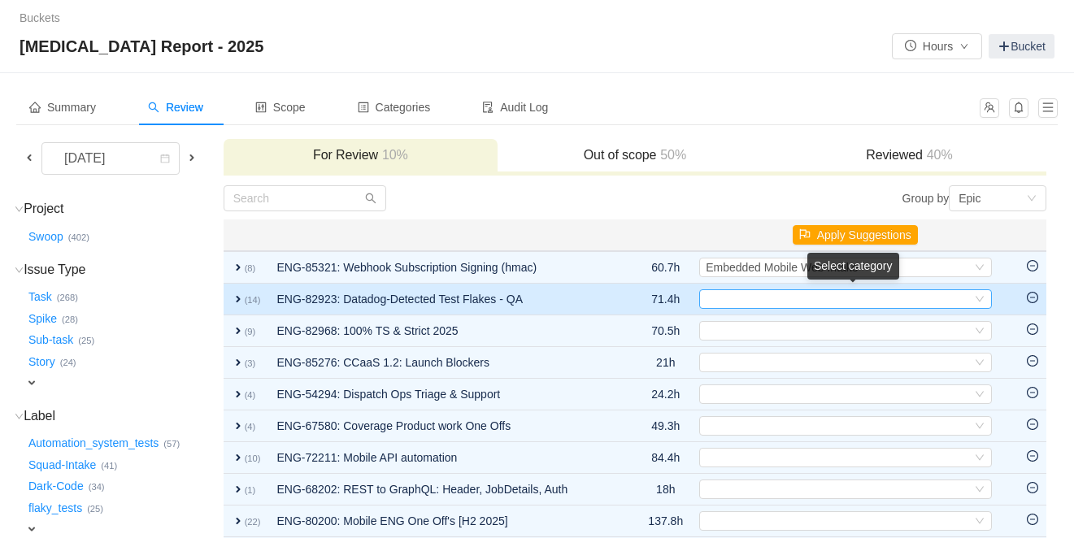
click at [793, 307] on div "Select" at bounding box center [839, 299] width 266 height 18
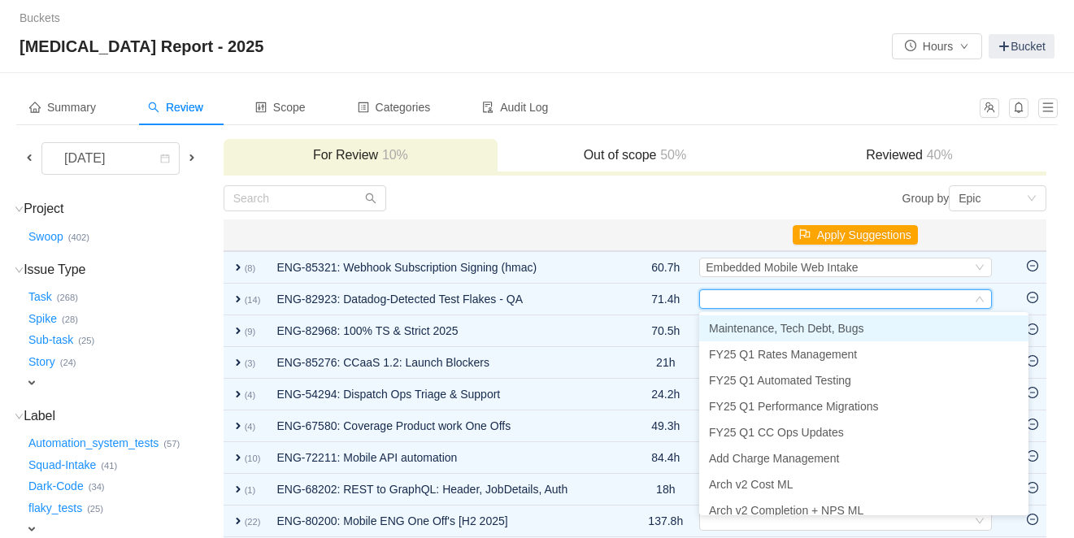
click at [780, 329] on span "Maintenance, Tech Debt, Bugs" at bounding box center [786, 328] width 154 height 13
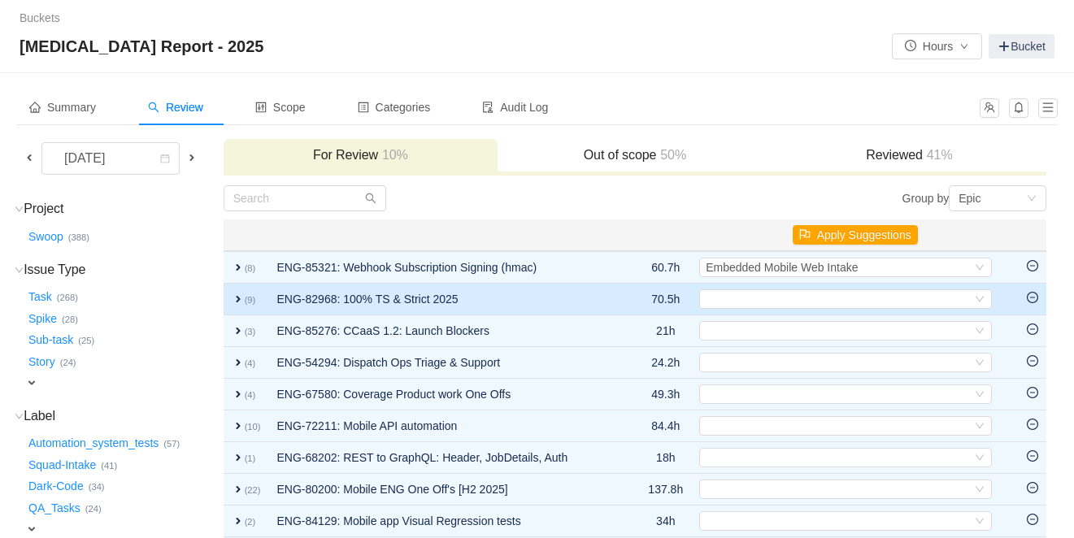
click at [245, 301] on span "expand" at bounding box center [238, 299] width 13 height 13
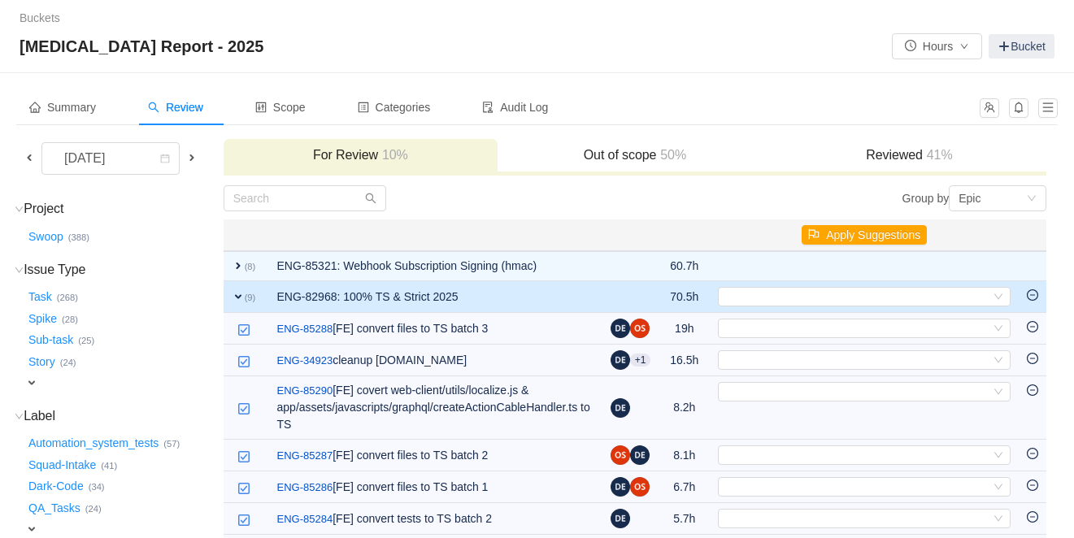
click at [245, 301] on span "expand" at bounding box center [238, 296] width 13 height 13
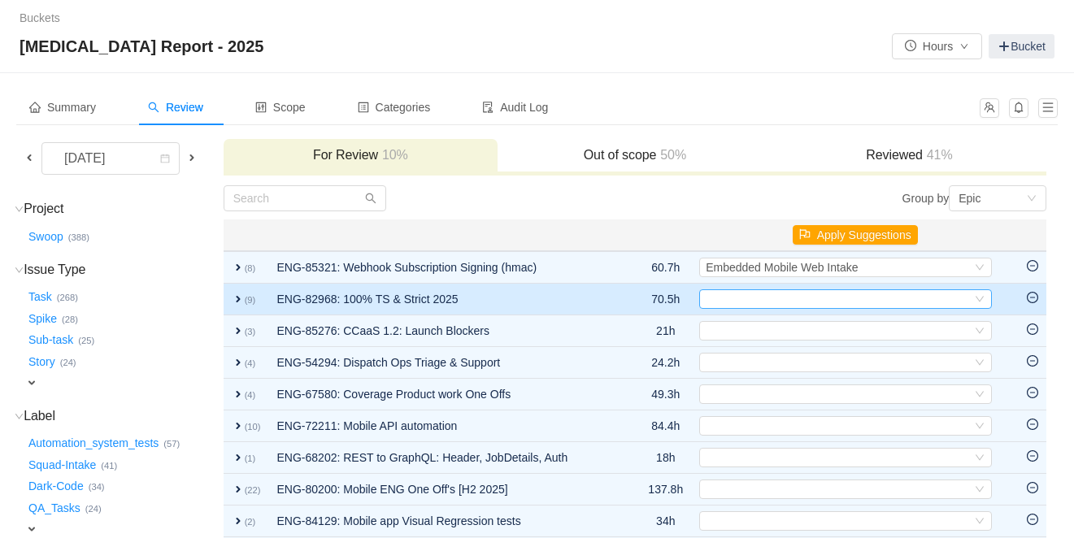
click at [788, 303] on div "Select" at bounding box center [839, 299] width 266 height 18
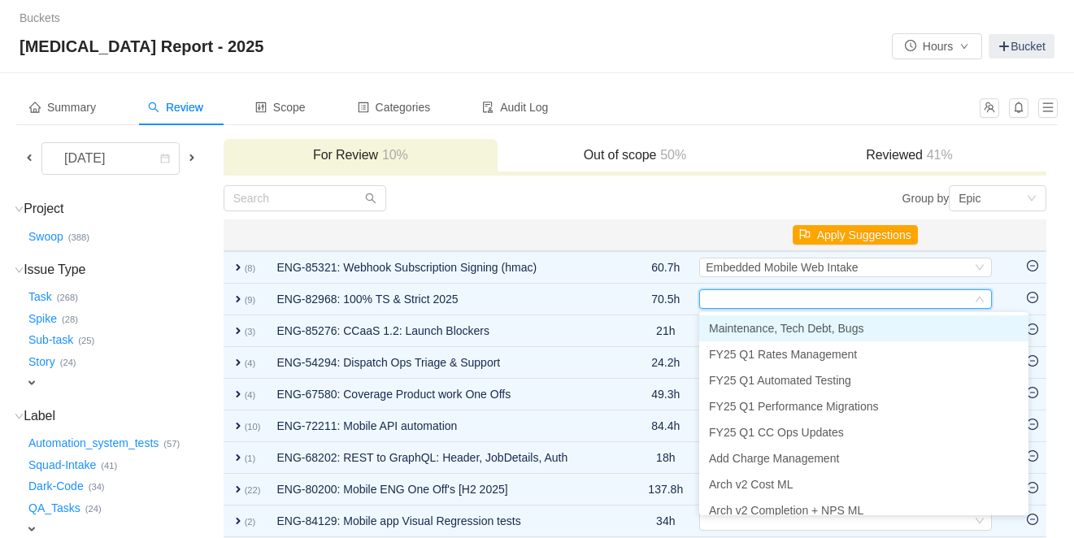
click at [772, 323] on span "Maintenance, Tech Debt, Bugs" at bounding box center [786, 328] width 154 height 13
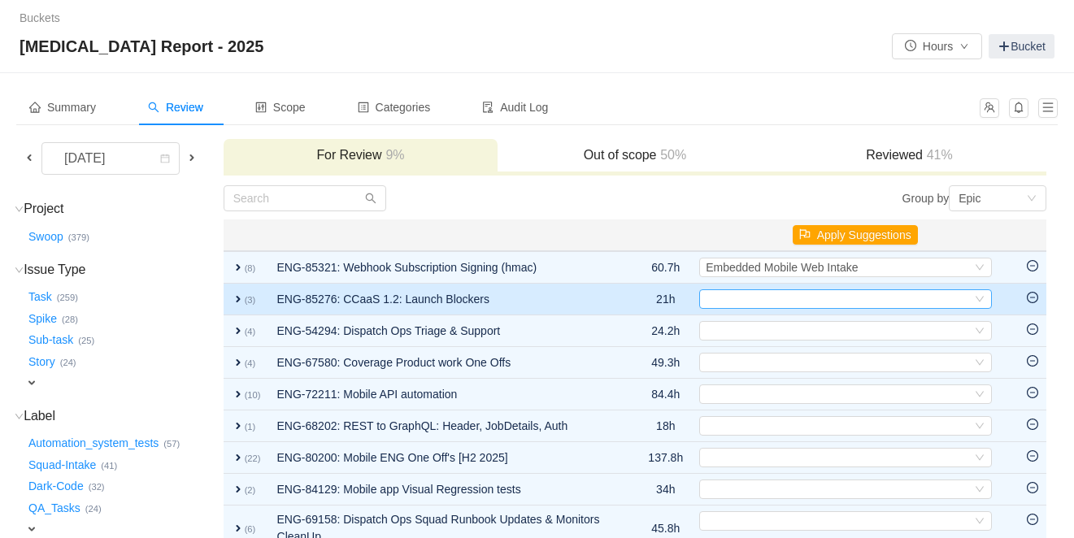
click at [757, 298] on div "Select" at bounding box center [839, 299] width 266 height 18
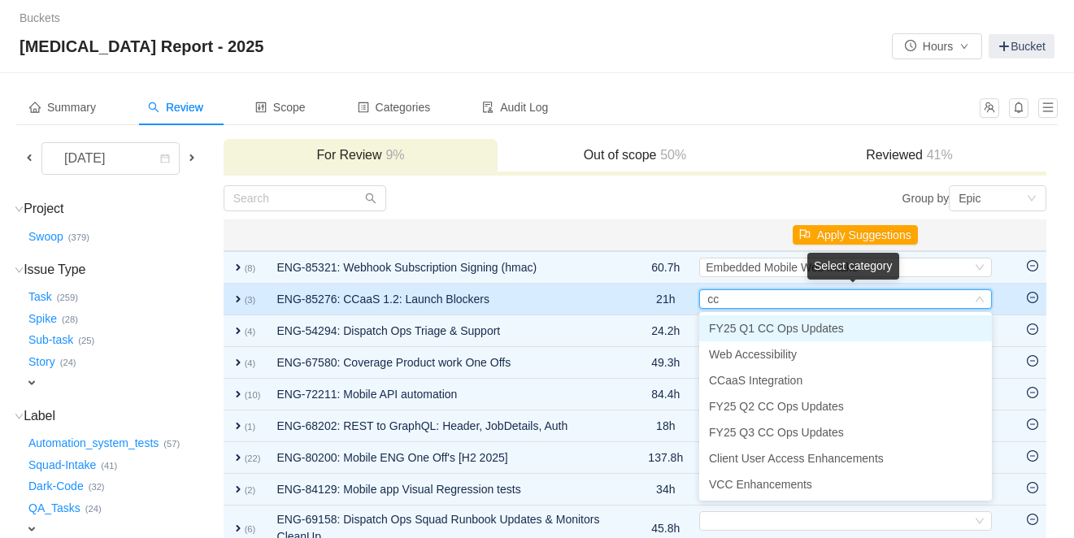
type input "cca"
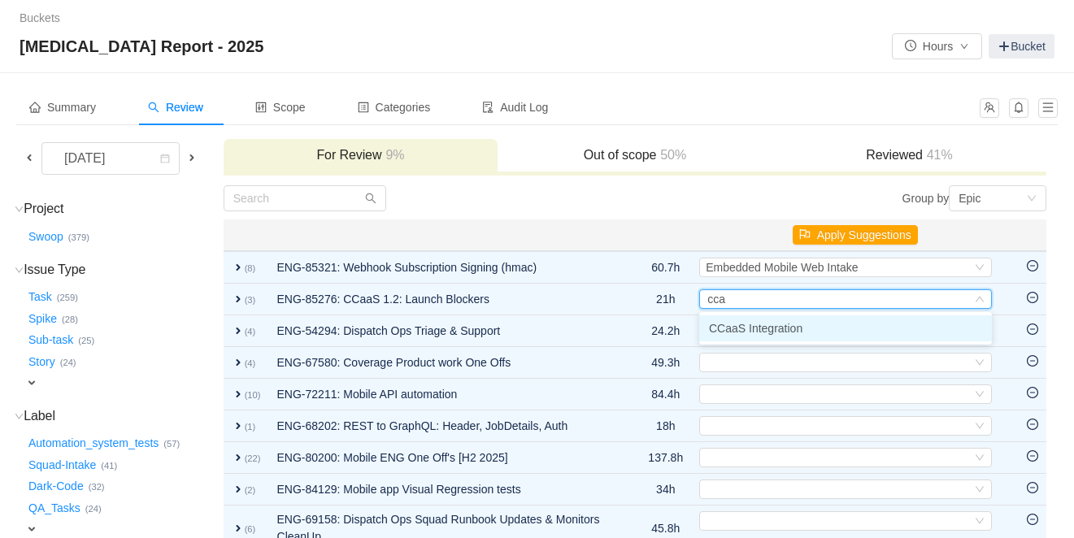
click at [756, 325] on span "CCaaS Integration" at bounding box center [755, 328] width 93 height 13
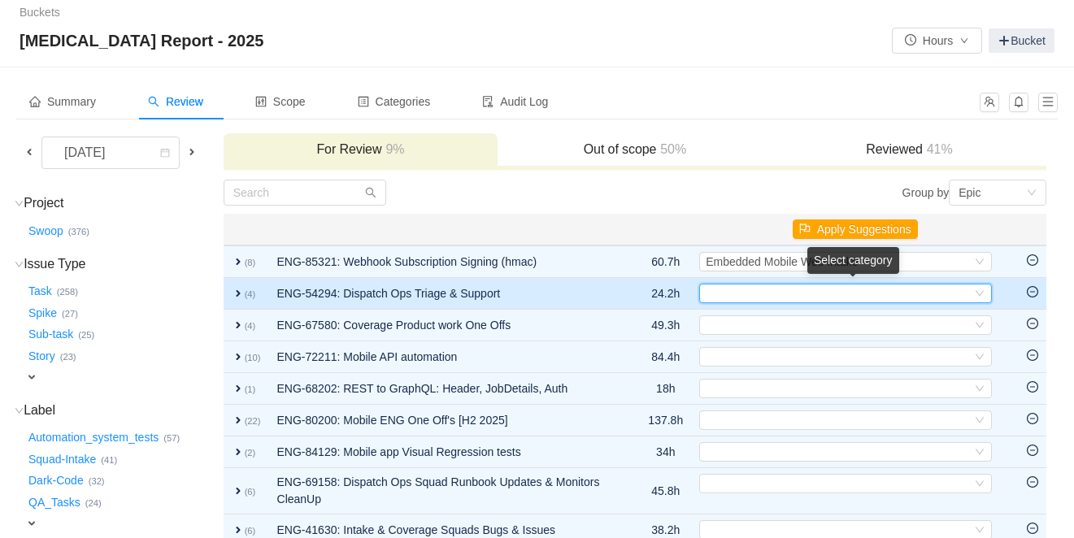
click at [779, 302] on div "Select" at bounding box center [839, 294] width 266 height 18
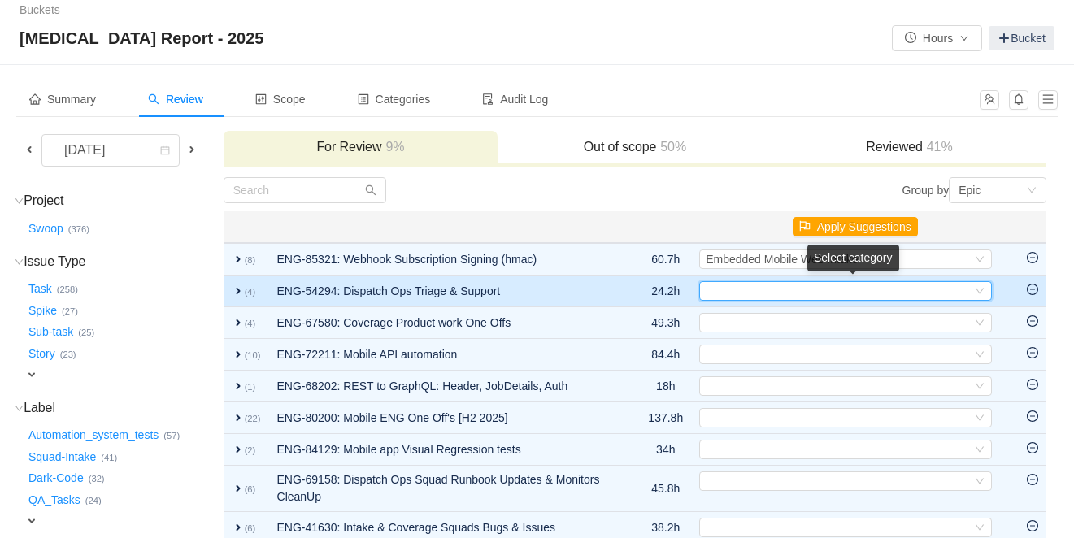
scroll to position [9, 0]
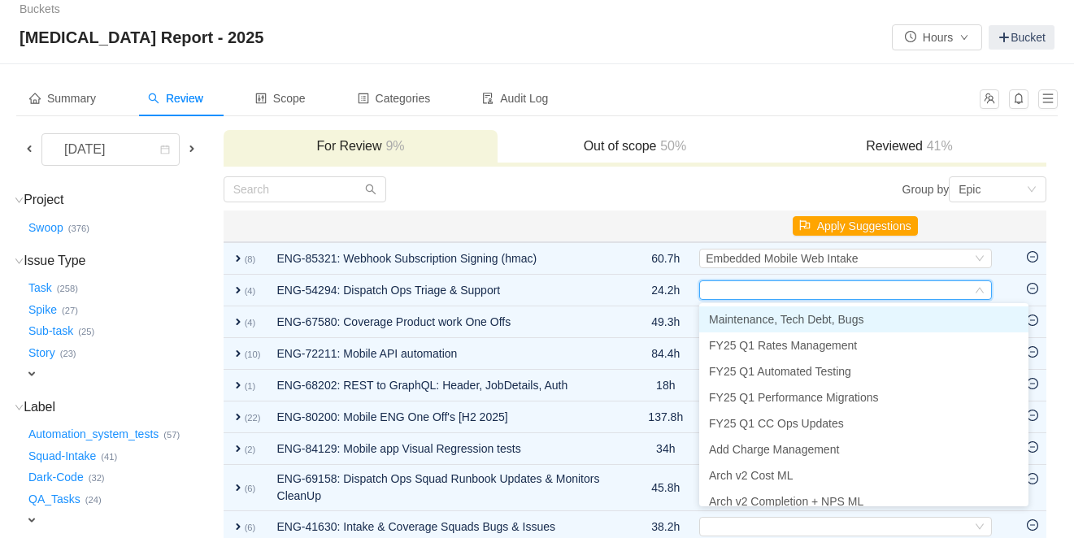
click at [777, 318] on span "Maintenance, Tech Debt, Bugs" at bounding box center [786, 319] width 154 height 13
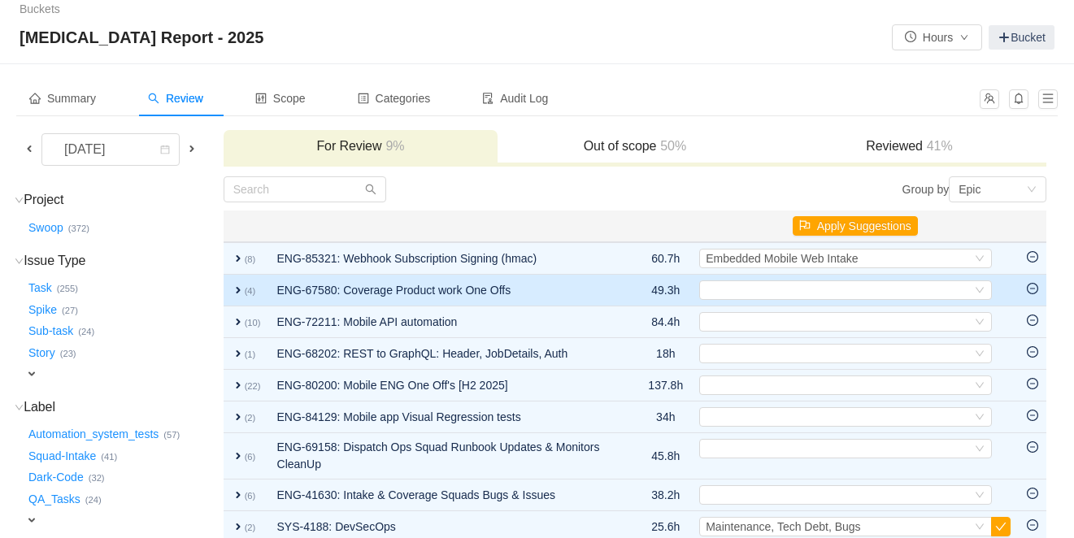
click at [245, 286] on span "expand" at bounding box center [238, 290] width 13 height 13
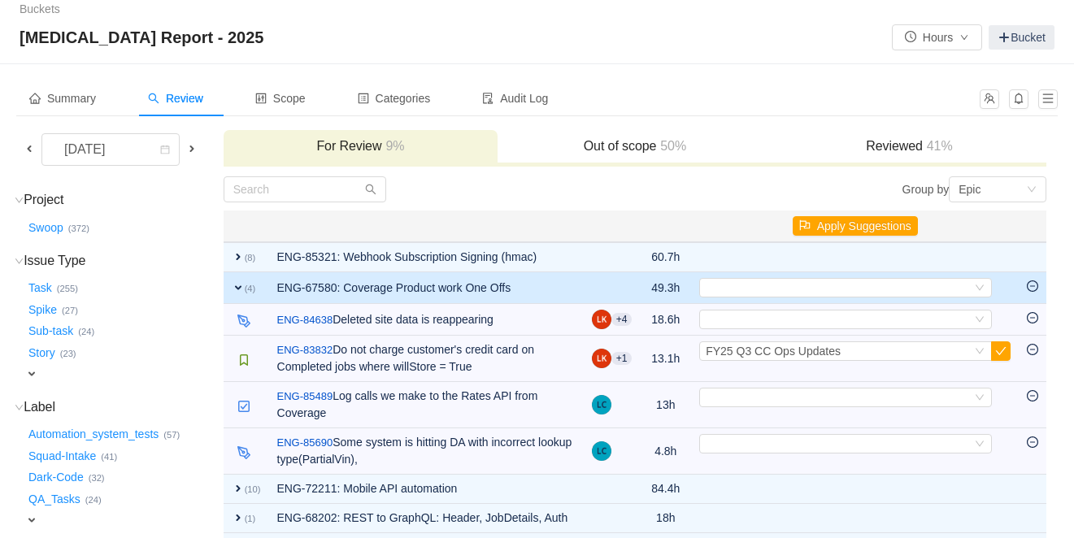
click at [245, 289] on span "expand" at bounding box center [238, 287] width 13 height 13
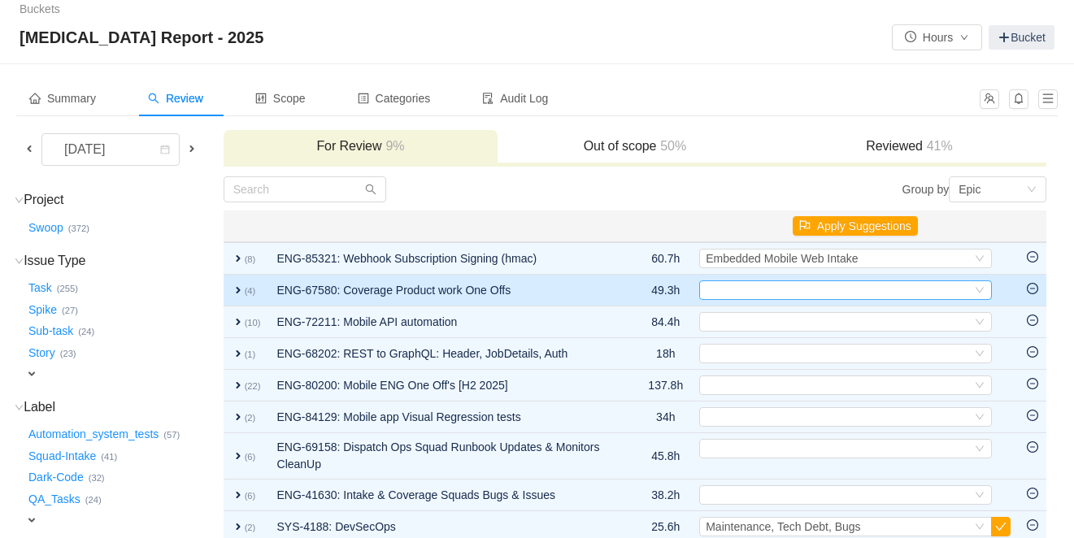
click at [741, 297] on div "Select" at bounding box center [839, 290] width 266 height 18
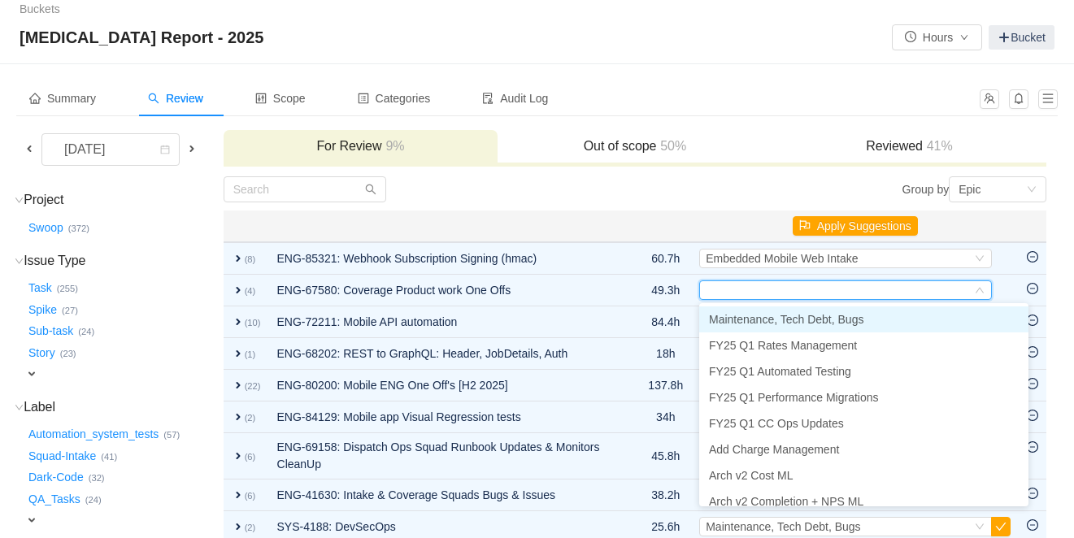
click at [753, 316] on span "Maintenance, Tech Debt, Bugs" at bounding box center [786, 319] width 154 height 13
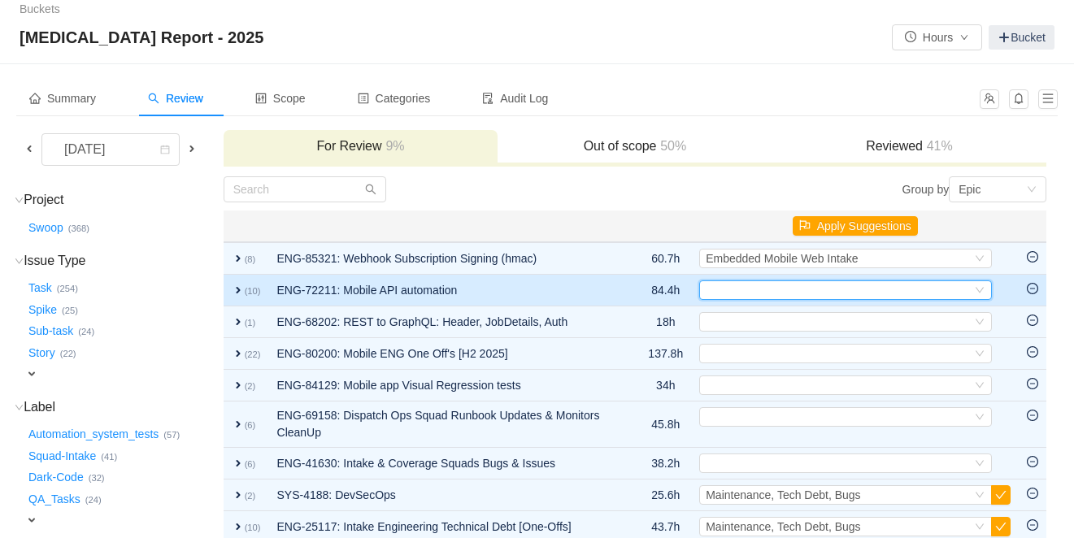
click at [744, 289] on div "Select" at bounding box center [839, 290] width 266 height 18
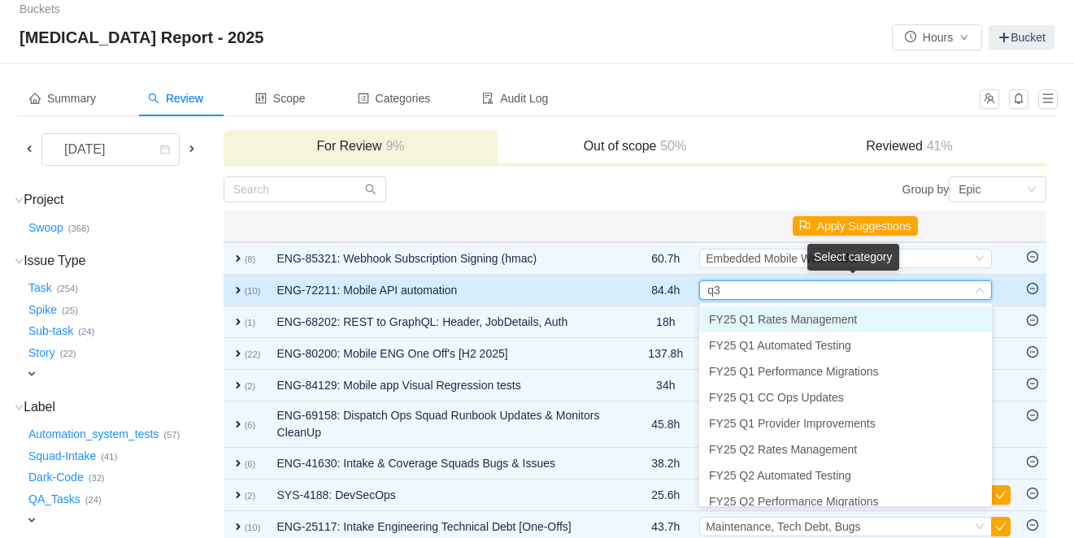
type input "q3"
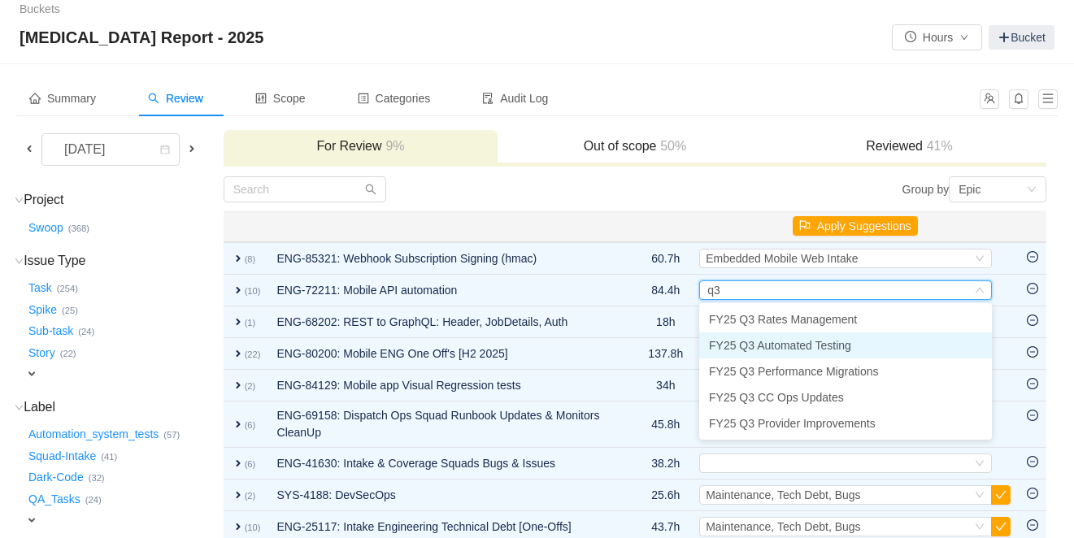
click at [772, 341] on span "FY25 Q3 Automated Testing" at bounding box center [780, 345] width 142 height 13
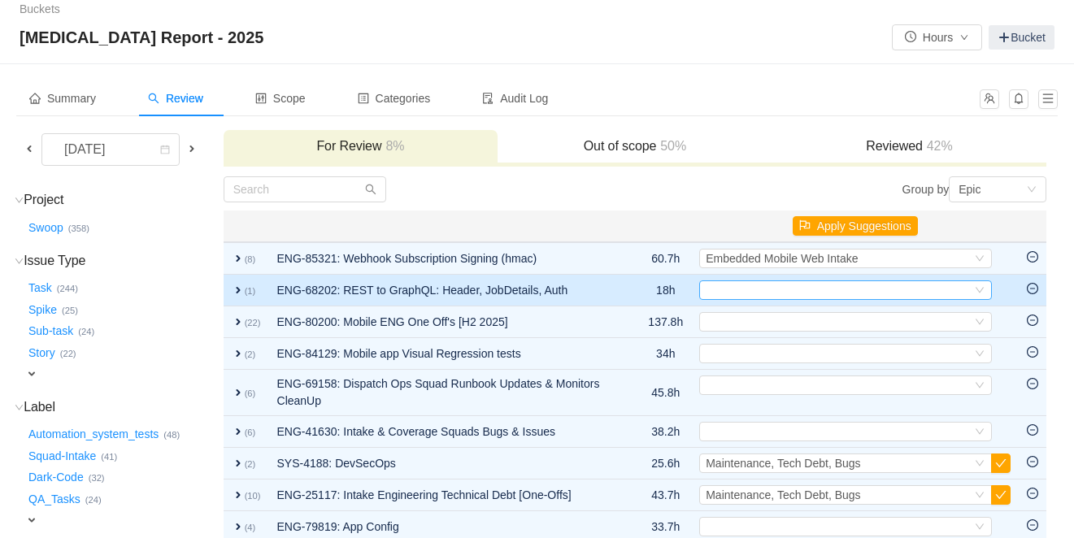
click at [746, 287] on div "Select" at bounding box center [839, 290] width 266 height 18
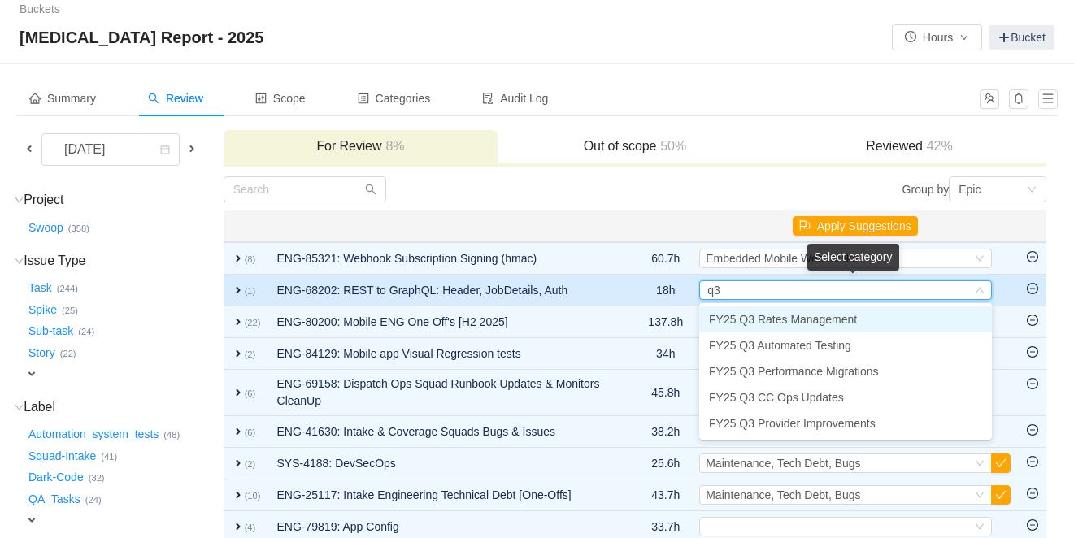
type input "q3"
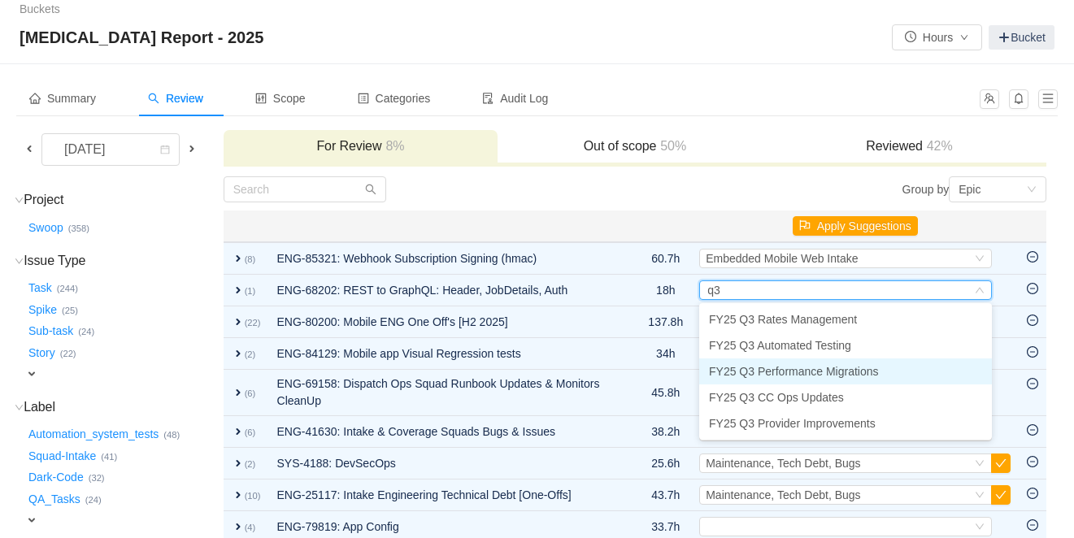
click at [779, 367] on span "FY25 Q3 Performance Migrations" at bounding box center [794, 371] width 170 height 13
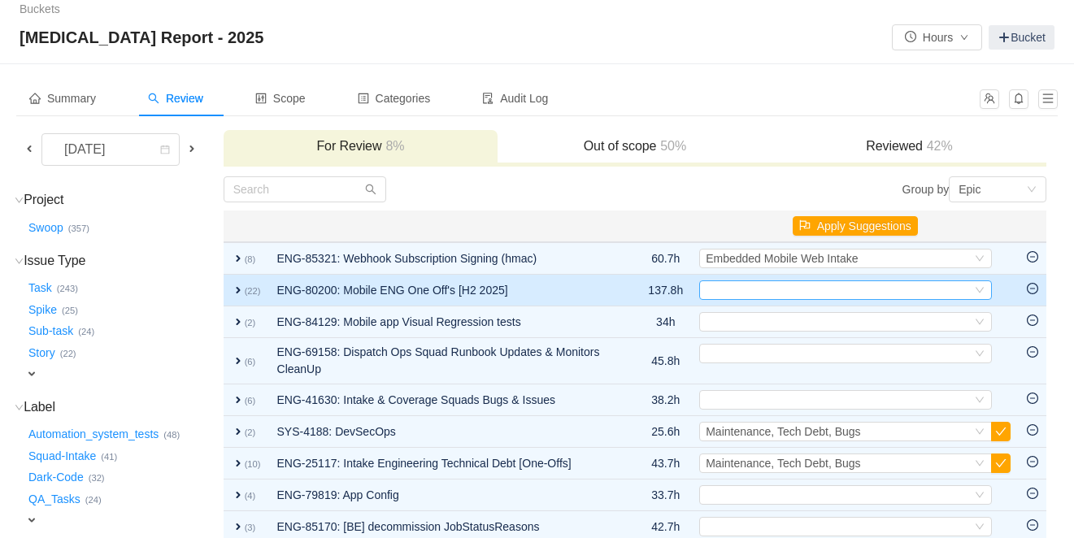
click at [752, 289] on div "Select" at bounding box center [839, 290] width 266 height 18
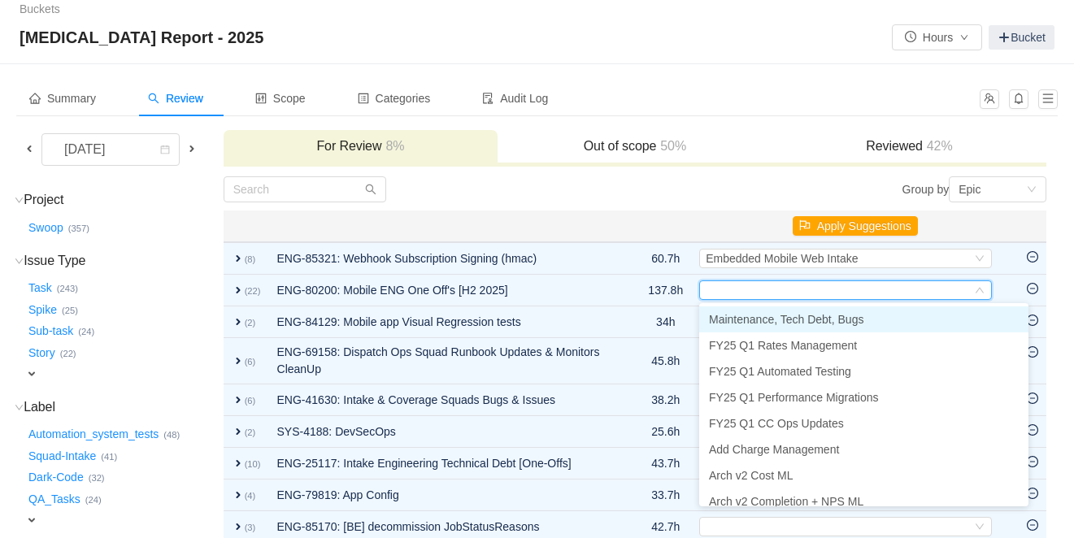
click at [754, 324] on span "Maintenance, Tech Debt, Bugs" at bounding box center [786, 319] width 154 height 13
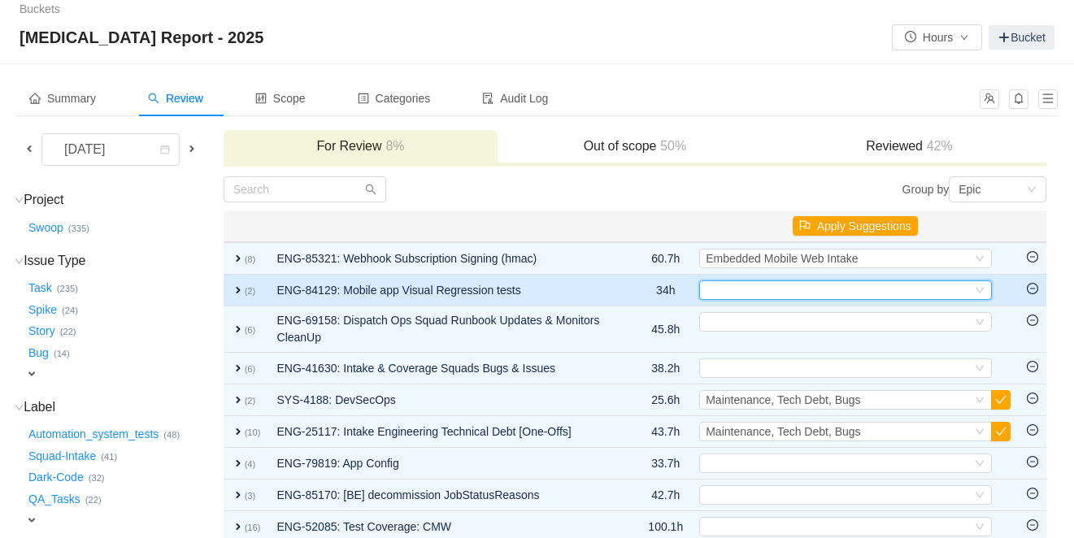
click at [741, 289] on div "Select" at bounding box center [839, 290] width 266 height 18
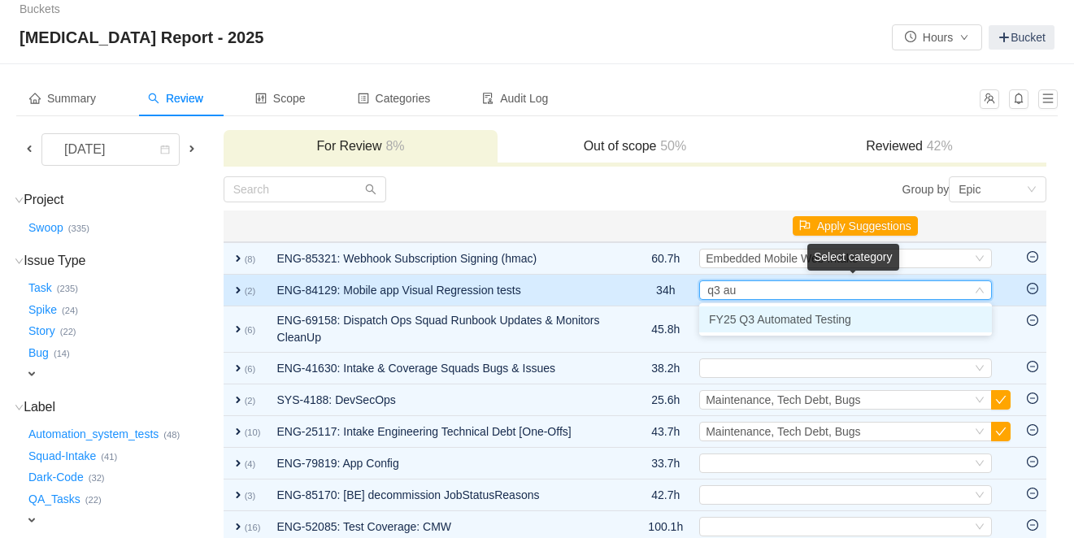
type input "q3 aut"
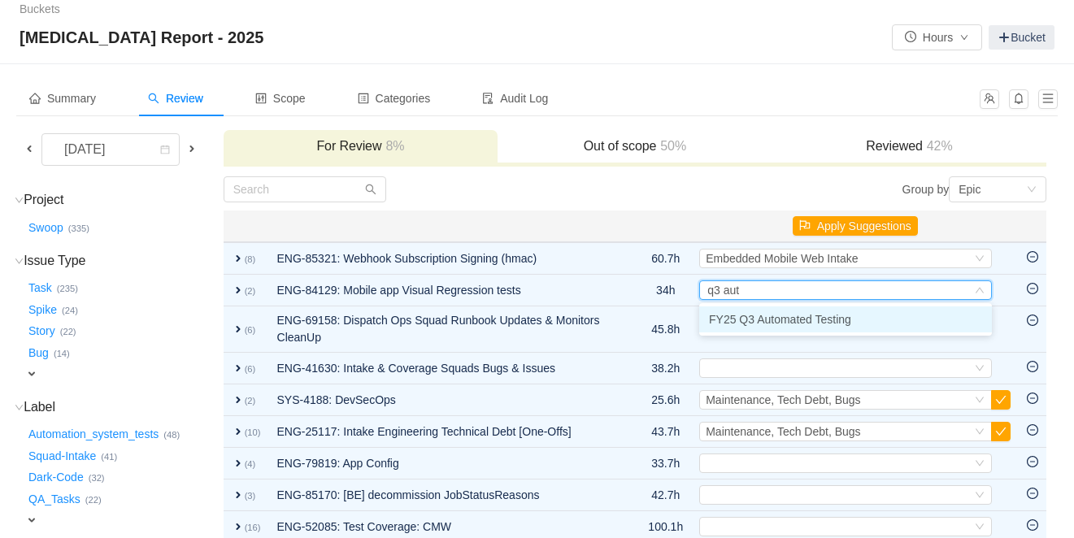
click at [754, 319] on span "FY25 Q3 Automated Testing" at bounding box center [780, 319] width 142 height 13
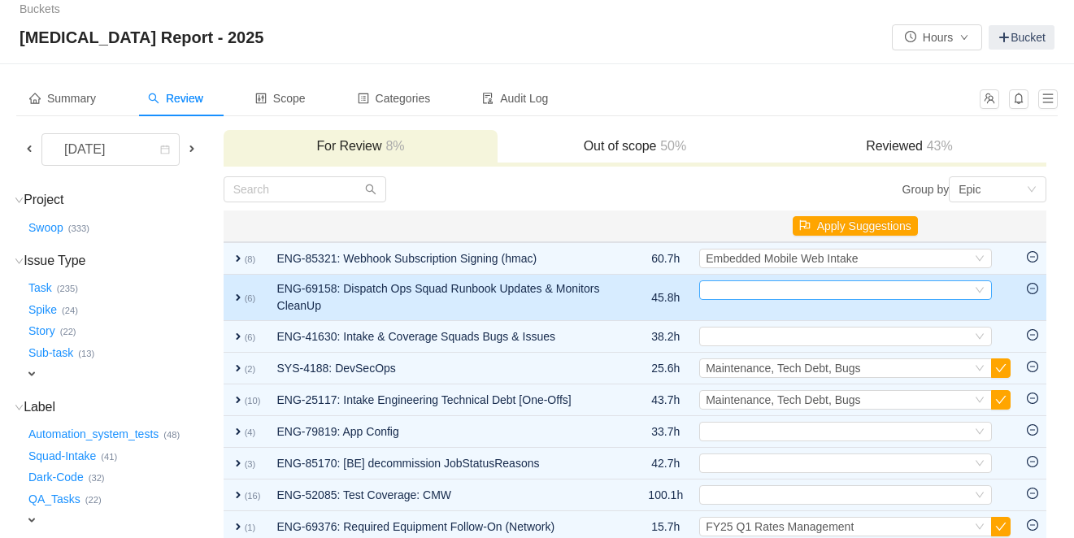
click at [761, 287] on div "Select" at bounding box center [839, 290] width 266 height 18
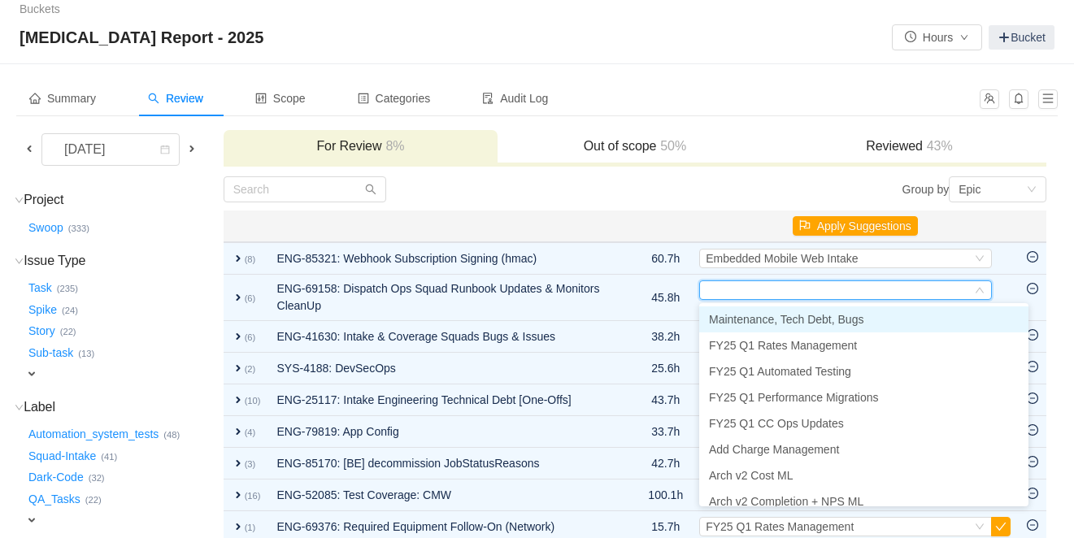
click at [769, 316] on span "Maintenance, Tech Debt, Bugs" at bounding box center [786, 319] width 154 height 13
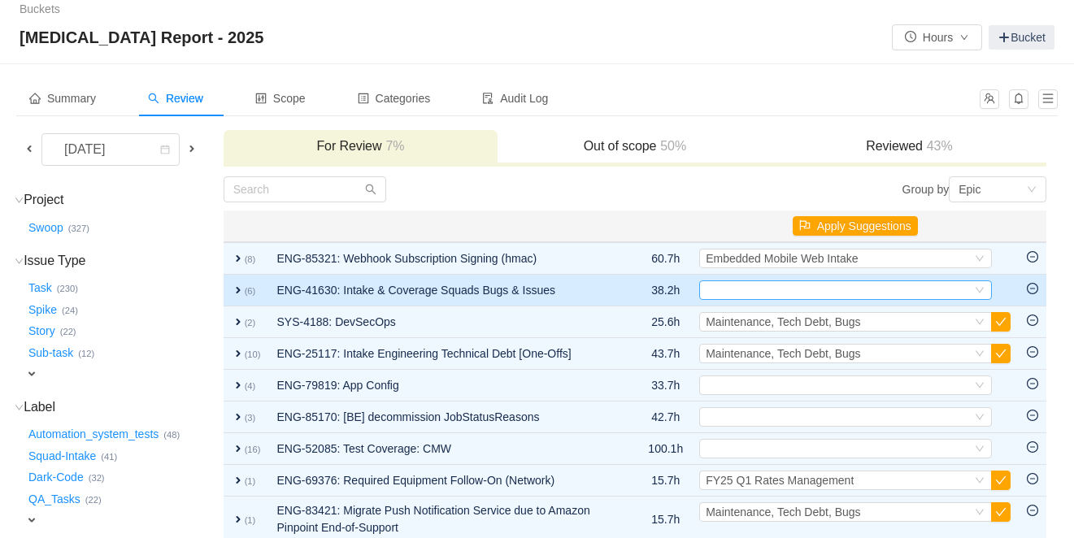
click at [758, 293] on div "Select" at bounding box center [839, 290] width 266 height 18
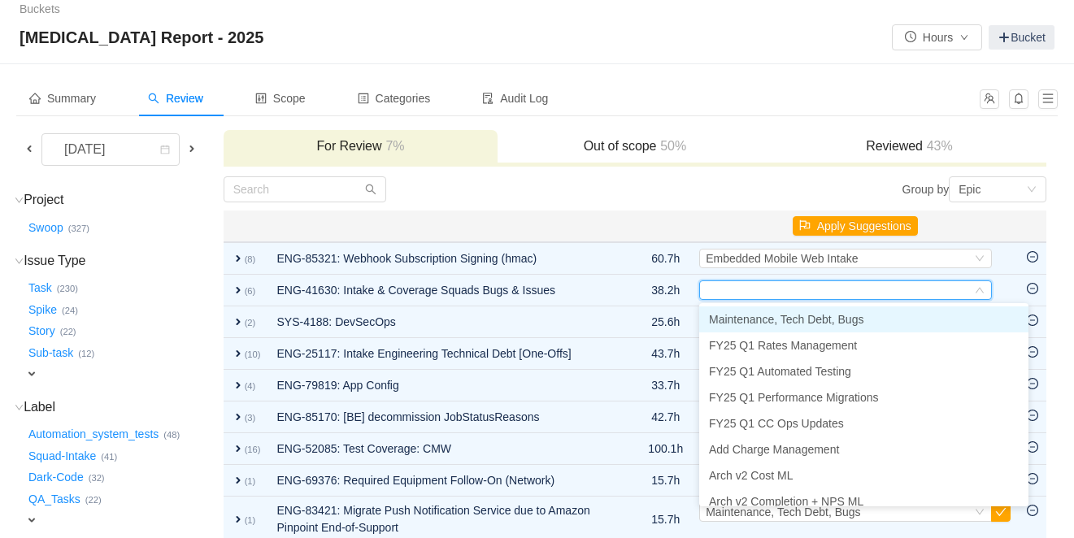
click at [761, 318] on span "Maintenance, Tech Debt, Bugs" at bounding box center [786, 319] width 154 height 13
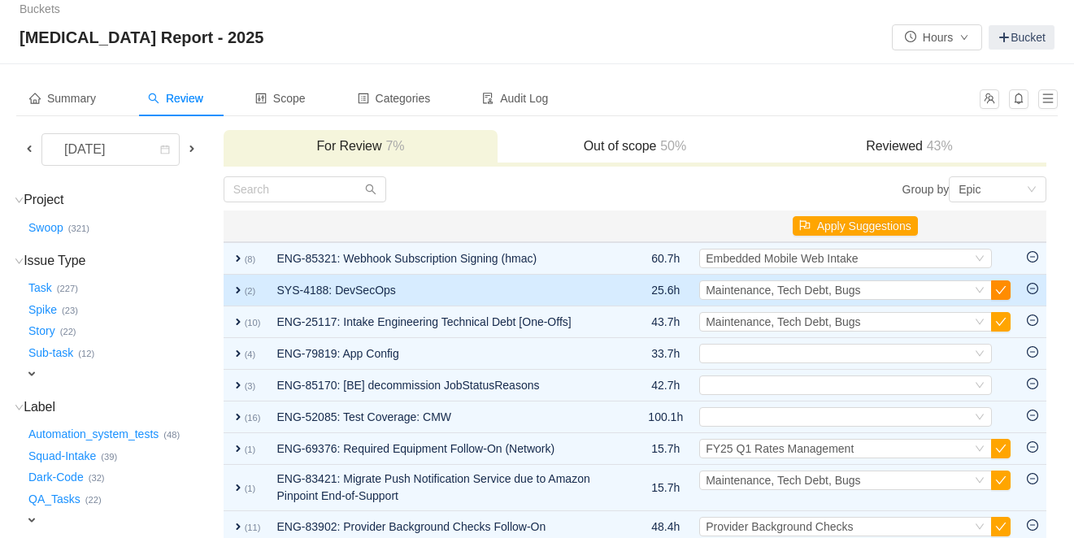
click at [1006, 293] on button "button" at bounding box center [1001, 290] width 20 height 20
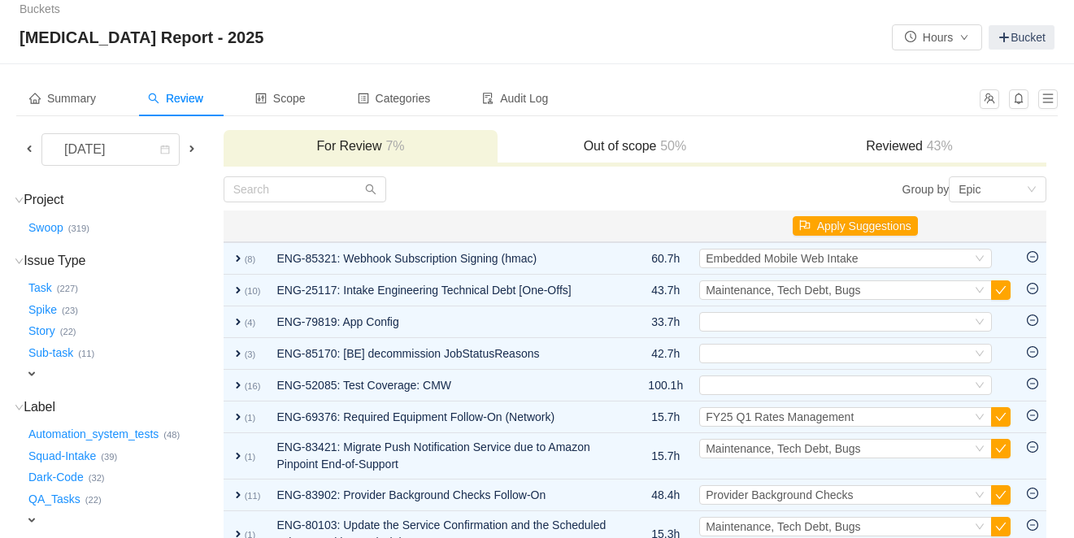
click at [1006, 293] on button "button" at bounding box center [1001, 290] width 20 height 20
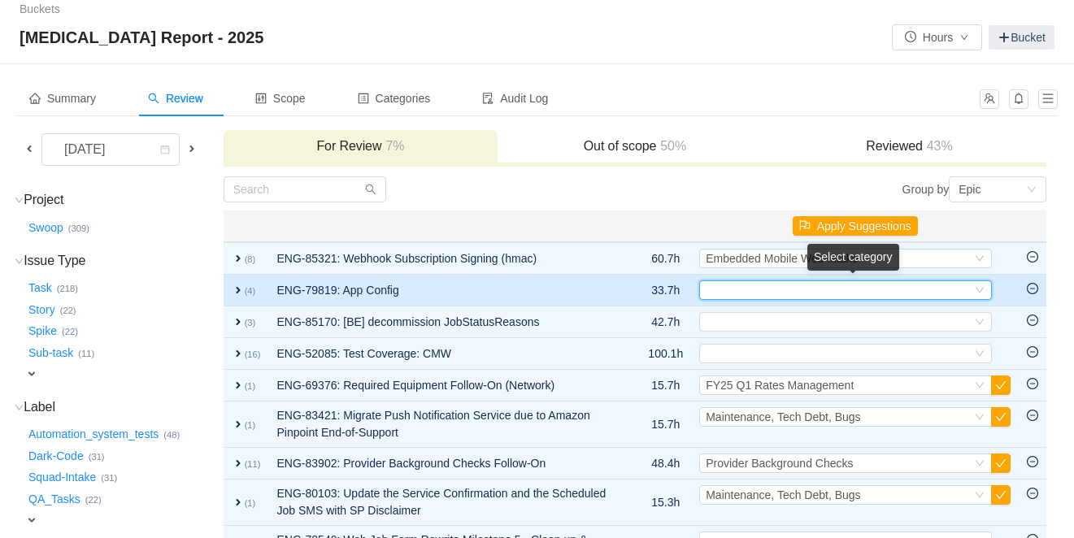
click at [858, 293] on div "Select" at bounding box center [839, 290] width 266 height 18
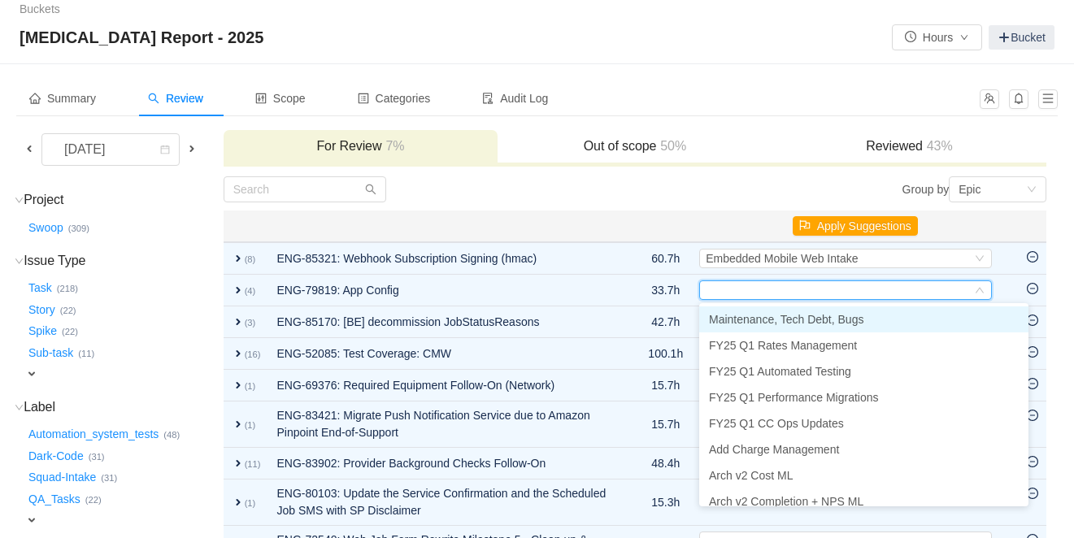
click at [833, 322] on span "Maintenance, Tech Debt, Bugs" at bounding box center [786, 319] width 154 height 13
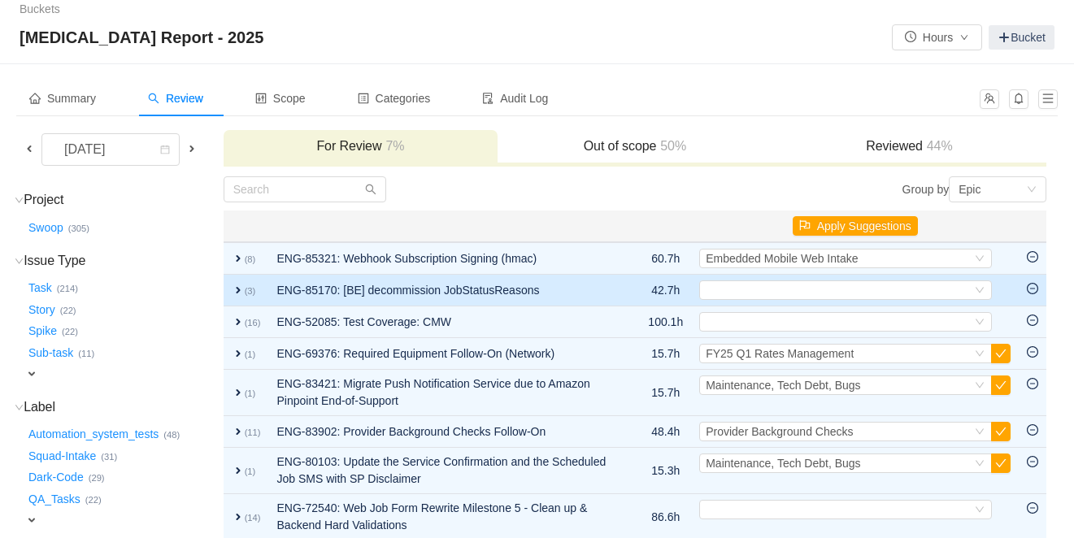
click at [241, 293] on span "expand" at bounding box center [238, 290] width 13 height 13
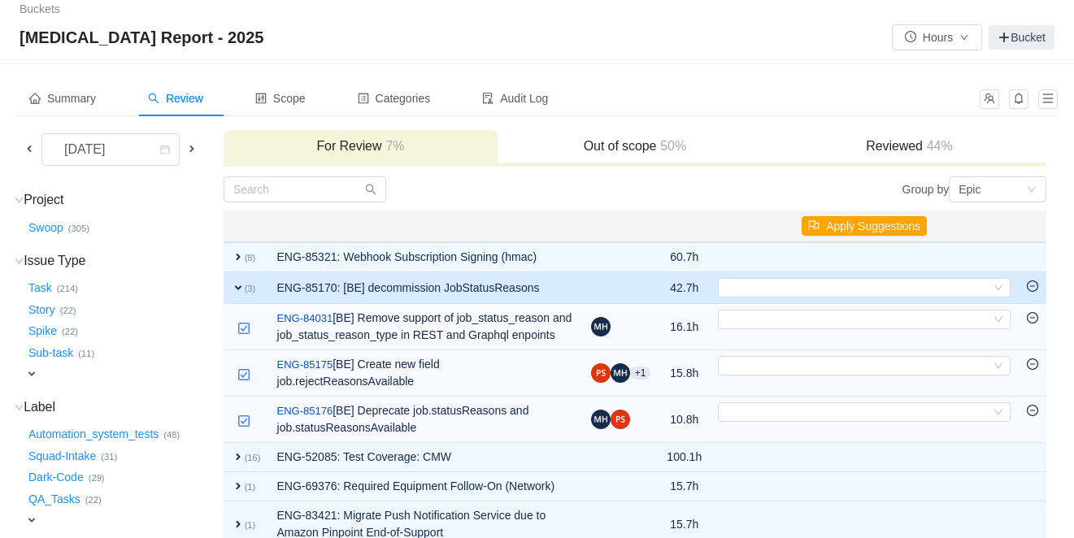
click at [245, 285] on span "expand" at bounding box center [238, 287] width 13 height 13
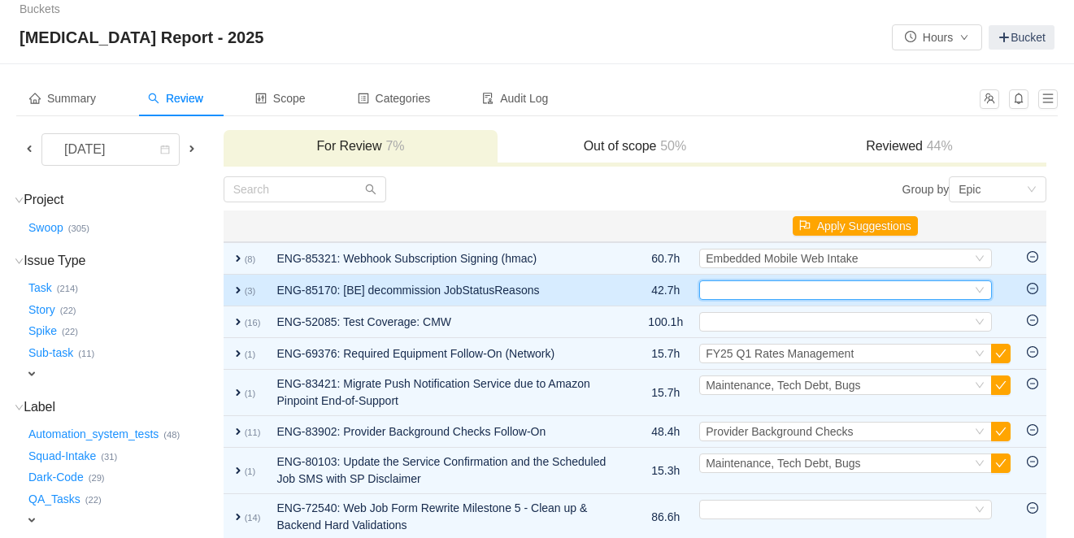
click at [735, 294] on div "Select" at bounding box center [839, 290] width 266 height 18
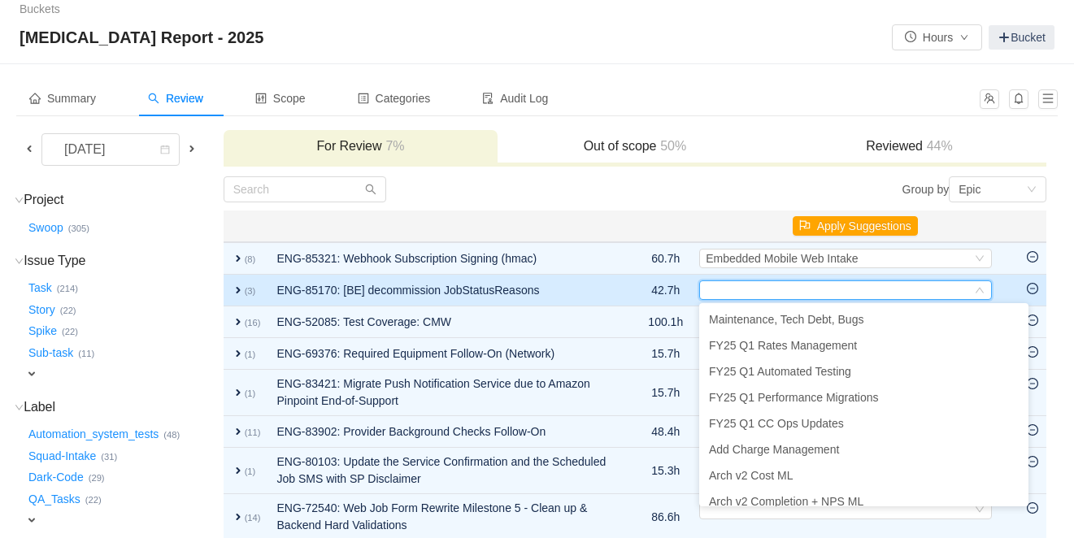
drag, startPoint x: 750, startPoint y: 314, endPoint x: 584, endPoint y: 281, distance: 169.0
click at [584, 281] on body "Buckets / / CapEx Report - 2025 Hours Bucket Summary Review Scope Categories Au…" at bounding box center [537, 260] width 1074 height 538
click at [245, 293] on span "expand" at bounding box center [238, 290] width 13 height 13
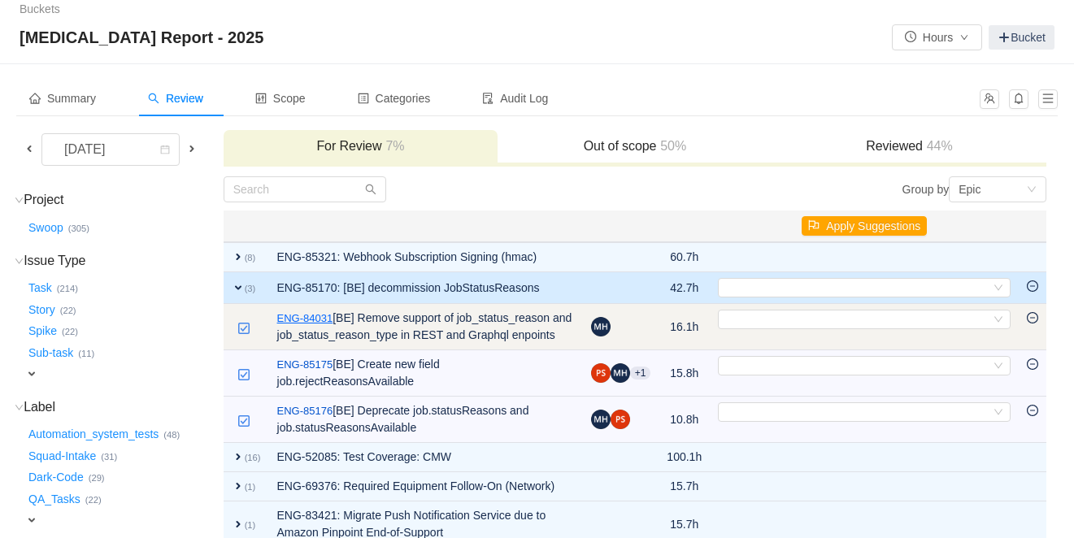
click at [323, 319] on link "ENG-84031" at bounding box center [305, 319] width 56 height 16
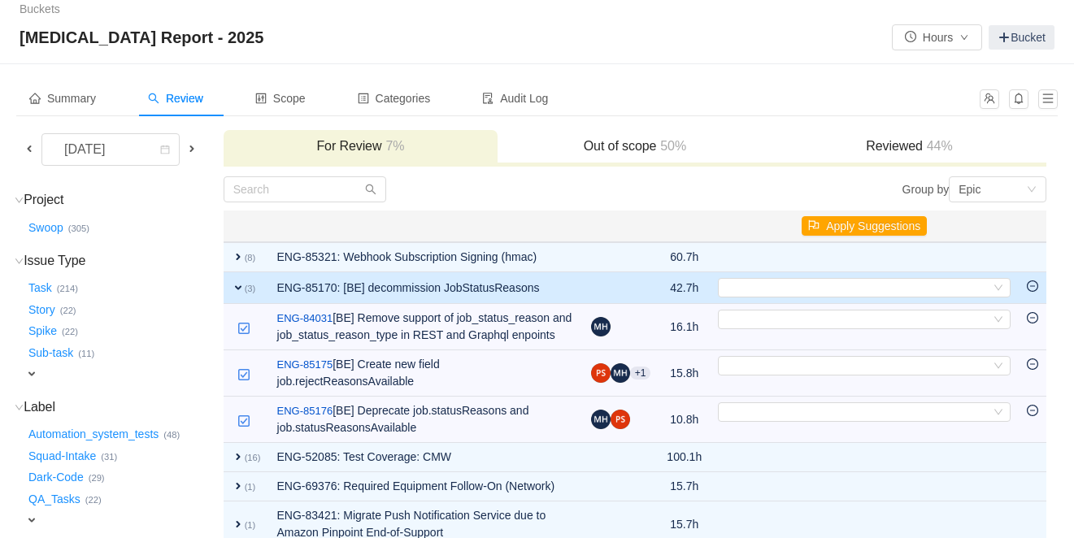
click at [245, 289] on span "expand" at bounding box center [238, 287] width 13 height 13
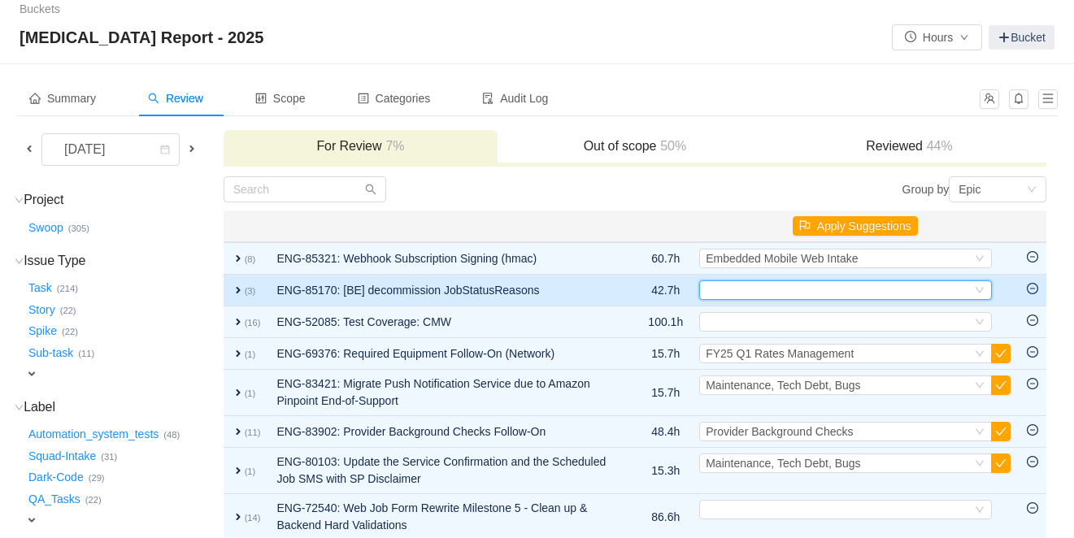
click at [785, 291] on div "Select" at bounding box center [839, 290] width 266 height 18
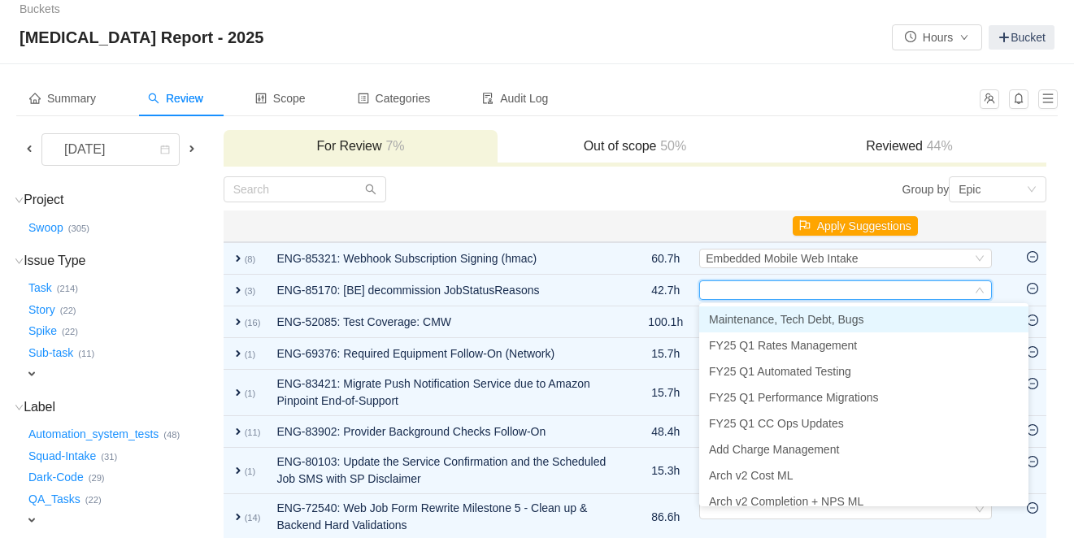
click at [789, 313] on span "Maintenance, Tech Debt, Bugs" at bounding box center [786, 319] width 154 height 13
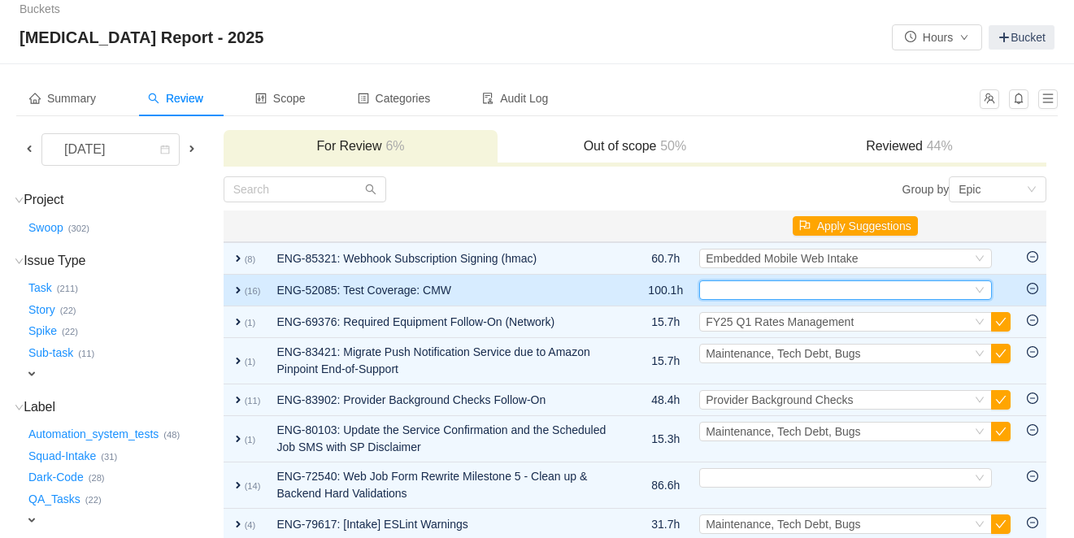
click at [799, 294] on div "Select" at bounding box center [839, 290] width 266 height 18
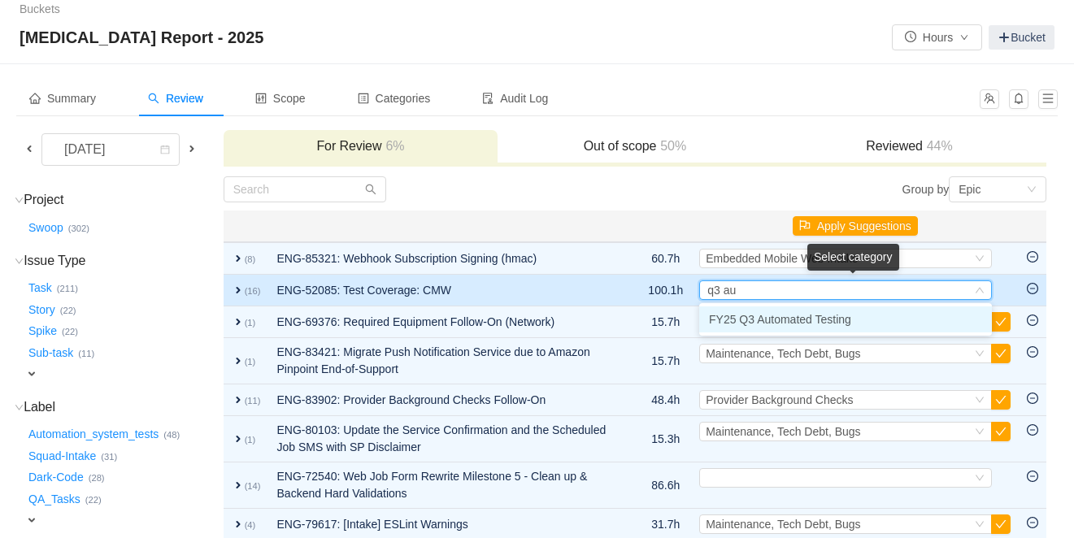
type input "q3 aut"
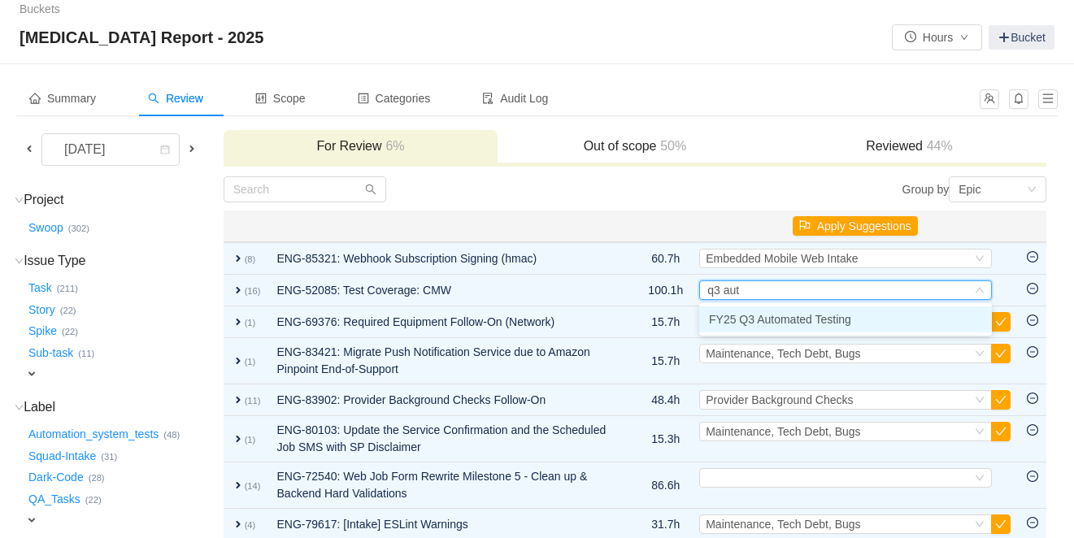
click at [848, 316] on span "FY25 Q3 Automated Testing" at bounding box center [780, 319] width 142 height 13
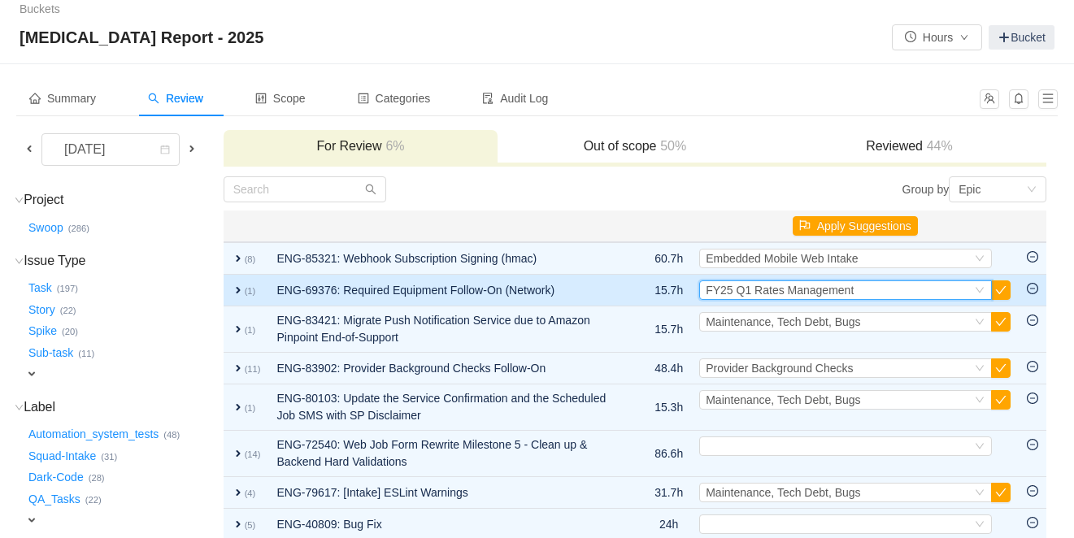
click at [797, 290] on span "FY25 Q1 Rates Management" at bounding box center [780, 290] width 148 height 13
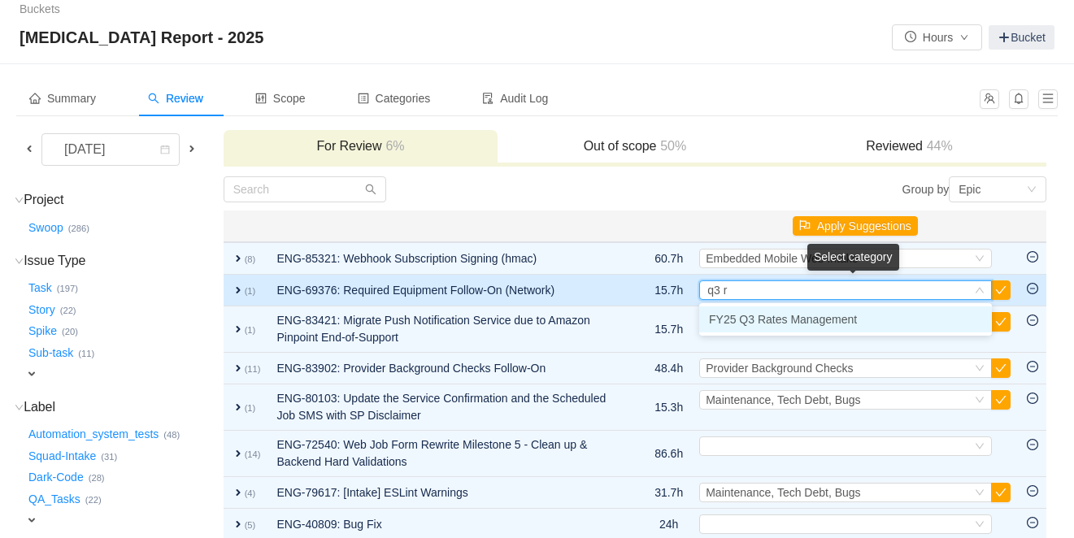
type input "q3 ra"
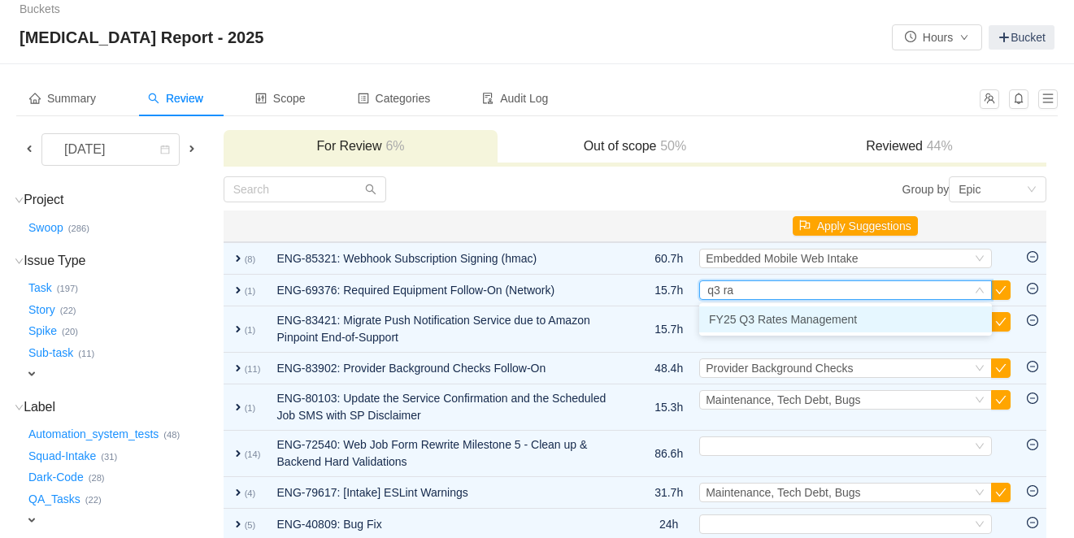
click at [797, 319] on span "FY25 Q3 Rates Management" at bounding box center [783, 319] width 148 height 13
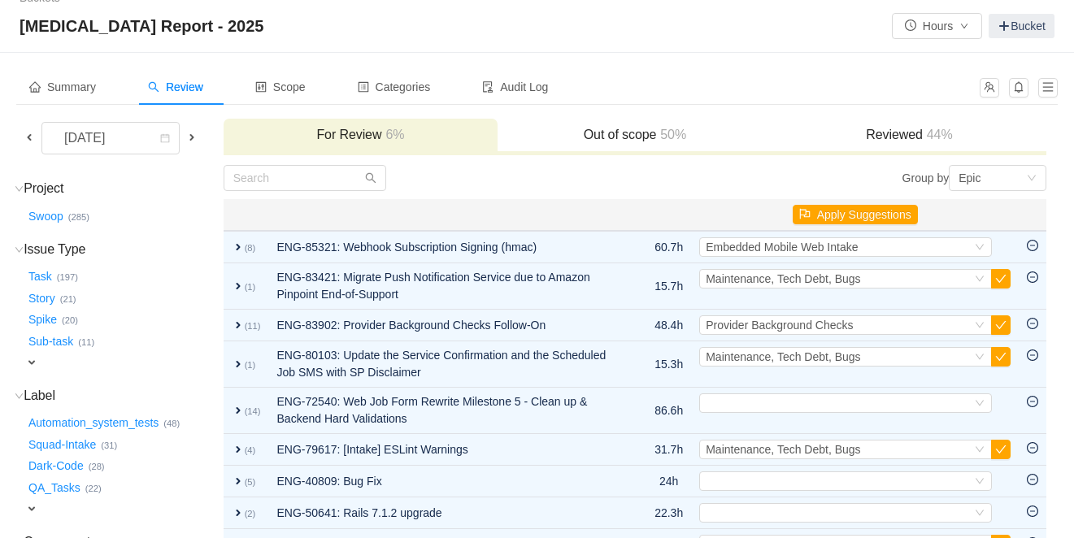
scroll to position [23, 0]
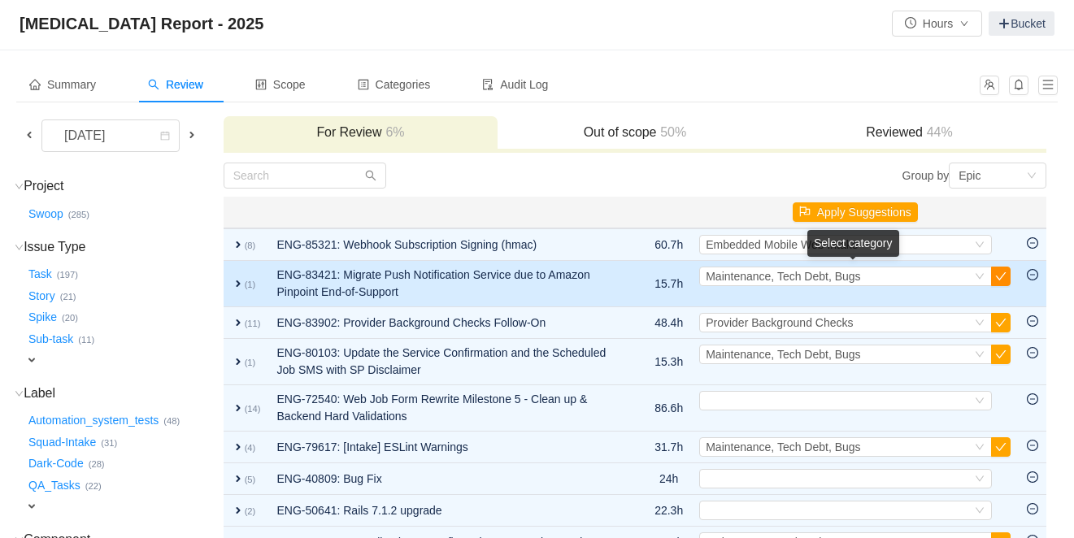
click at [1006, 275] on button "button" at bounding box center [1001, 277] width 20 height 20
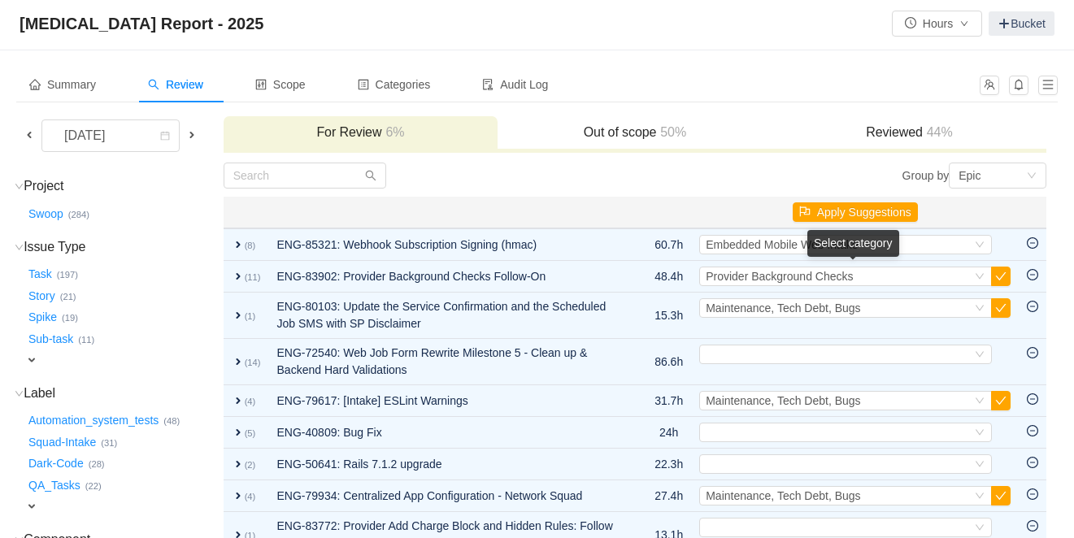
click at [1006, 275] on button "button" at bounding box center [1001, 277] width 20 height 20
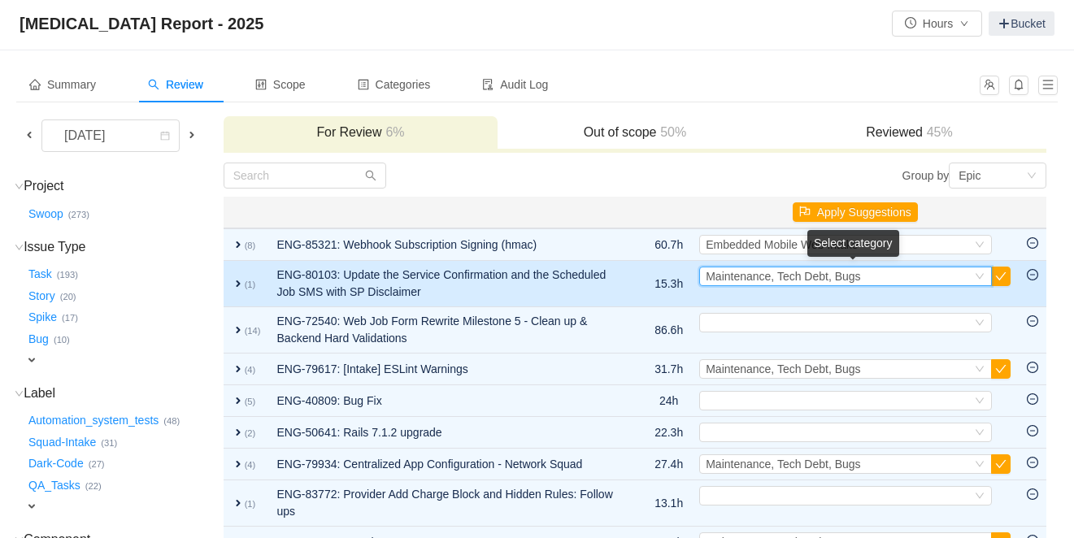
click at [847, 278] on span "Maintenance, Tech Debt, Bugs" at bounding box center [783, 276] width 154 height 13
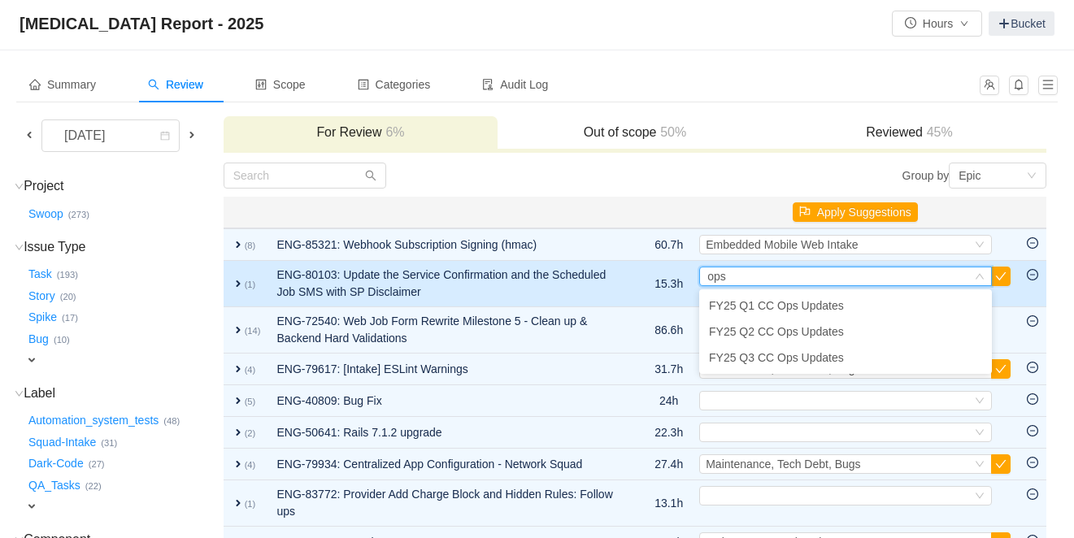
click at [245, 281] on span "expand" at bounding box center [238, 283] width 13 height 13
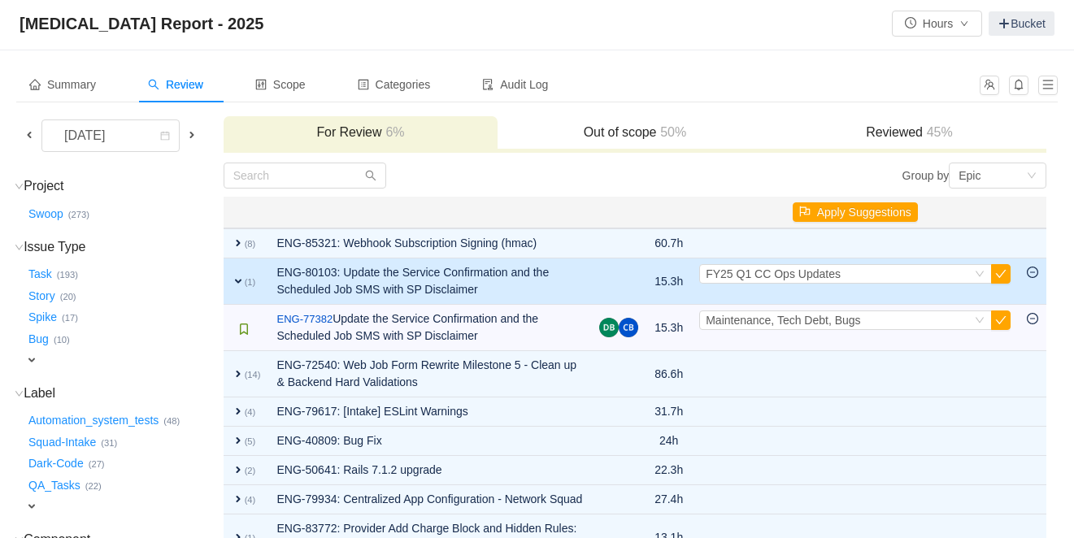
click at [240, 281] on span "expand" at bounding box center [238, 281] width 13 height 13
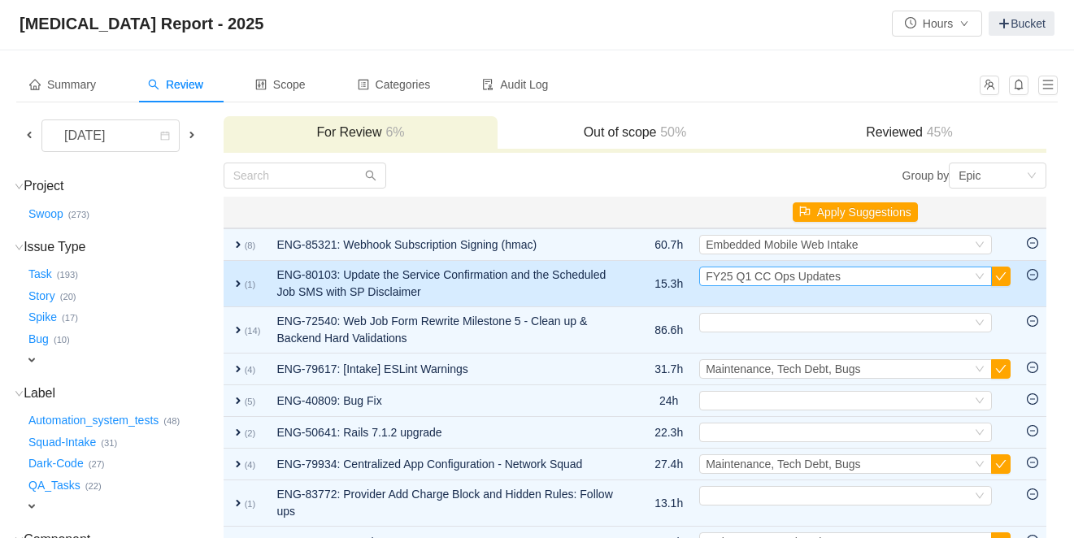
click at [818, 278] on span "FY25 Q1 CC Ops Updates" at bounding box center [773, 276] width 135 height 13
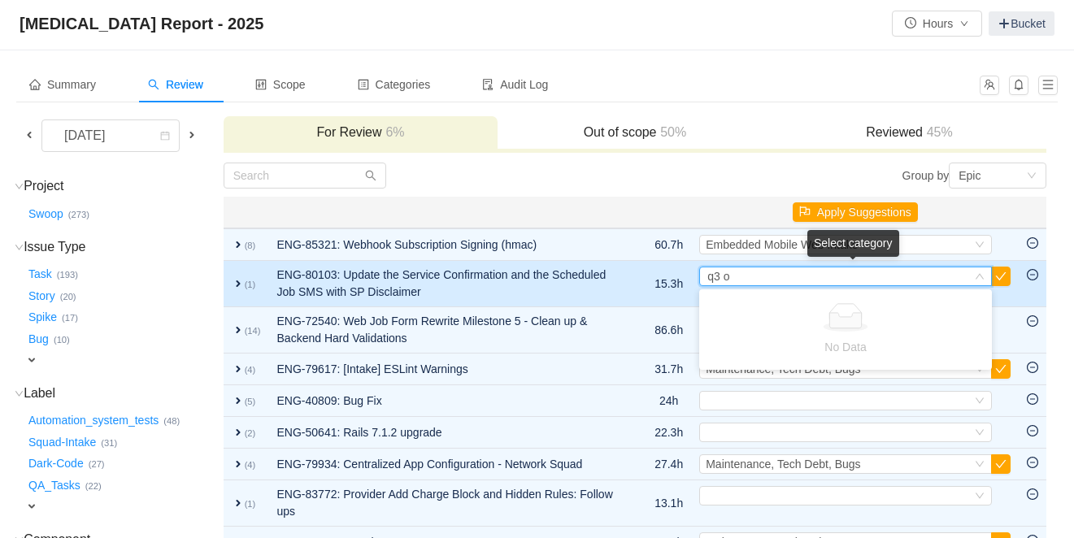
type input "q3"
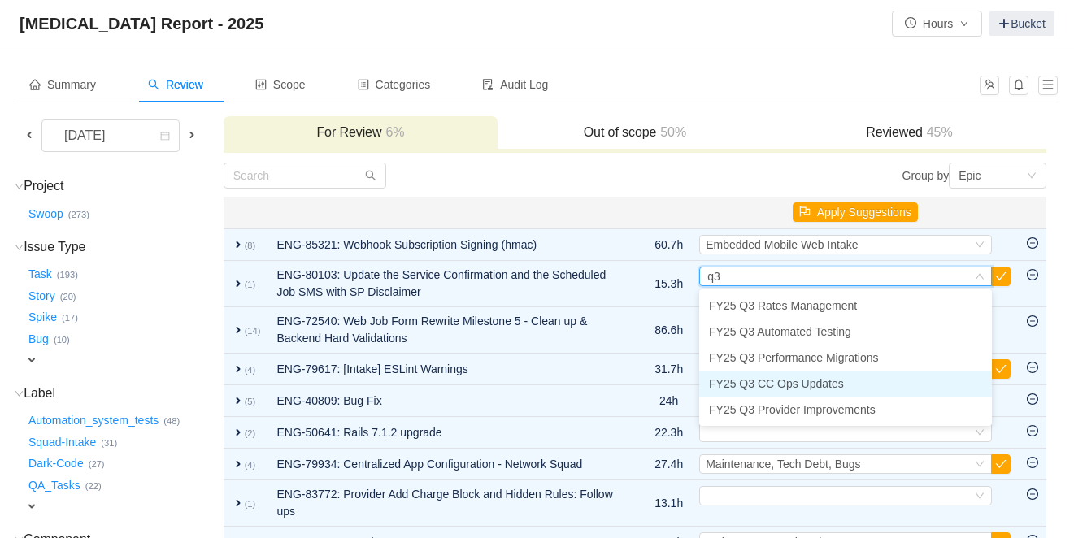
click at [867, 380] on li "FY25 Q3 CC Ops Updates" at bounding box center [845, 384] width 293 height 26
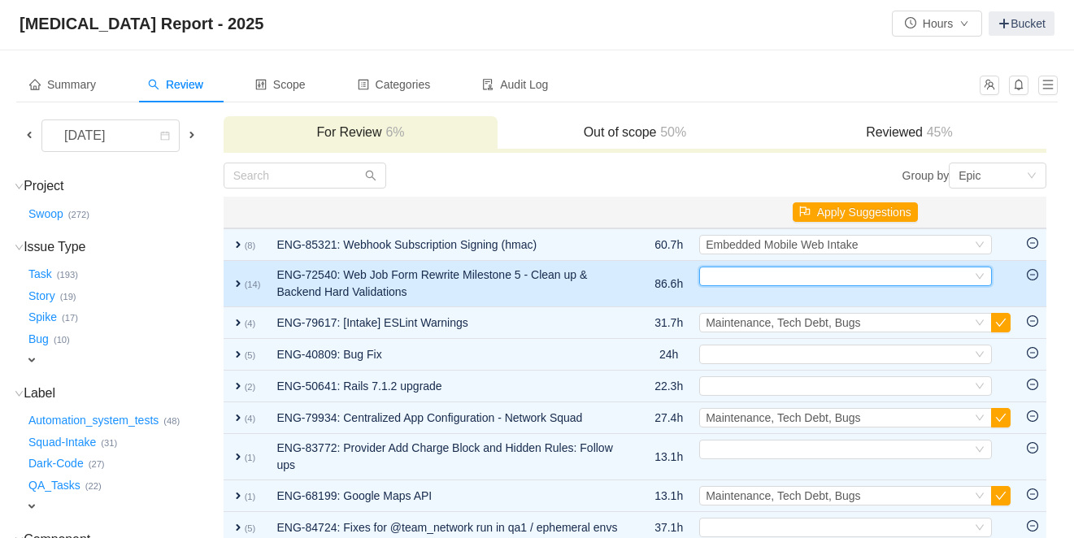
click at [748, 272] on div "Select" at bounding box center [839, 276] width 266 height 18
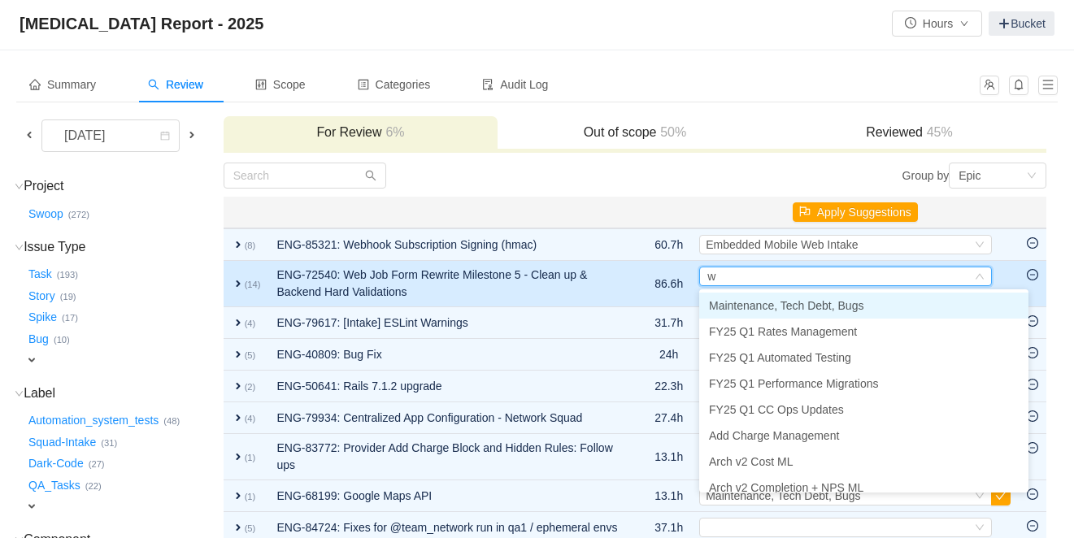
type input "we"
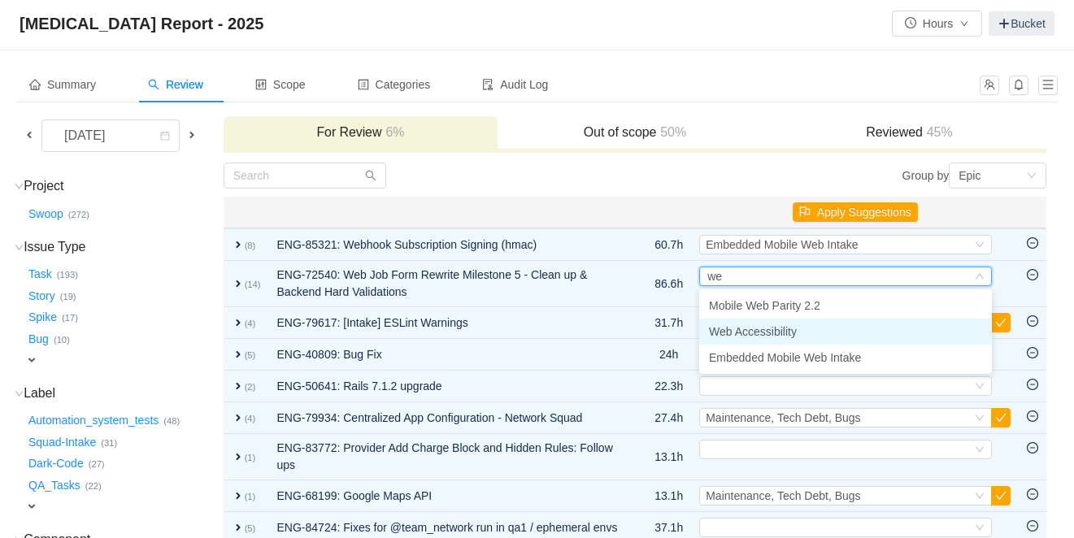
click at [775, 330] on span "Web Accessibility" at bounding box center [753, 331] width 88 height 13
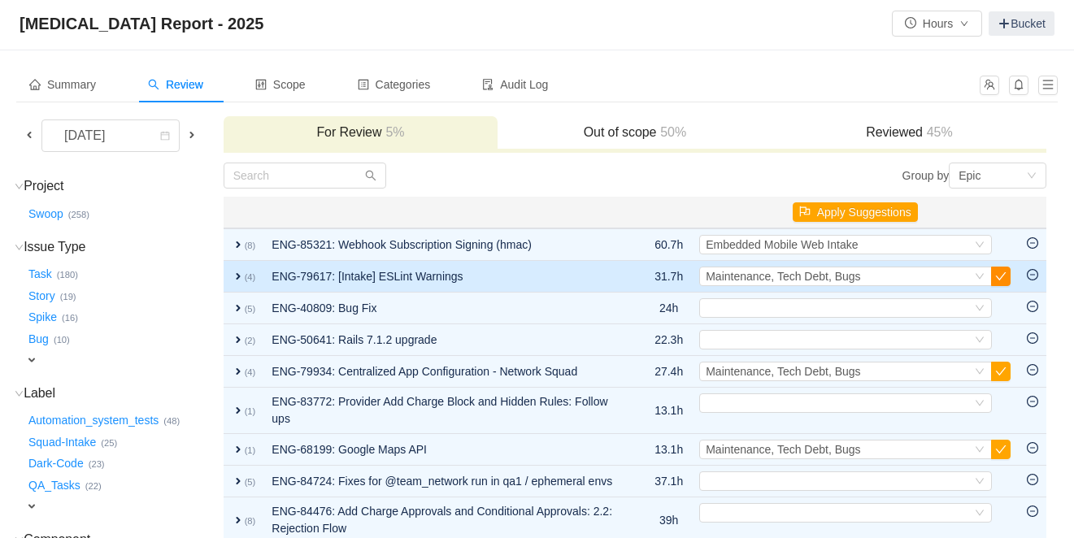
click at [1002, 277] on button "button" at bounding box center [1001, 277] width 20 height 20
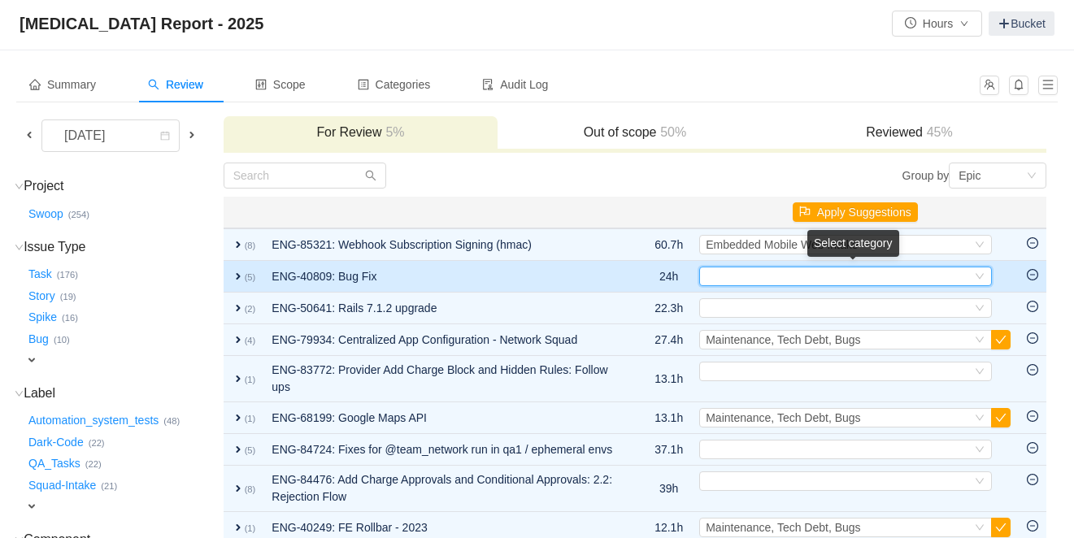
click at [958, 281] on div "Select" at bounding box center [839, 276] width 266 height 18
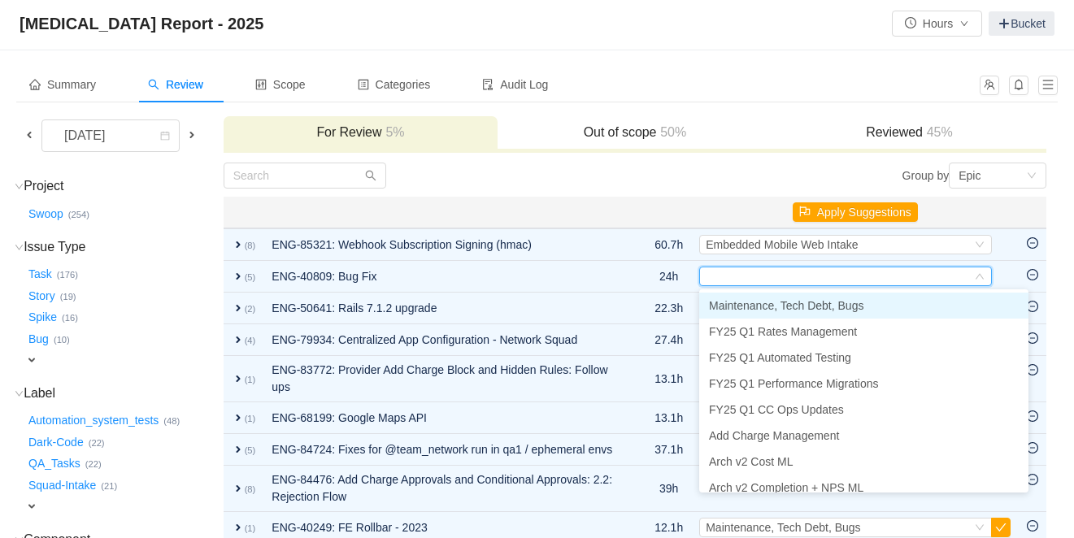
click at [836, 309] on span "Maintenance, Tech Debt, Bugs" at bounding box center [786, 305] width 154 height 13
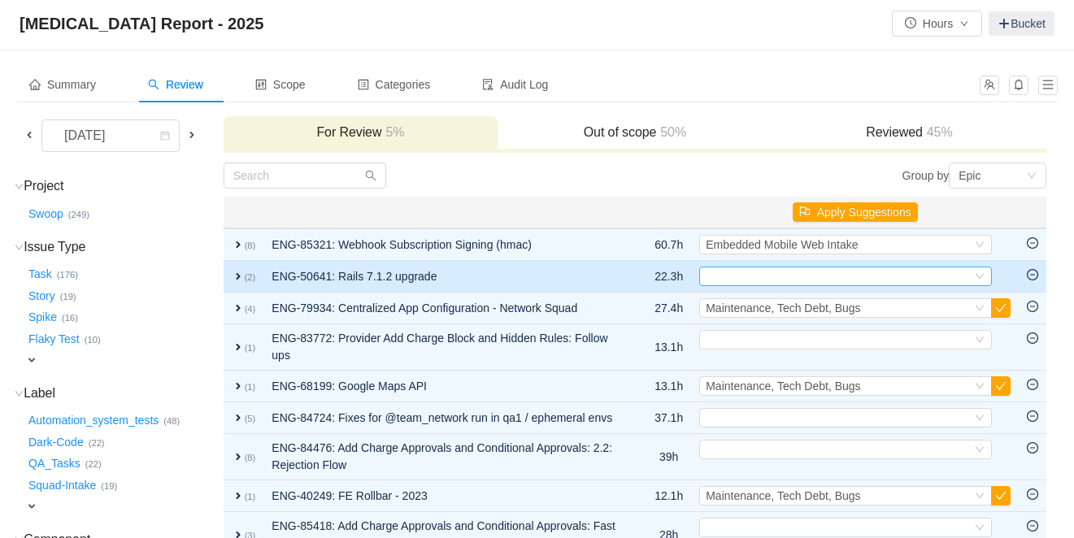
click at [810, 283] on div "Select" at bounding box center [839, 276] width 266 height 18
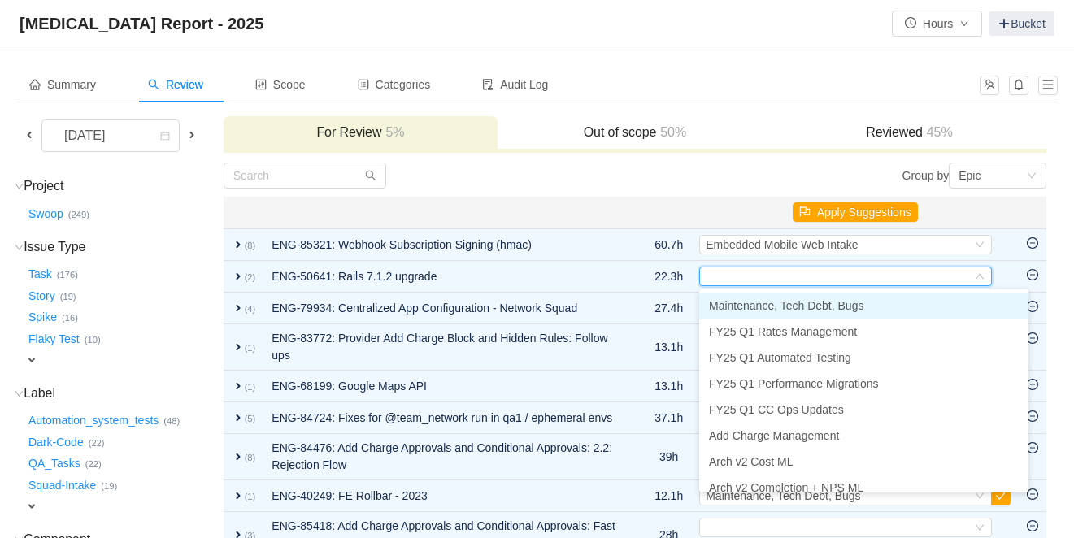
click at [799, 303] on span "Maintenance, Tech Debt, Bugs" at bounding box center [786, 305] width 154 height 13
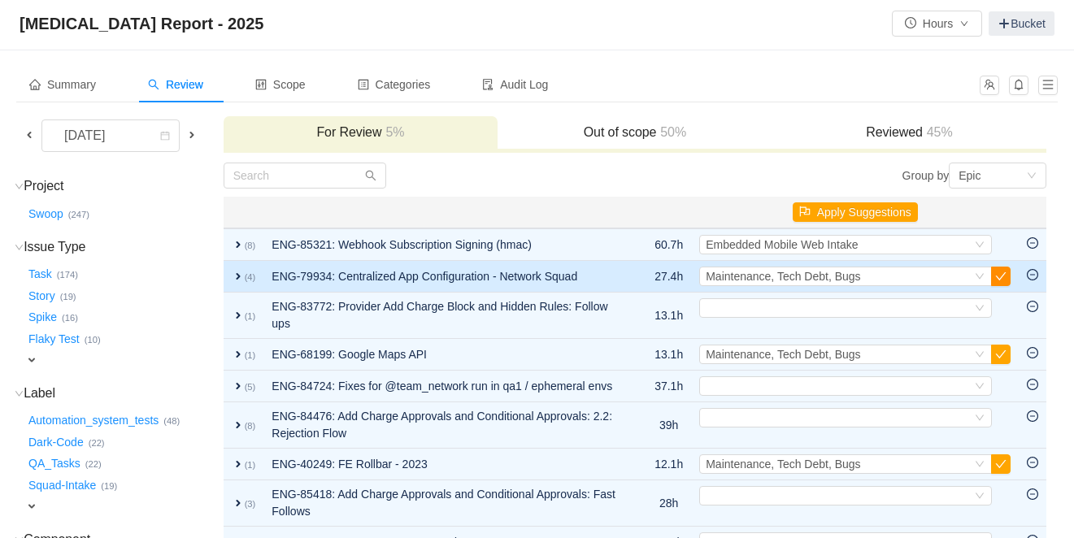
click at [1002, 280] on button "button" at bounding box center [1001, 277] width 20 height 20
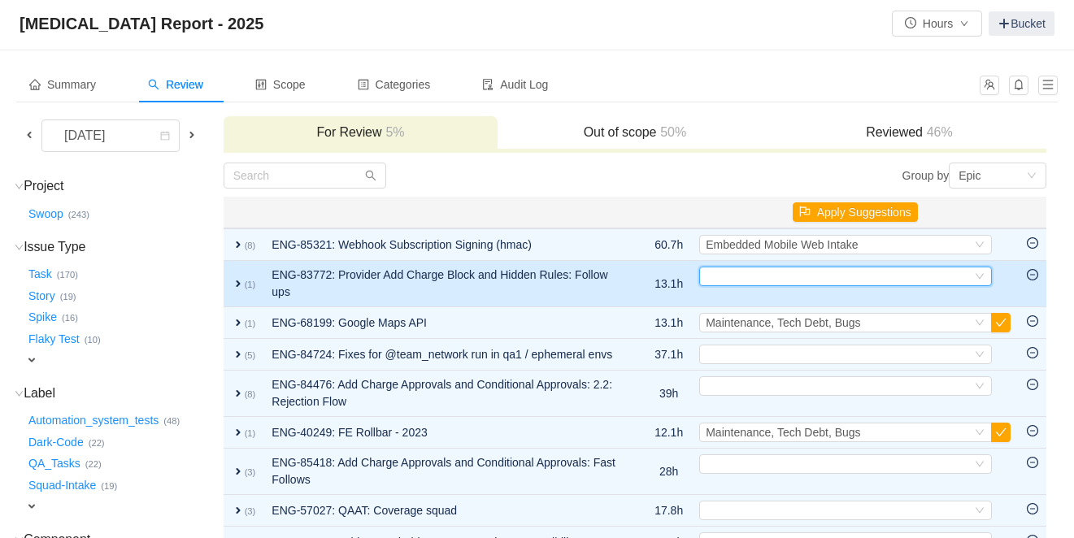
click at [849, 280] on div "Select" at bounding box center [839, 276] width 266 height 18
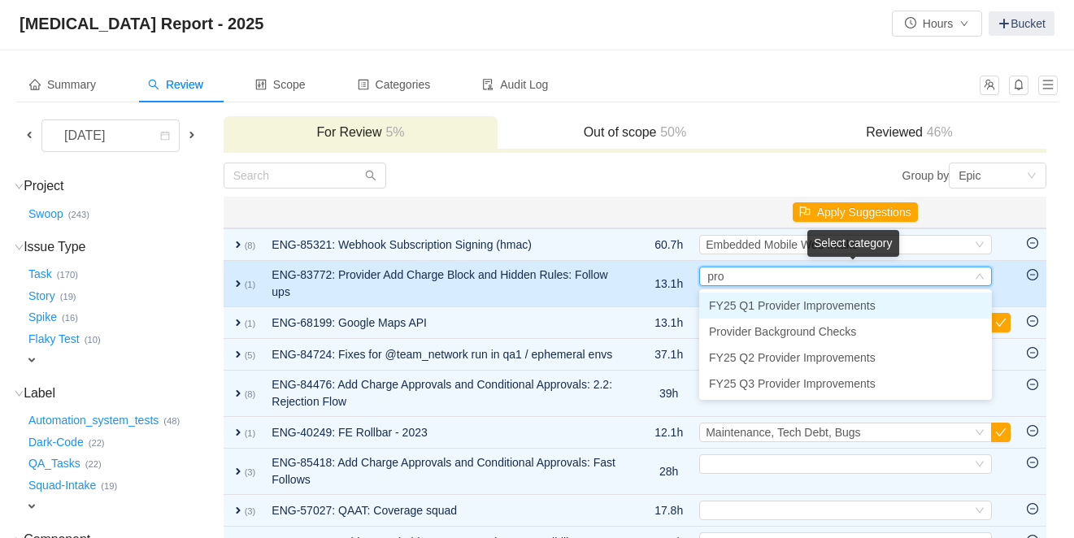
type input "prov"
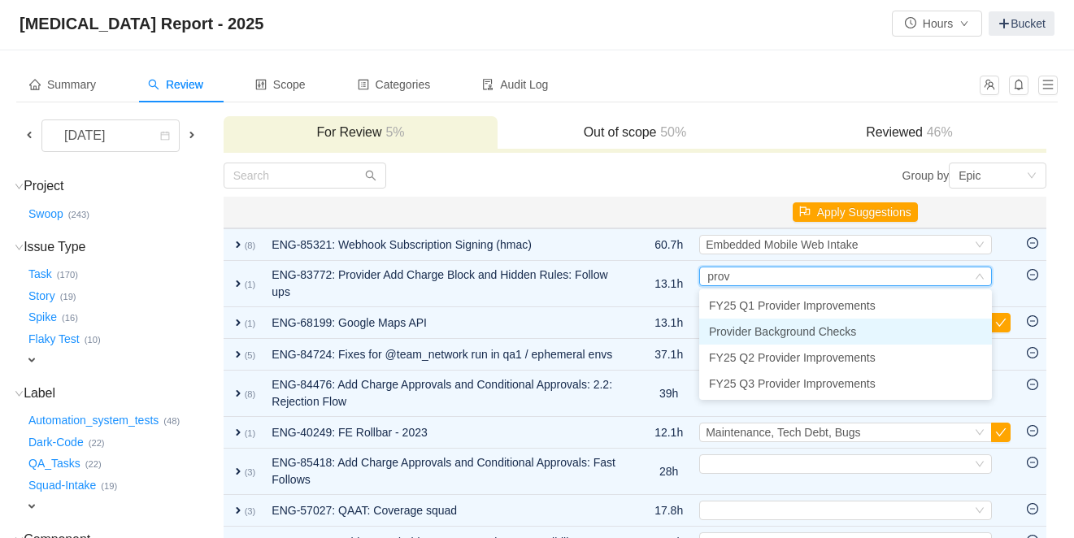
click at [827, 329] on span "Provider Background Checks" at bounding box center [782, 331] width 147 height 13
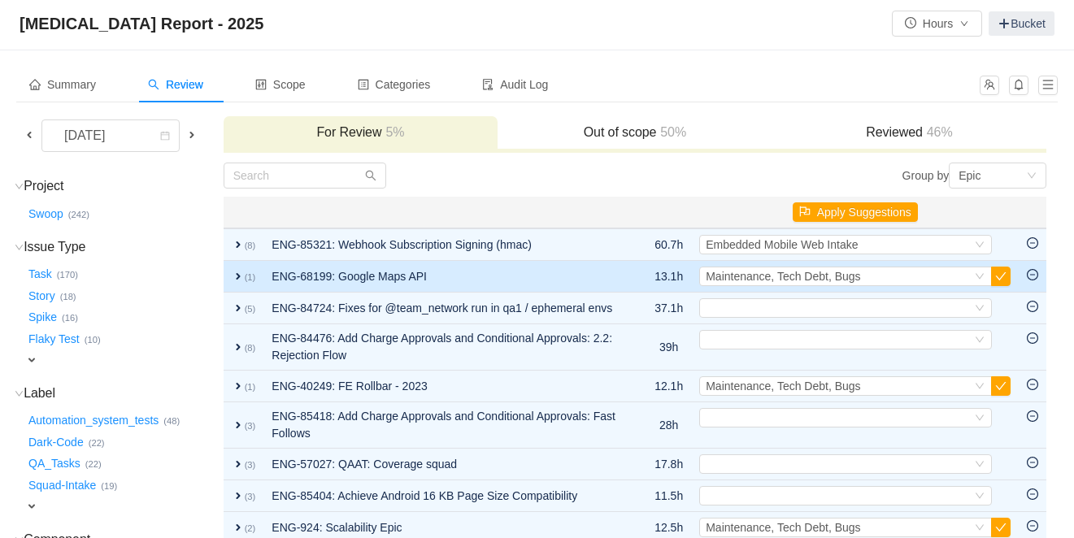
click at [245, 277] on span "expand" at bounding box center [238, 276] width 13 height 13
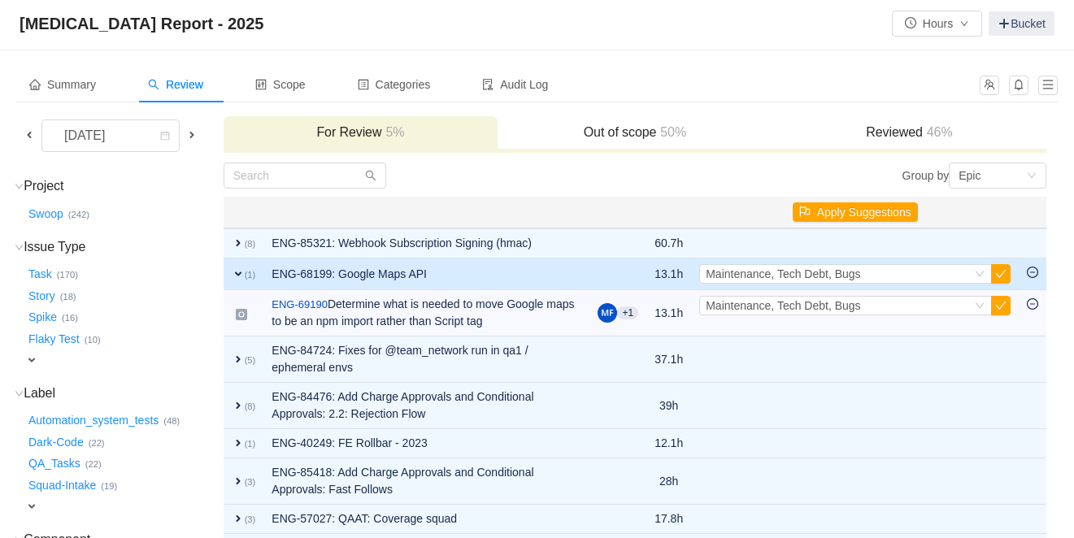
click at [245, 275] on span "expand" at bounding box center [238, 273] width 13 height 13
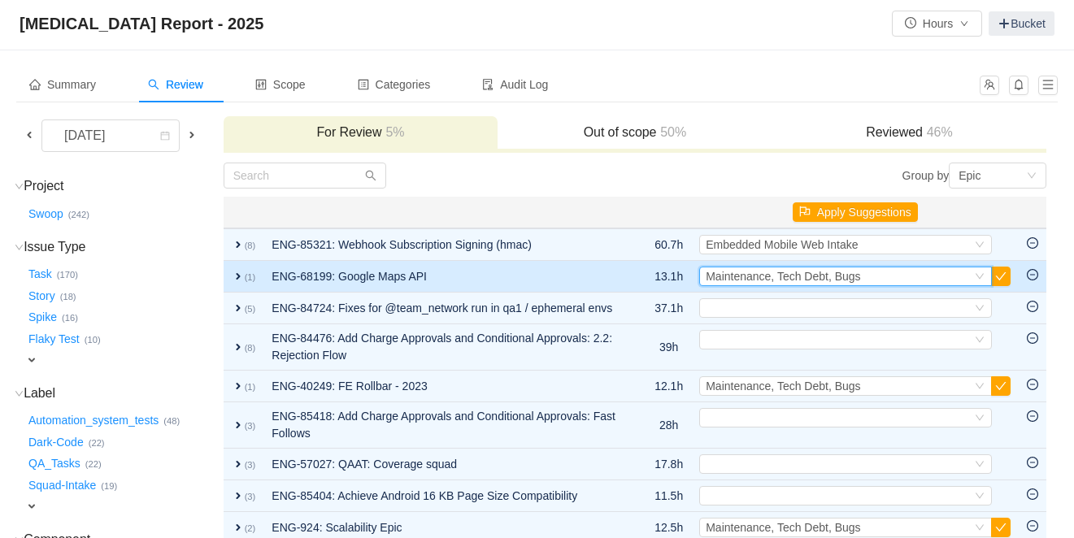
click at [732, 276] on span "Maintenance, Tech Debt, Bugs" at bounding box center [783, 276] width 154 height 13
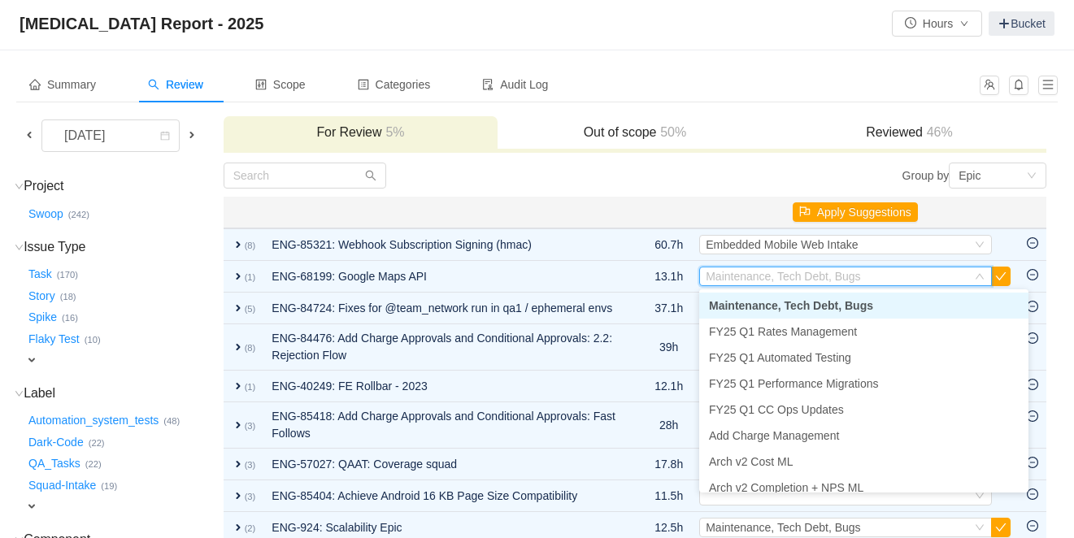
click at [729, 185] on div "Group by Epic" at bounding box center [840, 176] width 411 height 26
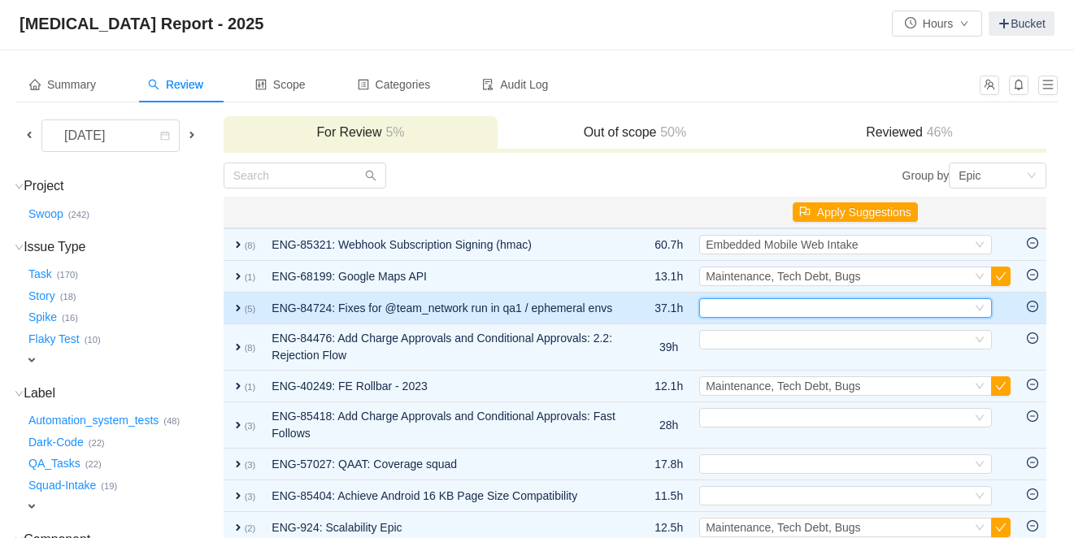
click at [756, 310] on div "Select" at bounding box center [839, 308] width 266 height 18
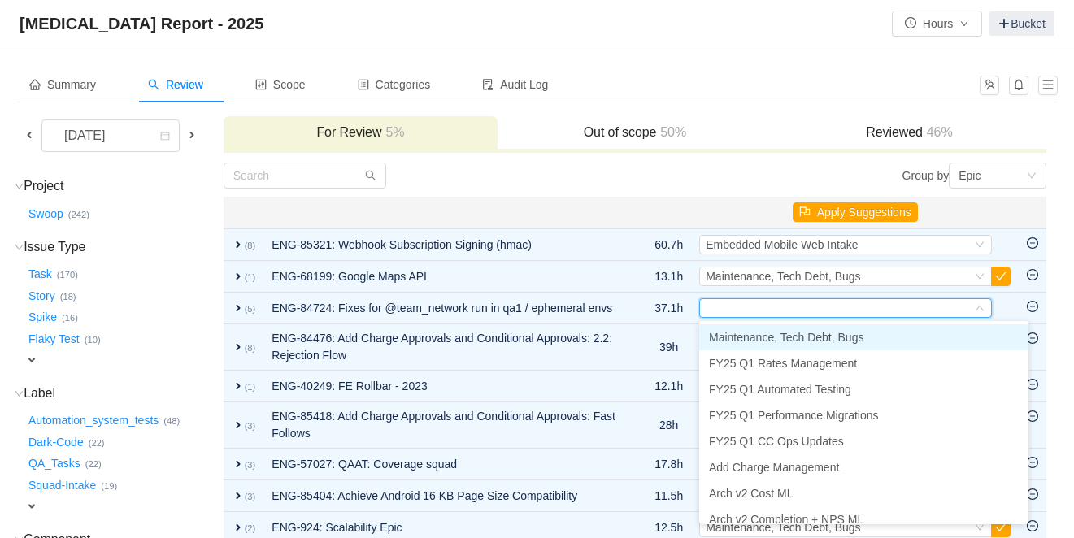
click at [760, 337] on span "Maintenance, Tech Debt, Bugs" at bounding box center [786, 337] width 154 height 13
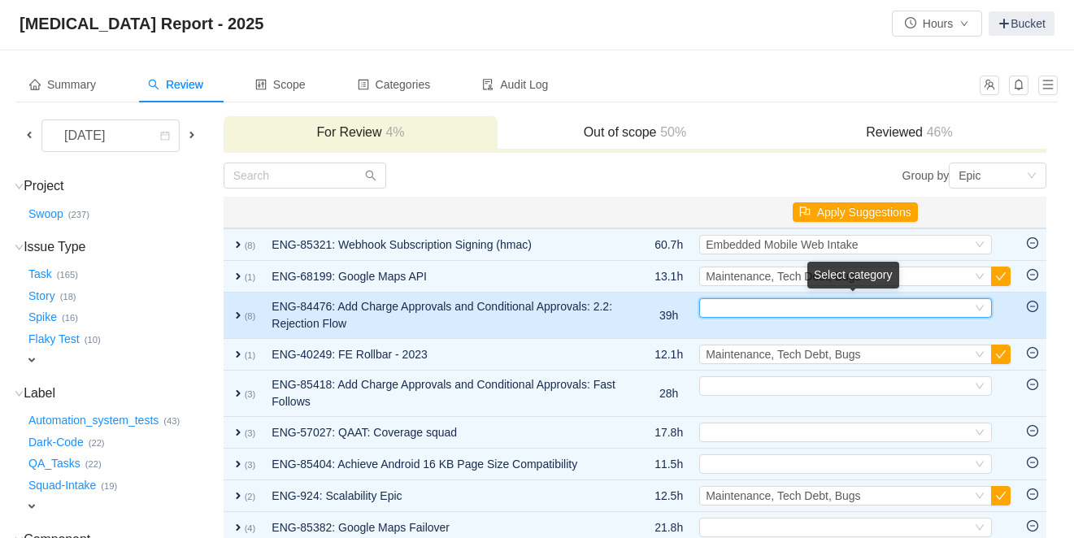
click at [737, 310] on div "Select" at bounding box center [839, 308] width 266 height 18
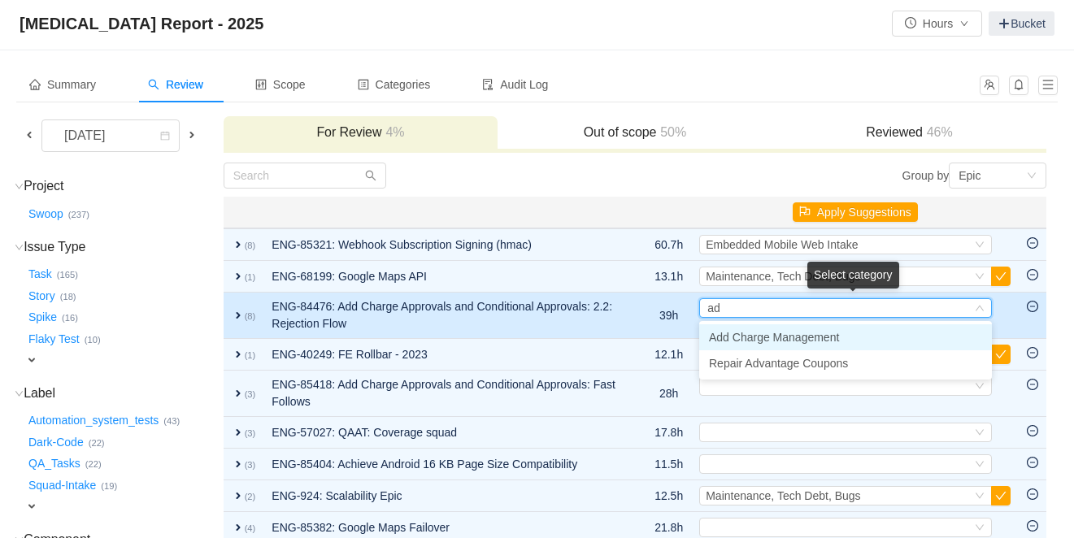
type input "add"
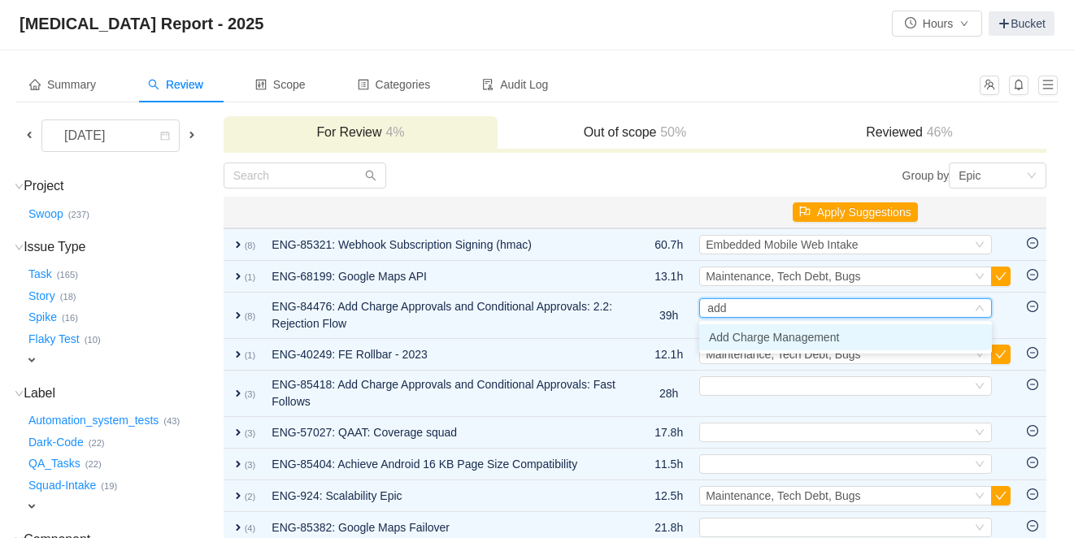
click at [737, 335] on span "Add Charge Management" at bounding box center [774, 337] width 130 height 13
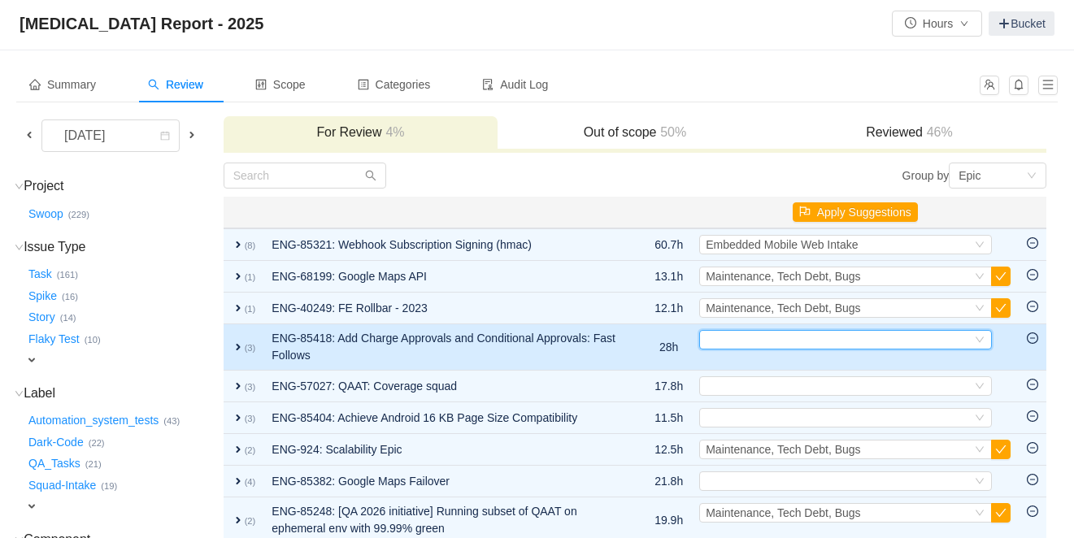
click at [747, 341] on div "Select" at bounding box center [839, 340] width 266 height 18
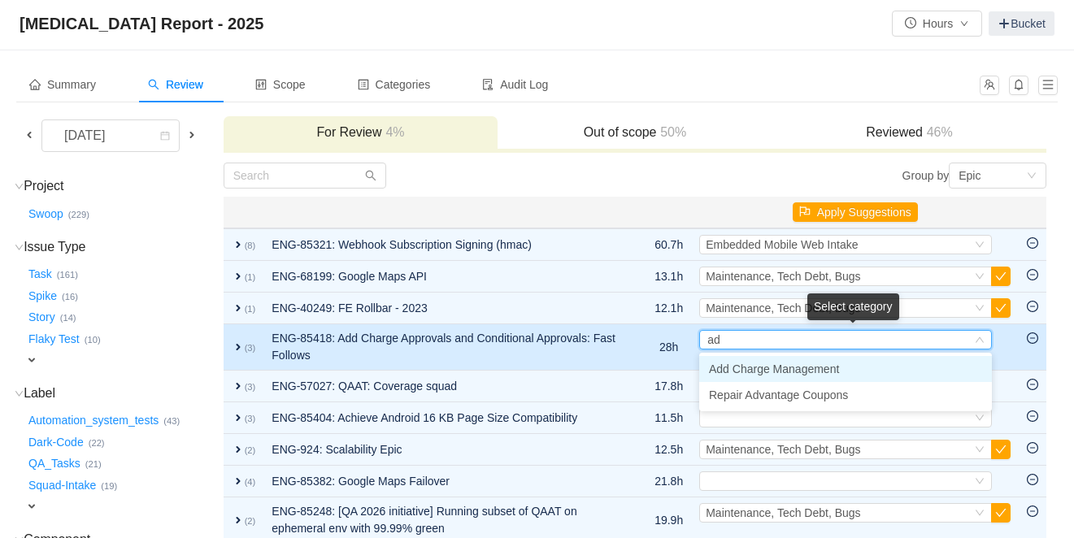
type input "add"
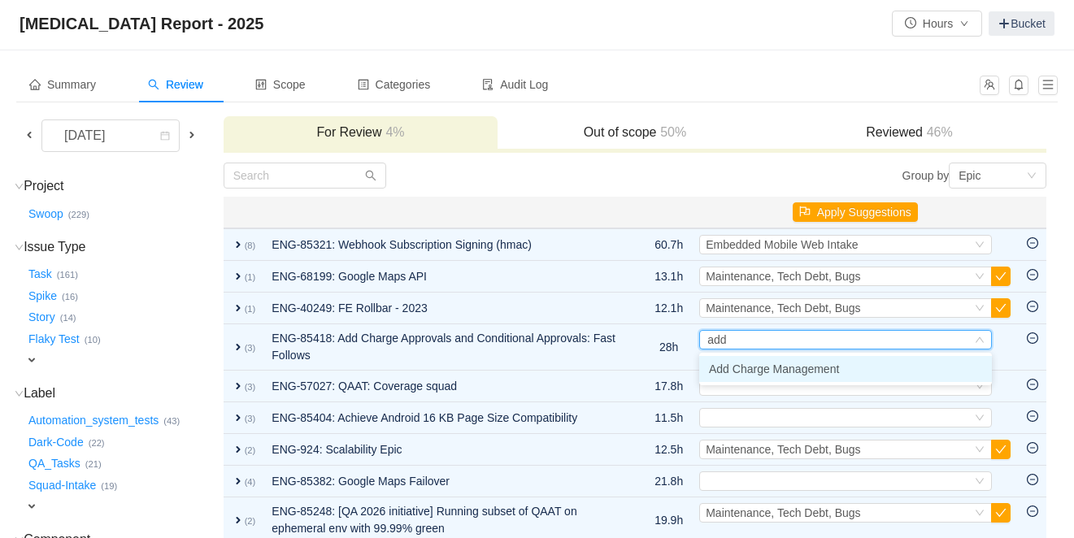
click at [746, 367] on span "Add Charge Management" at bounding box center [774, 369] width 130 height 13
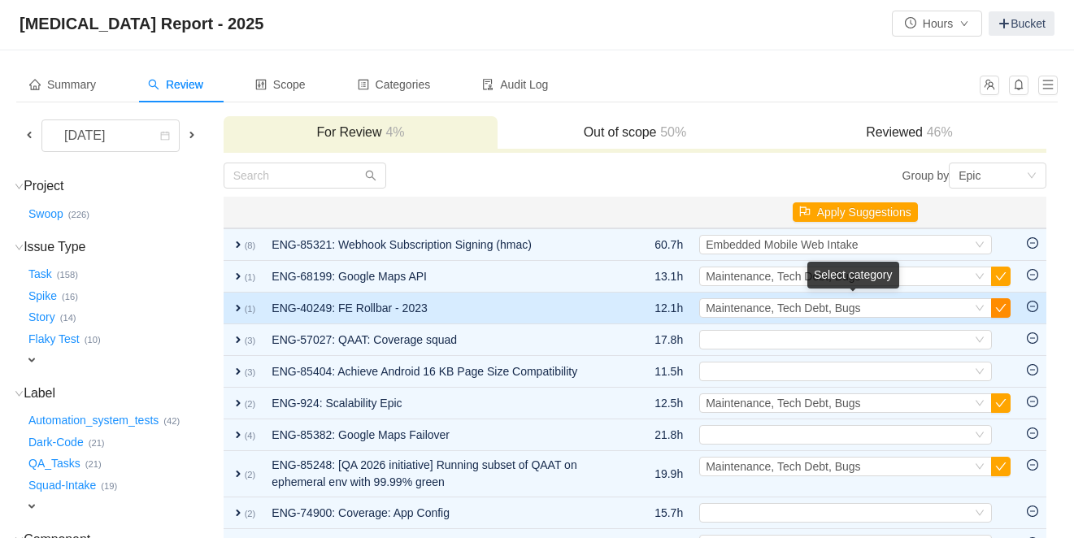
click at [1005, 311] on button "button" at bounding box center [1001, 308] width 20 height 20
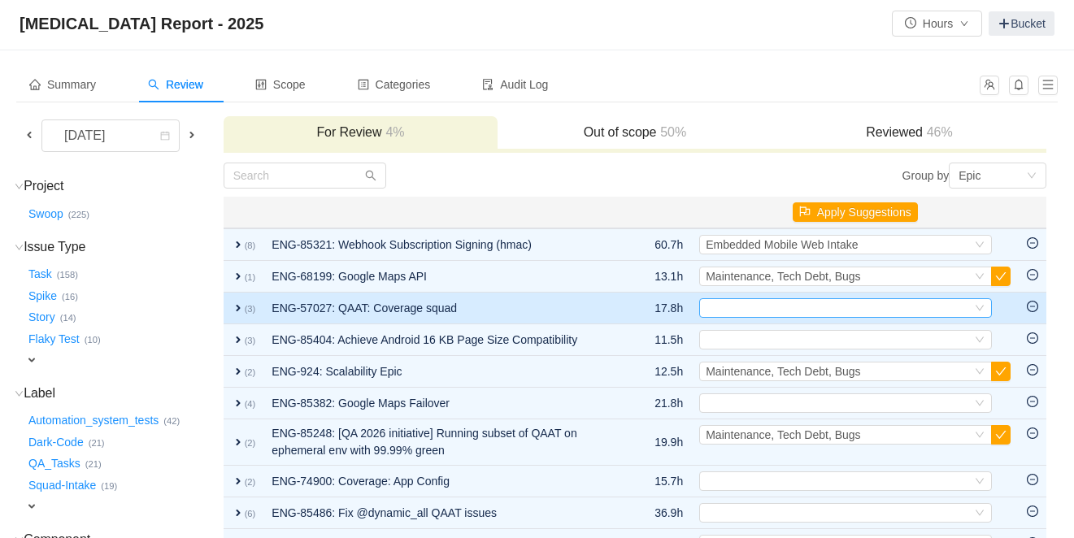
click at [785, 311] on div "Select" at bounding box center [839, 308] width 266 height 18
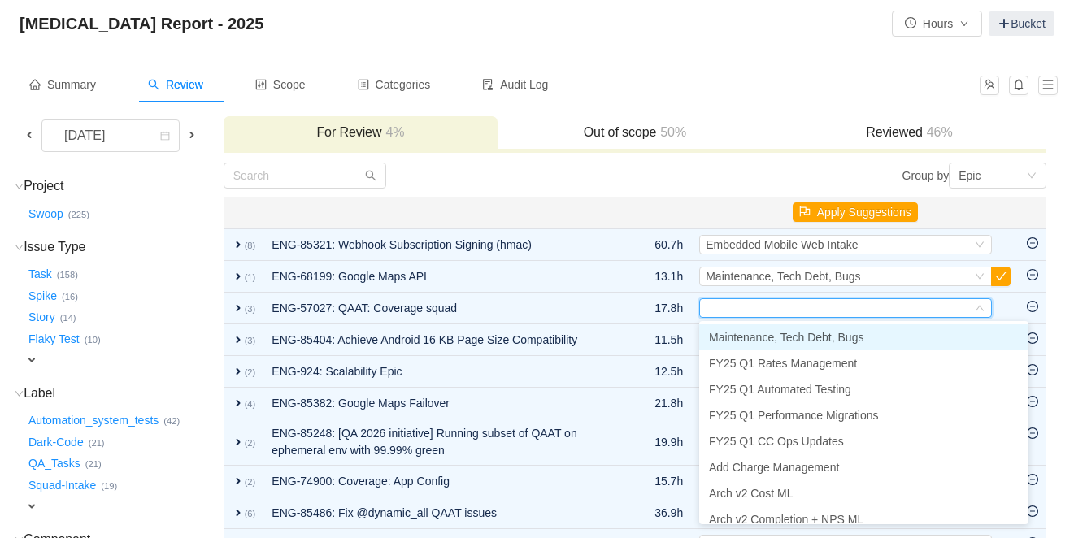
click at [783, 337] on span "Maintenance, Tech Debt, Bugs" at bounding box center [786, 337] width 154 height 13
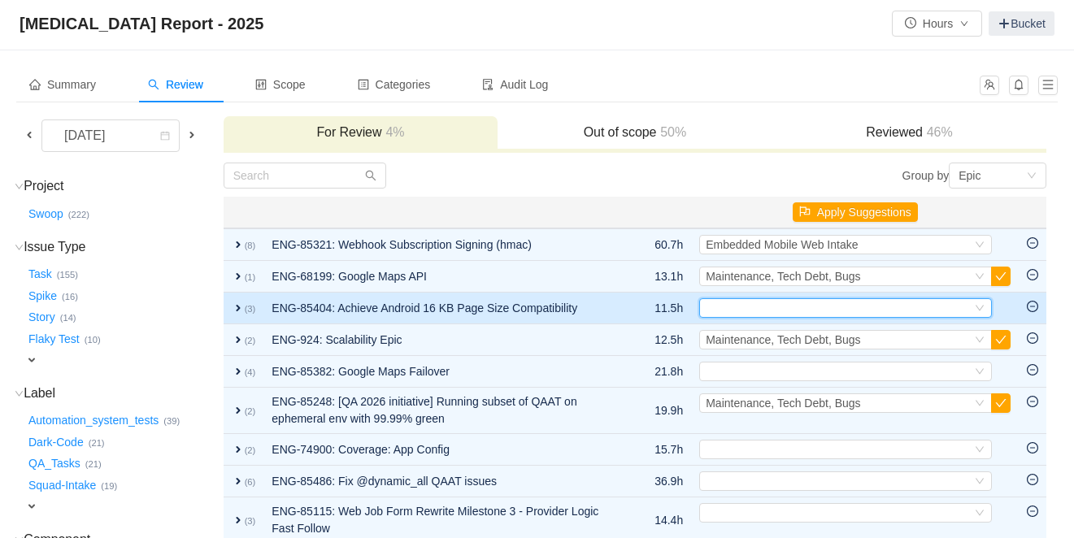
click at [782, 313] on div "Select" at bounding box center [839, 308] width 266 height 18
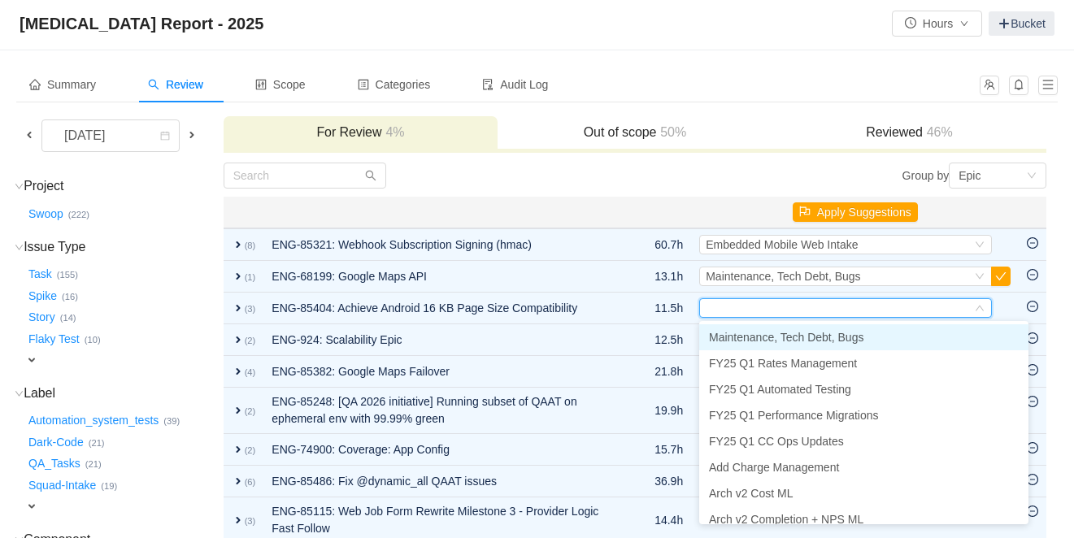
click at [778, 334] on span "Maintenance, Tech Debt, Bugs" at bounding box center [786, 337] width 154 height 13
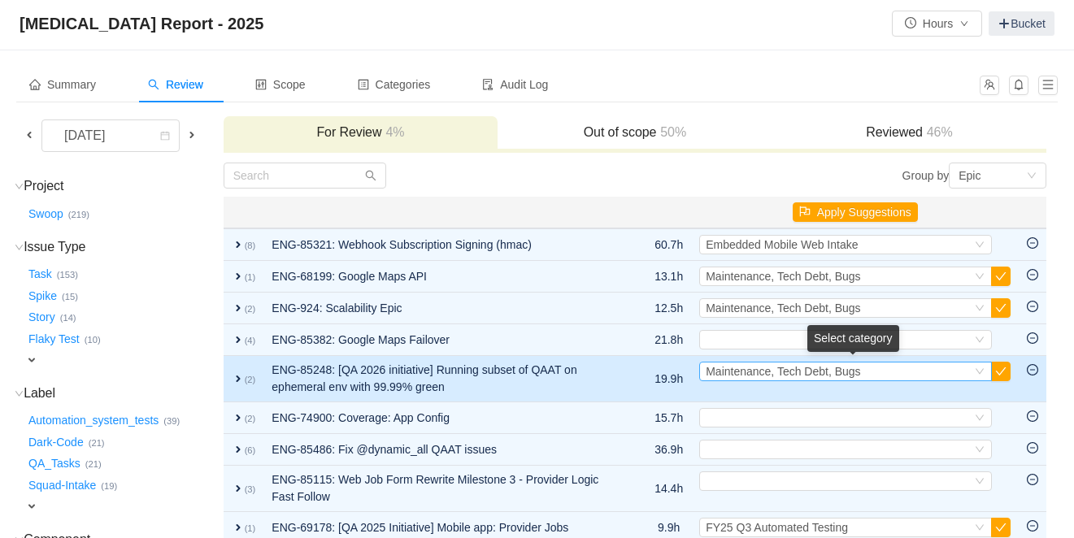
click at [815, 372] on span "Maintenance, Tech Debt, Bugs" at bounding box center [783, 371] width 154 height 13
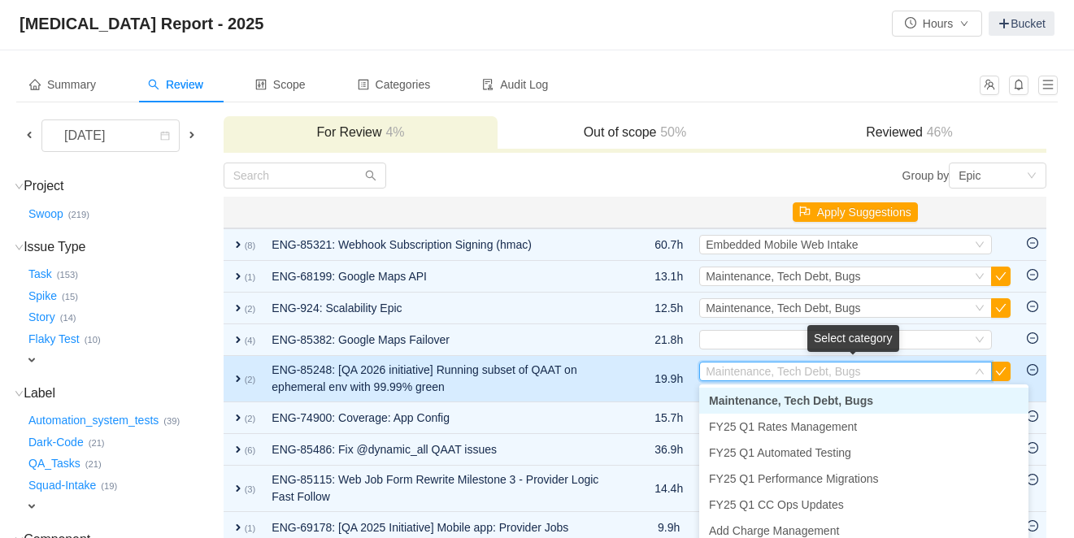
scroll to position [20, 0]
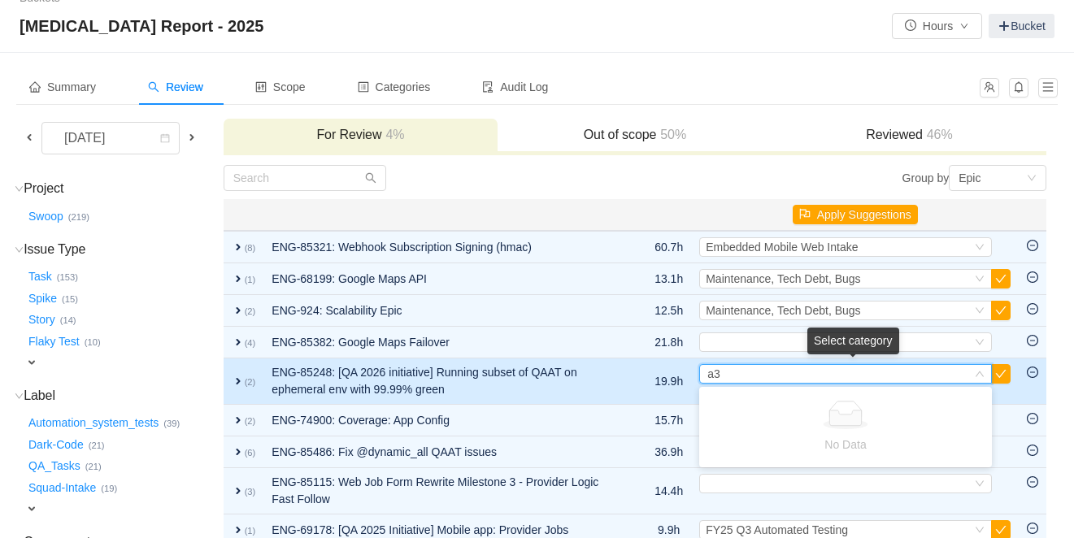
type input "a"
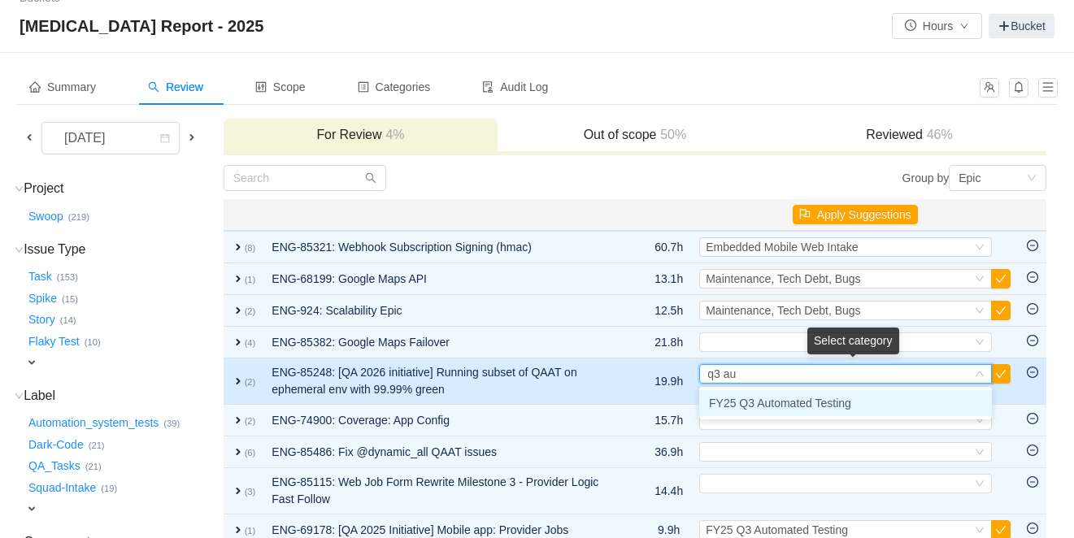
type input "q3 aut"
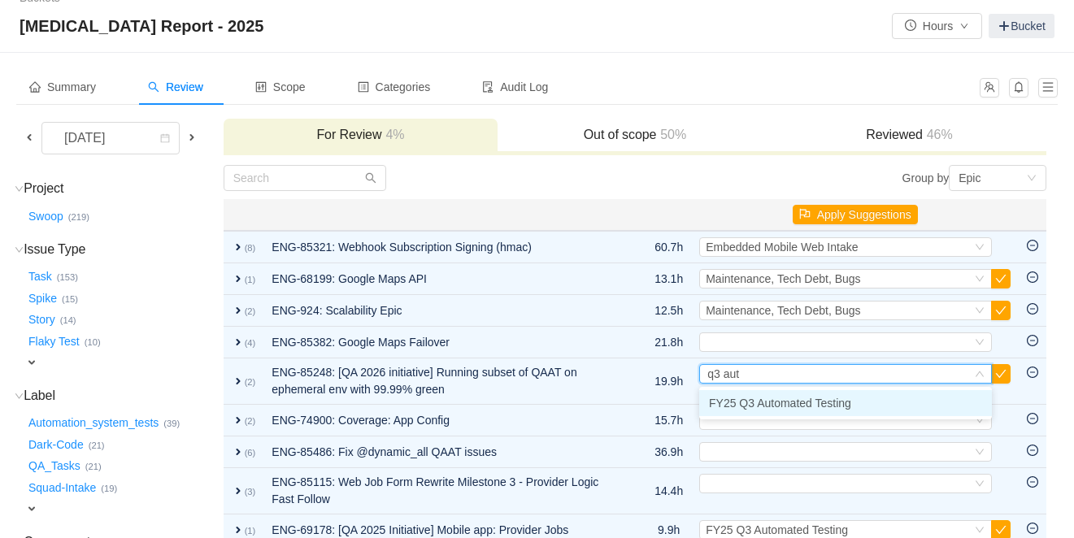
click at [815, 402] on span "FY25 Q3 Automated Testing" at bounding box center [780, 403] width 142 height 13
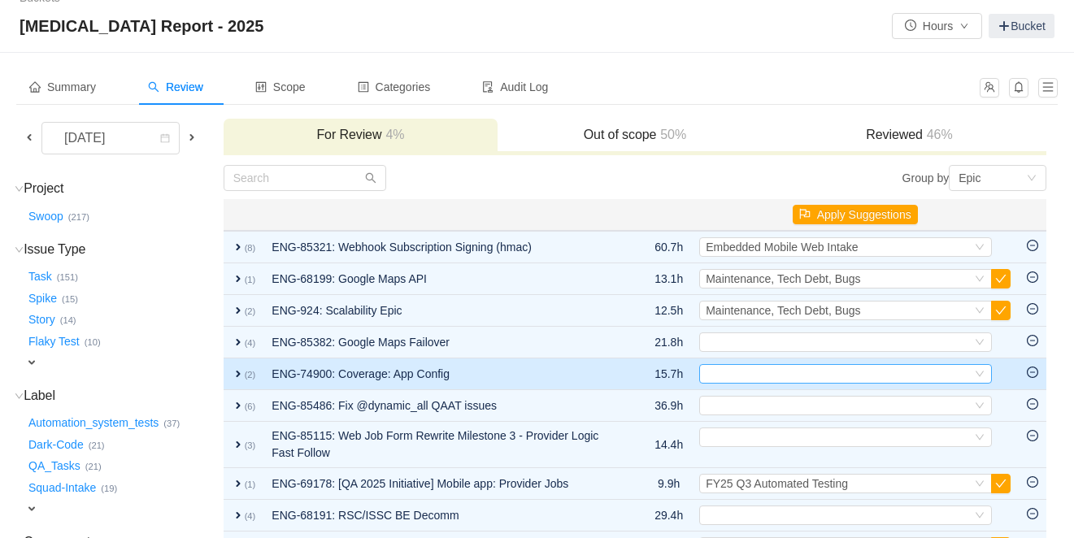
click at [767, 373] on div "Select" at bounding box center [839, 374] width 266 height 18
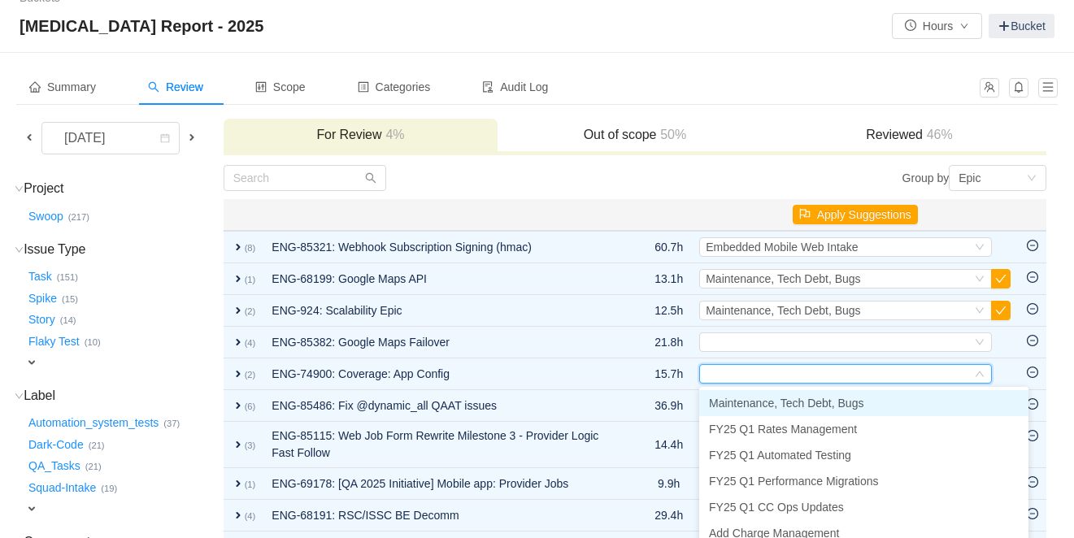
click at [767, 402] on span "Maintenance, Tech Debt, Bugs" at bounding box center [786, 403] width 154 height 13
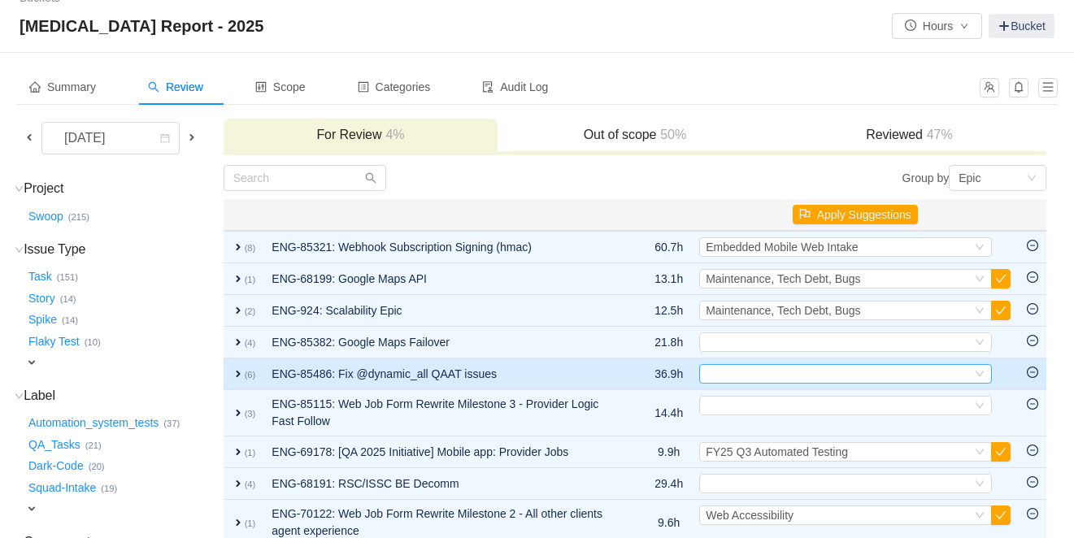
click at [767, 375] on div "Select" at bounding box center [839, 374] width 266 height 18
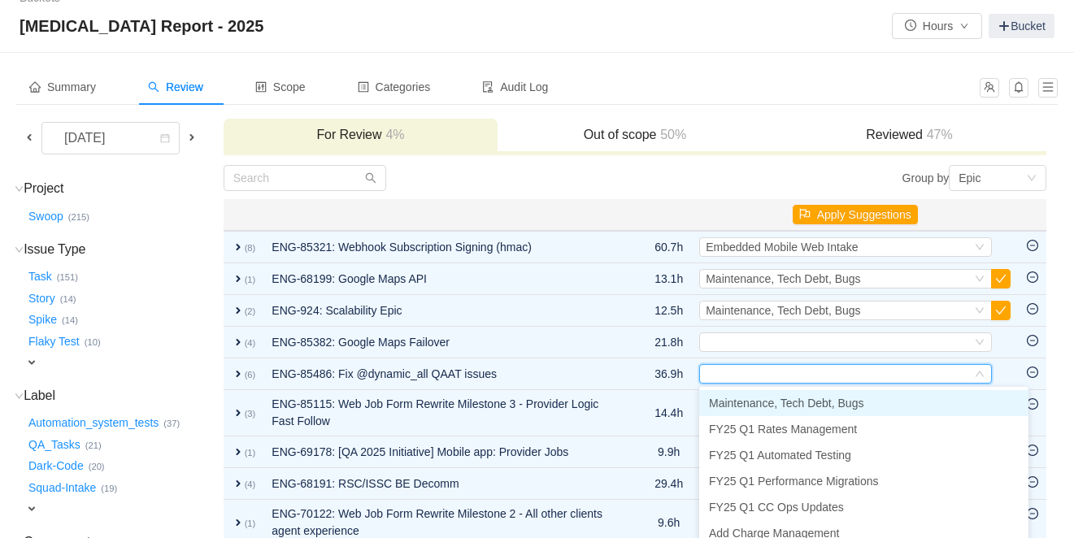
click at [776, 402] on span "Maintenance, Tech Debt, Bugs" at bounding box center [786, 403] width 154 height 13
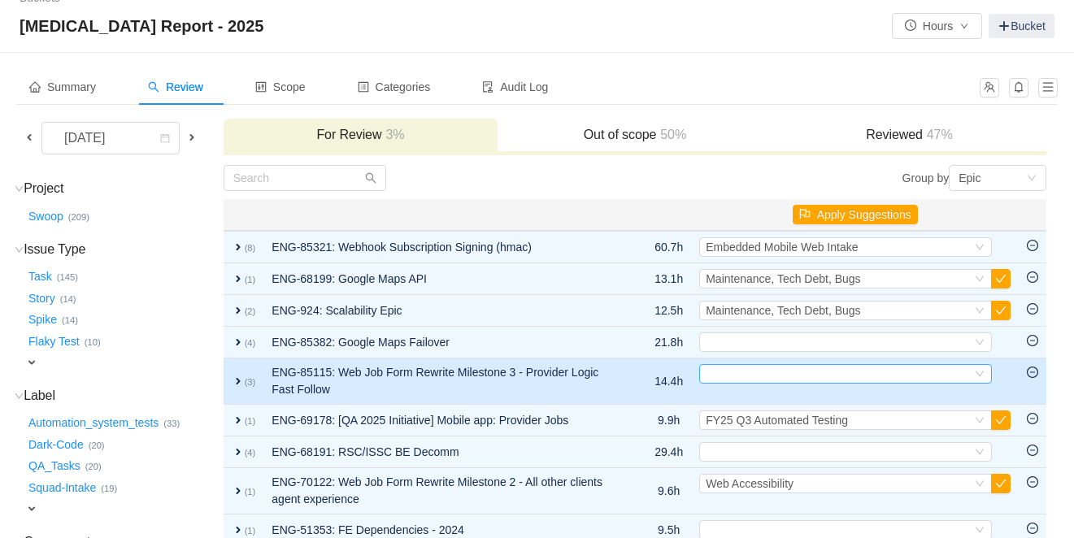
click at [769, 376] on div "Select" at bounding box center [839, 374] width 266 height 18
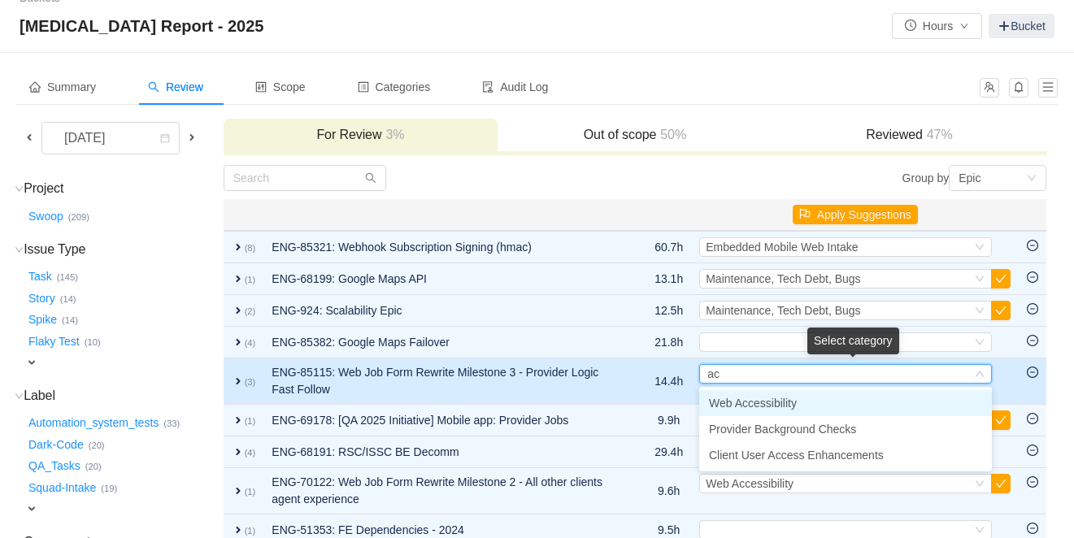
type input "acc"
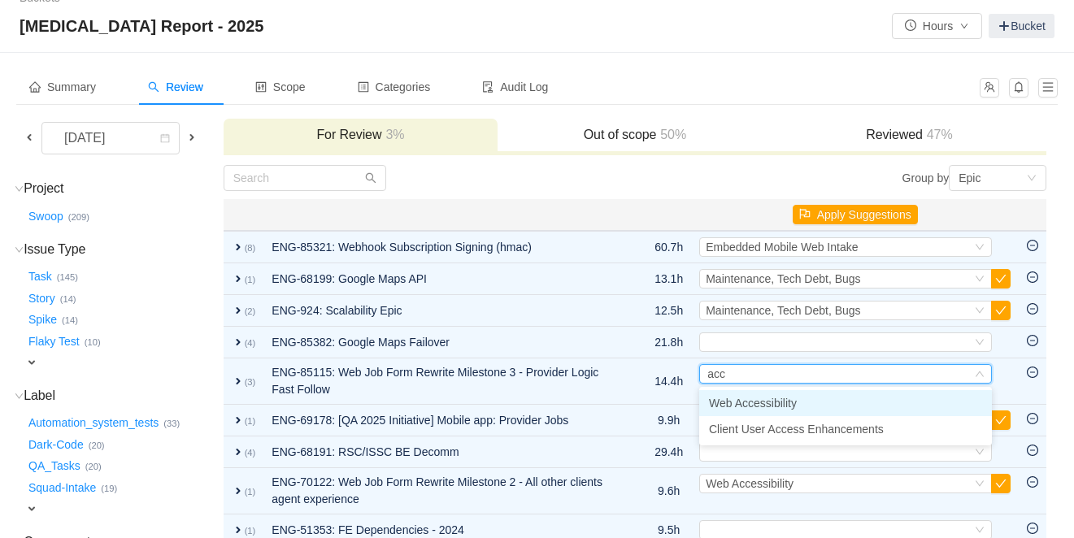
click at [768, 401] on span "Web Accessibility" at bounding box center [753, 403] width 88 height 13
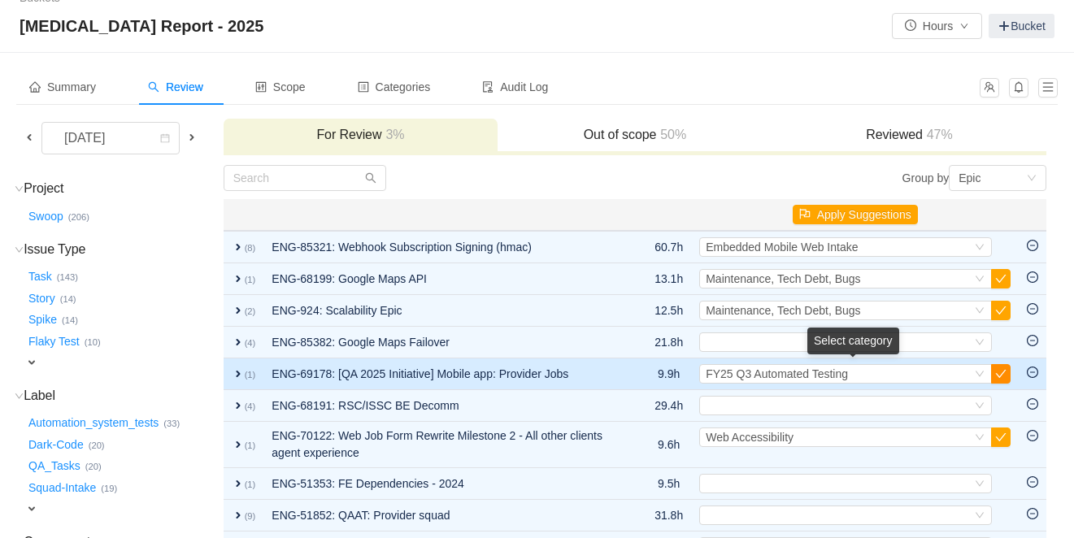
click at [1006, 375] on button "button" at bounding box center [1001, 374] width 20 height 20
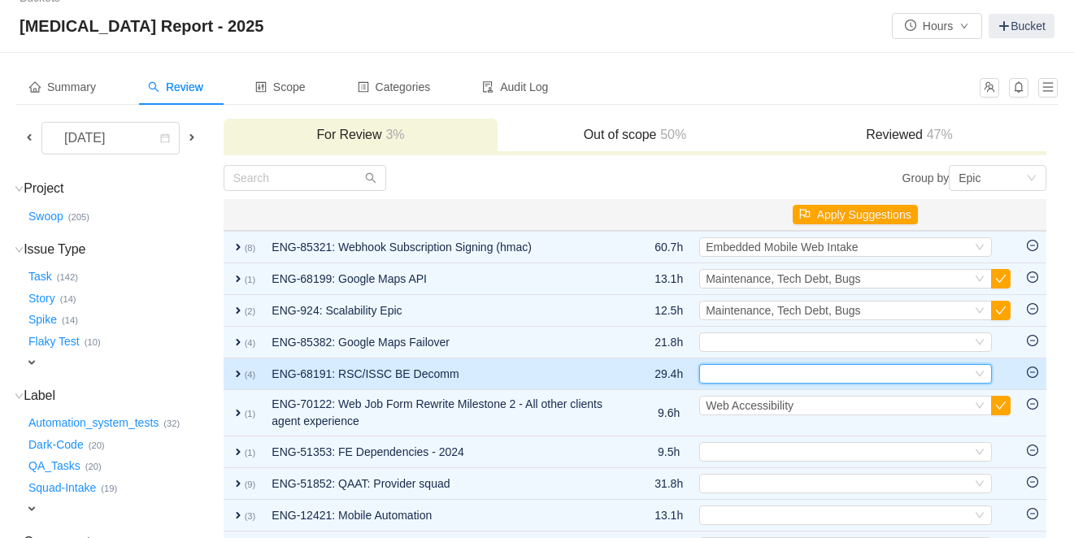
click at [780, 375] on div "Select" at bounding box center [839, 374] width 266 height 18
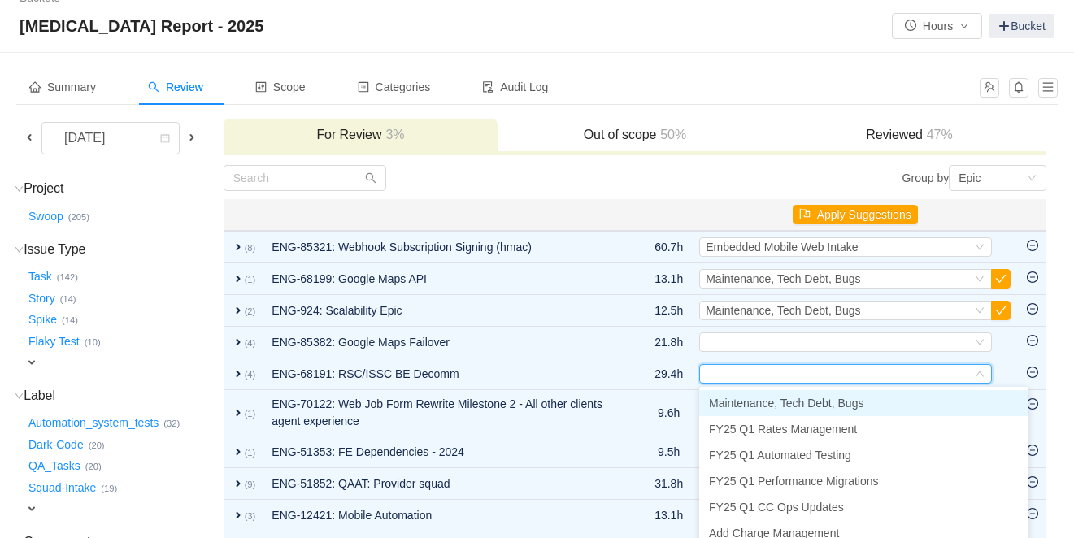
click at [780, 406] on span "Maintenance, Tech Debt, Bugs" at bounding box center [786, 403] width 154 height 13
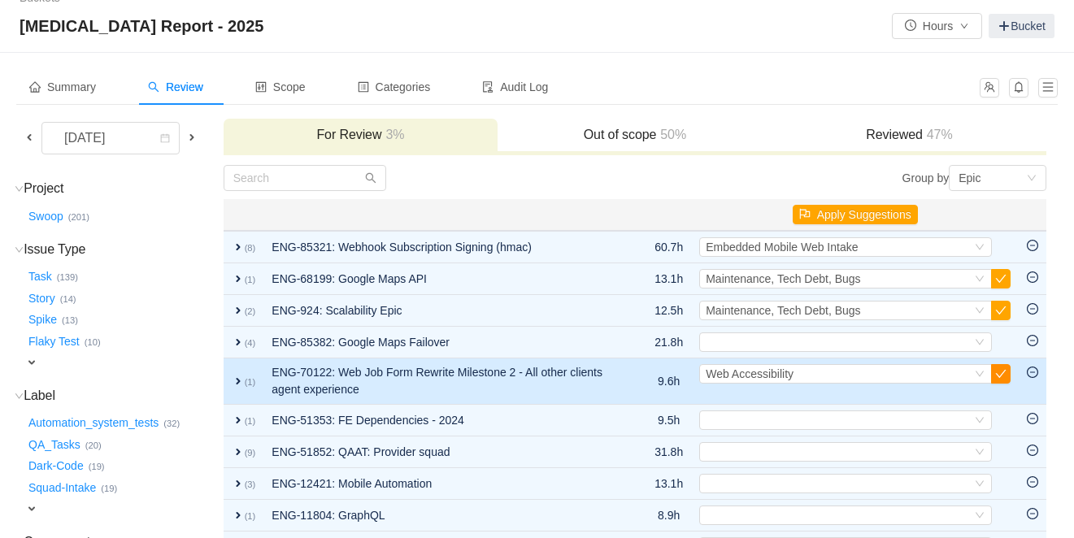
click at [1004, 376] on button "button" at bounding box center [1001, 374] width 20 height 20
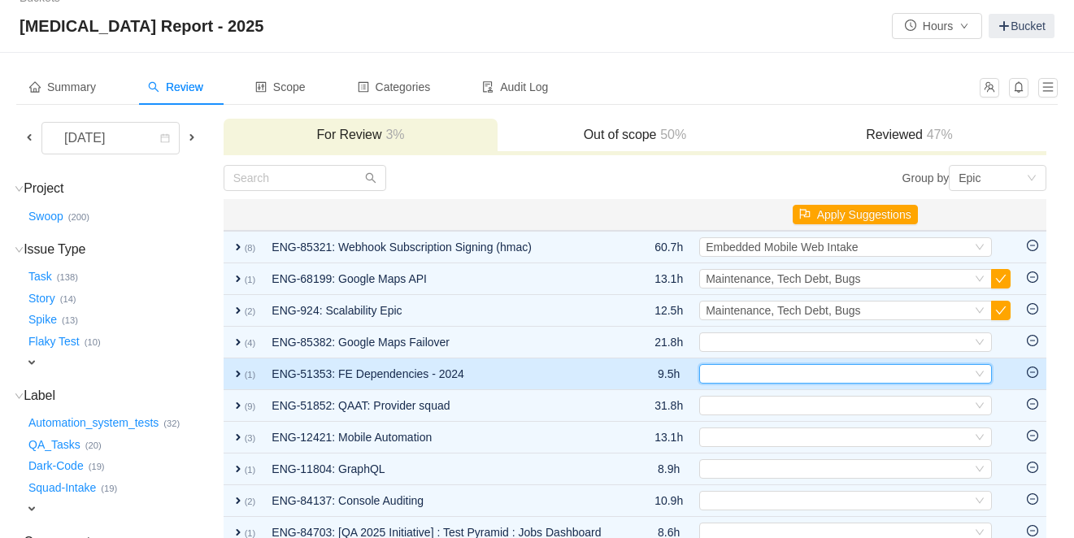
click at [740, 371] on div "Select" at bounding box center [839, 374] width 266 height 18
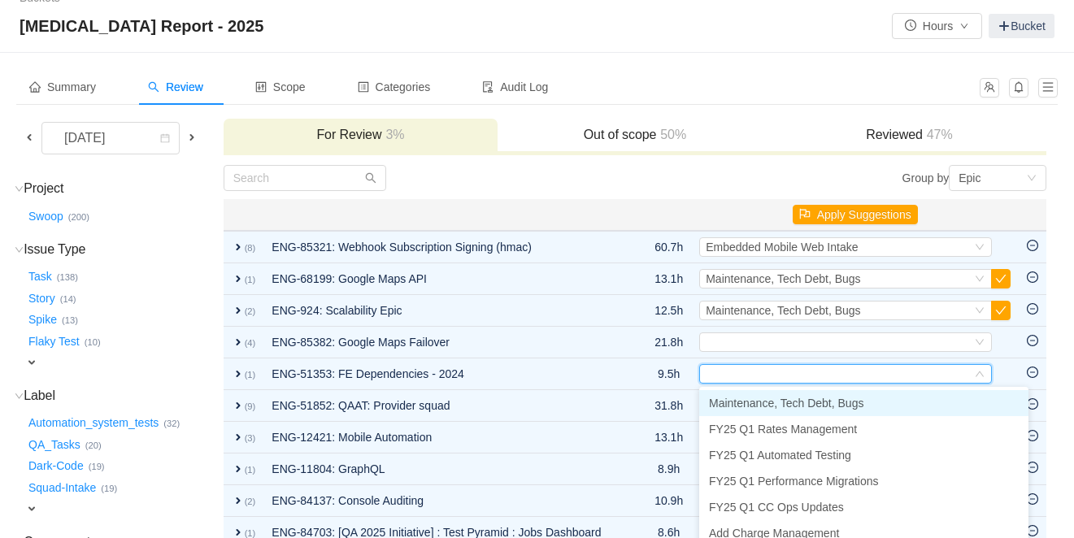
click at [737, 402] on span "Maintenance, Tech Debt, Bugs" at bounding box center [786, 403] width 154 height 13
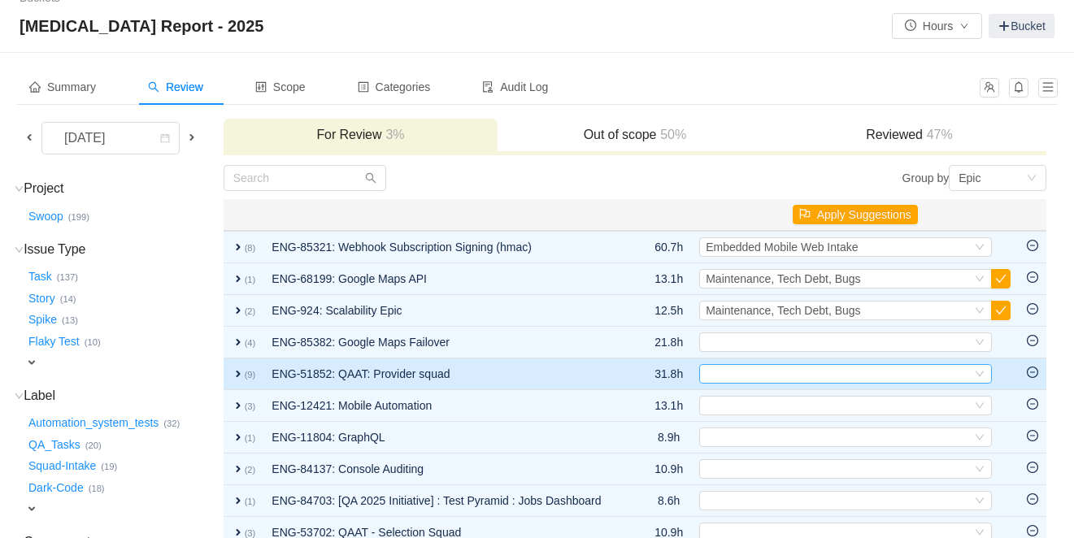
click at [742, 374] on div "Select" at bounding box center [839, 374] width 266 height 18
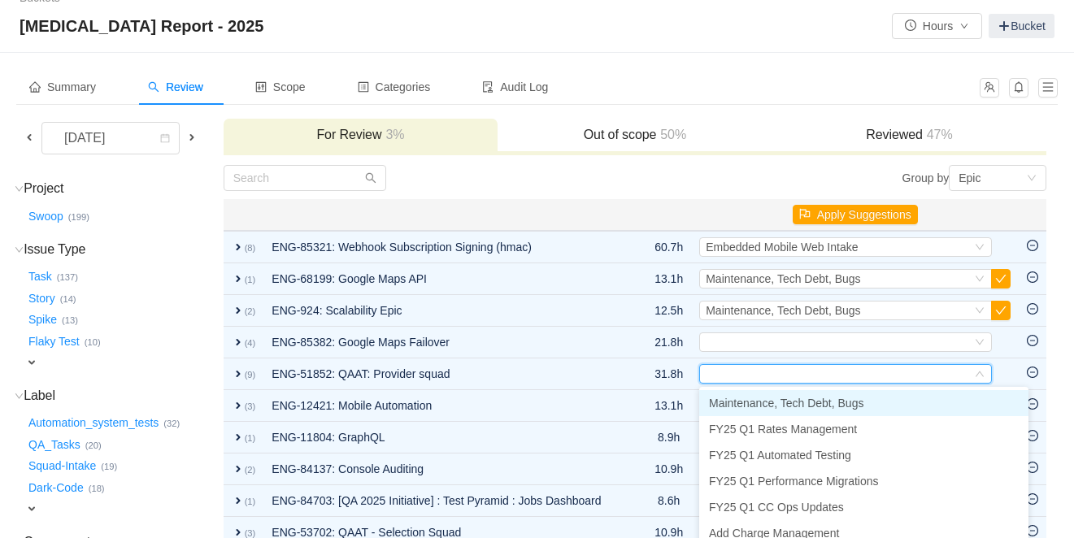
click at [742, 403] on span "Maintenance, Tech Debt, Bugs" at bounding box center [786, 403] width 154 height 13
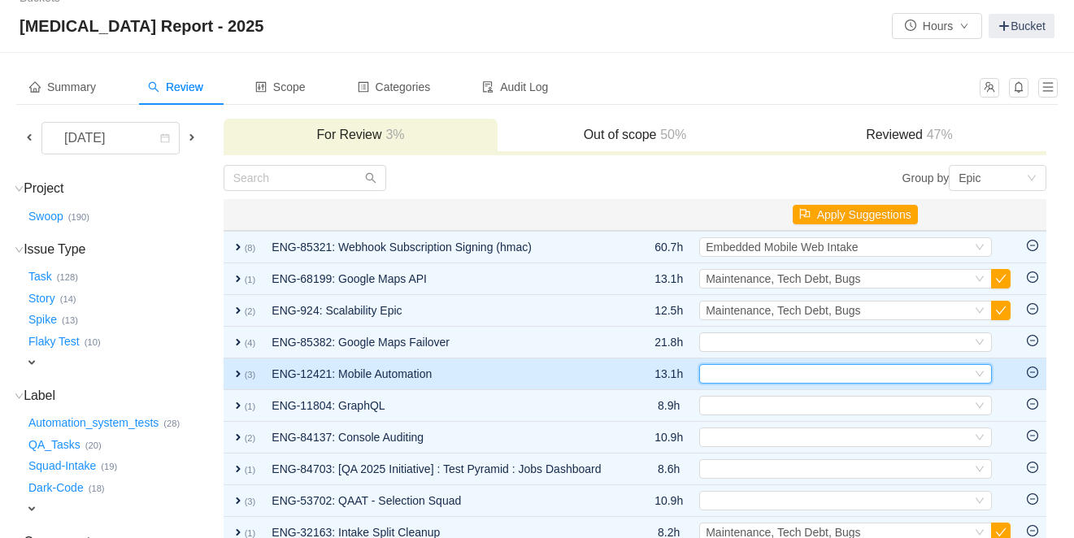
click at [742, 376] on div "Select" at bounding box center [839, 374] width 266 height 18
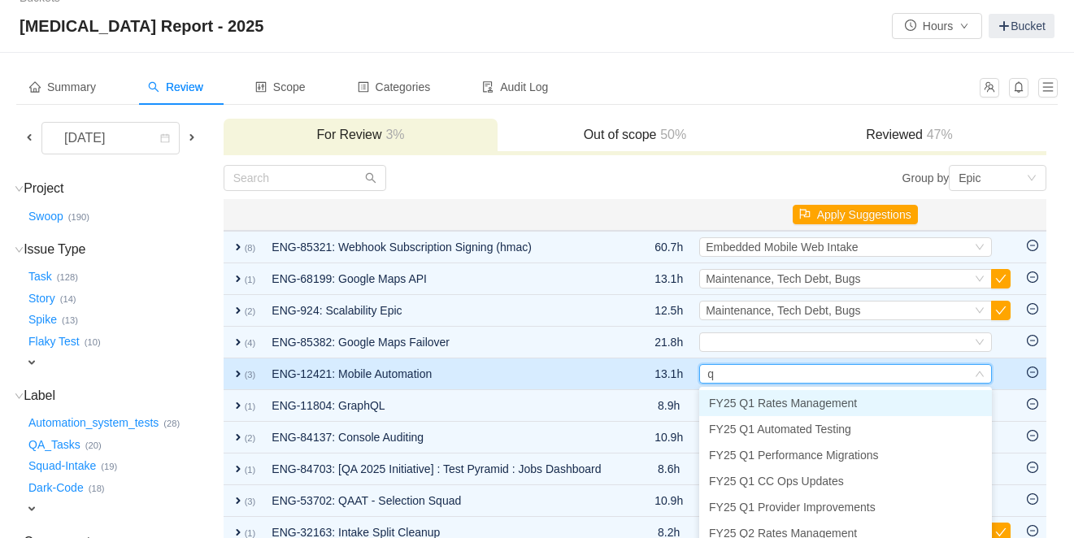
type input "q3"
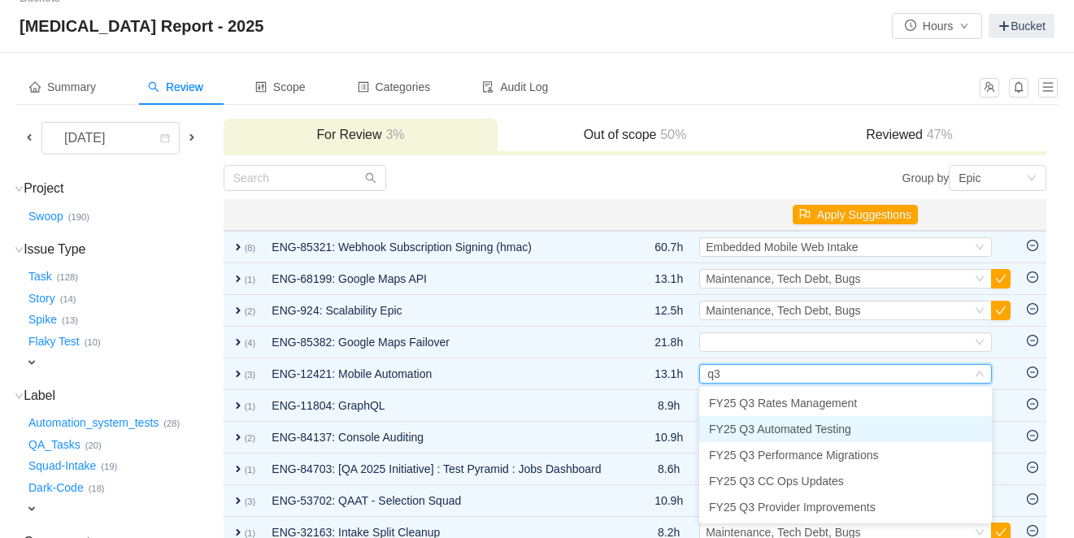
click at [797, 424] on span "FY25 Q3 Automated Testing" at bounding box center [780, 429] width 142 height 13
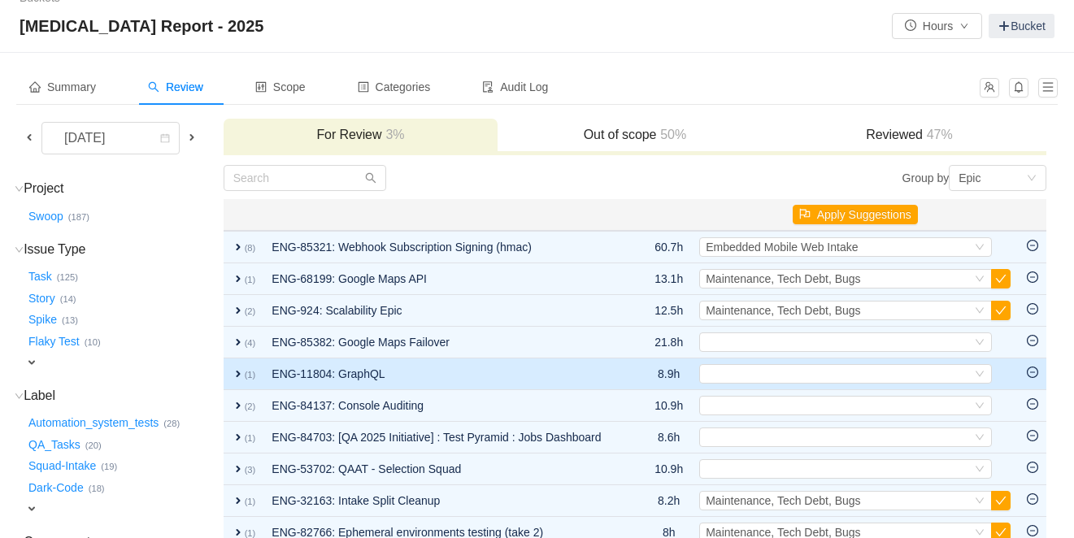
click at [245, 378] on span "expand" at bounding box center [238, 373] width 13 height 13
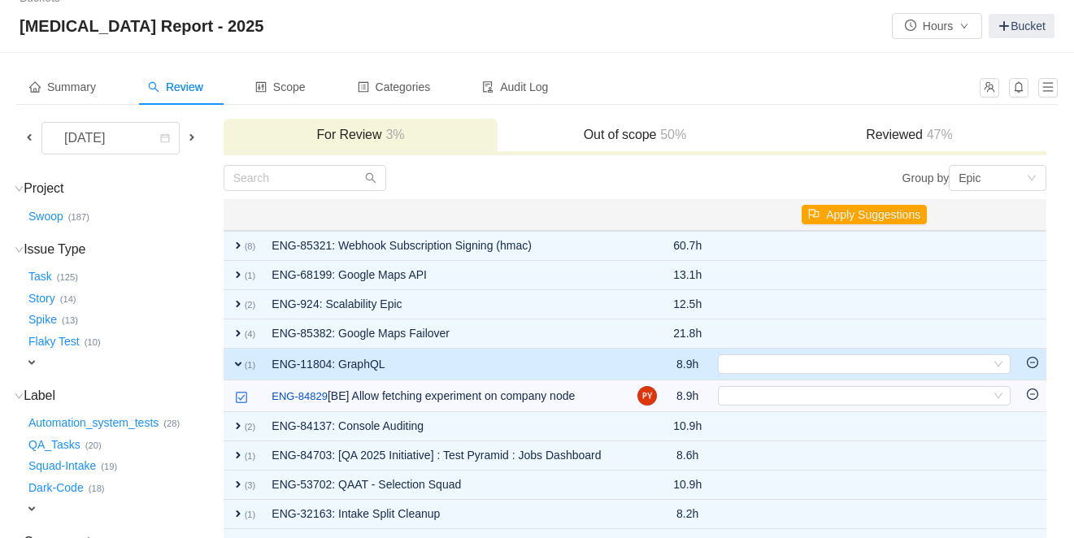
click at [245, 367] on span "expand" at bounding box center [238, 364] width 13 height 13
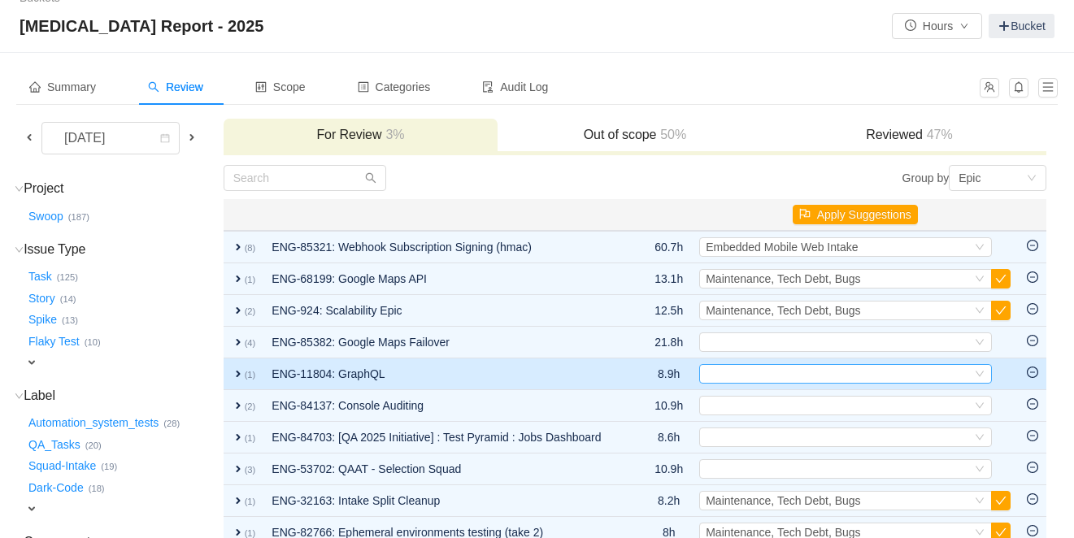
click at [796, 372] on div "Select" at bounding box center [839, 374] width 266 height 18
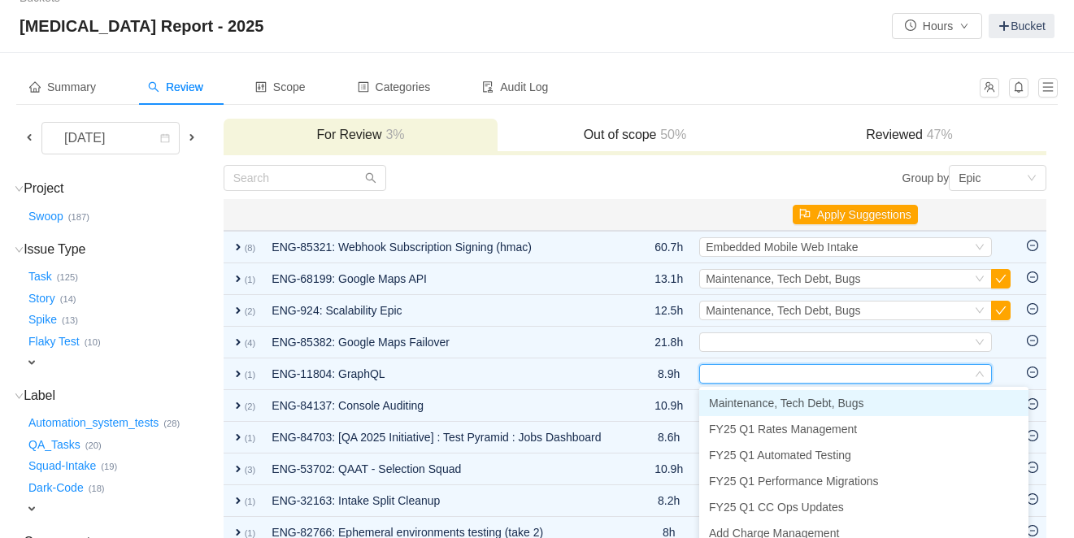
click at [788, 400] on span "Maintenance, Tech Debt, Bugs" at bounding box center [786, 403] width 154 height 13
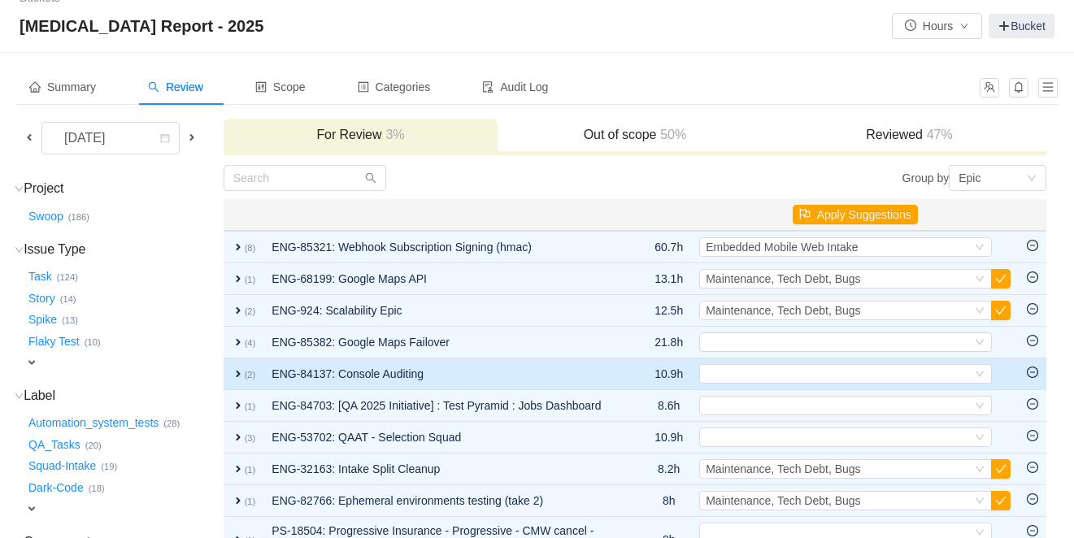
click at [239, 379] on span "expand" at bounding box center [238, 373] width 13 height 13
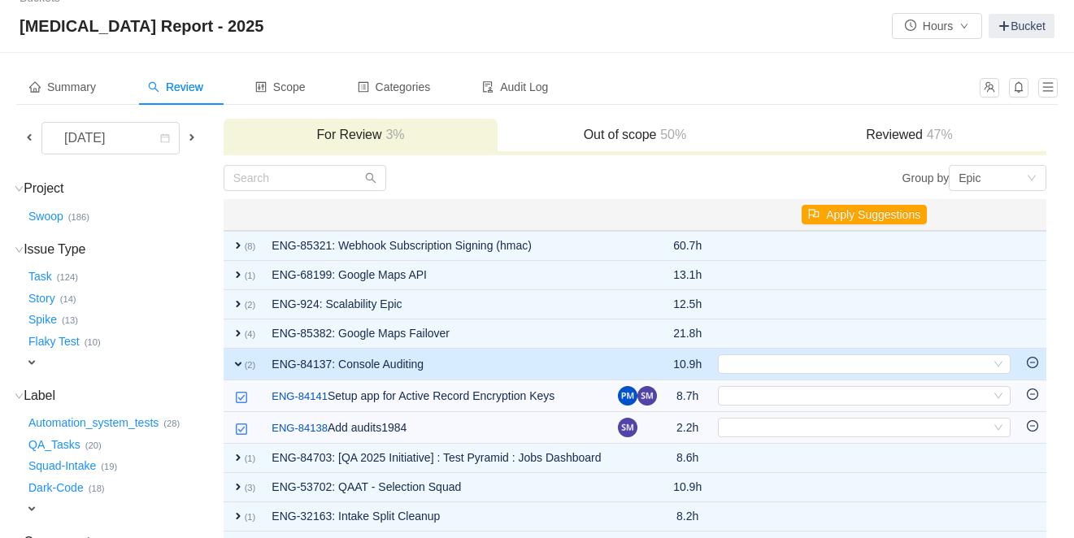
click at [245, 364] on span "expand" at bounding box center [238, 364] width 13 height 13
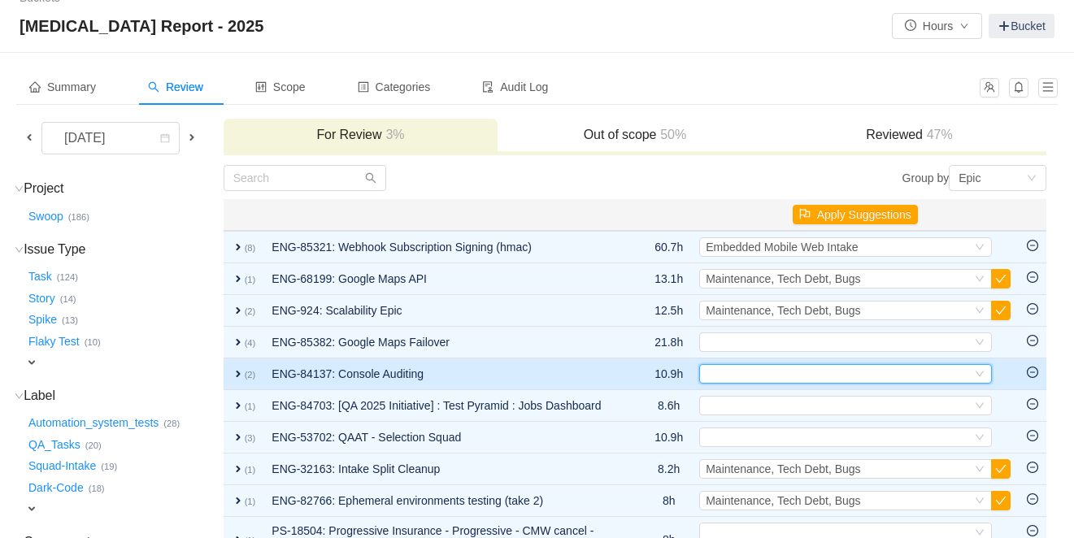
click at [754, 376] on div "Select" at bounding box center [839, 374] width 266 height 18
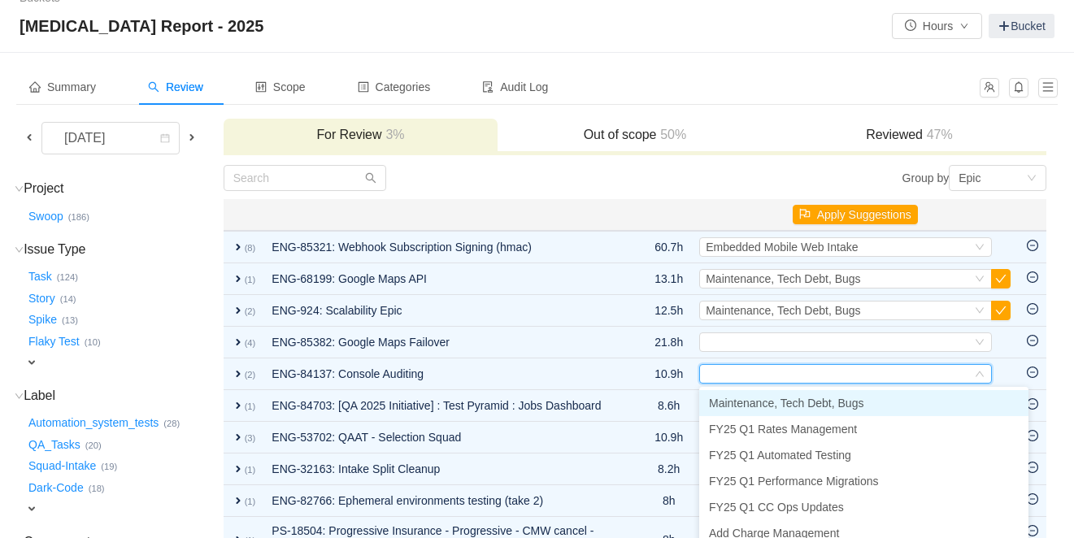
click at [752, 400] on span "Maintenance, Tech Debt, Bugs" at bounding box center [786, 403] width 154 height 13
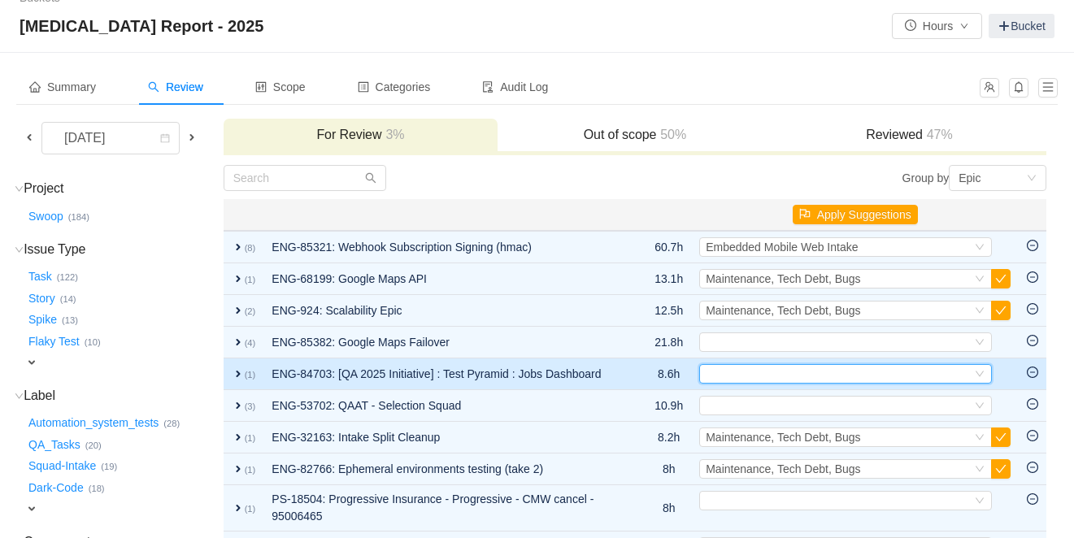
click at [746, 375] on div "Select" at bounding box center [839, 374] width 266 height 18
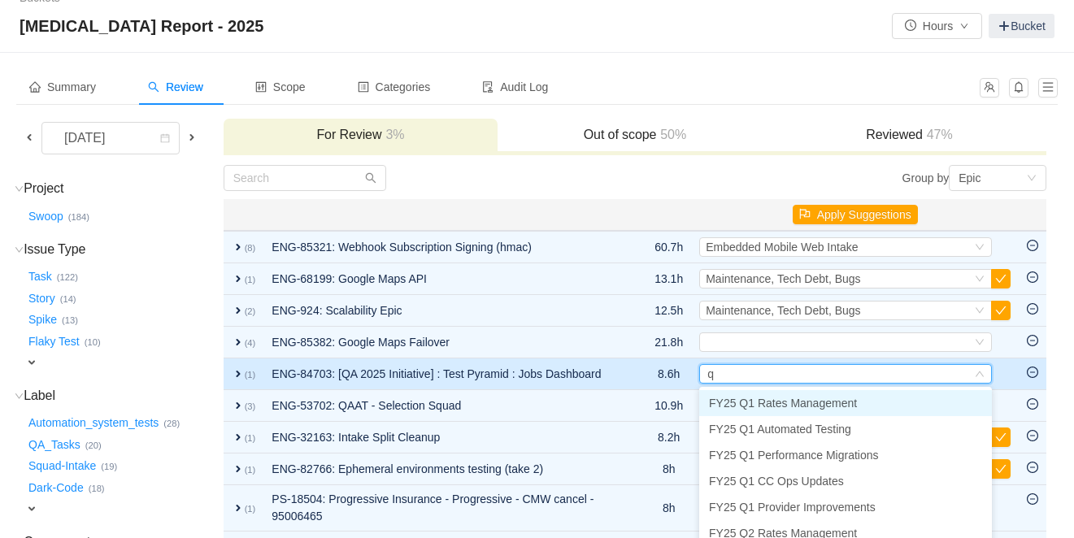
type input "q3"
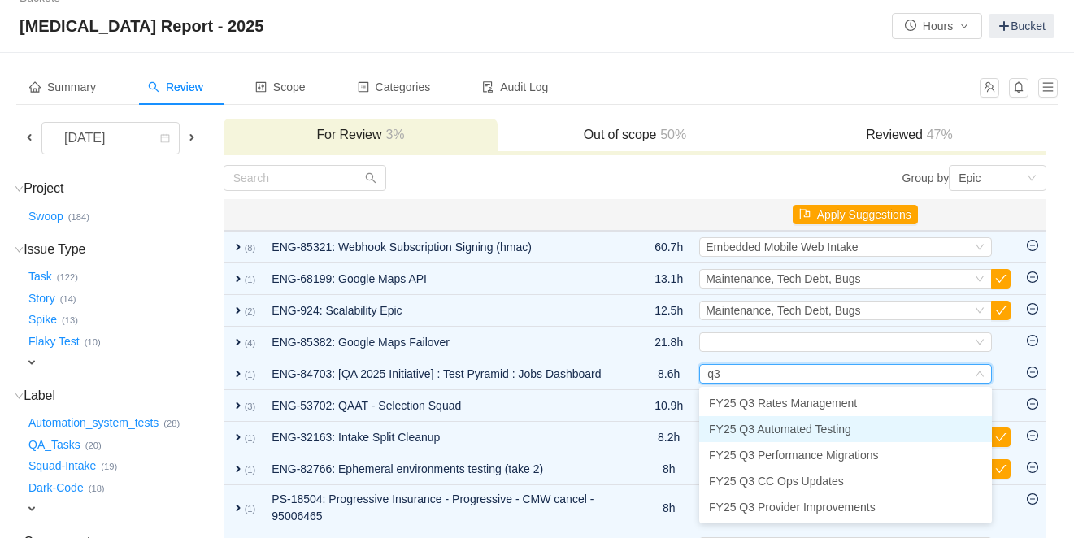
click at [782, 433] on span "FY25 Q3 Automated Testing" at bounding box center [780, 429] width 142 height 13
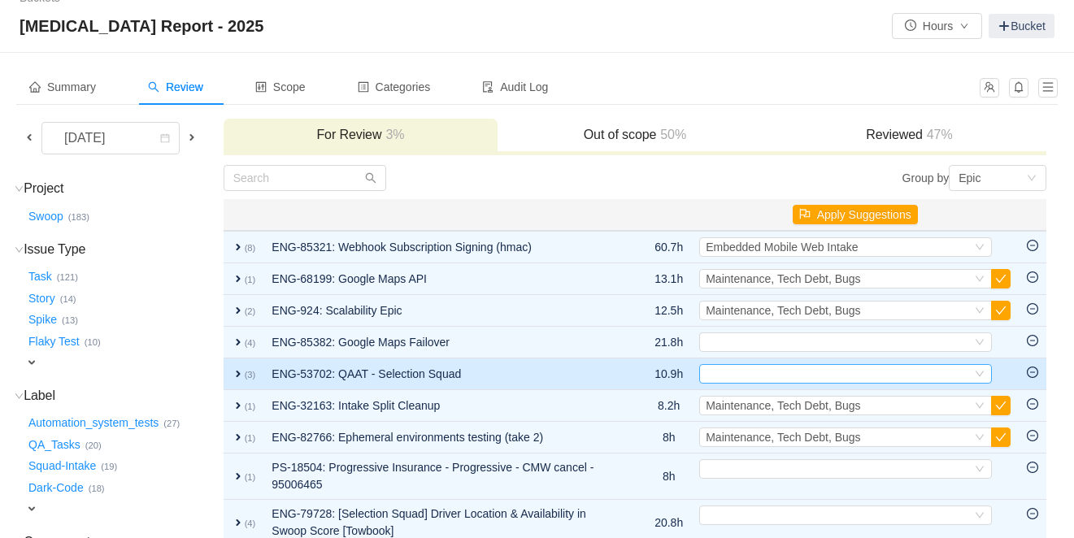
click at [740, 380] on div "Select" at bounding box center [839, 374] width 266 height 18
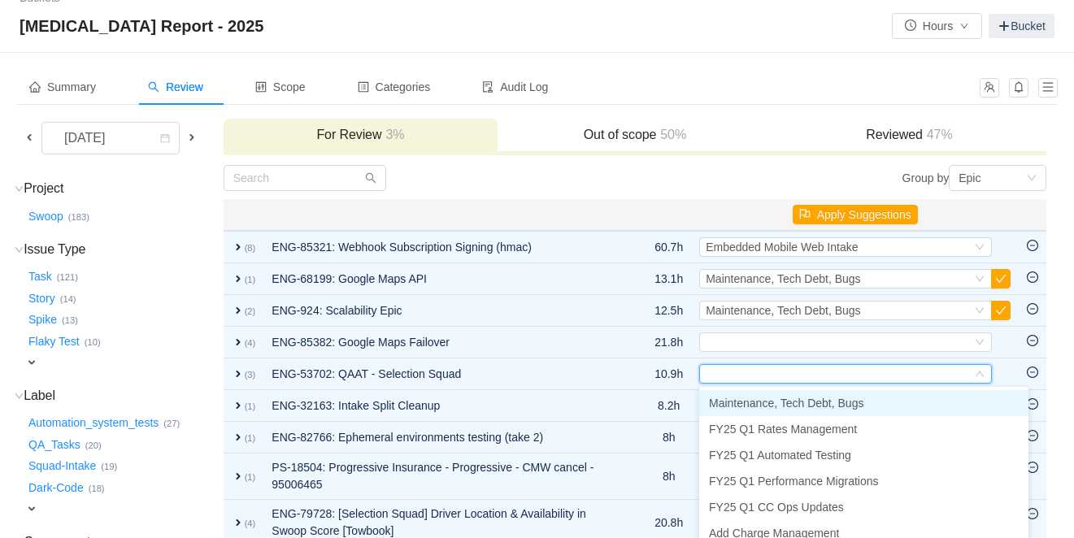
click at [746, 404] on span "Maintenance, Tech Debt, Bugs" at bounding box center [786, 403] width 154 height 13
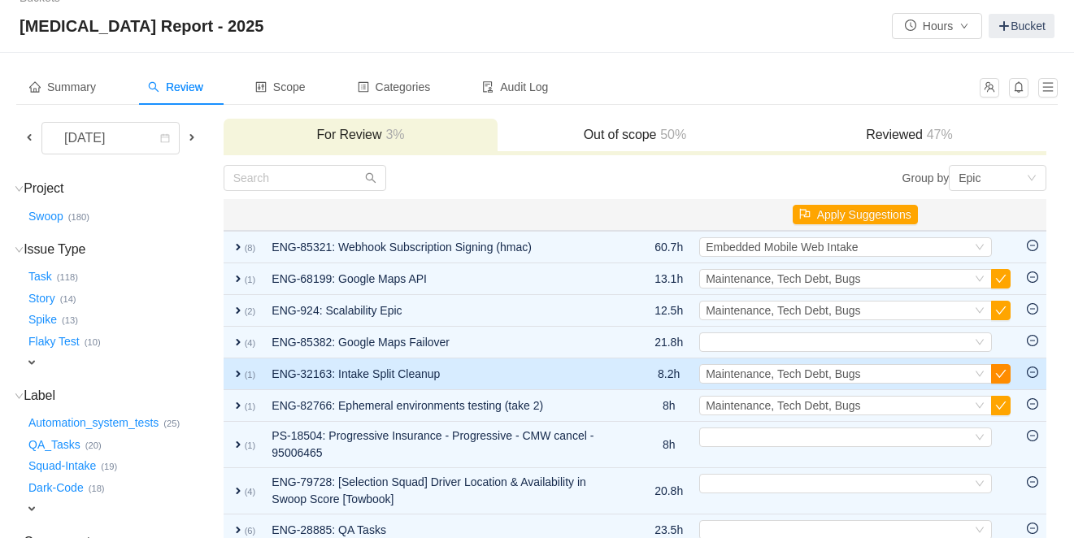
click at [1003, 376] on button "button" at bounding box center [1001, 374] width 20 height 20
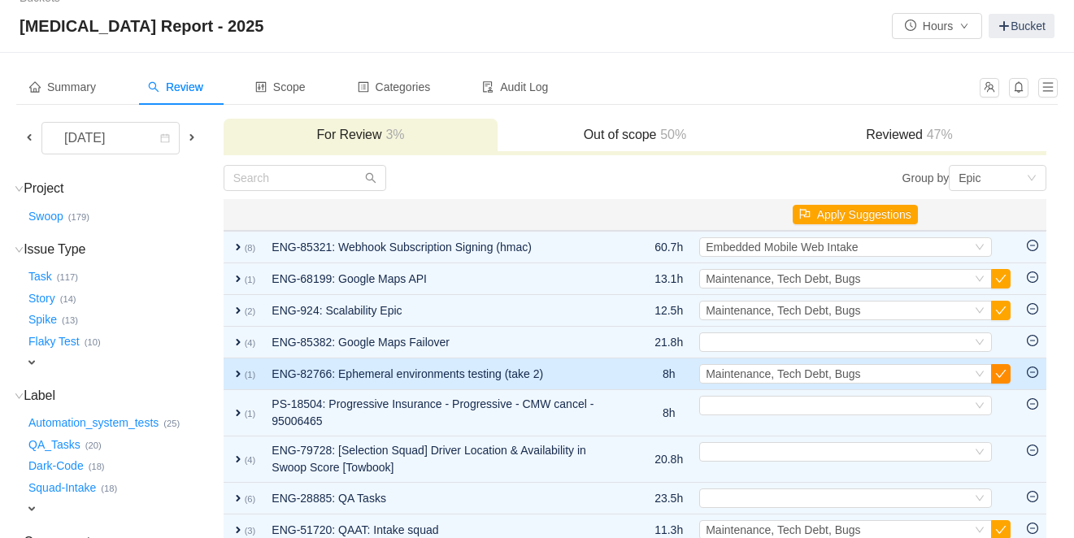
click at [1007, 376] on button "button" at bounding box center [1001, 374] width 20 height 20
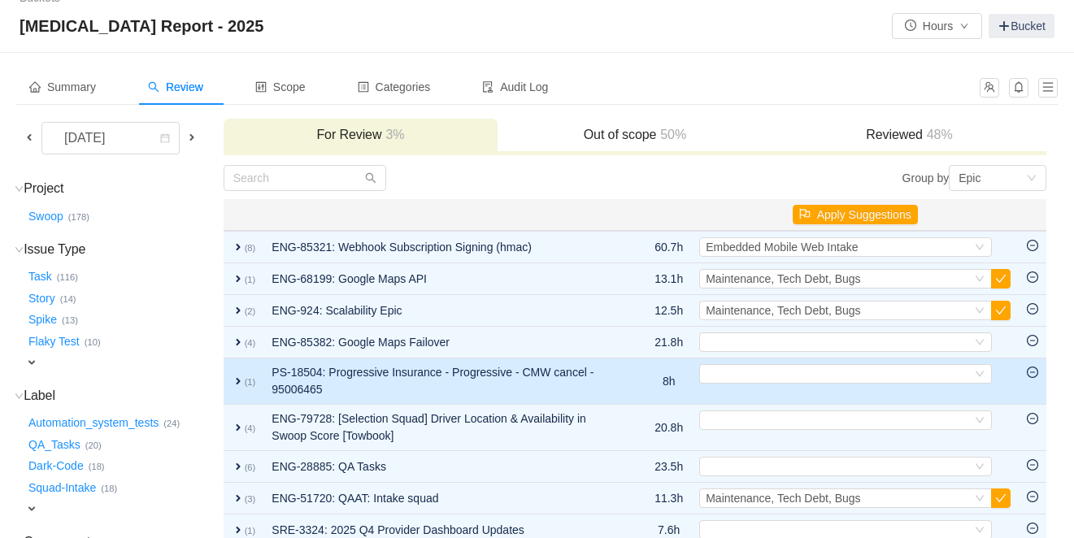
click at [244, 381] on span "expand" at bounding box center [238, 381] width 13 height 13
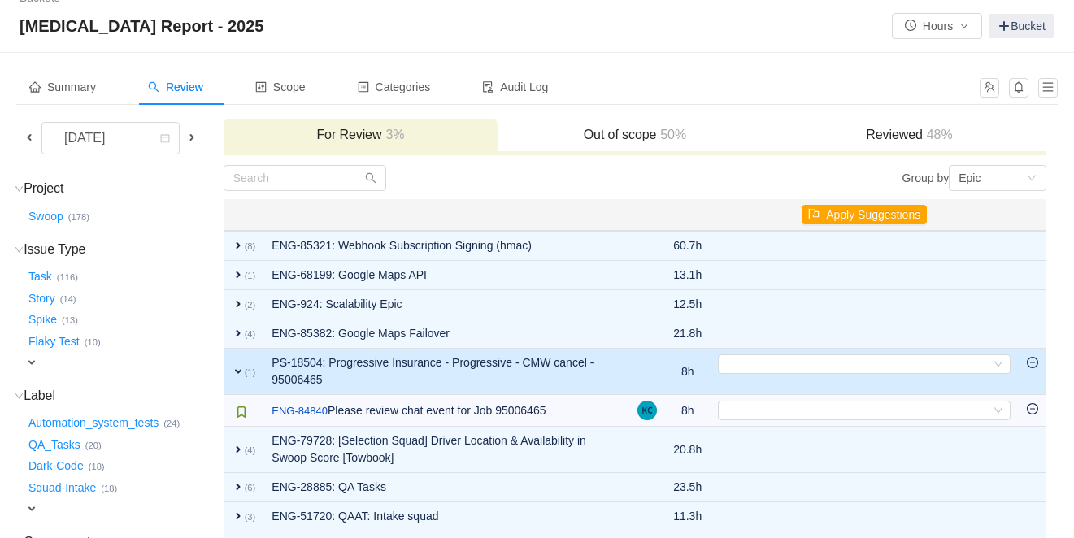
click at [242, 371] on span "expand" at bounding box center [238, 371] width 13 height 13
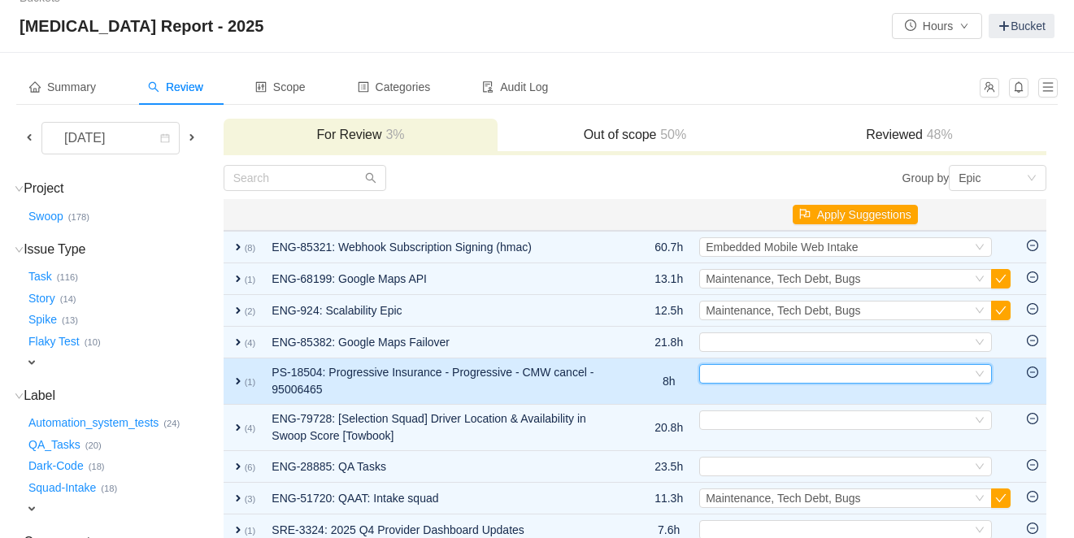
click at [776, 368] on div "Select" at bounding box center [839, 374] width 266 height 18
click at [1031, 372] on icon "icon: minus-circle" at bounding box center [1032, 372] width 5 height 1
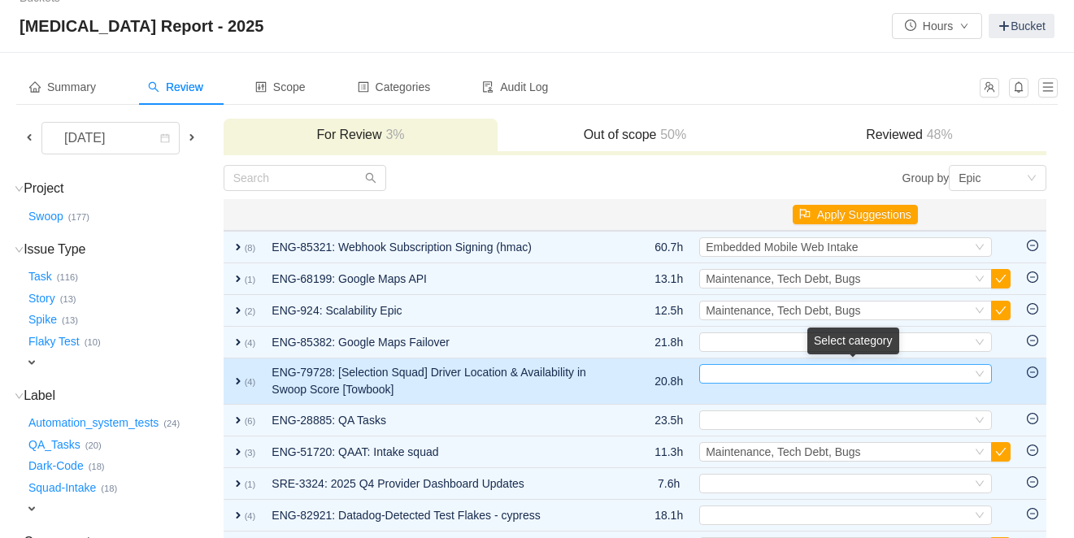
click at [791, 378] on div "Select" at bounding box center [839, 374] width 266 height 18
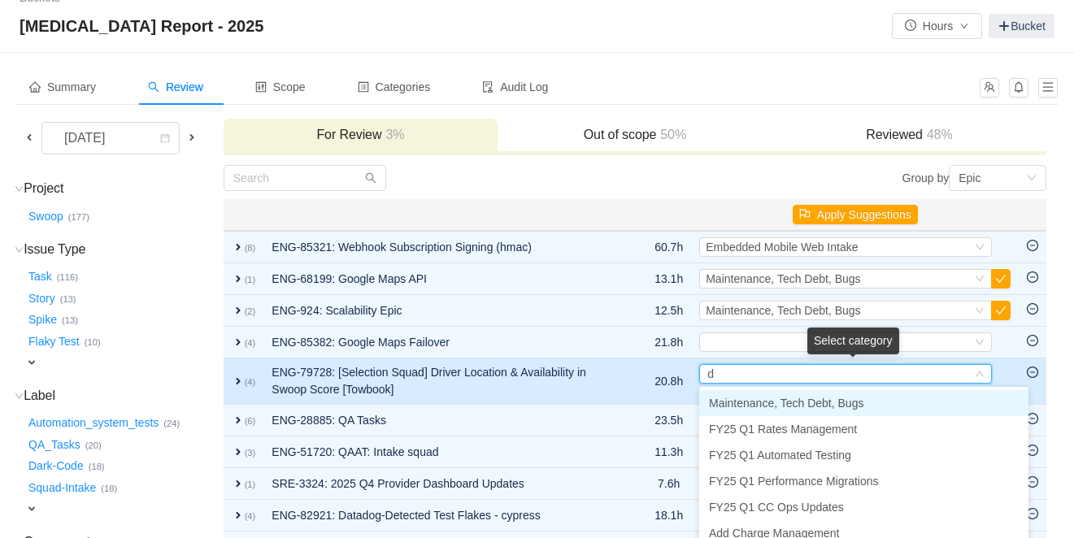
type input "dr"
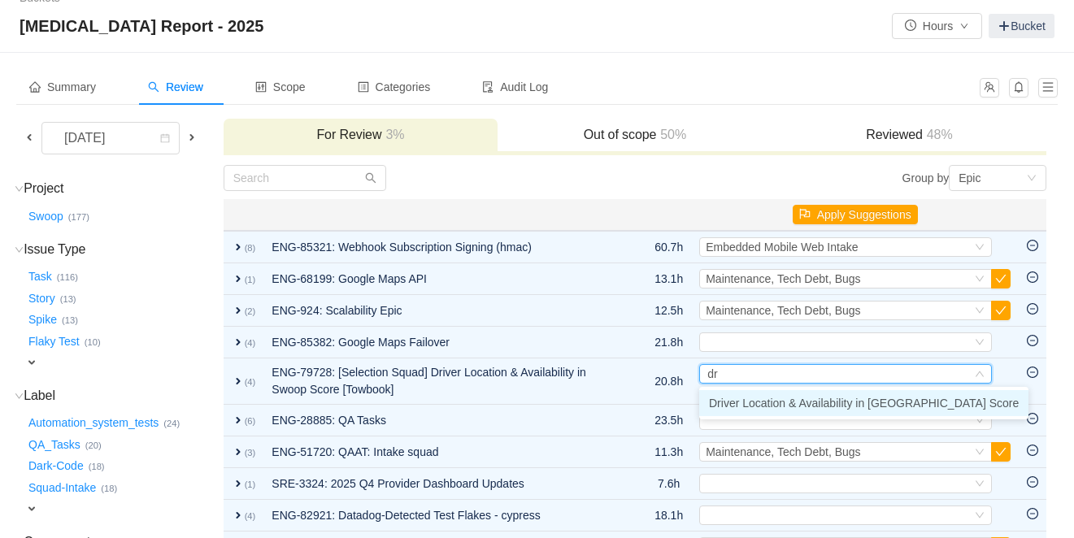
click at [793, 400] on span "Driver Location & Availability in [GEOGRAPHIC_DATA] Score" at bounding box center [864, 403] width 310 height 13
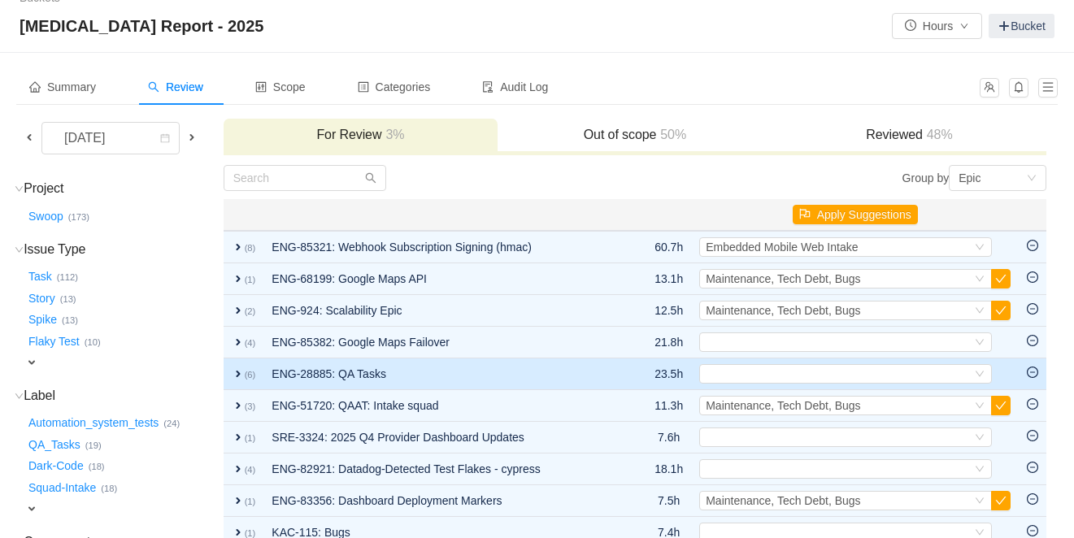
click at [244, 376] on span "expand" at bounding box center [238, 373] width 13 height 13
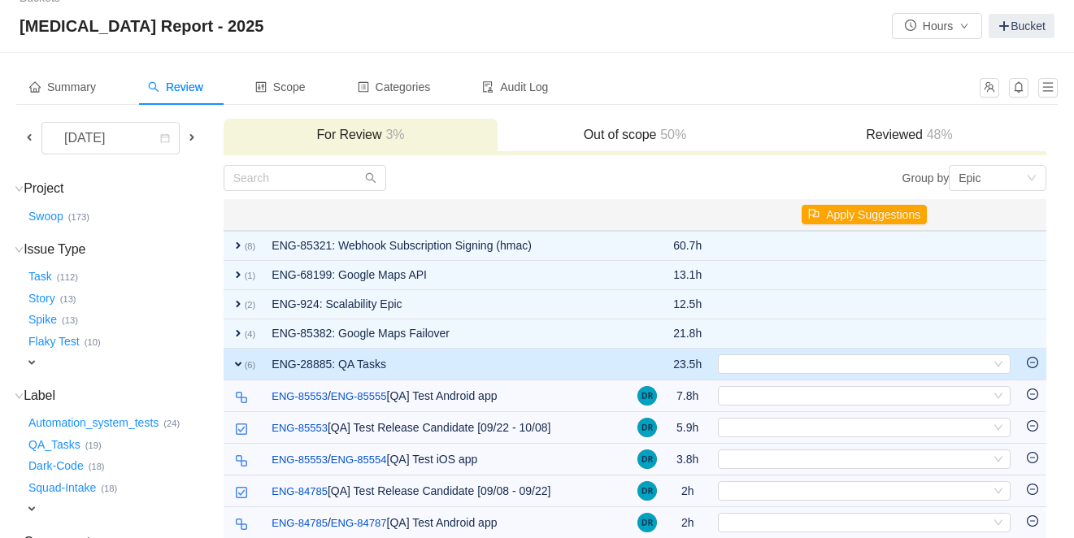
click at [245, 363] on span "expand" at bounding box center [238, 364] width 13 height 13
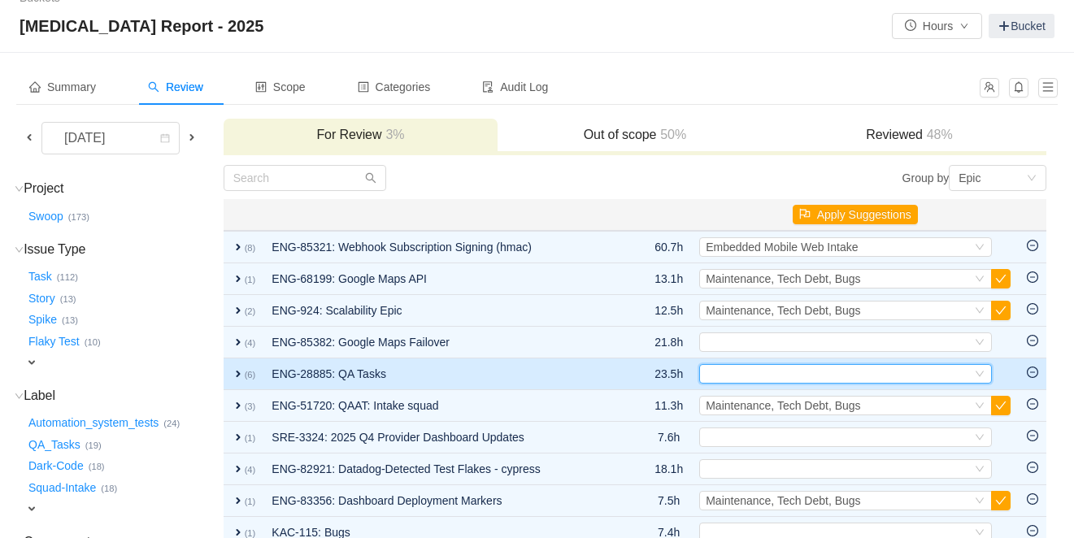
click at [741, 378] on div "Select" at bounding box center [839, 374] width 266 height 18
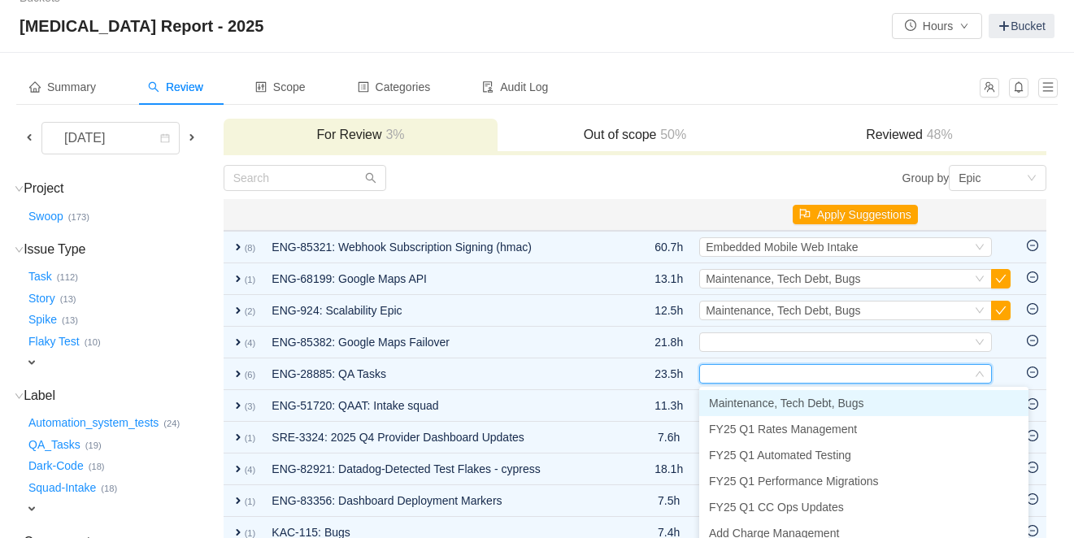
click at [749, 399] on span "Maintenance, Tech Debt, Bugs" at bounding box center [786, 403] width 154 height 13
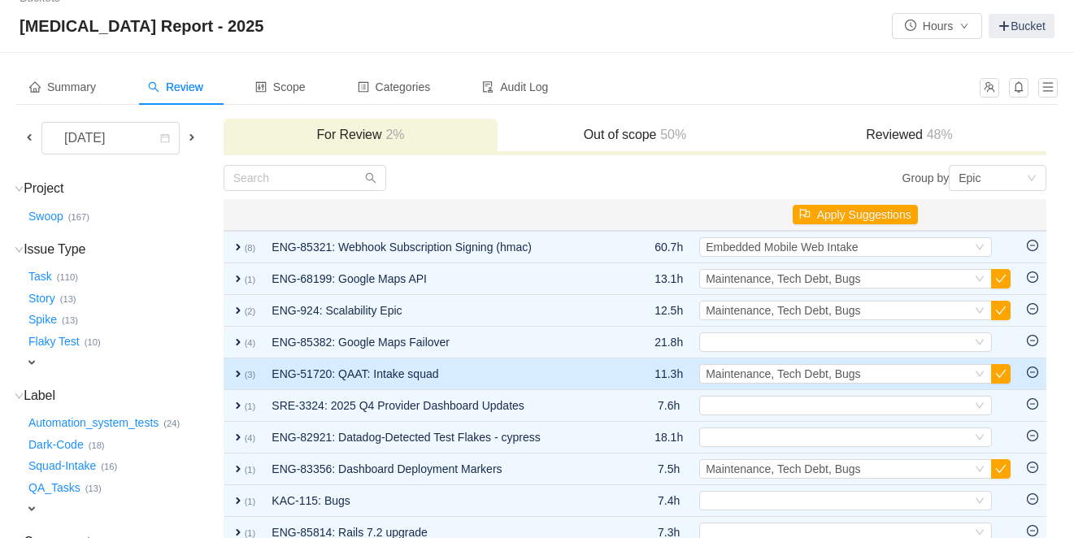
click at [238, 373] on span "expand" at bounding box center [238, 373] width 13 height 13
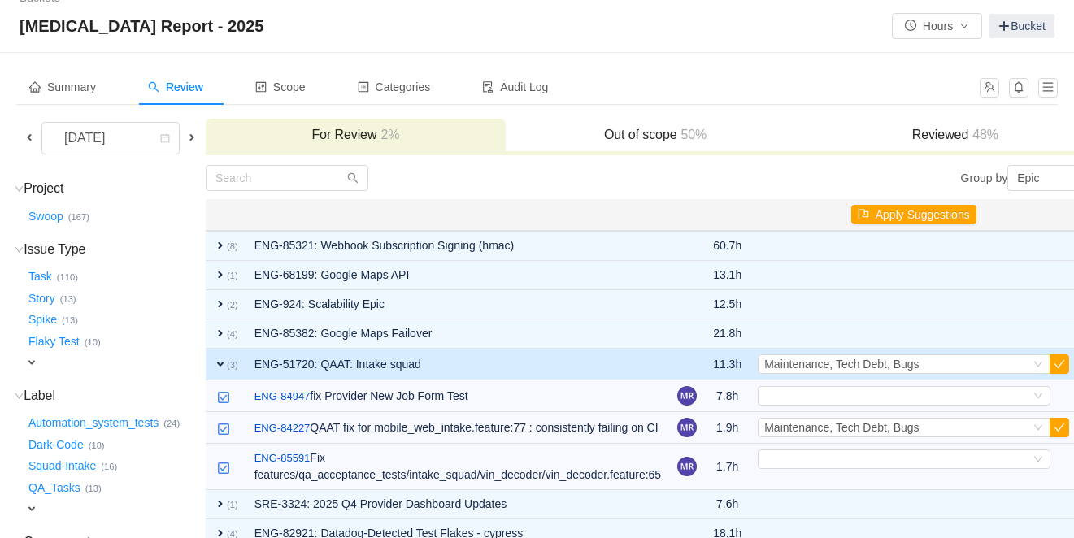
click at [227, 368] on span "expand" at bounding box center [220, 364] width 13 height 13
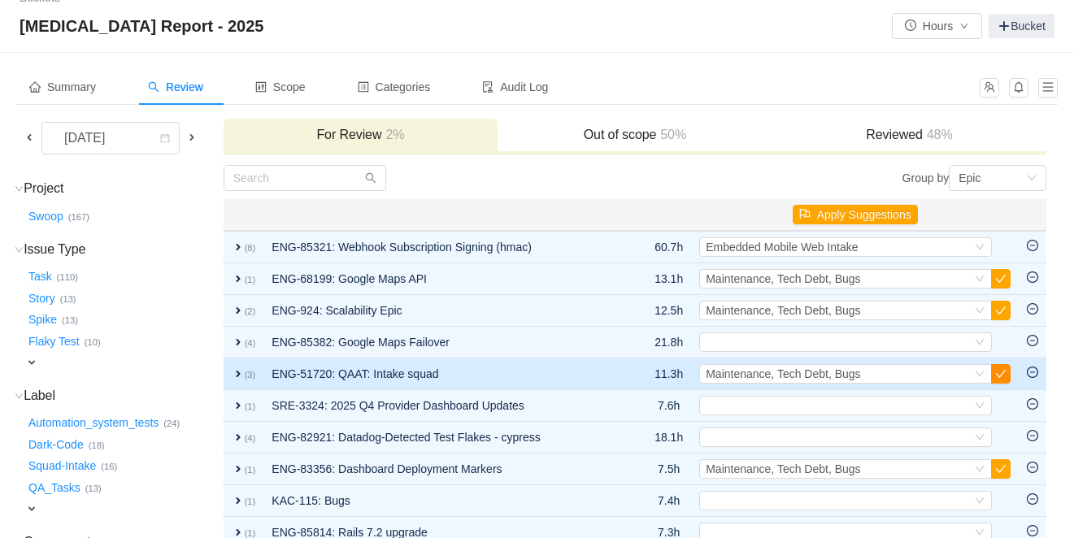
click at [1003, 376] on button "button" at bounding box center [1001, 374] width 20 height 20
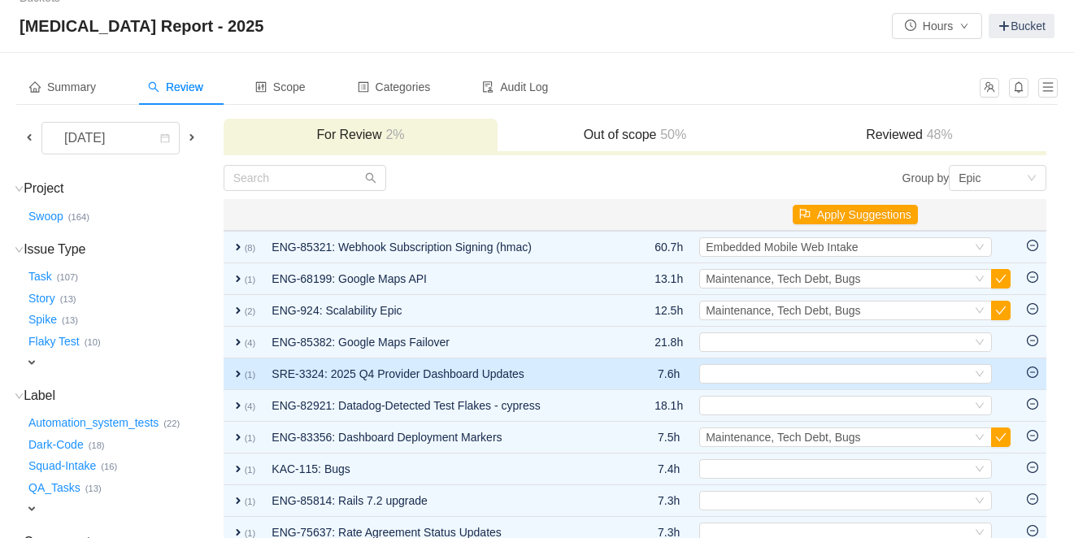
click at [242, 374] on span "expand" at bounding box center [238, 373] width 13 height 13
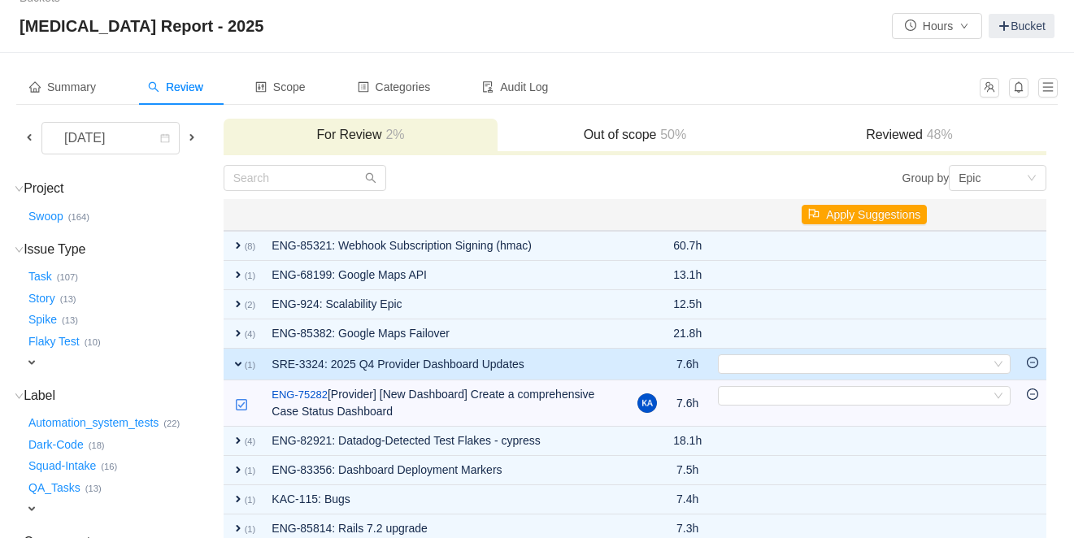
click at [245, 365] on span "expand" at bounding box center [238, 364] width 13 height 13
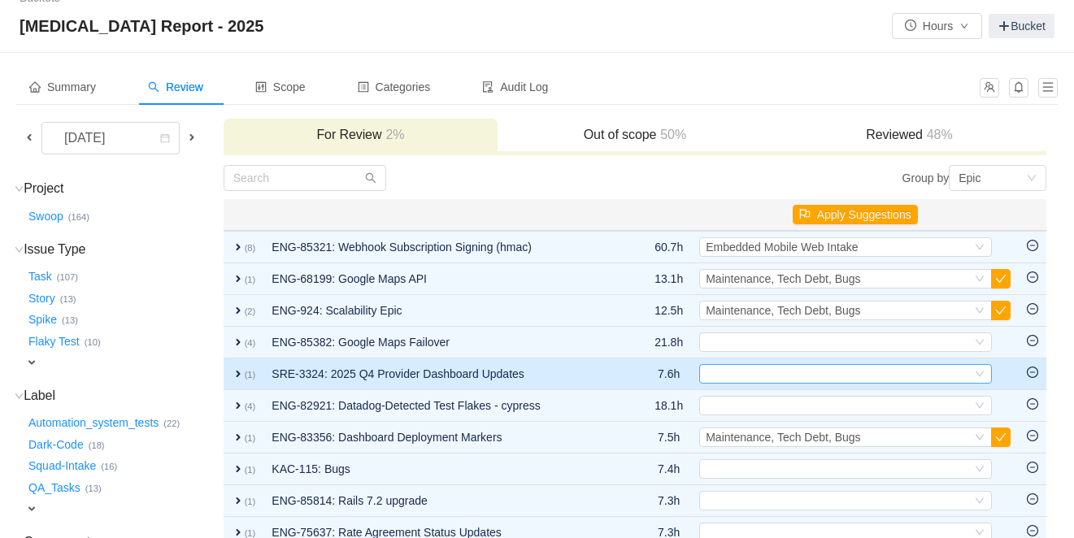
click at [754, 379] on div "Select" at bounding box center [839, 374] width 266 height 18
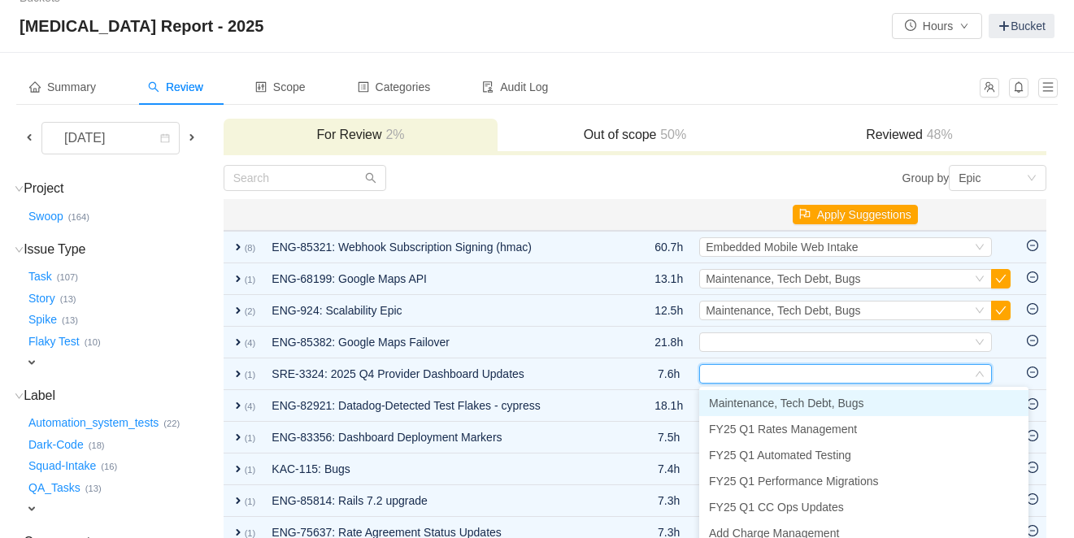
click at [759, 402] on span "Maintenance, Tech Debt, Bugs" at bounding box center [786, 403] width 154 height 13
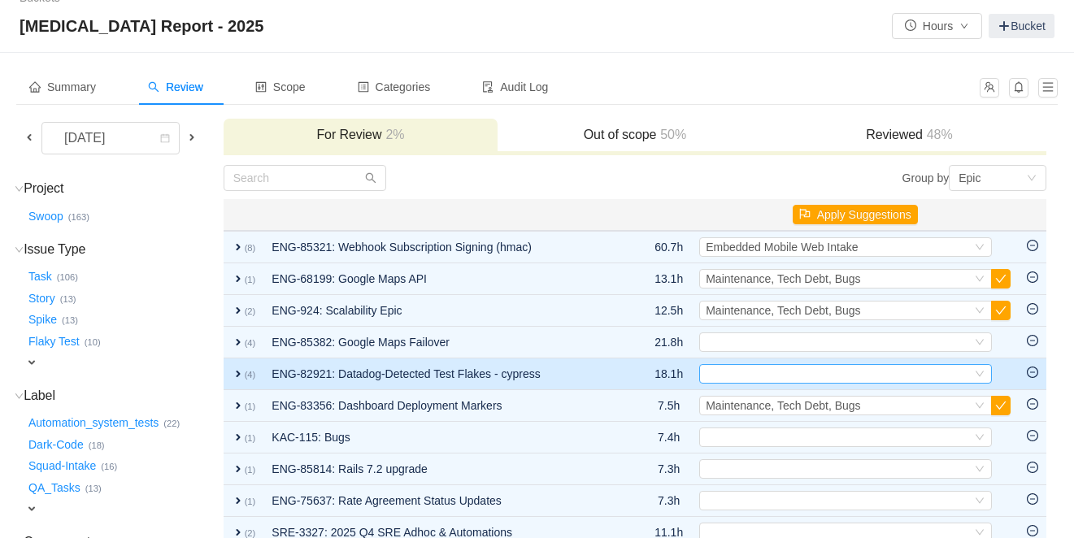
click at [743, 376] on div "Select" at bounding box center [839, 374] width 266 height 18
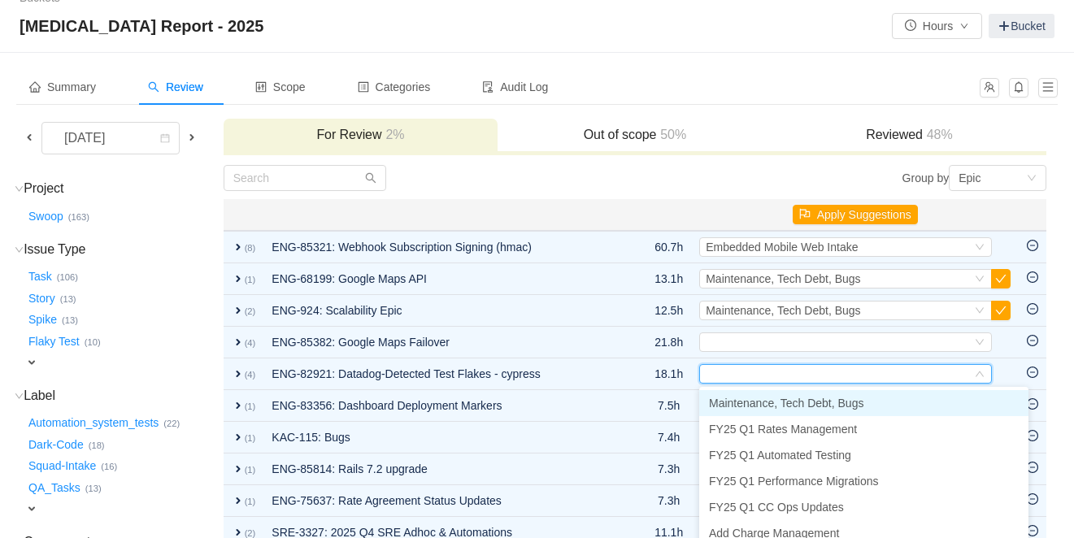
click at [748, 403] on span "Maintenance, Tech Debt, Bugs" at bounding box center [786, 403] width 154 height 13
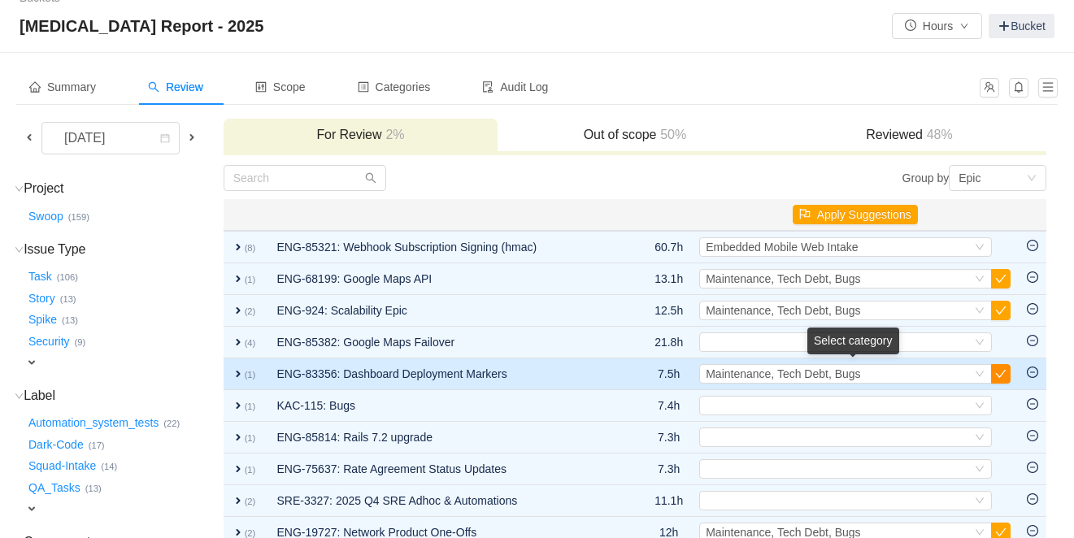
click at [1004, 374] on button "button" at bounding box center [1001, 374] width 20 height 20
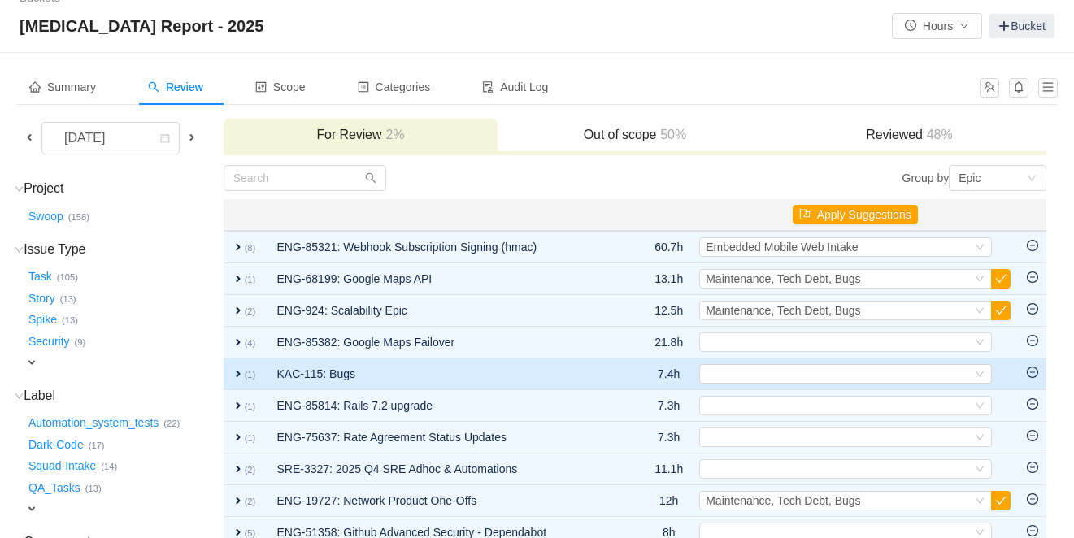
click at [241, 374] on span "expand" at bounding box center [238, 373] width 13 height 13
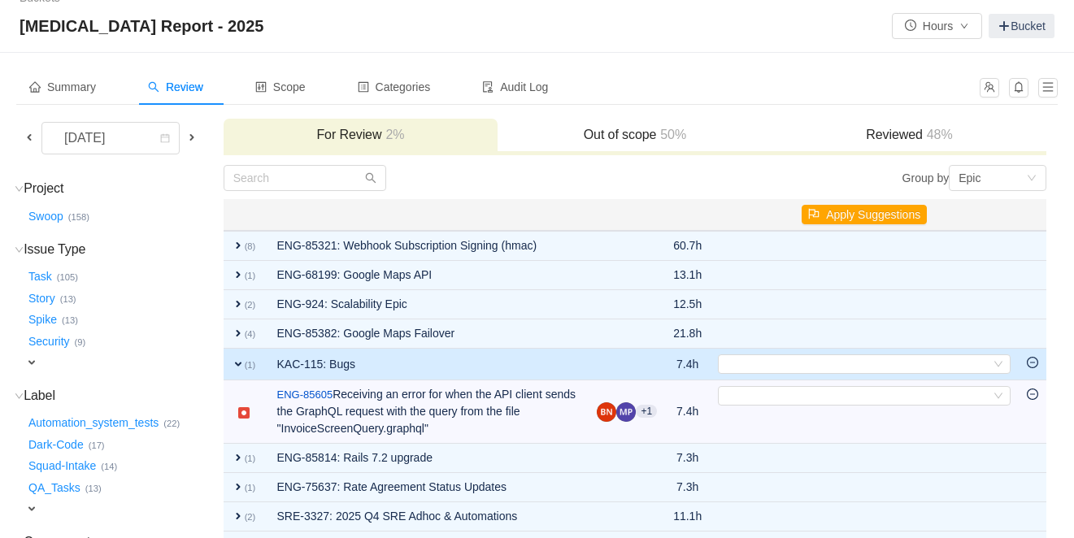
click at [245, 363] on span "expand" at bounding box center [238, 364] width 13 height 13
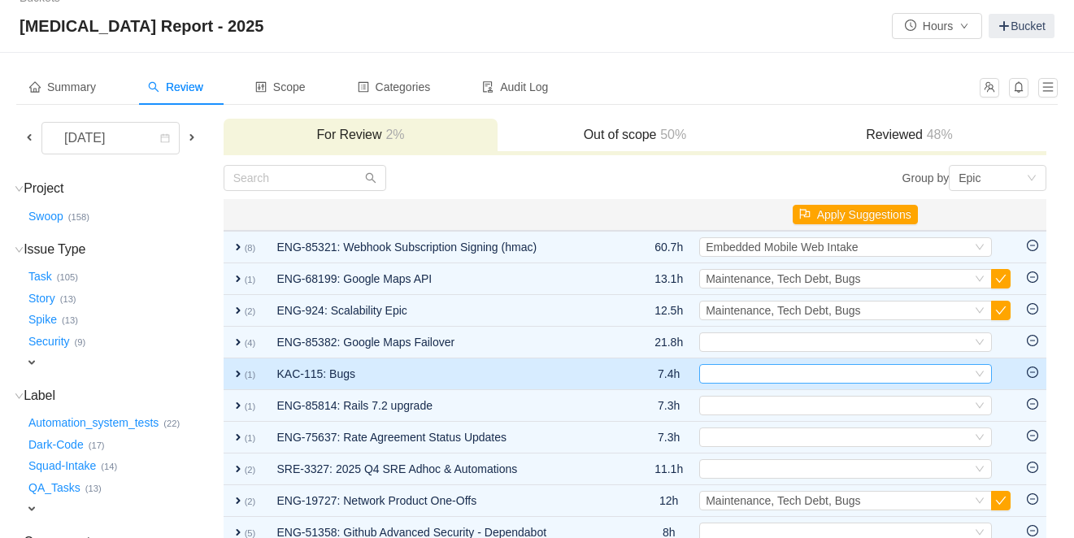
click at [824, 375] on div "Select" at bounding box center [839, 374] width 266 height 18
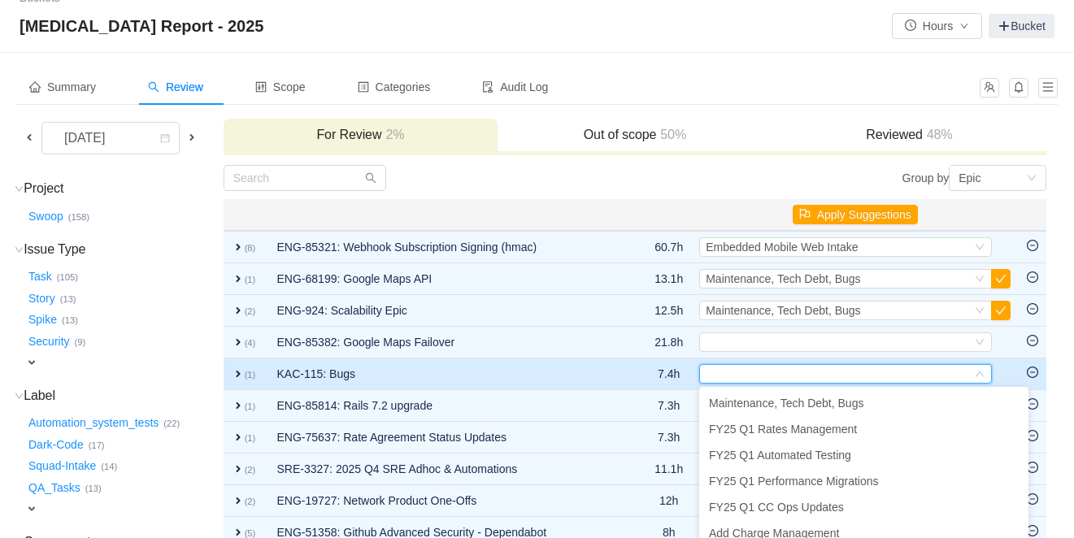
click at [253, 373] on small "(1)" at bounding box center [250, 375] width 11 height 10
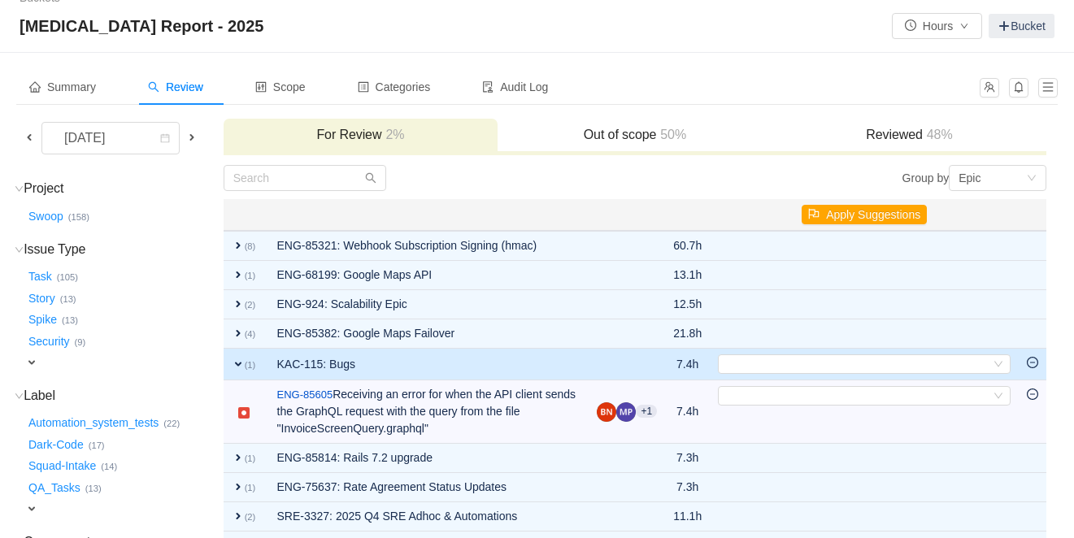
click at [241, 364] on span "expand" at bounding box center [238, 364] width 13 height 13
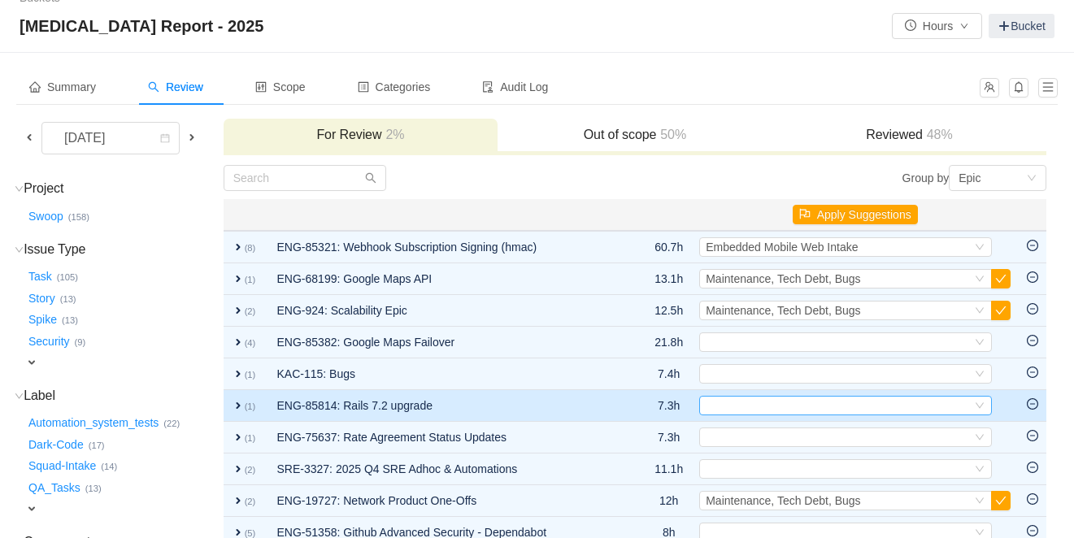
click at [808, 406] on div "Select" at bounding box center [839, 406] width 266 height 18
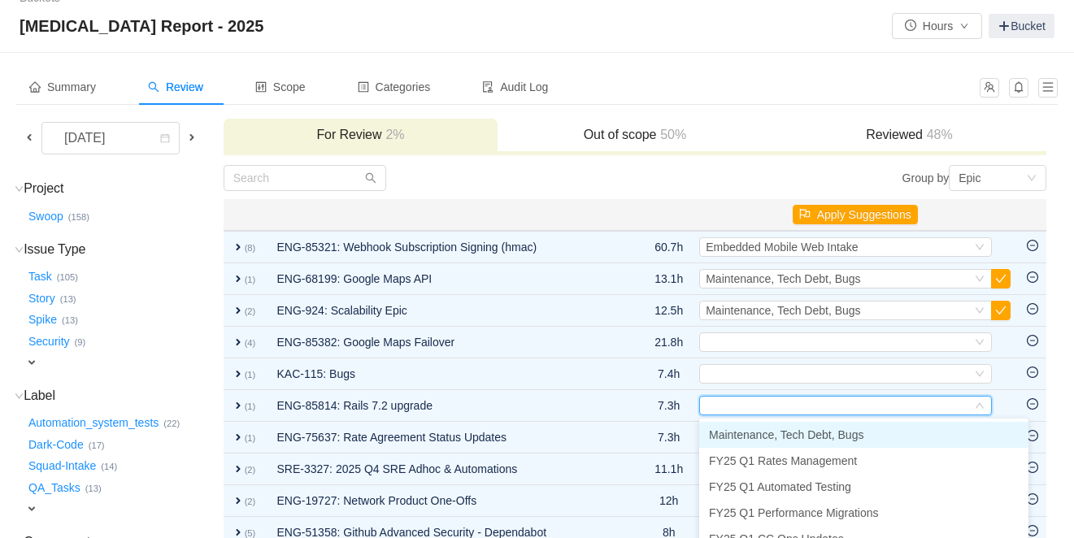
click at [803, 424] on li "Maintenance, Tech Debt, Bugs" at bounding box center [863, 435] width 329 height 26
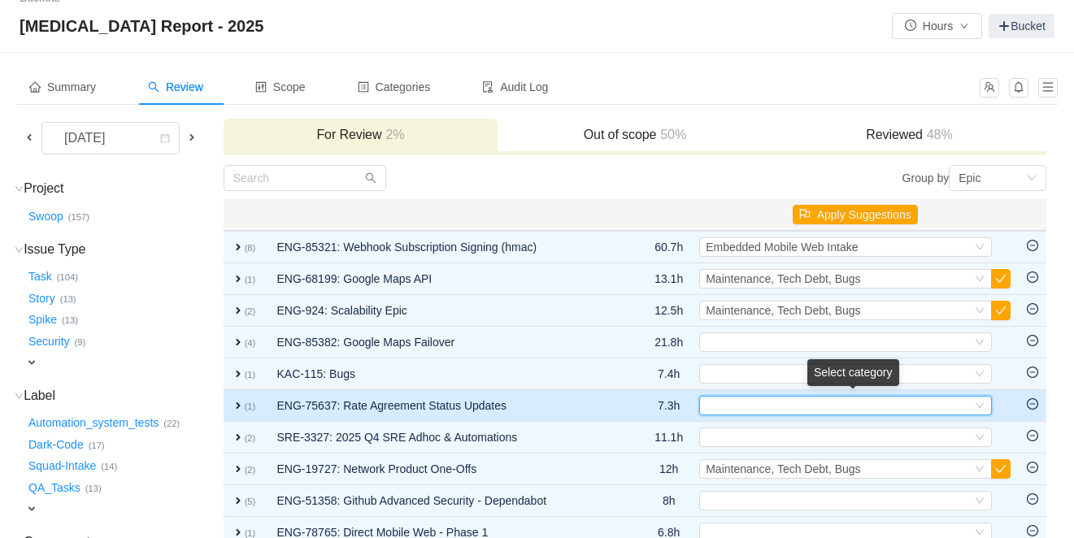
click at [776, 410] on div "Select" at bounding box center [839, 406] width 266 height 18
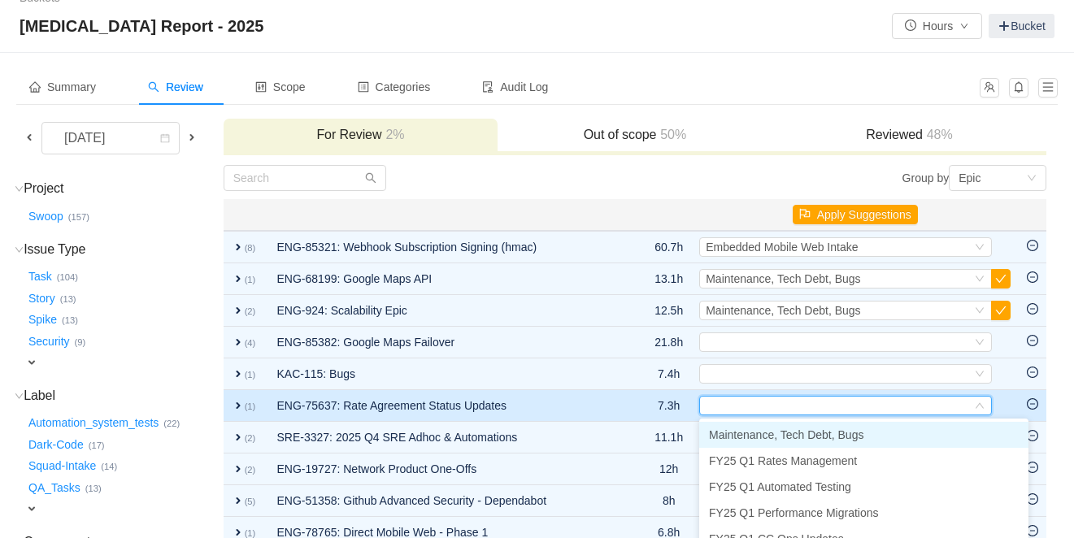
click at [245, 404] on span "expand" at bounding box center [238, 405] width 13 height 13
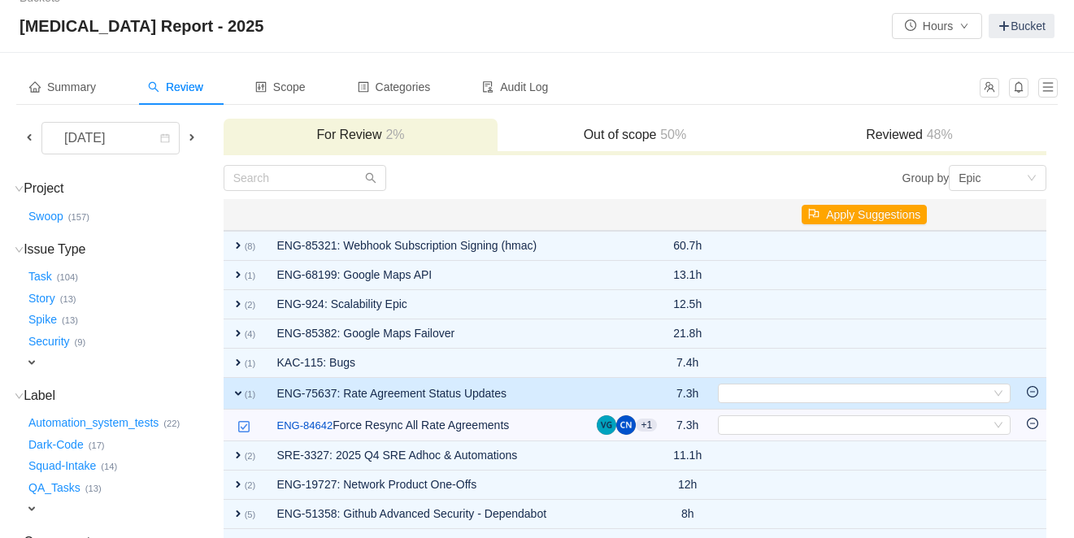
click at [245, 398] on span "expand" at bounding box center [238, 393] width 13 height 13
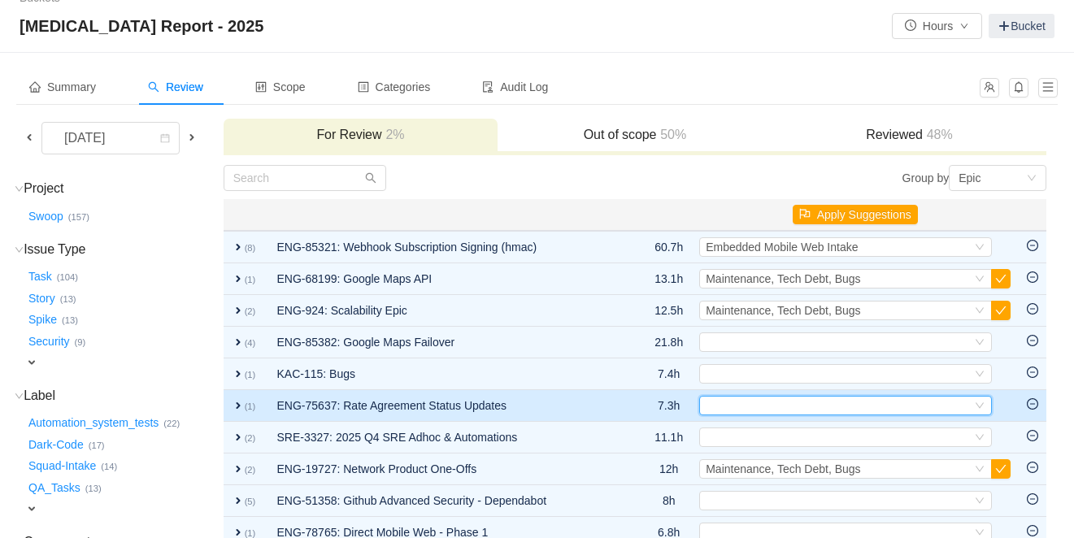
click at [750, 405] on div "Select" at bounding box center [839, 406] width 266 height 18
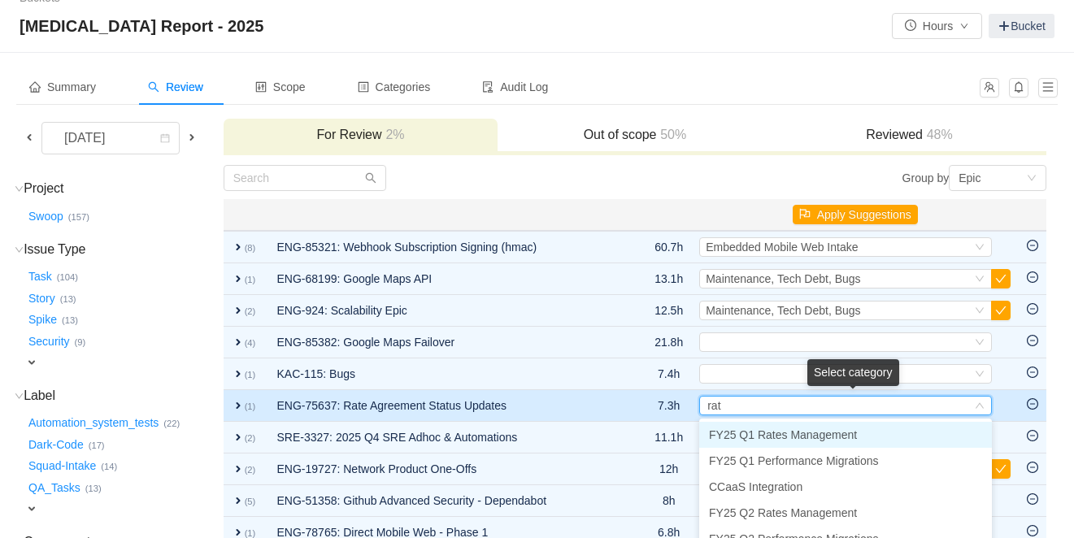
type input "rate"
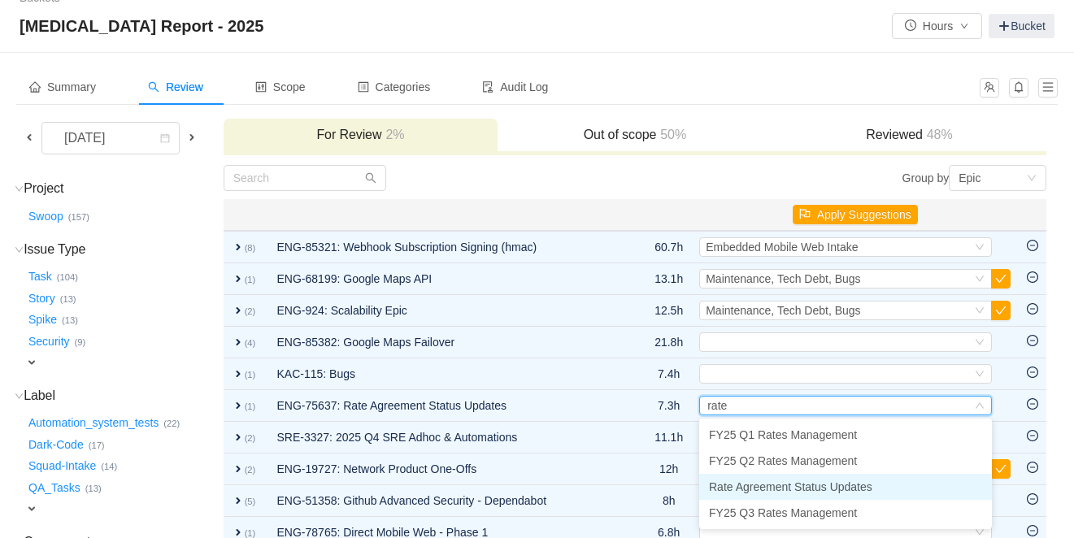
click at [766, 484] on span "Rate Agreement Status Updates" at bounding box center [790, 486] width 163 height 13
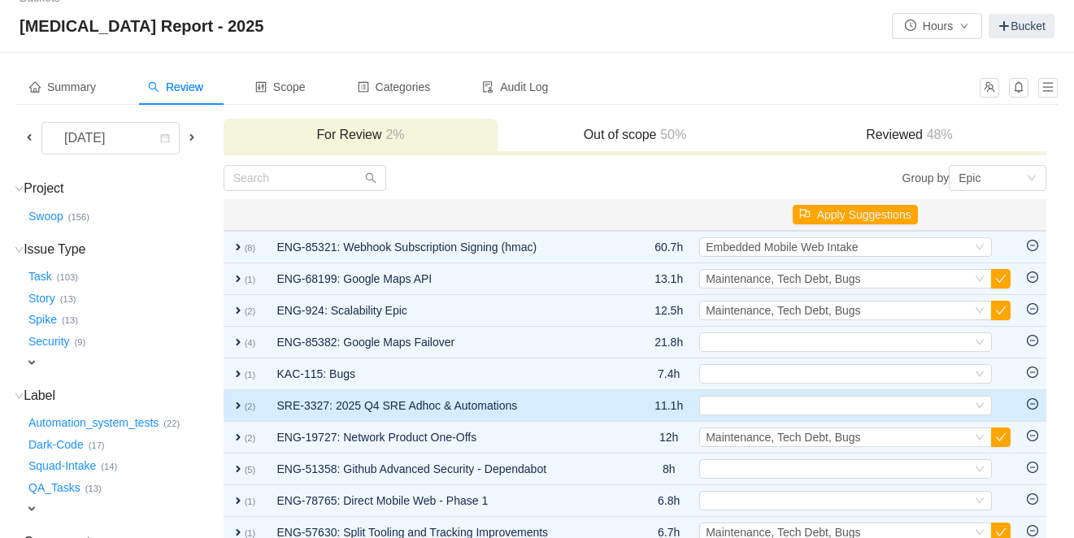
scroll to position [0, 0]
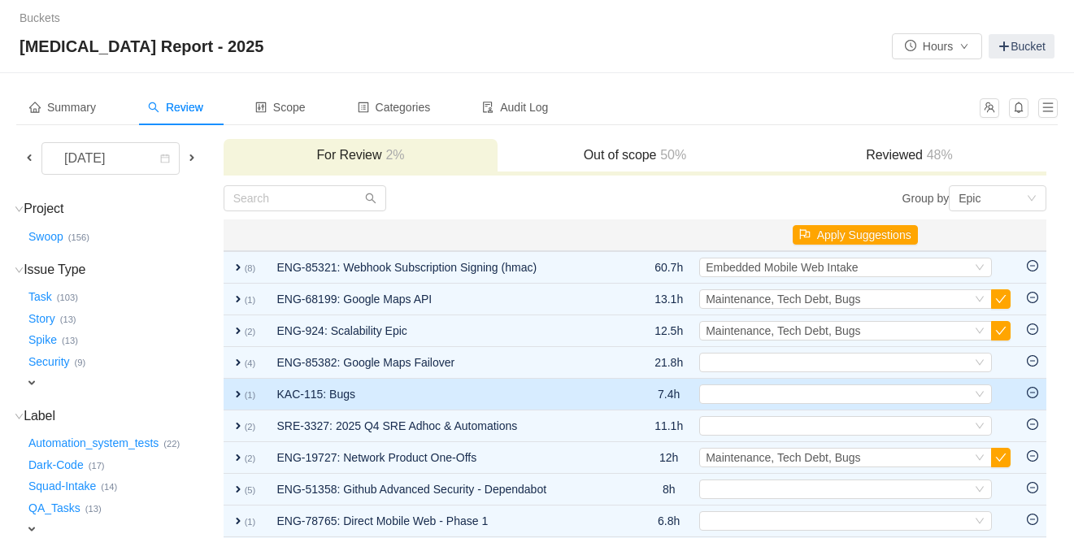
click at [243, 393] on span "expand" at bounding box center [238, 394] width 13 height 13
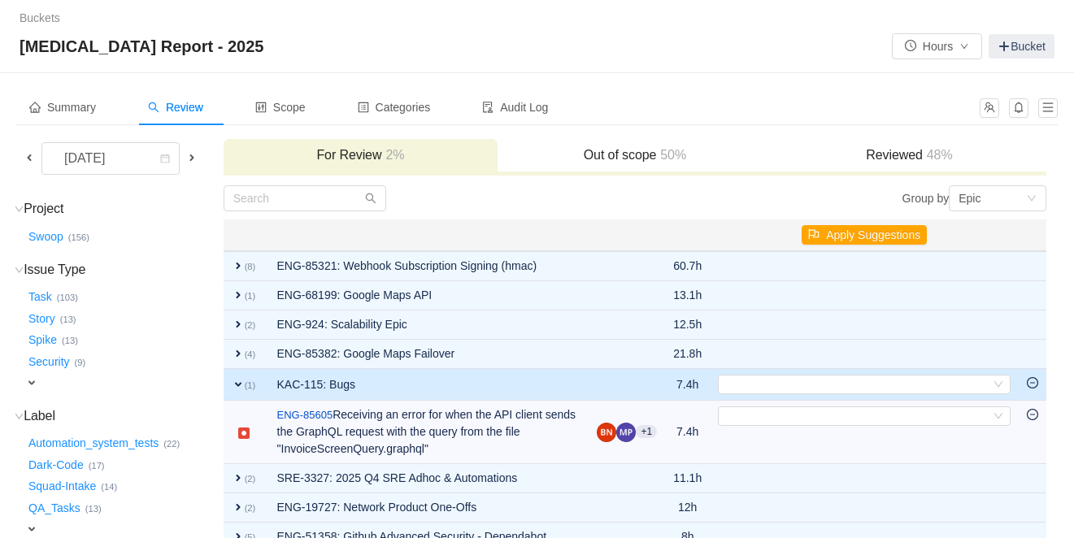
drag, startPoint x: 246, startPoint y: 385, endPoint x: 283, endPoint y: 393, distance: 37.5
click at [245, 385] on span "expand" at bounding box center [238, 384] width 13 height 13
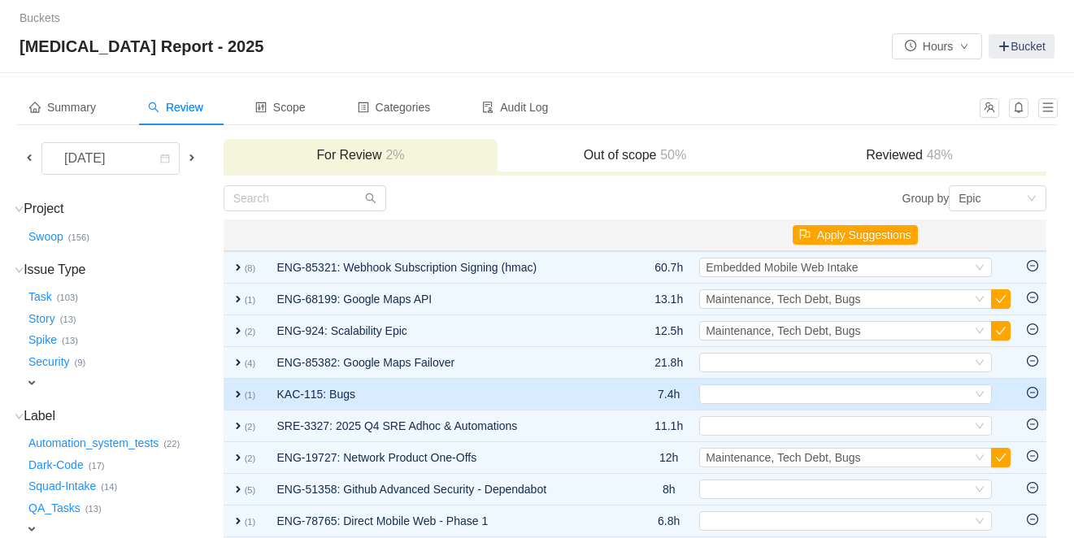
click at [776, 404] on td "Select Out of scope" at bounding box center [855, 395] width 328 height 32
click at [776, 396] on div "Select" at bounding box center [839, 394] width 266 height 18
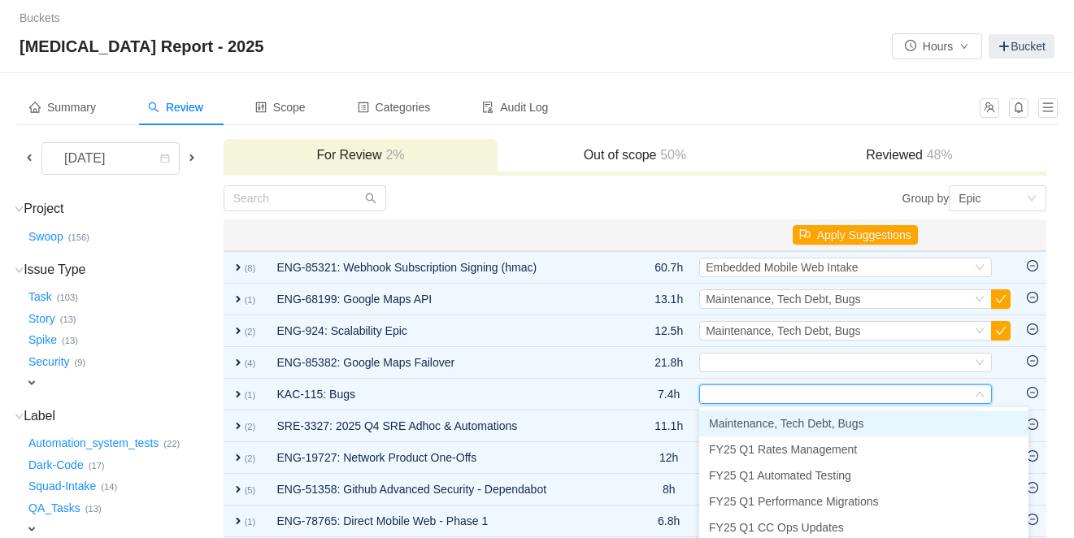
click at [768, 424] on span "Maintenance, Tech Debt, Bugs" at bounding box center [786, 423] width 154 height 13
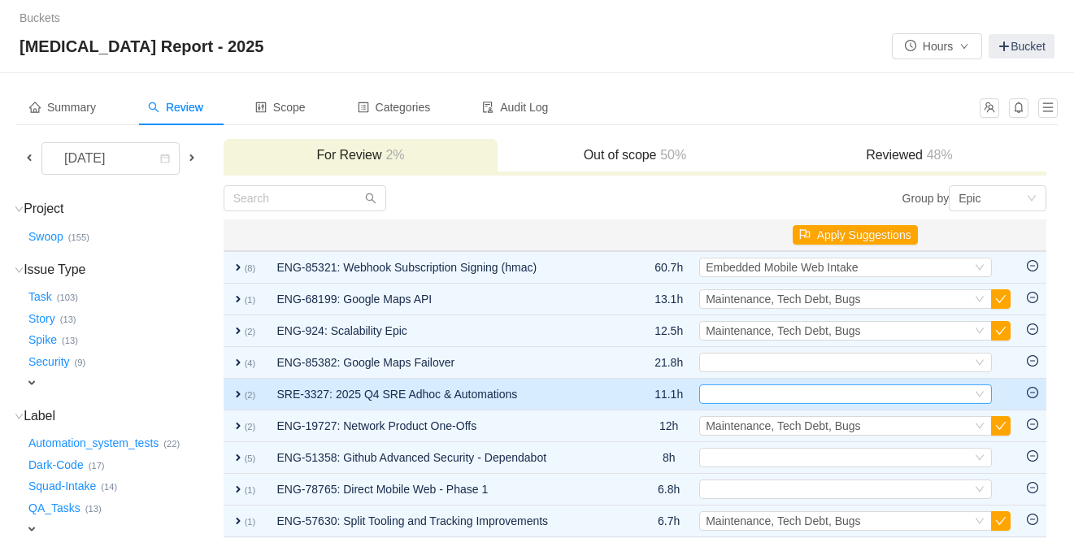
click at [802, 397] on div "Select" at bounding box center [839, 394] width 266 height 18
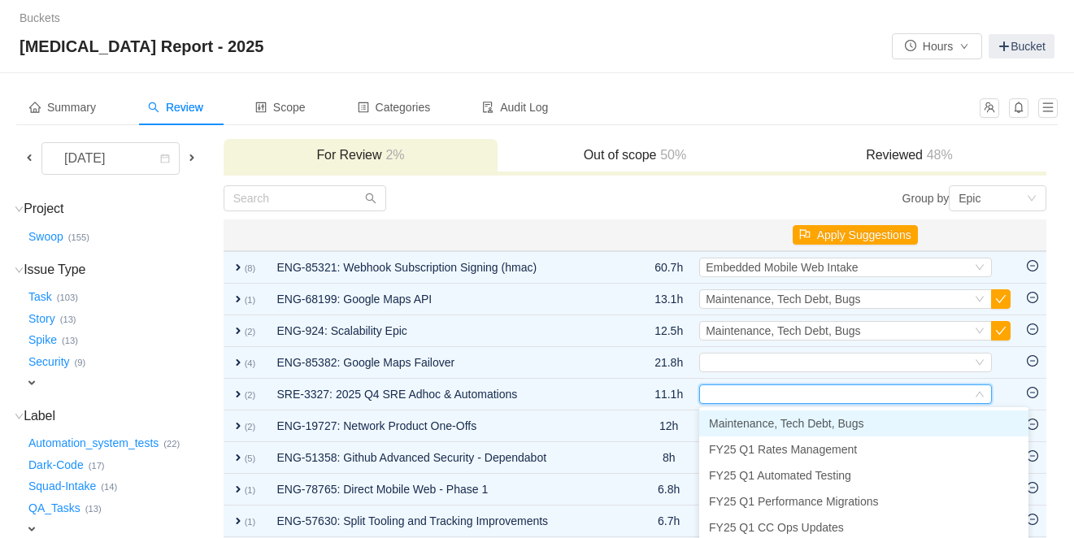
click at [763, 424] on span "Maintenance, Tech Debt, Bugs" at bounding box center [786, 423] width 154 height 13
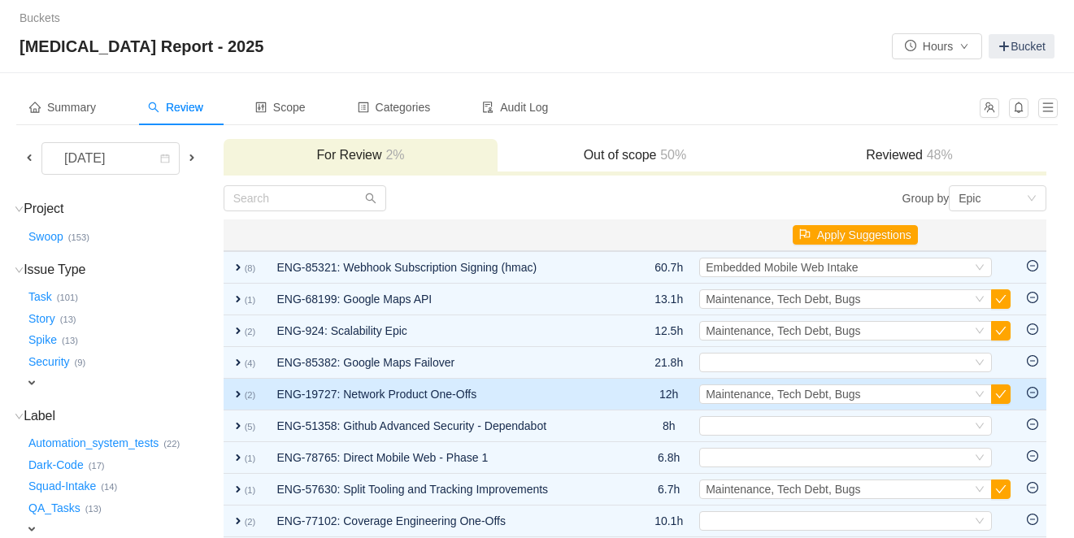
click at [244, 397] on span "expand" at bounding box center [238, 394] width 13 height 13
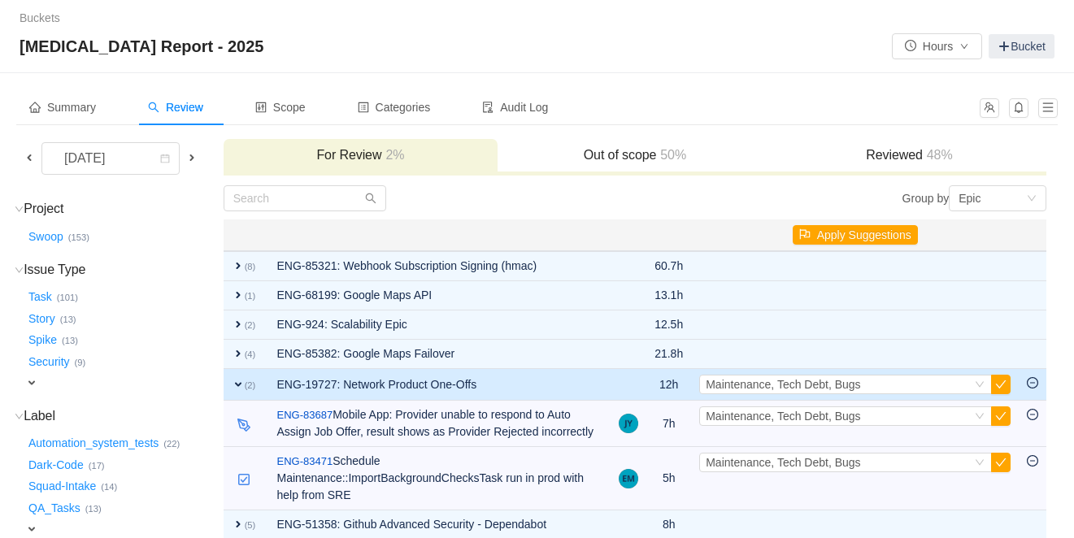
click at [245, 388] on span "expand" at bounding box center [238, 384] width 13 height 13
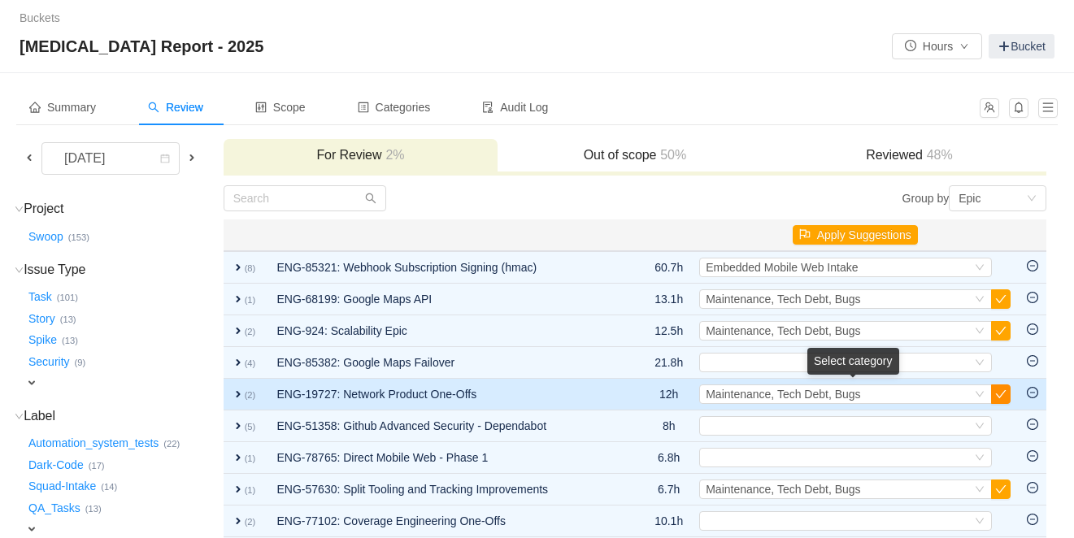
click at [1002, 392] on button "button" at bounding box center [1001, 395] width 20 height 20
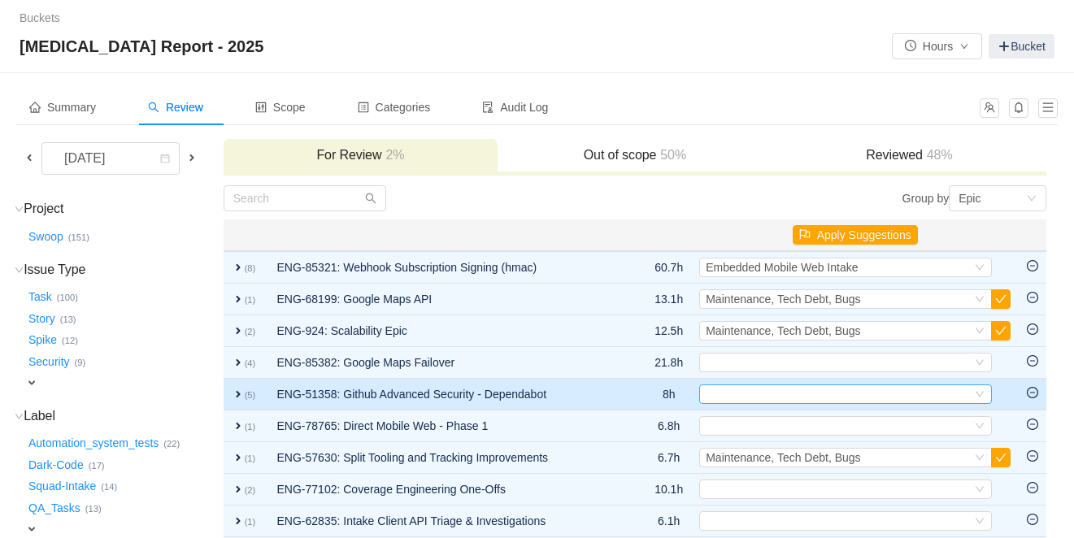
click at [819, 396] on div "Select" at bounding box center [839, 394] width 266 height 18
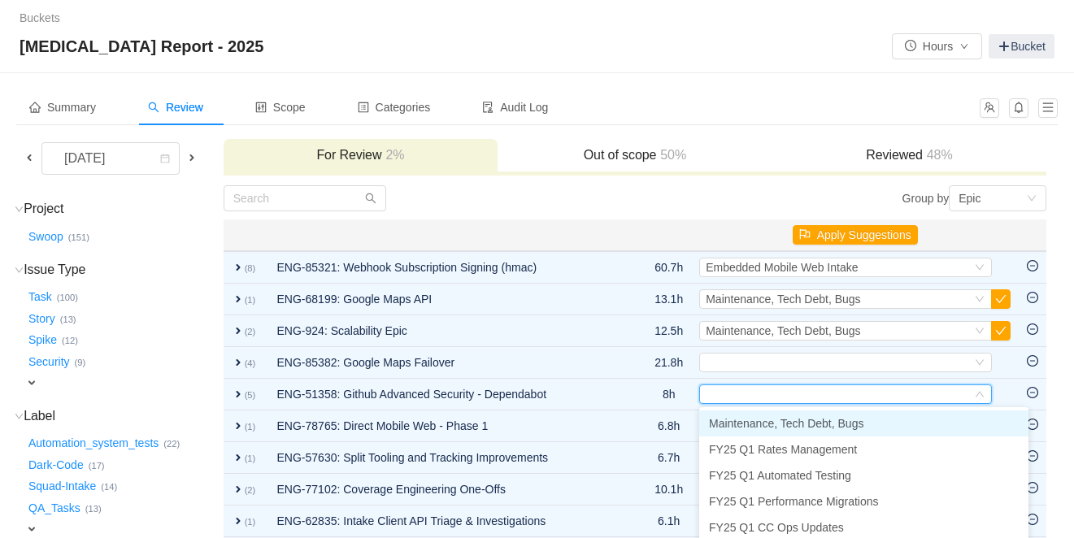
click at [798, 421] on span "Maintenance, Tech Debt, Bugs" at bounding box center [786, 423] width 154 height 13
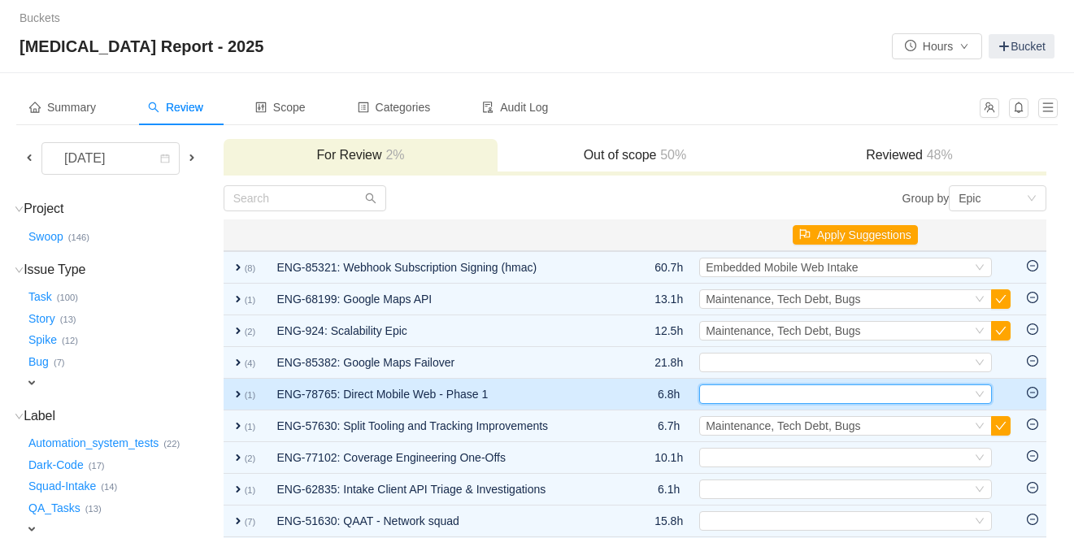
click at [759, 402] on div "Select" at bounding box center [839, 394] width 266 height 18
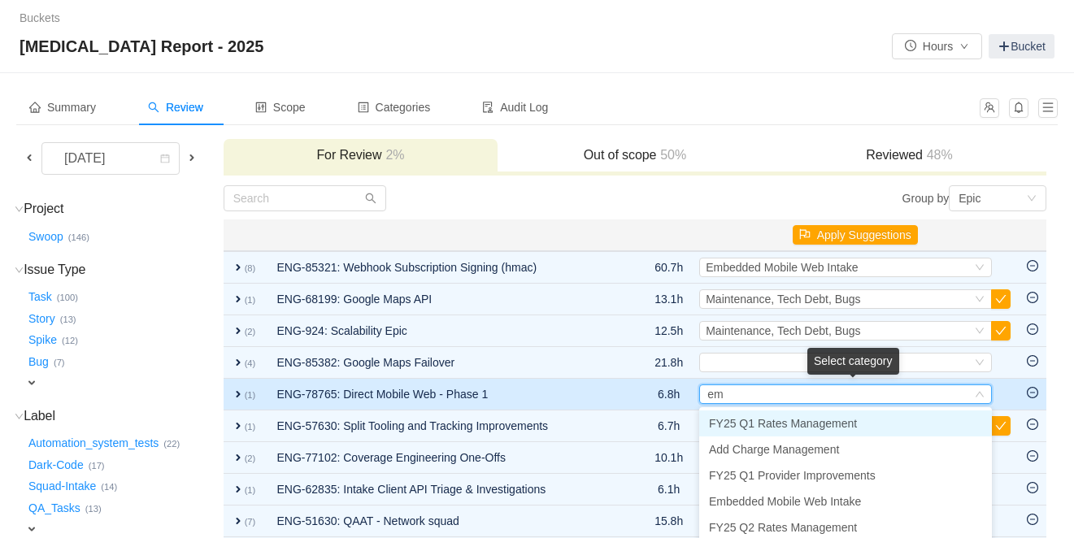
type input "emb"
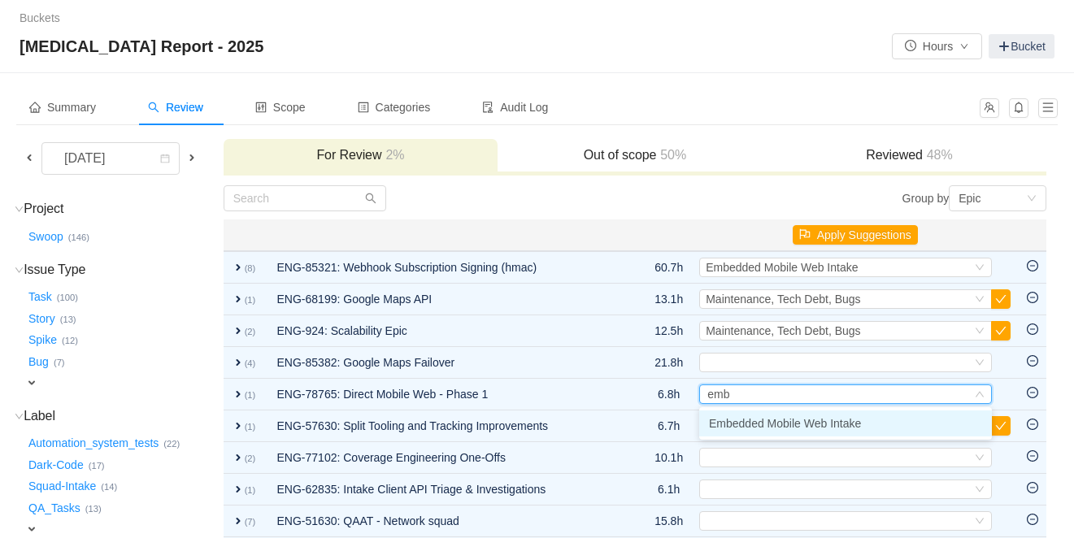
click at [762, 428] on span "Embedded Mobile Web Intake" at bounding box center [785, 423] width 152 height 13
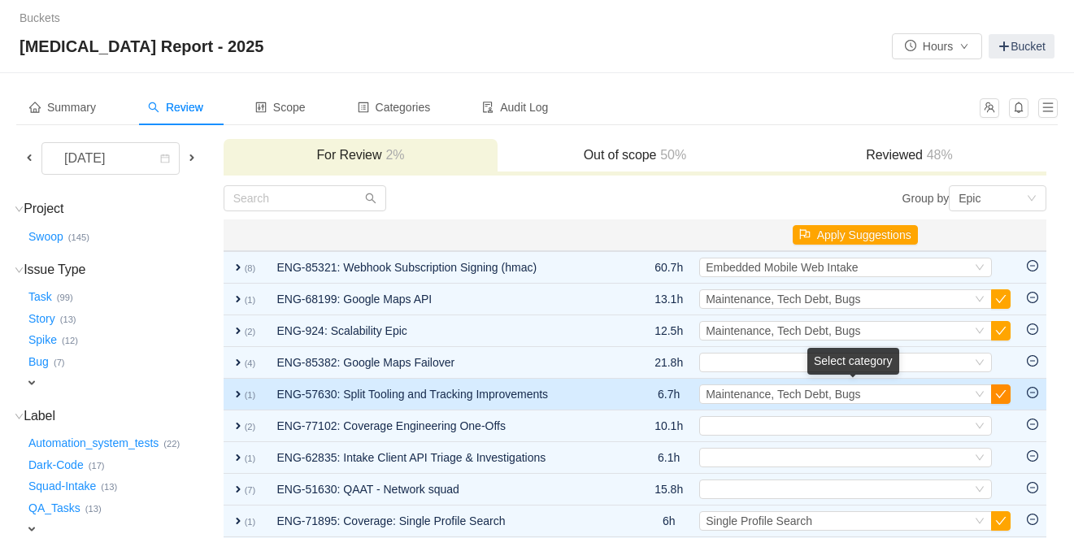
click at [1003, 395] on button "button" at bounding box center [1001, 395] width 20 height 20
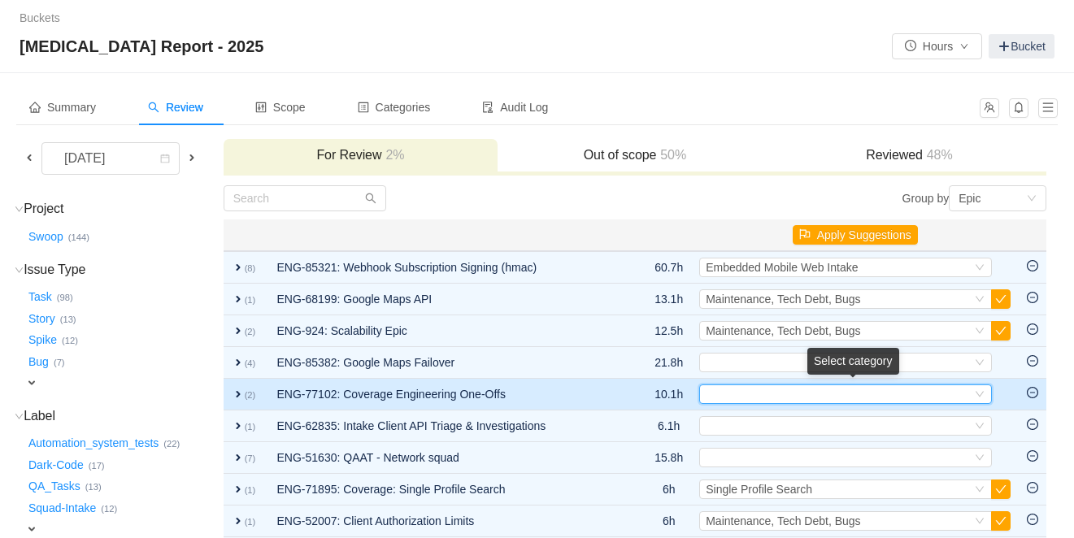
click at [850, 393] on div "Select" at bounding box center [839, 394] width 266 height 18
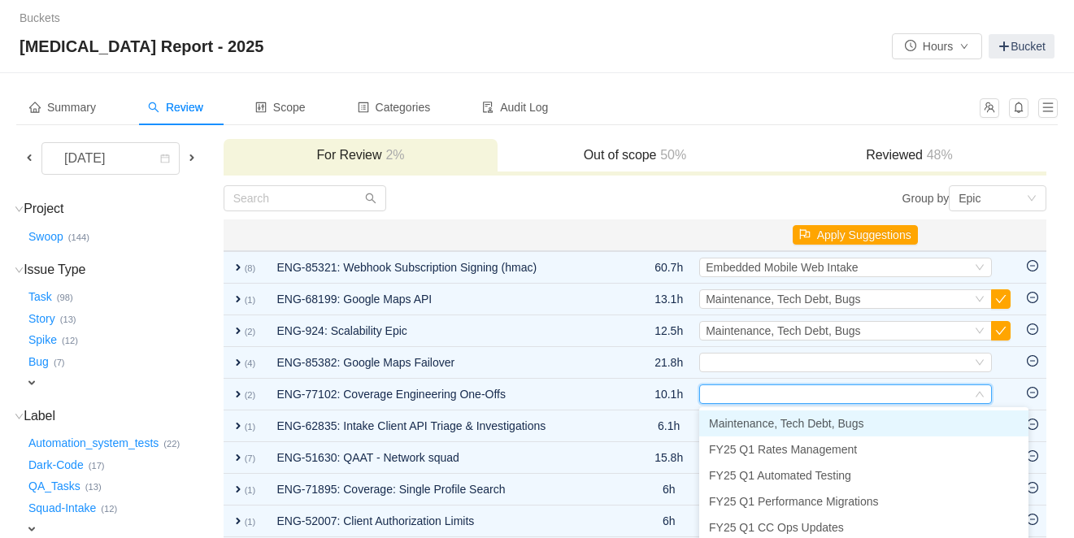
click at [840, 424] on span "Maintenance, Tech Debt, Bugs" at bounding box center [786, 423] width 154 height 13
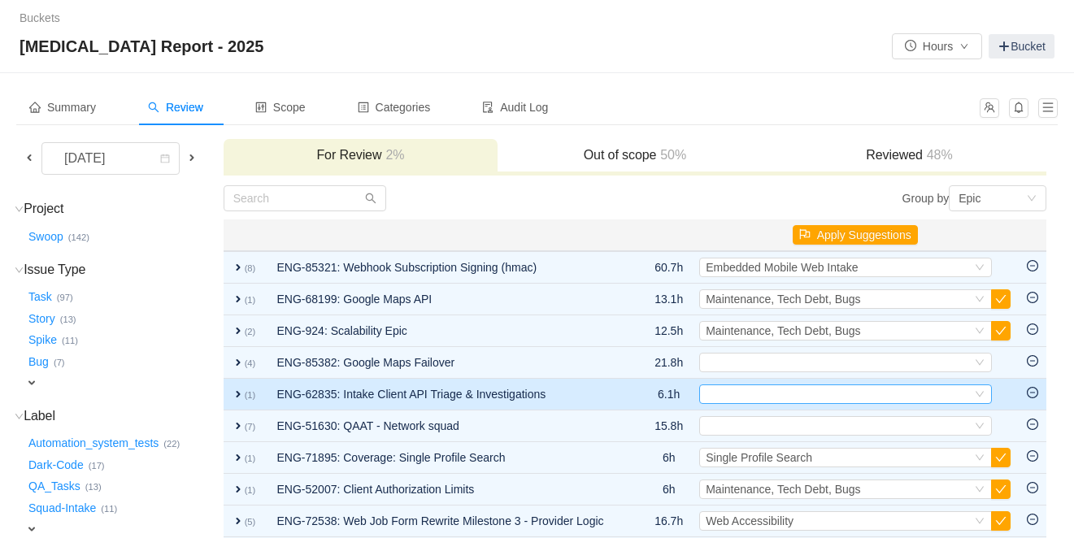
click at [754, 385] on div "Select" at bounding box center [839, 394] width 266 height 18
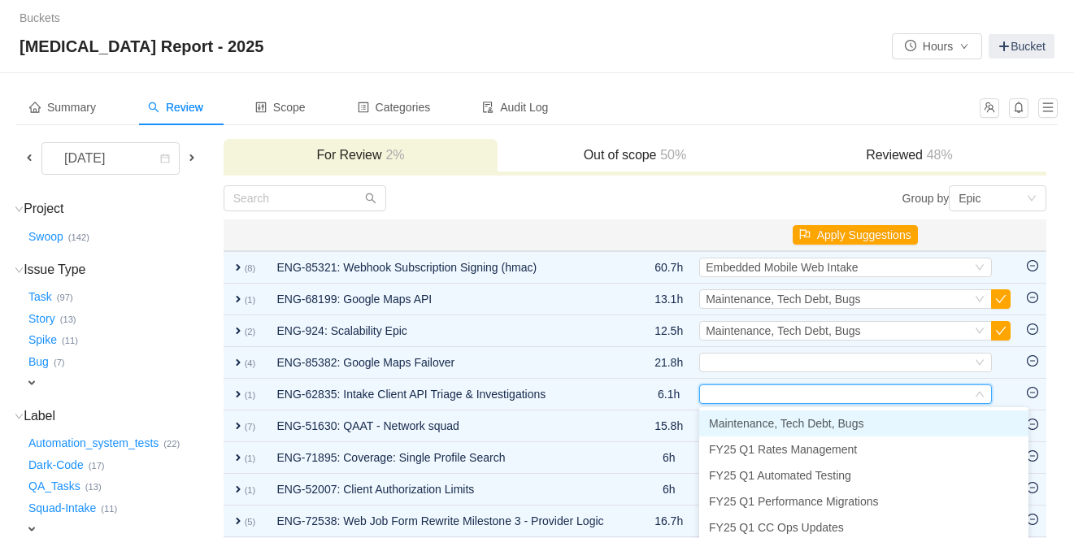
click at [752, 419] on span "Maintenance, Tech Debt, Bugs" at bounding box center [786, 423] width 154 height 13
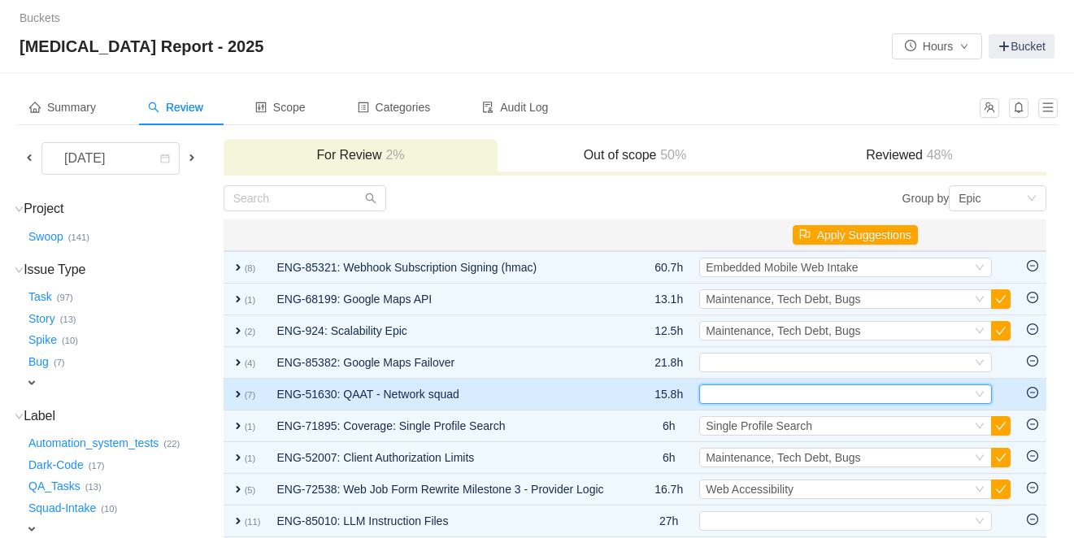
click at [761, 397] on div "Select" at bounding box center [839, 394] width 266 height 18
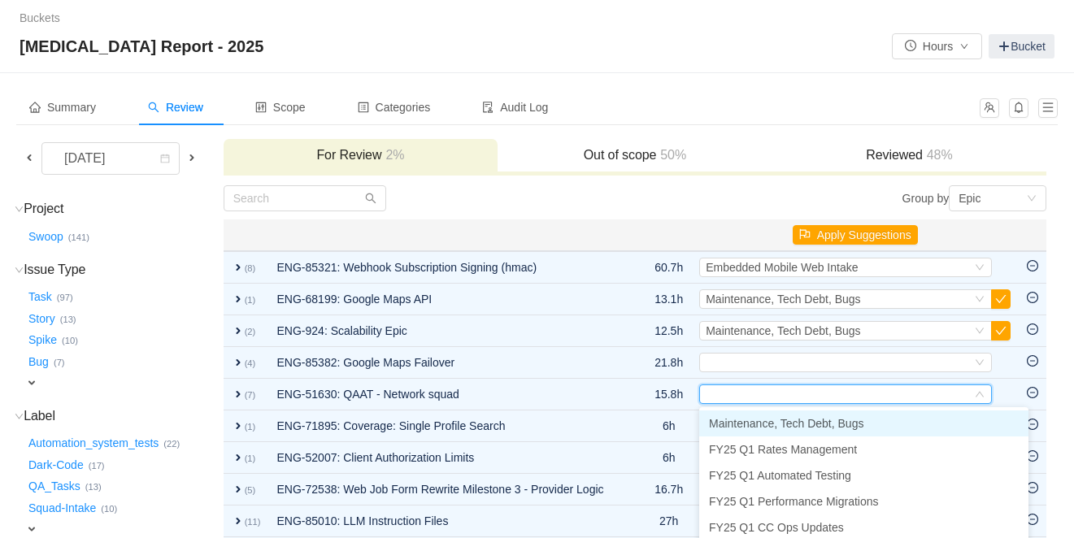
click at [759, 417] on span "Maintenance, Tech Debt, Bugs" at bounding box center [786, 423] width 154 height 13
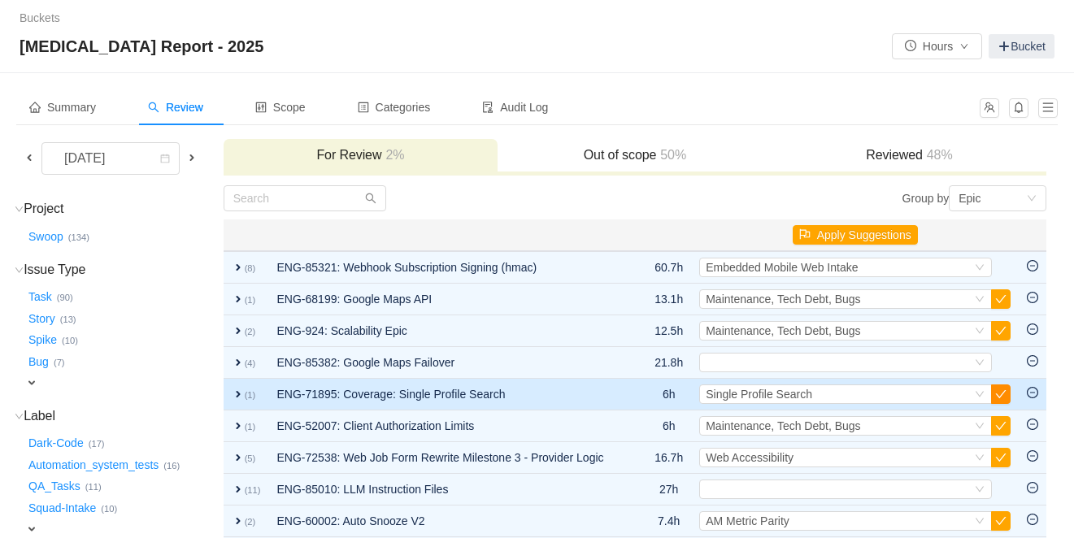
click at [1000, 397] on button "button" at bounding box center [1001, 395] width 20 height 20
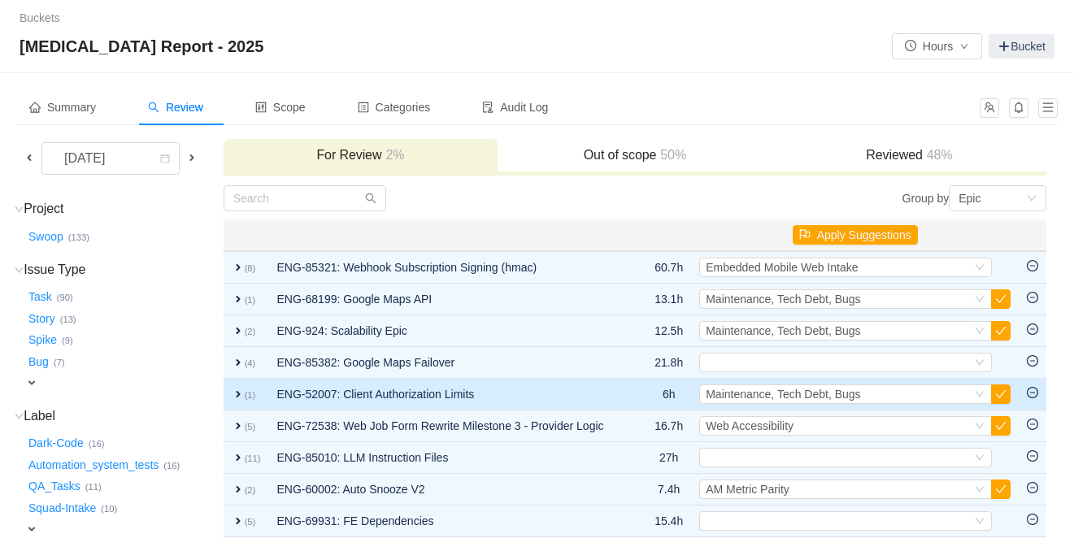
click at [244, 396] on span "expand" at bounding box center [238, 394] width 13 height 13
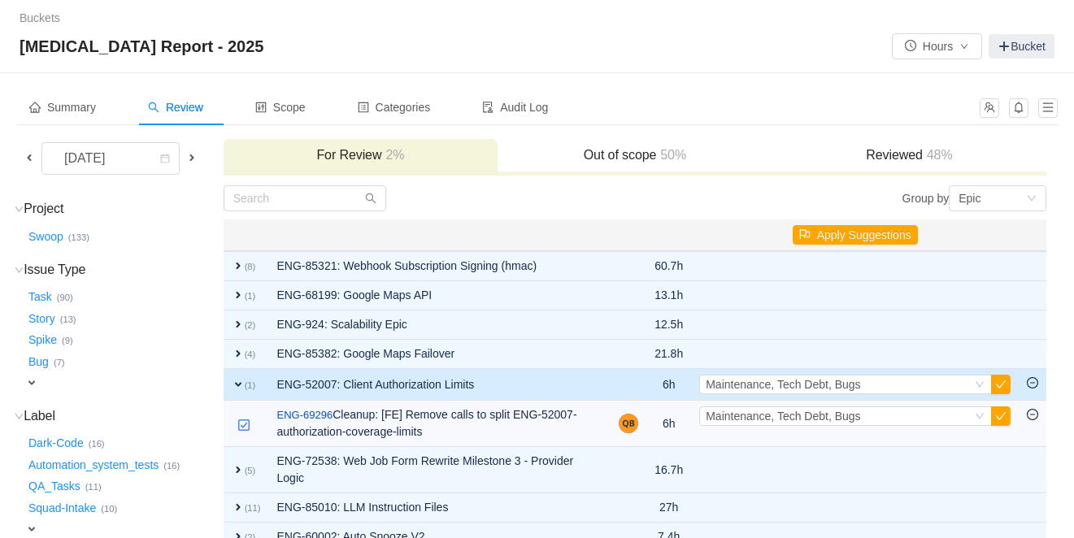
click at [244, 383] on span "expand" at bounding box center [238, 384] width 13 height 13
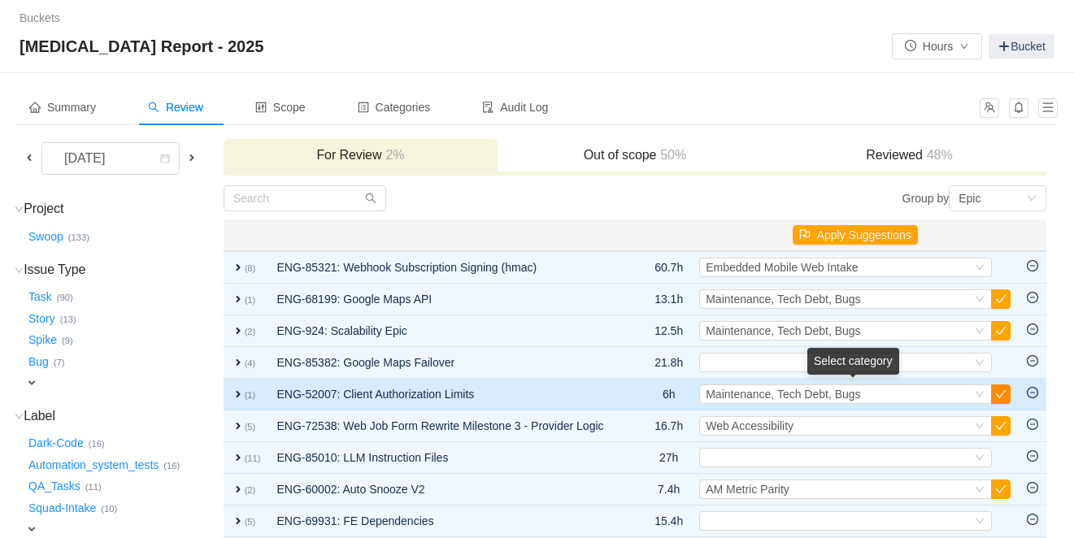
click at [1002, 397] on button "button" at bounding box center [1001, 395] width 20 height 20
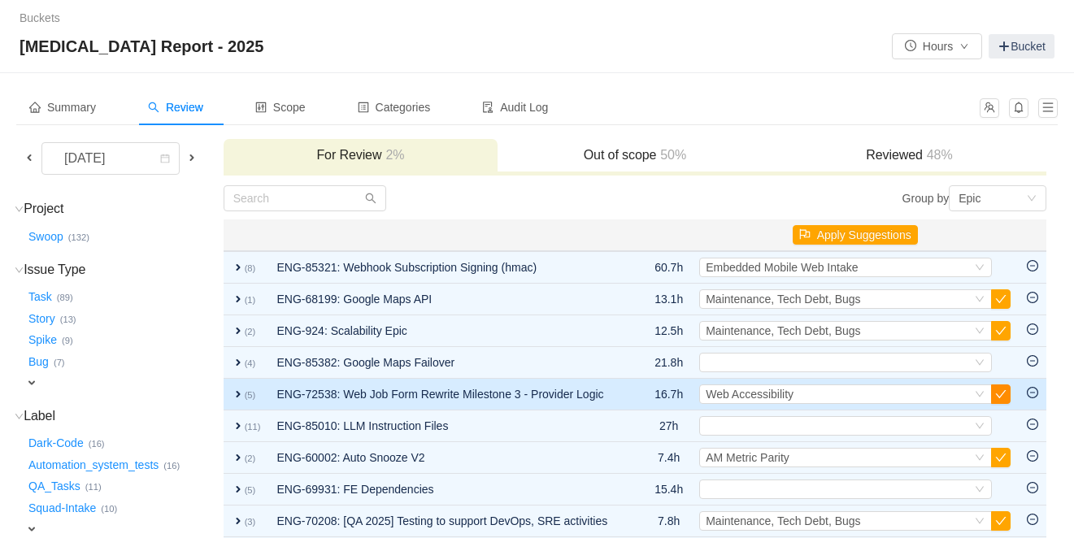
click at [1002, 397] on button "button" at bounding box center [1001, 395] width 20 height 20
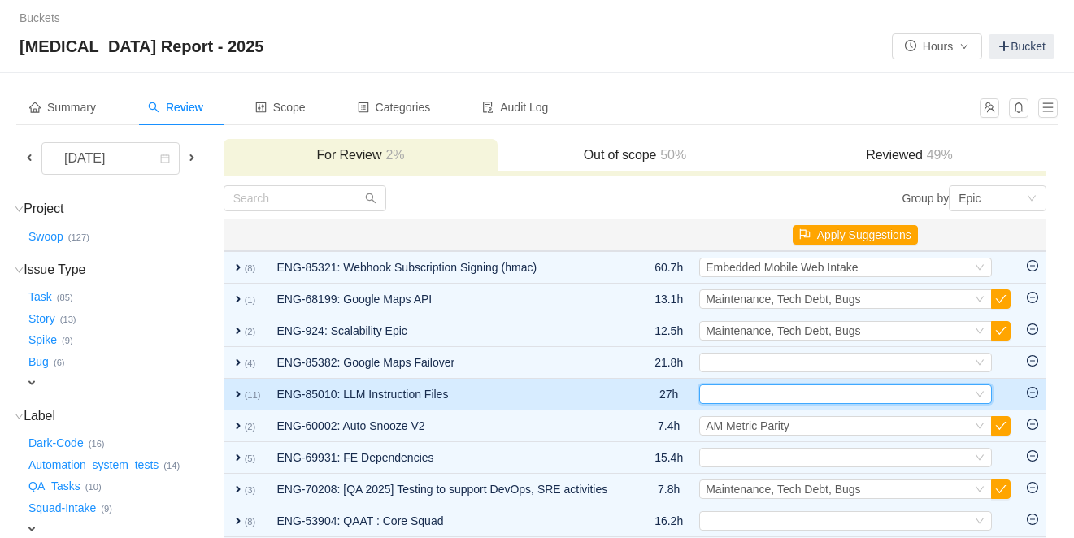
click at [896, 396] on div "Select" at bounding box center [839, 394] width 266 height 18
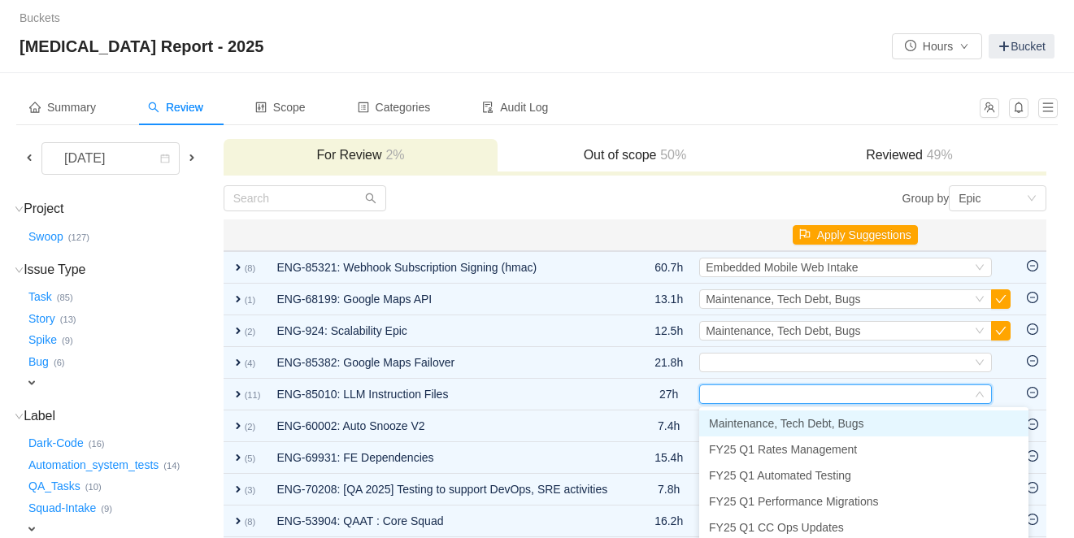
click at [843, 419] on span "Maintenance, Tech Debt, Bugs" at bounding box center [786, 423] width 154 height 13
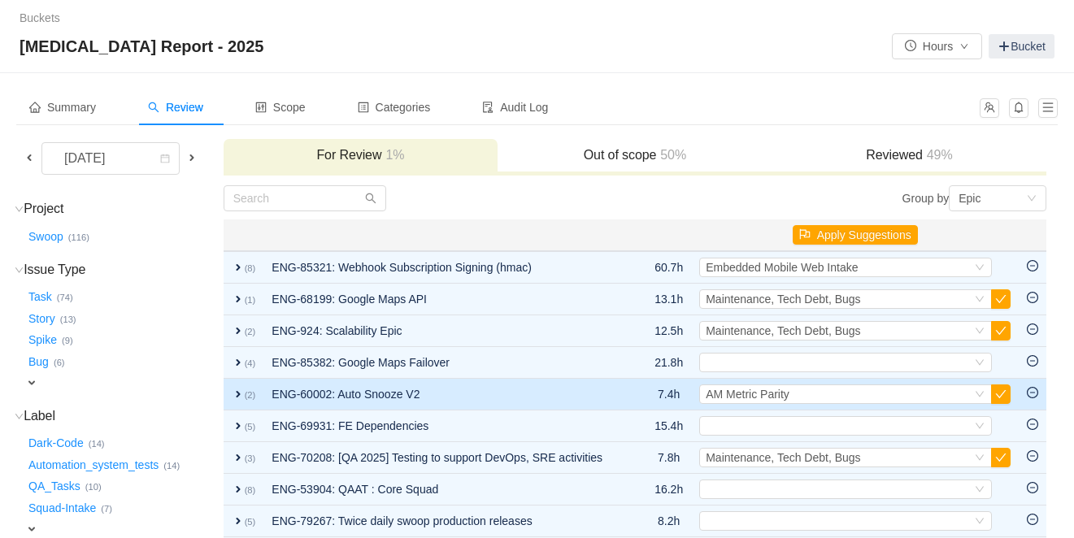
click at [242, 398] on span "expand" at bounding box center [238, 394] width 13 height 13
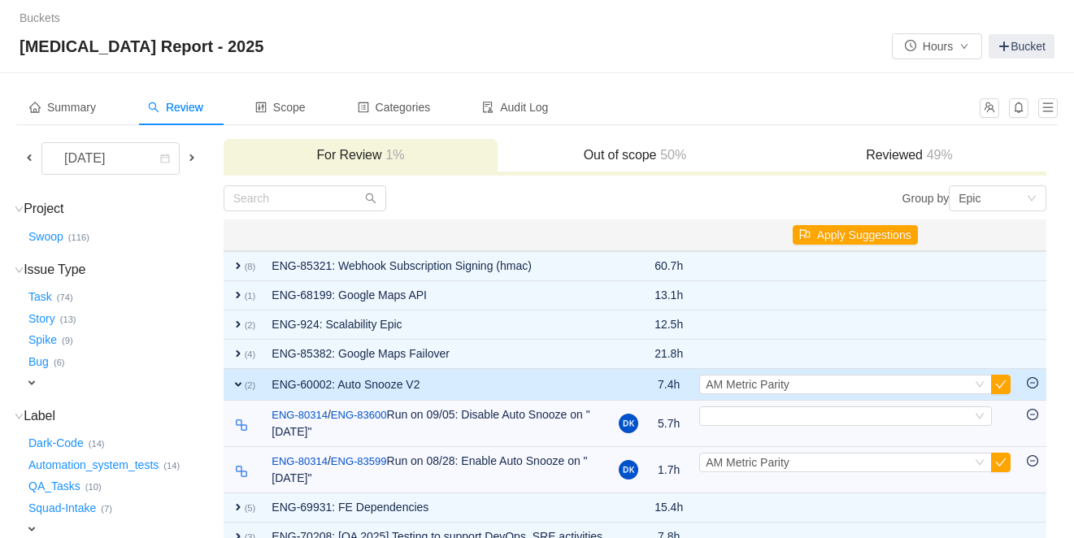
click at [245, 383] on span "expand" at bounding box center [238, 384] width 13 height 13
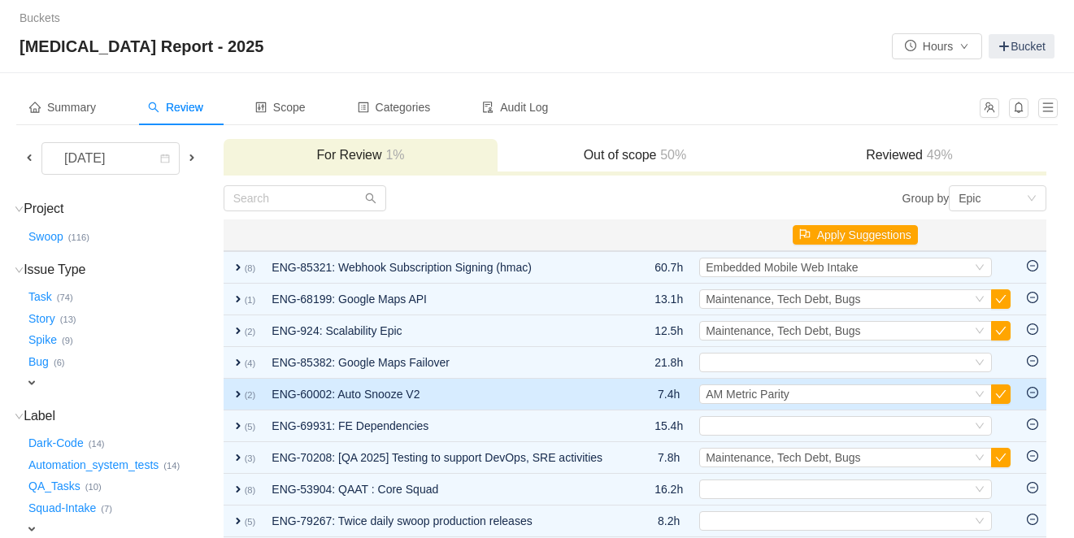
click at [363, 390] on td "ENG-60002: Auto Snooze V2" at bounding box center [446, 395] width 366 height 32
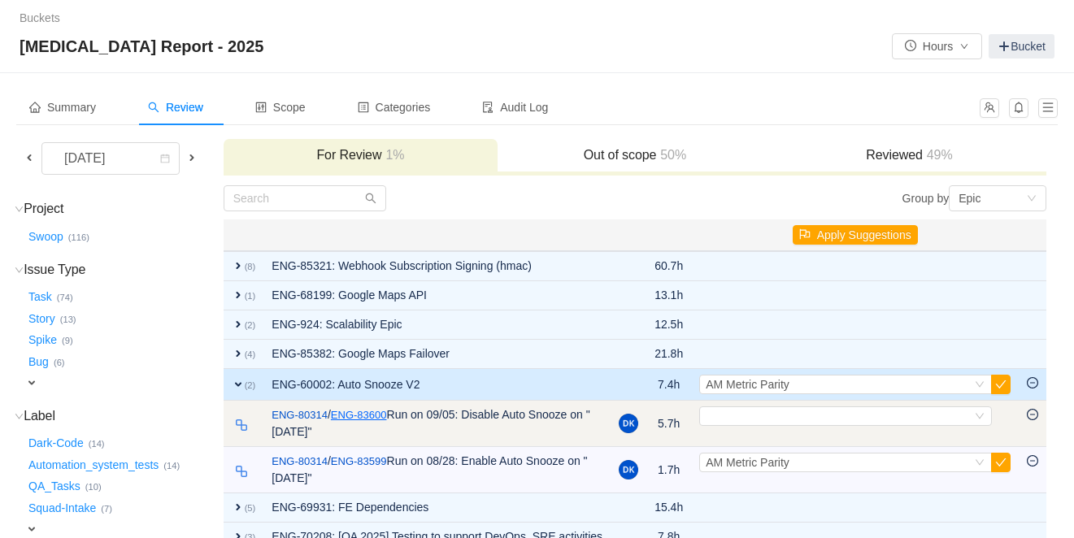
click at [372, 411] on link "ENG-83600" at bounding box center [359, 415] width 56 height 16
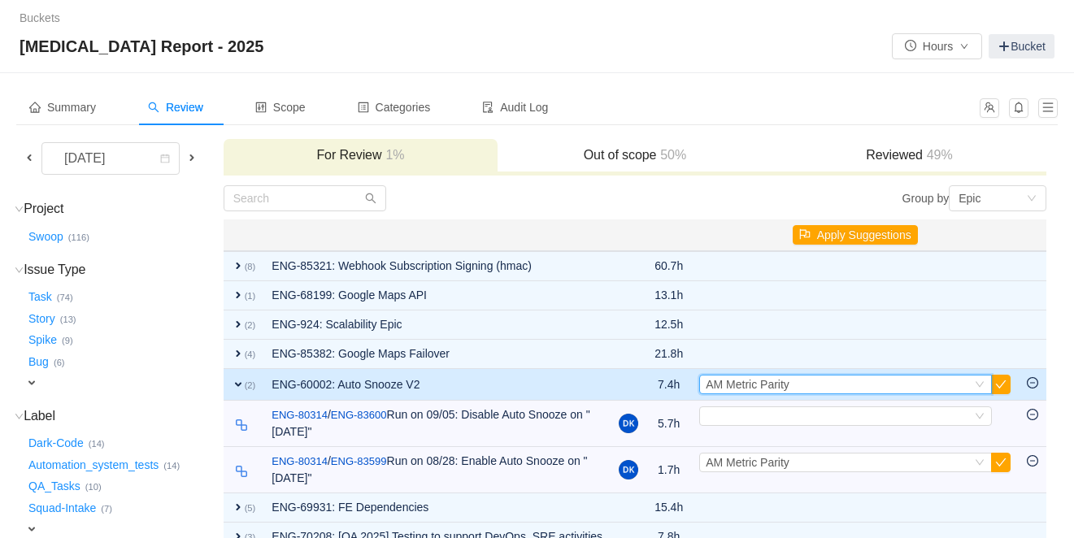
click at [948, 383] on div "Select AM Metric Parity" at bounding box center [839, 385] width 266 height 18
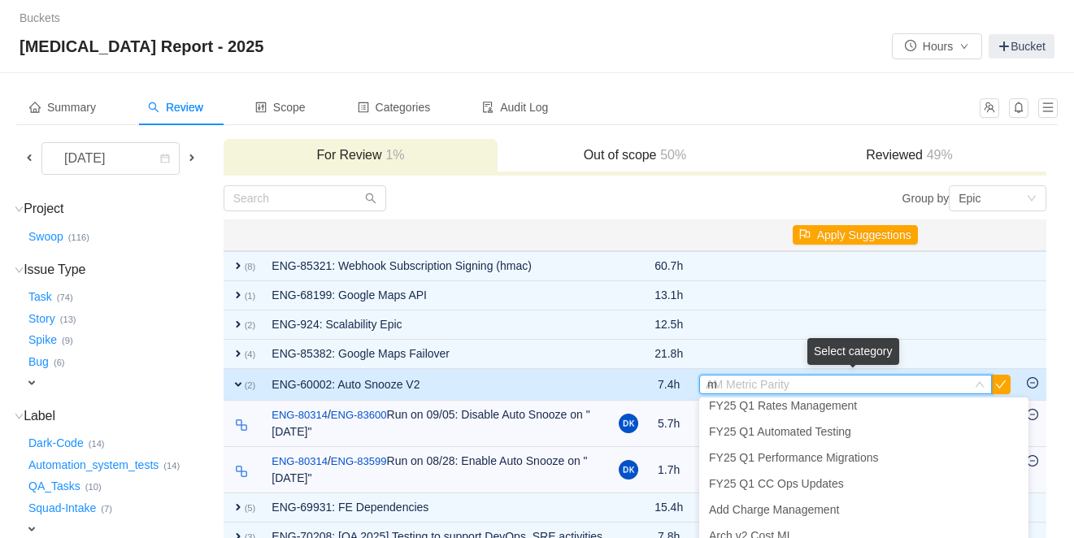
scroll to position [3, 0]
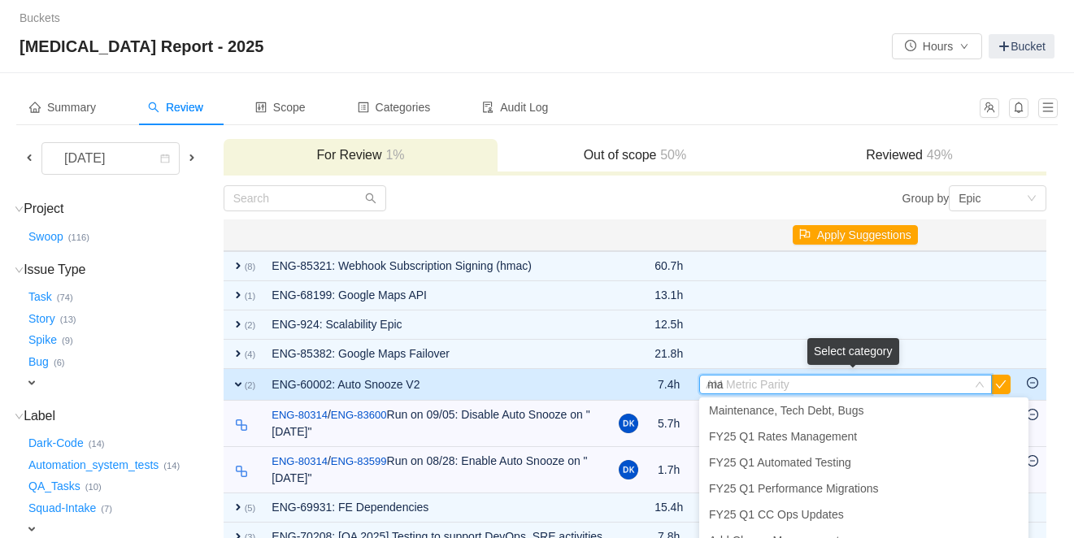
type input "mai"
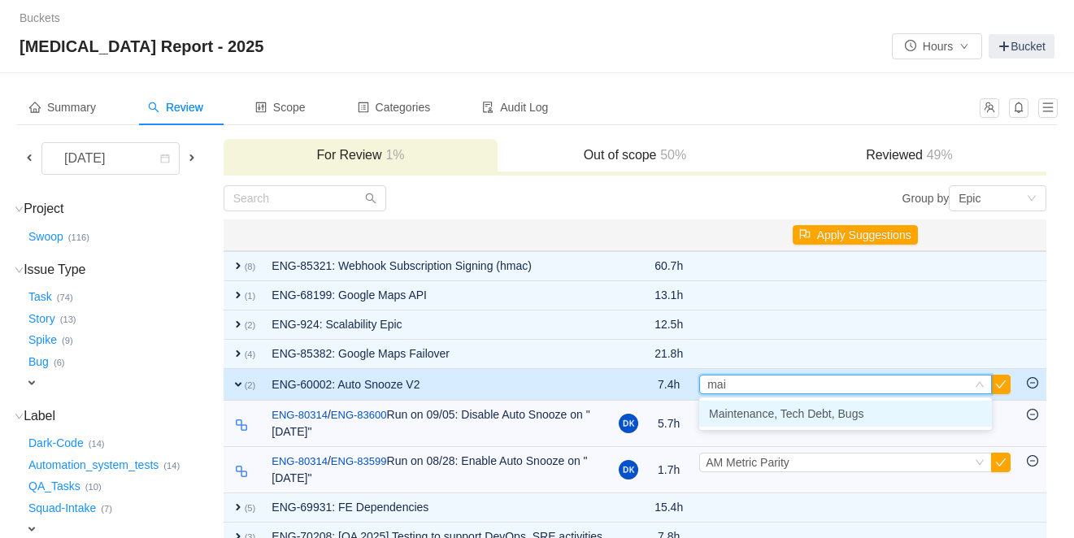
click at [924, 411] on li "Maintenance, Tech Debt, Bugs" at bounding box center [845, 414] width 293 height 26
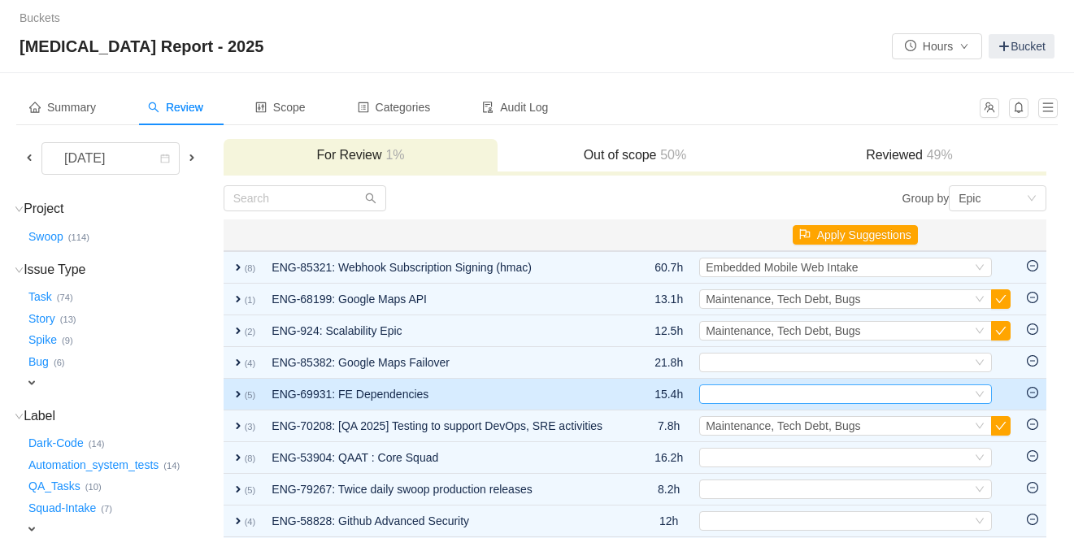
click at [790, 392] on div "Select" at bounding box center [839, 394] width 266 height 18
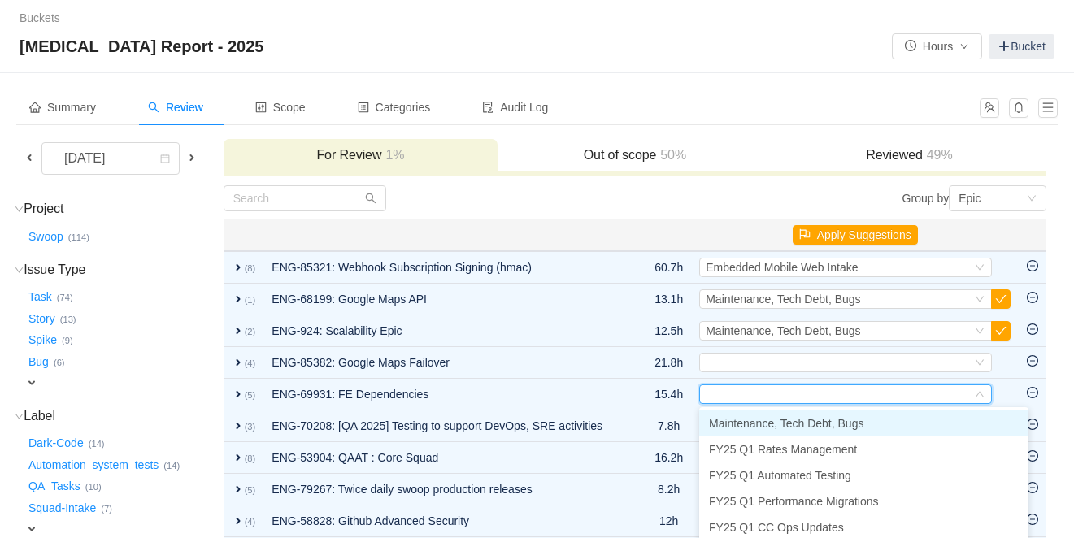
click at [785, 423] on span "Maintenance, Tech Debt, Bugs" at bounding box center [786, 423] width 154 height 13
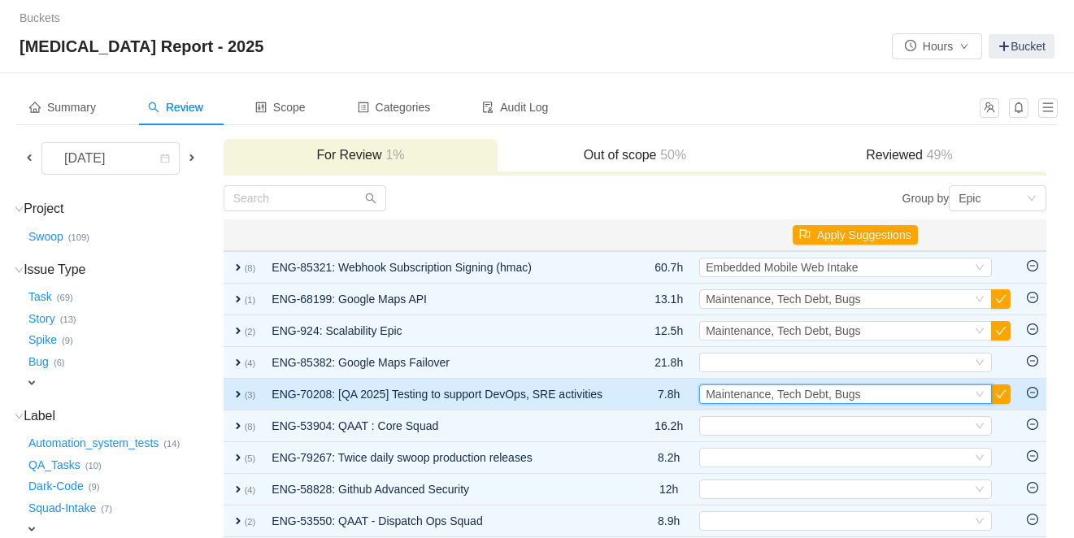
click at [724, 396] on span "Maintenance, Tech Debt, Bugs" at bounding box center [783, 394] width 154 height 13
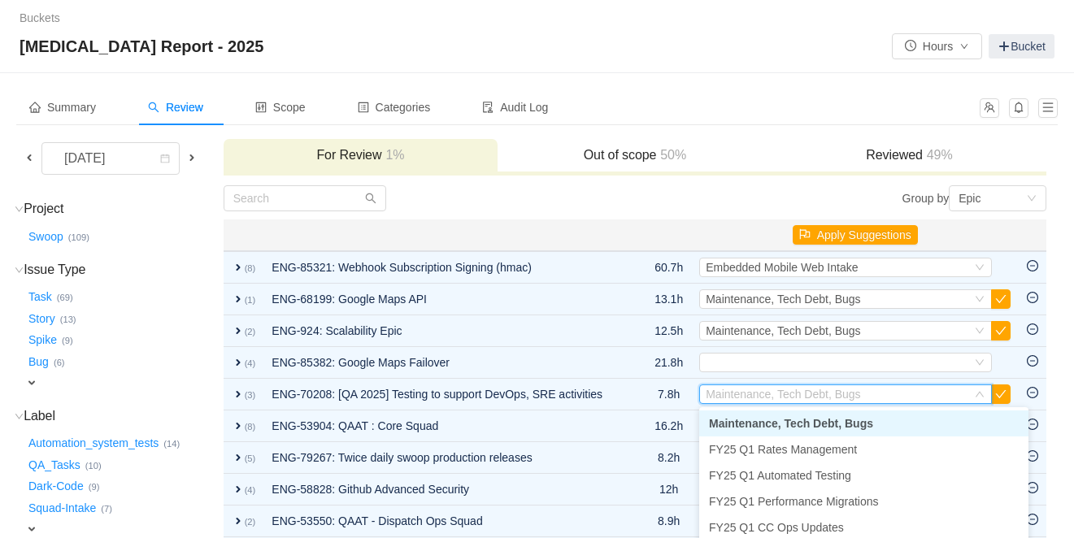
click at [745, 426] on span "Maintenance, Tech Debt, Bugs" at bounding box center [791, 423] width 164 height 13
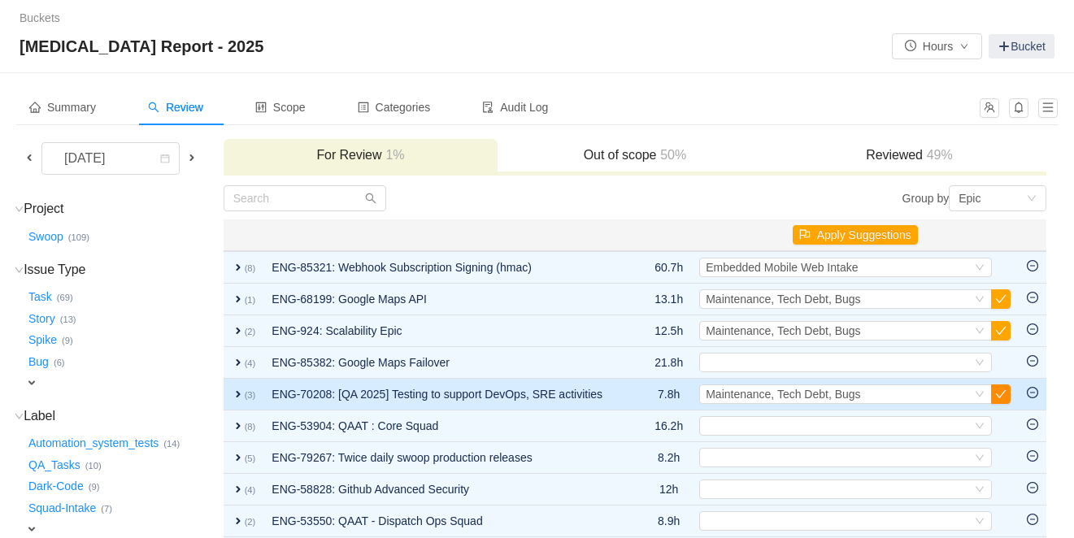
click at [1002, 393] on button "button" at bounding box center [1001, 395] width 20 height 20
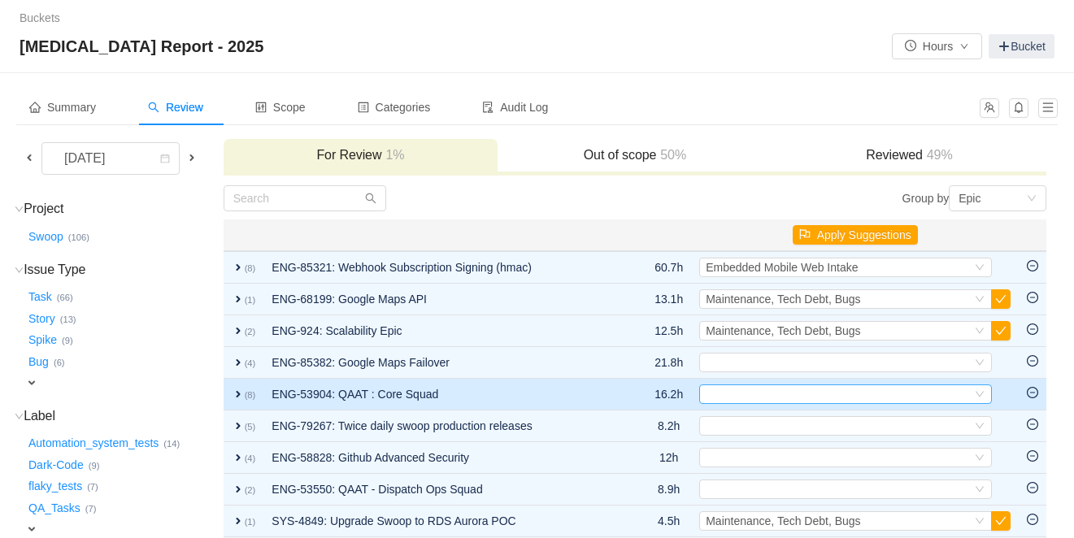
click at [756, 393] on div "Select" at bounding box center [839, 394] width 266 height 18
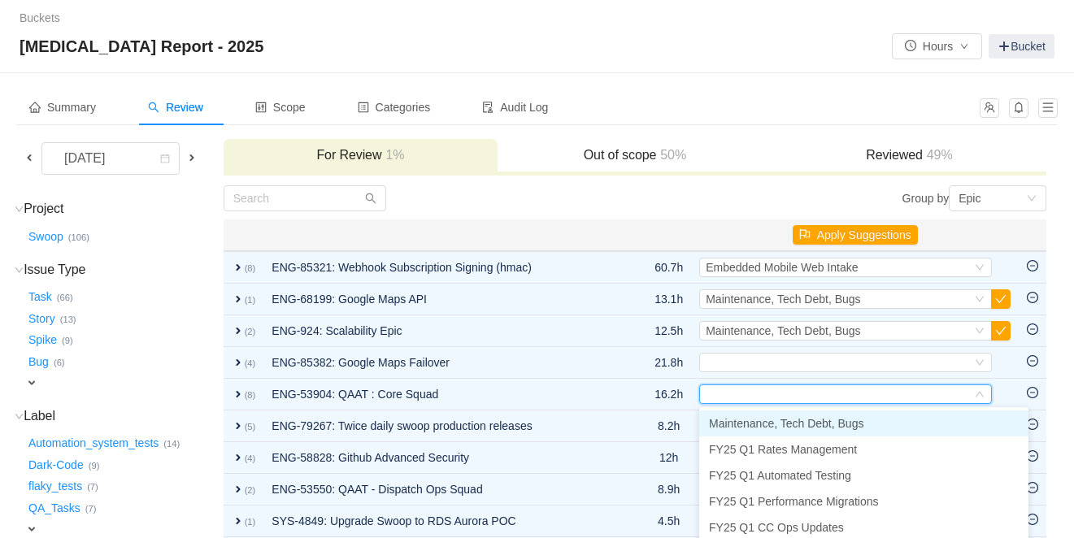
click at [752, 425] on span "Maintenance, Tech Debt, Bugs" at bounding box center [786, 423] width 154 height 13
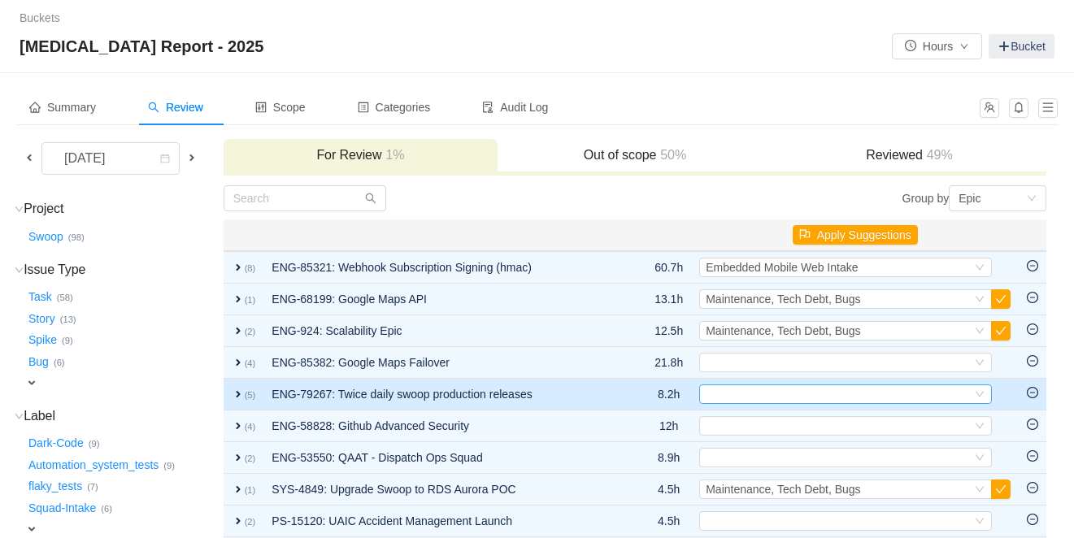
click at [716, 398] on div "Select" at bounding box center [839, 394] width 266 height 18
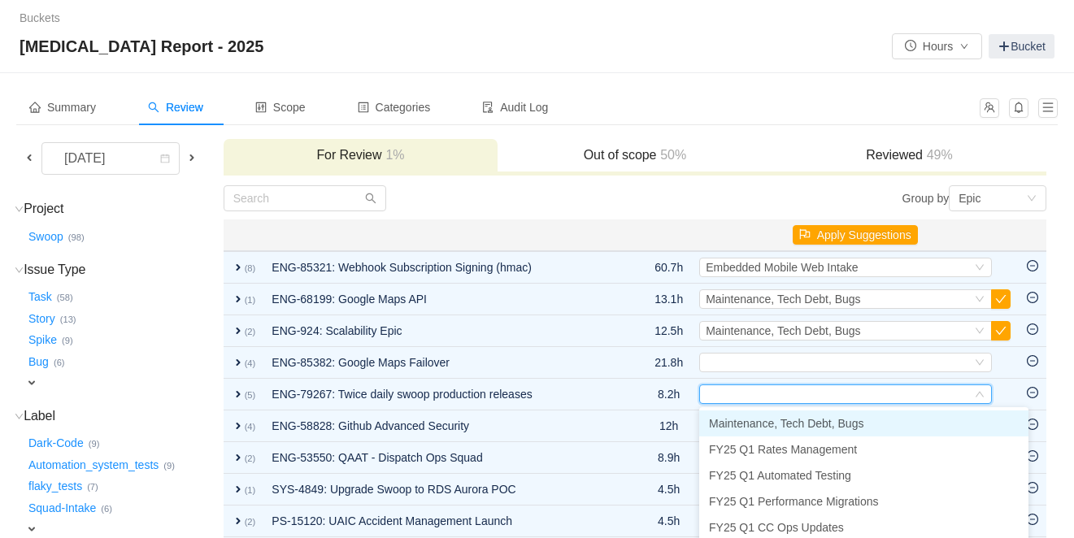
click at [726, 421] on span "Maintenance, Tech Debt, Bugs" at bounding box center [786, 423] width 154 height 13
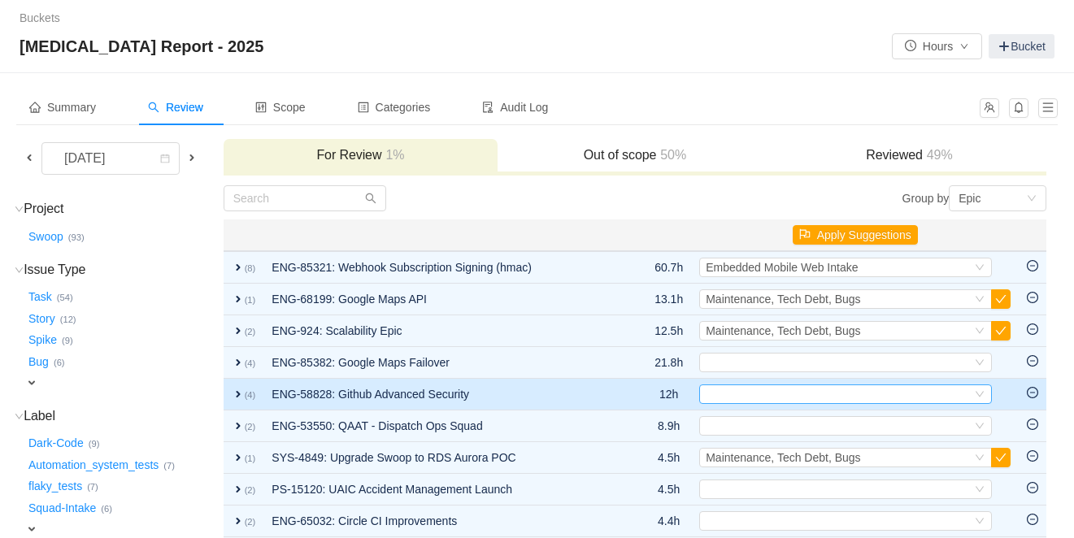
click at [753, 393] on div "Select" at bounding box center [839, 394] width 266 height 18
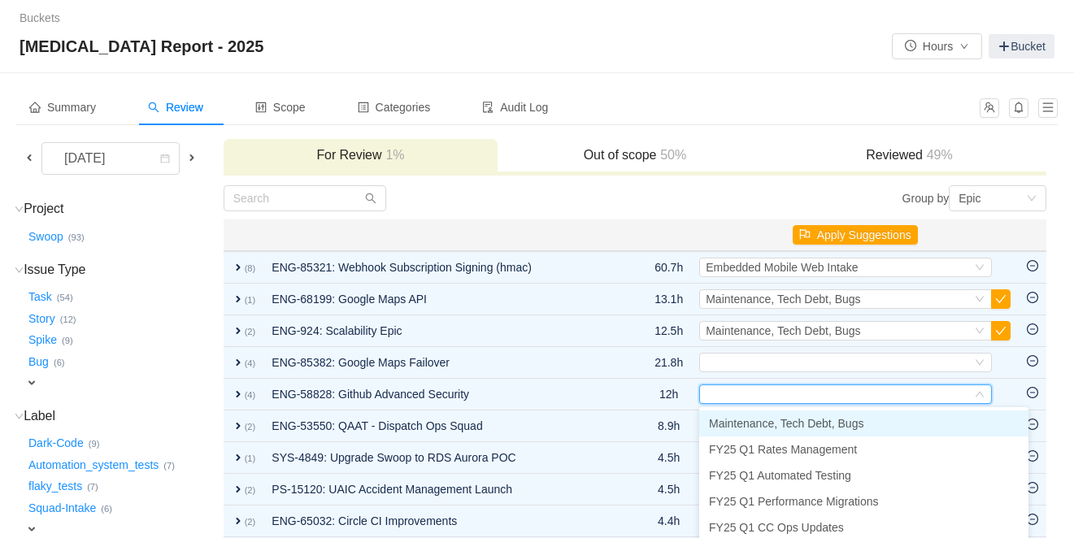
click at [750, 426] on span "Maintenance, Tech Debt, Bugs" at bounding box center [786, 423] width 154 height 13
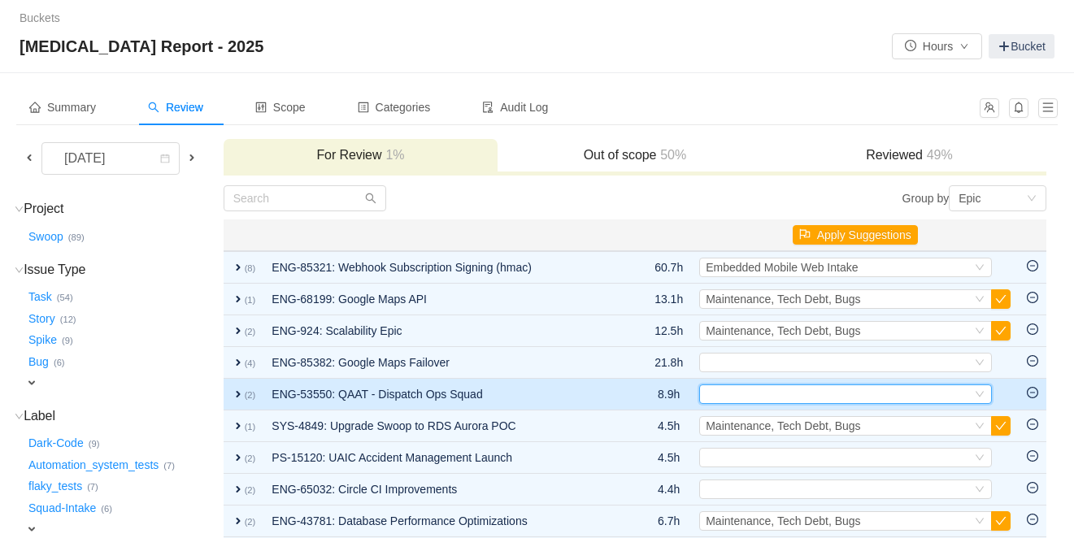
click at [744, 393] on div "Select" at bounding box center [839, 394] width 266 height 18
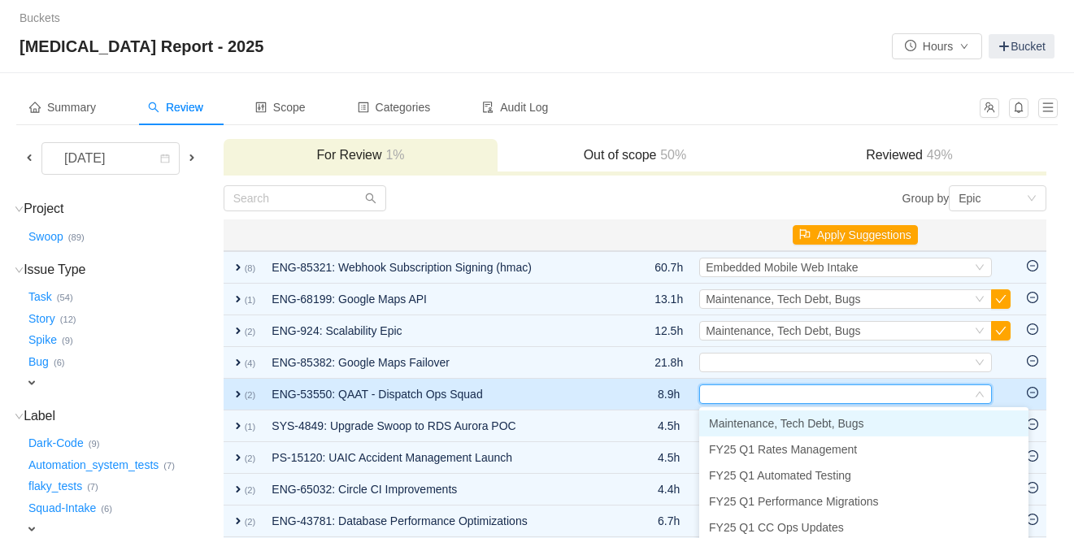
click at [242, 393] on span "expand" at bounding box center [238, 394] width 13 height 13
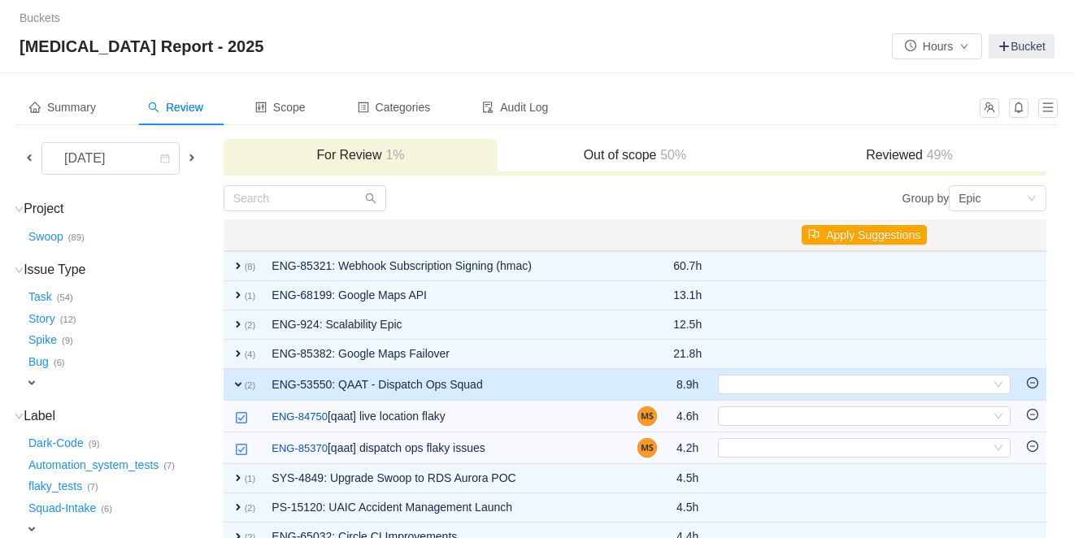
click at [245, 384] on span "expand" at bounding box center [238, 384] width 13 height 13
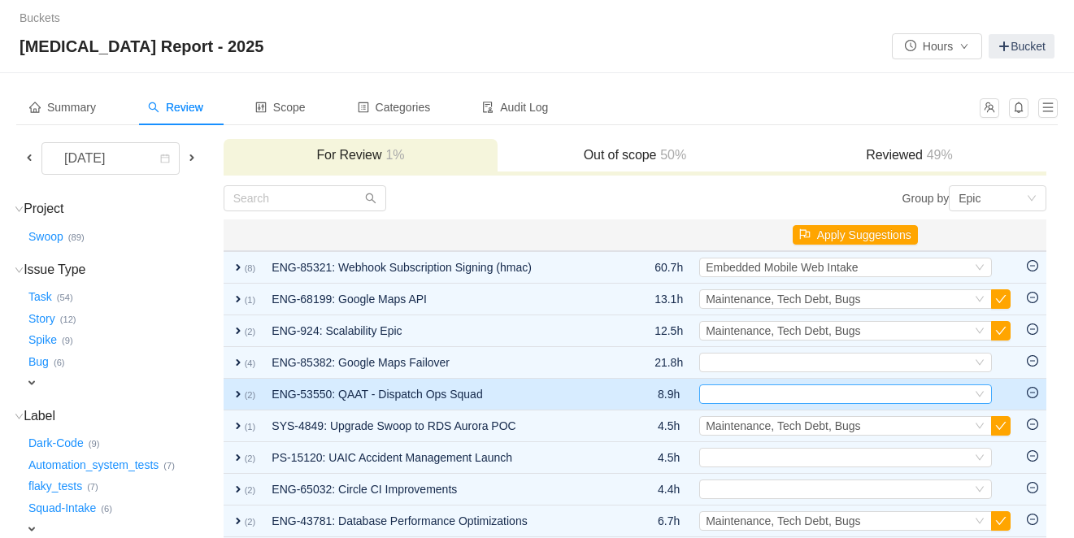
click at [763, 388] on div "Select" at bounding box center [839, 394] width 266 height 18
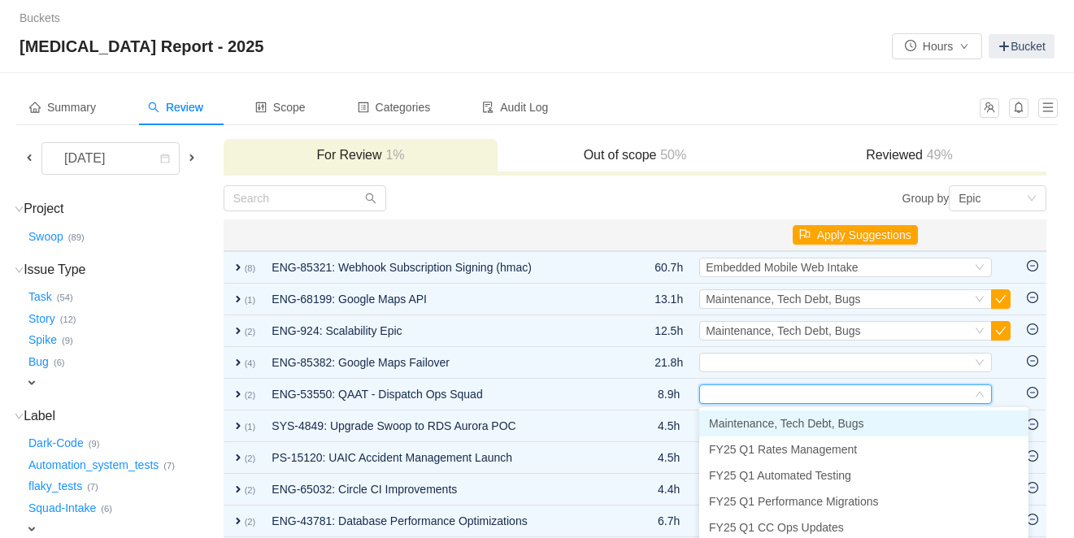
click at [769, 419] on span "Maintenance, Tech Debt, Bugs" at bounding box center [786, 423] width 154 height 13
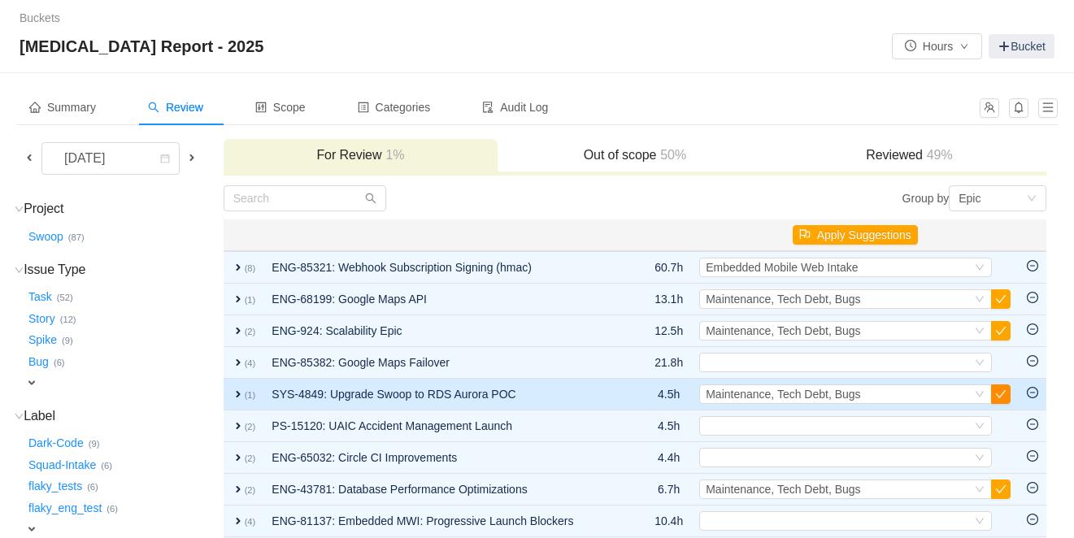
click at [998, 398] on button "button" at bounding box center [1001, 395] width 20 height 20
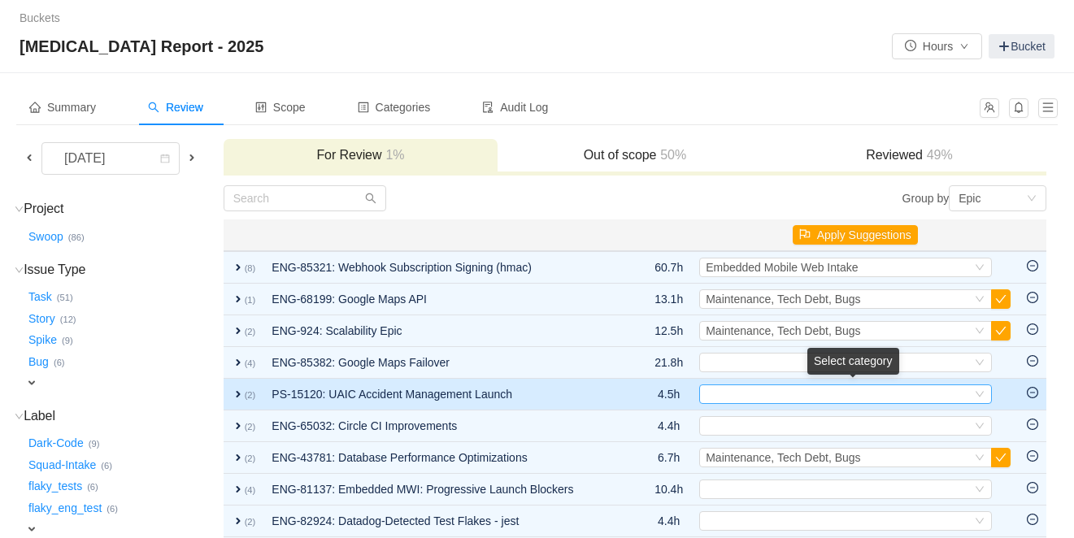
click at [811, 398] on div "Select" at bounding box center [839, 394] width 266 height 18
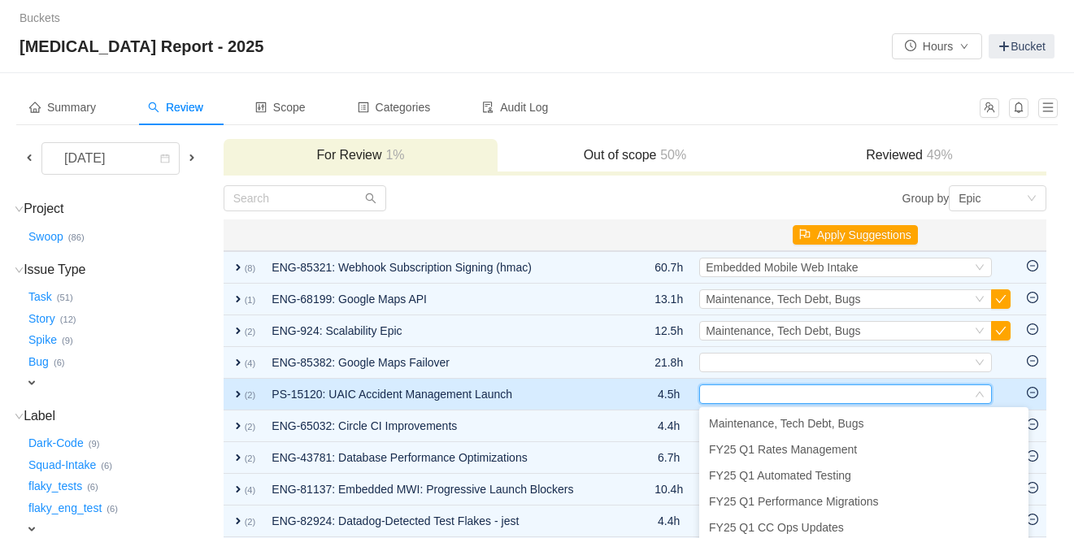
click at [245, 397] on span "expand" at bounding box center [238, 394] width 13 height 13
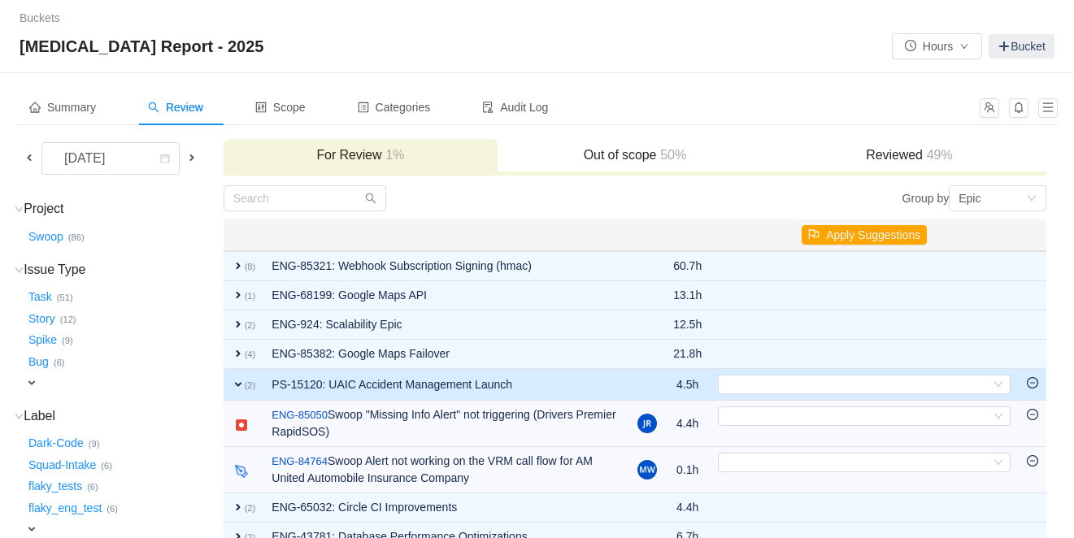
click at [245, 389] on span "expand" at bounding box center [238, 384] width 13 height 13
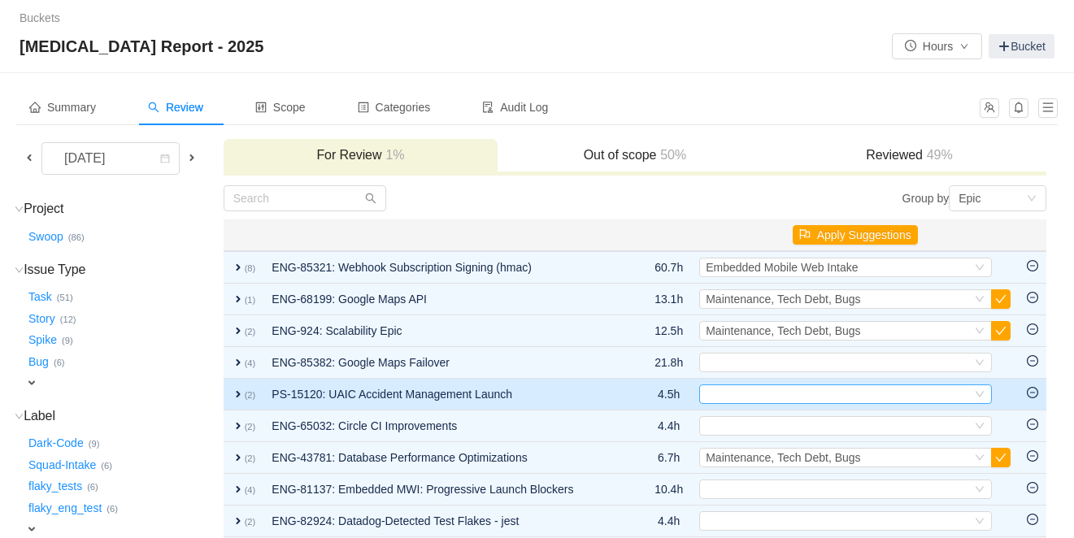
click at [753, 389] on div "Select" at bounding box center [839, 394] width 266 height 18
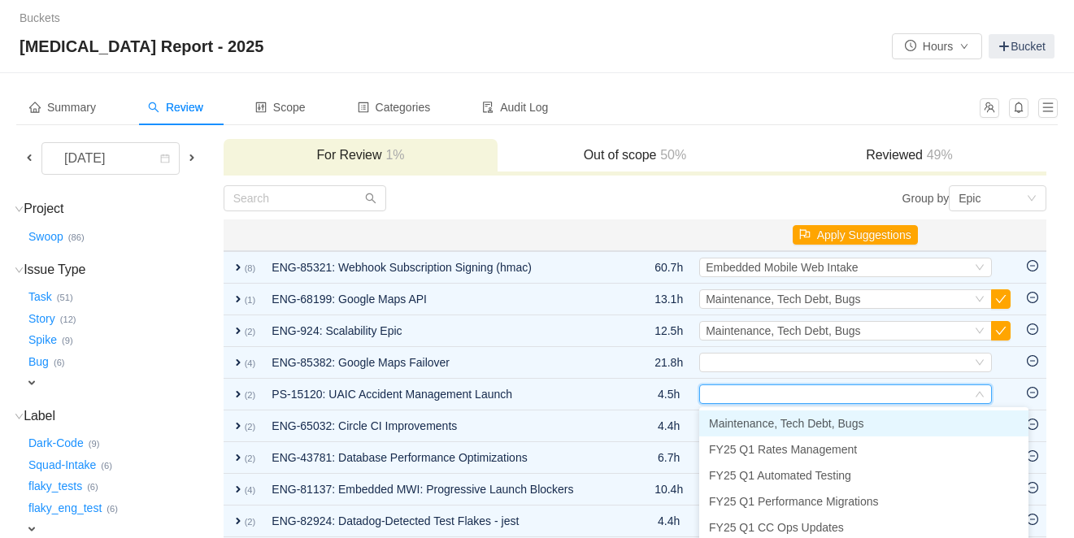
click at [745, 427] on span "Maintenance, Tech Debt, Bugs" at bounding box center [786, 423] width 154 height 13
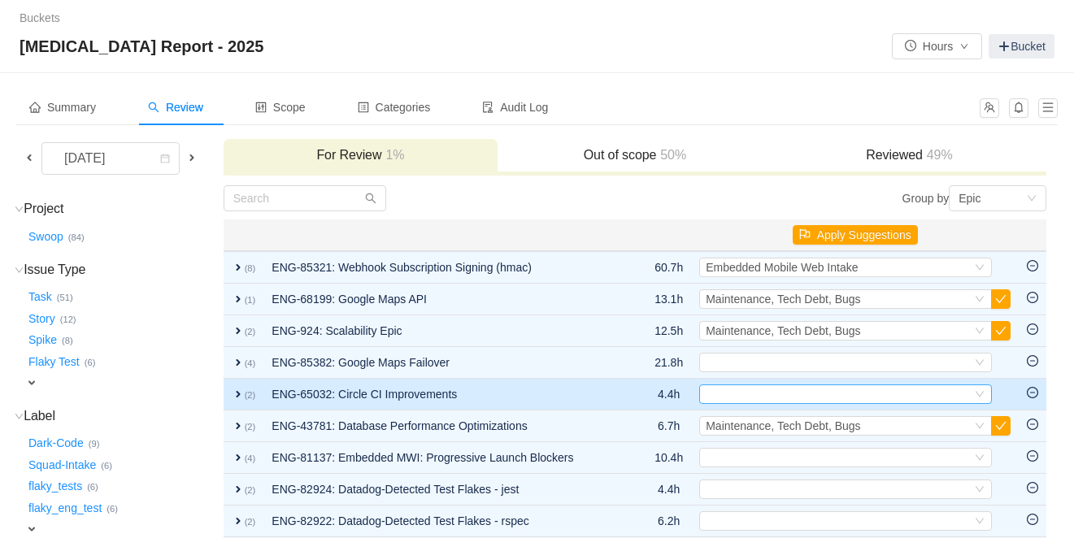
click at [738, 394] on div "Select" at bounding box center [839, 394] width 266 height 18
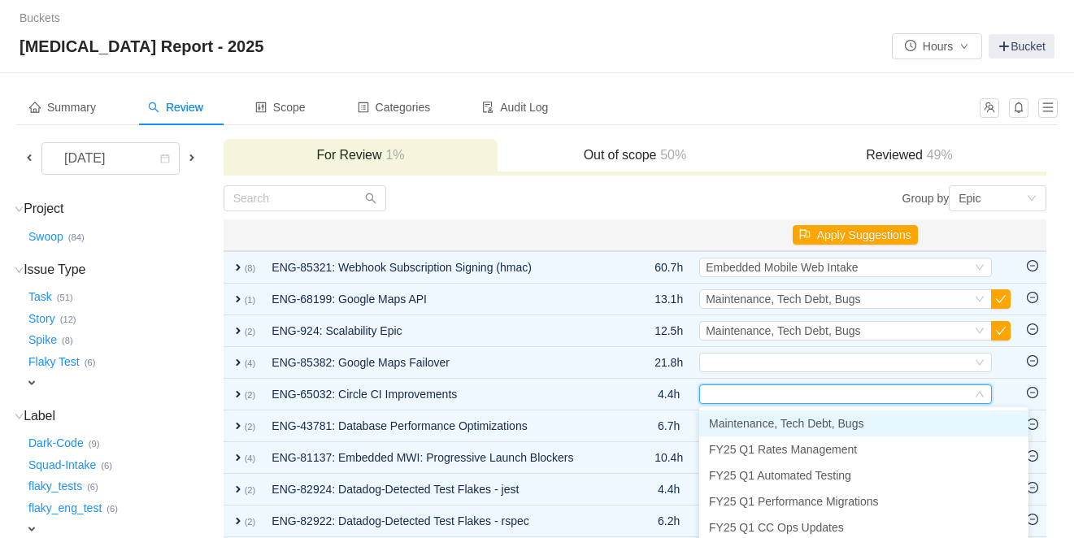
click at [737, 420] on span "Maintenance, Tech Debt, Bugs" at bounding box center [786, 423] width 154 height 13
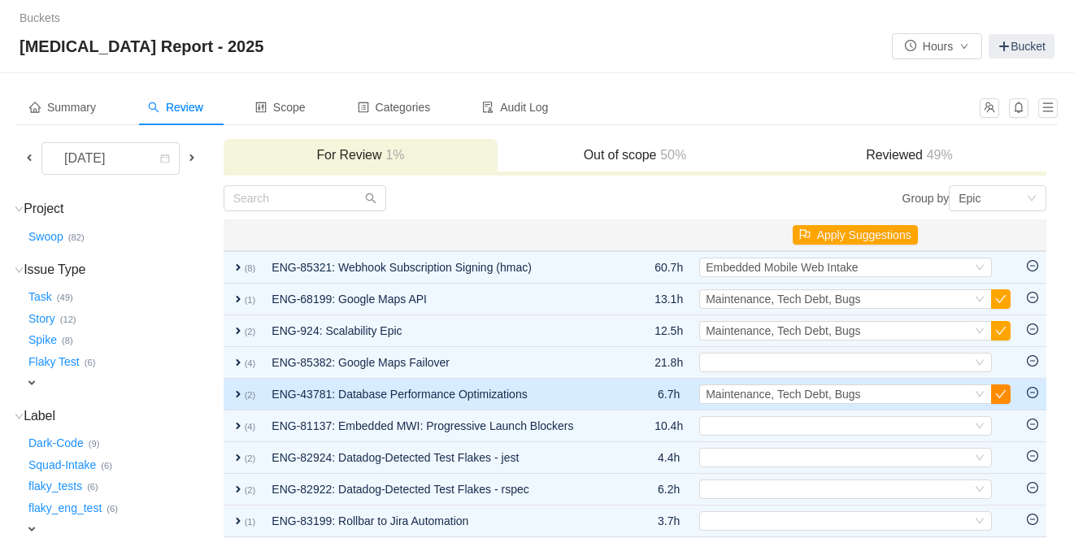
click at [1006, 397] on button "button" at bounding box center [1001, 395] width 20 height 20
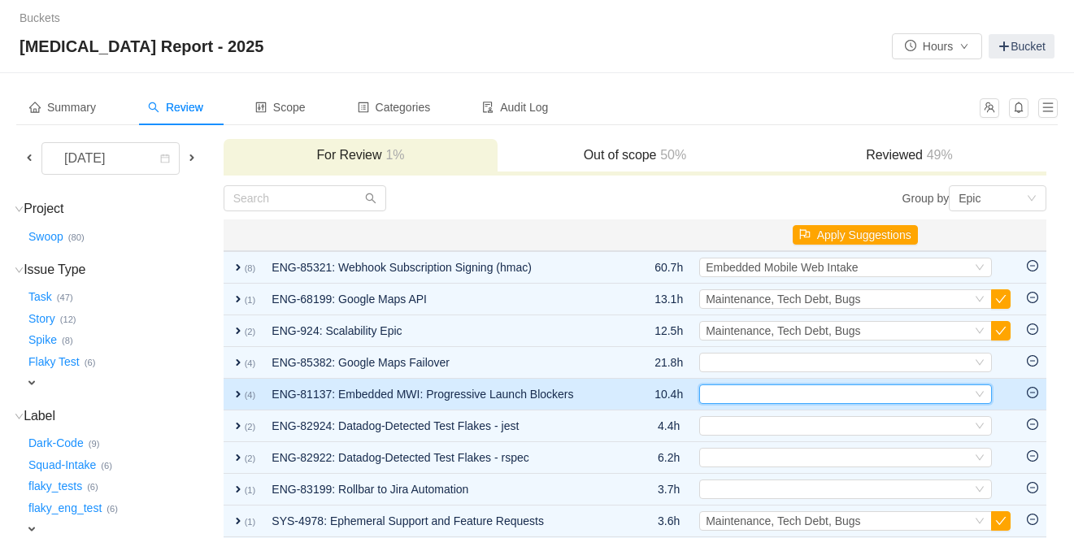
click at [752, 397] on div "Select" at bounding box center [839, 394] width 266 height 18
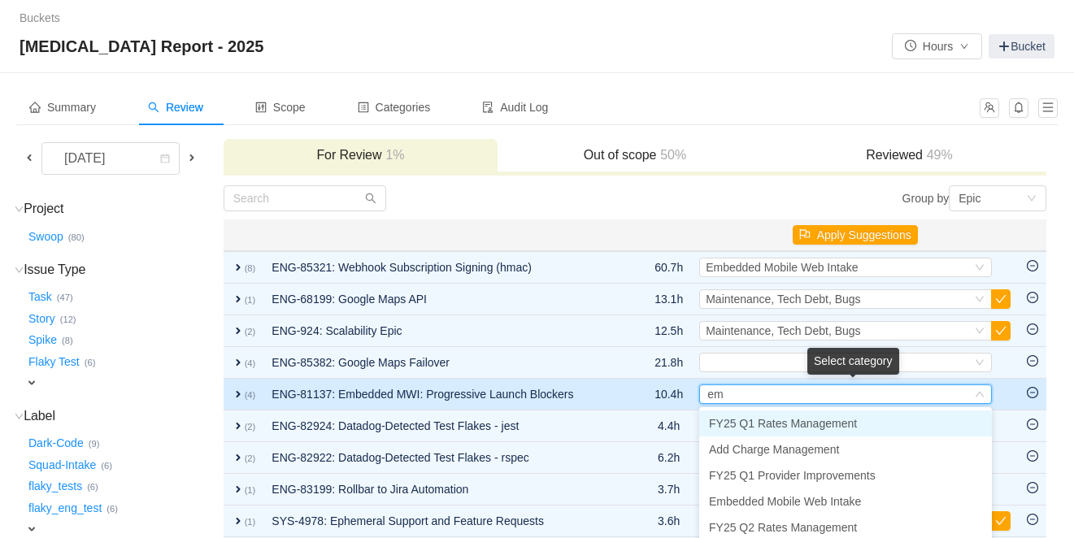
type input "emb"
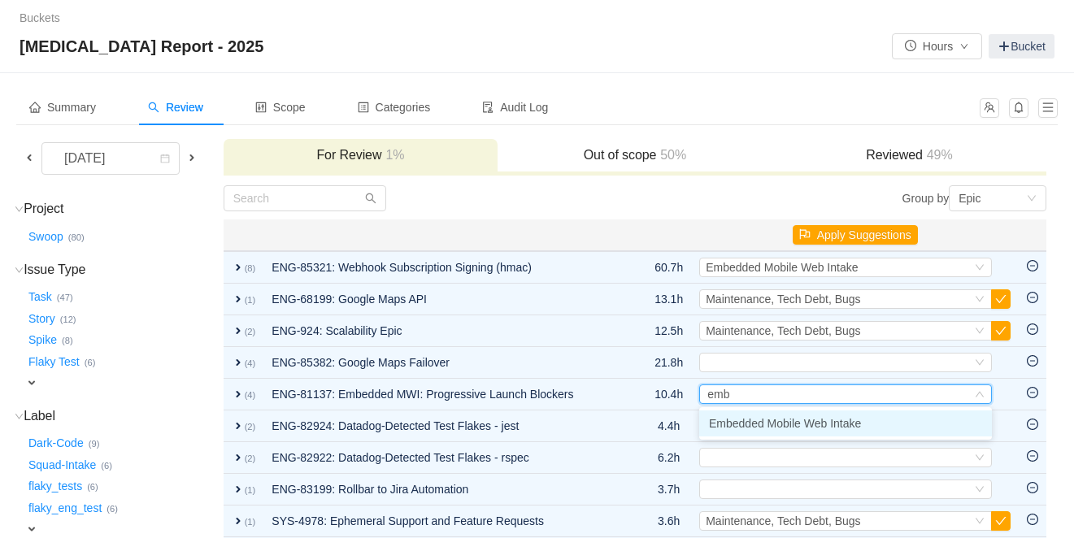
click at [755, 422] on span "Embedded Mobile Web Intake" at bounding box center [785, 423] width 152 height 13
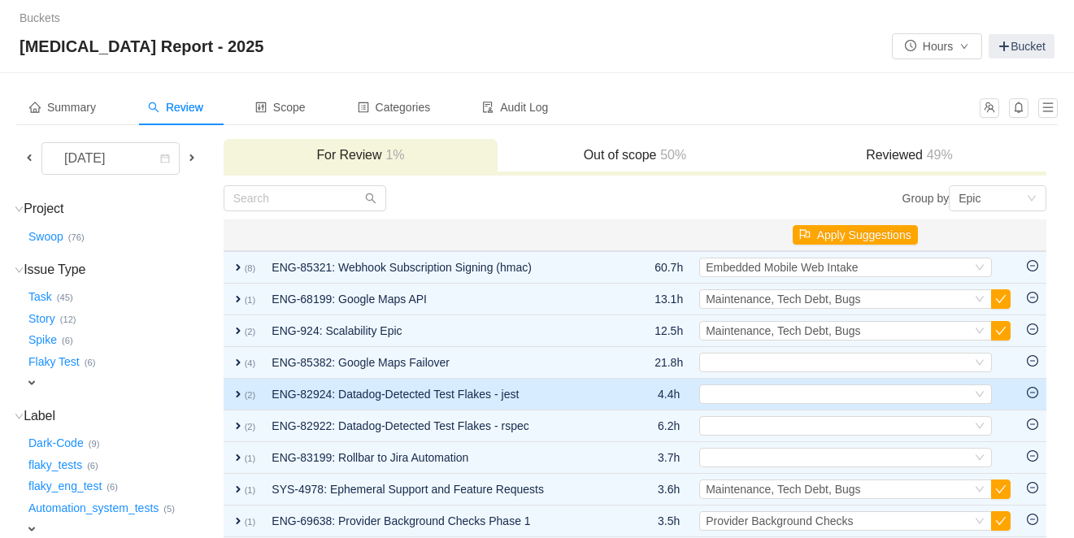
click at [745, 404] on td "Select Out of scope" at bounding box center [855, 395] width 328 height 32
click at [747, 397] on div "Select" at bounding box center [839, 394] width 266 height 18
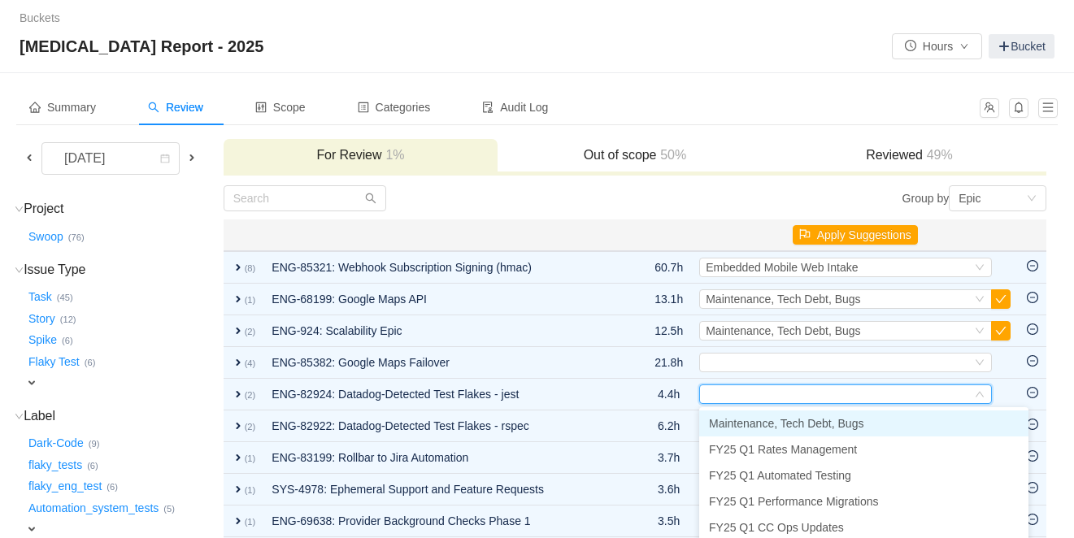
click at [746, 420] on span "Maintenance, Tech Debt, Bugs" at bounding box center [786, 423] width 154 height 13
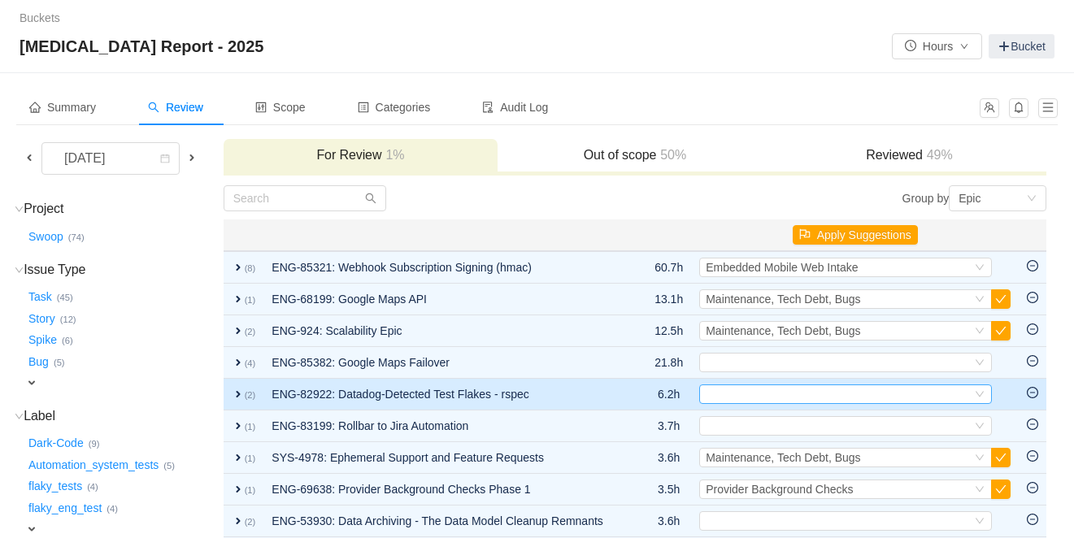
click at [746, 395] on div "Select" at bounding box center [839, 394] width 266 height 18
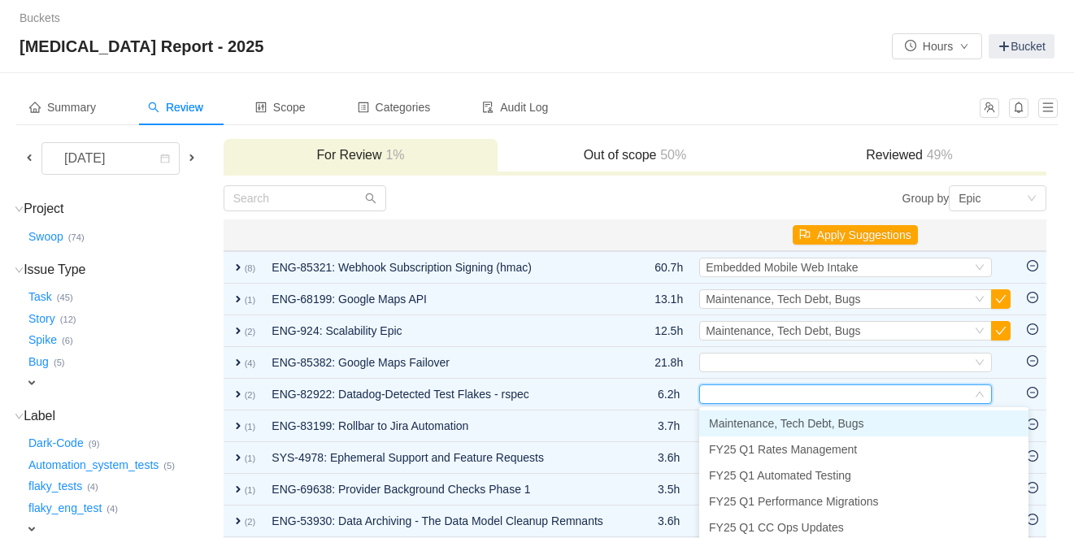
click at [732, 425] on span "Maintenance, Tech Debt, Bugs" at bounding box center [786, 423] width 154 height 13
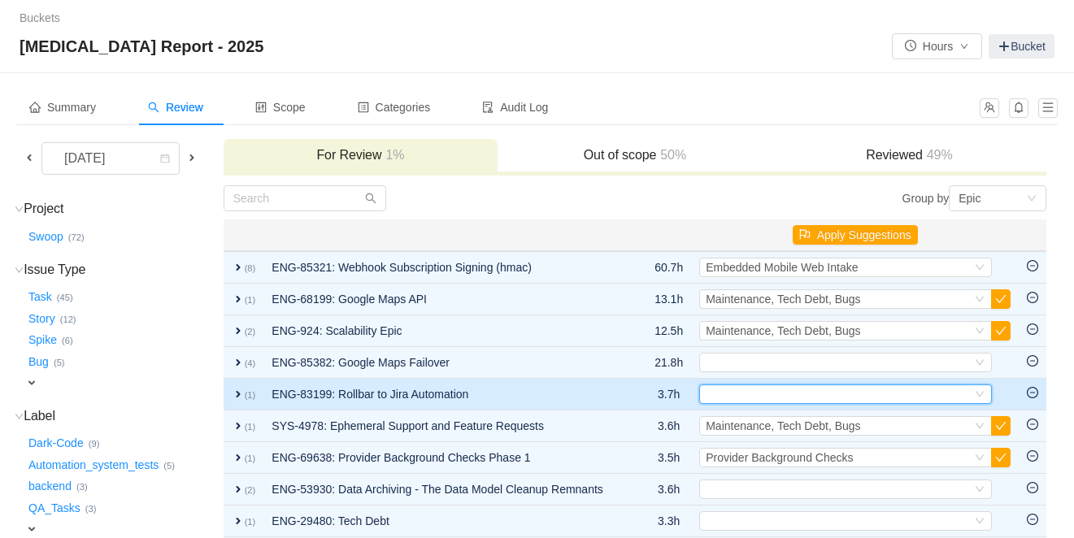
click at [724, 394] on div "Select" at bounding box center [839, 394] width 266 height 18
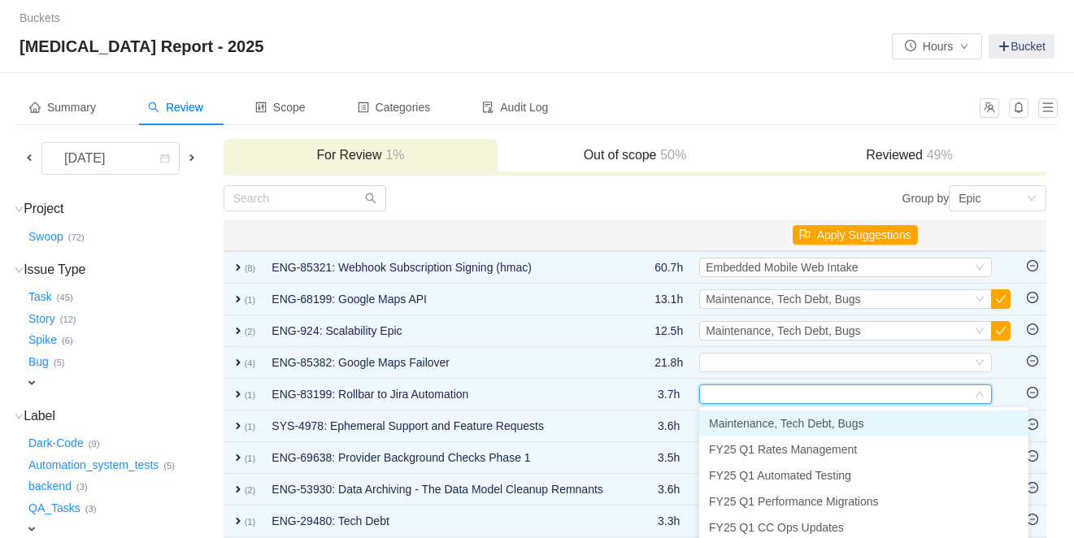
click at [724, 426] on span "Maintenance, Tech Debt, Bugs" at bounding box center [786, 423] width 154 height 13
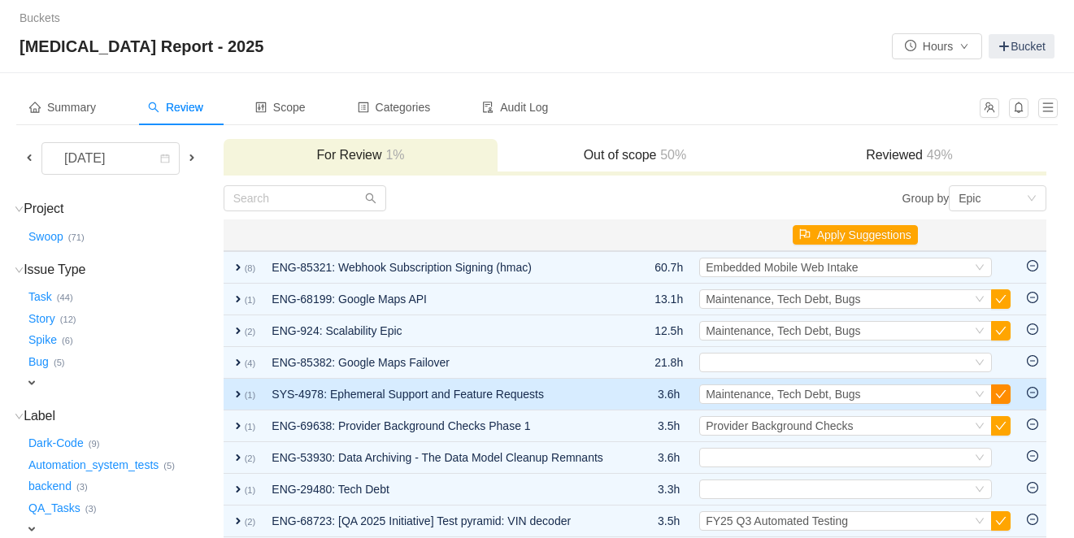
click at [1004, 396] on button "button" at bounding box center [1001, 395] width 20 height 20
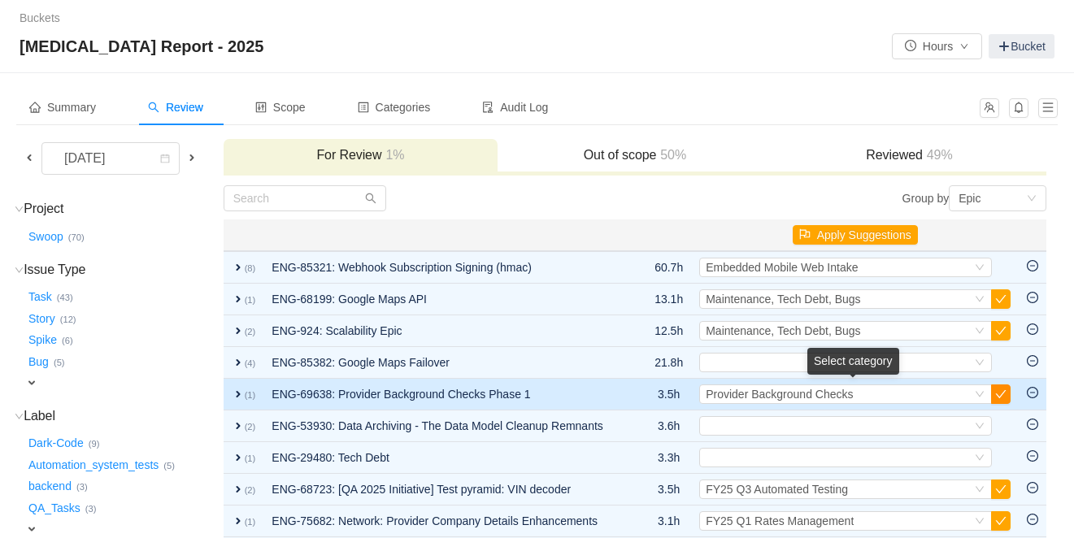
click at [1004, 398] on button "button" at bounding box center [1001, 395] width 20 height 20
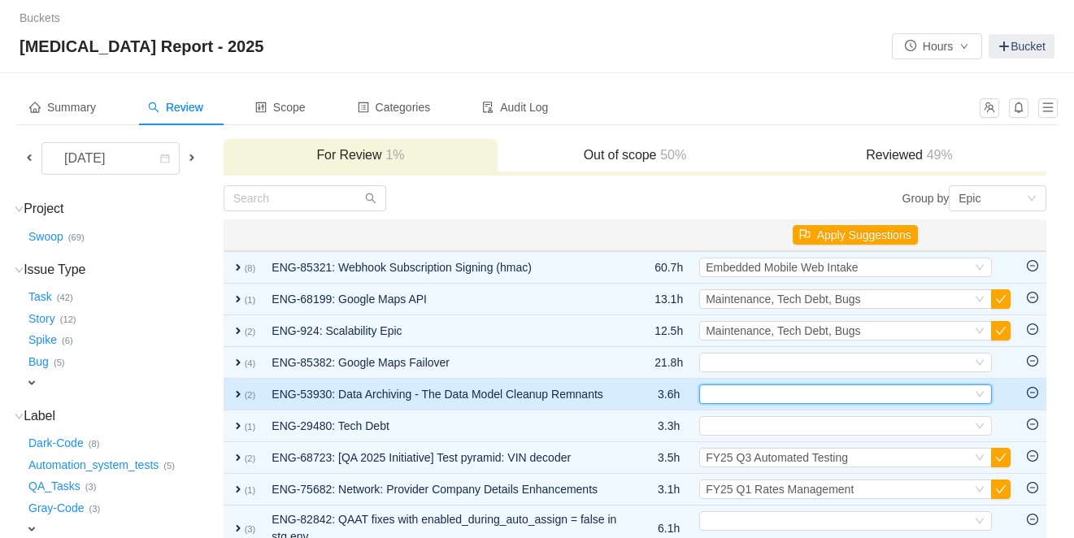
click at [821, 390] on div "Select" at bounding box center [839, 394] width 266 height 18
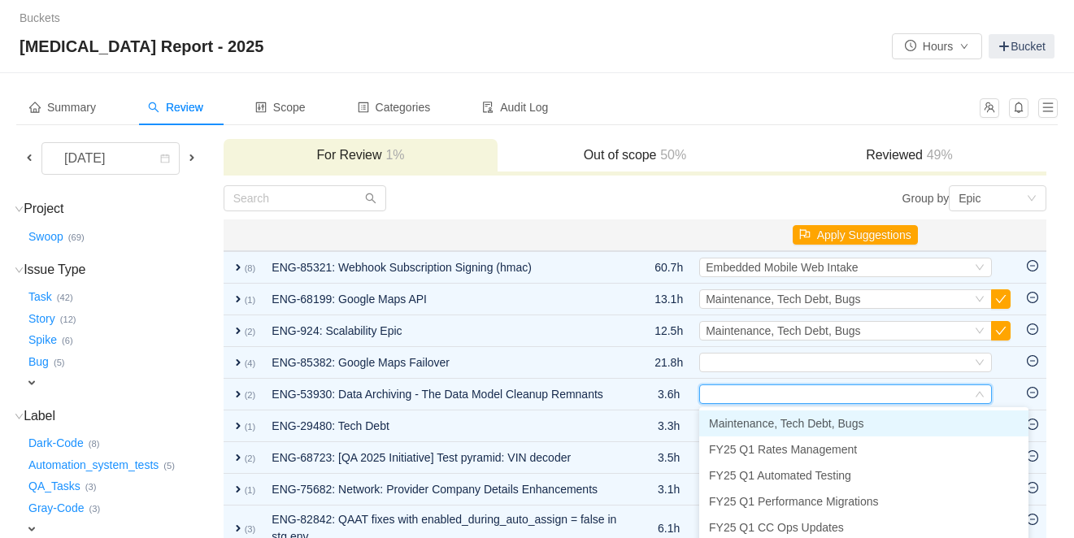
click at [766, 424] on span "Maintenance, Tech Debt, Bugs" at bounding box center [786, 423] width 154 height 13
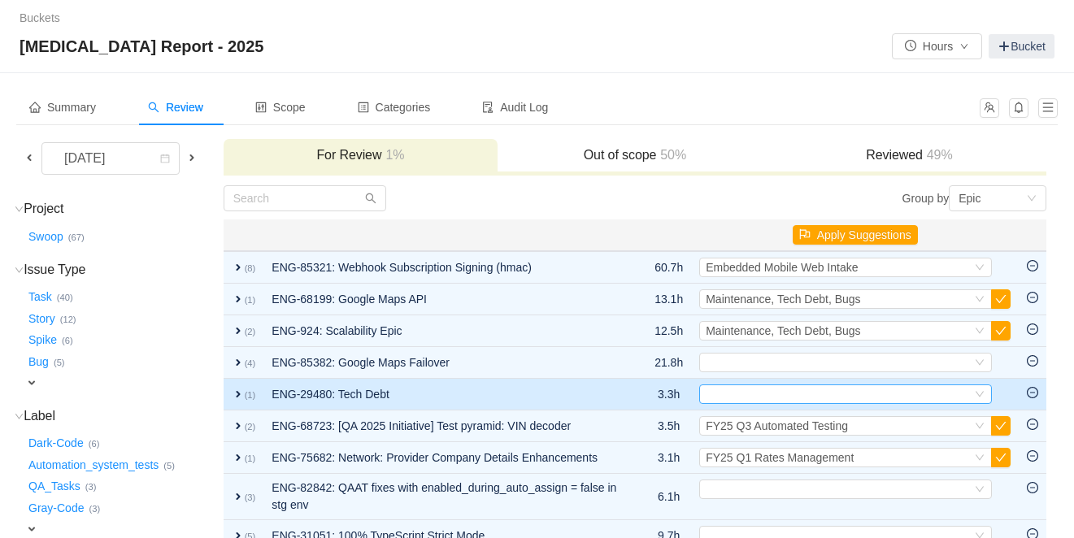
click at [743, 392] on div "Select" at bounding box center [839, 394] width 266 height 18
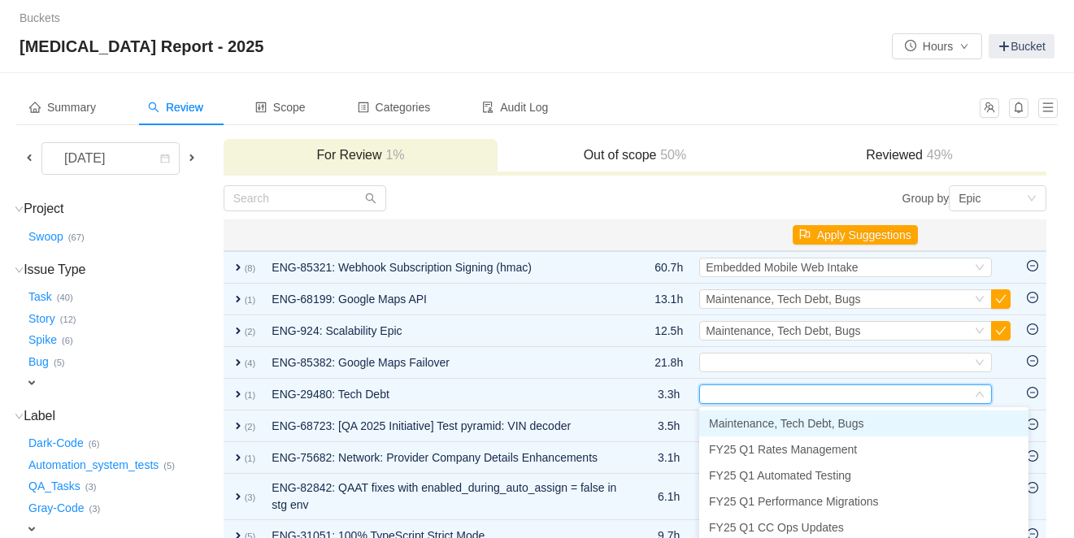
click at [740, 417] on span "Maintenance, Tech Debt, Bugs" at bounding box center [786, 423] width 154 height 13
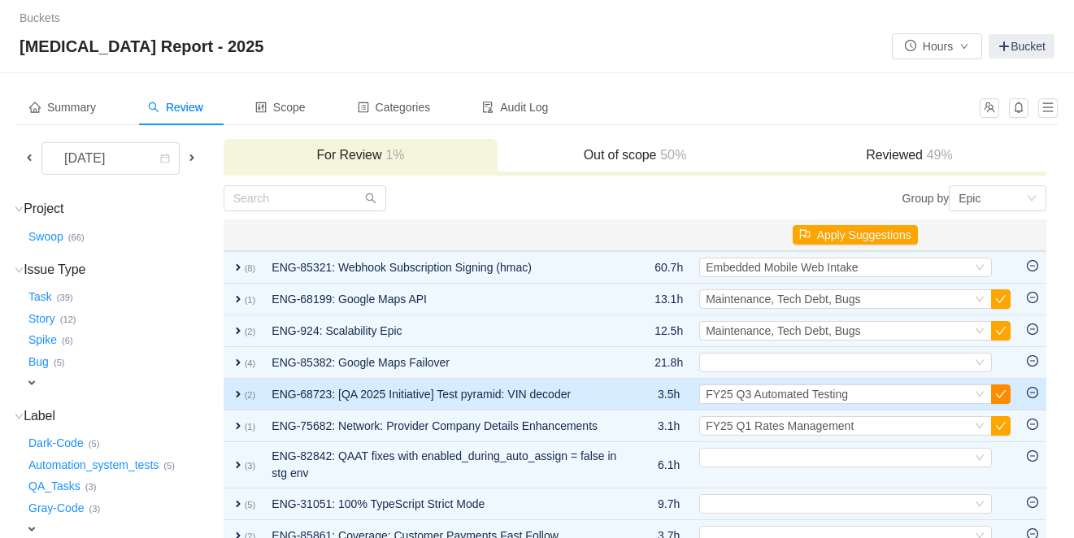
click at [1006, 390] on button "button" at bounding box center [1001, 395] width 20 height 20
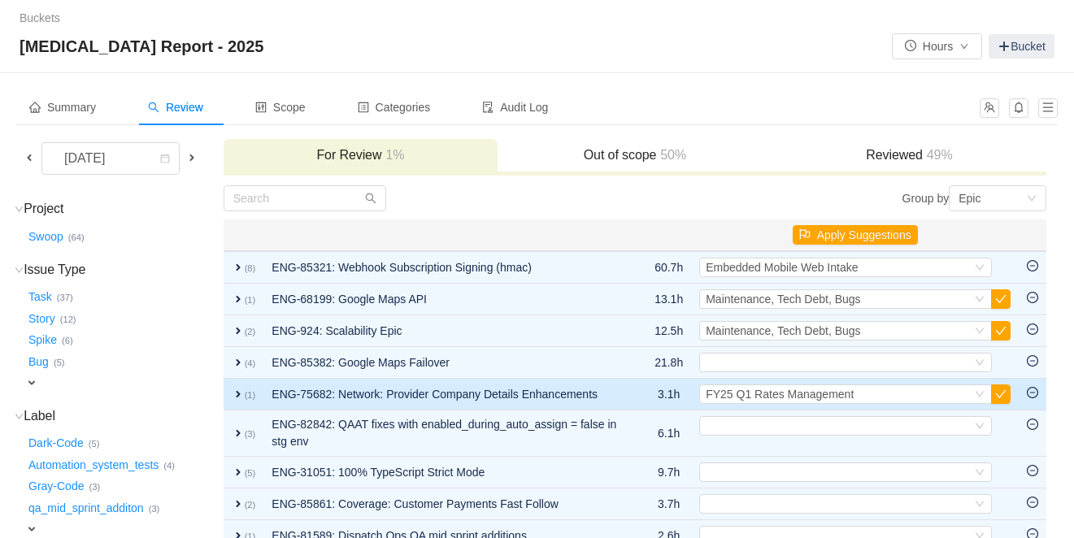
click at [245, 397] on span "expand" at bounding box center [238, 394] width 13 height 13
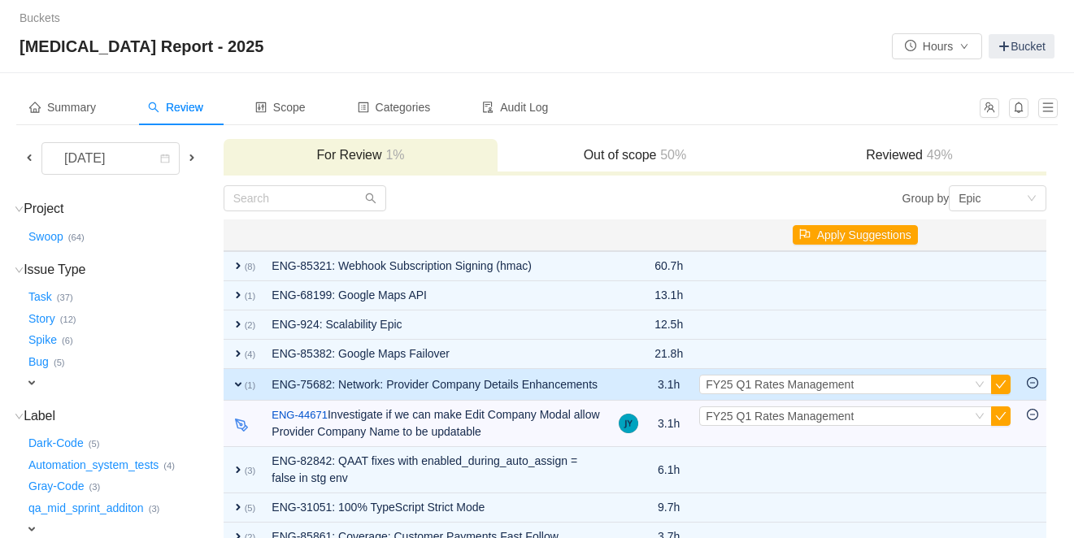
click at [245, 391] on span "expand" at bounding box center [238, 384] width 13 height 13
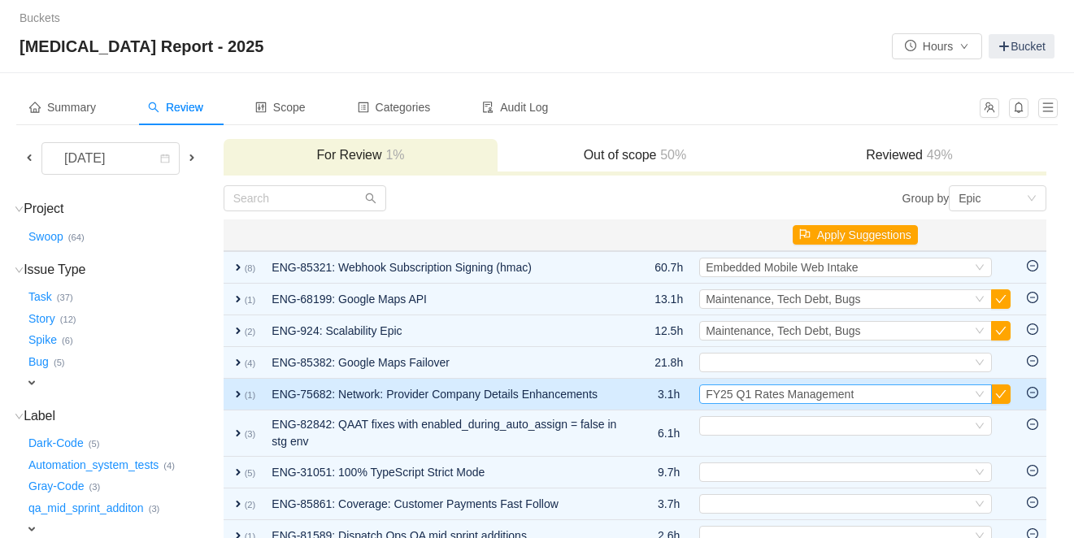
click at [763, 398] on span "FY25 Q1 Rates Management" at bounding box center [780, 394] width 148 height 13
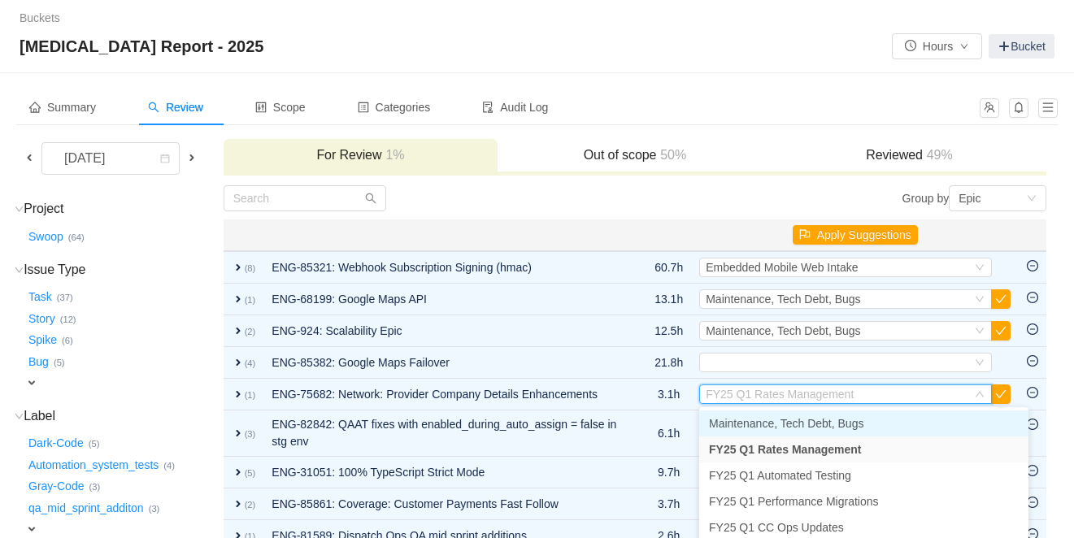
click at [763, 424] on span "Maintenance, Tech Debt, Bugs" at bounding box center [786, 423] width 154 height 13
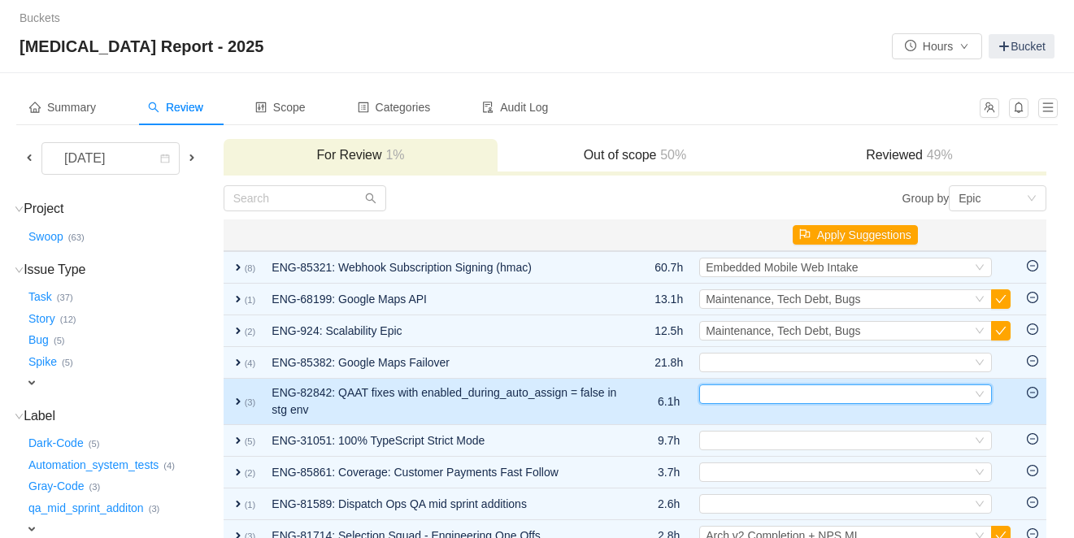
click at [738, 398] on div "Select" at bounding box center [839, 394] width 266 height 18
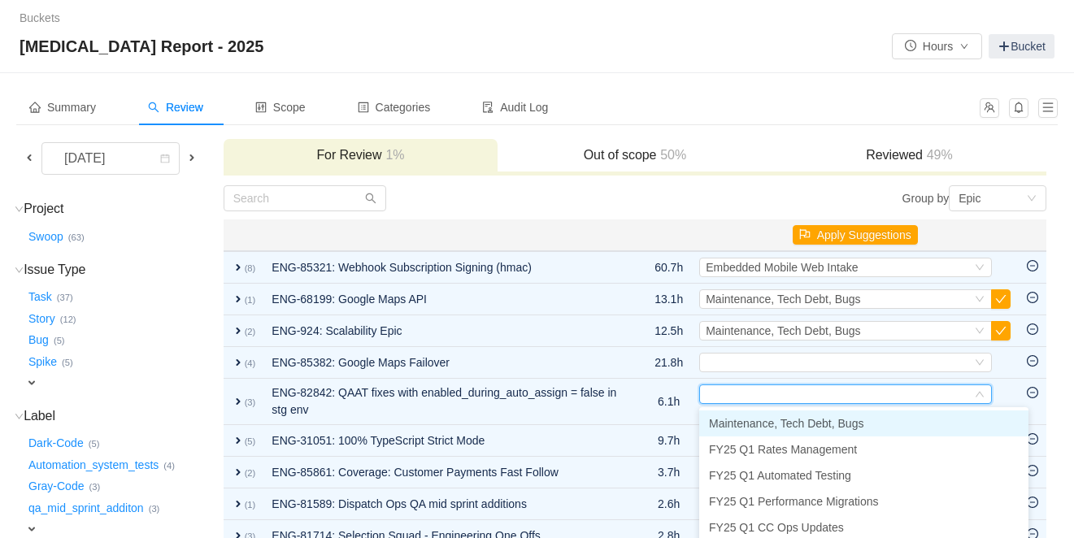
click at [734, 424] on span "Maintenance, Tech Debt, Bugs" at bounding box center [786, 423] width 154 height 13
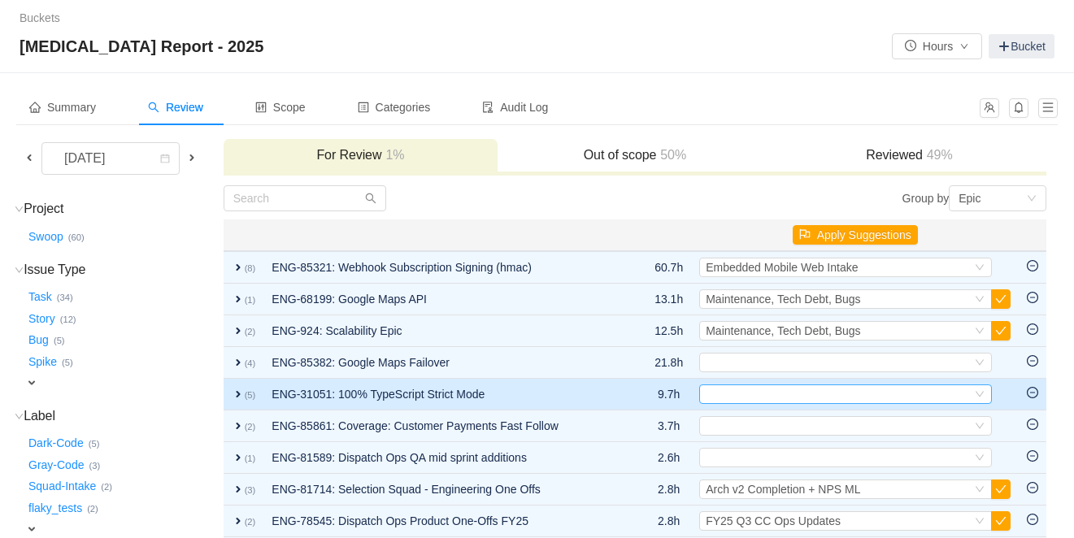
click at [743, 400] on div "Select" at bounding box center [839, 394] width 266 height 18
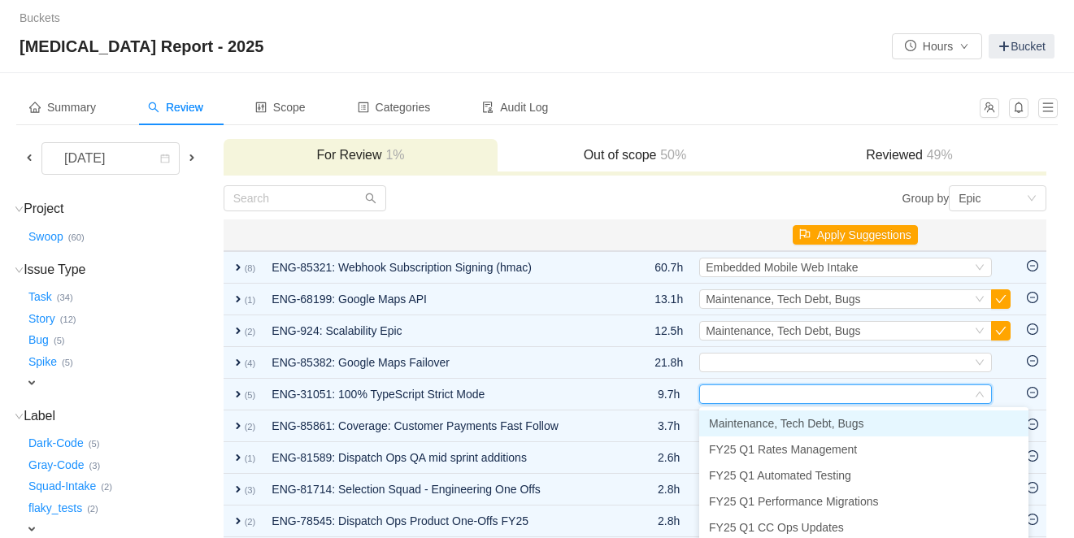
click at [741, 426] on span "Maintenance, Tech Debt, Bugs" at bounding box center [786, 423] width 154 height 13
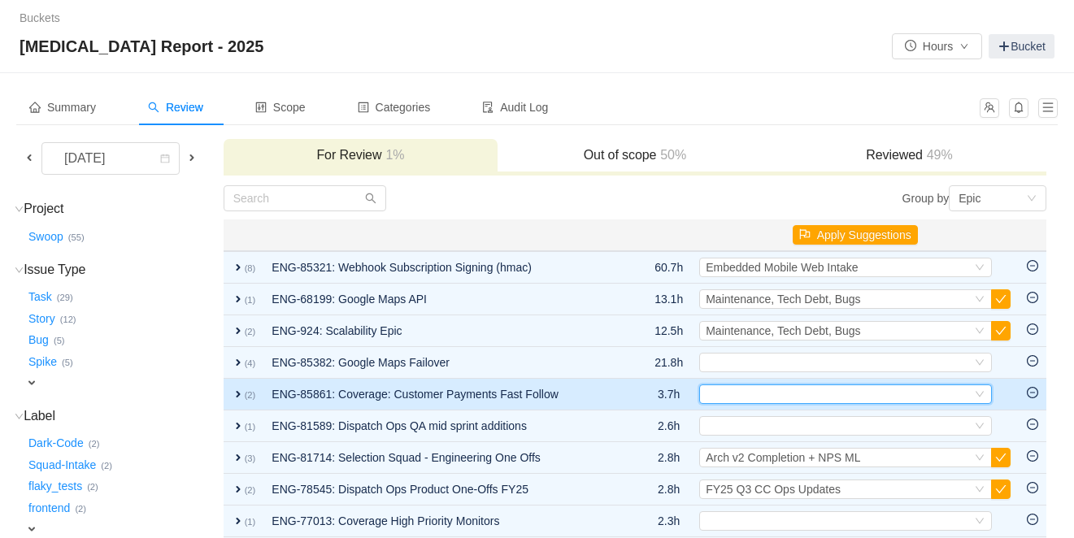
click at [742, 394] on div "Select" at bounding box center [839, 394] width 266 height 18
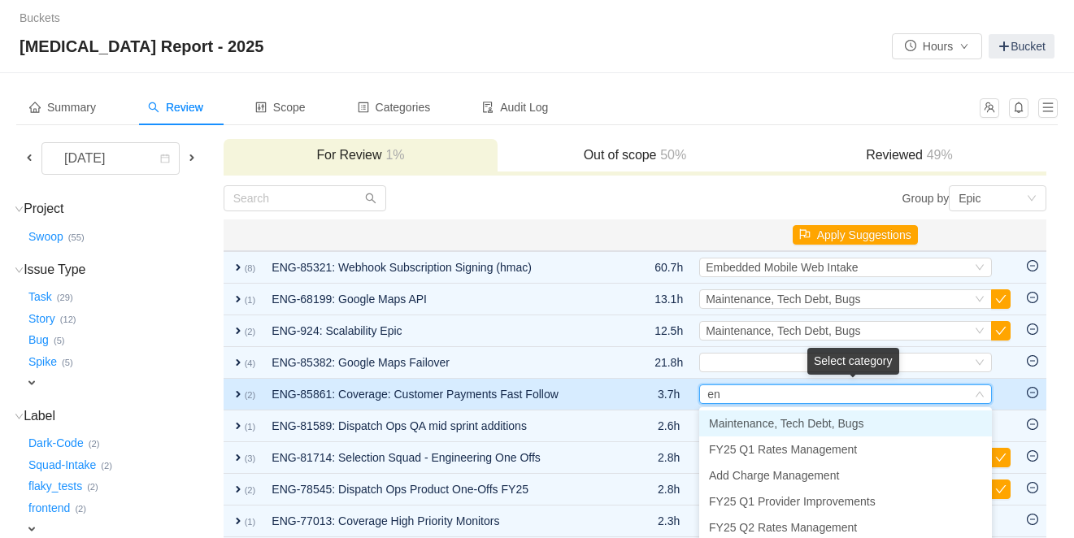
type input "e"
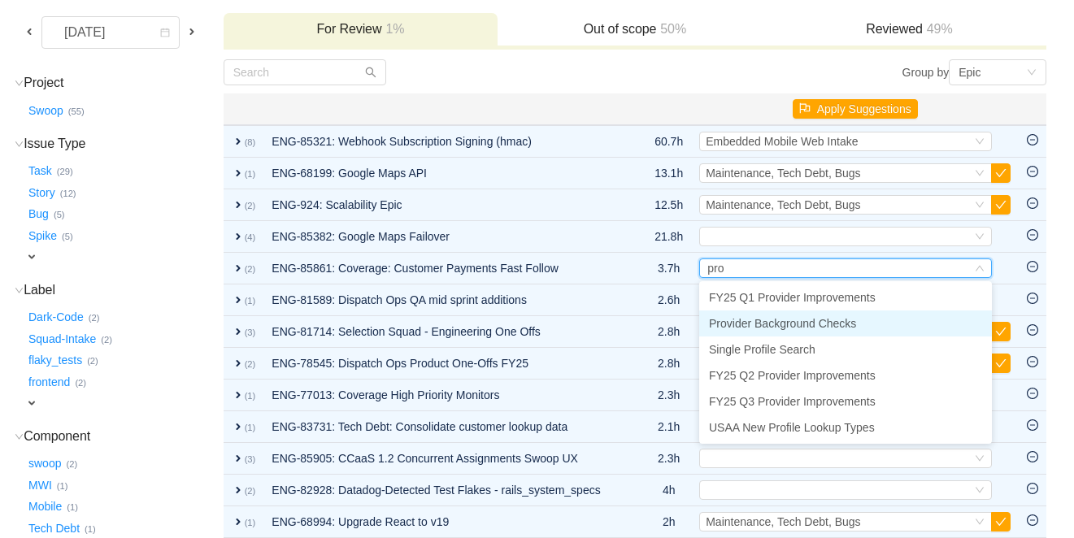
scroll to position [150, 0]
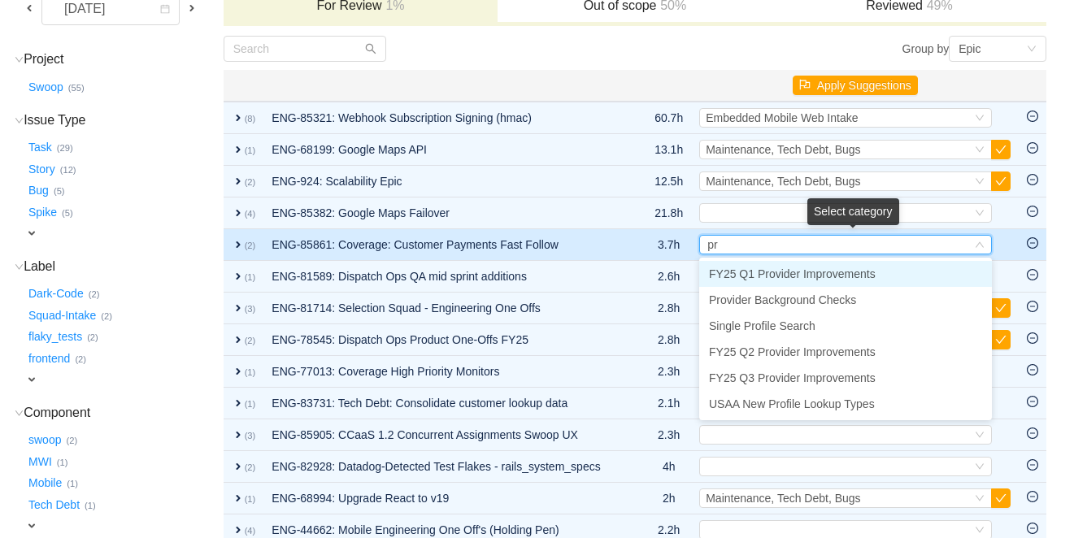
type input "p"
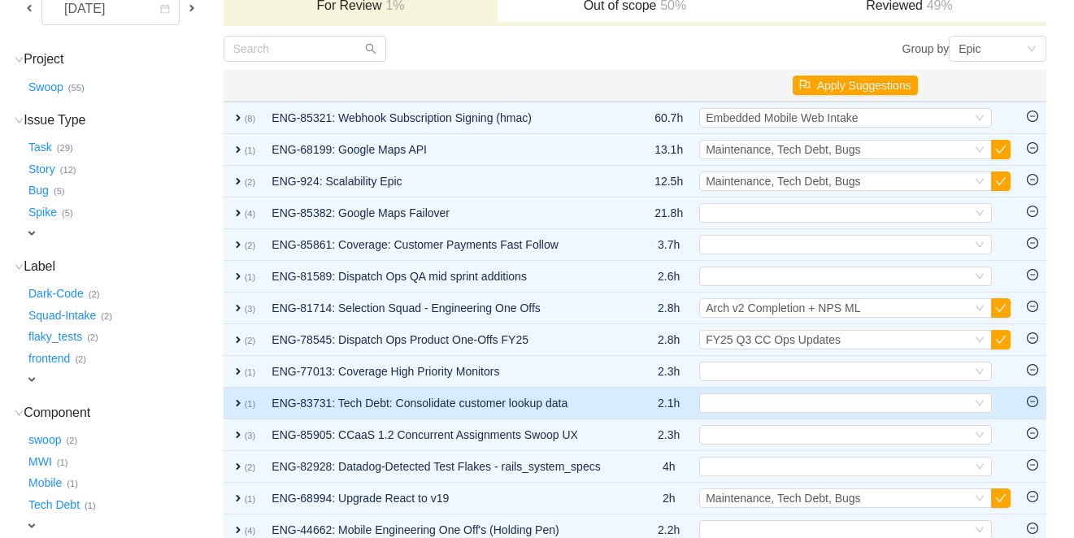
scroll to position [146, 0]
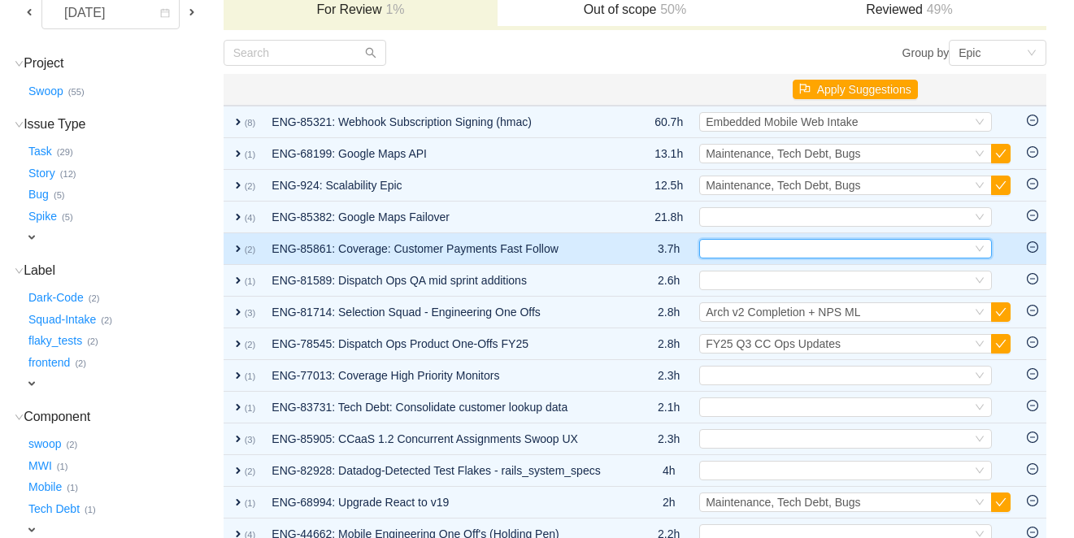
click at [767, 242] on div "Select" at bounding box center [839, 249] width 266 height 18
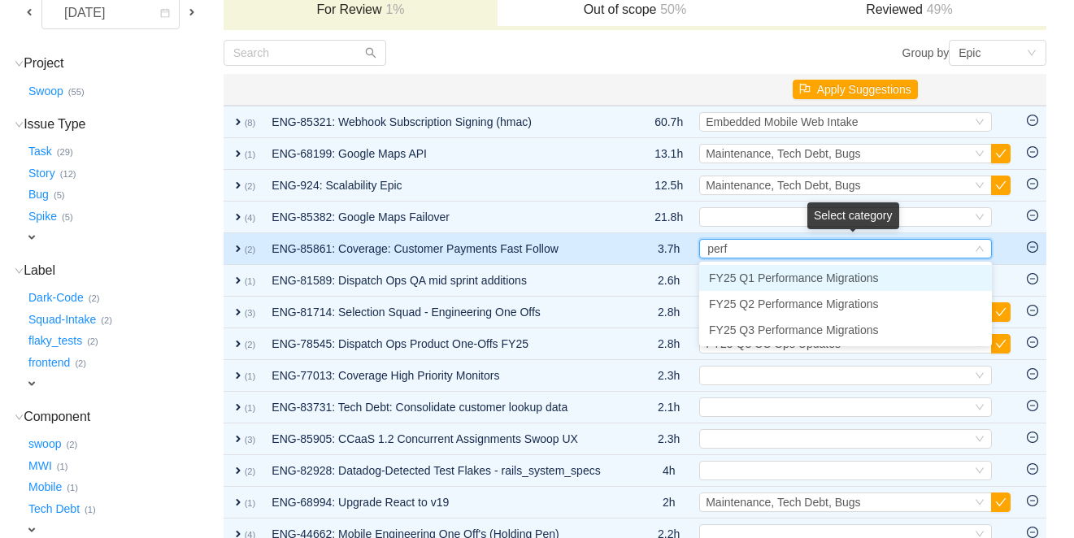
type input "per"
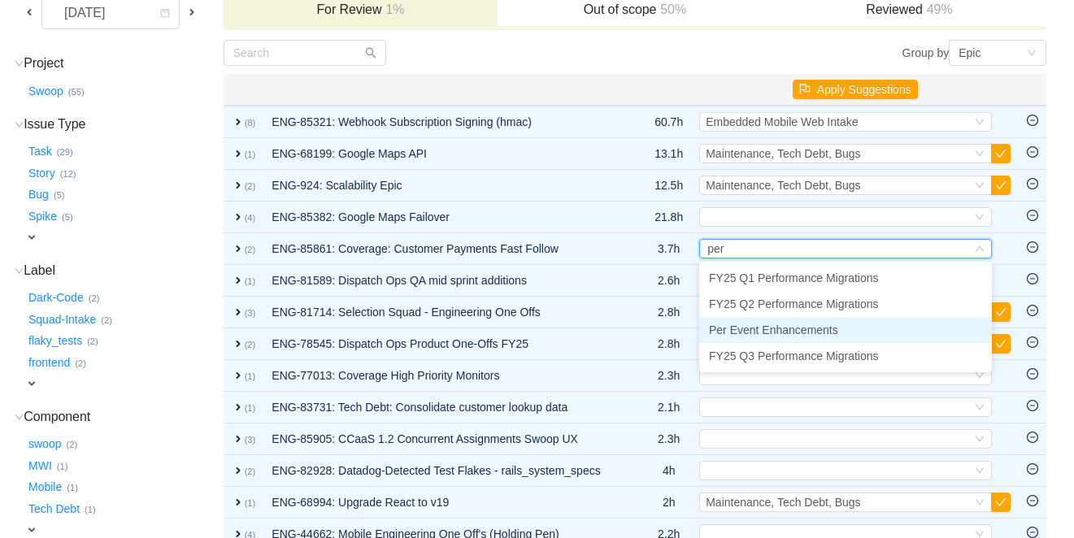
click at [763, 327] on span "Per Event Enhancements" at bounding box center [773, 330] width 129 height 13
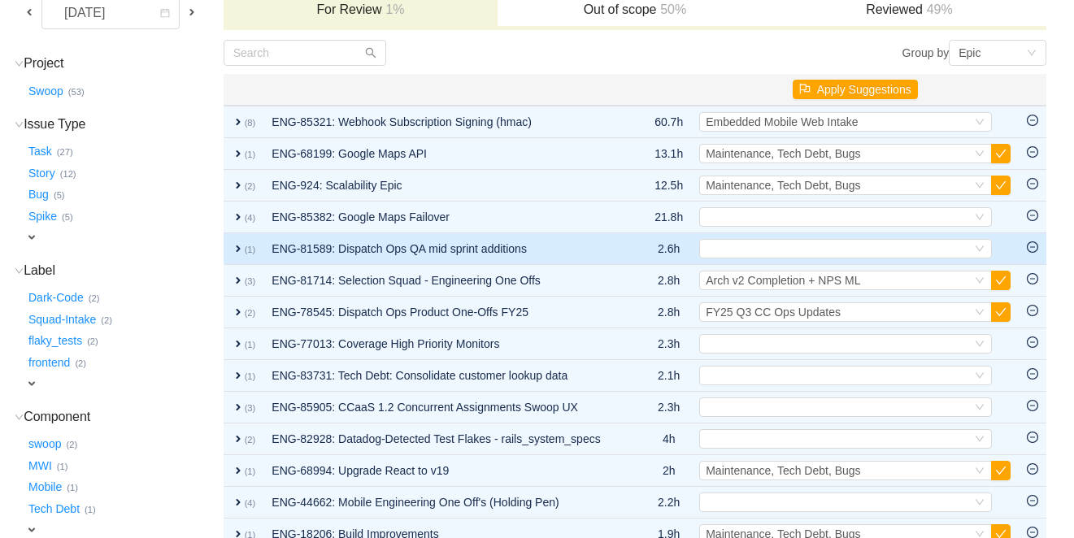
click at [245, 248] on span "expand" at bounding box center [238, 248] width 13 height 13
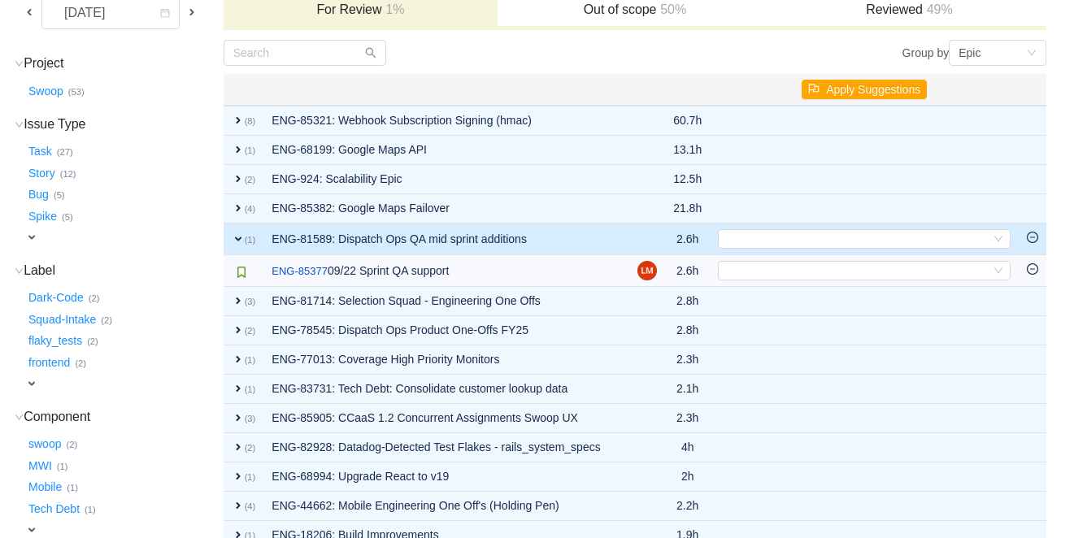
click at [245, 237] on span "expand" at bounding box center [238, 239] width 13 height 13
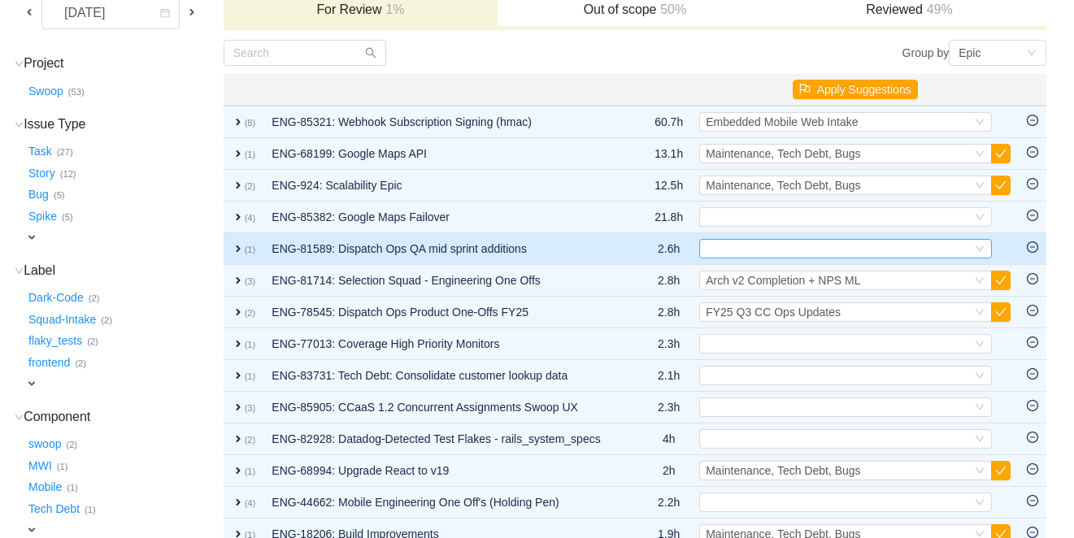
click at [744, 246] on div "Select" at bounding box center [839, 249] width 266 height 18
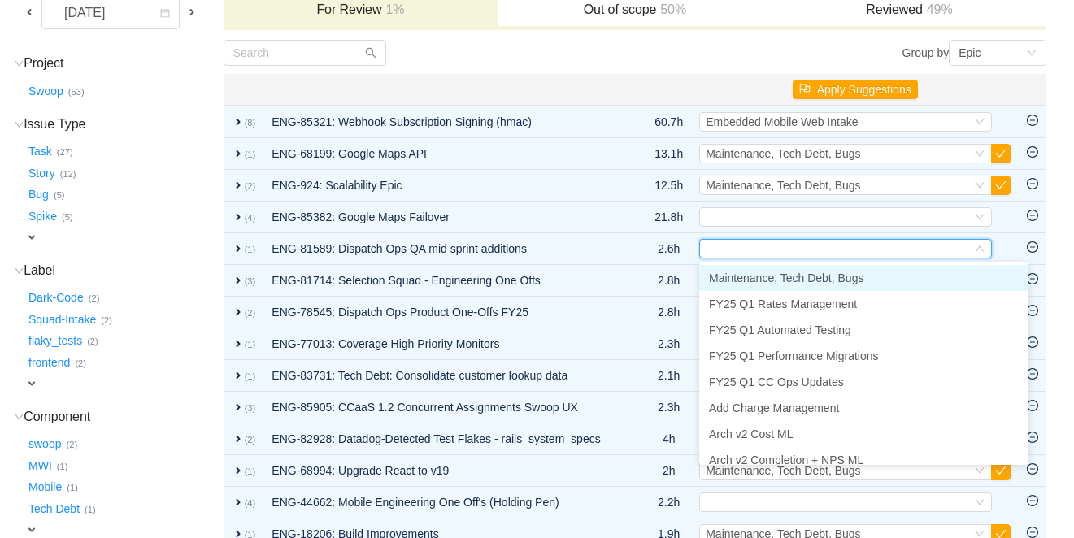
click at [741, 280] on span "Maintenance, Tech Debt, Bugs" at bounding box center [786, 278] width 154 height 13
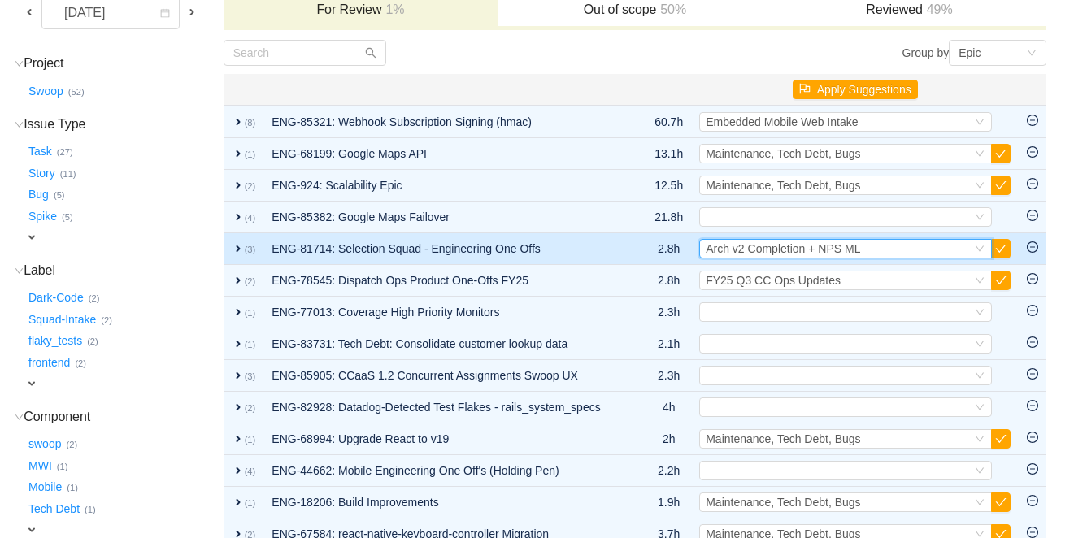
click at [745, 253] on span "Arch v2 Completion + NPS ML" at bounding box center [783, 248] width 154 height 13
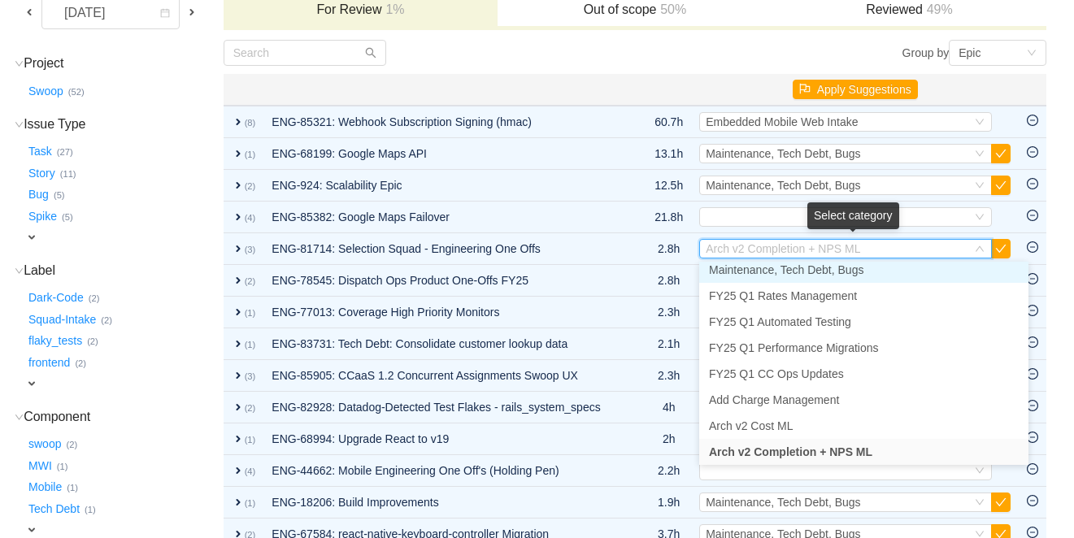
scroll to position [3, 0]
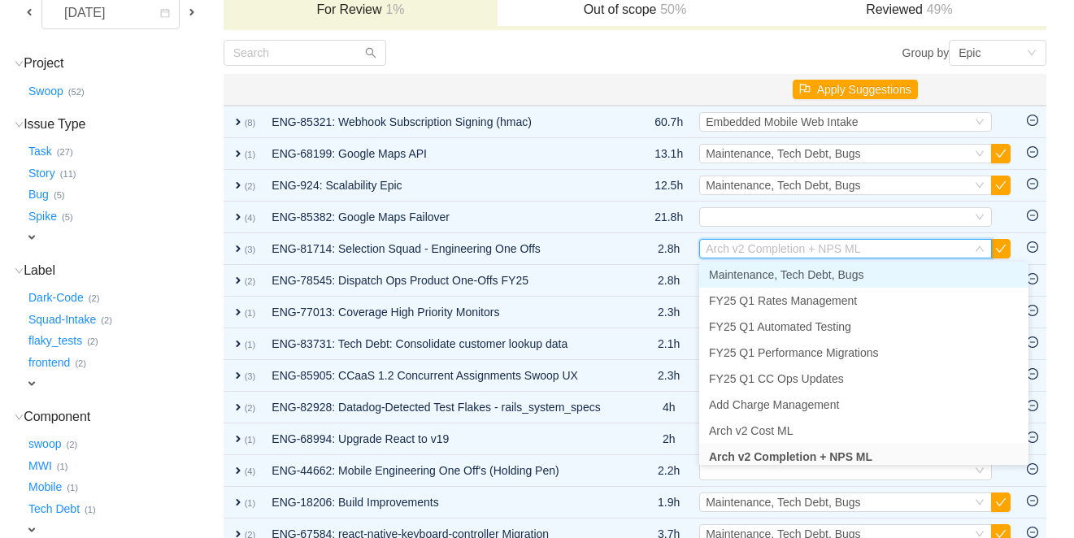
click at [745, 273] on span "Maintenance, Tech Debt, Bugs" at bounding box center [786, 274] width 154 height 13
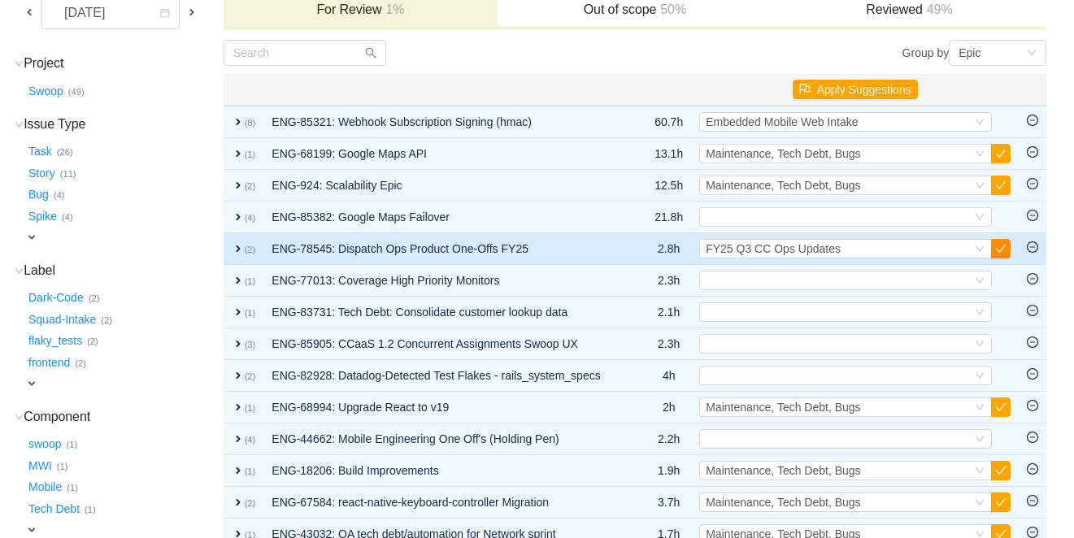
click at [1003, 250] on button "button" at bounding box center [1001, 249] width 20 height 20
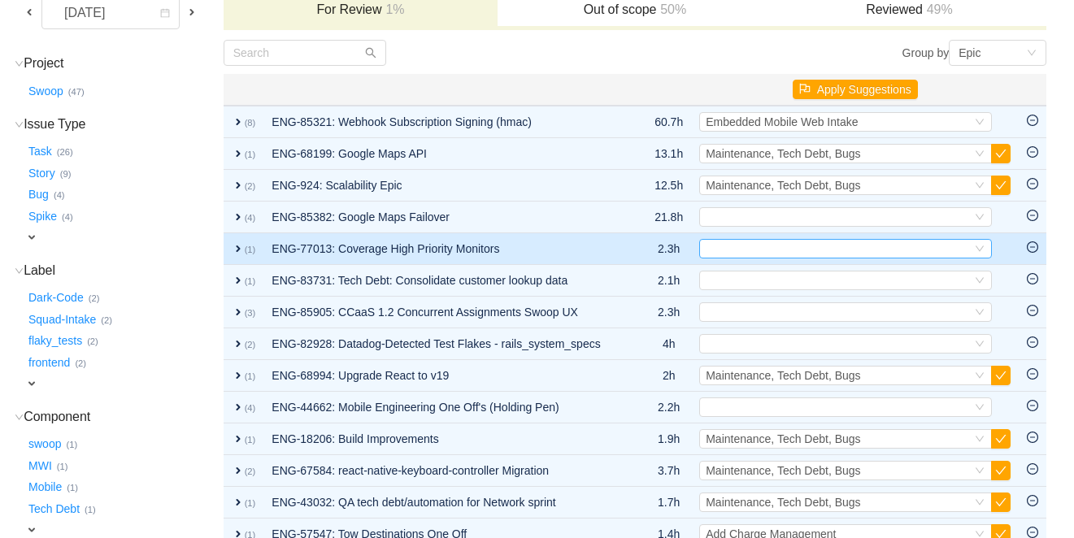
click at [735, 251] on div "Select" at bounding box center [839, 249] width 266 height 18
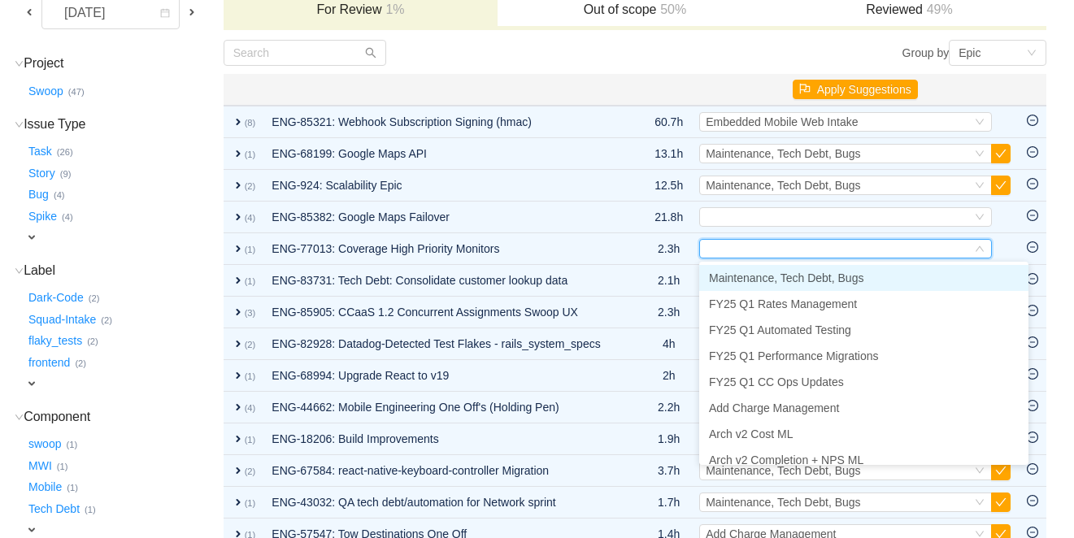
click at [738, 274] on span "Maintenance, Tech Debt, Bugs" at bounding box center [786, 278] width 154 height 13
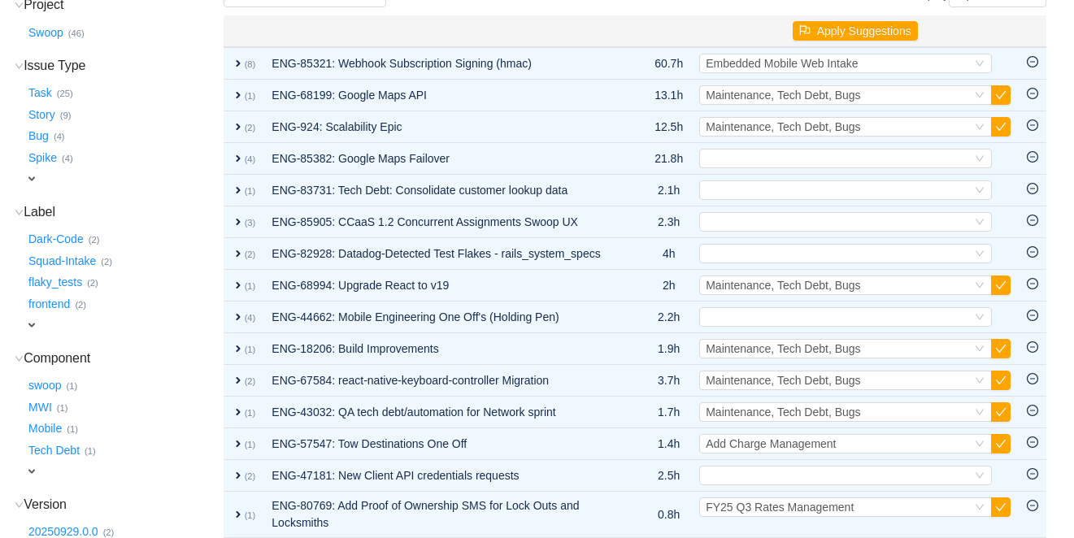
scroll to position [157, 0]
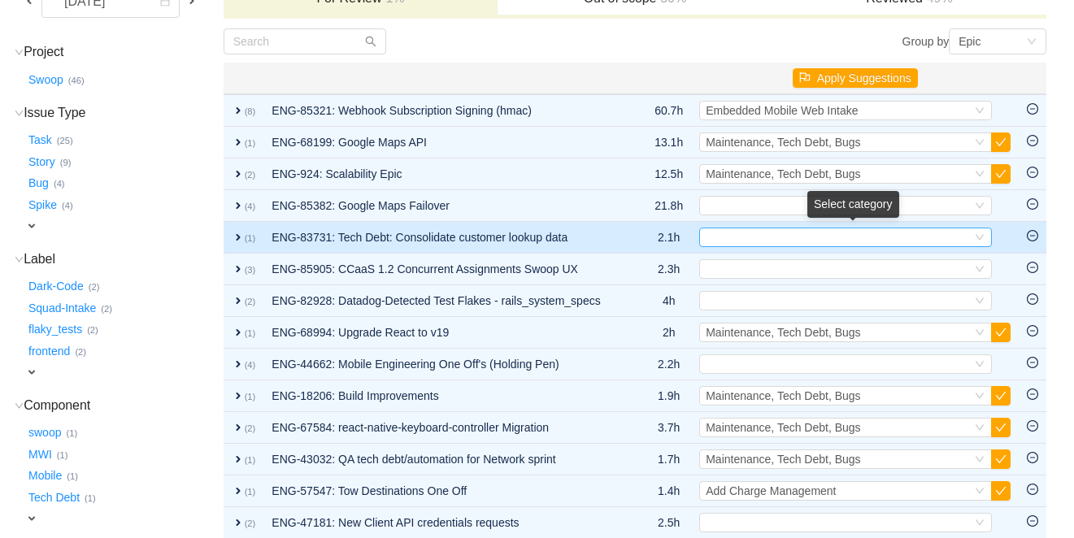
click at [780, 234] on div "Select" at bounding box center [839, 237] width 266 height 18
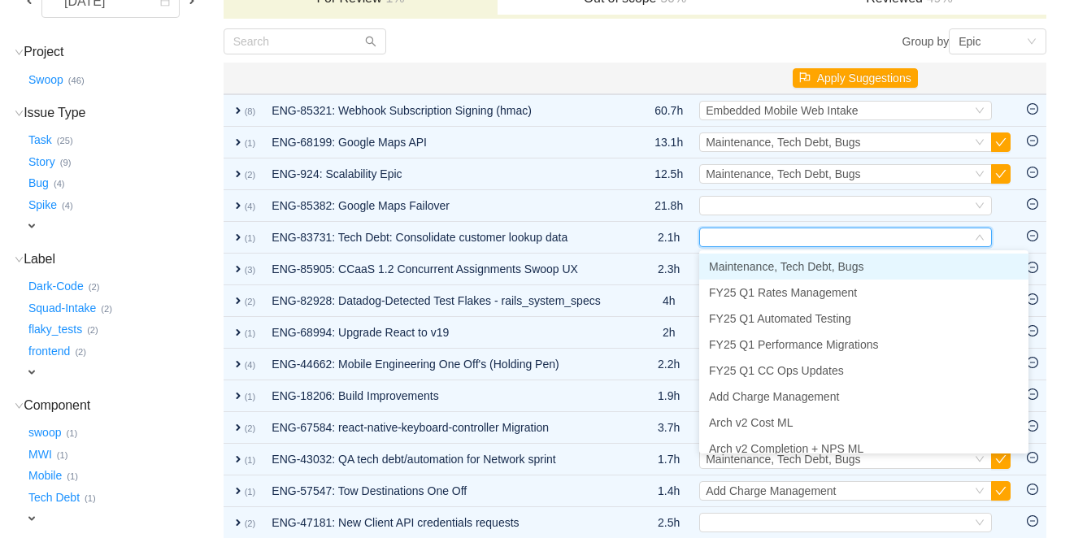
click at [772, 268] on span "Maintenance, Tech Debt, Bugs" at bounding box center [786, 266] width 154 height 13
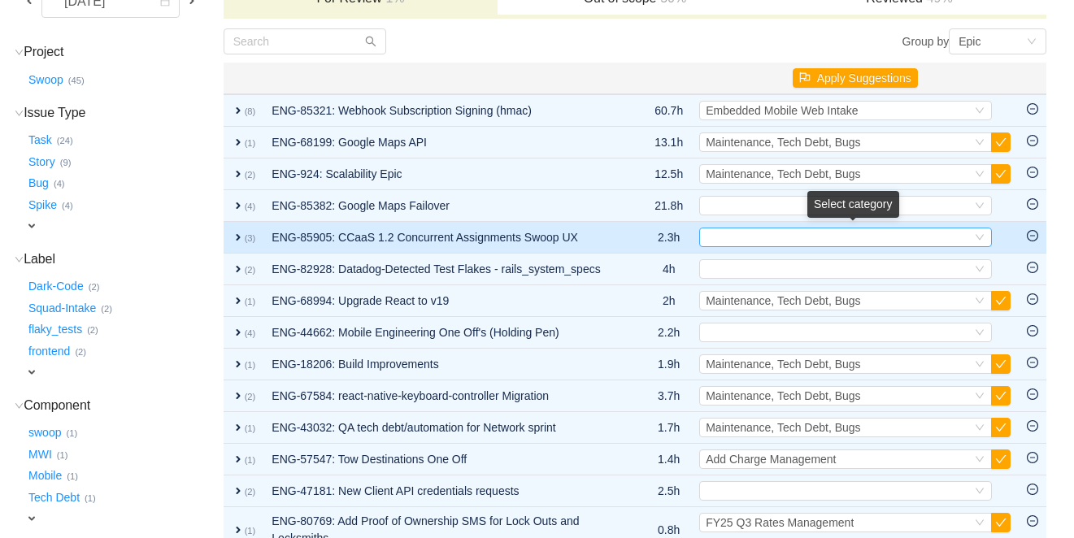
click at [779, 237] on div "Select" at bounding box center [839, 237] width 266 height 18
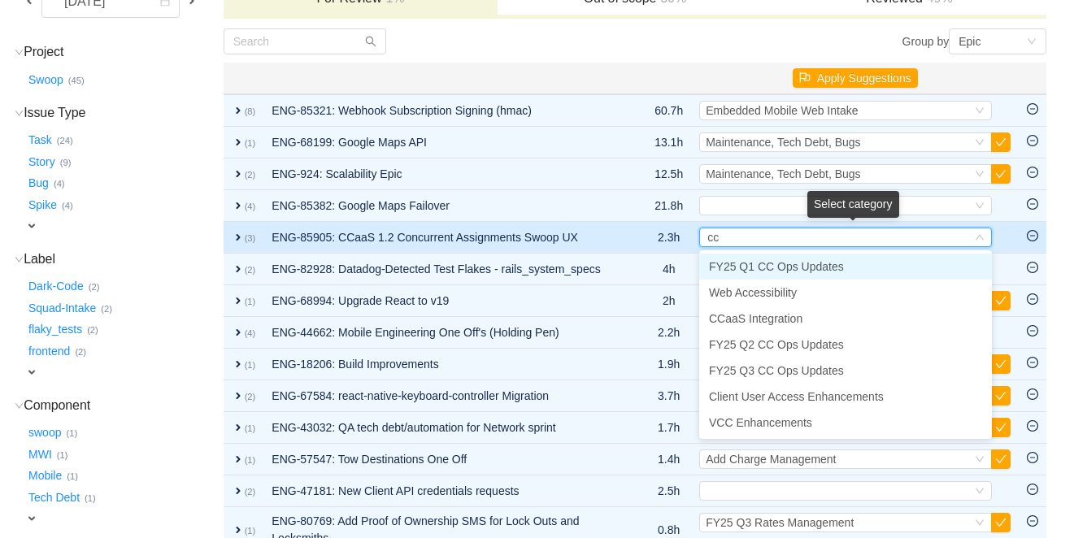
type input "cca"
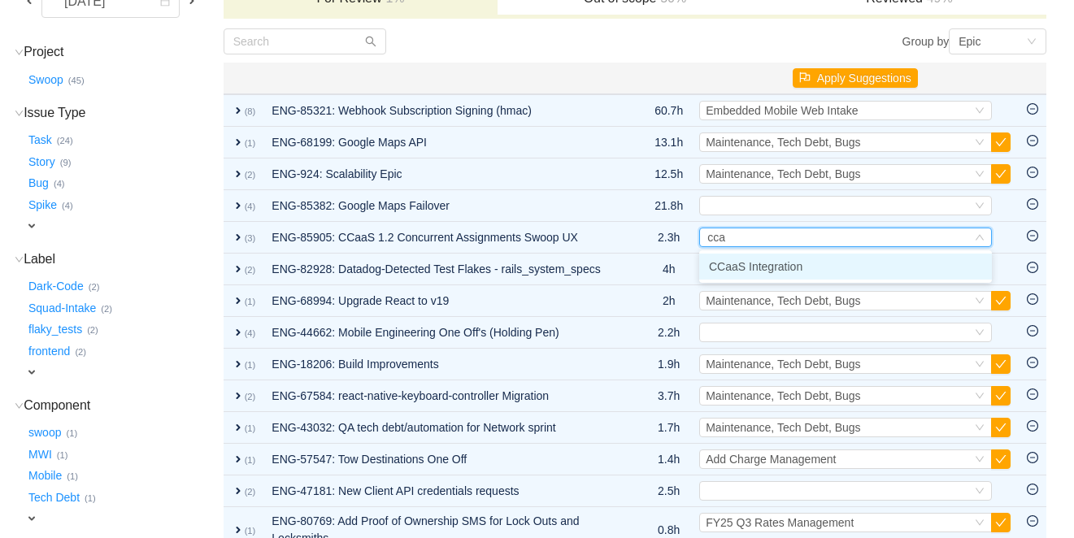
click at [769, 267] on span "CCaaS Integration" at bounding box center [755, 266] width 93 height 13
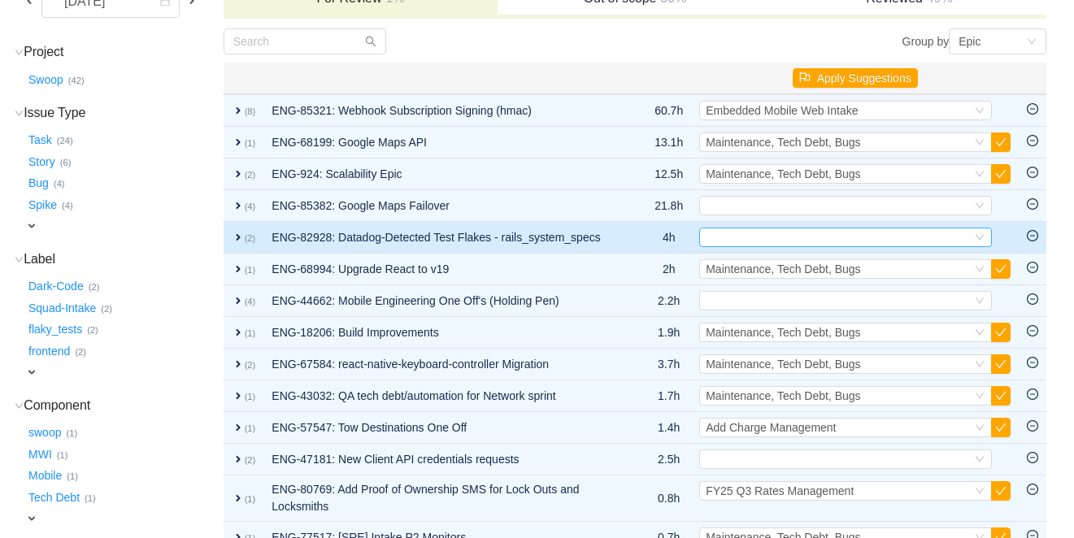
click at [767, 240] on div "Select" at bounding box center [839, 237] width 266 height 18
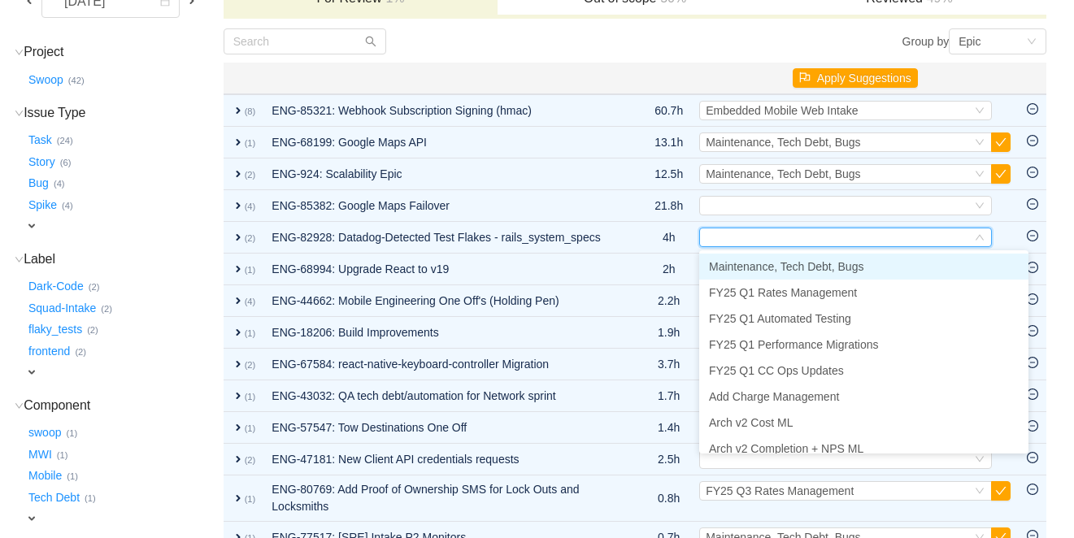
click at [759, 268] on span "Maintenance, Tech Debt, Bugs" at bounding box center [786, 266] width 154 height 13
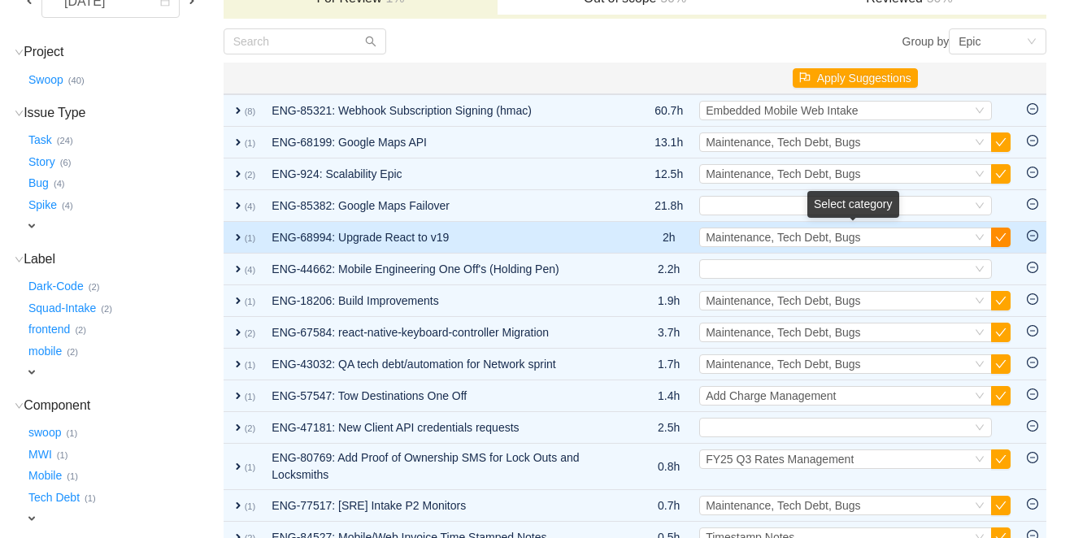
click at [1007, 234] on button "button" at bounding box center [1001, 238] width 20 height 20
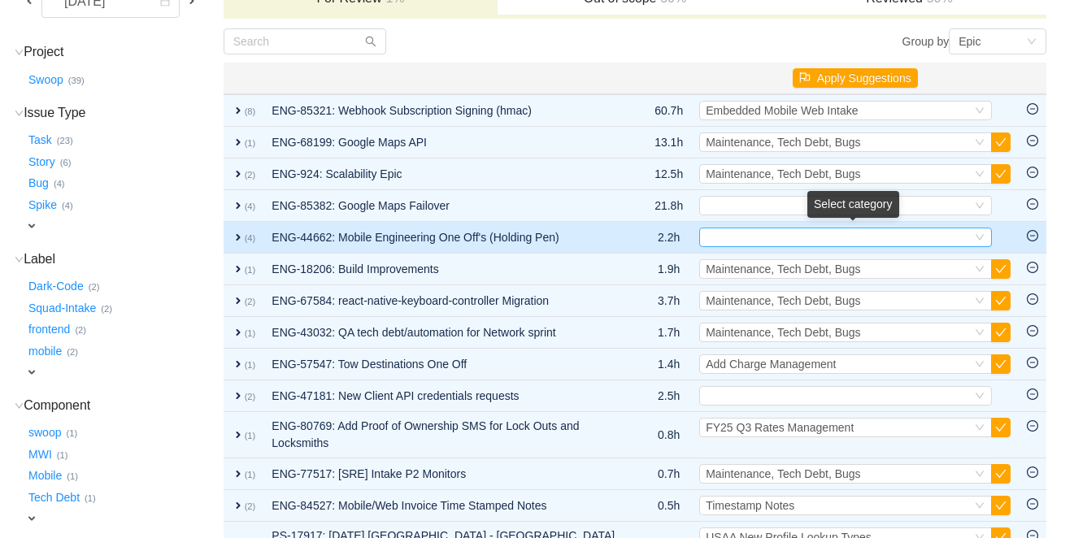
click at [744, 237] on div "Select" at bounding box center [839, 237] width 266 height 18
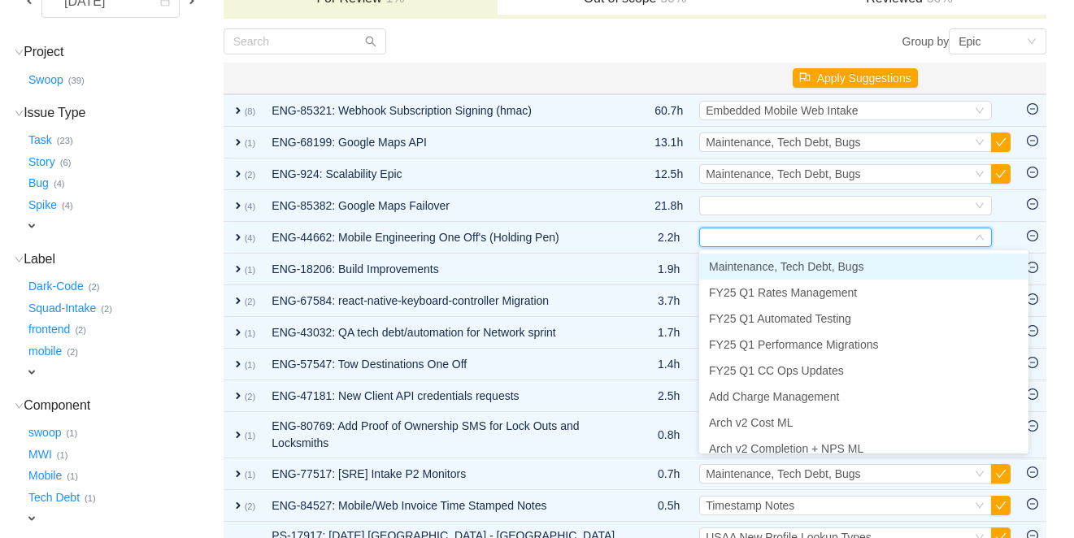
click at [745, 267] on span "Maintenance, Tech Debt, Bugs" at bounding box center [786, 266] width 154 height 13
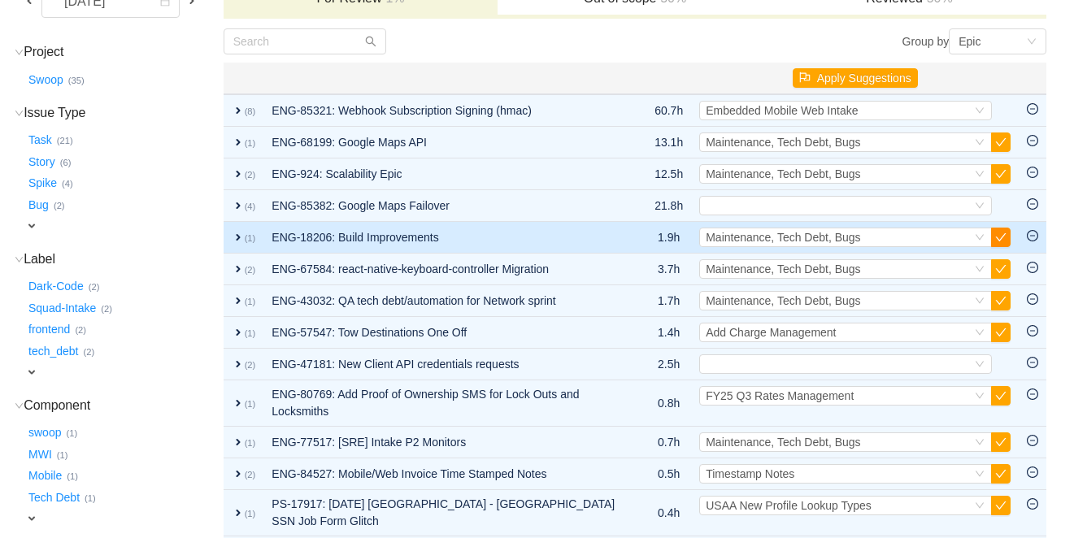
click at [1004, 237] on button "button" at bounding box center [1001, 238] width 20 height 20
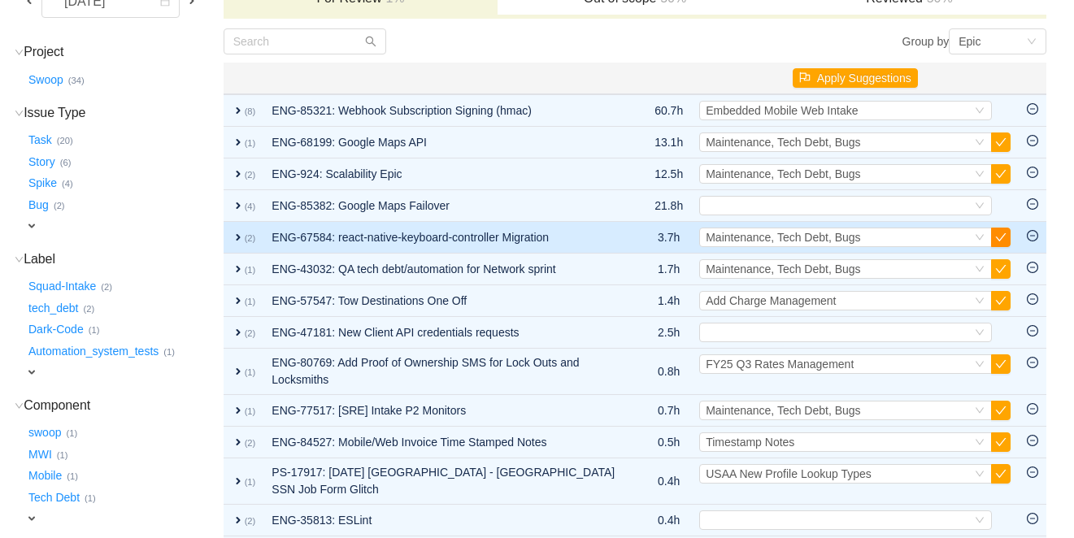
click at [1002, 242] on button "button" at bounding box center [1001, 238] width 20 height 20
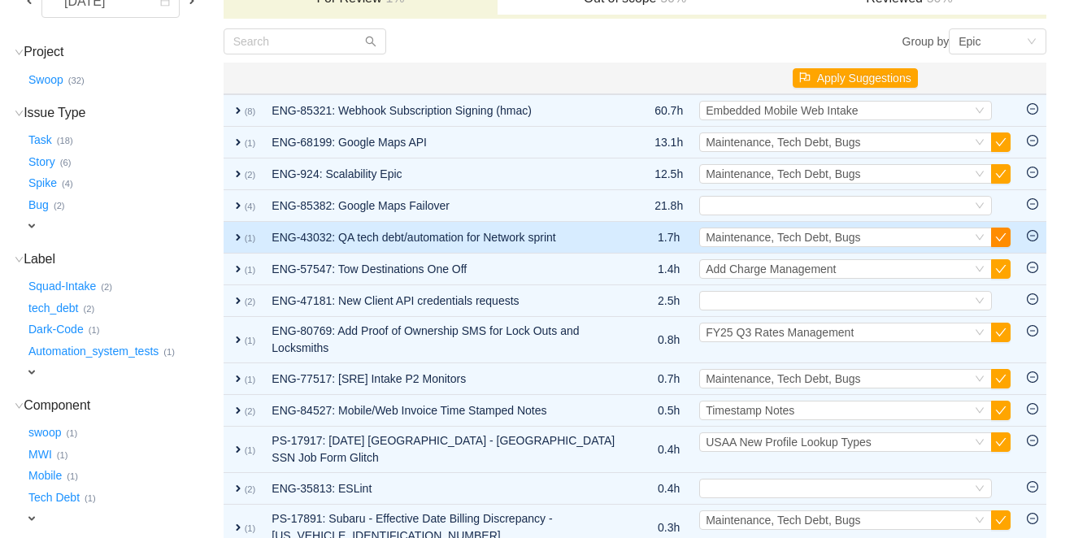
click at [1003, 241] on button "button" at bounding box center [1001, 238] width 20 height 20
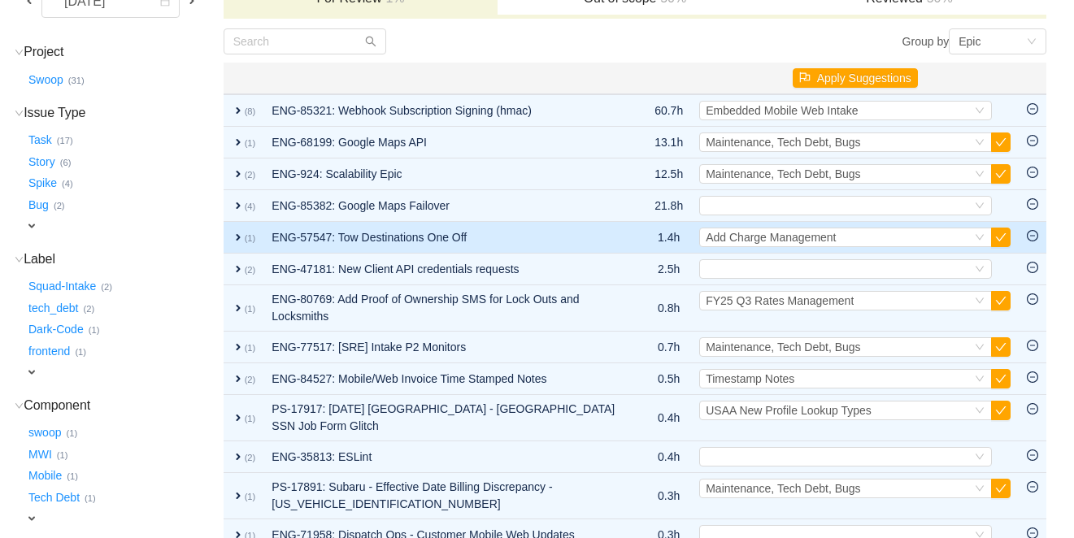
click at [243, 240] on span "expand" at bounding box center [238, 237] width 13 height 13
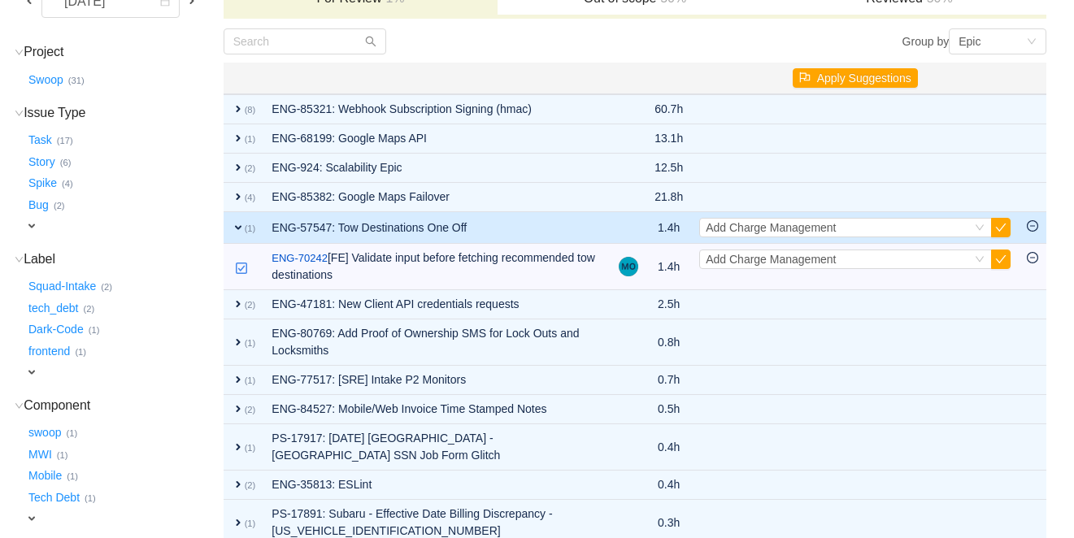
click at [243, 229] on span "expand" at bounding box center [238, 227] width 13 height 13
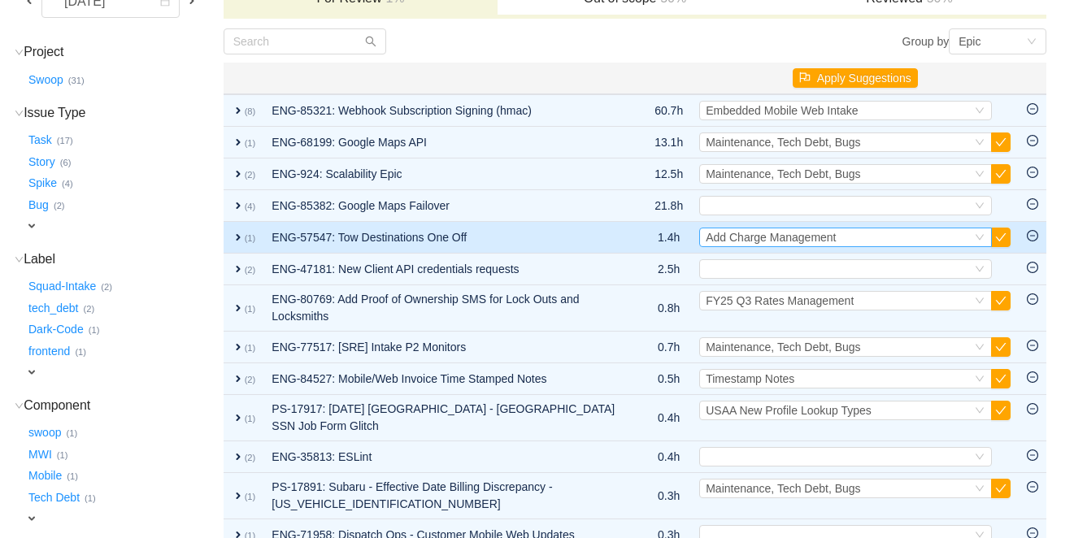
click at [769, 237] on span "Add Charge Management" at bounding box center [771, 237] width 130 height 13
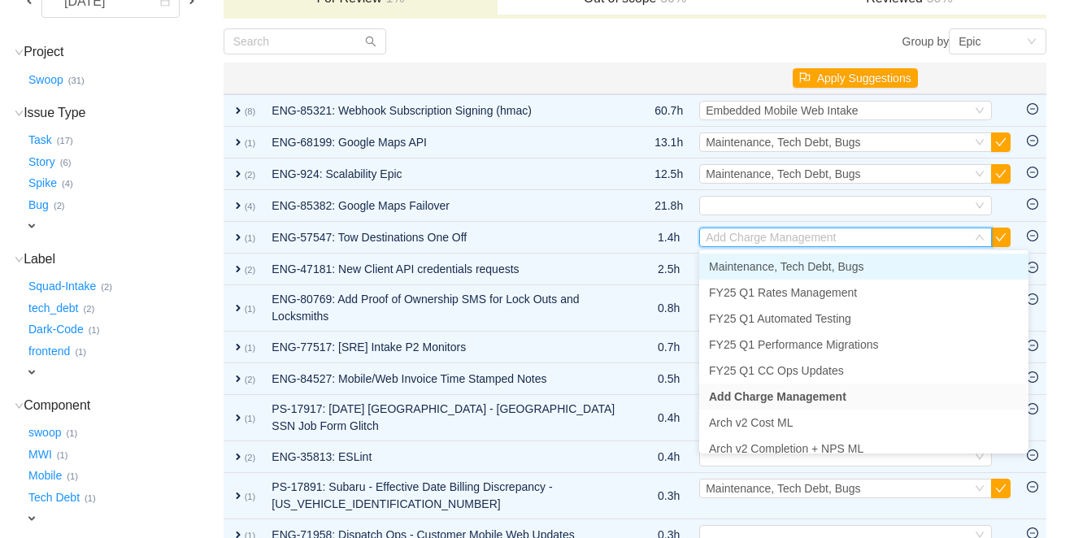
click at [769, 263] on span "Maintenance, Tech Debt, Bugs" at bounding box center [786, 266] width 154 height 13
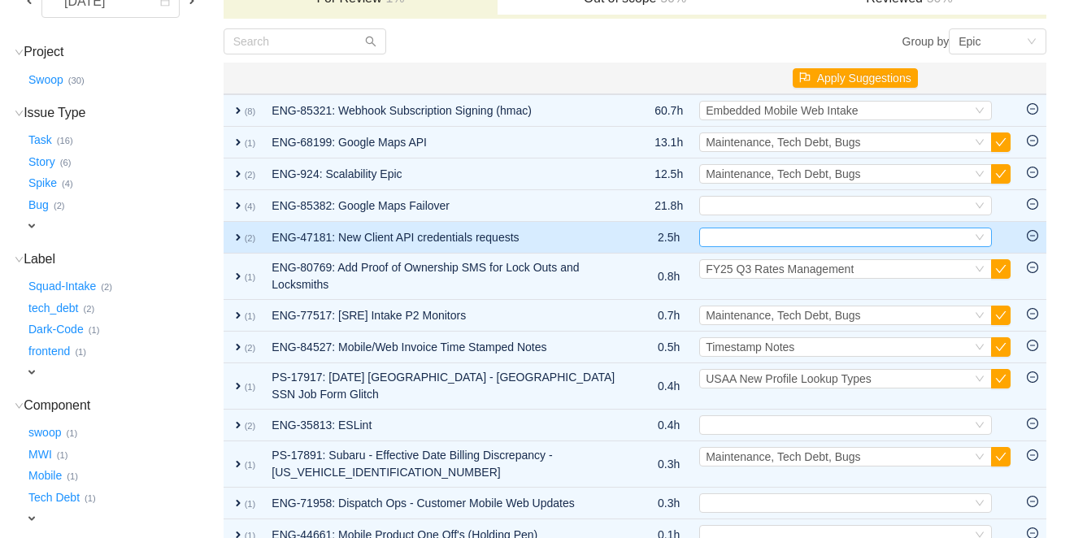
click at [775, 234] on div "Select" at bounding box center [839, 237] width 266 height 18
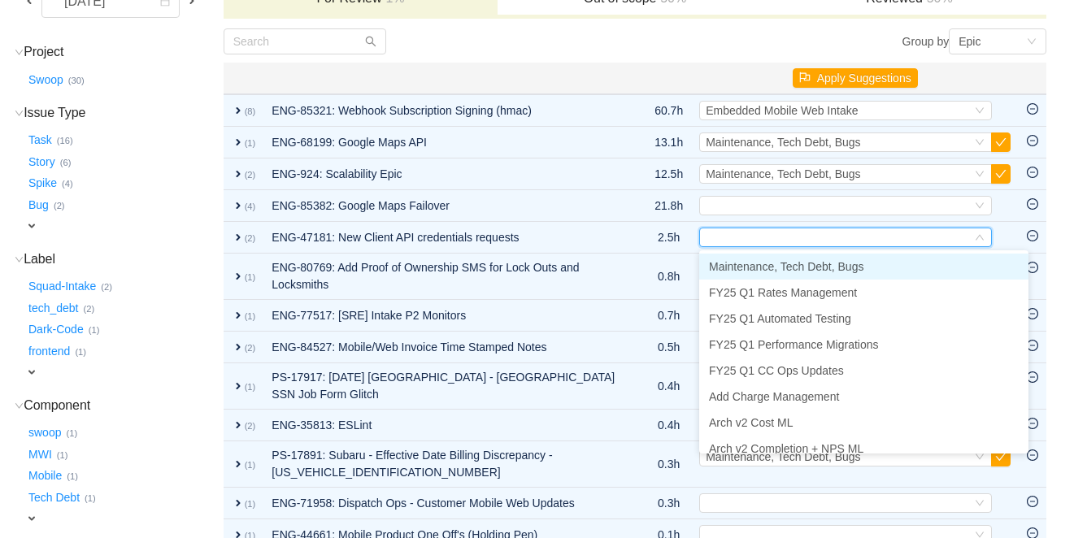
click at [766, 267] on span "Maintenance, Tech Debt, Bugs" at bounding box center [786, 266] width 154 height 13
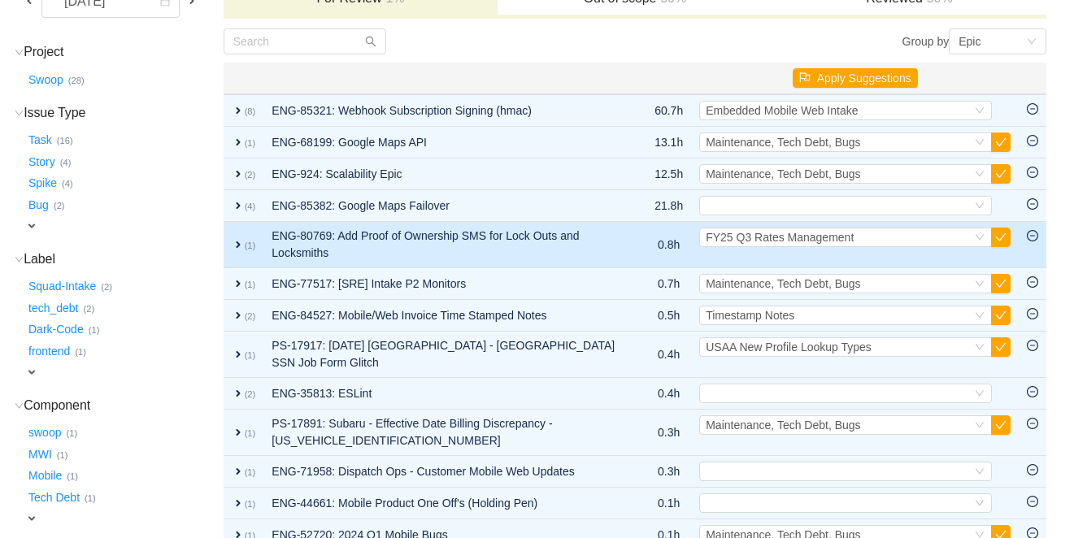
click at [241, 244] on span "expand" at bounding box center [238, 244] width 13 height 13
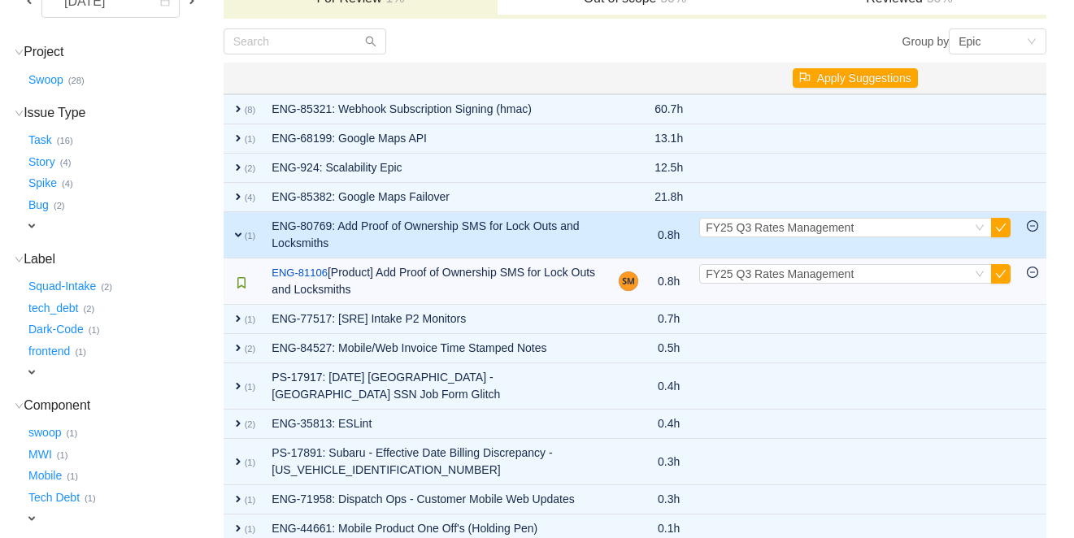
click at [243, 241] on span "expand" at bounding box center [238, 234] width 13 height 13
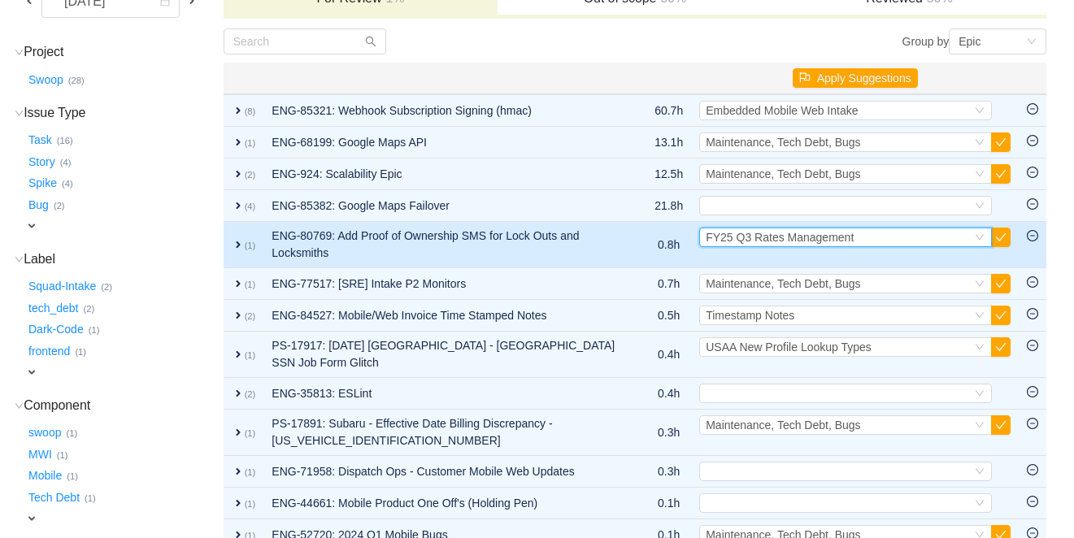
click at [835, 235] on span "FY25 Q3 Rates Management" at bounding box center [780, 237] width 148 height 13
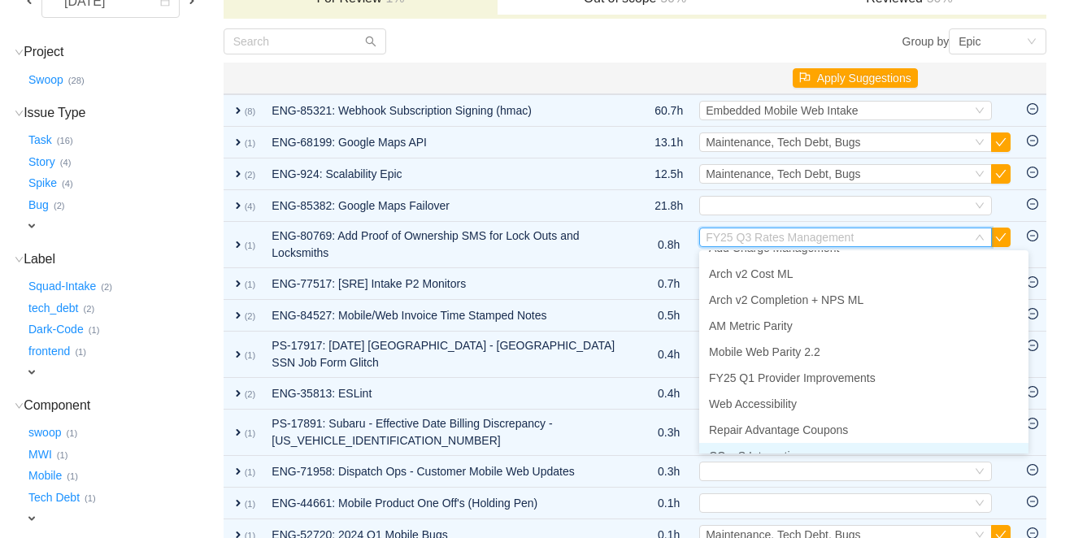
scroll to position [0, 0]
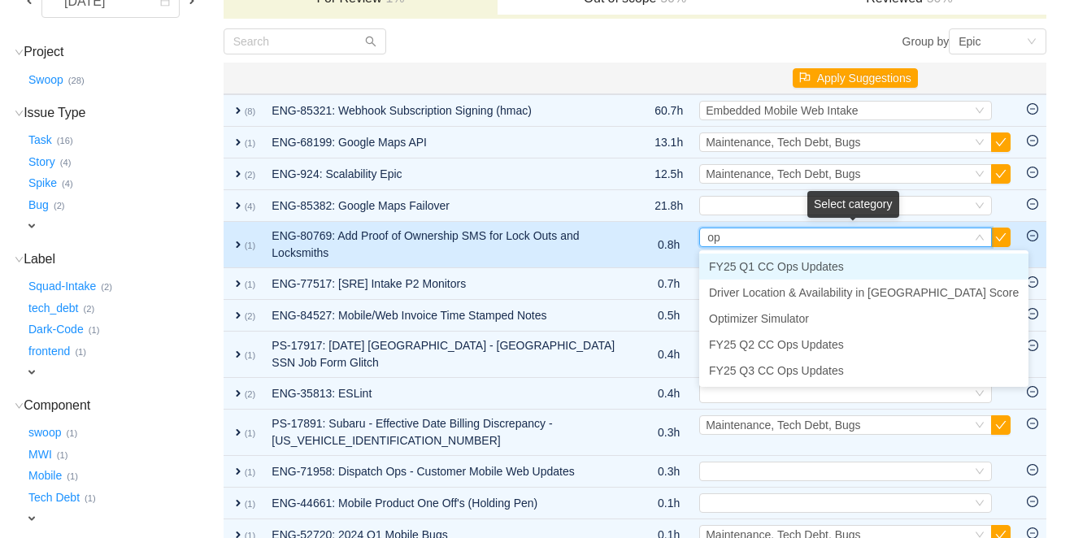
type input "ops"
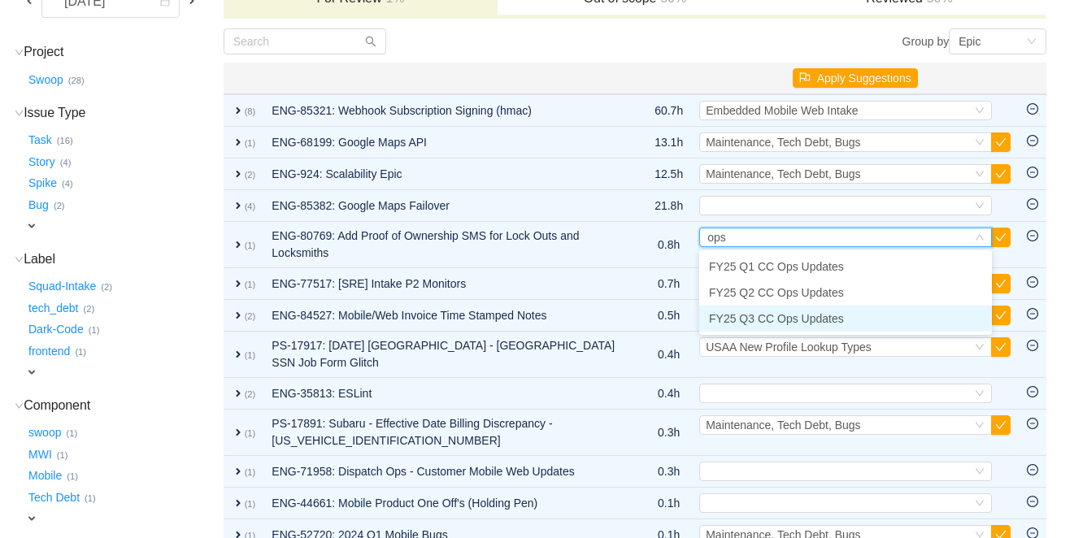
click at [764, 319] on span "FY25 Q3 CC Ops Updates" at bounding box center [776, 318] width 135 height 13
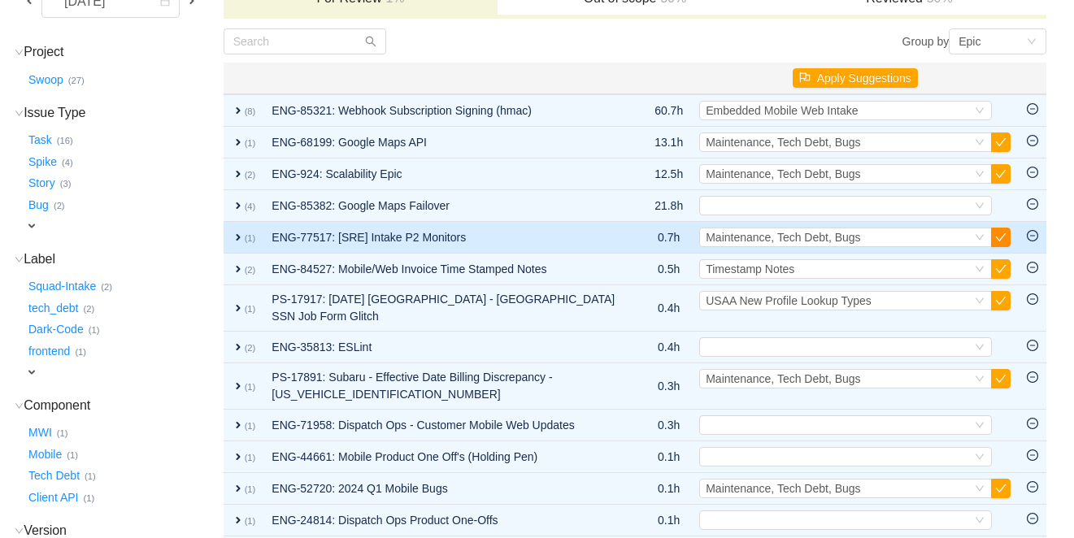
click at [1001, 240] on button "button" at bounding box center [1001, 238] width 20 height 20
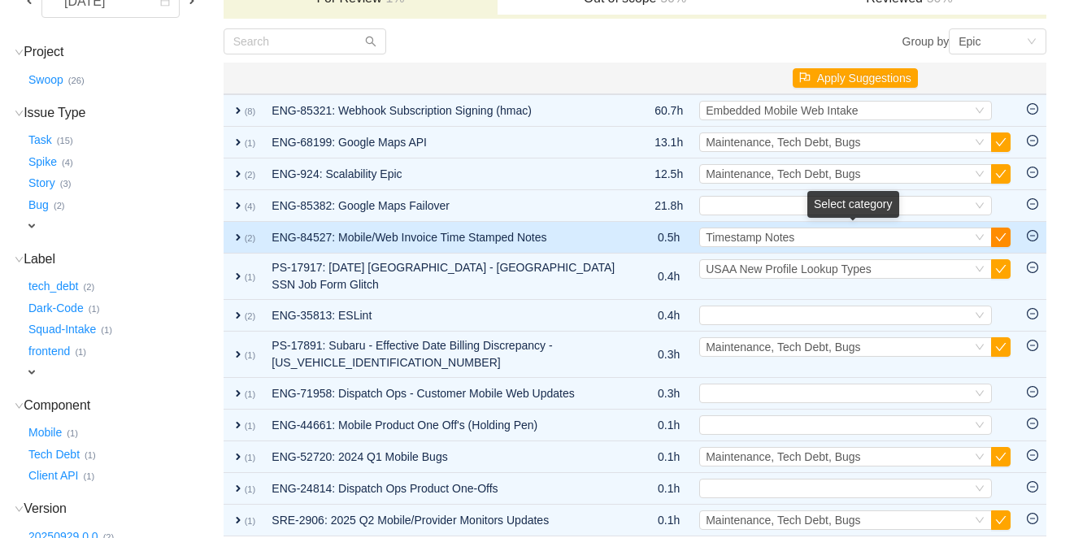
click at [1003, 243] on button "button" at bounding box center [1001, 238] width 20 height 20
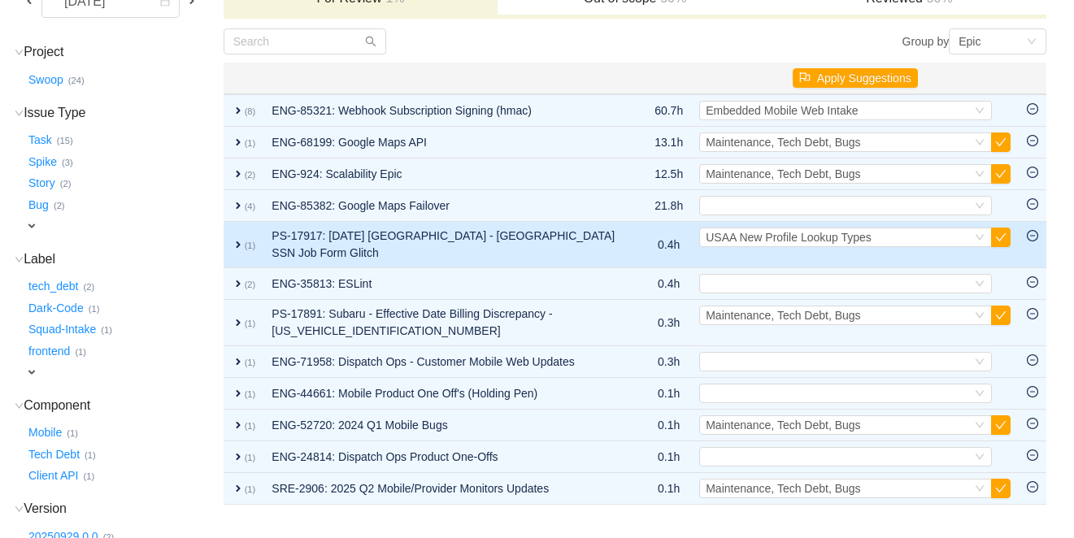
click at [815, 247] on td "Select USAA New Profile Lookup Types Out of scope" at bounding box center [855, 245] width 328 height 46
click at [245, 238] on span "expand" at bounding box center [238, 244] width 13 height 13
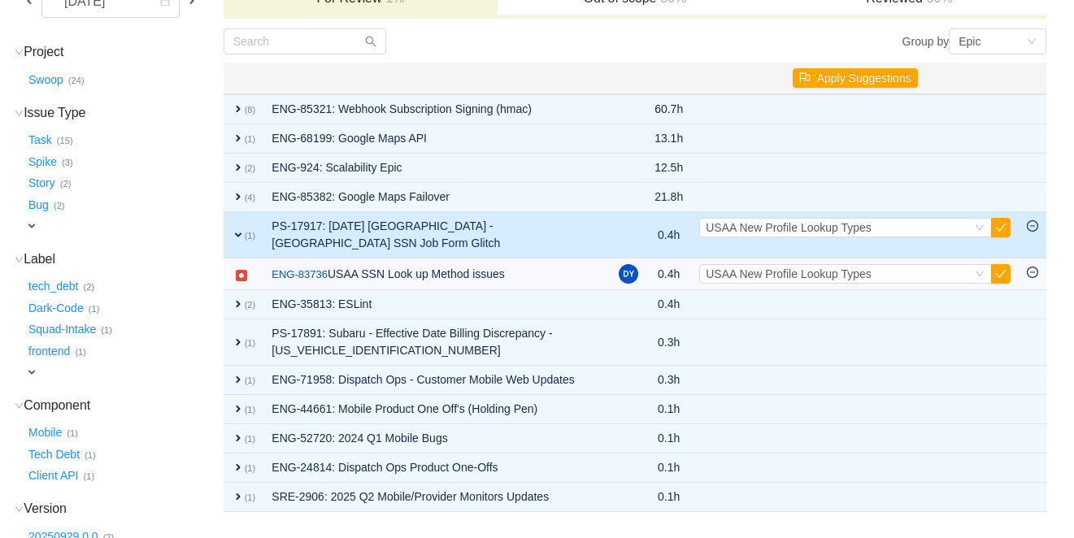
click at [245, 229] on span "expand" at bounding box center [238, 234] width 13 height 13
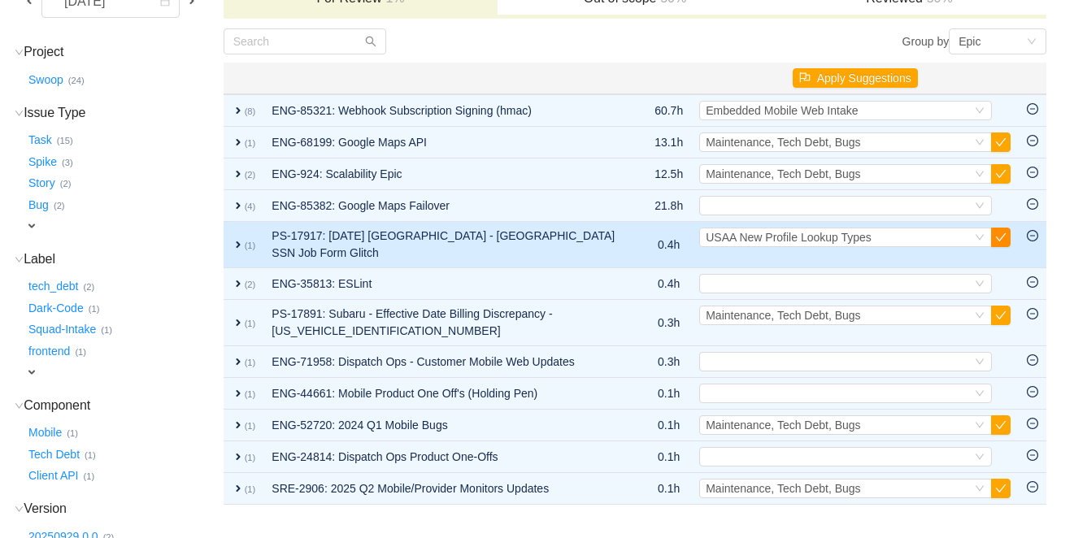
click at [1009, 234] on button "button" at bounding box center [1001, 238] width 20 height 20
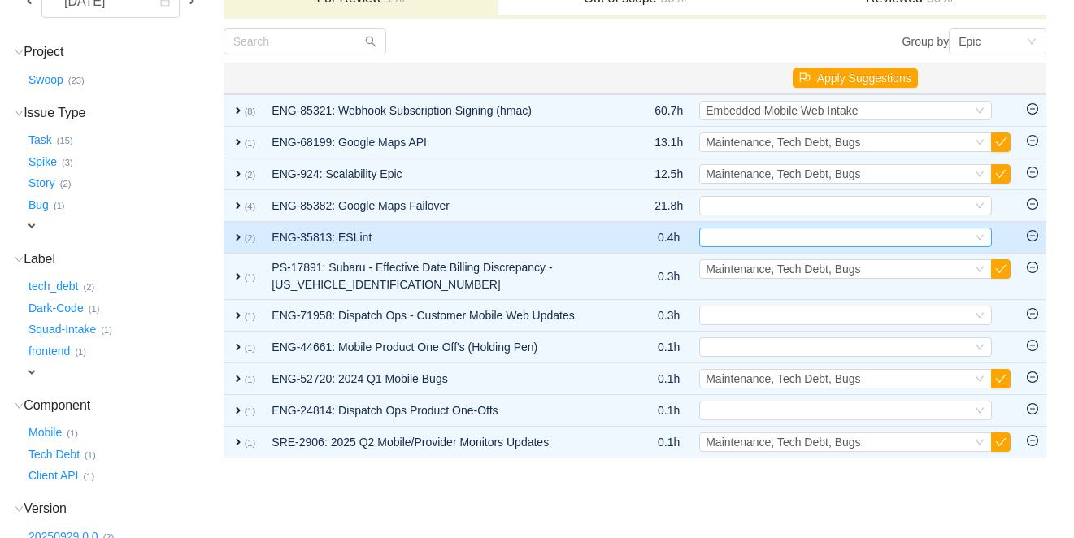
click at [777, 228] on div "Select" at bounding box center [839, 237] width 266 height 18
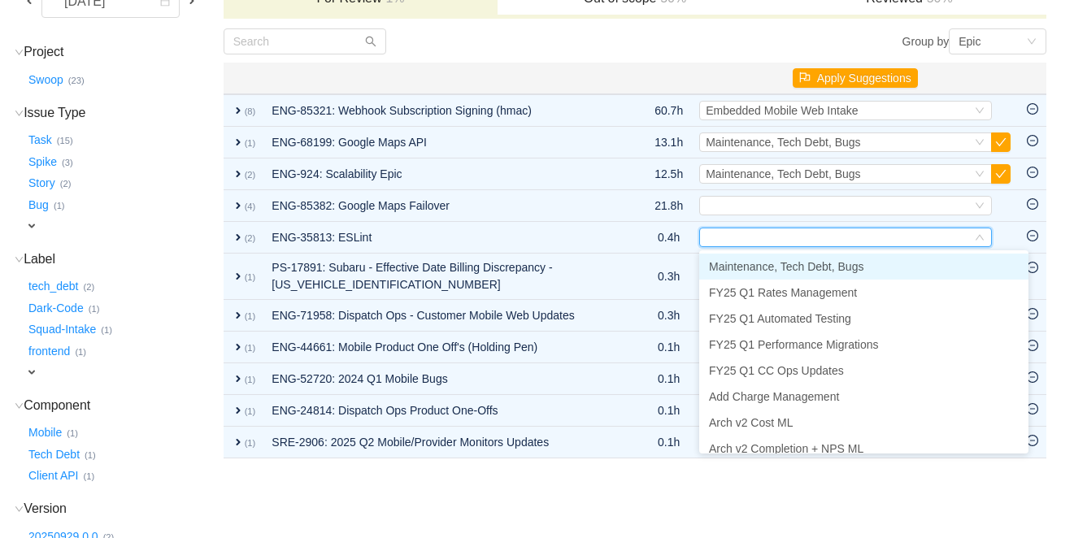
click at [759, 258] on li "Maintenance, Tech Debt, Bugs" at bounding box center [863, 267] width 329 height 26
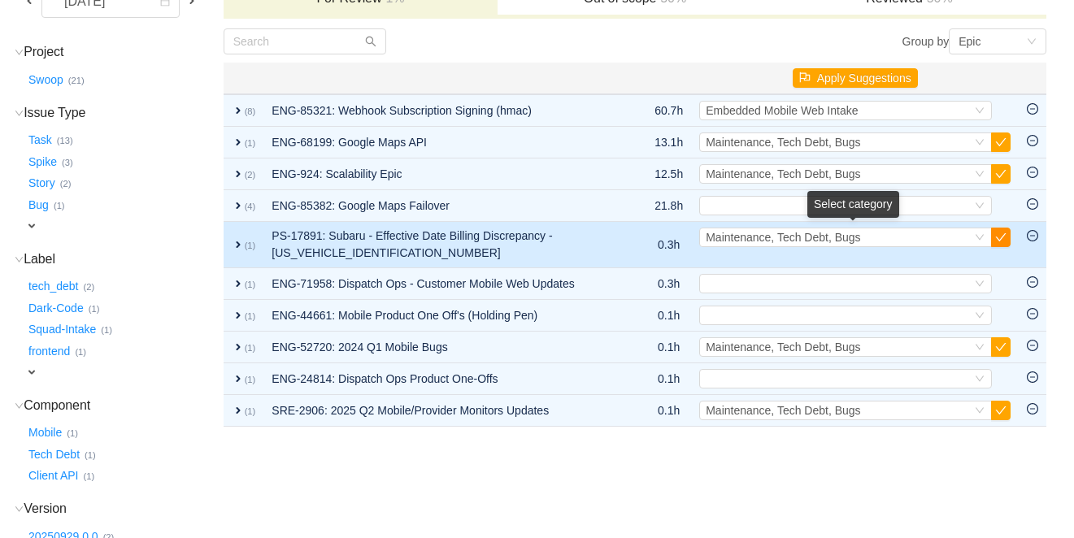
click at [1004, 243] on button "button" at bounding box center [1001, 238] width 20 height 20
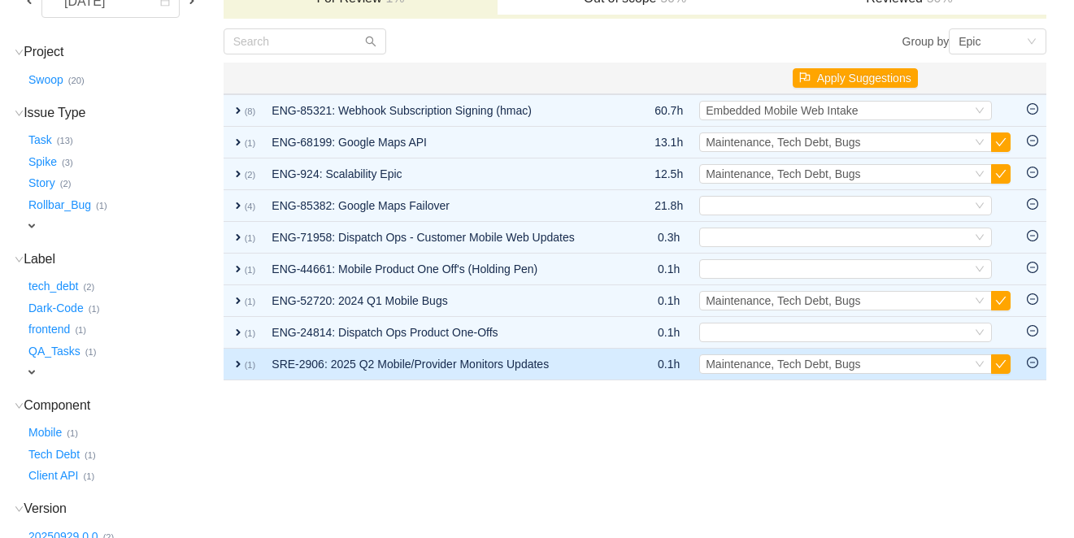
click at [245, 367] on span "expand" at bounding box center [238, 364] width 13 height 13
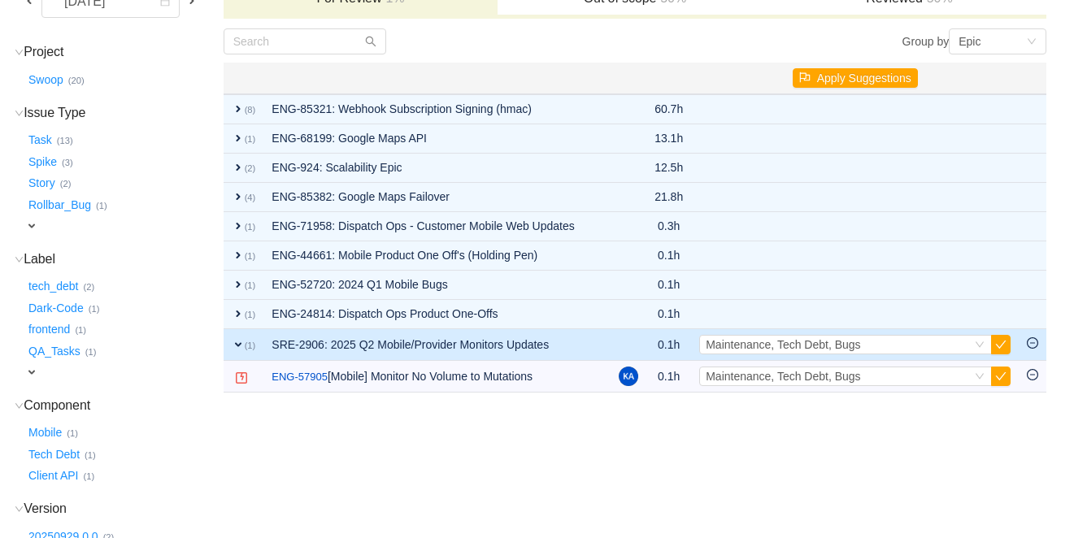
click at [245, 349] on span "expand" at bounding box center [238, 344] width 13 height 13
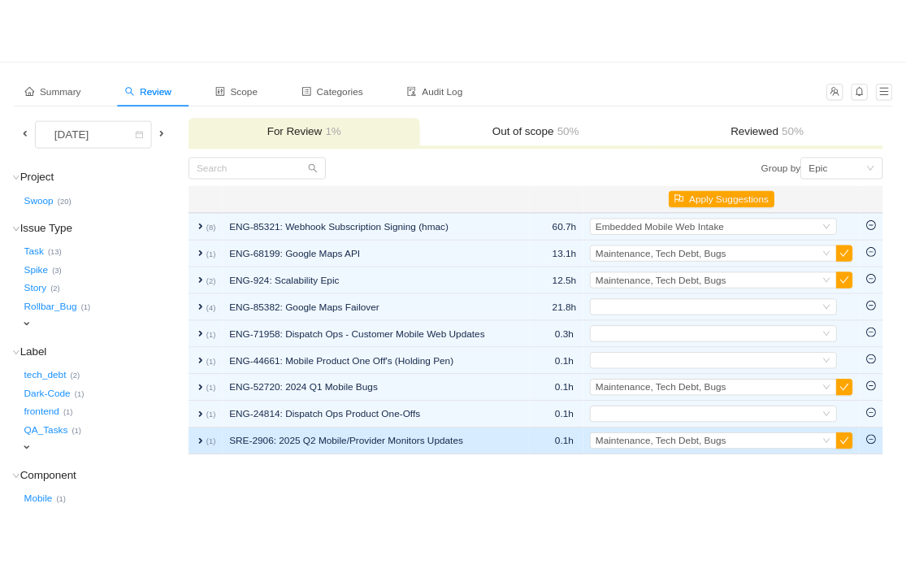
scroll to position [66, 0]
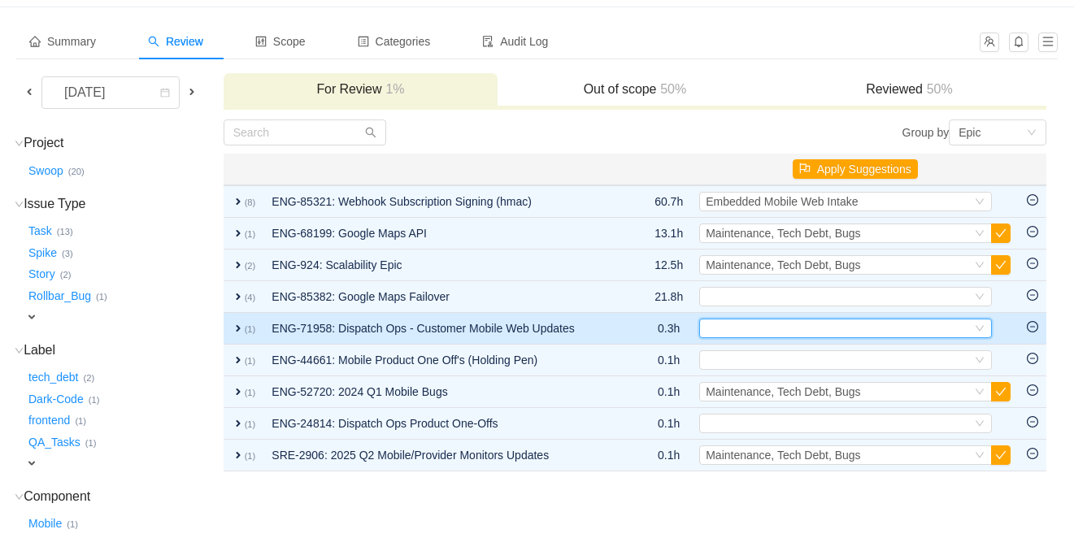
click at [772, 329] on div "Select" at bounding box center [839, 328] width 266 height 18
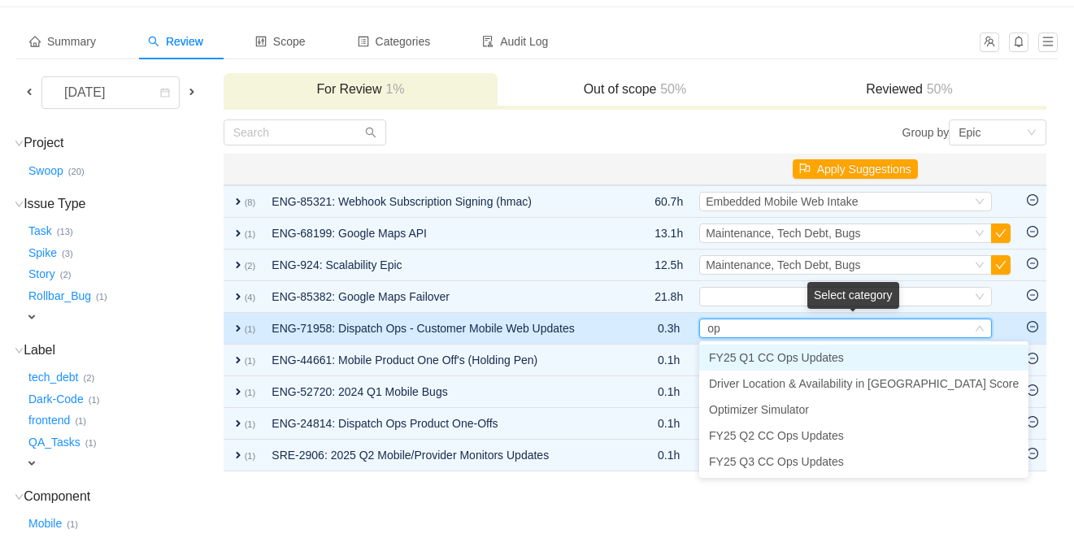
type input "ops"
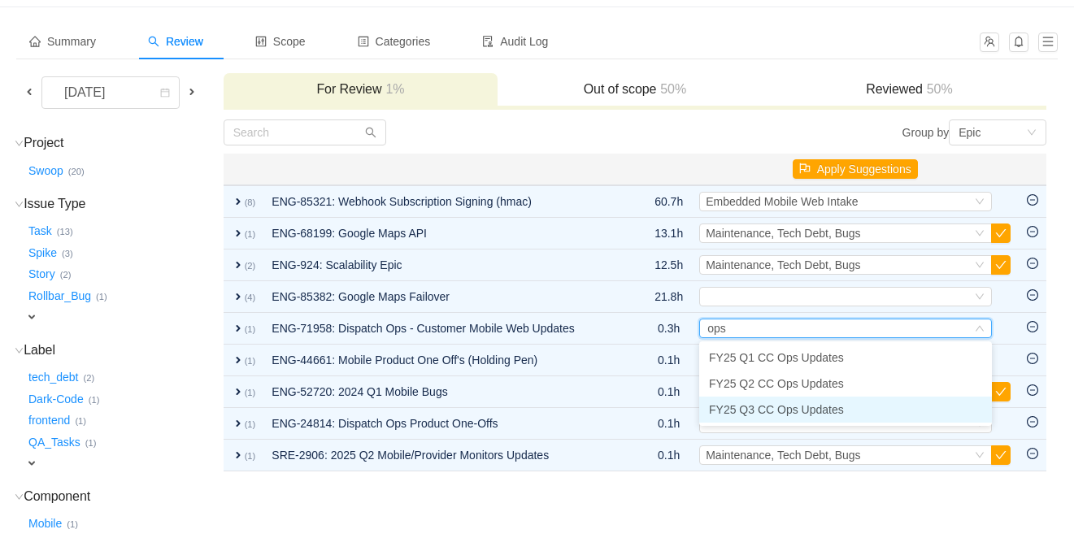
click at [772, 411] on span "FY25 Q3 CC Ops Updates" at bounding box center [776, 409] width 135 height 13
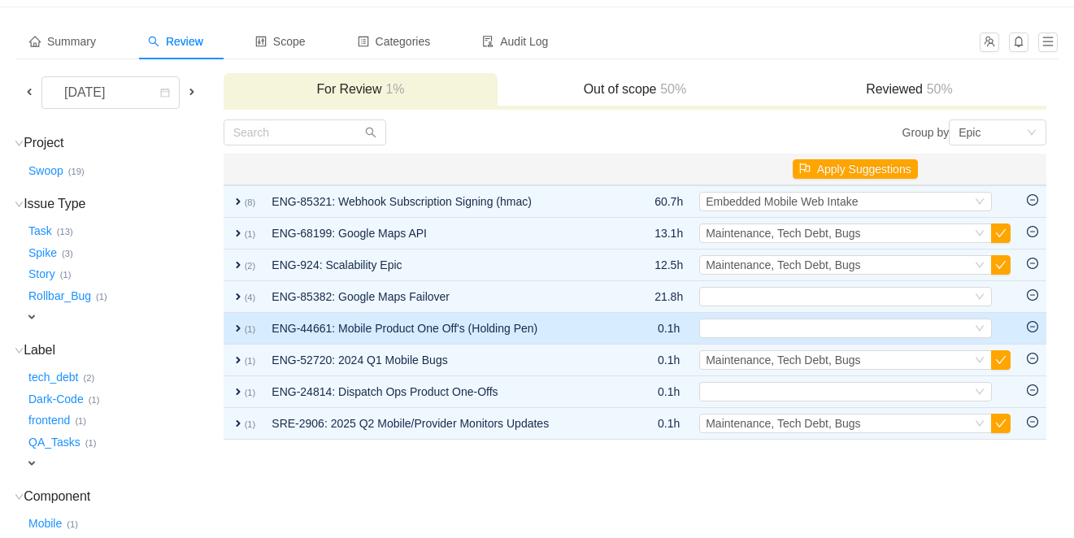
click at [242, 329] on span "expand" at bounding box center [238, 328] width 13 height 13
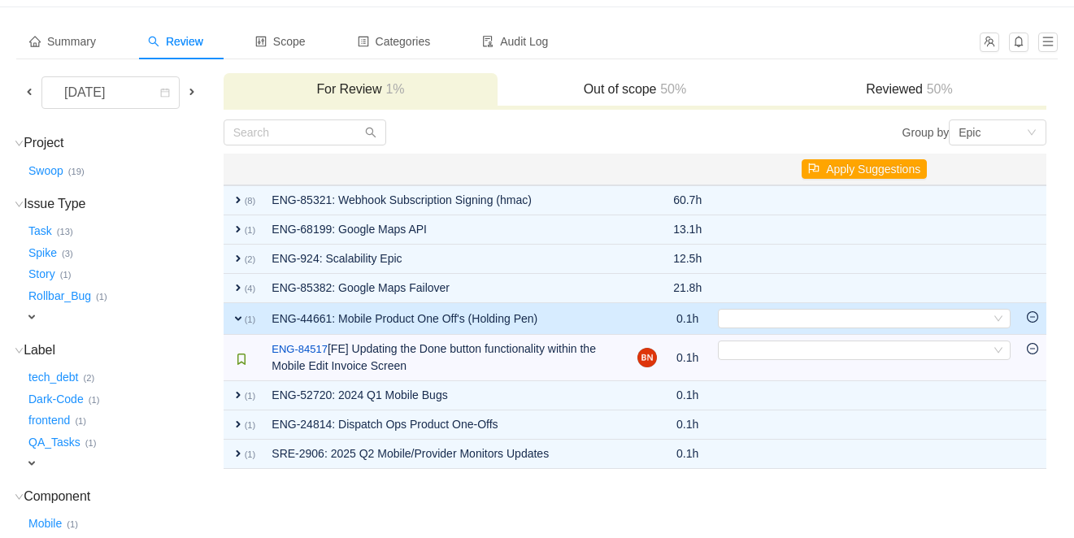
click at [245, 323] on span "expand" at bounding box center [238, 318] width 13 height 13
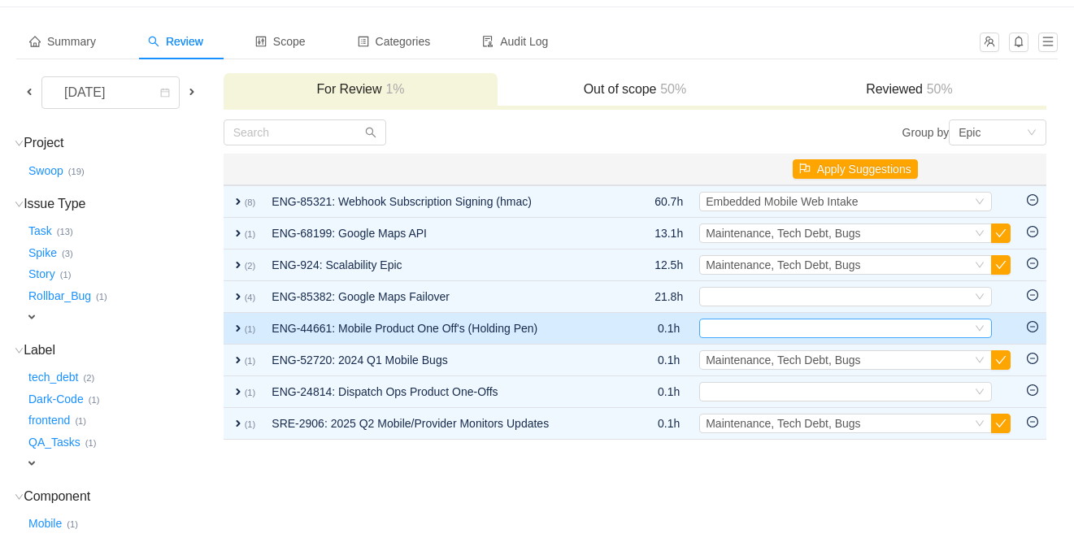
click at [728, 327] on div "Select" at bounding box center [839, 328] width 266 height 18
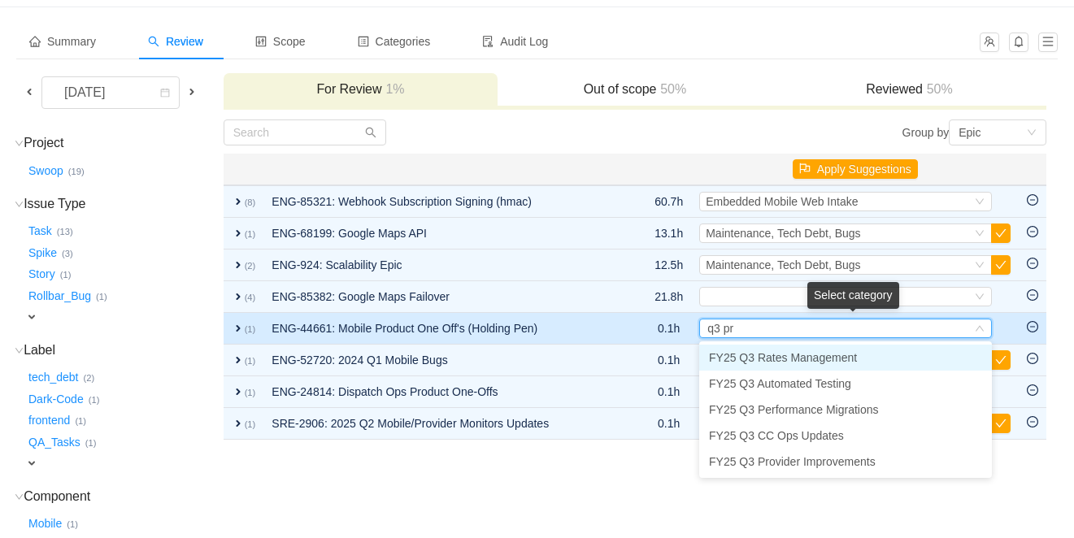
type input "q3 pro"
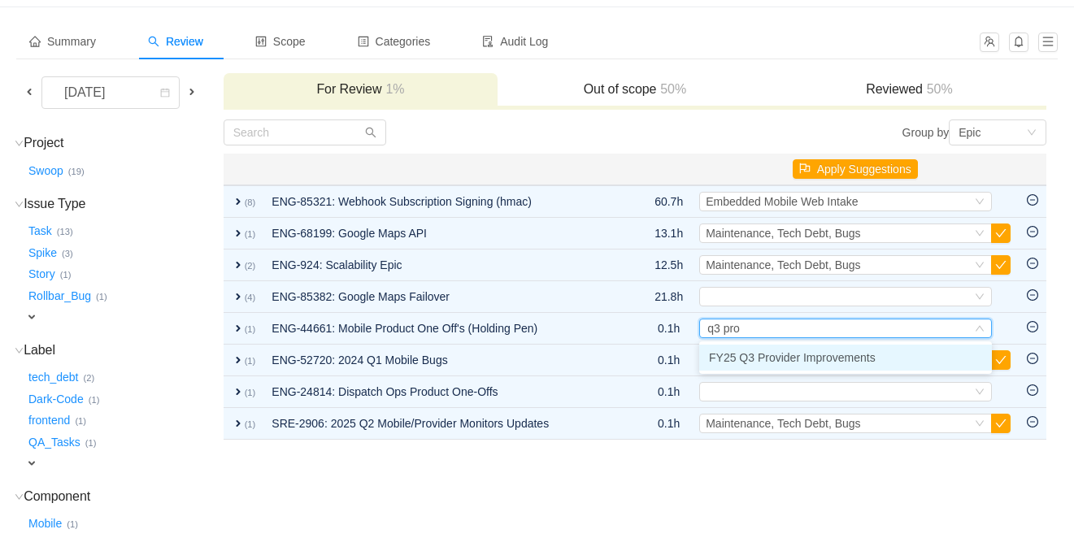
click at [725, 357] on span "FY25 Q3 Provider Improvements" at bounding box center [792, 357] width 167 height 13
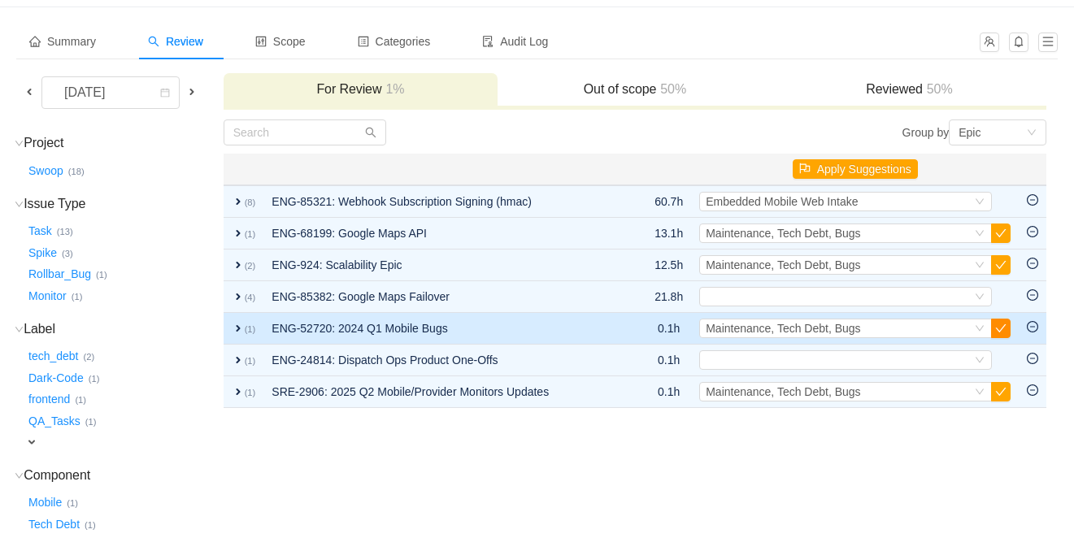
click at [1006, 328] on button "button" at bounding box center [1001, 329] width 20 height 20
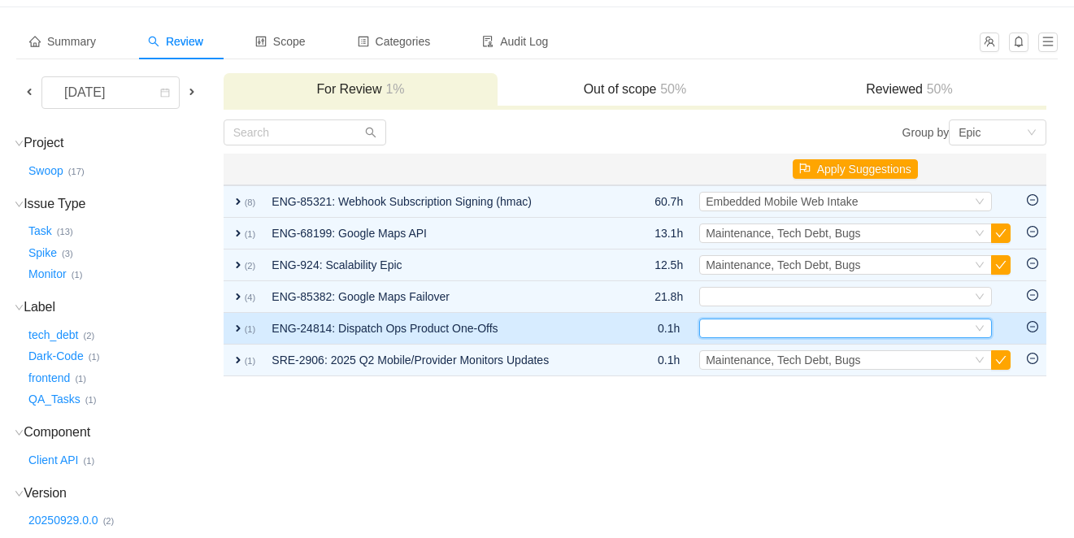
click at [744, 327] on div "Select" at bounding box center [839, 328] width 266 height 18
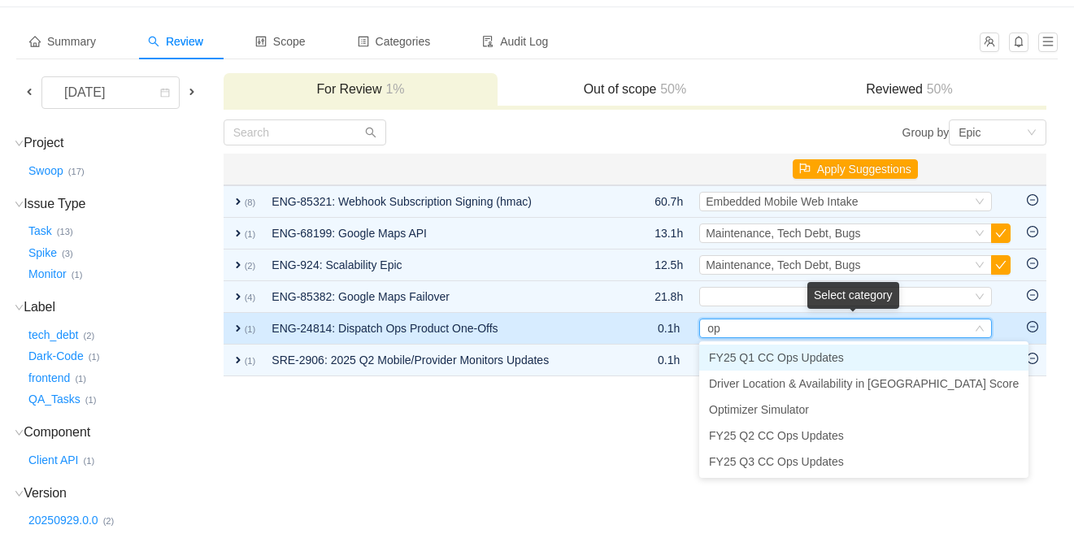
type input "ops"
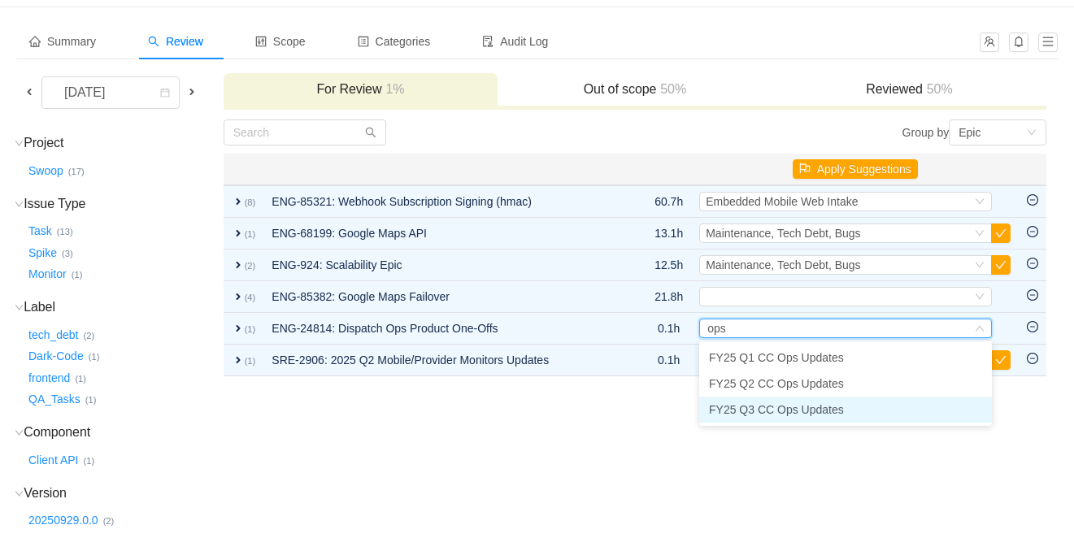
click at [745, 415] on span "FY25 Q3 CC Ops Updates" at bounding box center [776, 409] width 135 height 13
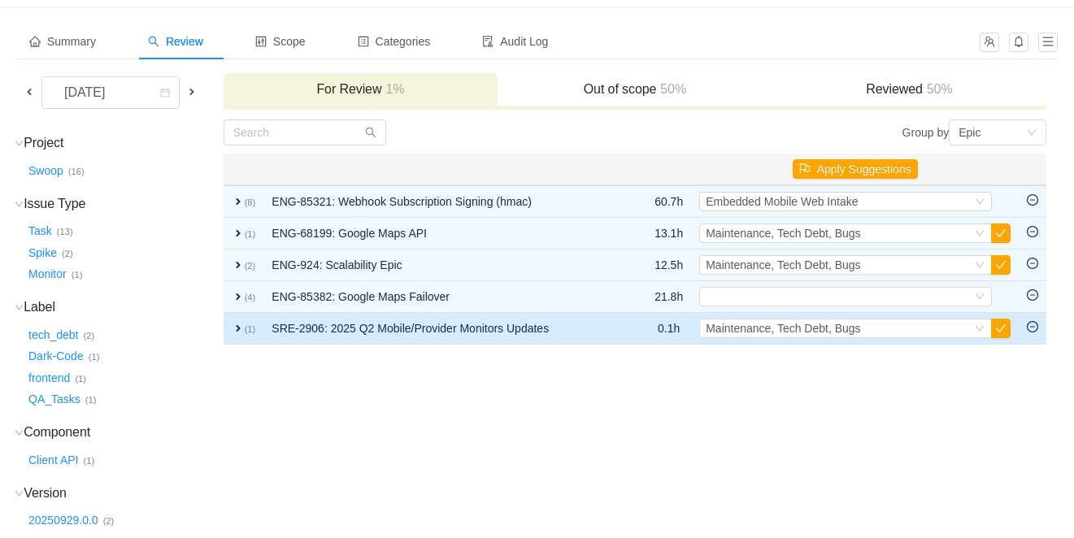
click at [245, 328] on span "expand" at bounding box center [238, 328] width 13 height 13
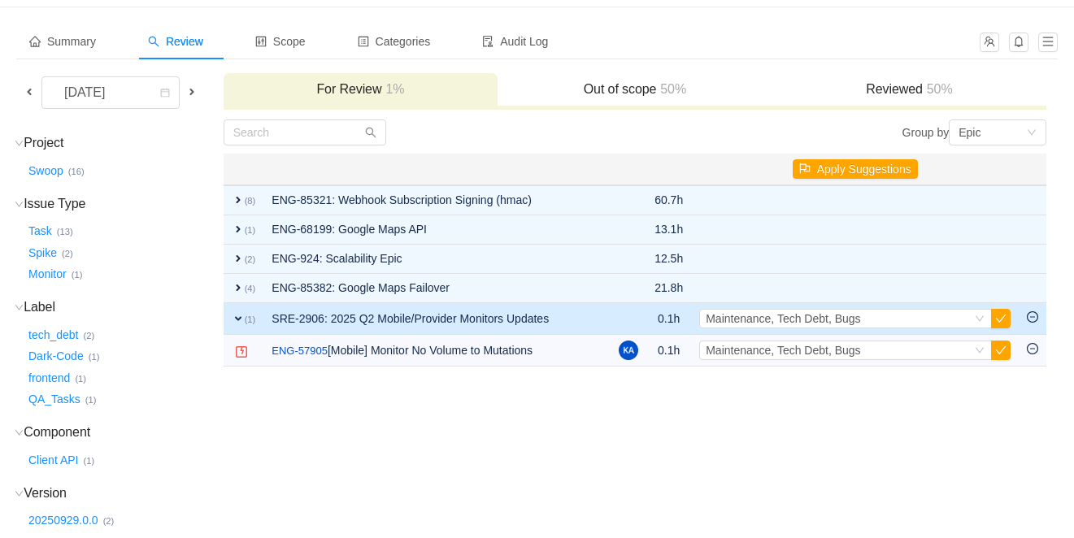
click at [245, 320] on span "expand" at bounding box center [238, 318] width 13 height 13
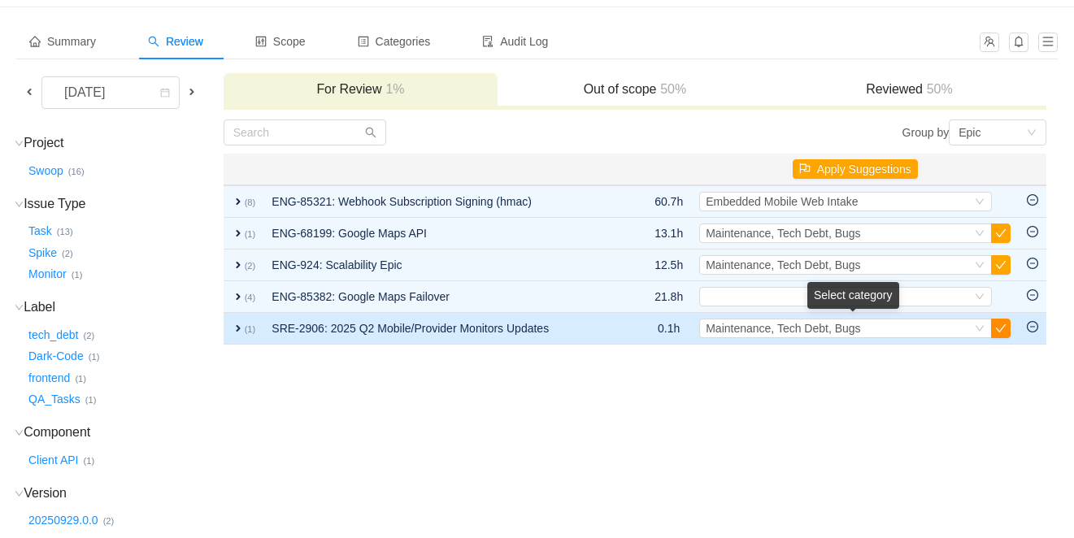
click at [1002, 329] on button "button" at bounding box center [1001, 329] width 20 height 20
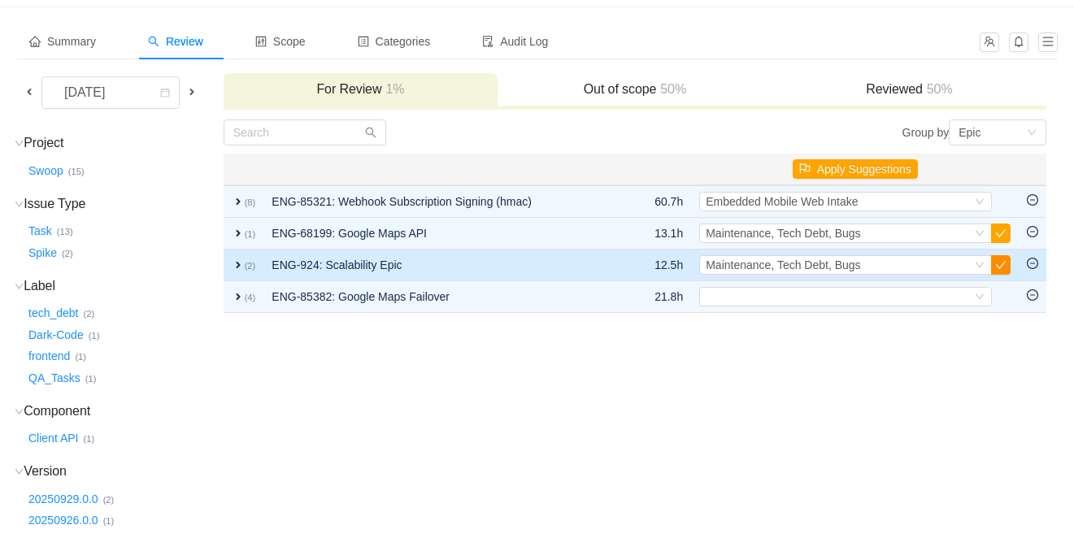
click at [1006, 264] on button "button" at bounding box center [1001, 265] width 20 height 20
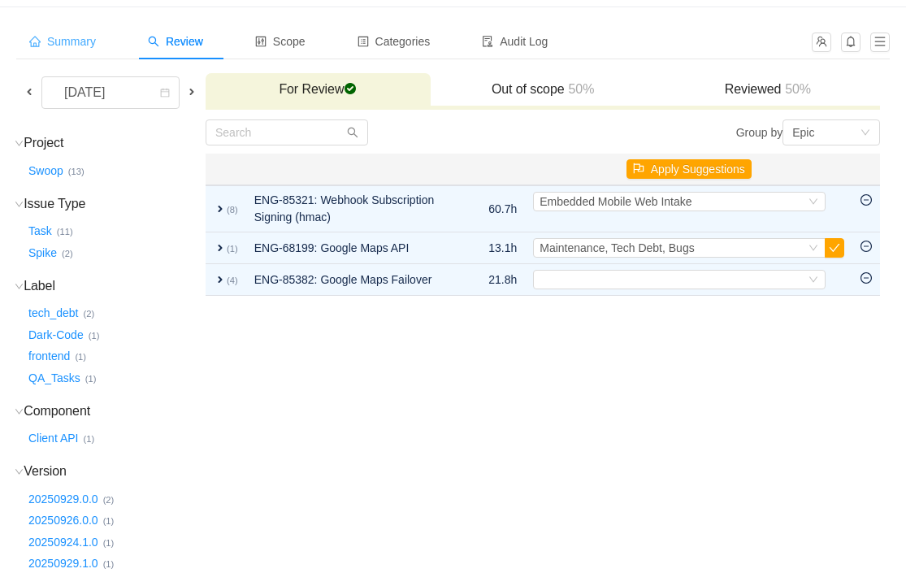
click at [70, 46] on span "Summary" at bounding box center [62, 41] width 67 height 13
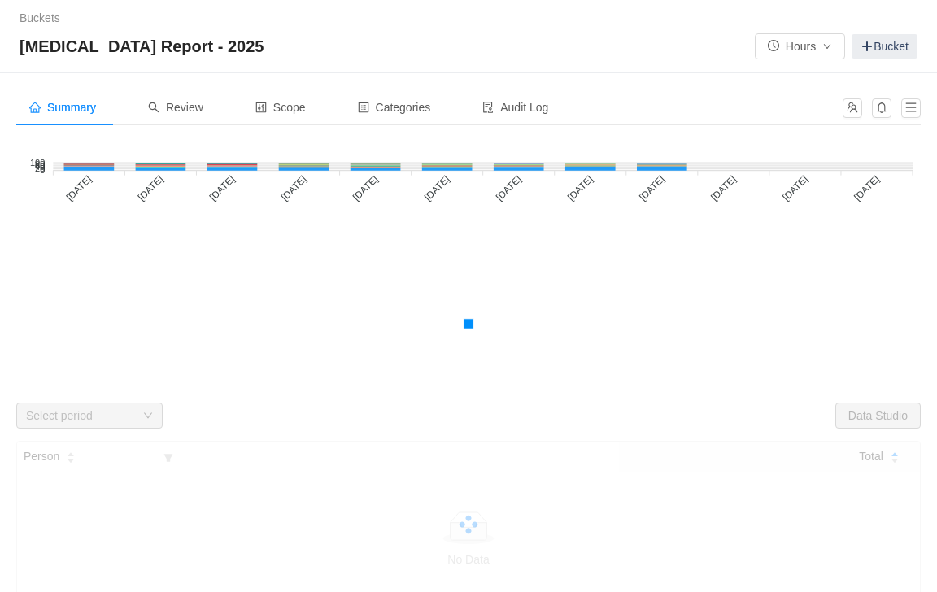
click at [113, 416] on div "Select period" at bounding box center [80, 415] width 109 height 16
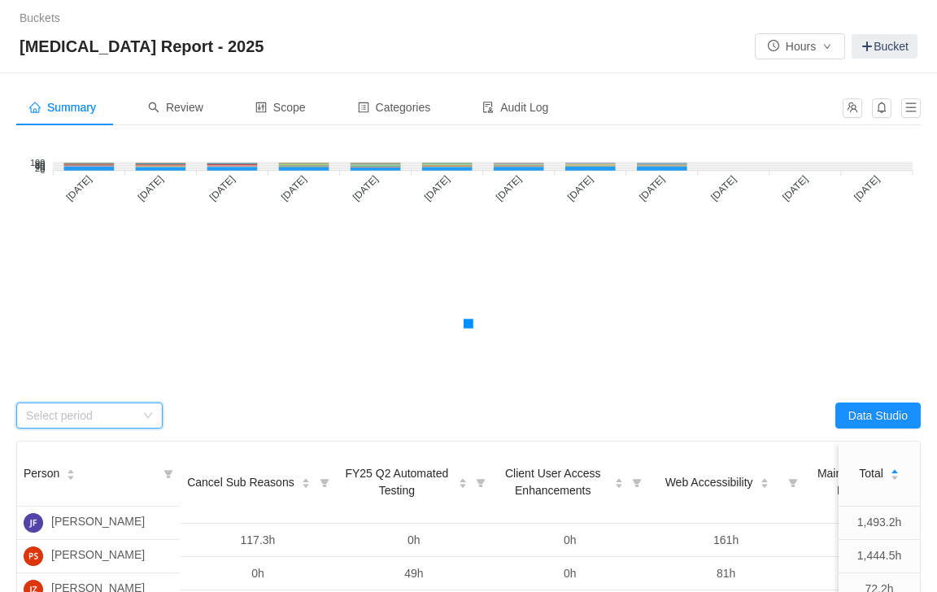
click at [135, 419] on div "Select period" at bounding box center [84, 415] width 116 height 24
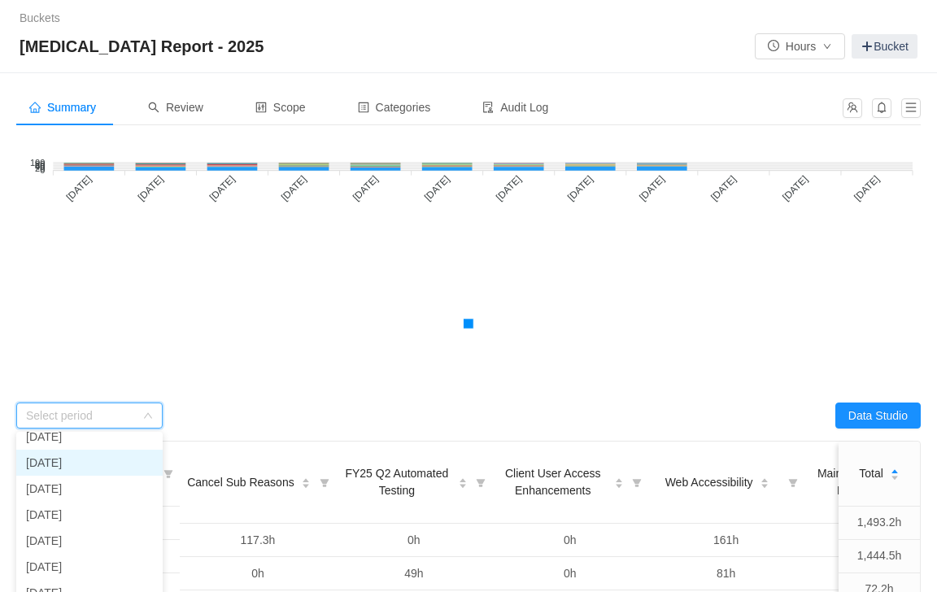
scroll to position [107, 0]
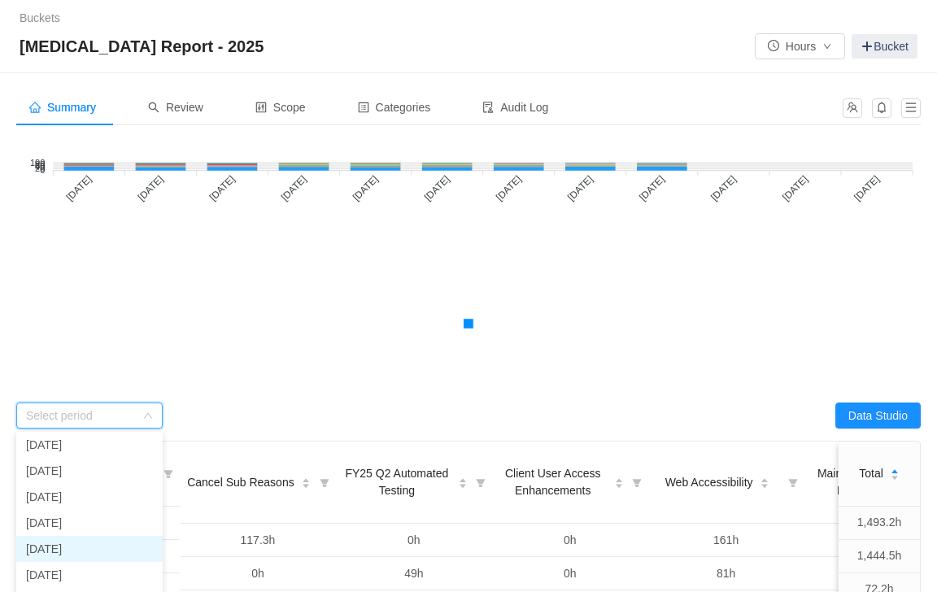
click at [123, 542] on li "[DATE]" at bounding box center [89, 549] width 146 height 26
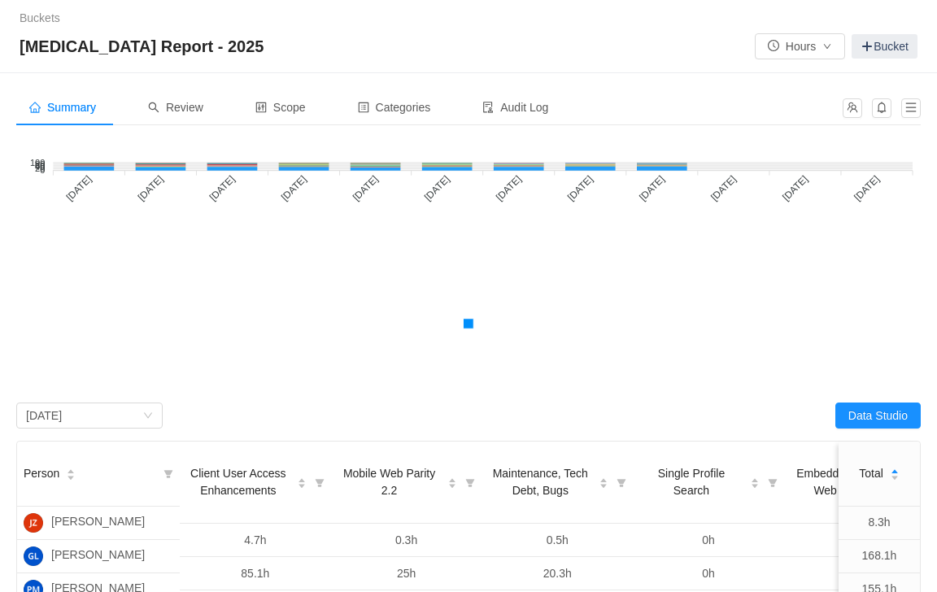
scroll to position [0, 0]
click at [876, 415] on button "Data Studio" at bounding box center [877, 415] width 85 height 26
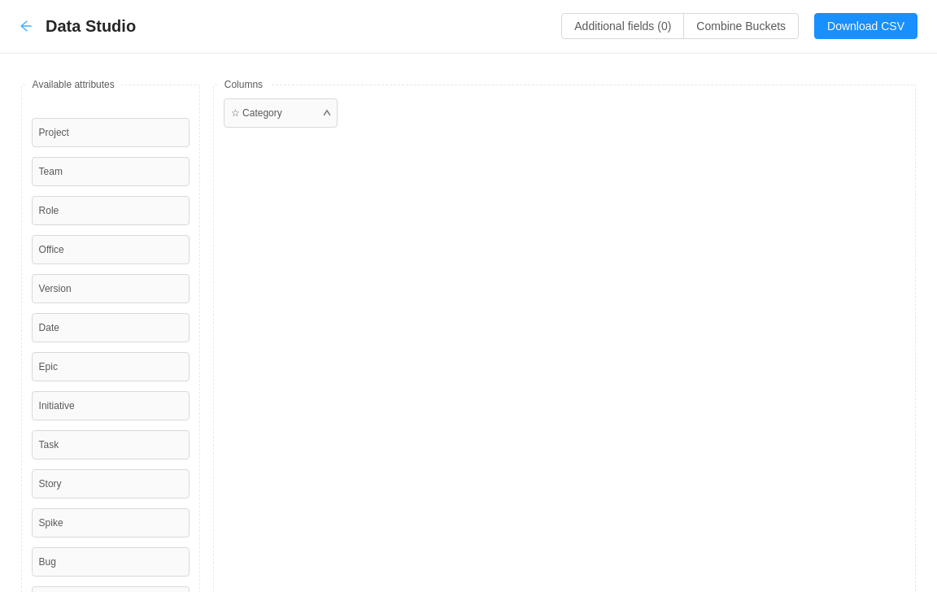
click at [29, 29] on icon "icon: arrow-left" at bounding box center [26, 26] width 13 height 13
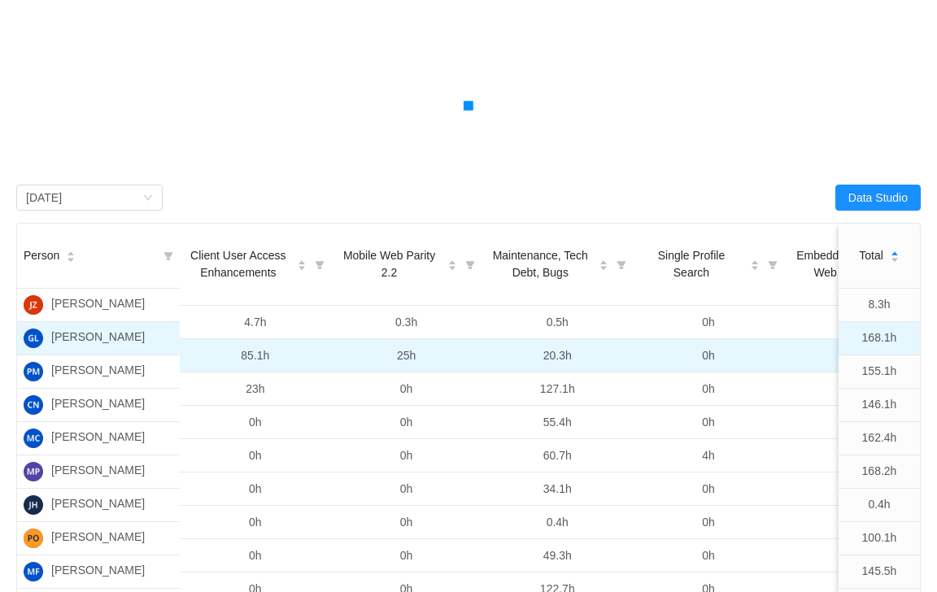
scroll to position [196, 0]
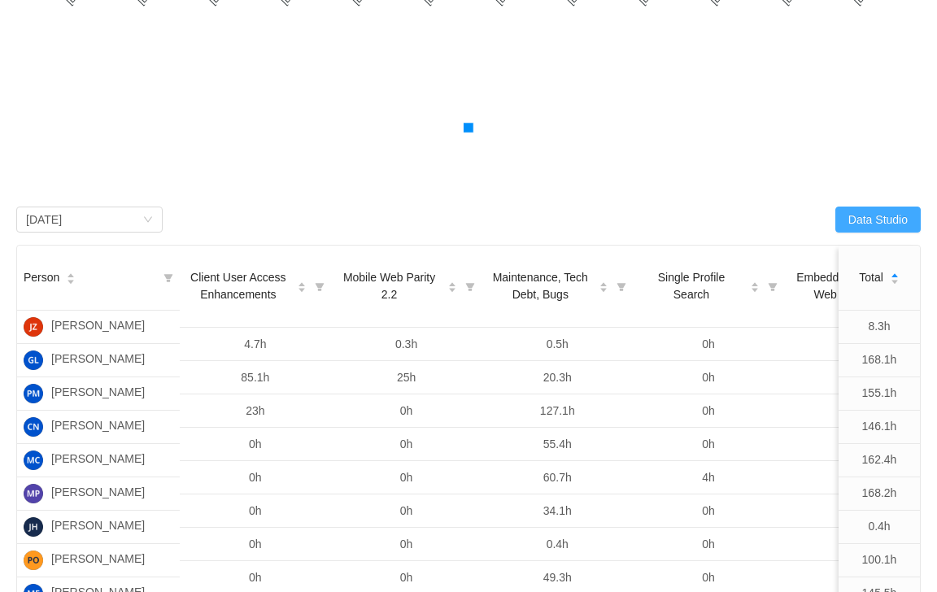
click at [870, 223] on button "Data Studio" at bounding box center [877, 219] width 85 height 26
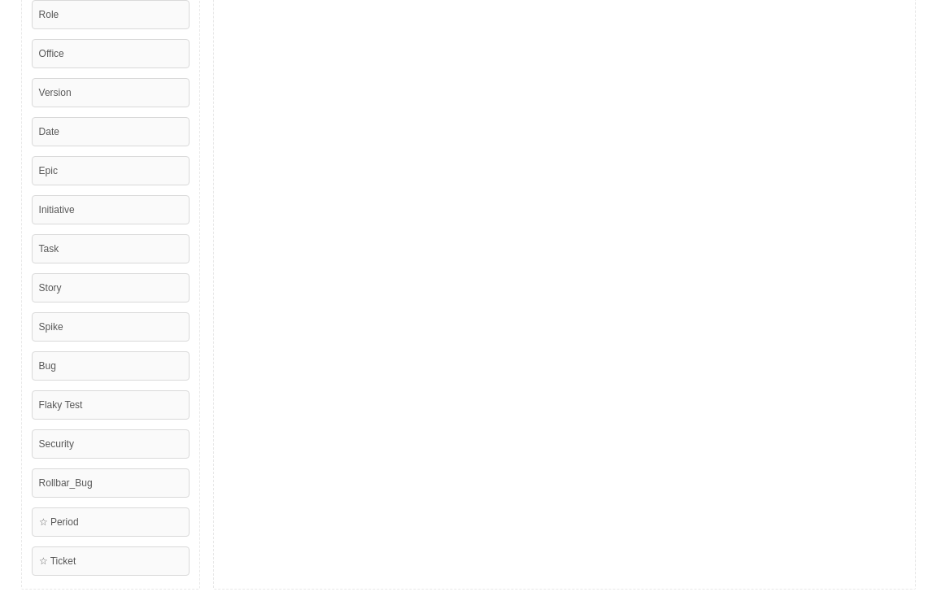
scroll to position [0, 0]
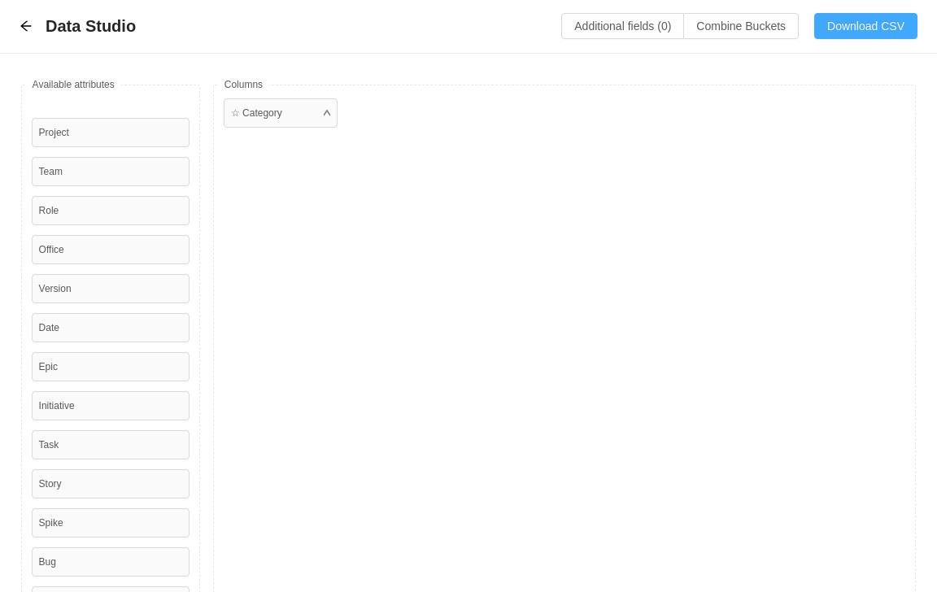
click at [860, 28] on button "Download CSV" at bounding box center [865, 26] width 103 height 26
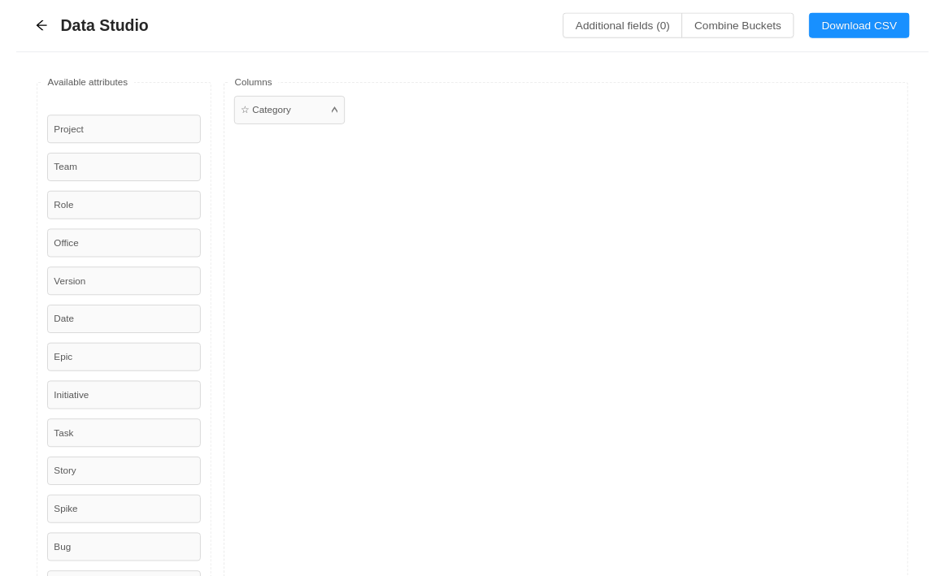
scroll to position [21, 0]
